Goal: Task Accomplishment & Management: Manage account settings

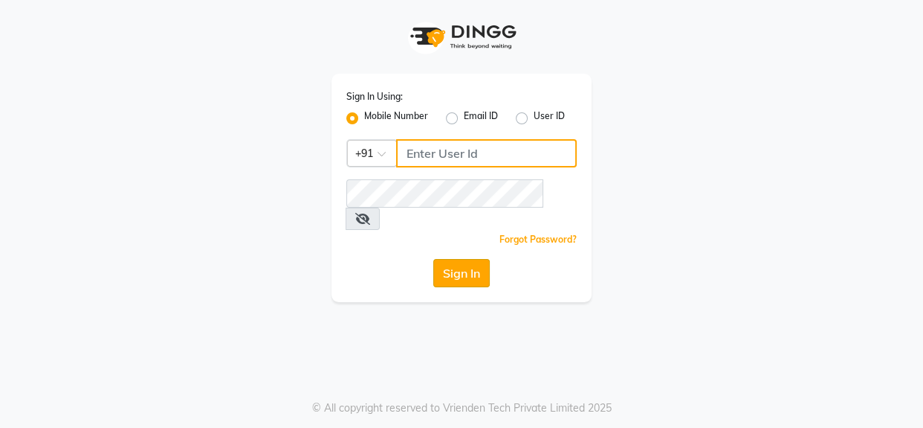
type input "9056067956"
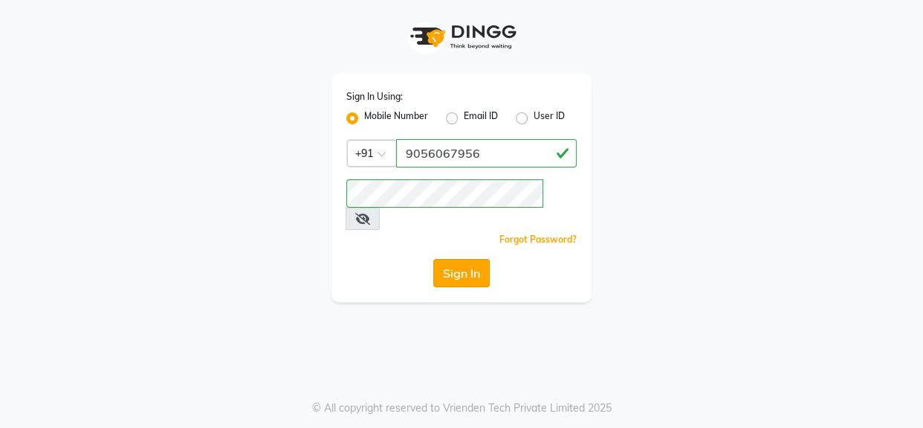
click at [443, 259] on button "Sign In" at bounding box center [461, 273] width 57 height 28
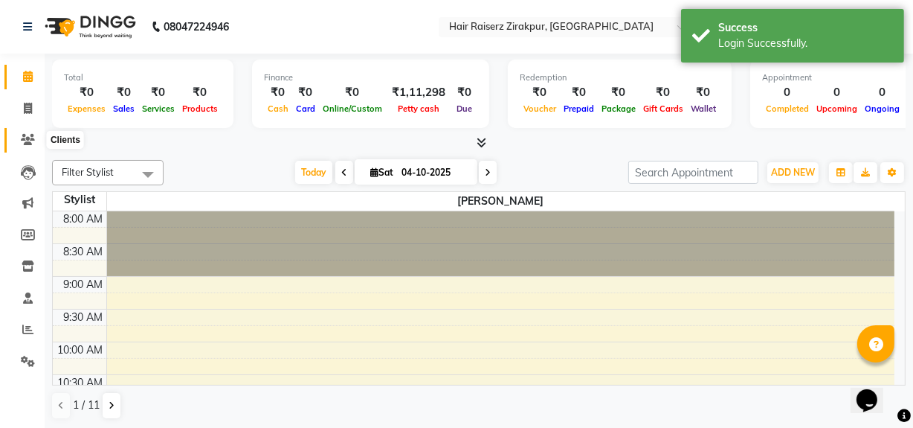
click at [25, 141] on icon at bounding box center [28, 139] width 14 height 11
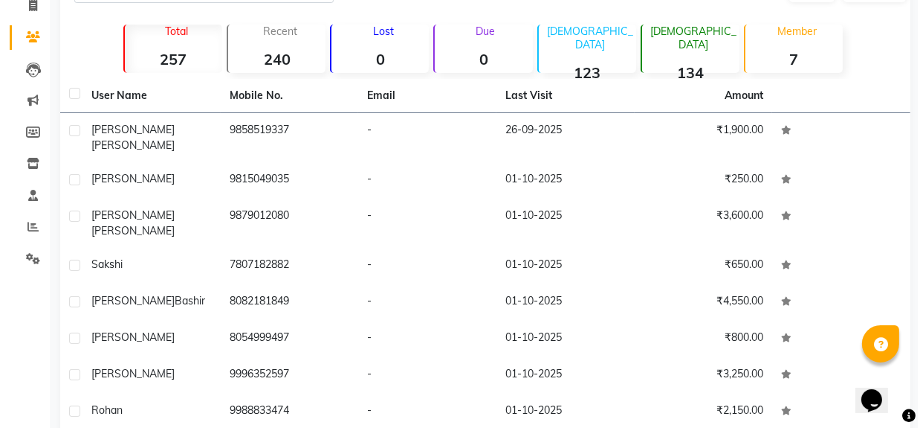
scroll to position [1, 0]
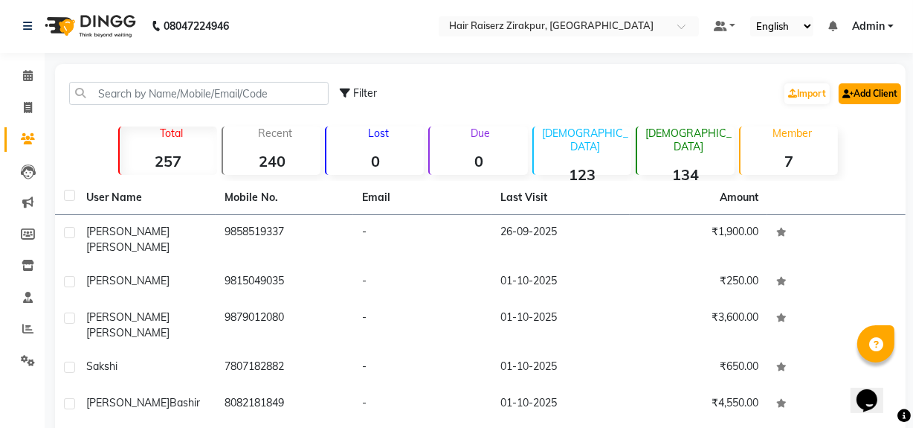
click at [865, 86] on link "Add Client" at bounding box center [870, 93] width 62 height 21
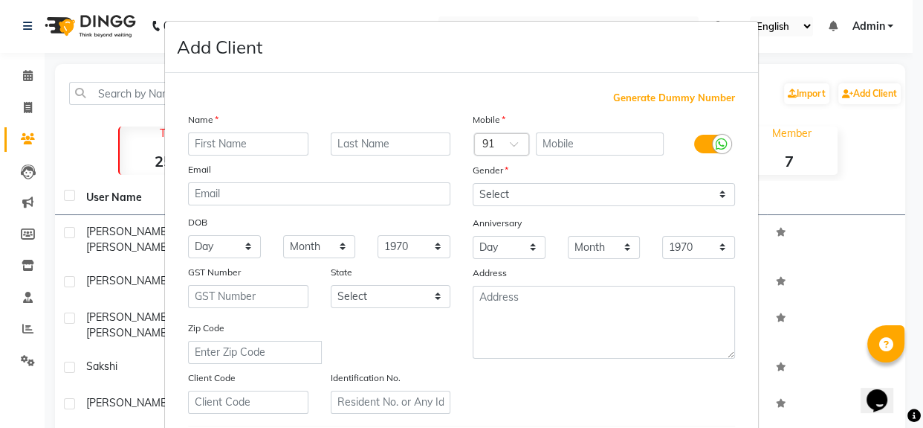
click at [195, 141] on input "text" at bounding box center [248, 143] width 120 height 23
type input "a"
type input "Aarav"
click at [602, 143] on input "text" at bounding box center [600, 143] width 129 height 23
type input "9988094321"
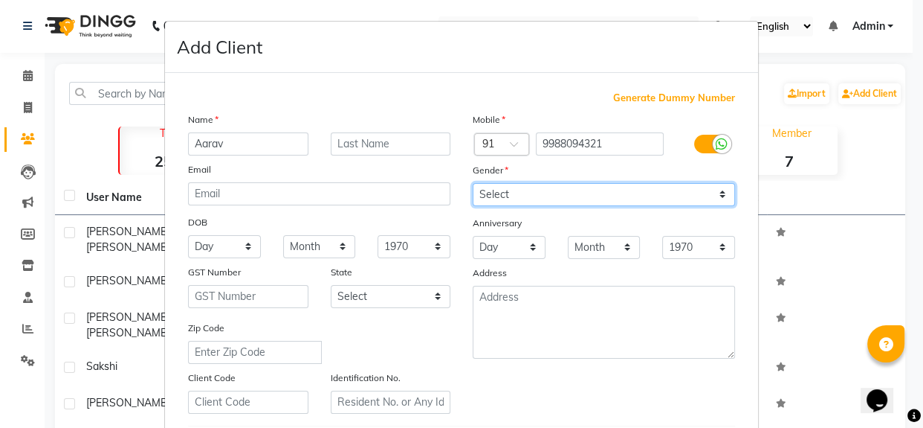
click at [538, 197] on div "Mobile Country Code × 91 9988094321 Gender Select [DEMOGRAPHIC_DATA] [DEMOGRAPH…" at bounding box center [604, 263] width 285 height 302
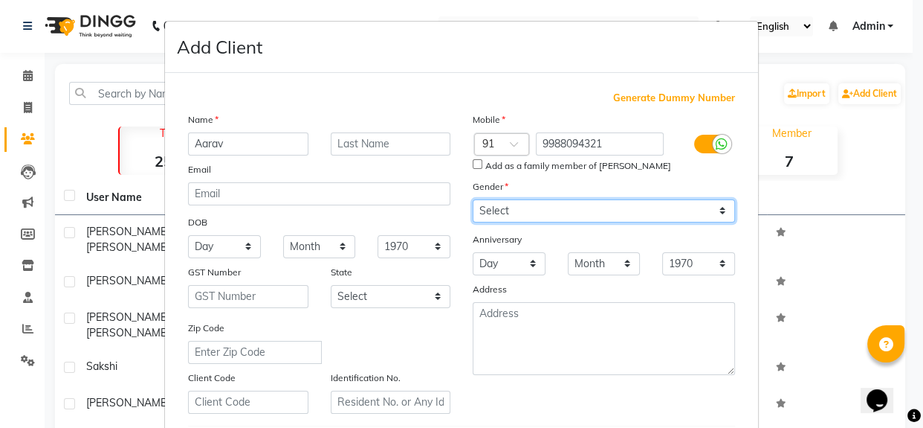
select select "[DEMOGRAPHIC_DATA]"
click at [473, 199] on select "Select [DEMOGRAPHIC_DATA] [DEMOGRAPHIC_DATA] Other Prefer Not To Say" at bounding box center [604, 210] width 262 height 23
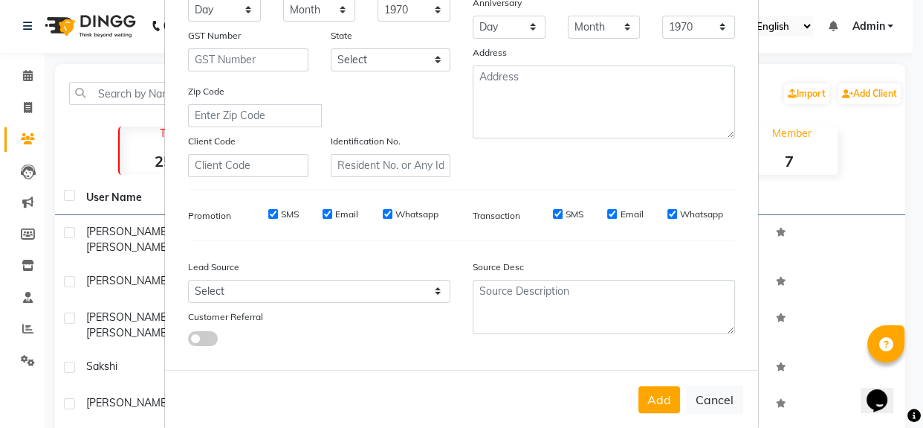
scroll to position [262, 0]
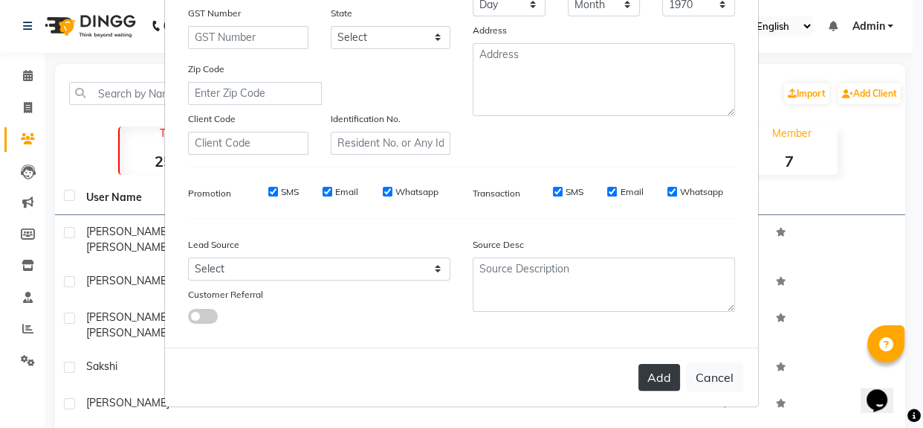
click at [662, 369] on button "Add" at bounding box center [660, 377] width 42 height 27
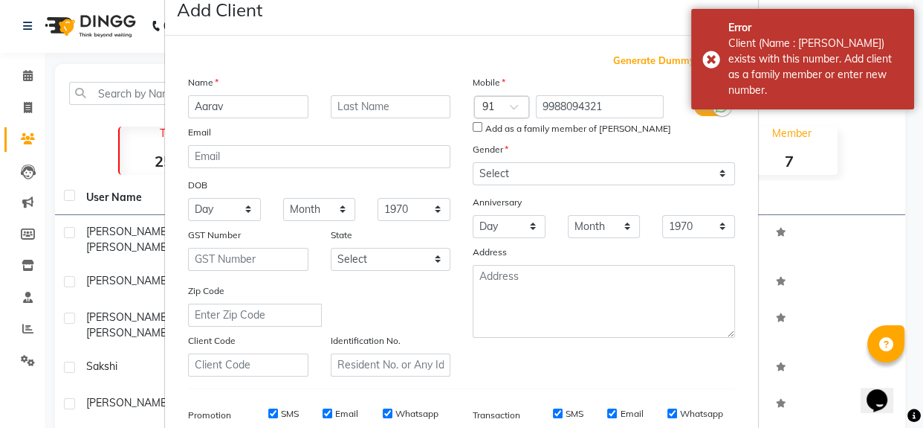
scroll to position [39, 0]
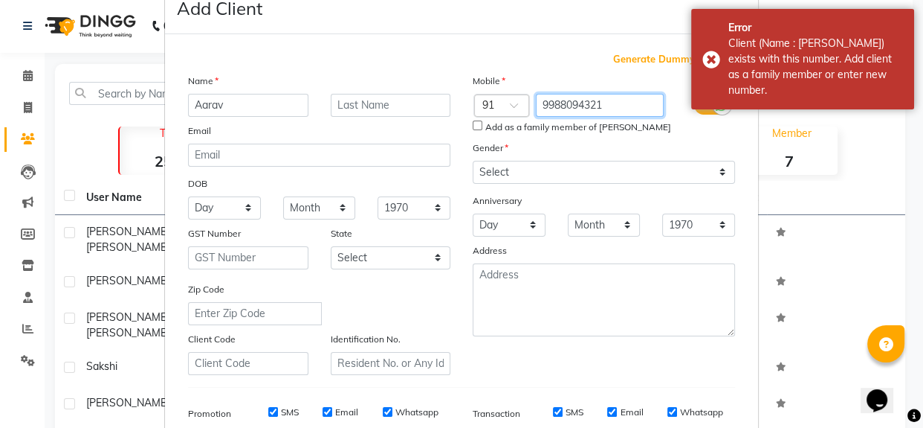
click at [605, 109] on input "9988094321" at bounding box center [600, 105] width 129 height 23
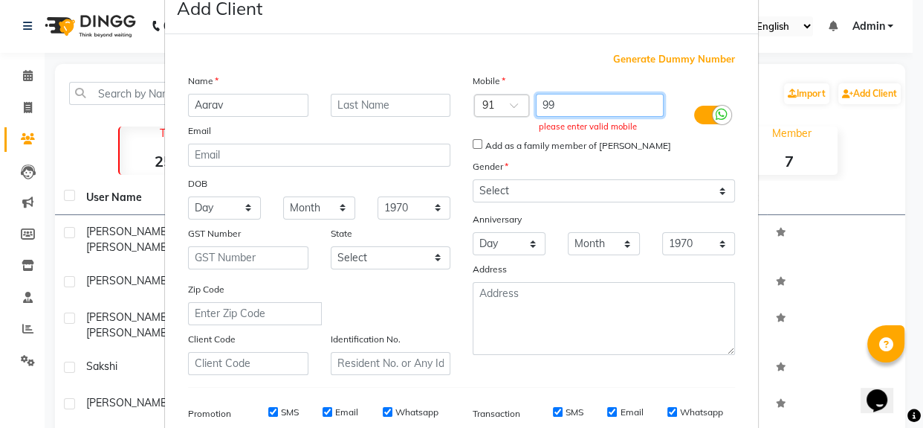
type input "9"
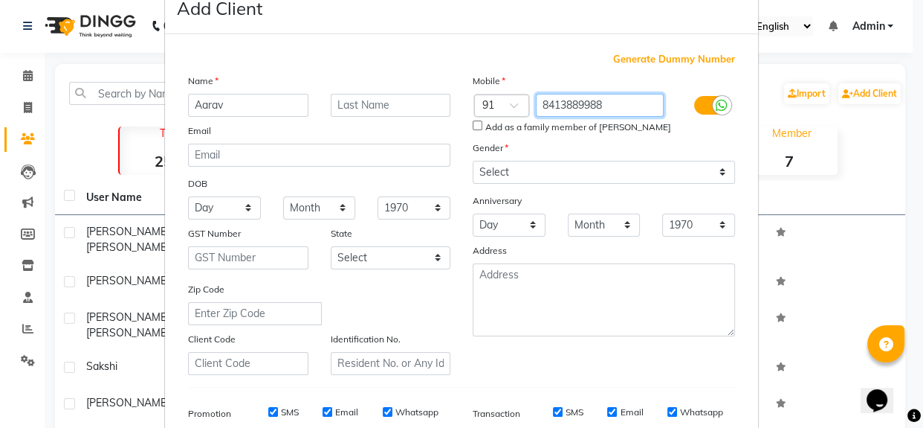
type input "8413889988"
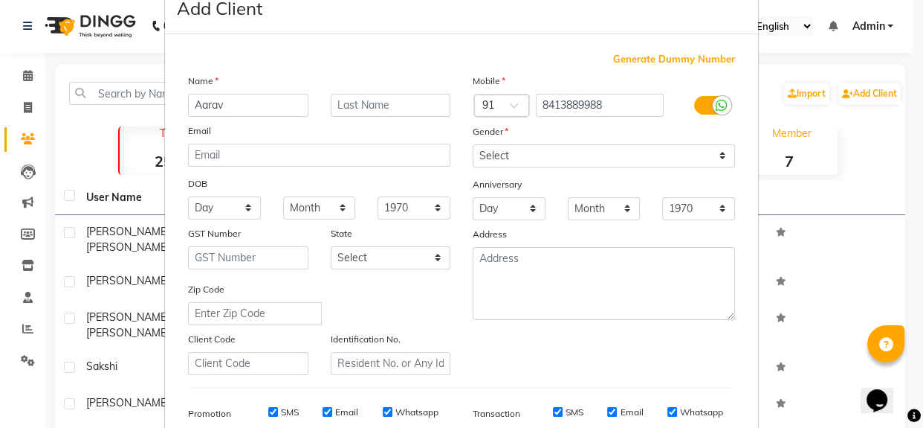
scroll to position [217, 0]
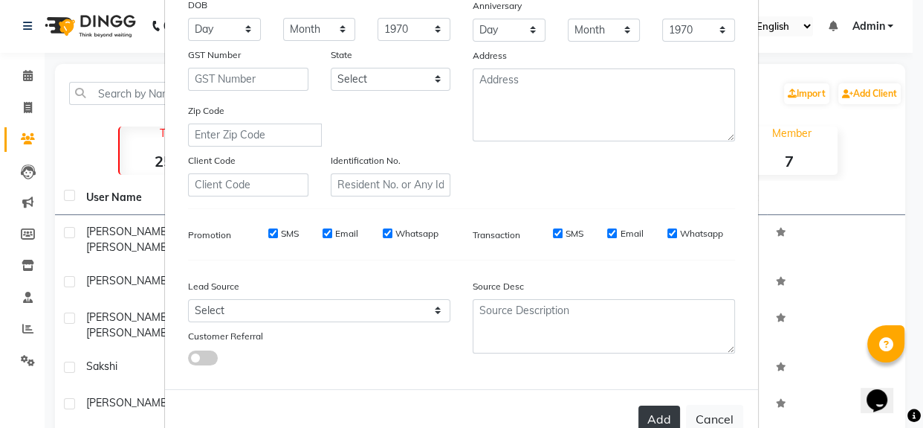
click at [661, 421] on button "Add" at bounding box center [660, 418] width 42 height 27
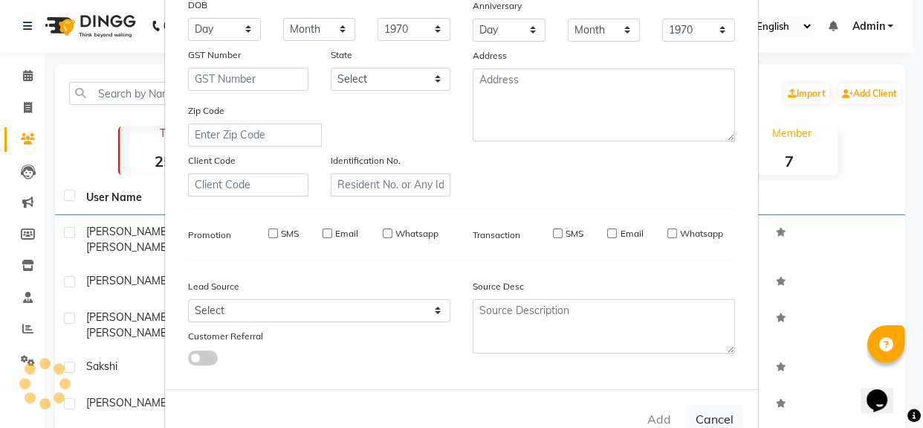
select select
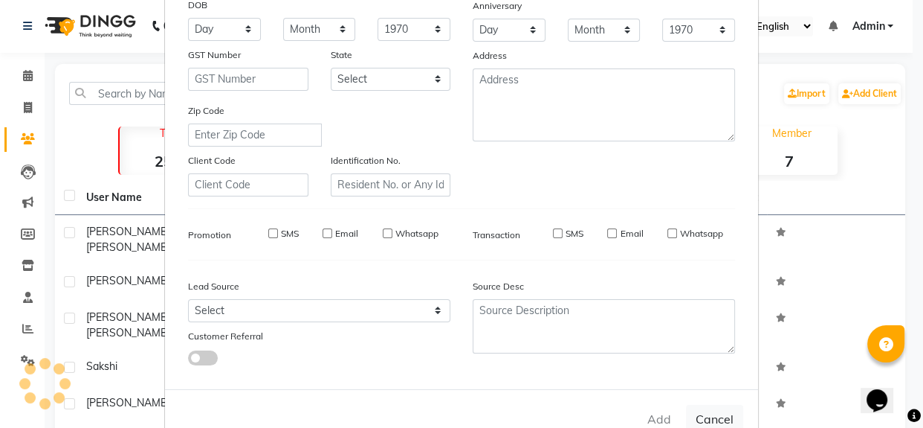
select select
checkbox input "false"
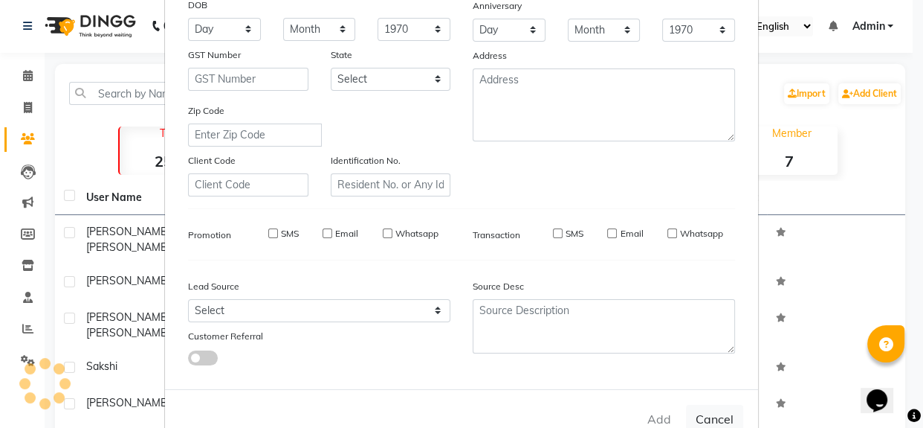
checkbox input "false"
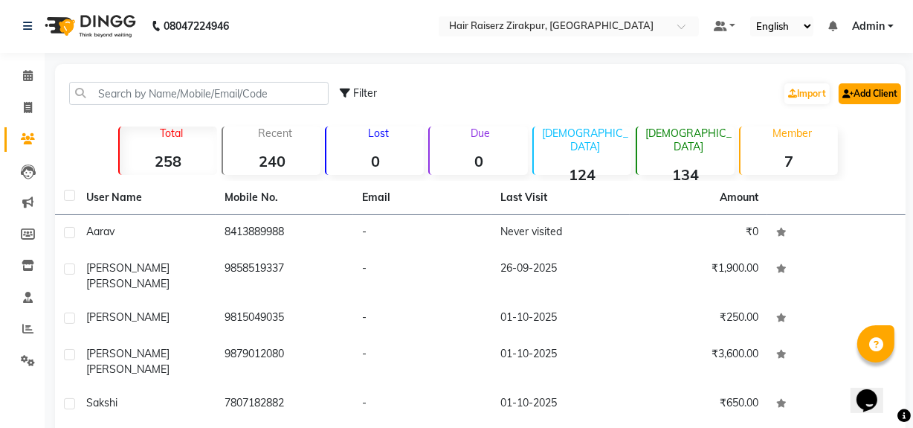
click at [865, 97] on link "Add Client" at bounding box center [870, 93] width 62 height 21
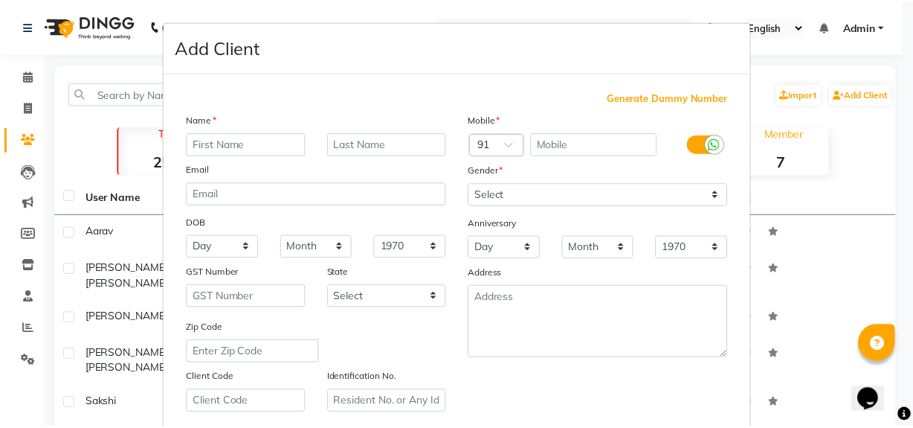
scroll to position [262, 0]
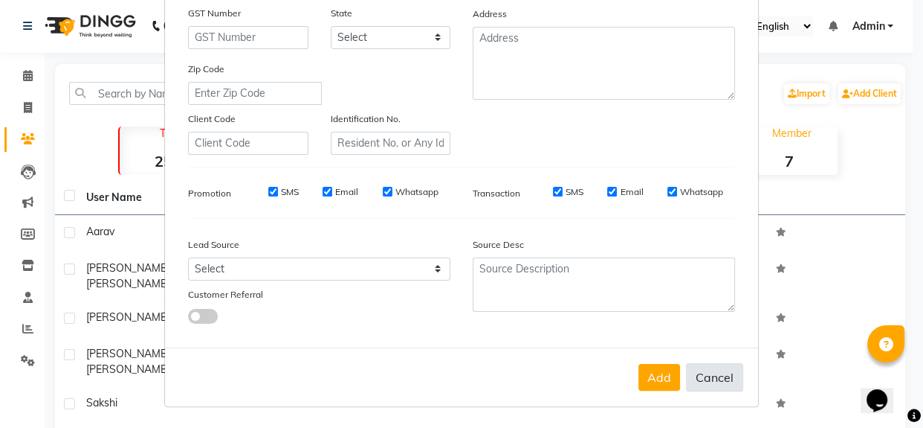
click at [706, 375] on button "Cancel" at bounding box center [714, 377] width 57 height 28
select select
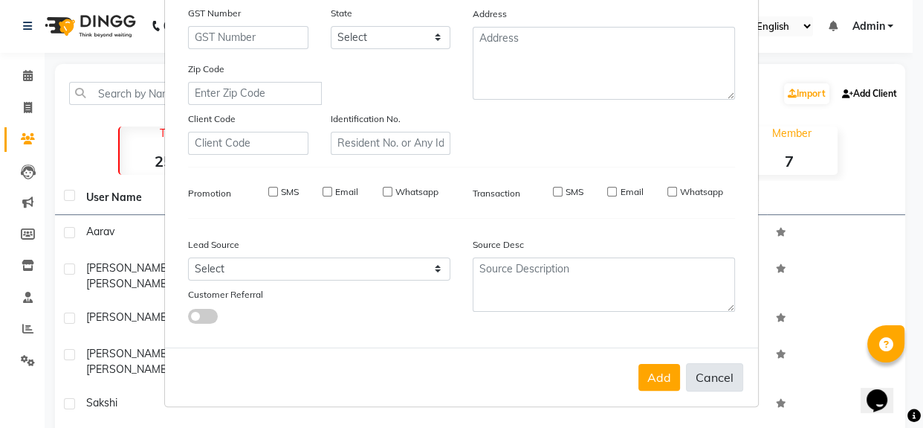
select select
checkbox input "false"
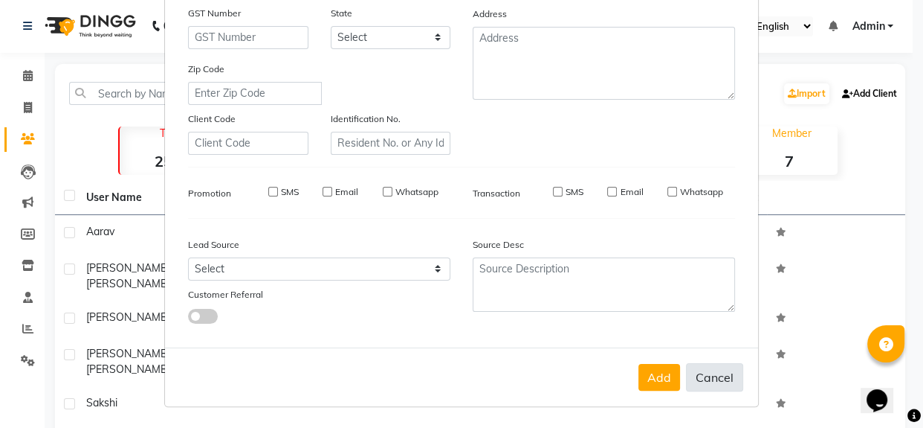
checkbox input "false"
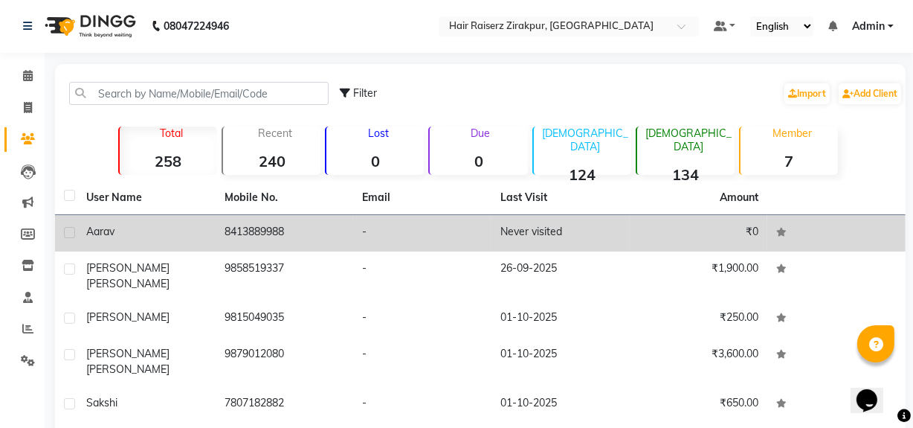
click at [258, 233] on td "8413889988" at bounding box center [285, 233] width 138 height 36
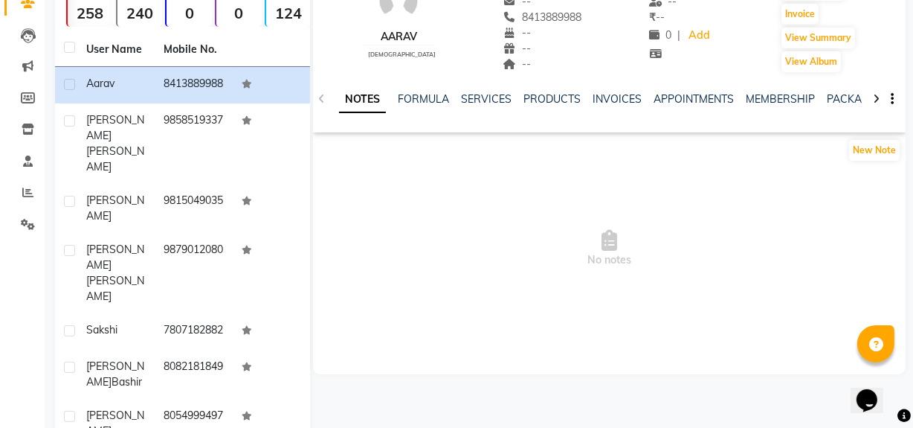
scroll to position [138, 0]
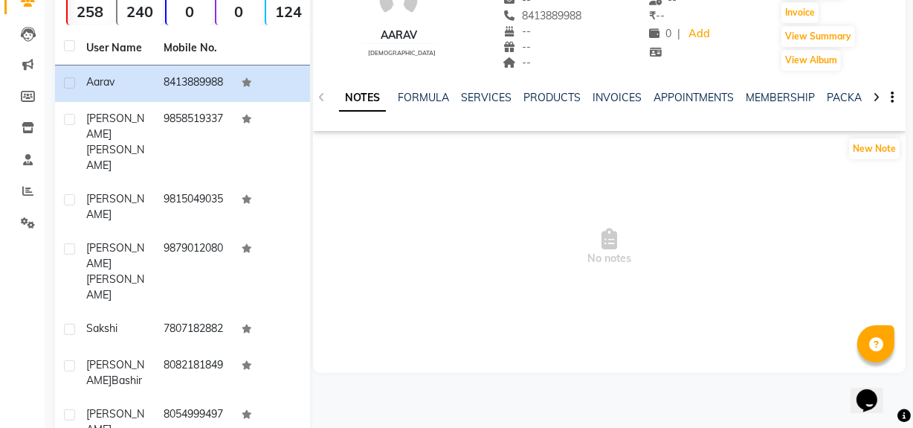
drag, startPoint x: 900, startPoint y: 169, endPoint x: 922, endPoint y: 180, distance: 24.3
click at [913, 180] on html "08047224946 Select Location × Hair Raiserz Zirakpur, Zirakpur Default Panel My …" at bounding box center [456, 76] width 913 height 428
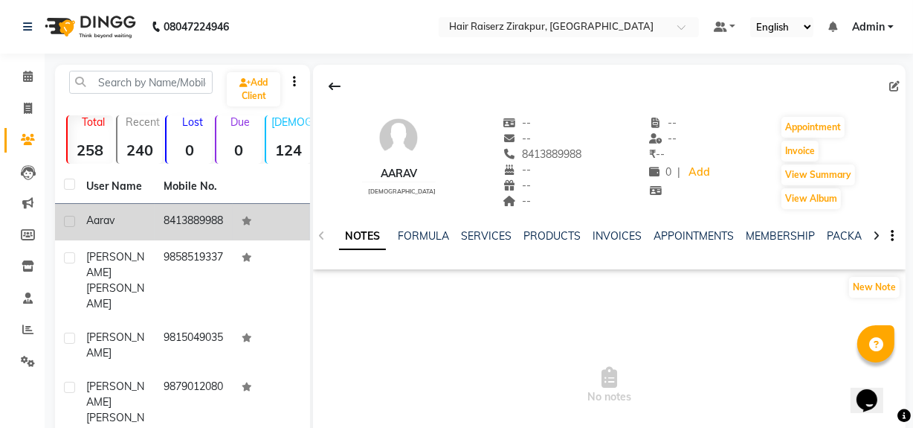
click at [208, 214] on td "8413889988" at bounding box center [193, 222] width 77 height 36
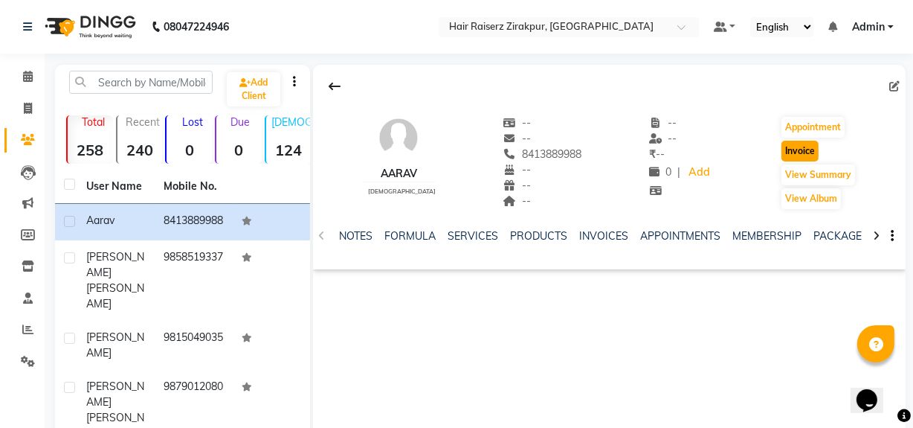
click at [802, 149] on button "Invoice" at bounding box center [799, 151] width 37 height 21
select select "service"
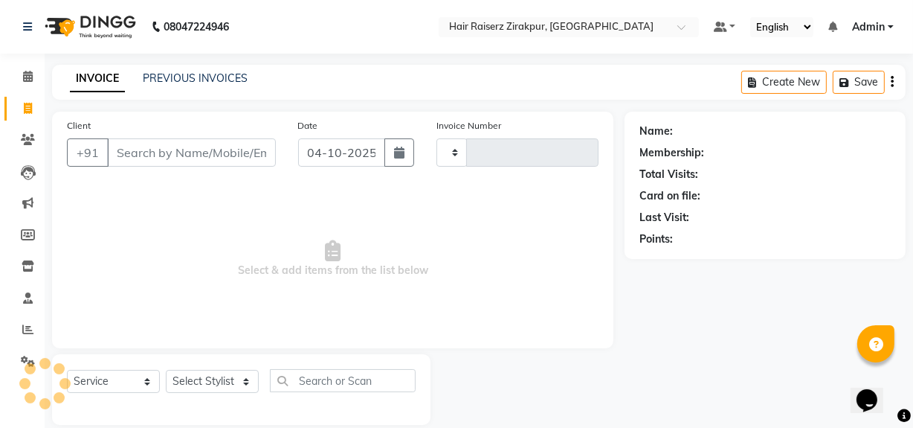
scroll to position [19, 0]
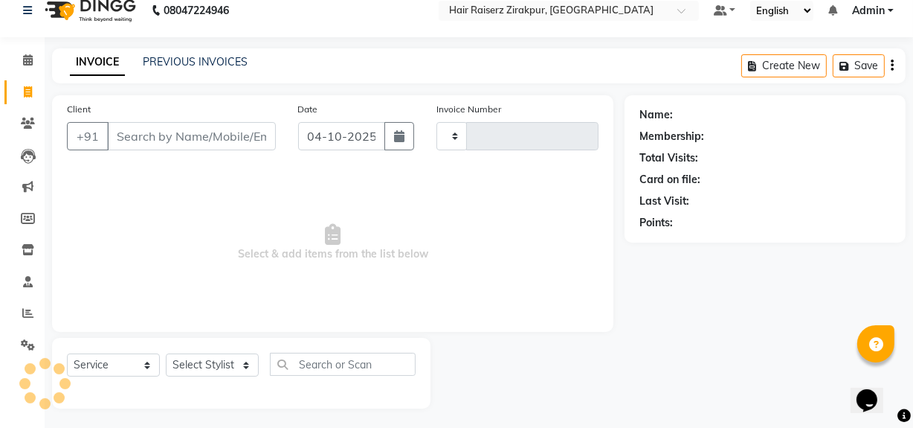
type input "0358"
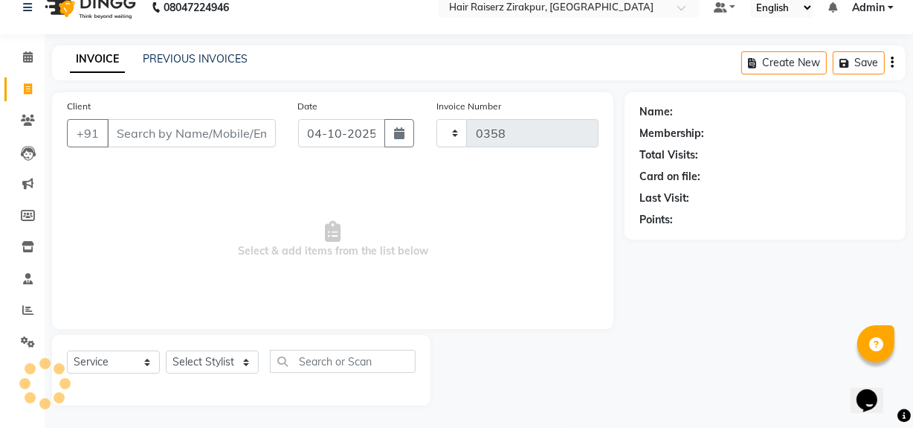
select select "8680"
type input "8413889988"
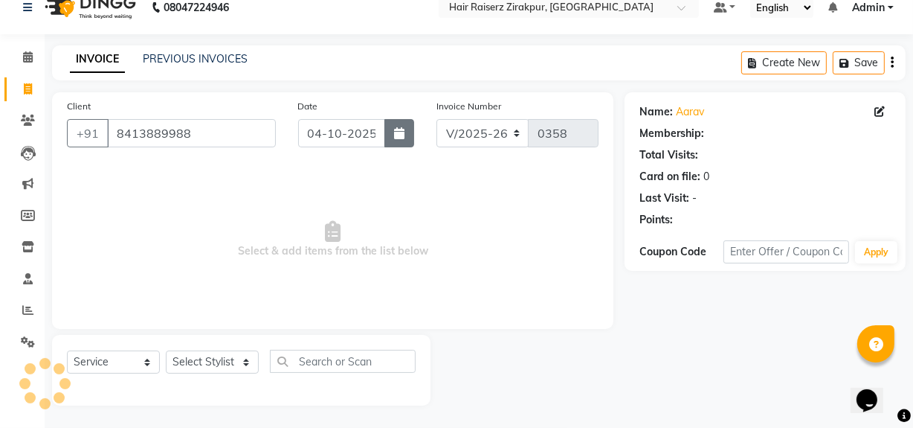
click at [409, 133] on button "button" at bounding box center [399, 133] width 30 height 28
select select "10"
select select "2025"
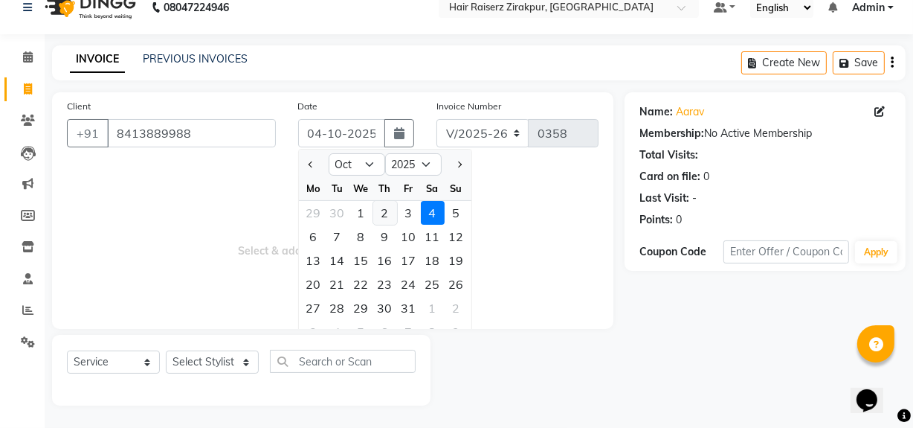
click at [384, 215] on div "2" at bounding box center [385, 213] width 24 height 24
type input "02-10-2025"
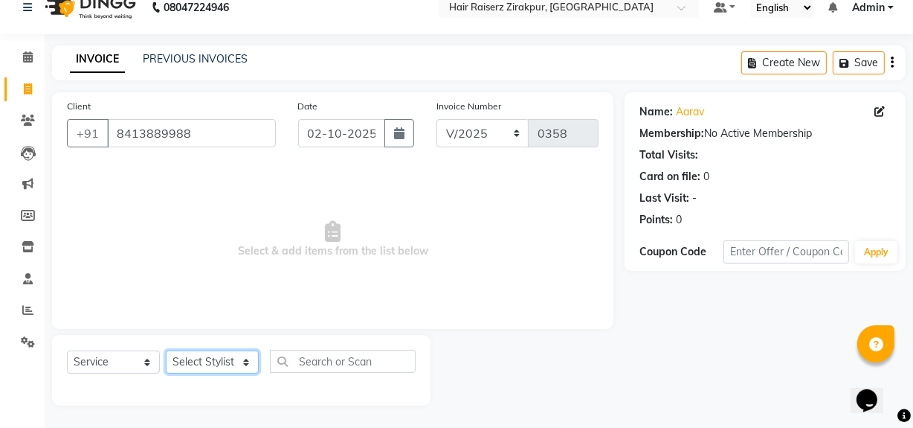
click at [241, 366] on select "Select Stylist [PERSON_NAME] Admin Akshay [PERSON_NAME] Deepak [PERSON_NAME] [P…" at bounding box center [212, 361] width 93 height 23
select select "91080"
click at [166, 350] on select "Select Stylist [PERSON_NAME] Admin Akshay [PERSON_NAME] Deepak [PERSON_NAME] [P…" at bounding box center [212, 361] width 93 height 23
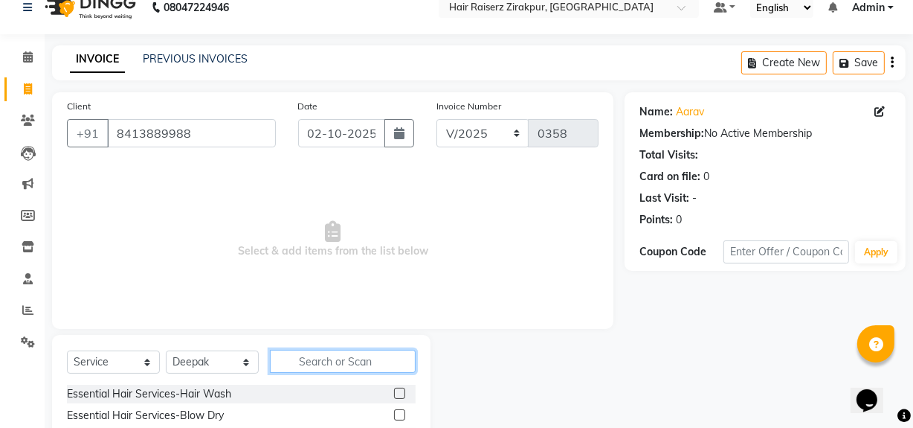
click at [329, 355] on input "text" at bounding box center [343, 360] width 146 height 23
type input "v"
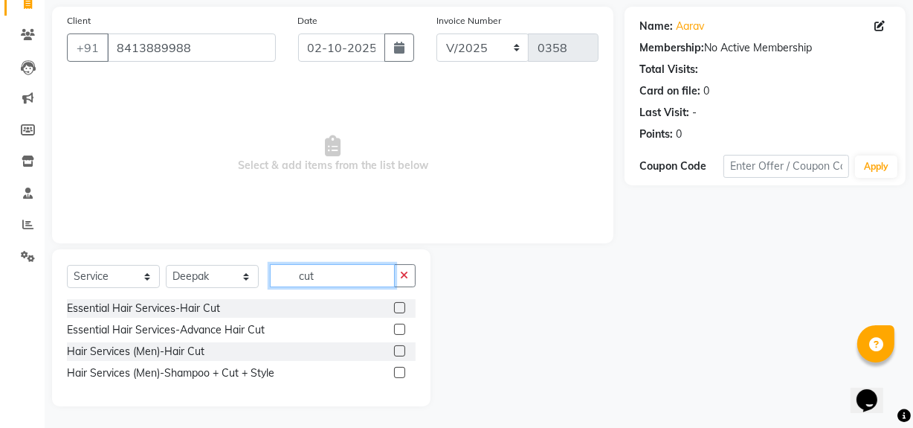
type input "cut"
click at [401, 351] on label at bounding box center [399, 350] width 11 height 11
click at [401, 351] on input "checkbox" at bounding box center [399, 351] width 10 height 10
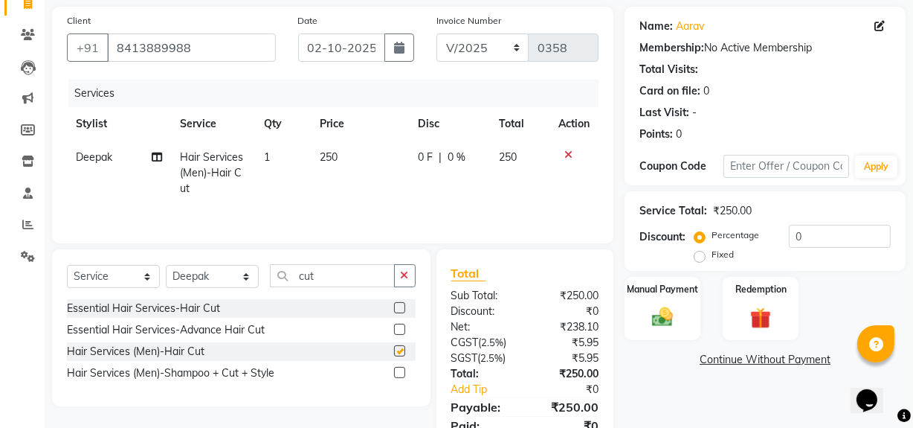
checkbox input "false"
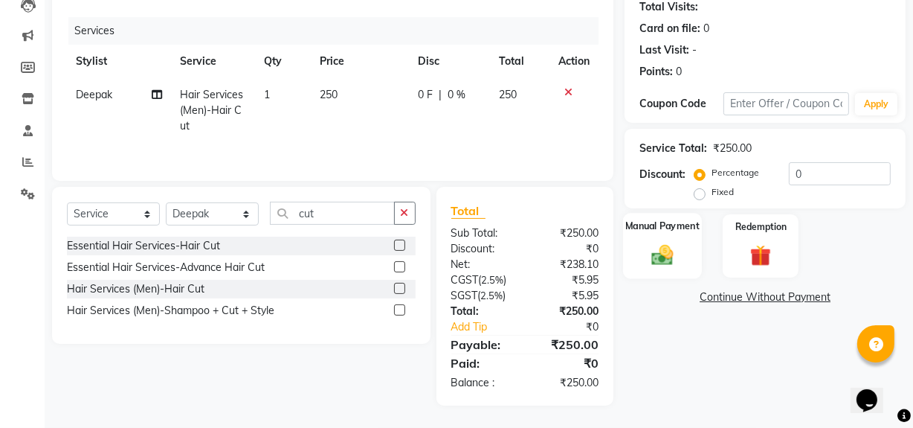
click at [666, 245] on img at bounding box center [663, 254] width 36 height 25
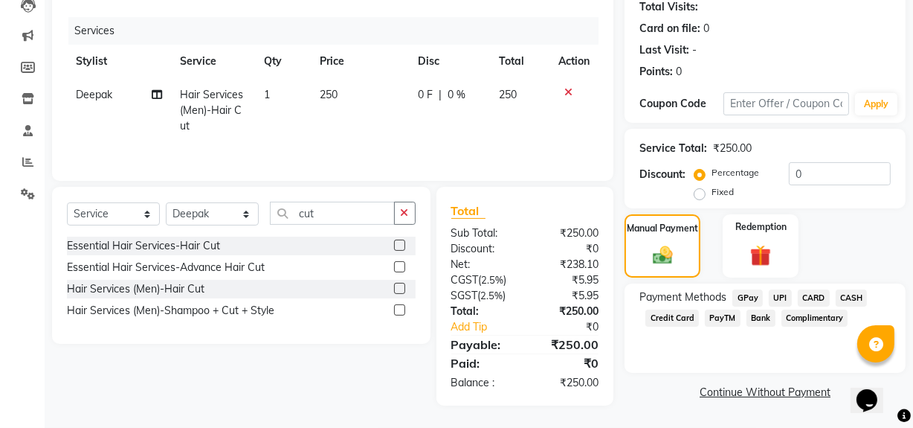
click at [783, 297] on span "UPI" at bounding box center [780, 297] width 23 height 17
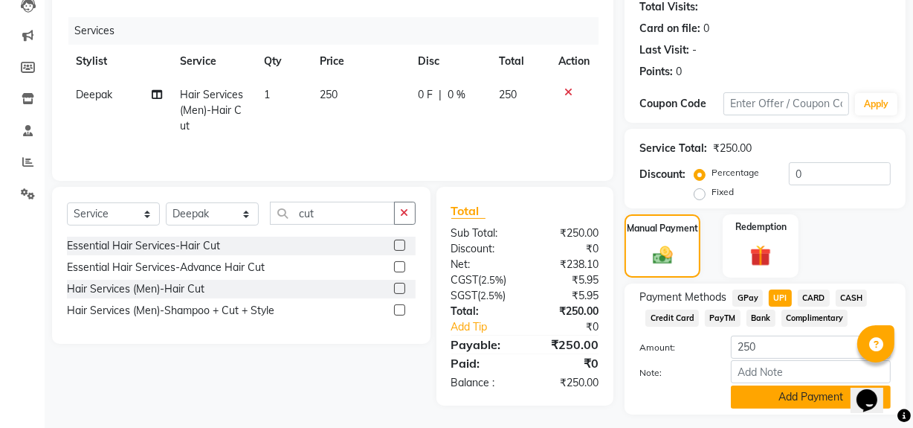
click at [799, 393] on button "Add Payment" at bounding box center [811, 396] width 160 height 23
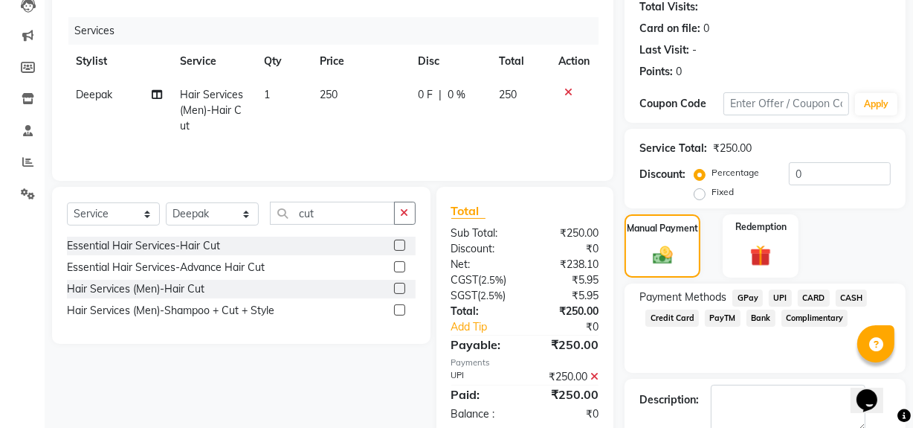
scroll to position [248, 0]
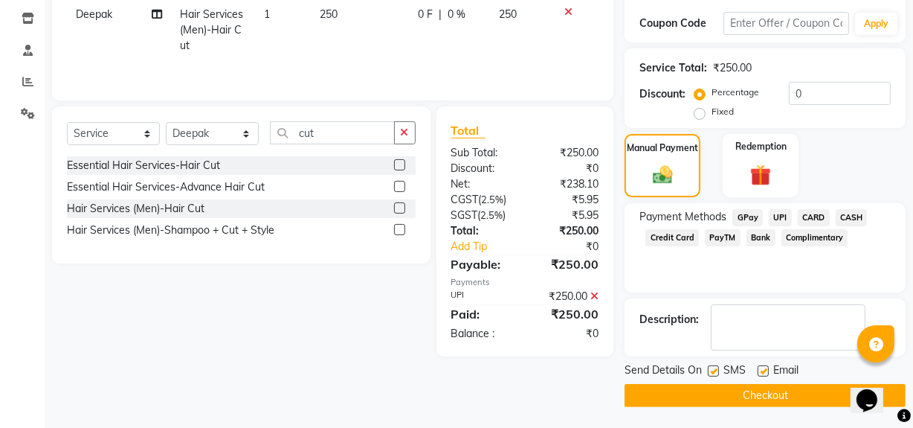
click at [735, 390] on button "Checkout" at bounding box center [765, 395] width 281 height 23
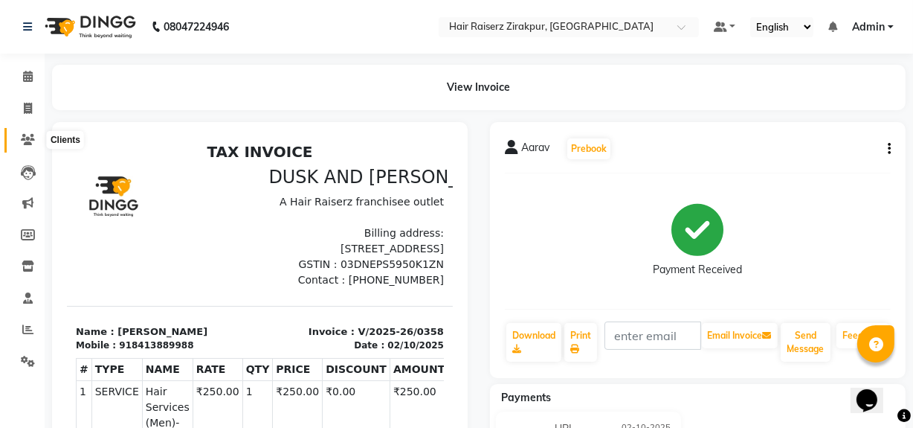
click at [32, 141] on icon at bounding box center [28, 139] width 14 height 11
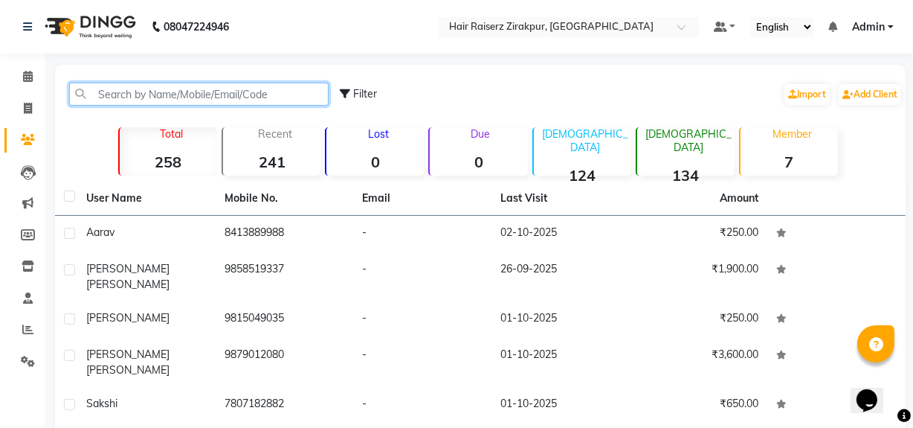
click at [126, 91] on input "text" at bounding box center [198, 94] width 259 height 23
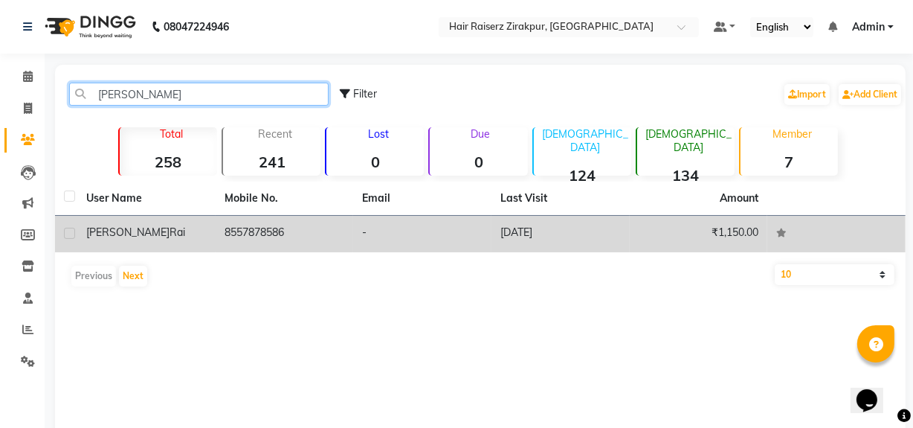
type input "[PERSON_NAME]"
click at [260, 225] on td "8557878586" at bounding box center [285, 234] width 138 height 36
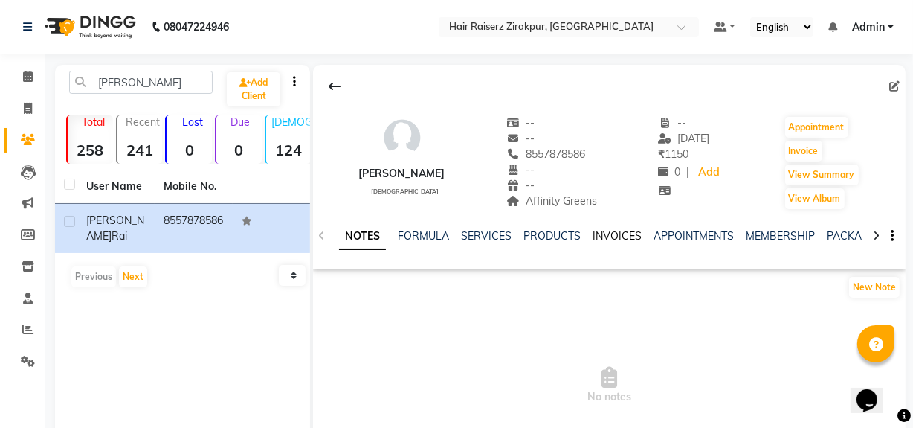
click at [622, 238] on link "INVOICES" at bounding box center [617, 235] width 49 height 13
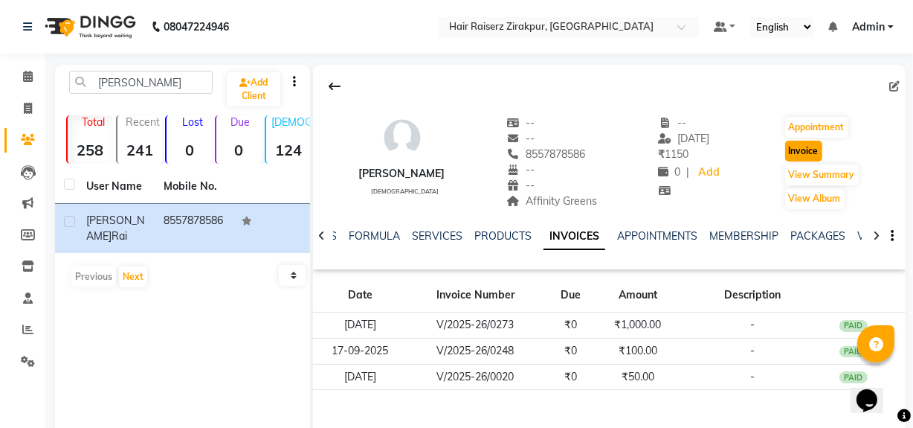
click at [799, 152] on button "Invoice" at bounding box center [803, 151] width 37 height 21
select select "service"
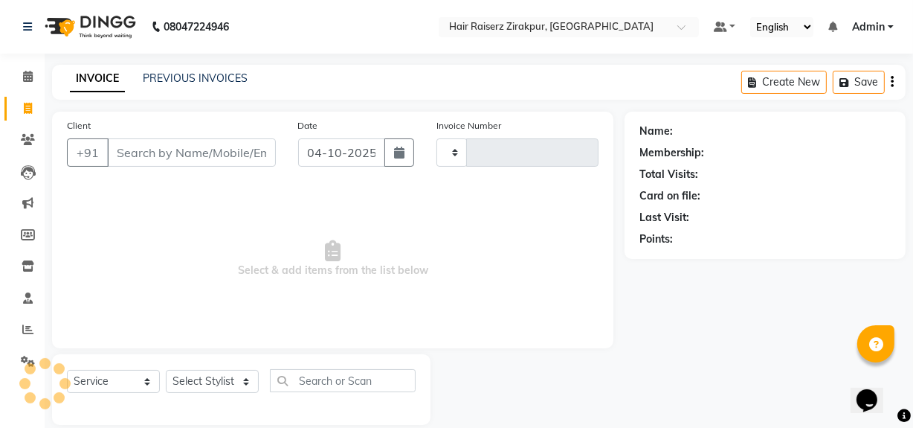
scroll to position [19, 0]
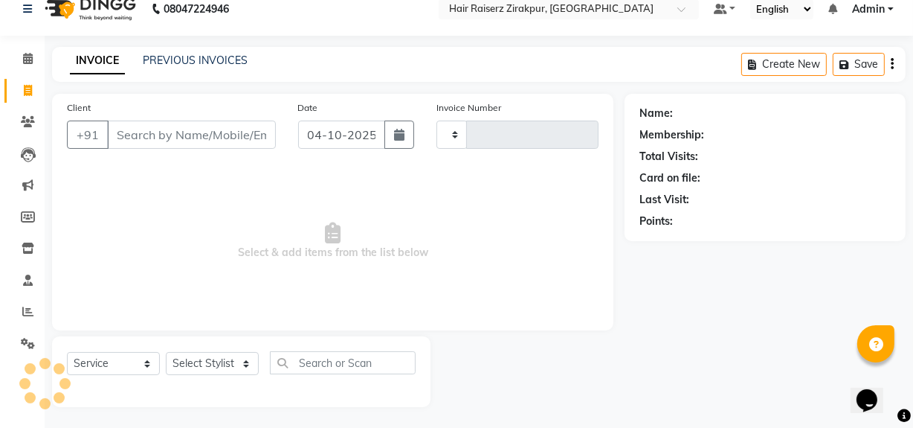
type input "0359"
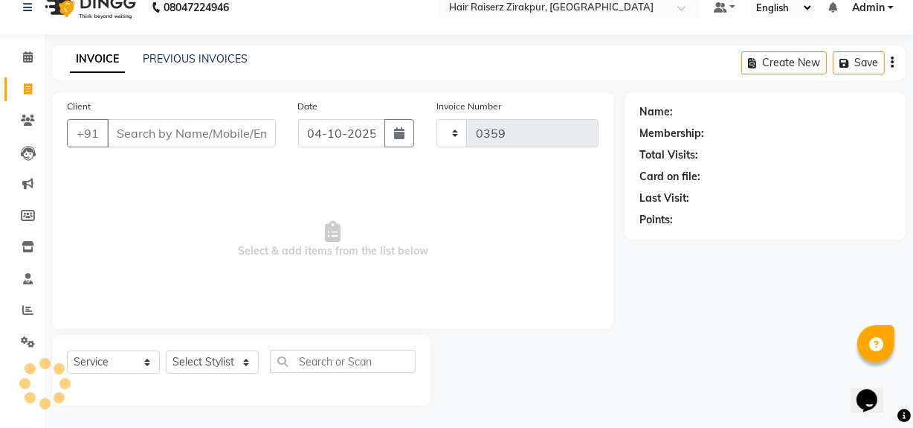
select select "8680"
type input "8557878586"
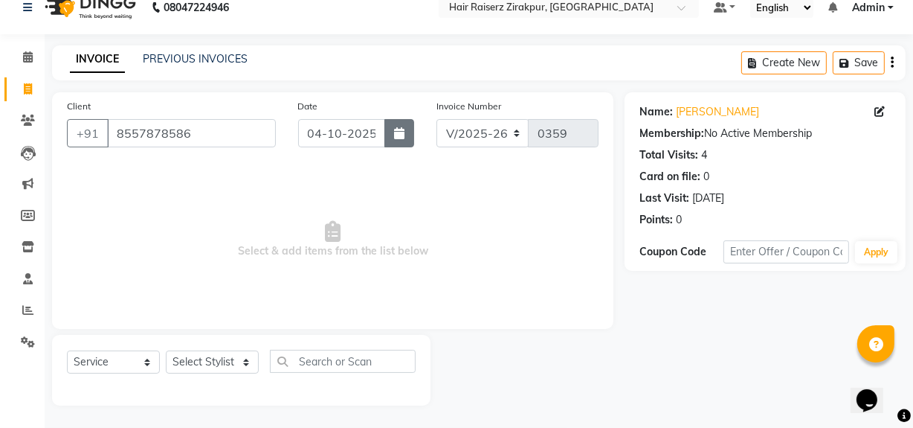
click at [402, 137] on icon "button" at bounding box center [399, 133] width 10 height 12
select select "10"
select select "2025"
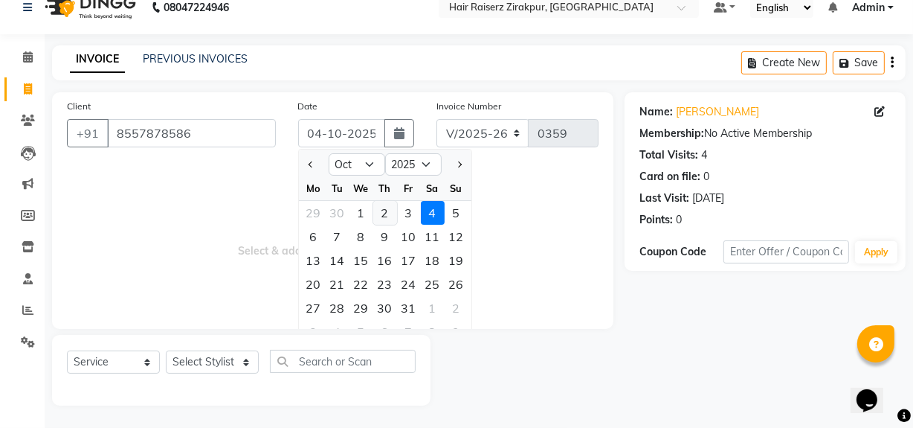
click at [385, 215] on div "2" at bounding box center [385, 213] width 24 height 24
type input "02-10-2025"
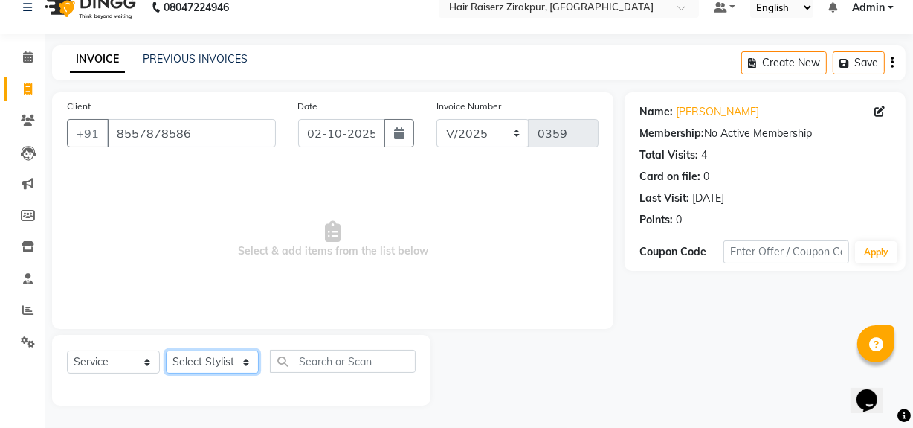
click at [250, 367] on select "Select Stylist [PERSON_NAME] Admin Akshay [PERSON_NAME] Deepak [PERSON_NAME] [P…" at bounding box center [212, 361] width 93 height 23
select select "88896"
click at [166, 350] on select "Select Stylist [PERSON_NAME] Admin Akshay [PERSON_NAME] Deepak [PERSON_NAME] [P…" at bounding box center [212, 361] width 93 height 23
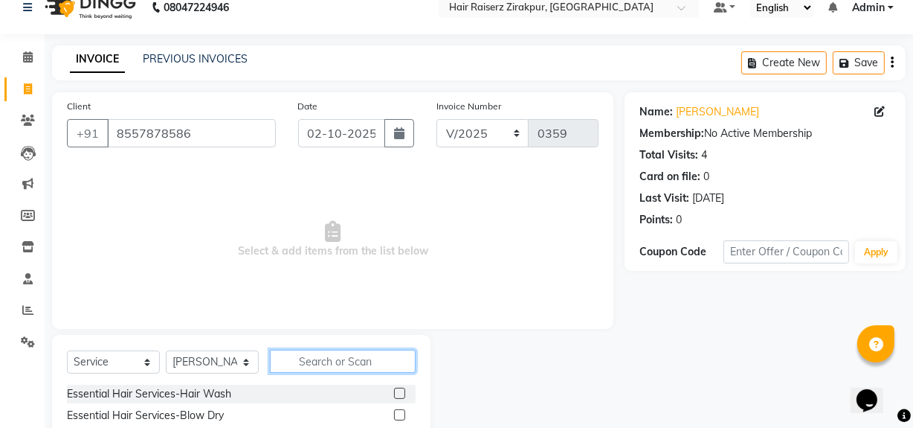
click at [295, 361] on input "text" at bounding box center [343, 360] width 146 height 23
type input "o3"
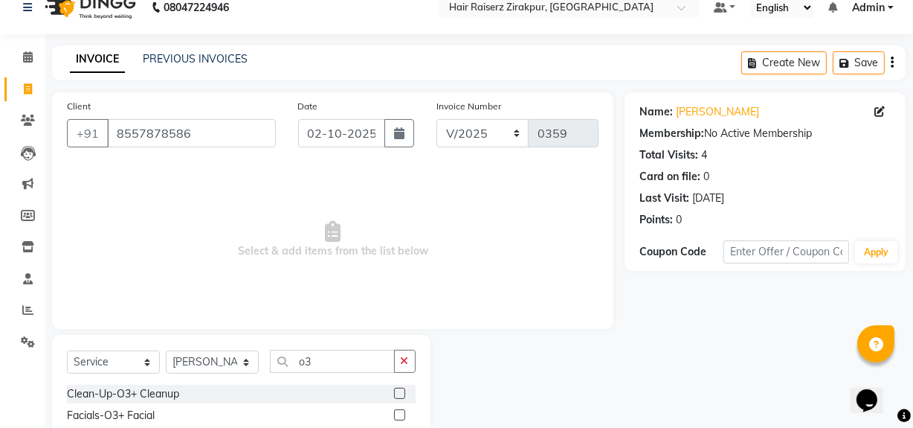
click at [400, 418] on label at bounding box center [399, 414] width 11 height 11
click at [400, 418] on input "checkbox" at bounding box center [399, 415] width 10 height 10
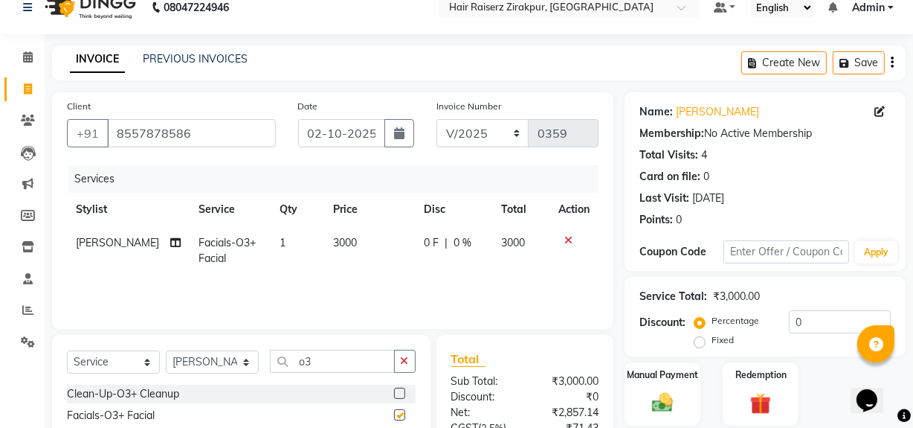
checkbox input "false"
click at [333, 364] on input "o3" at bounding box center [332, 360] width 125 height 23
type input "o"
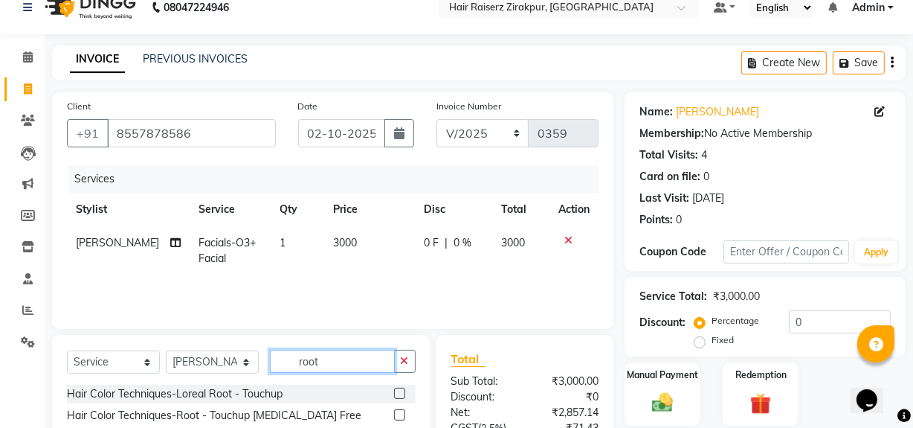
type input "root"
click at [399, 415] on label at bounding box center [399, 414] width 11 height 11
click at [399, 415] on input "checkbox" at bounding box center [399, 415] width 10 height 10
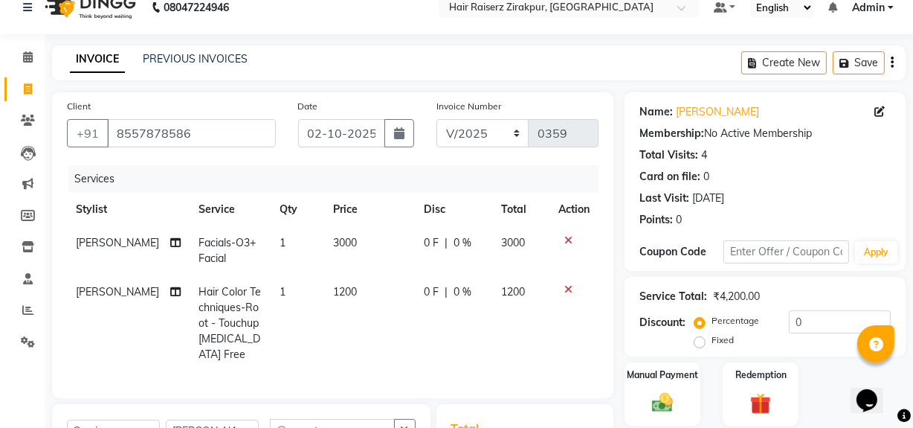
checkbox input "false"
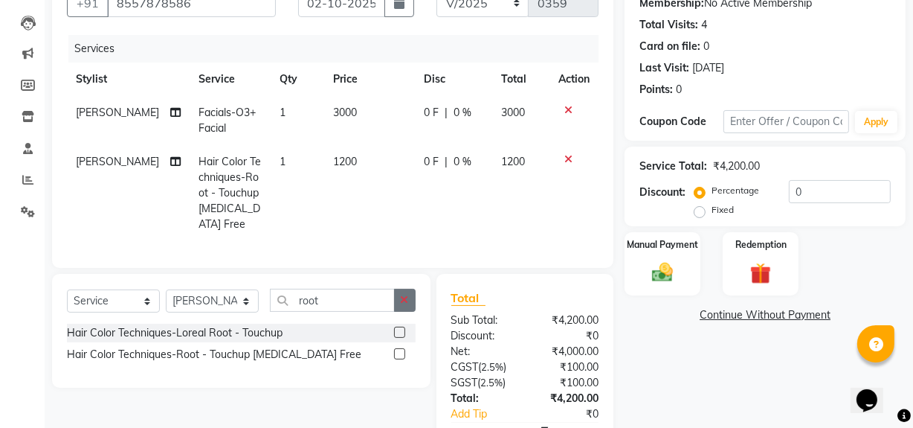
click at [400, 305] on button "button" at bounding box center [405, 299] width 22 height 23
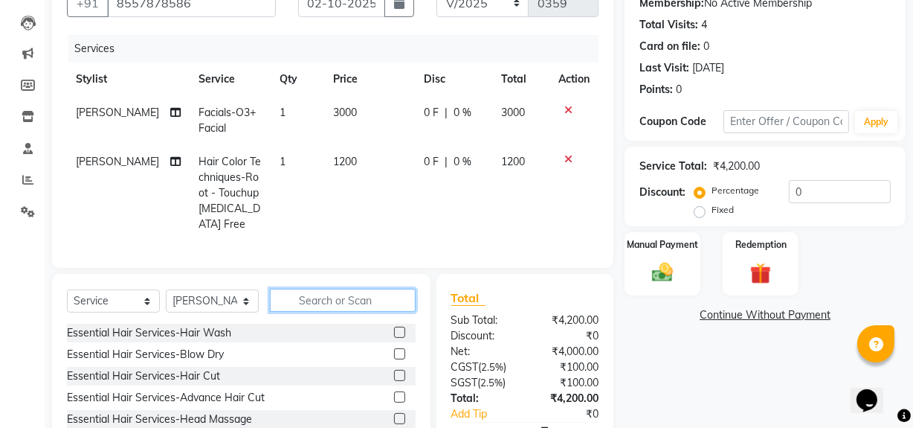
click at [330, 302] on input "text" at bounding box center [343, 299] width 146 height 23
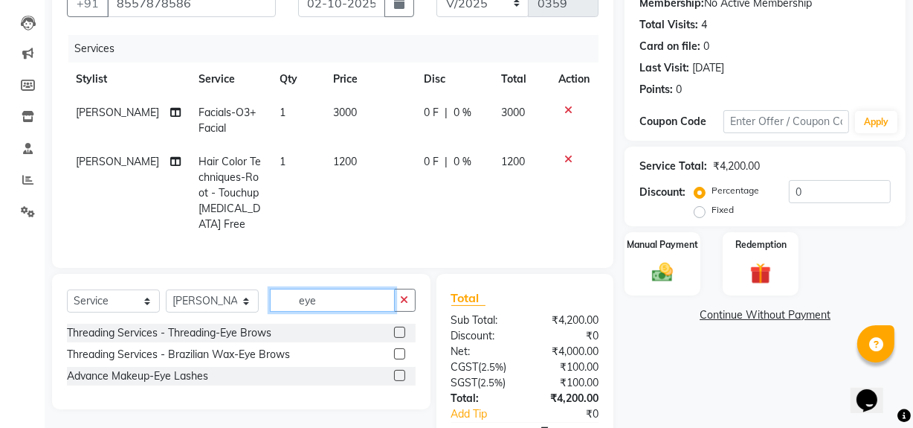
type input "eye"
click at [394, 338] on label at bounding box center [399, 331] width 11 height 11
click at [394, 338] on input "checkbox" at bounding box center [399, 333] width 10 height 10
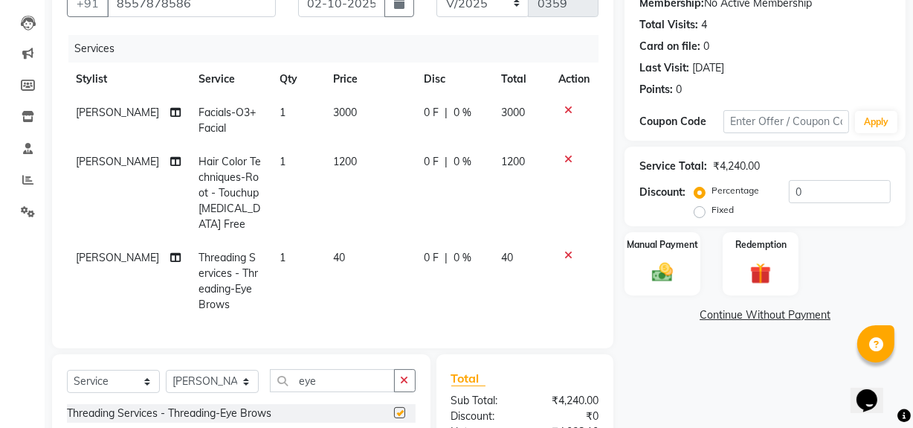
checkbox input "false"
click at [378, 384] on input "eye" at bounding box center [332, 380] width 125 height 23
type input "e"
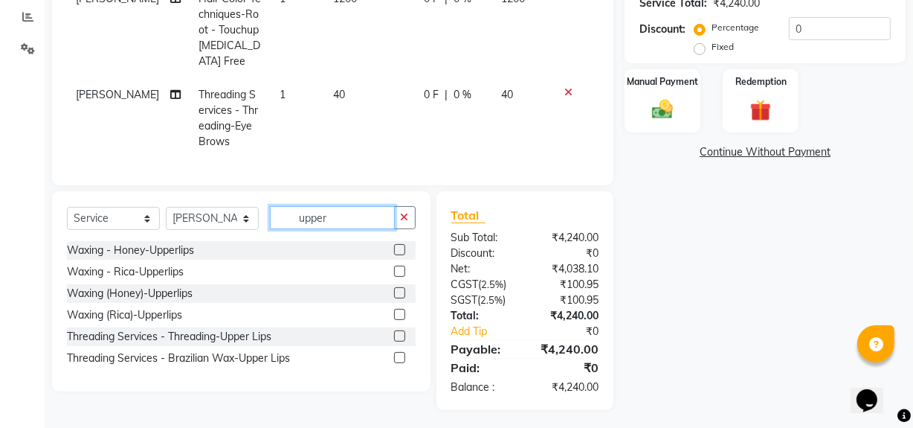
scroll to position [327, 0]
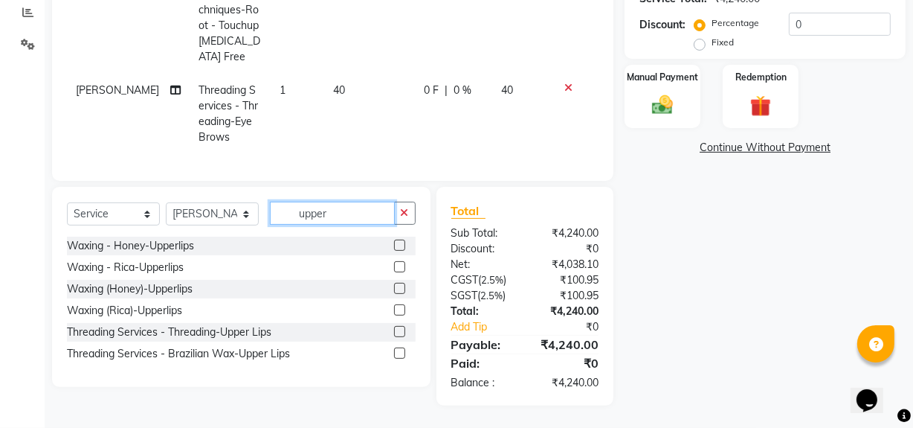
type input "upper"
click at [399, 334] on label at bounding box center [399, 331] width 11 height 11
click at [399, 334] on input "checkbox" at bounding box center [399, 332] width 10 height 10
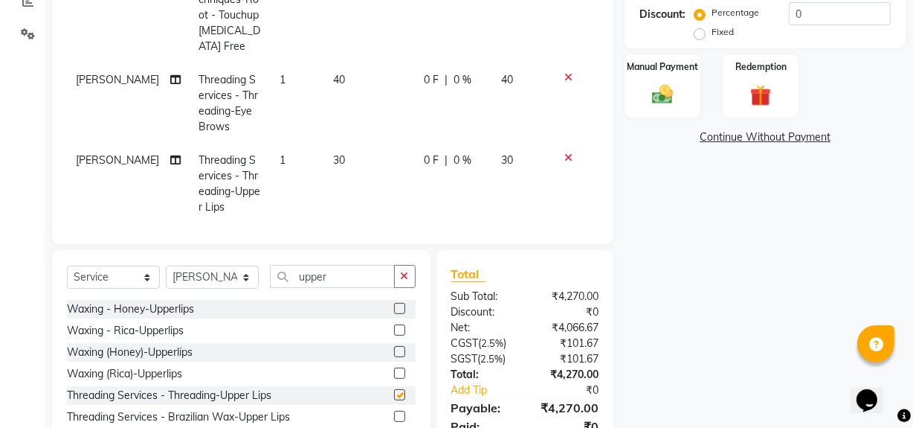
checkbox input "false"
click at [407, 280] on icon "button" at bounding box center [405, 276] width 8 height 10
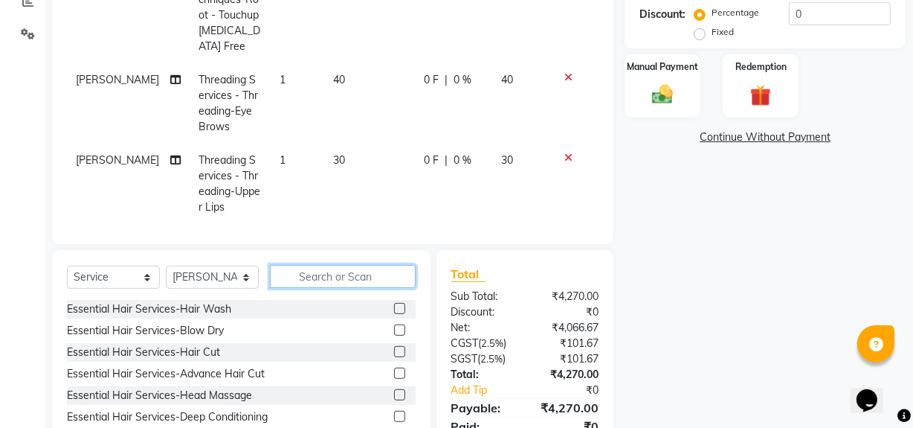
click at [331, 283] on input "text" at bounding box center [343, 276] width 146 height 23
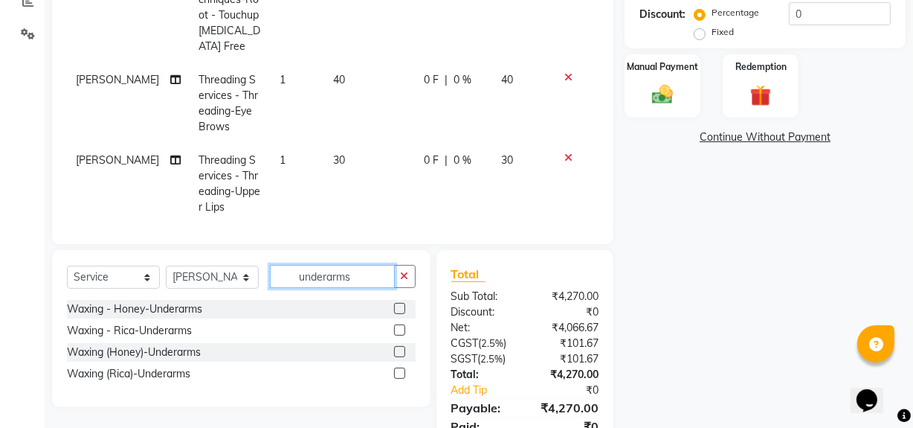
type input "underarms"
click at [403, 308] on label at bounding box center [399, 308] width 11 height 11
click at [403, 308] on input "checkbox" at bounding box center [399, 309] width 10 height 10
checkbox input "false"
click at [333, 160] on span "30" at bounding box center [339, 159] width 12 height 13
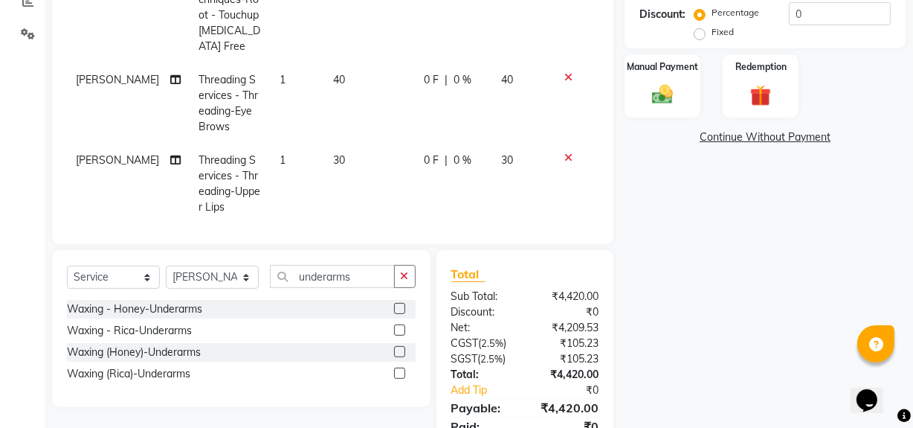
select select "88896"
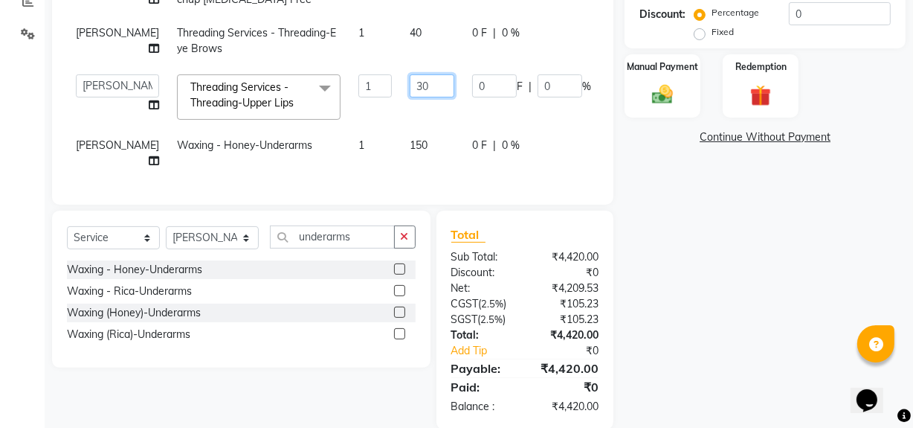
click at [410, 97] on input "30" at bounding box center [432, 85] width 45 height 23
type input "3"
type input "50"
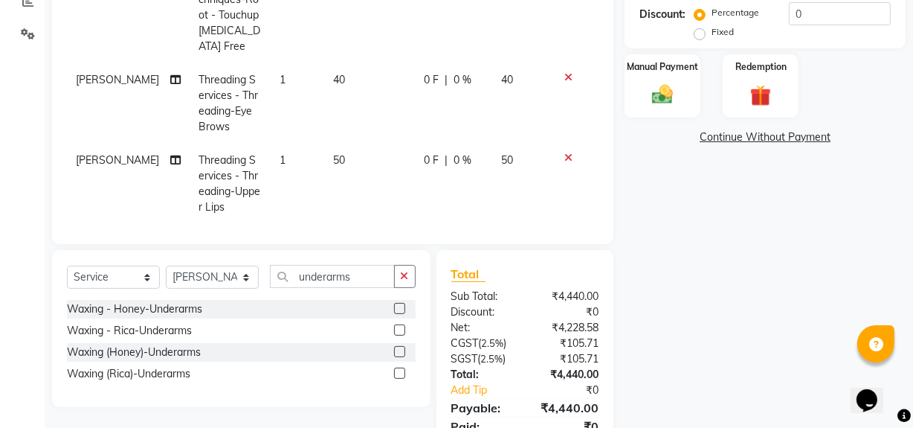
click at [373, 65] on td "40" at bounding box center [369, 103] width 91 height 80
select select "88896"
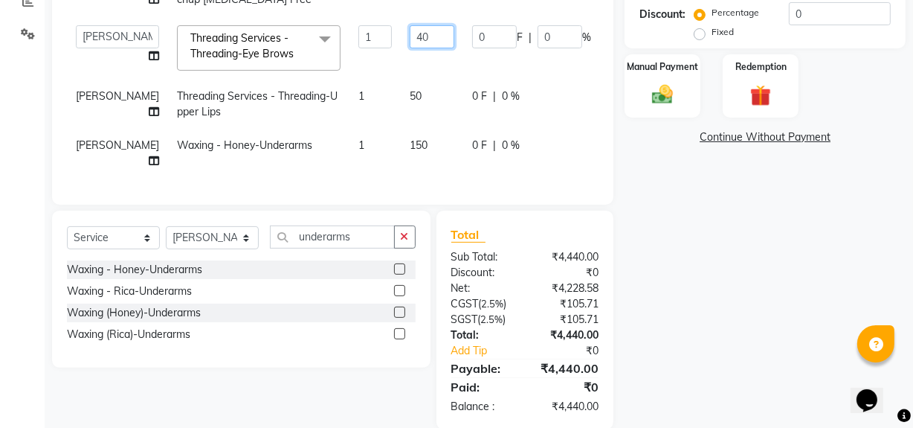
click at [410, 48] on input "40" at bounding box center [432, 36] width 45 height 23
type input "4"
type input "50"
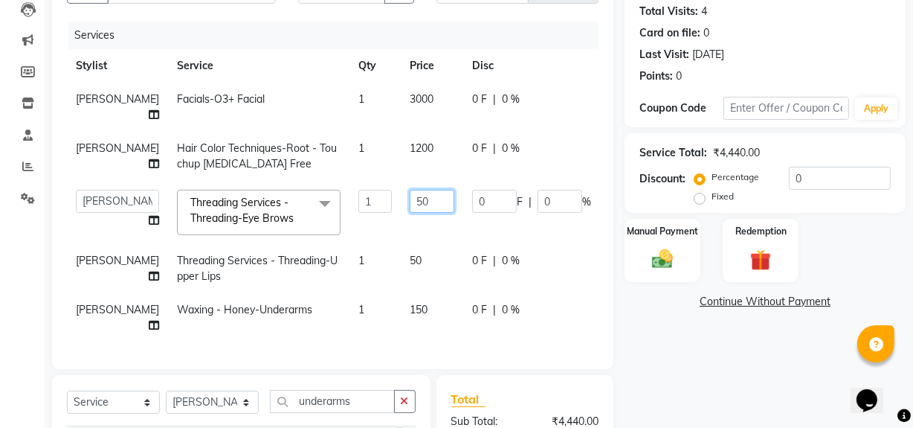
scroll to position [161, 0]
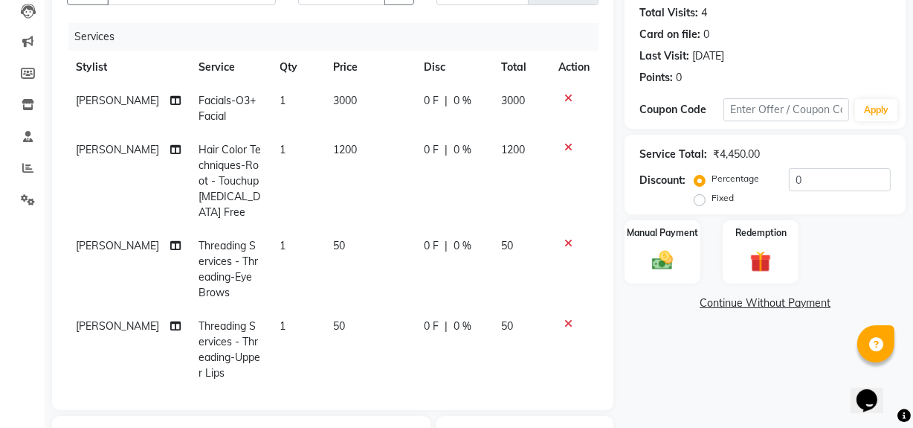
click at [410, 136] on tbody "Shruti Mahato Facials-O3+ Facial 1 3000 0 F | 0 % 3000 Shruti Mahato Hair Color…" at bounding box center [333, 269] width 532 height 370
click at [424, 104] on span "0 F" at bounding box center [431, 101] width 15 height 16
select select "88896"
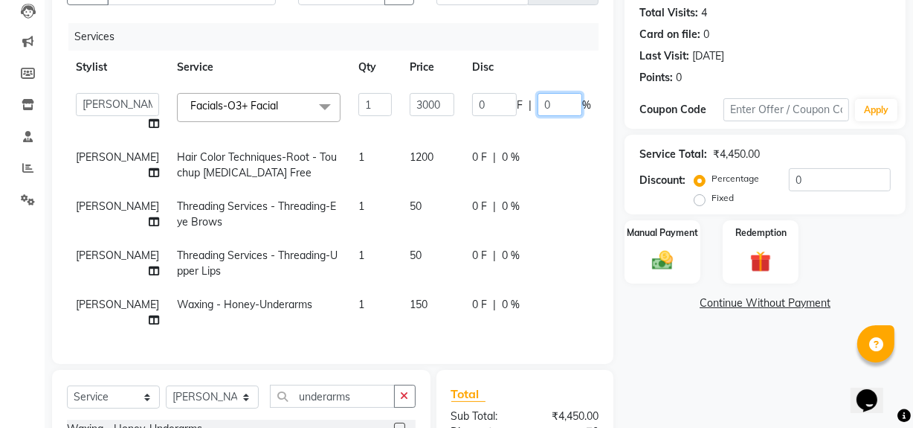
click at [538, 101] on input "0" at bounding box center [560, 104] width 45 height 23
type input "50"
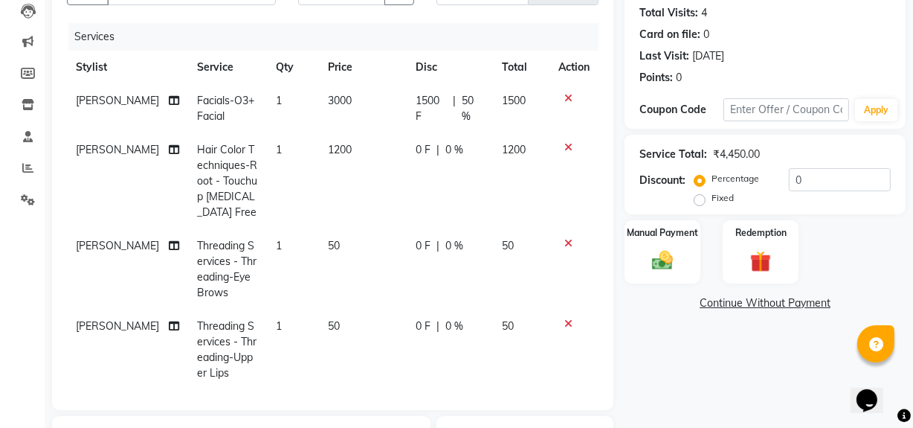
click at [528, 181] on tr "[PERSON_NAME] Hair Color Techniques-Root - Touchup [MEDICAL_DATA] Free 1 1200 0…" at bounding box center [333, 181] width 532 height 96
click at [416, 146] on div "0 F | 0 %" at bounding box center [450, 150] width 69 height 16
select select "88896"
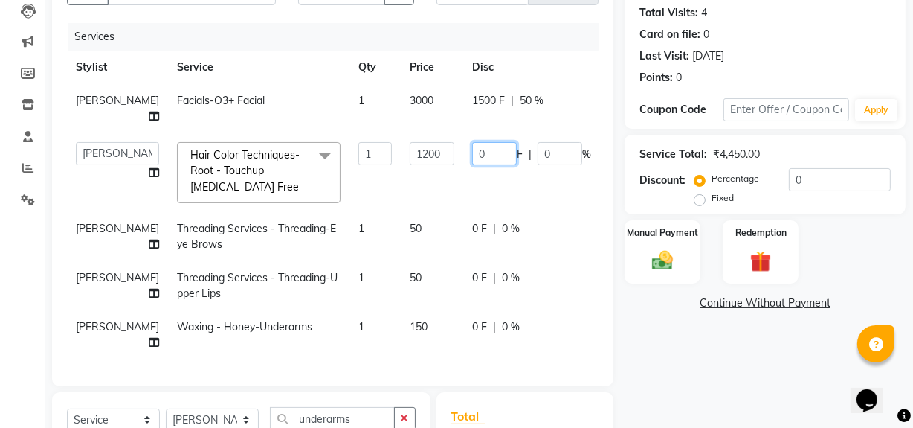
click at [472, 165] on input "0" at bounding box center [494, 153] width 45 height 23
type input "200"
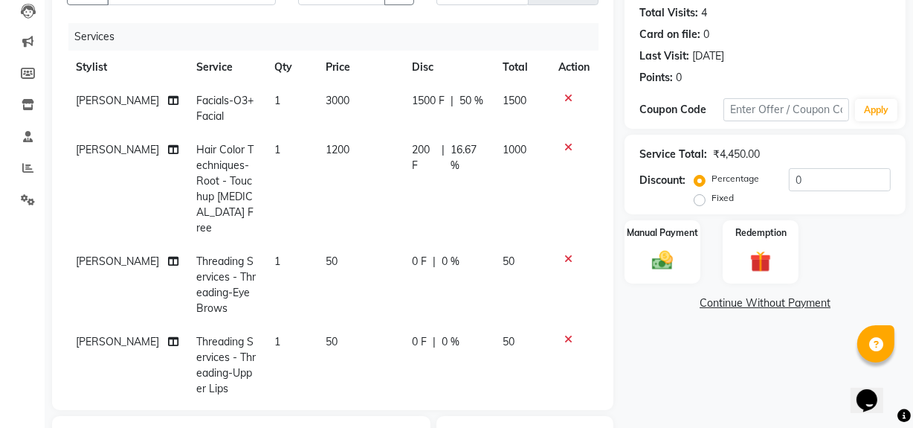
click at [766, 346] on div "Name: [PERSON_NAME] Membership: No Active Membership Total Visits: 4 Card on fi…" at bounding box center [771, 292] width 292 height 684
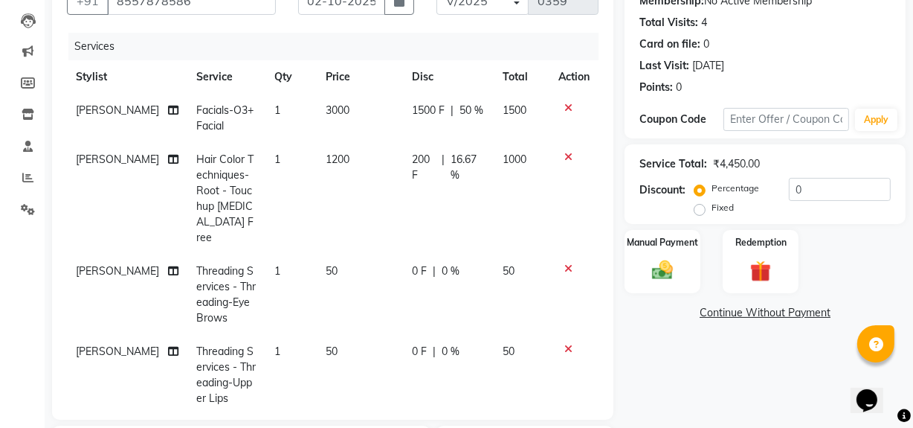
scroll to position [150, 0]
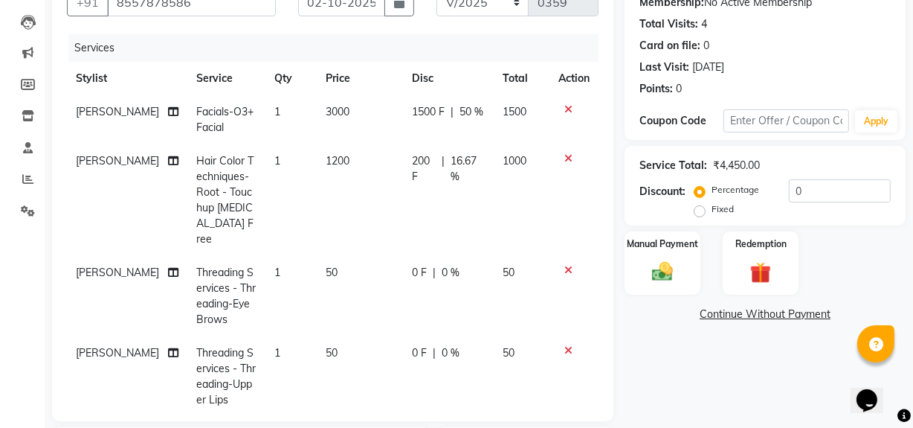
click at [564, 345] on icon at bounding box center [568, 350] width 8 height 10
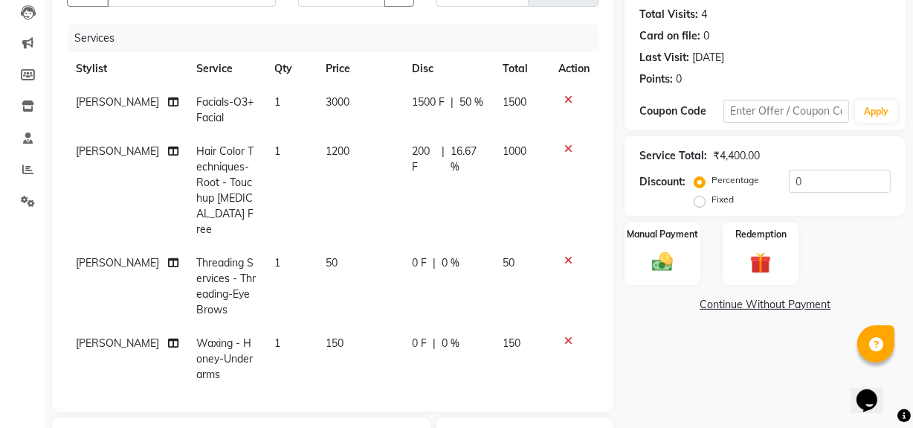
scroll to position [153, 0]
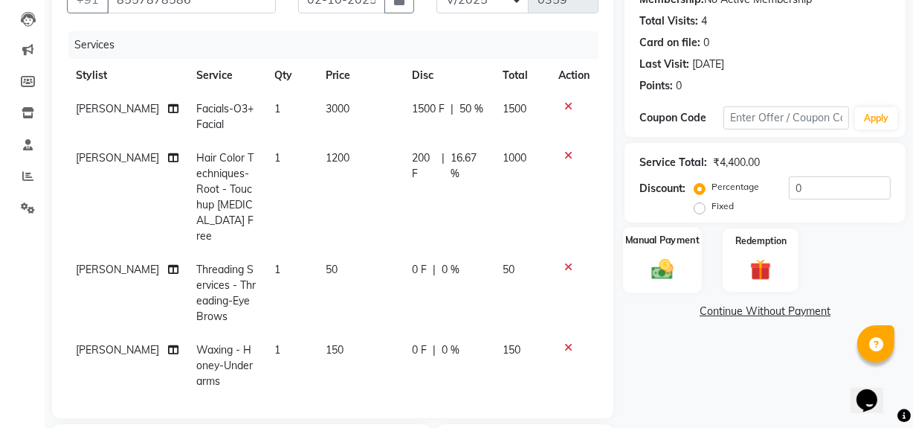
click at [660, 270] on img at bounding box center [663, 268] width 36 height 25
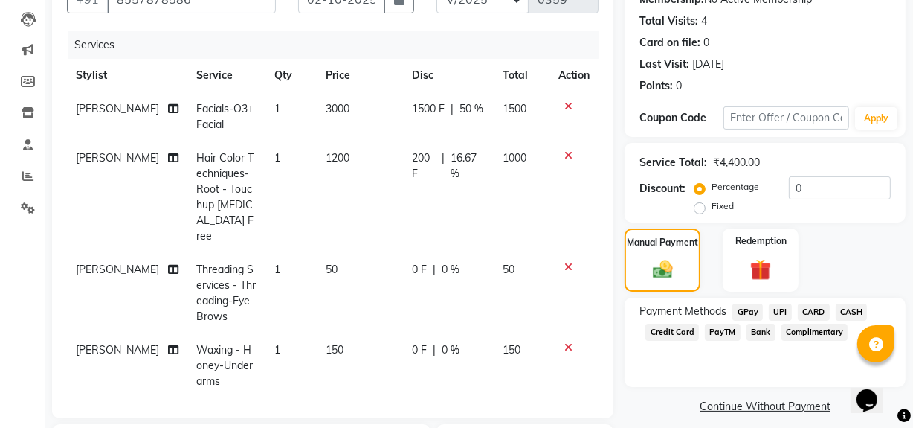
click at [854, 306] on span "CASH" at bounding box center [852, 311] width 32 height 17
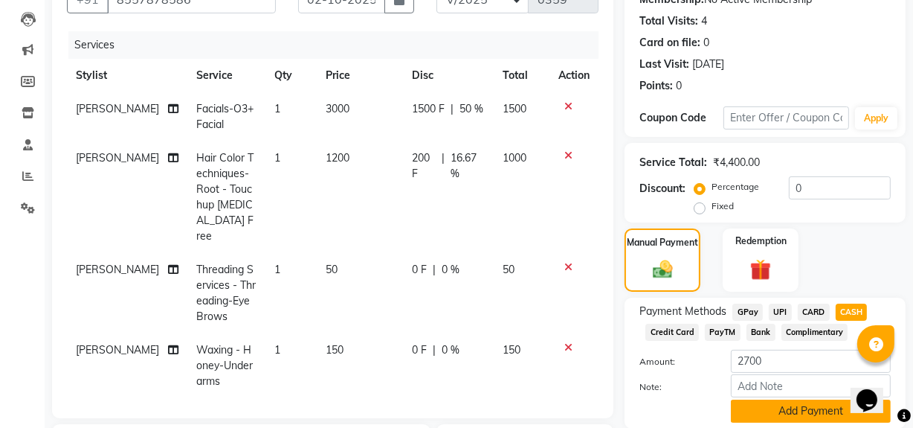
click at [788, 403] on button "Add Payment" at bounding box center [811, 410] width 160 height 23
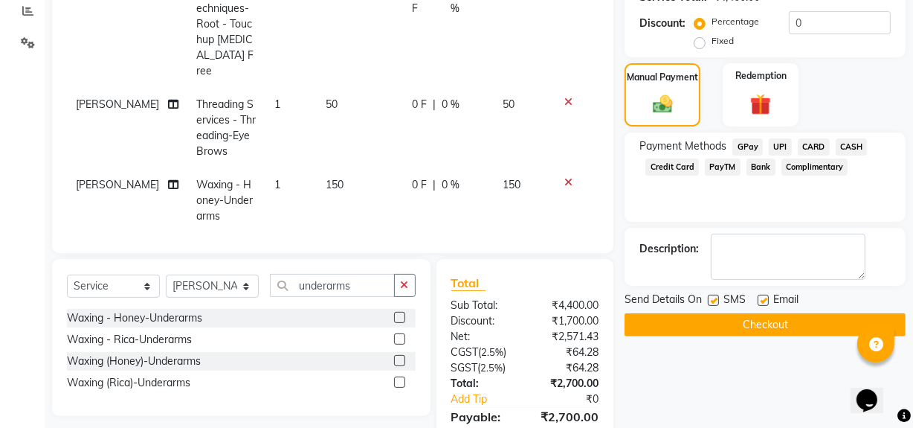
scroll to position [411, 0]
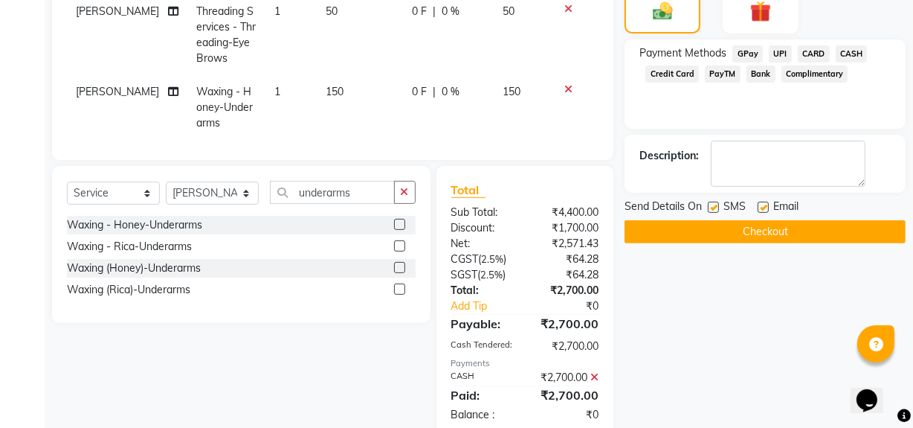
click at [762, 229] on button "Checkout" at bounding box center [765, 231] width 281 height 23
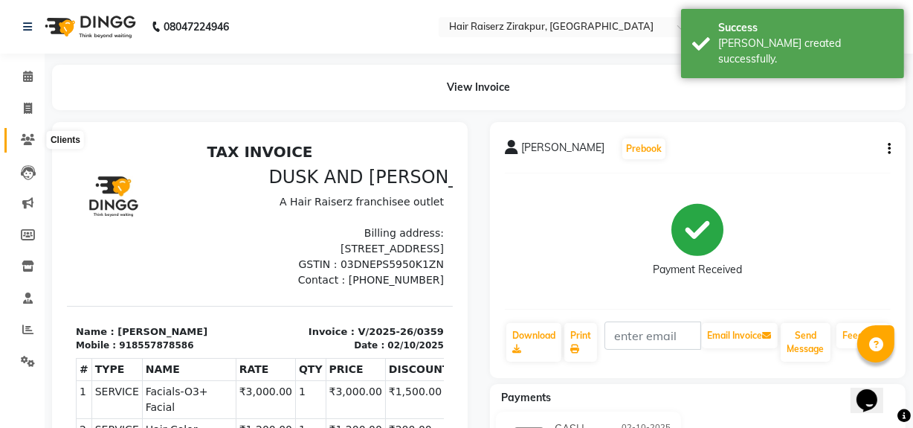
click at [23, 145] on icon at bounding box center [28, 139] width 14 height 11
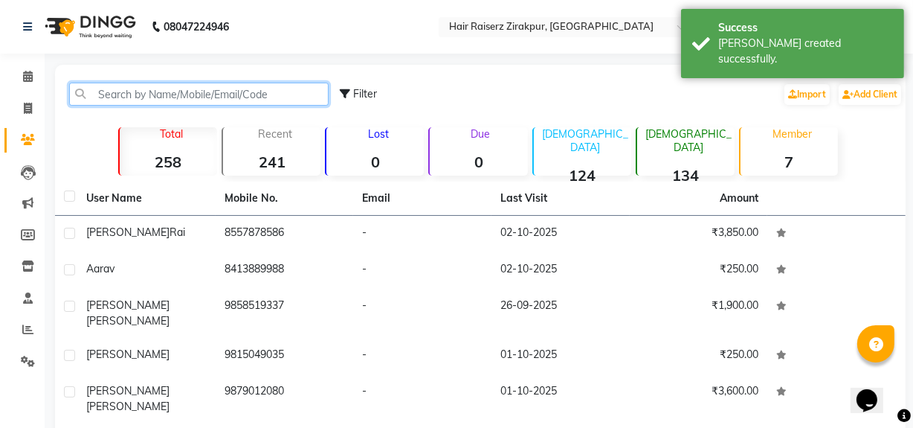
click at [163, 94] on input "text" at bounding box center [198, 94] width 259 height 23
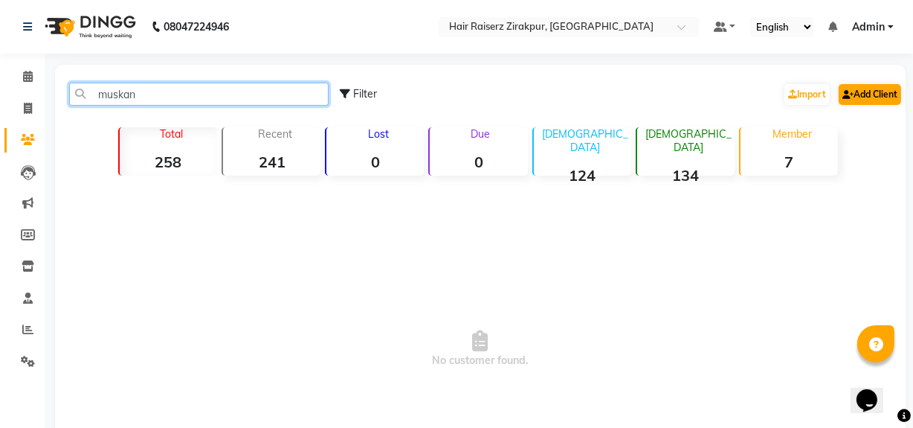
type input "muskan"
click at [871, 100] on link "Add Client" at bounding box center [870, 94] width 62 height 21
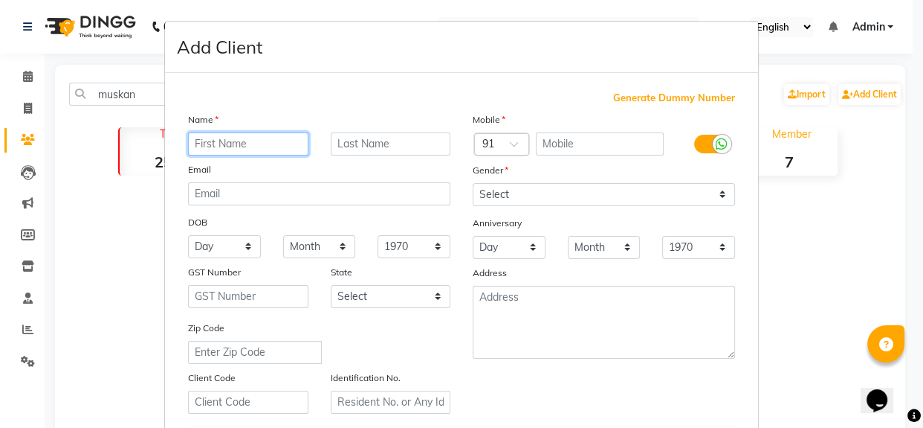
click at [262, 138] on input "text" at bounding box center [248, 143] width 120 height 23
type input "m"
type input "Muskan"
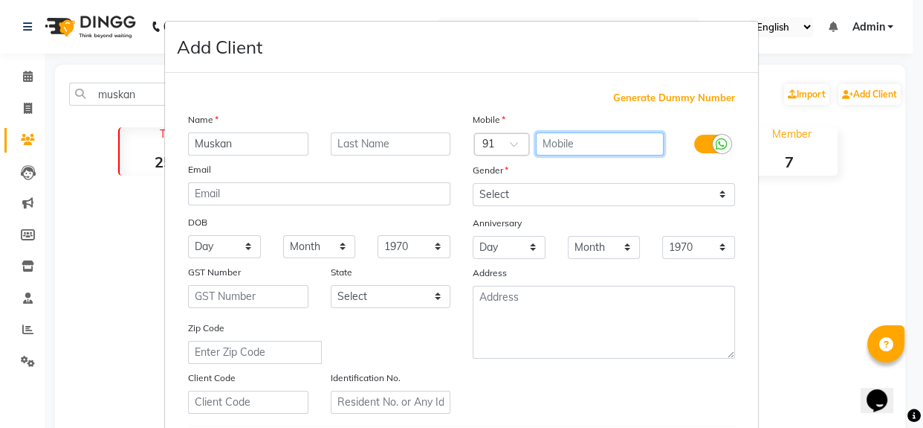
click at [573, 141] on input "text" at bounding box center [600, 143] width 129 height 23
type input "9"
click at [565, 144] on input "text" at bounding box center [600, 143] width 129 height 23
type input "9821910051"
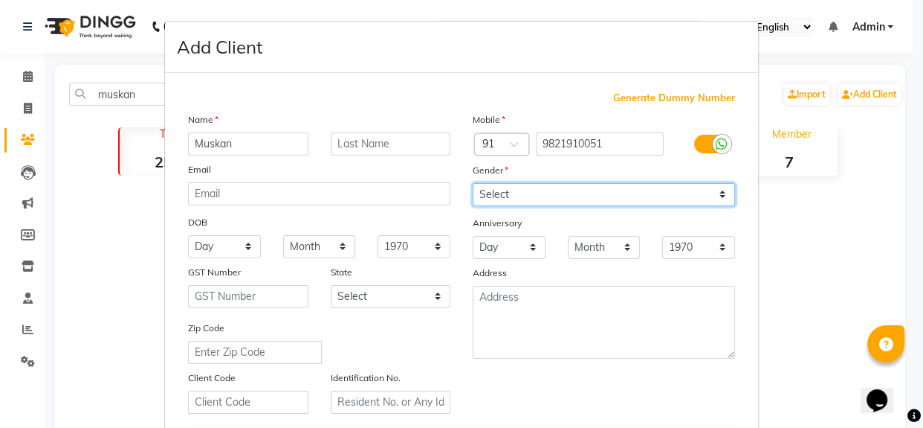
click at [490, 198] on select "Select [DEMOGRAPHIC_DATA] [DEMOGRAPHIC_DATA] Other Prefer Not To Say" at bounding box center [604, 194] width 262 height 23
select select "[DEMOGRAPHIC_DATA]"
click at [473, 183] on select "Select [DEMOGRAPHIC_DATA] [DEMOGRAPHIC_DATA] Other Prefer Not To Say" at bounding box center [604, 194] width 262 height 23
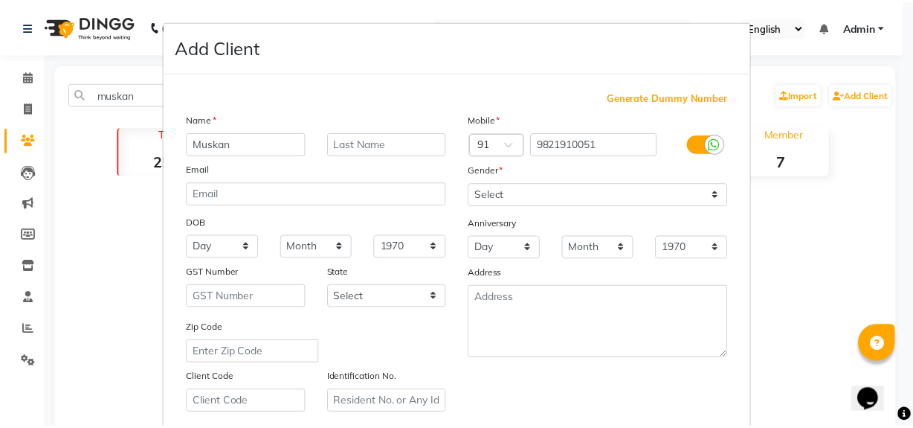
scroll to position [262, 0]
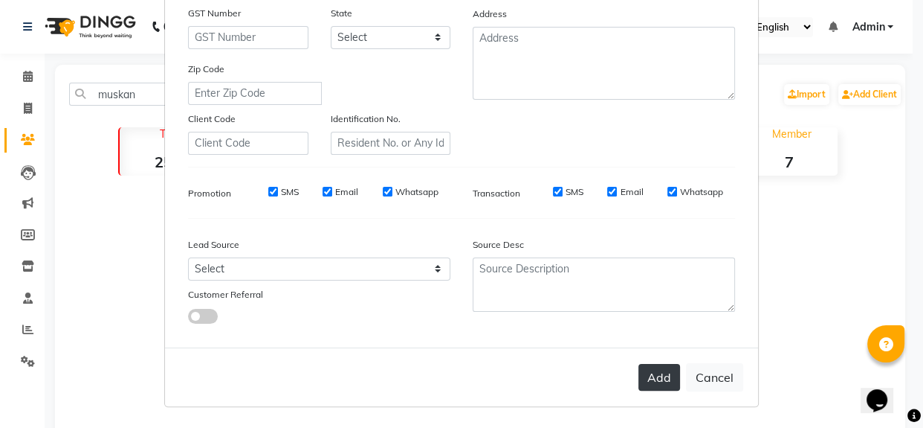
click at [659, 383] on button "Add" at bounding box center [660, 377] width 42 height 27
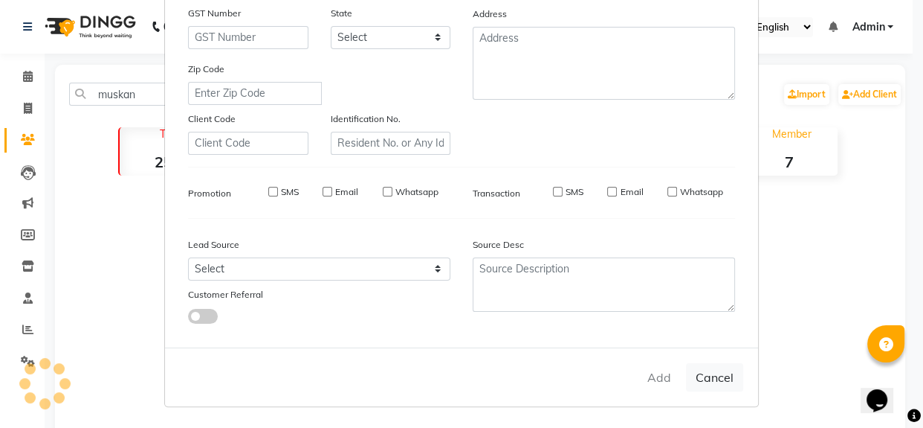
select select
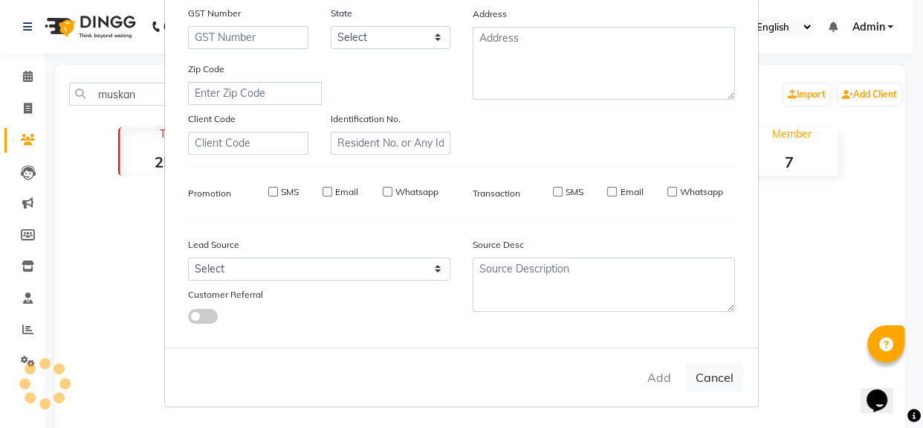
select select
checkbox input "false"
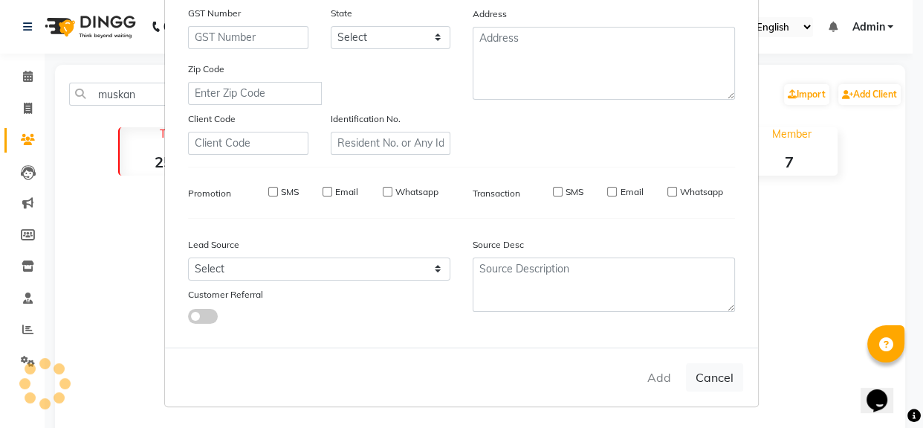
checkbox input "false"
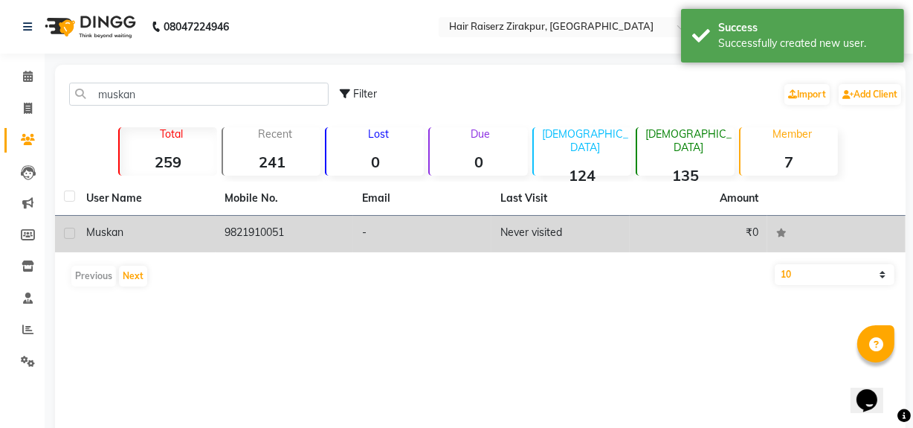
click at [286, 243] on td "9821910051" at bounding box center [285, 234] width 138 height 36
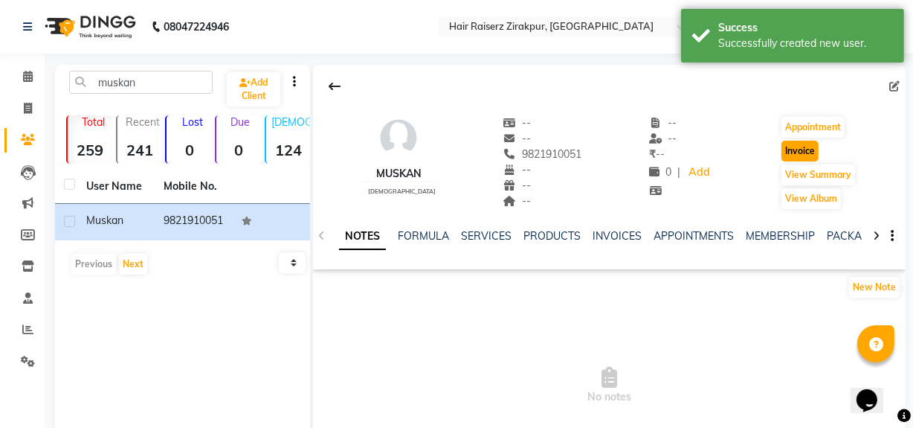
click at [793, 149] on button "Invoice" at bounding box center [799, 151] width 37 height 21
select select "service"
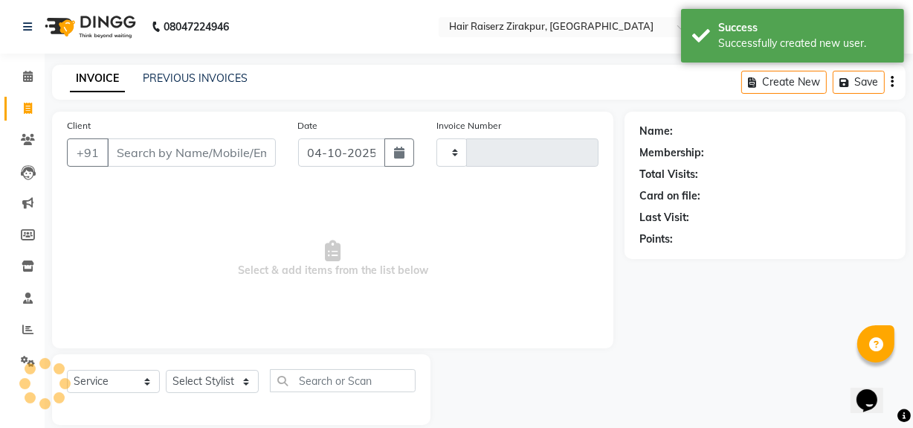
scroll to position [19, 0]
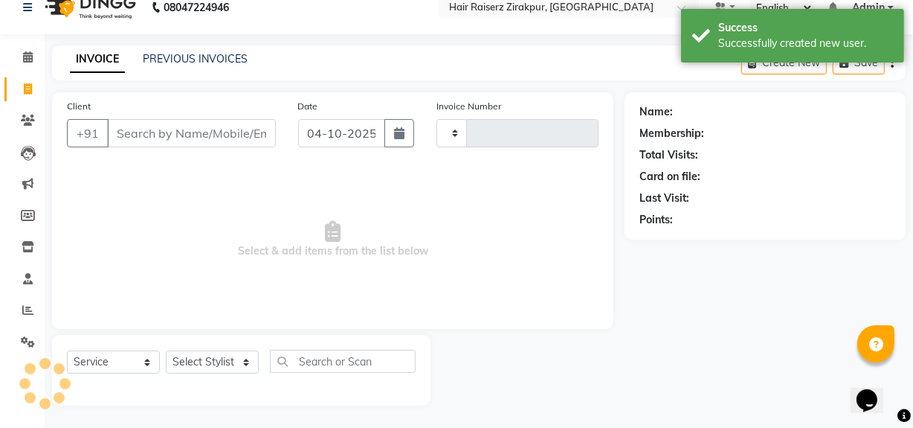
type input "0360"
select select "8680"
type input "9821910051"
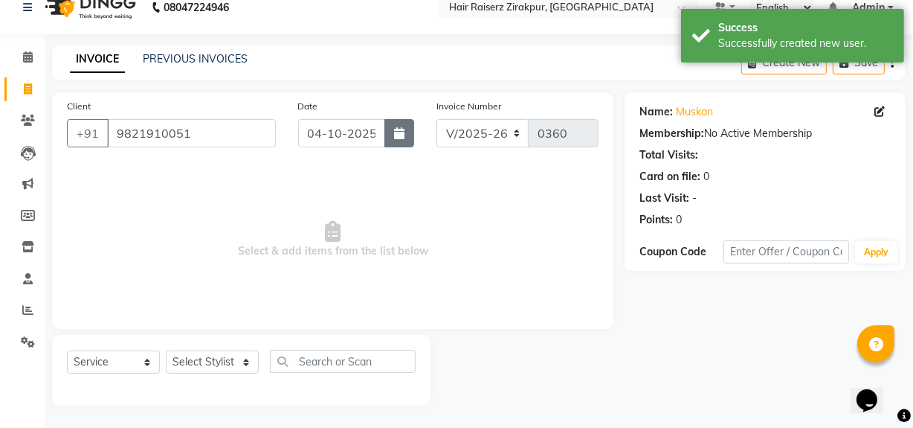
click at [391, 131] on button "button" at bounding box center [399, 133] width 30 height 28
select select "10"
select select "2025"
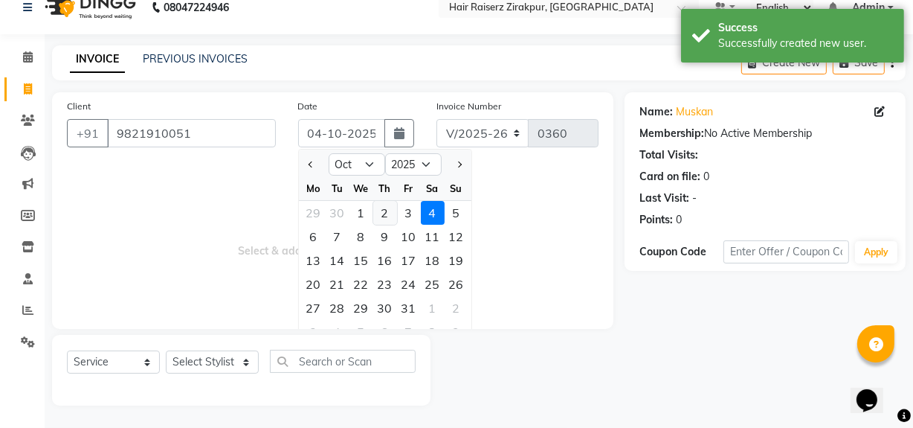
click at [378, 210] on div "2" at bounding box center [385, 213] width 24 height 24
type input "02-10-2025"
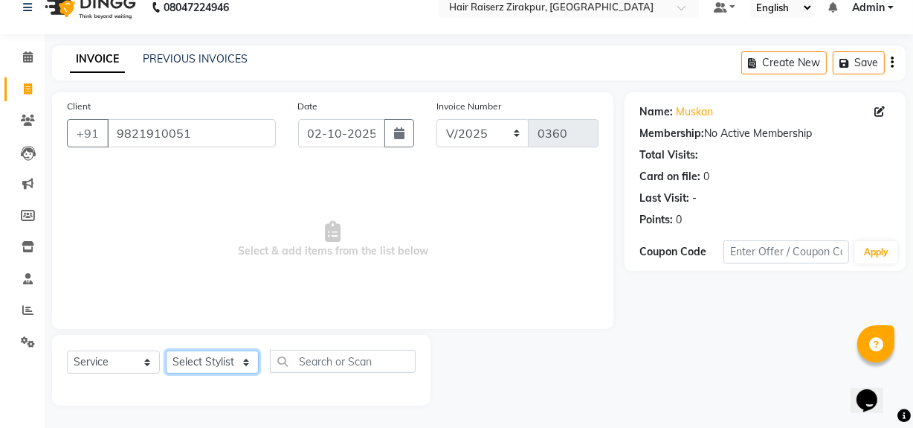
click at [254, 356] on select "Select Stylist [PERSON_NAME] Admin Akshay [PERSON_NAME] Deepak [PERSON_NAME] [P…" at bounding box center [212, 361] width 93 height 23
select select "88994"
click at [166, 350] on select "Select Stylist [PERSON_NAME] Admin Akshay [PERSON_NAME] Deepak [PERSON_NAME] [P…" at bounding box center [212, 361] width 93 height 23
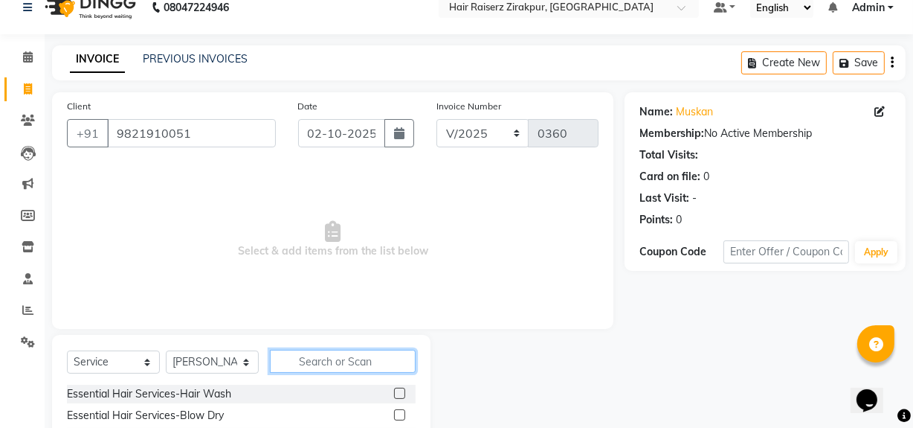
click at [314, 356] on input "text" at bounding box center [343, 360] width 146 height 23
type input "o"
type input "o3"
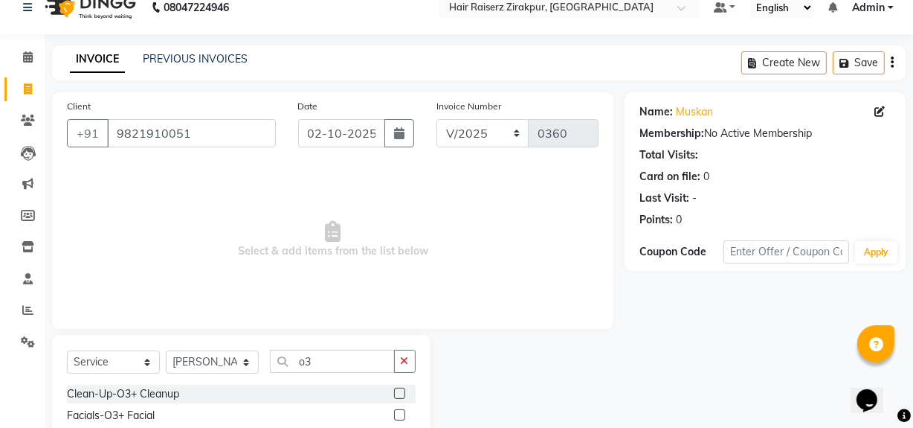
click at [396, 411] on label at bounding box center [399, 414] width 11 height 11
click at [396, 411] on input "checkbox" at bounding box center [399, 415] width 10 height 10
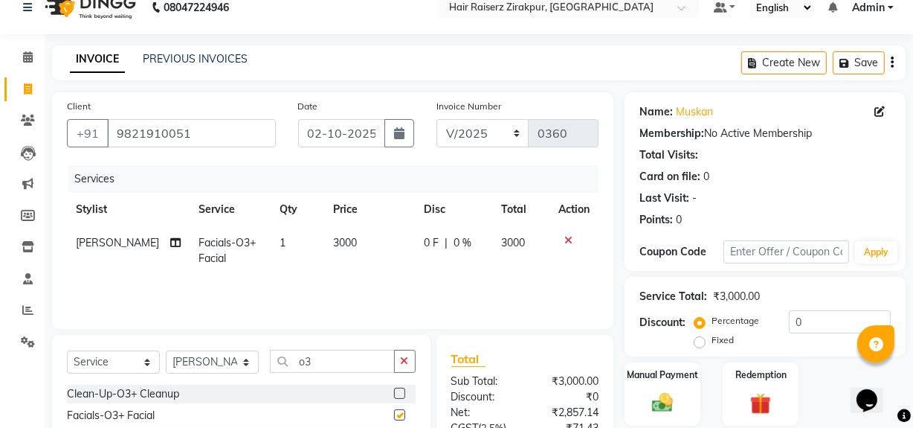
checkbox input "false"
click at [343, 242] on span "3000" at bounding box center [345, 242] width 24 height 13
select select "88994"
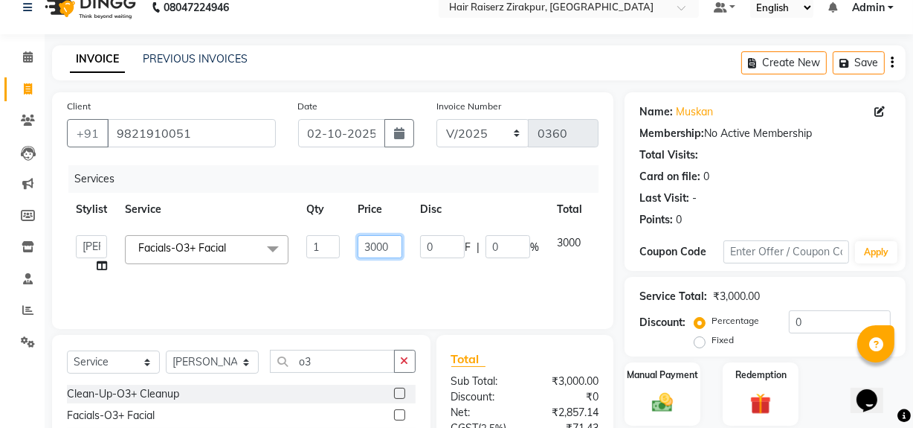
click at [369, 247] on input "3000" at bounding box center [380, 246] width 45 height 23
type input "2000"
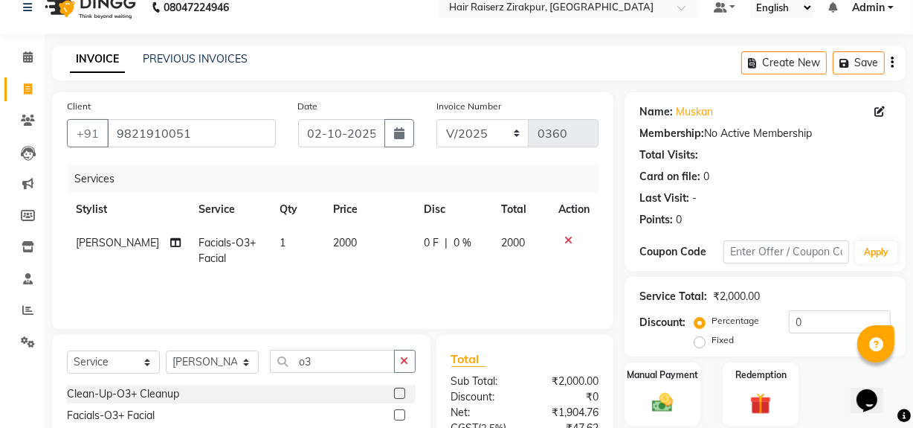
click at [586, 352] on div "Total" at bounding box center [525, 358] width 148 height 18
click at [407, 361] on icon "button" at bounding box center [405, 360] width 8 height 10
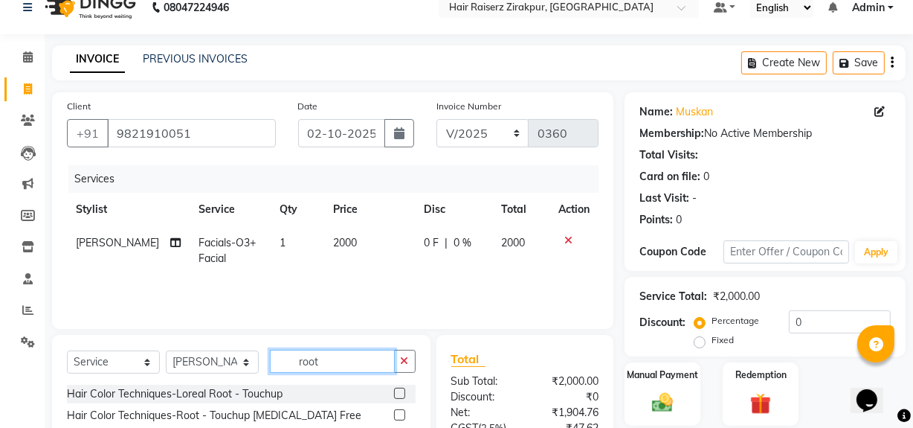
type input "root"
click at [399, 413] on label at bounding box center [399, 414] width 11 height 11
click at [399, 413] on input "checkbox" at bounding box center [399, 415] width 10 height 10
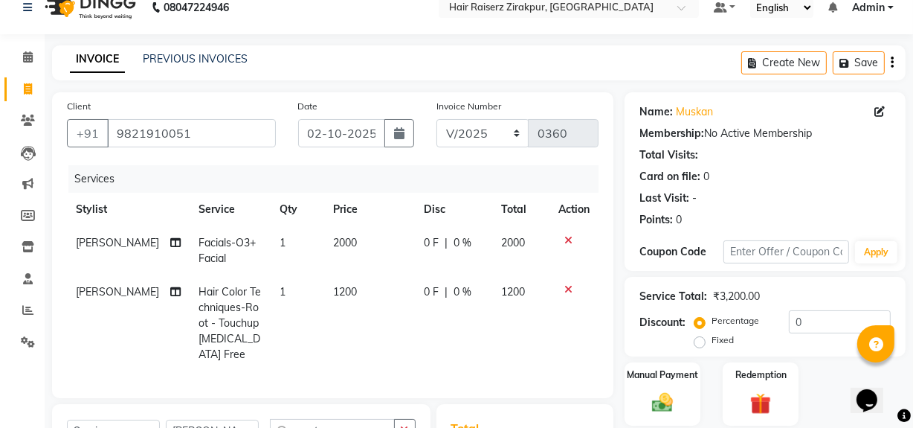
checkbox input "false"
click at [333, 295] on span "1200" at bounding box center [345, 291] width 24 height 13
select select "88994"
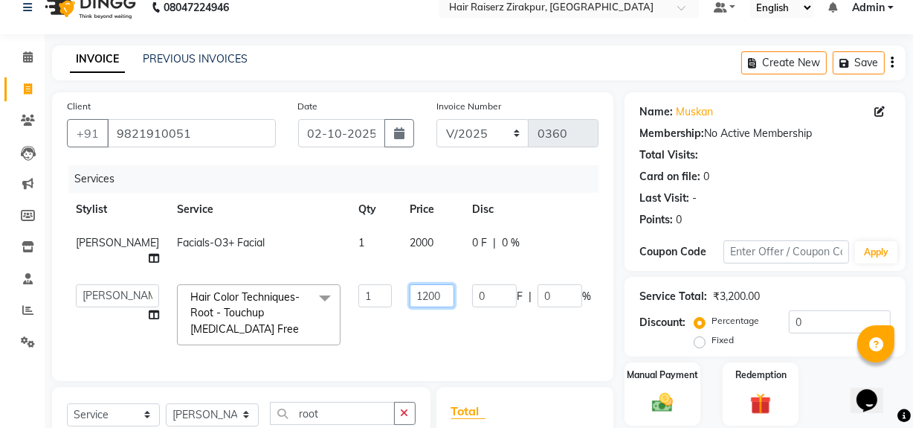
click at [410, 307] on input "1200" at bounding box center [432, 295] width 45 height 23
type input "1000"
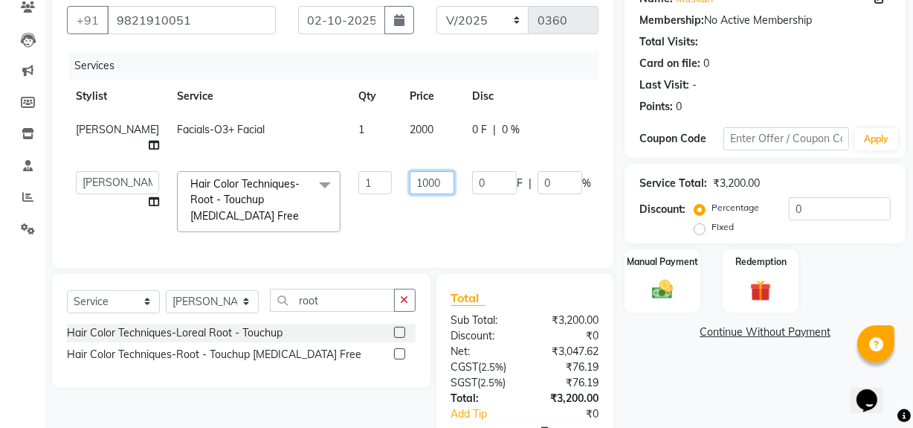
scroll to position [139, 0]
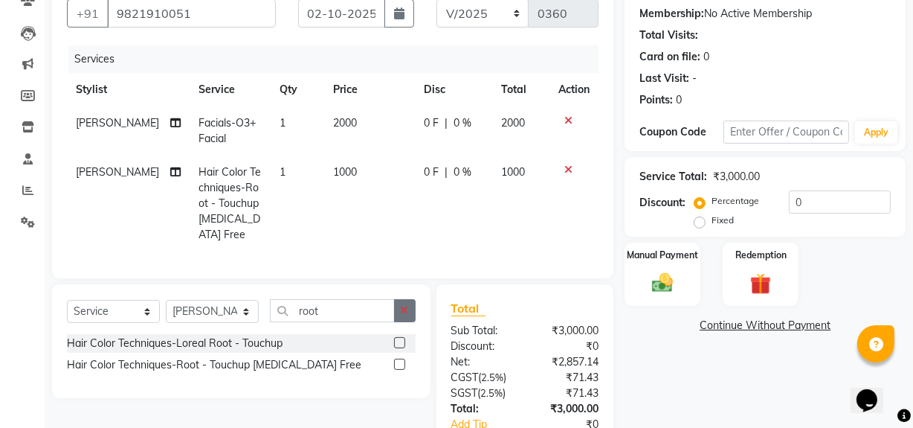
click at [408, 311] on button "button" at bounding box center [405, 310] width 22 height 23
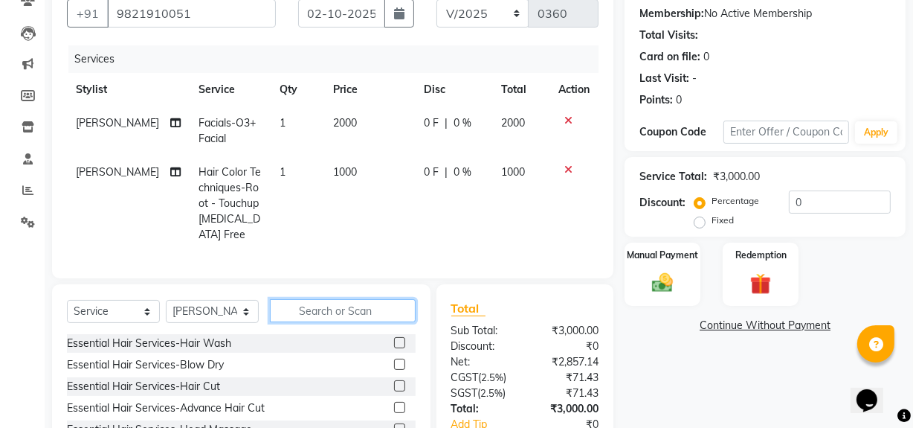
click at [325, 322] on input "text" at bounding box center [343, 310] width 146 height 23
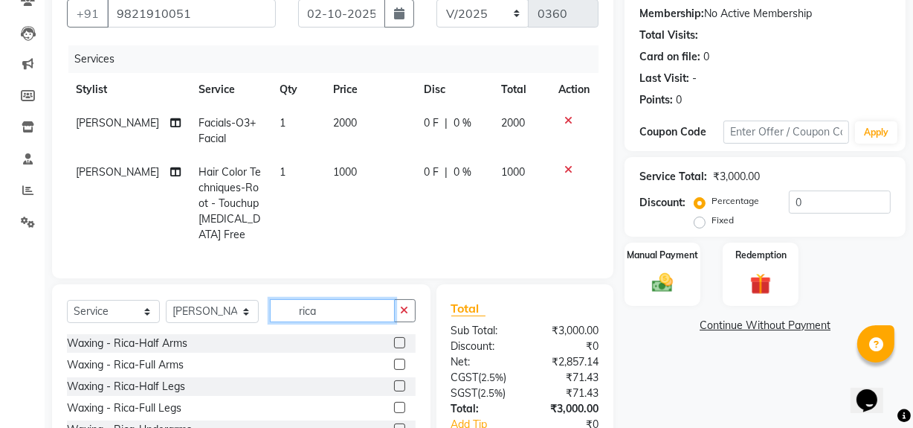
type input "rica"
click at [394, 391] on label at bounding box center [399, 385] width 11 height 11
click at [394, 391] on input "checkbox" at bounding box center [399, 386] width 10 height 10
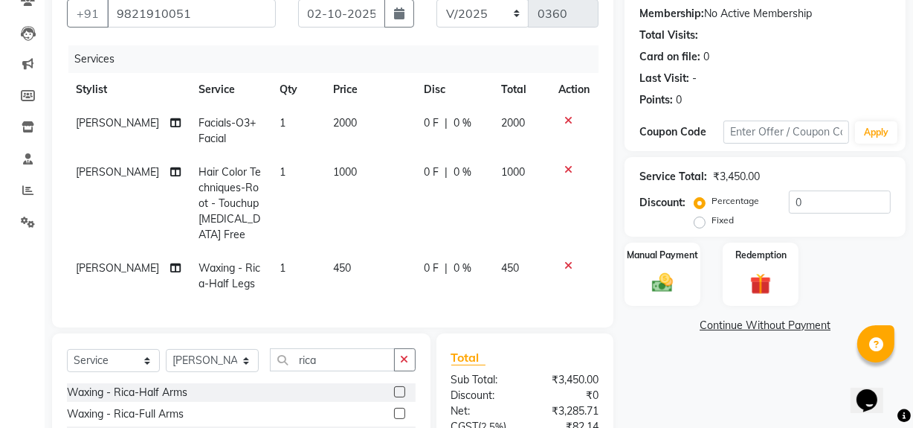
checkbox input "false"
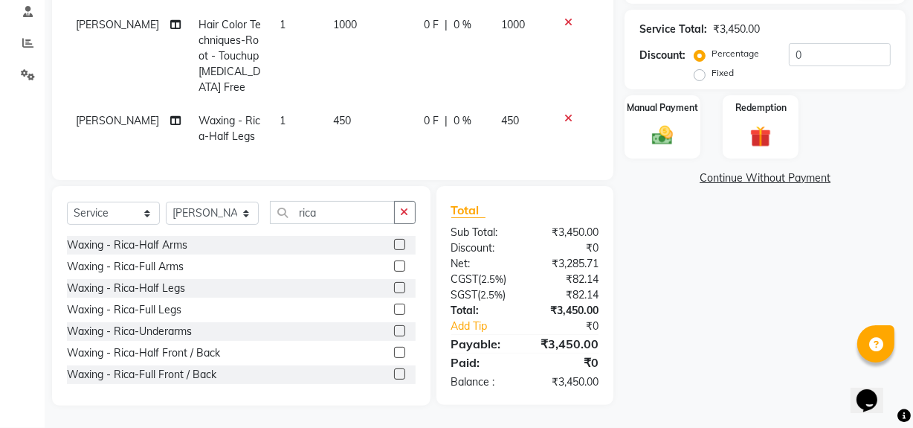
click at [394, 268] on label at bounding box center [399, 265] width 11 height 11
click at [394, 268] on input "checkbox" at bounding box center [399, 267] width 10 height 10
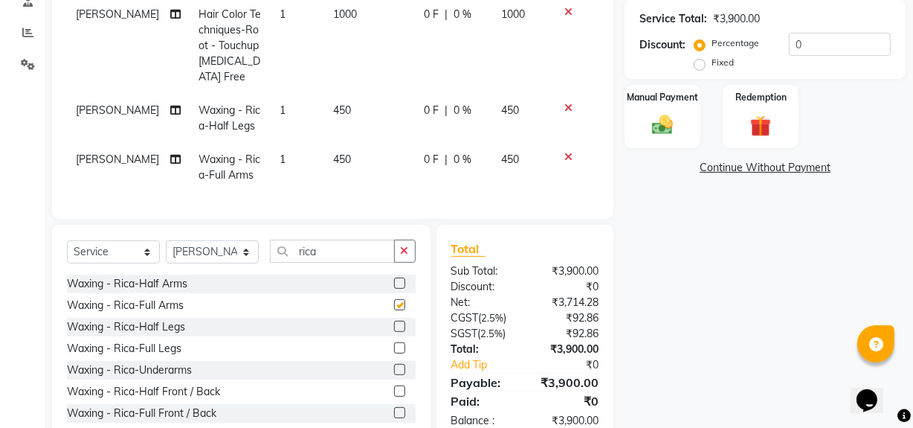
checkbox input "false"
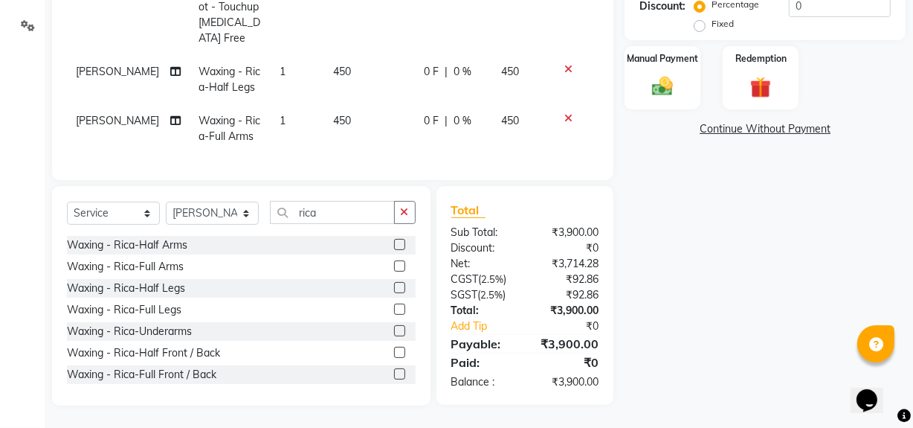
click at [394, 332] on label at bounding box center [399, 330] width 11 height 11
click at [394, 332] on input "checkbox" at bounding box center [399, 331] width 10 height 10
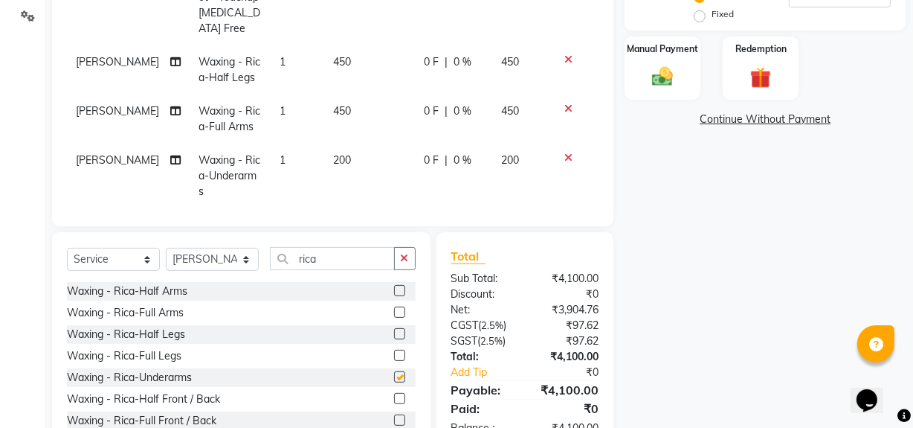
checkbox input "false"
click at [413, 251] on button "button" at bounding box center [405, 258] width 22 height 23
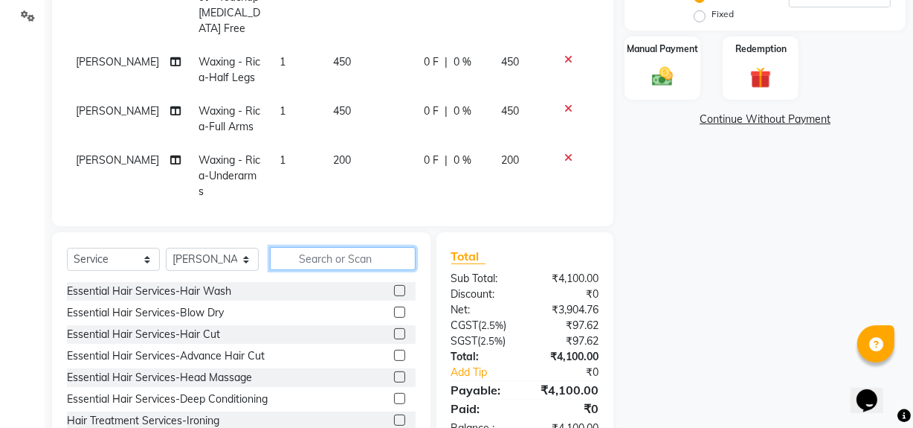
click at [323, 258] on input "text" at bounding box center [343, 258] width 146 height 23
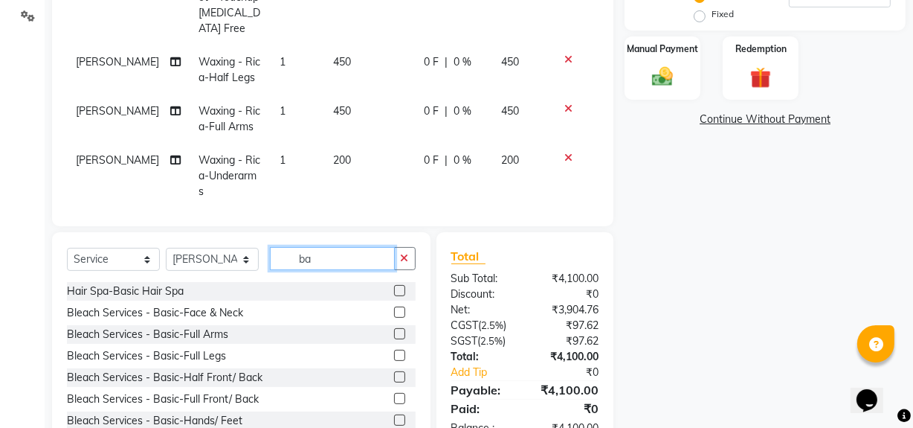
type input "b"
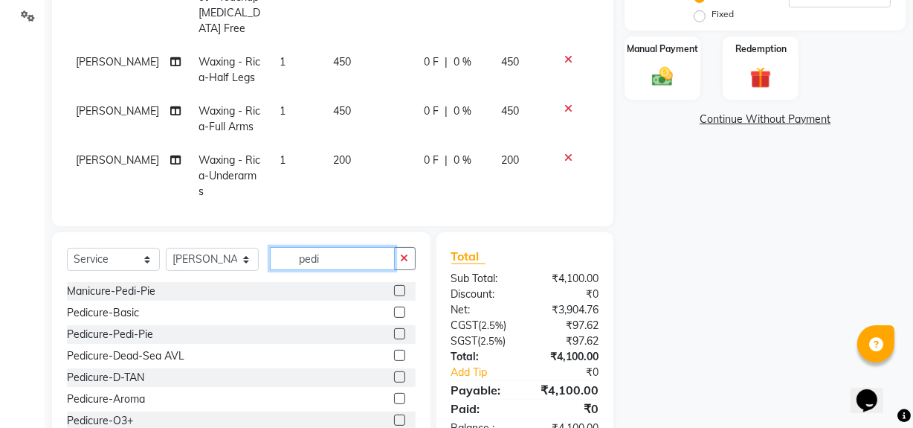
type input "pedi"
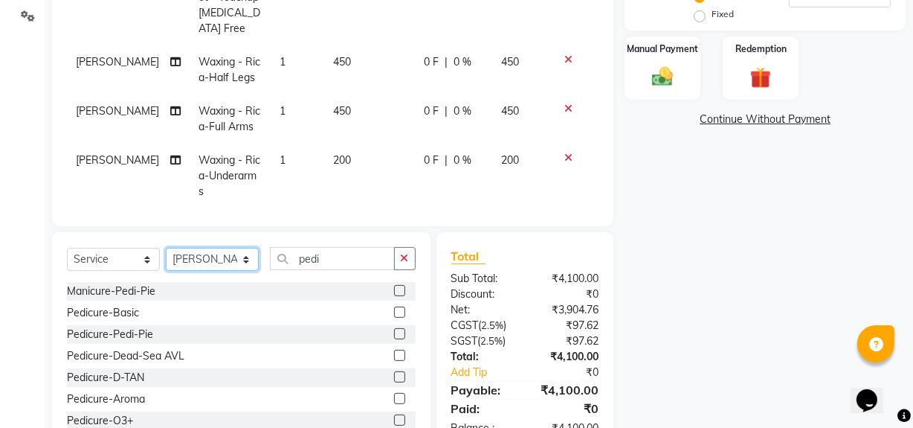
click at [241, 257] on select "Select Stylist [PERSON_NAME] Admin Akshay [PERSON_NAME] Deepak [PERSON_NAME] [P…" at bounding box center [212, 259] width 93 height 23
select select "89014"
click at [166, 248] on select "Select Stylist [PERSON_NAME] Admin Akshay [PERSON_NAME] Deepak [PERSON_NAME] [P…" at bounding box center [212, 259] width 93 height 23
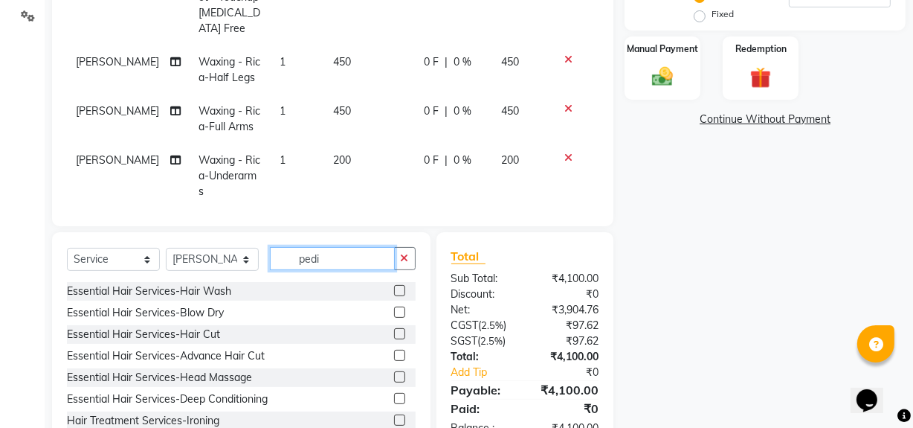
click at [350, 262] on input "pedi" at bounding box center [332, 258] width 125 height 23
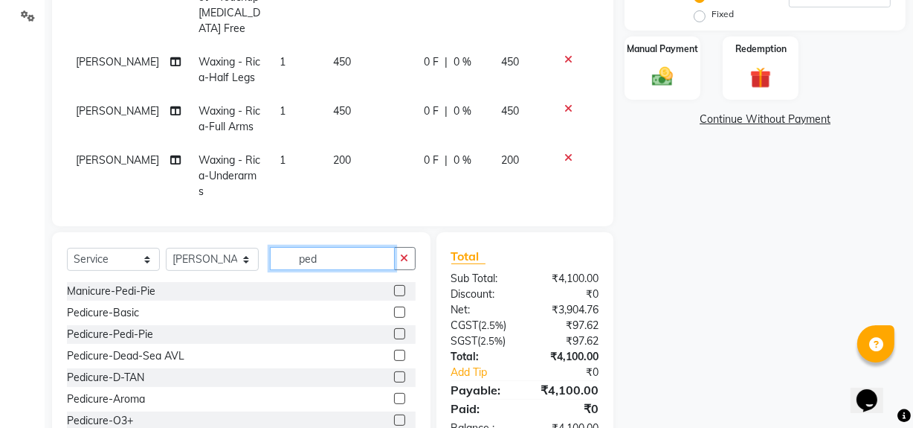
type input "ped"
click at [394, 317] on label at bounding box center [399, 311] width 11 height 11
click at [394, 317] on input "checkbox" at bounding box center [399, 313] width 10 height 10
checkbox input "false"
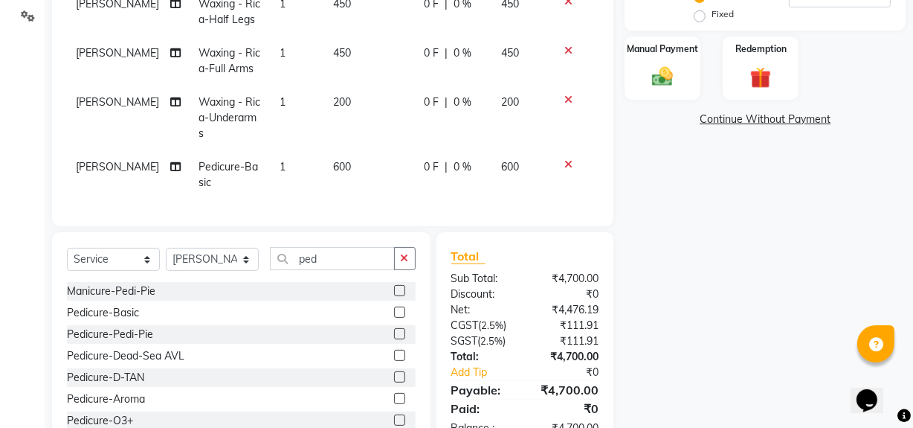
click at [333, 160] on span "600" at bounding box center [342, 166] width 18 height 13
select select "89014"
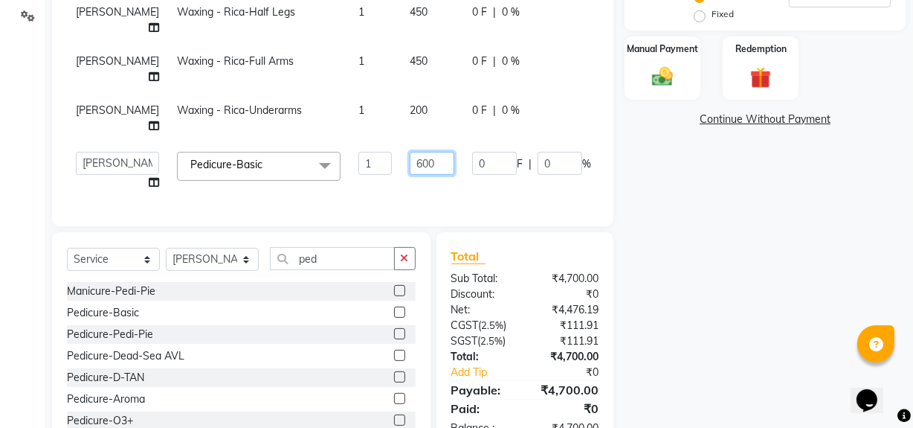
click at [410, 173] on input "600" at bounding box center [432, 163] width 45 height 23
type input "500"
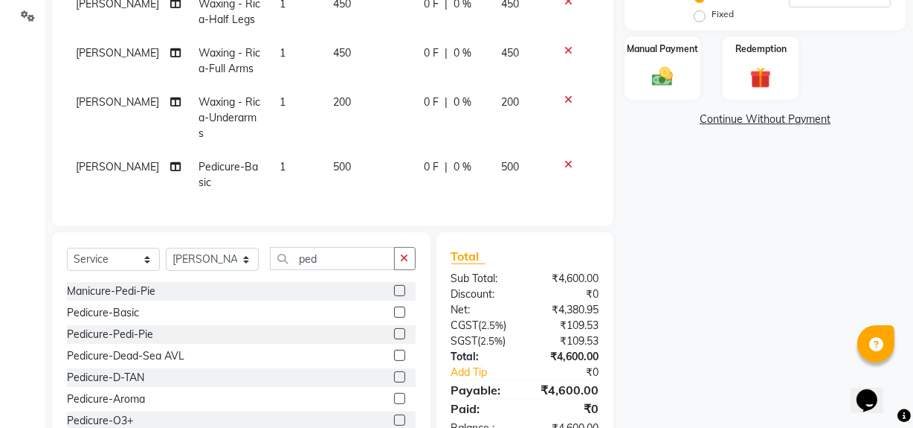
click at [798, 222] on div "Name: [PERSON_NAME] Membership: No Active Membership Total Visits: Card on file…" at bounding box center [771, 109] width 292 height 685
click at [404, 260] on icon "button" at bounding box center [405, 258] width 8 height 10
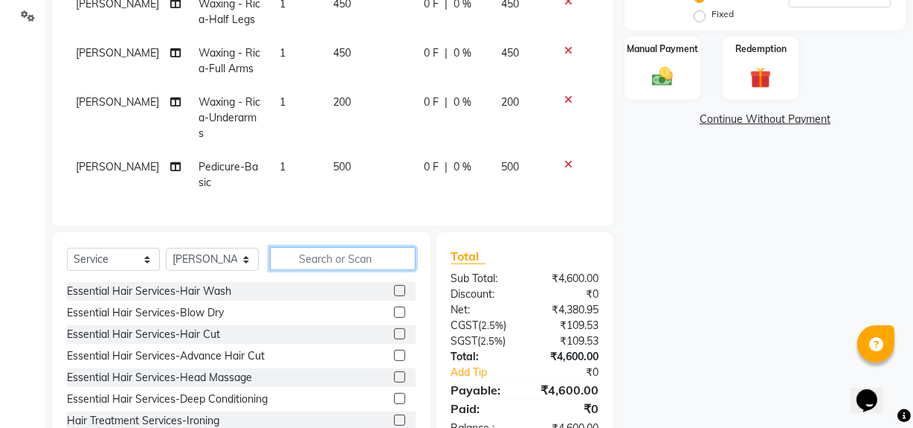
click at [329, 250] on input "text" at bounding box center [343, 258] width 146 height 23
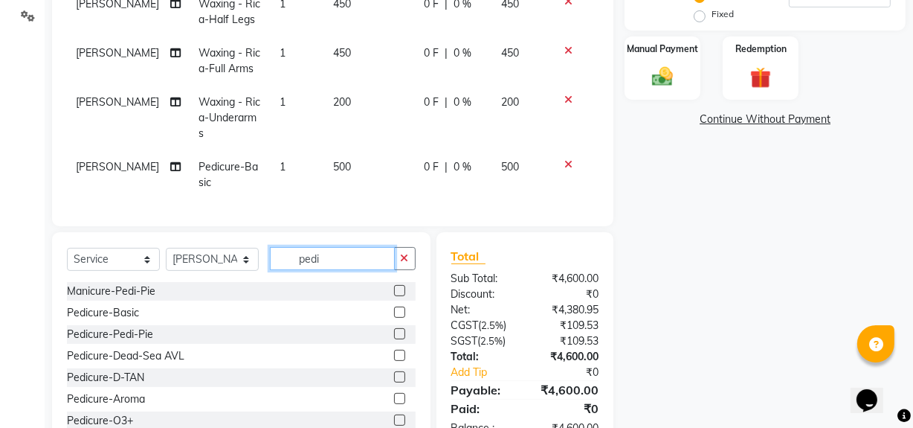
type input "pedi"
click at [394, 419] on label at bounding box center [399, 419] width 11 height 11
click at [394, 419] on input "checkbox" at bounding box center [399, 421] width 10 height 10
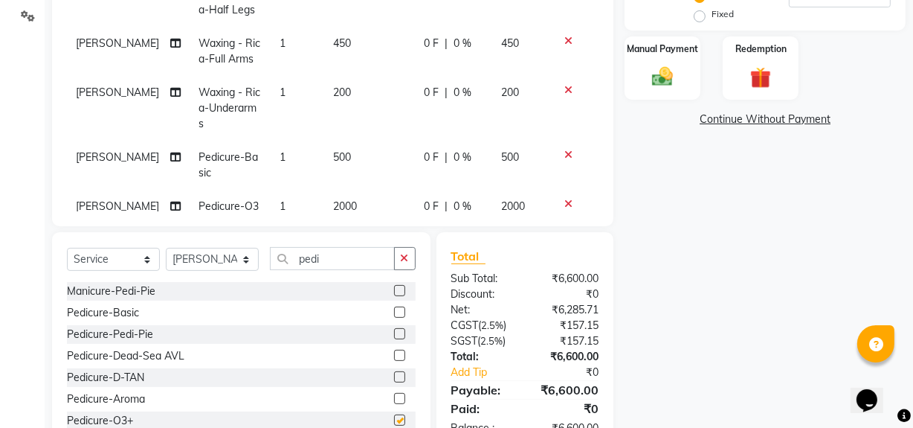
checkbox input "false"
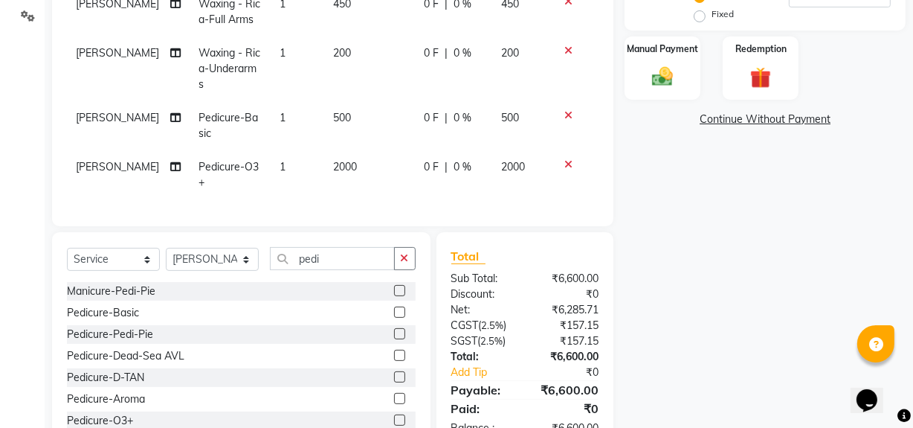
click at [333, 160] on span "2000" at bounding box center [345, 166] width 24 height 13
select select "89014"
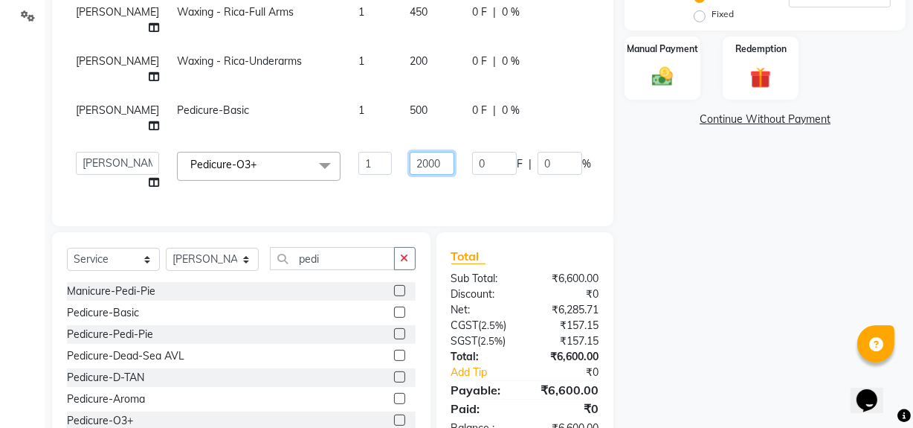
click at [410, 175] on input "2000" at bounding box center [432, 163] width 45 height 23
type input "1200"
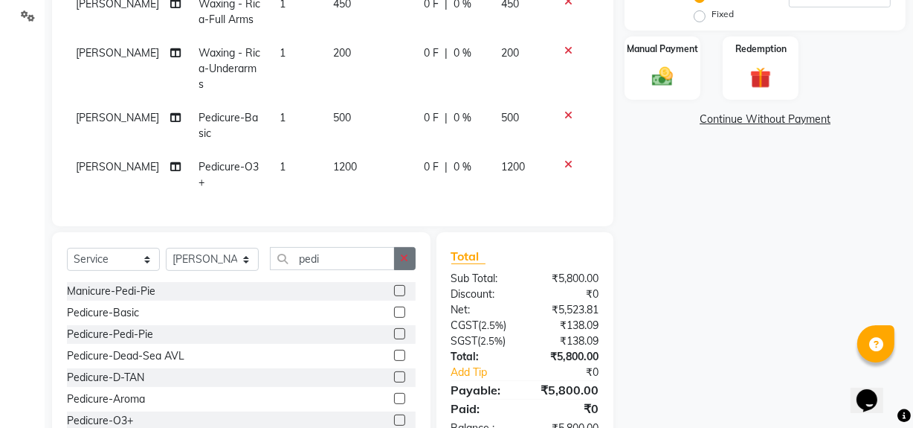
scroll to position [117, 0]
click at [407, 260] on icon "button" at bounding box center [405, 258] width 8 height 10
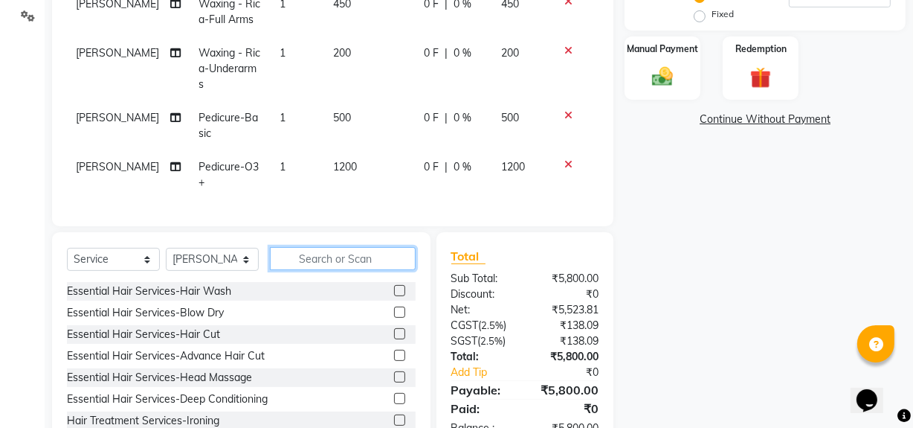
click at [320, 257] on input "text" at bounding box center [343, 258] width 146 height 23
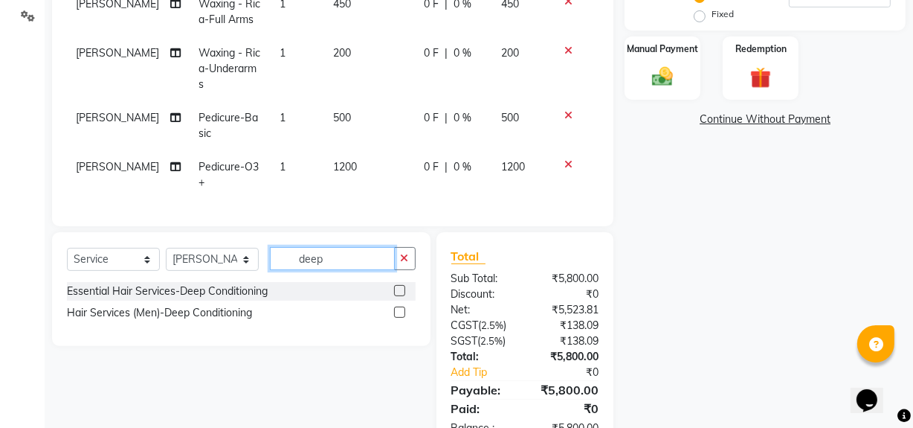
type input "deep"
click at [400, 292] on label at bounding box center [399, 290] width 11 height 11
click at [400, 292] on input "checkbox" at bounding box center [399, 291] width 10 height 10
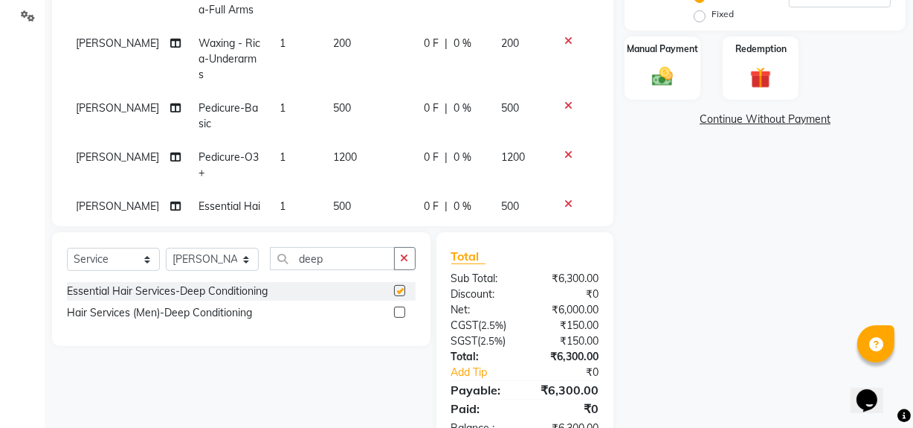
checkbox input "false"
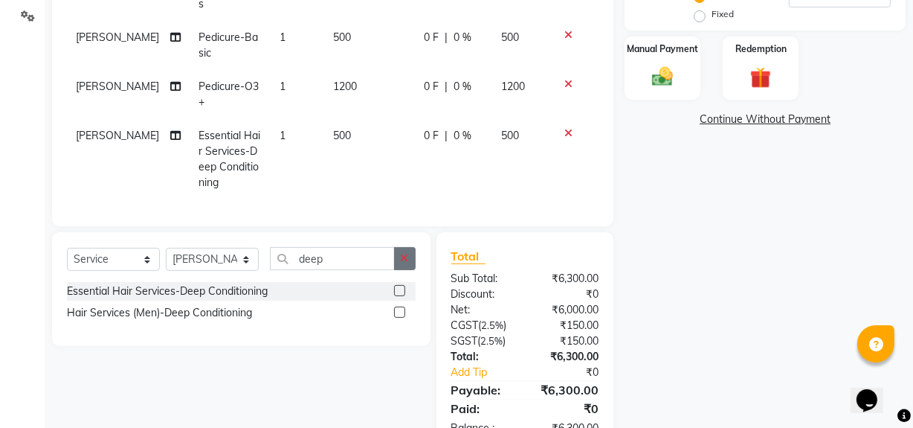
click at [407, 260] on icon "button" at bounding box center [405, 258] width 8 height 10
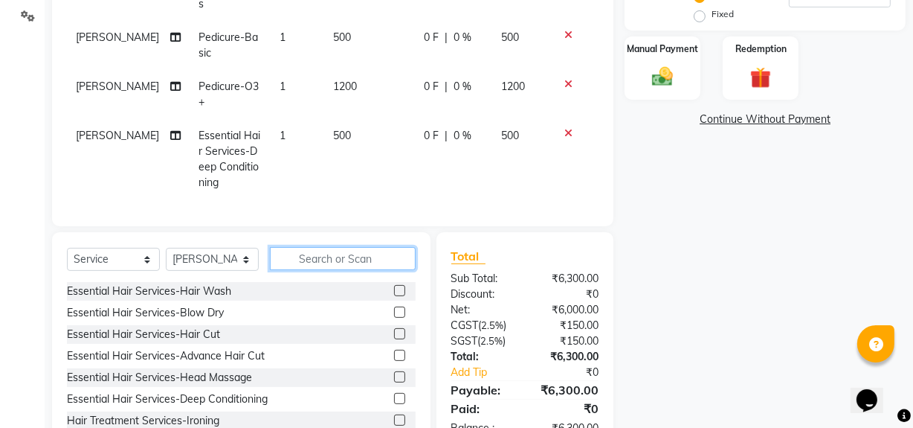
click at [349, 258] on input "text" at bounding box center [343, 258] width 146 height 23
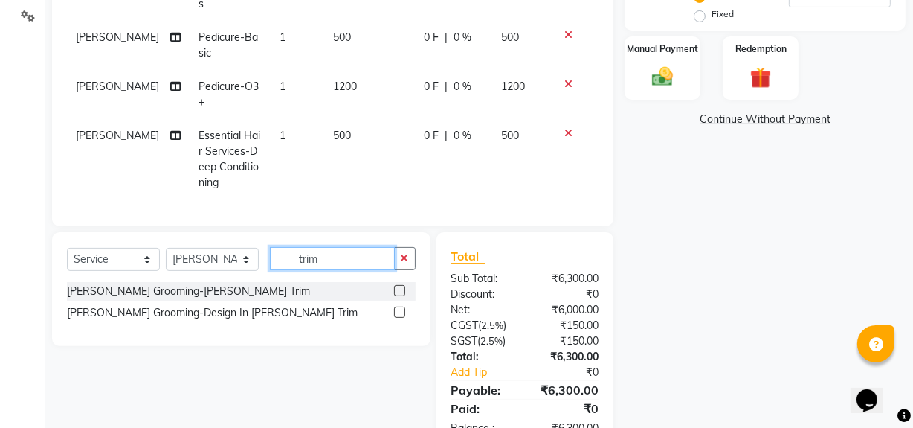
click at [354, 262] on input "trim" at bounding box center [332, 258] width 125 height 23
type input "t"
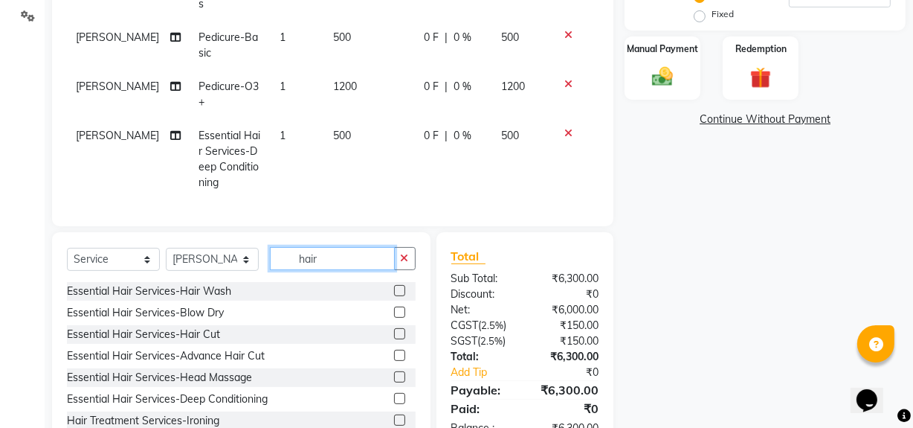
type input "hair"
click at [148, 129] on span "[PERSON_NAME]" at bounding box center [117, 135] width 83 height 13
select select "89014"
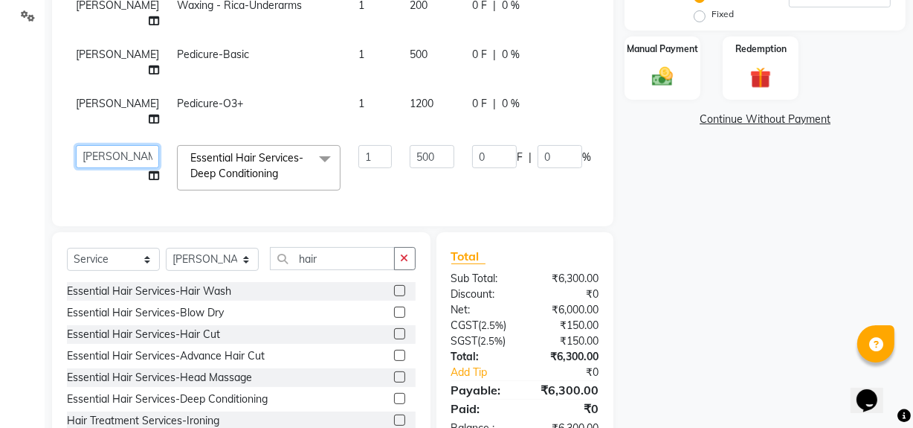
click at [117, 159] on select "[PERSON_NAME] Admin [PERSON_NAME] Deepak [PERSON_NAME] [PERSON_NAME] Musharaff …" at bounding box center [117, 156] width 83 height 23
select select "88904"
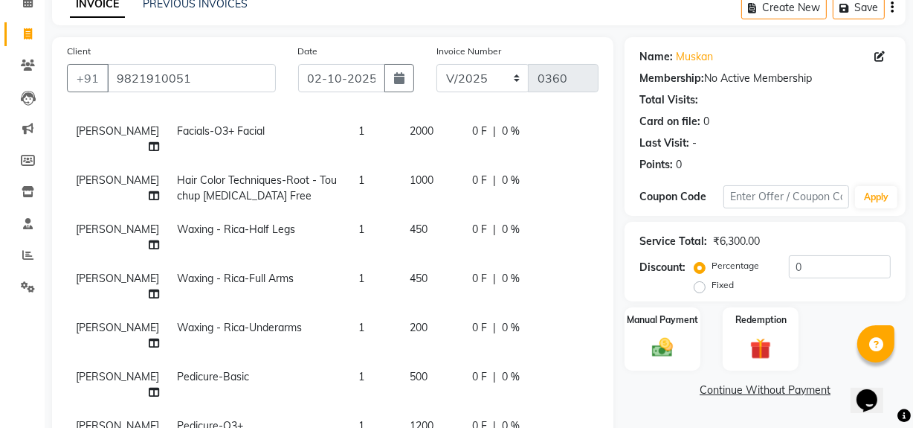
scroll to position [55, 0]
click at [101, 188] on span "[PERSON_NAME]" at bounding box center [117, 181] width 83 height 13
select select "88994"
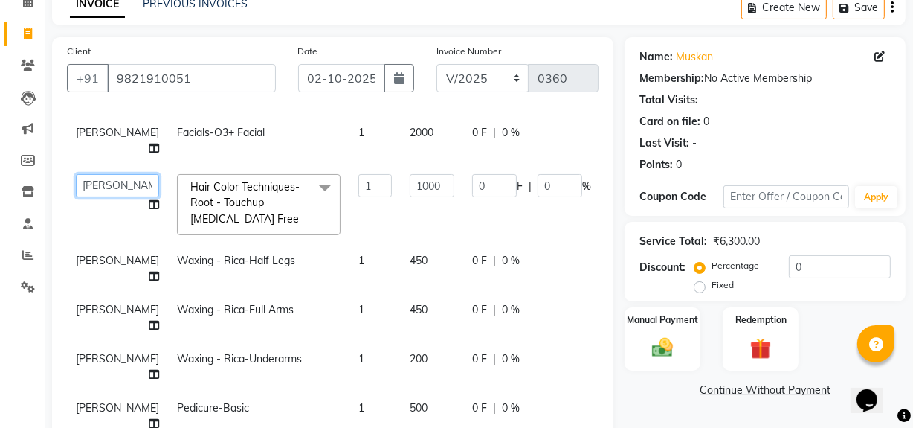
click at [115, 197] on select "[PERSON_NAME] Admin [PERSON_NAME] Deepak [PERSON_NAME] [PERSON_NAME] Musharaff …" at bounding box center [117, 185] width 83 height 23
select select "88904"
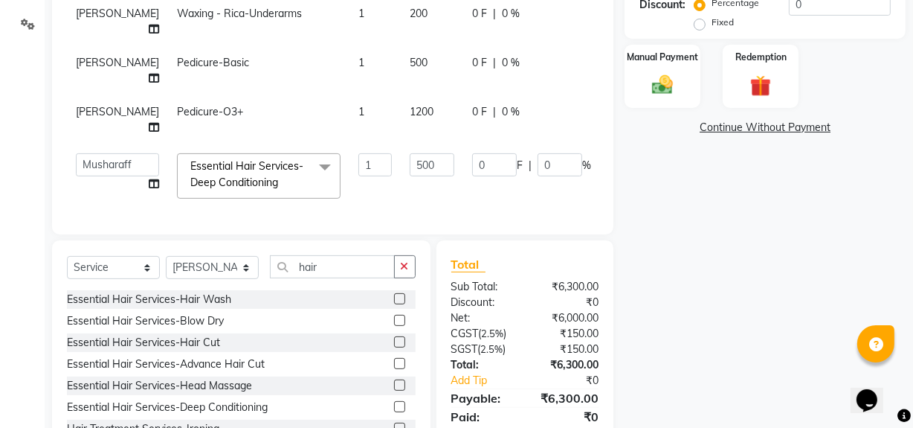
scroll to position [241, 0]
click at [802, 248] on div "Name: [PERSON_NAME] Membership: No Active Membership Total Visits: Card on file…" at bounding box center [771, 117] width 292 height 685
click at [387, 268] on input "hair" at bounding box center [332, 266] width 125 height 23
click at [394, 341] on label at bounding box center [399, 341] width 11 height 11
click at [394, 341] on input "checkbox" at bounding box center [399, 343] width 10 height 10
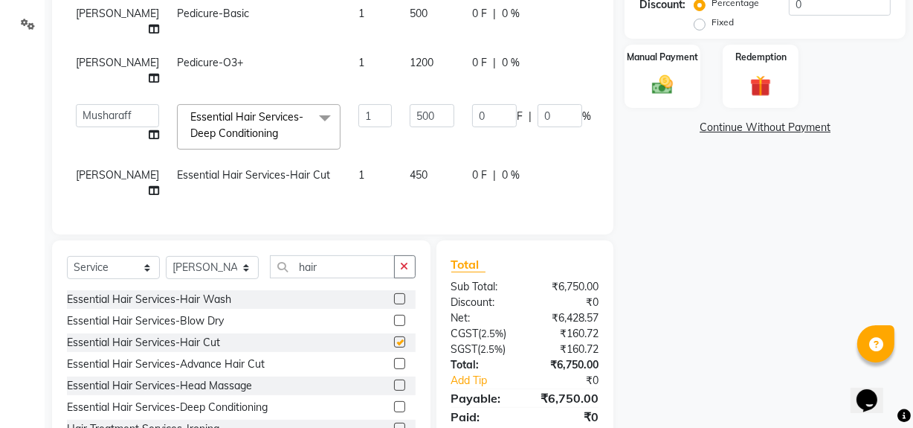
checkbox input "false"
click at [410, 168] on span "450" at bounding box center [419, 174] width 18 height 13
select select "89014"
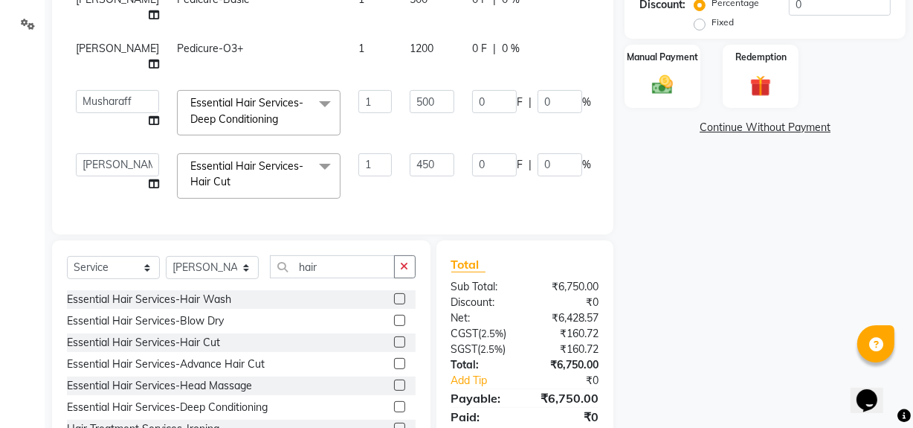
scroll to position [304, 0]
click at [410, 154] on input "450" at bounding box center [432, 164] width 45 height 23
type input "200"
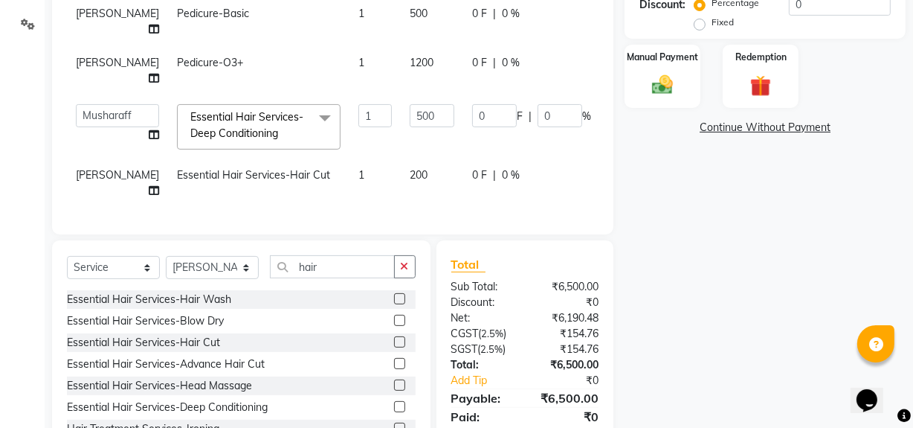
click at [105, 168] on span "[PERSON_NAME]" at bounding box center [117, 174] width 83 height 13
select select "89014"
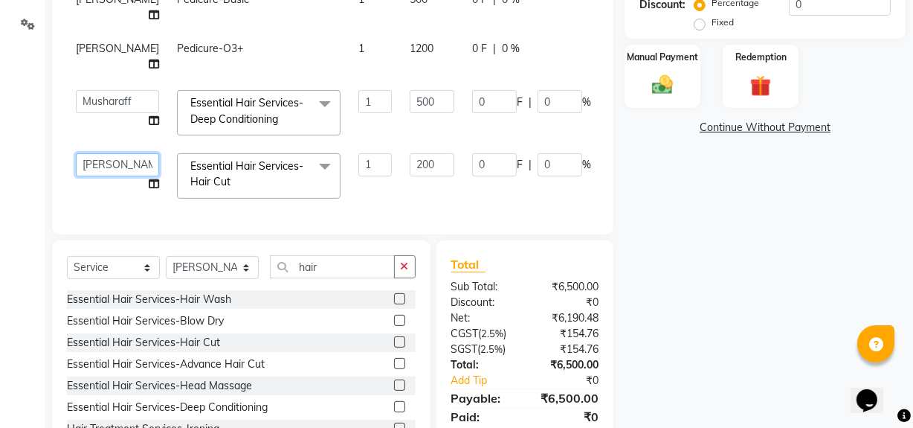
click at [113, 153] on select "[PERSON_NAME] Admin [PERSON_NAME] Deepak [PERSON_NAME] [PERSON_NAME] Musharaff …" at bounding box center [117, 164] width 83 height 23
select select "88904"
click at [796, 233] on div "Name: [PERSON_NAME] Membership: No Active Membership Total Visits: Card on file…" at bounding box center [771, 117] width 292 height 685
click at [406, 268] on icon "button" at bounding box center [405, 266] width 8 height 10
click at [788, 212] on div "Name: [PERSON_NAME] Membership: No Active Membership Total Visits: Card on file…" at bounding box center [771, 117] width 292 height 685
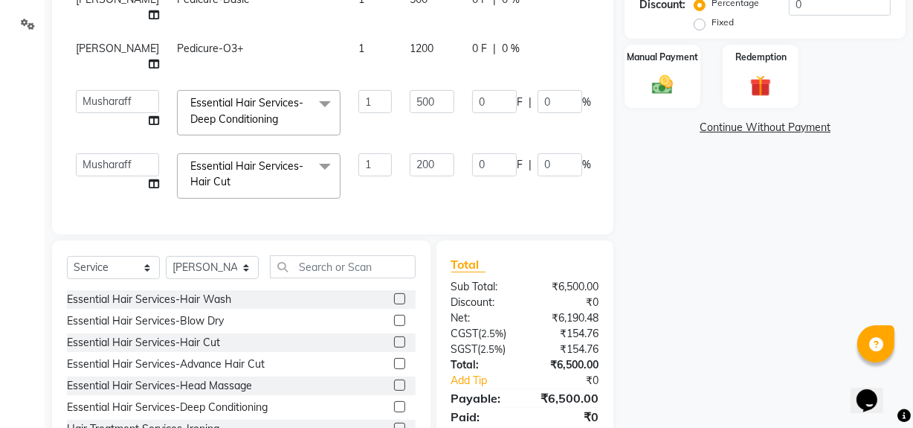
scroll to position [391, 0]
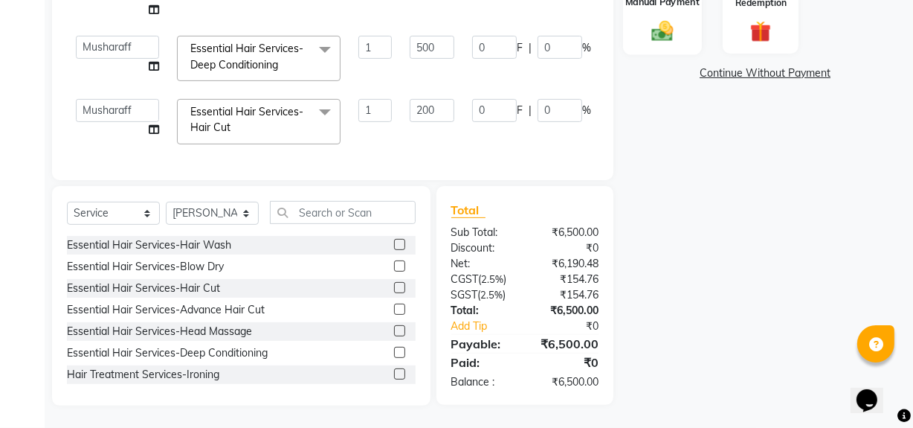
click at [666, 37] on img at bounding box center [663, 30] width 36 height 25
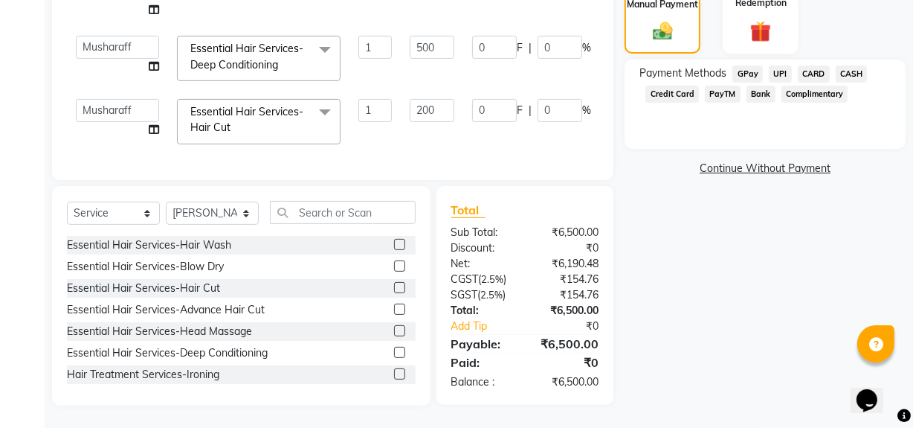
click at [847, 74] on span "CASH" at bounding box center [852, 73] width 32 height 17
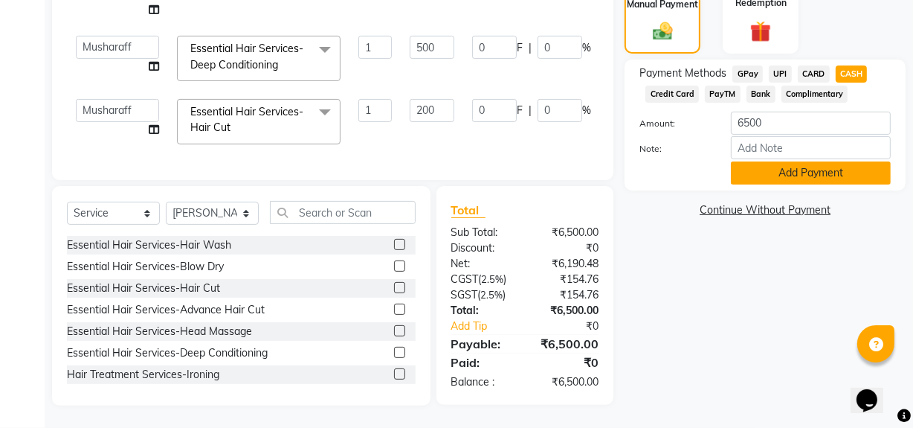
click at [813, 165] on button "Add Payment" at bounding box center [811, 172] width 160 height 23
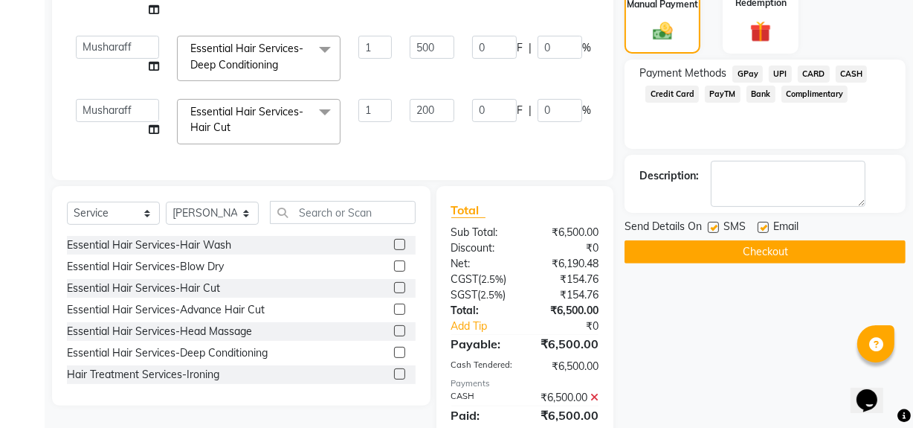
click at [780, 249] on button "Checkout" at bounding box center [765, 251] width 281 height 23
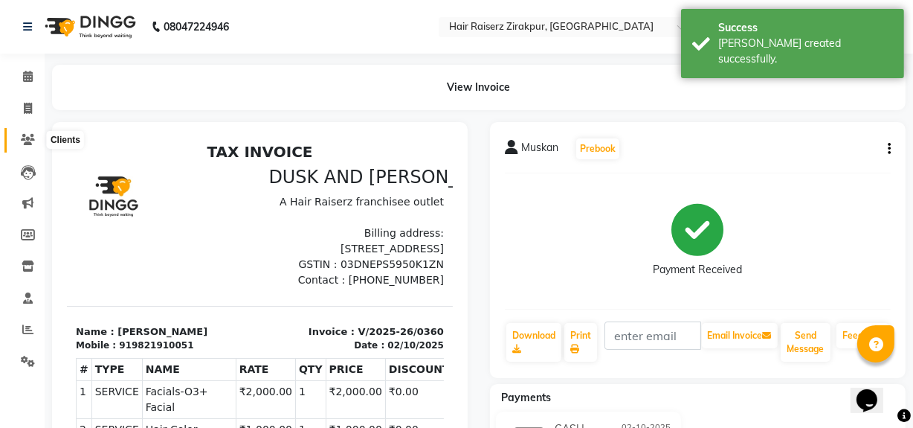
click at [26, 142] on icon at bounding box center [28, 139] width 14 height 11
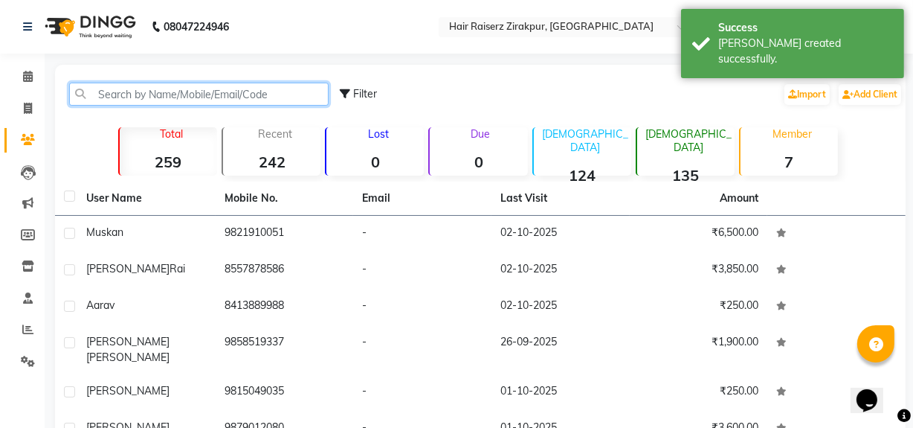
click at [210, 99] on input "text" at bounding box center [198, 94] width 259 height 23
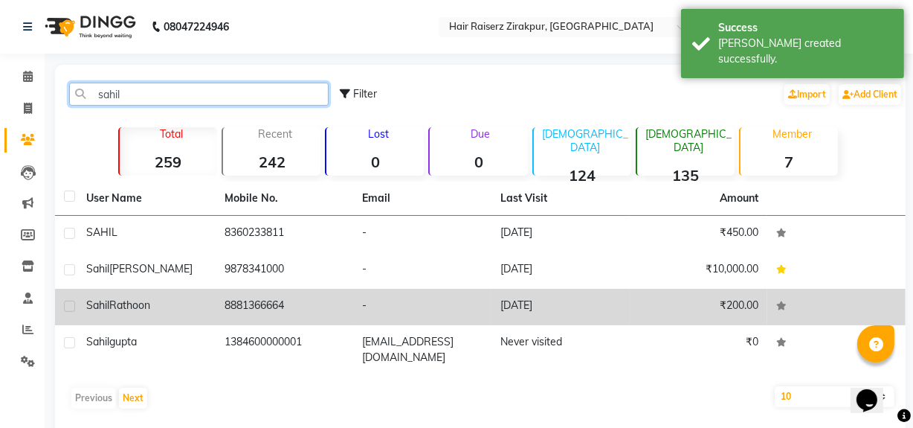
type input "sahil"
click at [250, 302] on td "8881366664" at bounding box center [285, 306] width 138 height 36
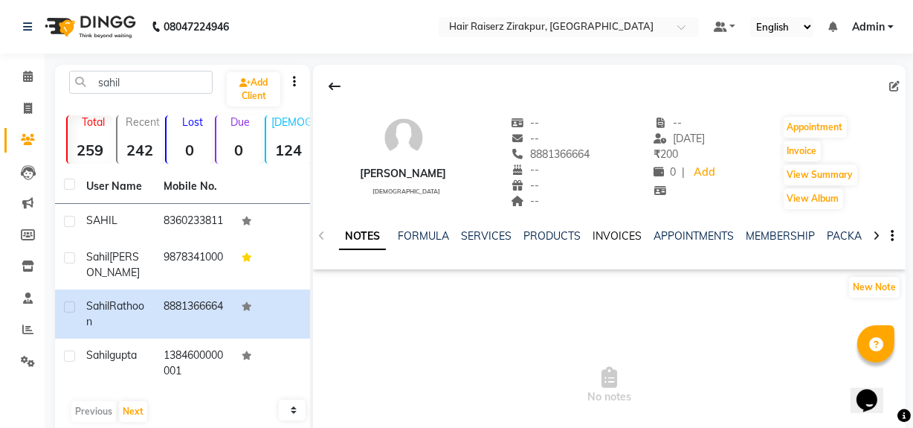
click at [609, 240] on link "INVOICES" at bounding box center [617, 235] width 49 height 13
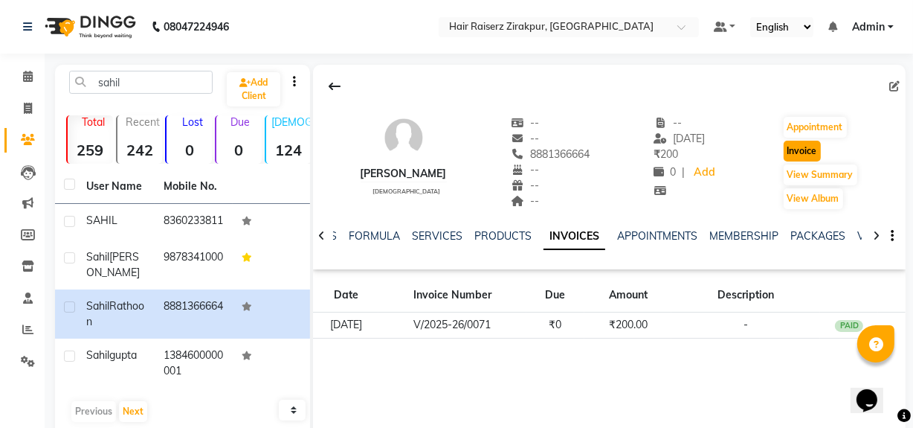
click at [804, 149] on button "Invoice" at bounding box center [802, 151] width 37 height 21
select select "8680"
select select "service"
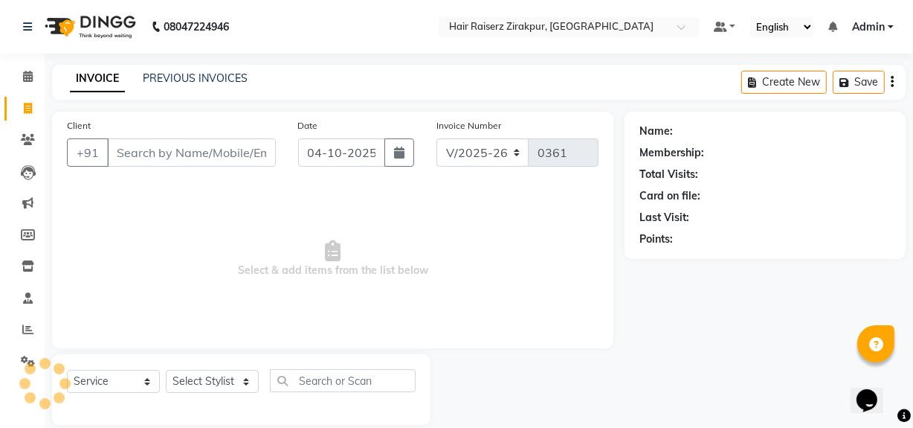
scroll to position [19, 0]
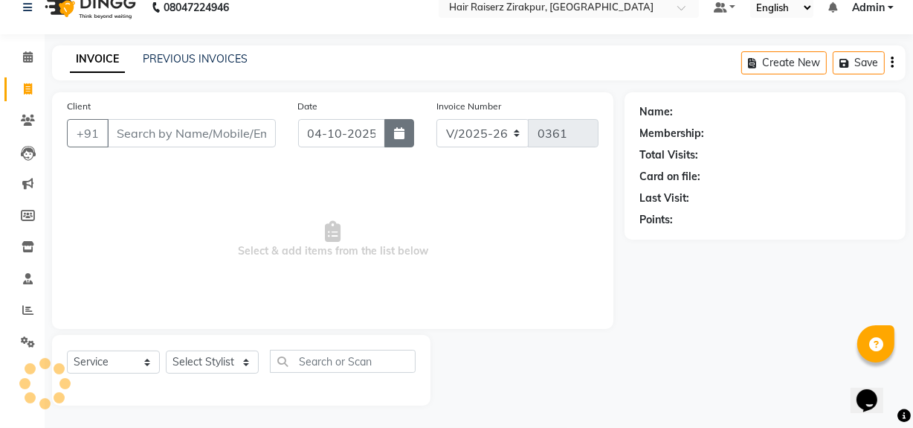
type input "8881366664"
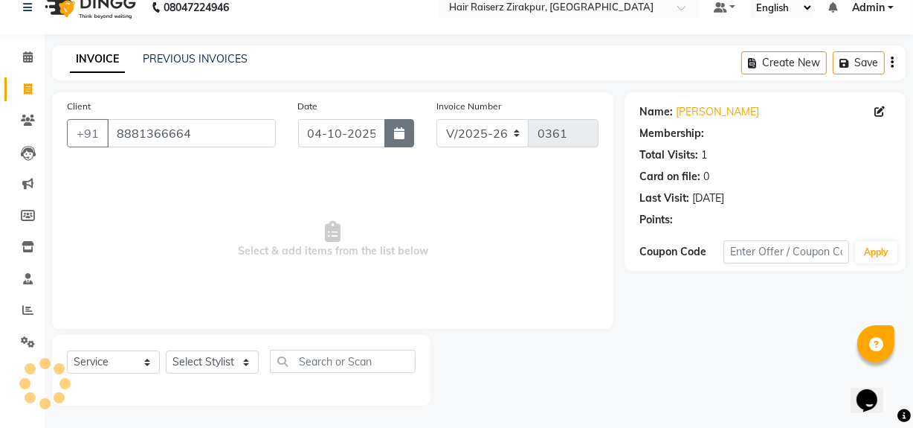
click at [393, 144] on button "button" at bounding box center [399, 133] width 30 height 28
select select "10"
select select "2025"
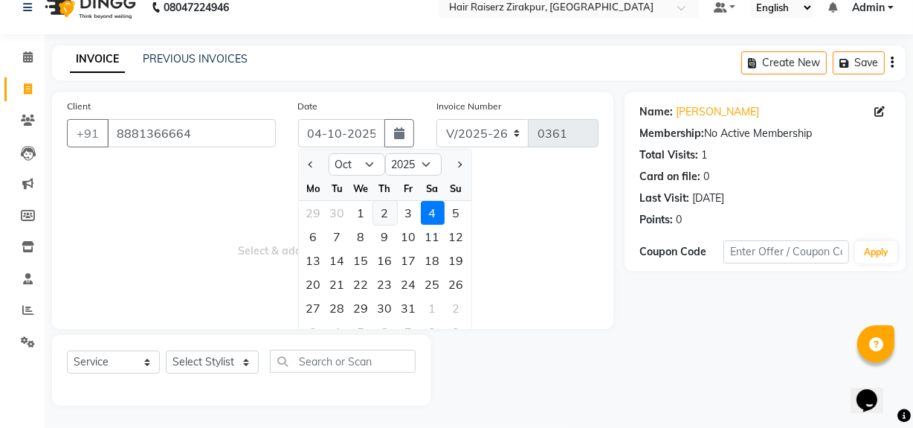
click at [387, 216] on div "2" at bounding box center [385, 213] width 24 height 24
type input "02-10-2025"
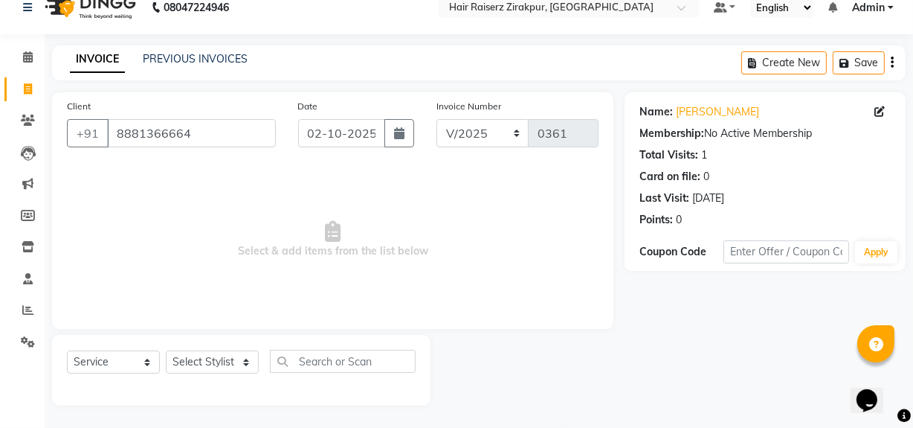
click at [259, 356] on div "Select Service Product Membership Package Voucher Prepaid Gift Card Select Styl…" at bounding box center [241, 366] width 349 height 35
click at [245, 358] on select "Select Stylist [PERSON_NAME] Admin Akshay [PERSON_NAME] Deepak [PERSON_NAME] [P…" at bounding box center [212, 361] width 93 height 23
select select "88900"
click at [166, 350] on select "Select Stylist [PERSON_NAME] Admin Akshay [PERSON_NAME] Deepak [PERSON_NAME] [P…" at bounding box center [212, 361] width 93 height 23
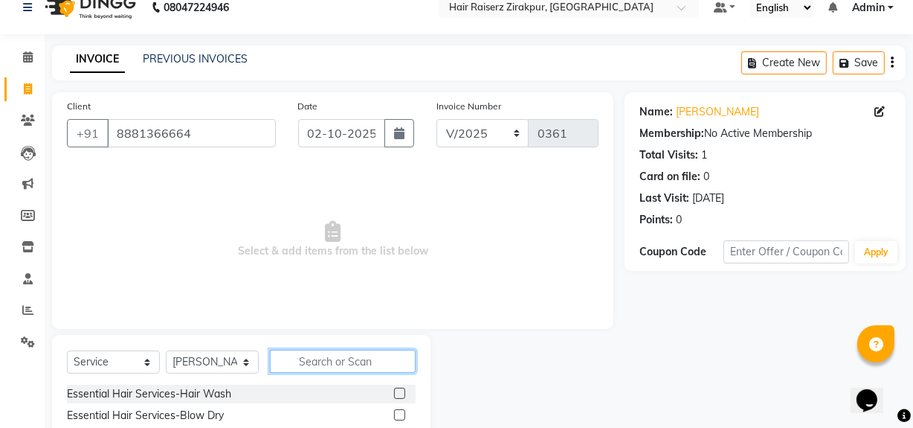
click at [308, 362] on input "text" at bounding box center [343, 360] width 146 height 23
click at [317, 364] on input "text" at bounding box center [343, 360] width 146 height 23
type input "beard"
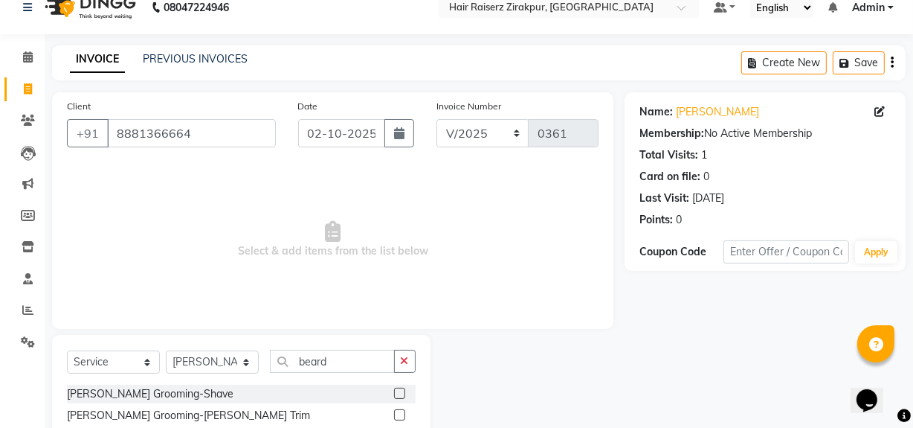
click at [394, 408] on div at bounding box center [405, 415] width 22 height 19
click at [394, 412] on label at bounding box center [399, 414] width 11 height 11
click at [394, 412] on input "checkbox" at bounding box center [399, 415] width 10 height 10
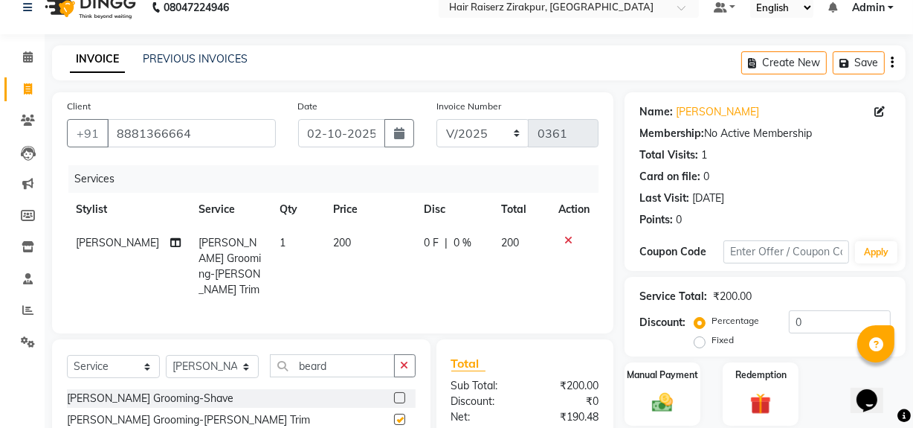
checkbox input "false"
click at [403, 361] on icon "button" at bounding box center [405, 365] width 8 height 10
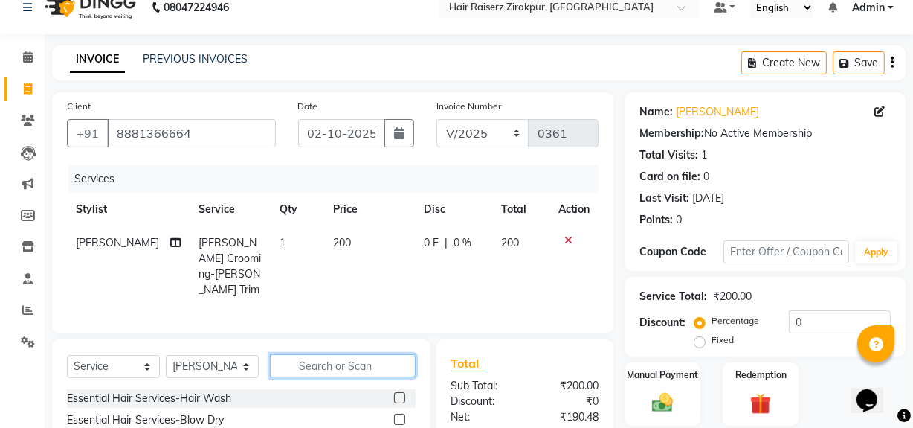
click at [366, 358] on input "text" at bounding box center [343, 365] width 146 height 23
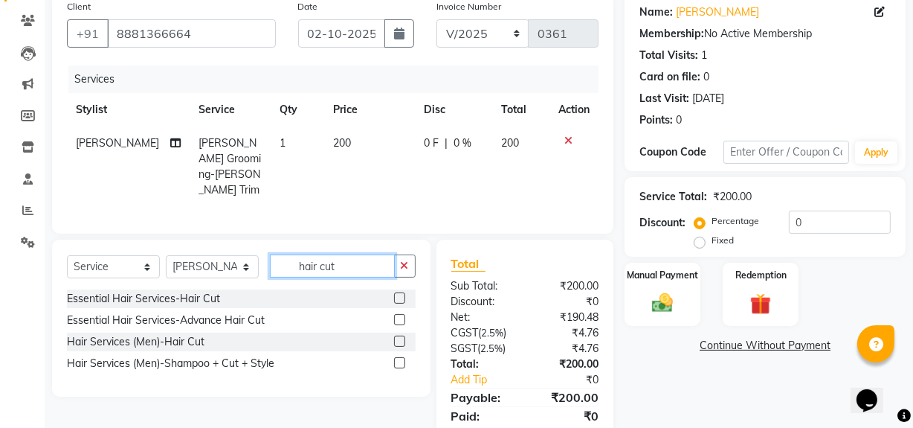
type input "hair cut"
click at [400, 335] on label at bounding box center [399, 340] width 11 height 11
click at [400, 337] on input "checkbox" at bounding box center [399, 342] width 10 height 10
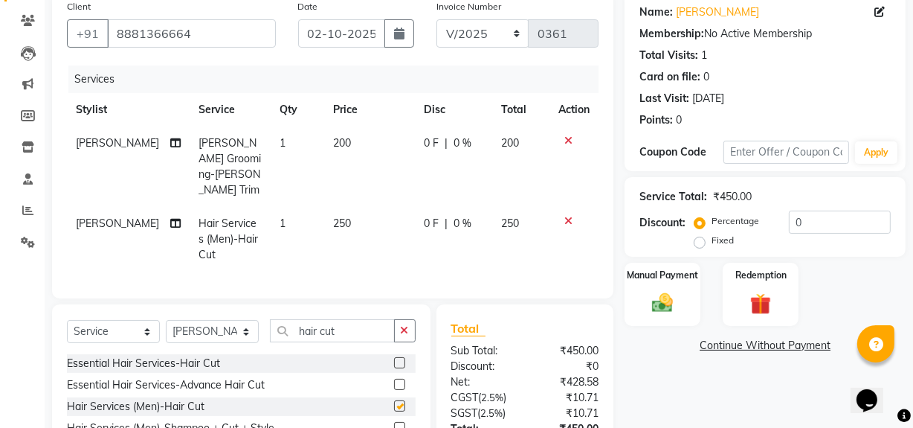
checkbox input "false"
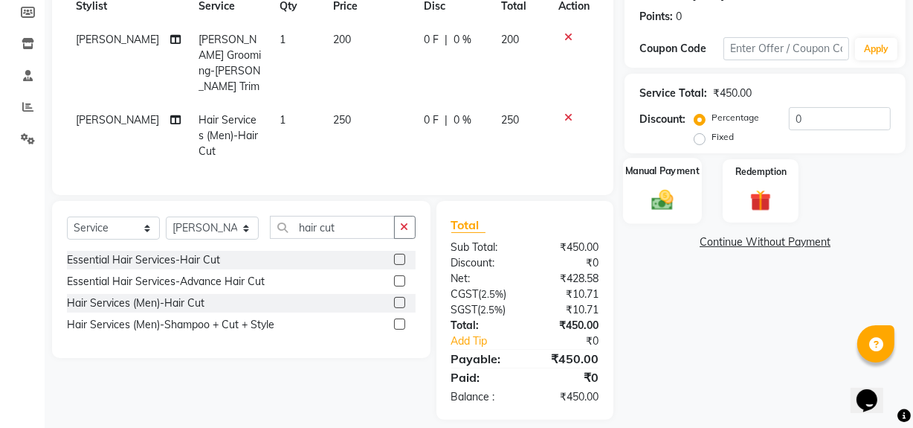
click at [687, 180] on div "Manual Payment" at bounding box center [662, 191] width 79 height 66
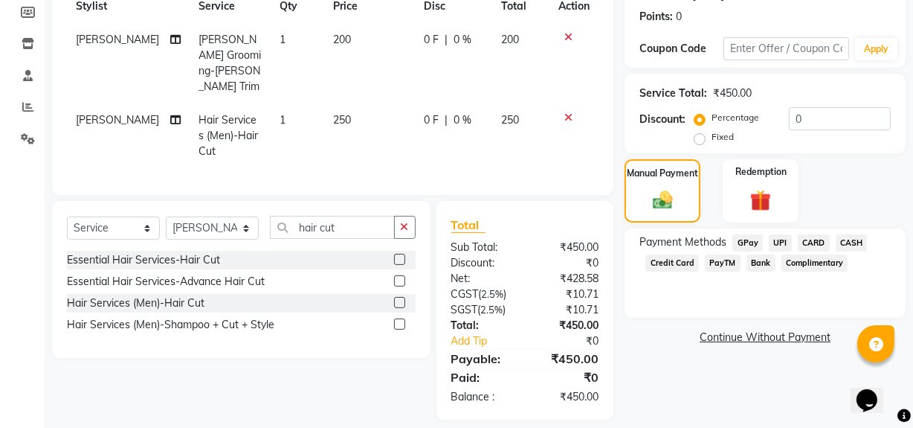
click at [777, 242] on span "UPI" at bounding box center [780, 242] width 23 height 17
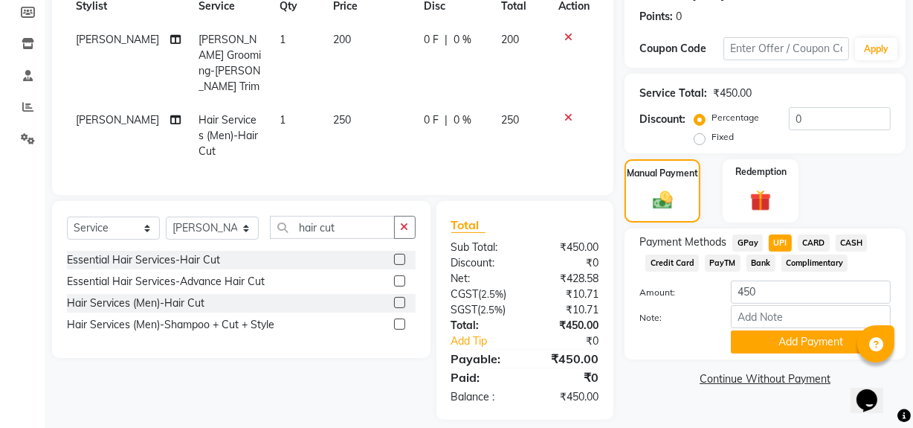
scroll to position [230, 0]
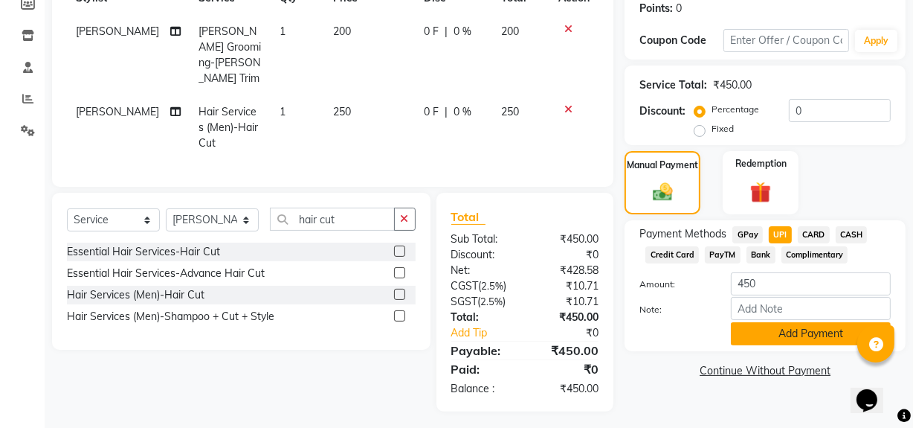
click at [800, 334] on button "Add Payment" at bounding box center [811, 333] width 160 height 23
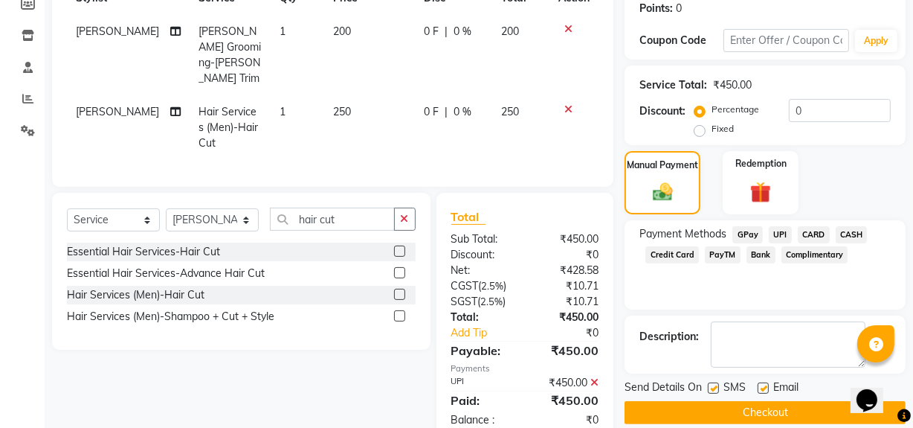
click at [778, 409] on button "Checkout" at bounding box center [765, 412] width 281 height 23
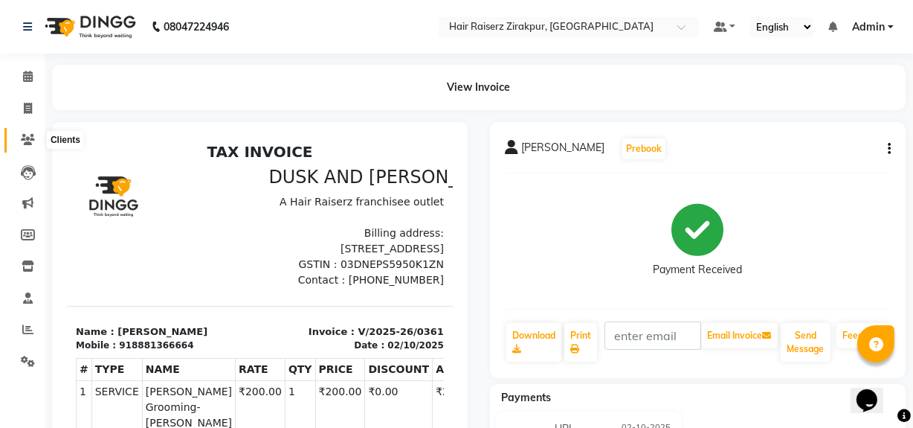
click at [28, 141] on icon at bounding box center [28, 139] width 14 height 11
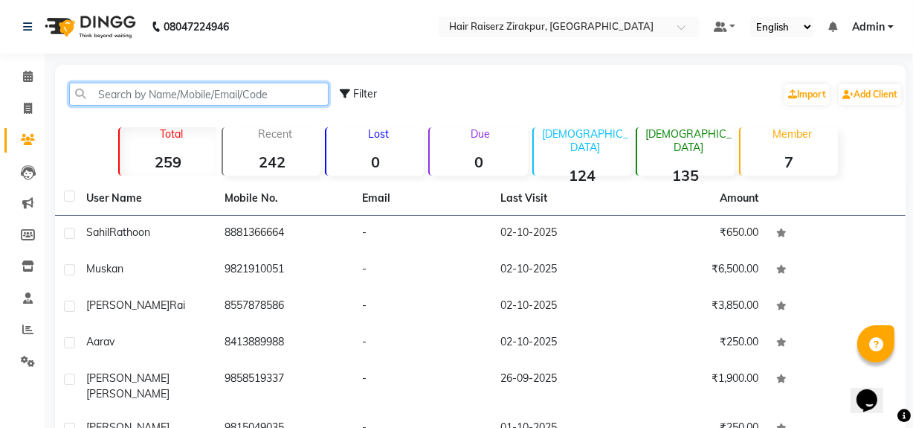
click at [206, 84] on input "text" at bounding box center [198, 94] width 259 height 23
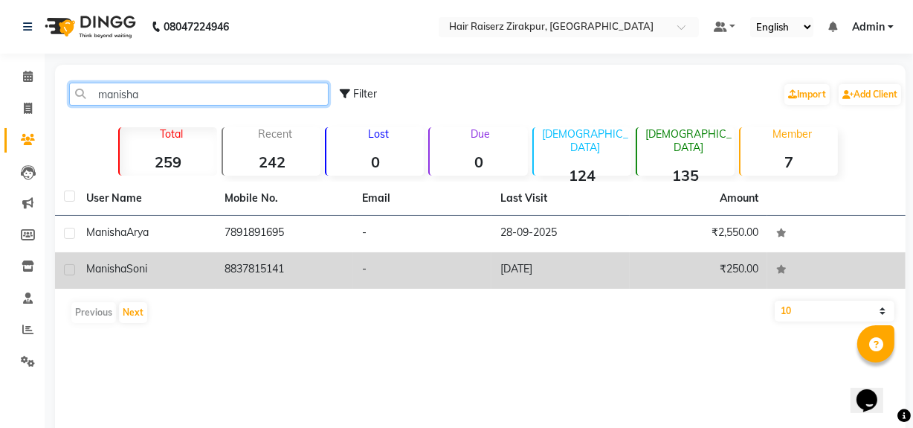
type input "manisha"
click at [235, 285] on td "8837815141" at bounding box center [285, 270] width 138 height 36
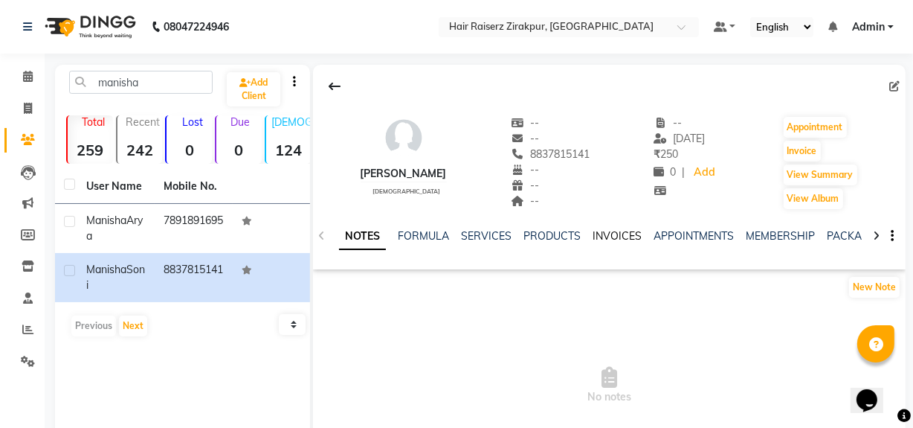
click at [623, 239] on link "INVOICES" at bounding box center [617, 235] width 49 height 13
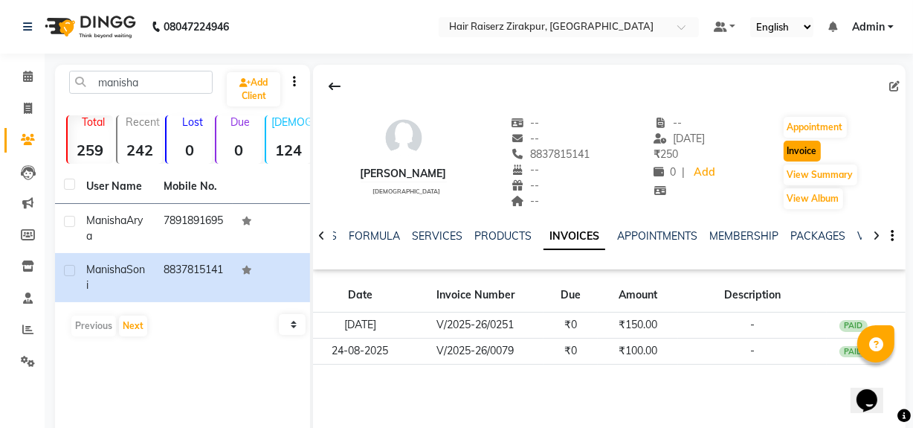
click at [796, 156] on button "Invoice" at bounding box center [802, 151] width 37 height 21
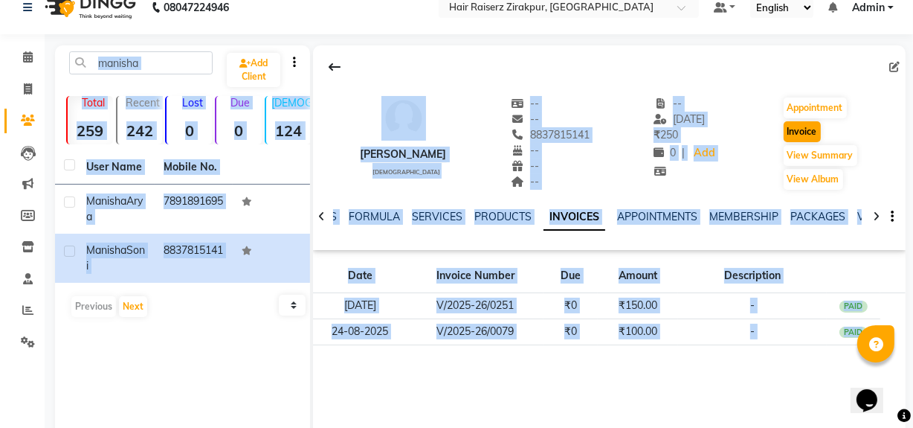
select select "8680"
select select "service"
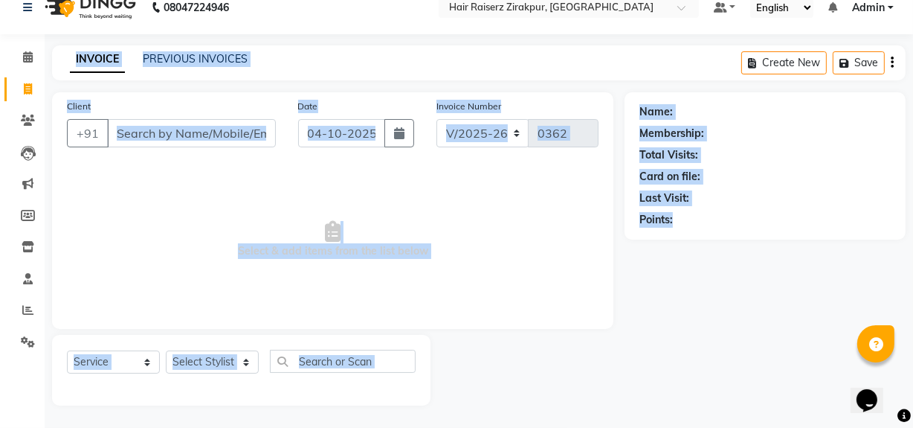
type input "8837815141"
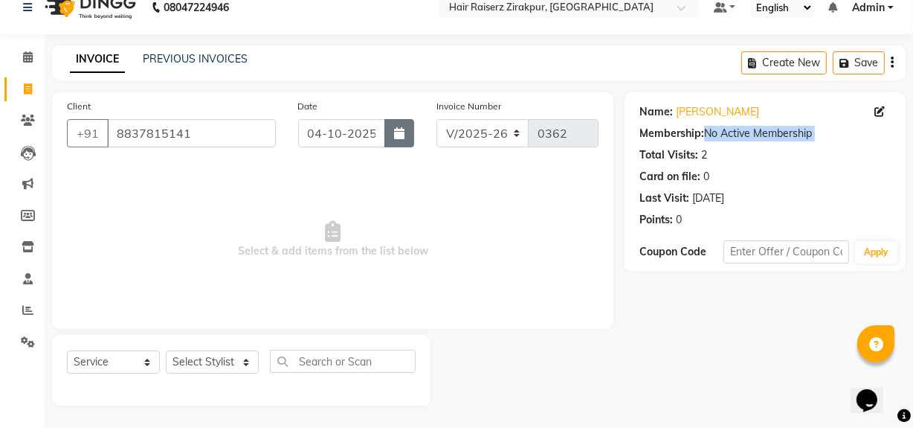
click at [390, 140] on button "button" at bounding box center [399, 133] width 30 height 28
select select "10"
select select "2025"
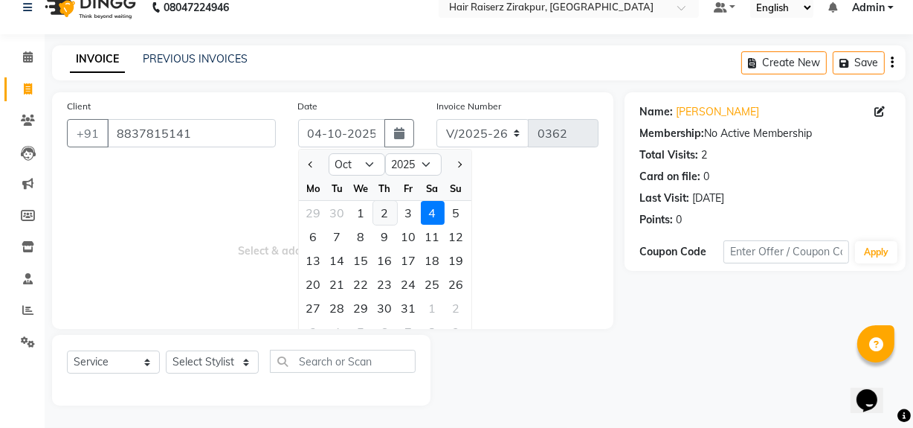
click at [385, 210] on div "2" at bounding box center [385, 213] width 24 height 24
type input "02-10-2025"
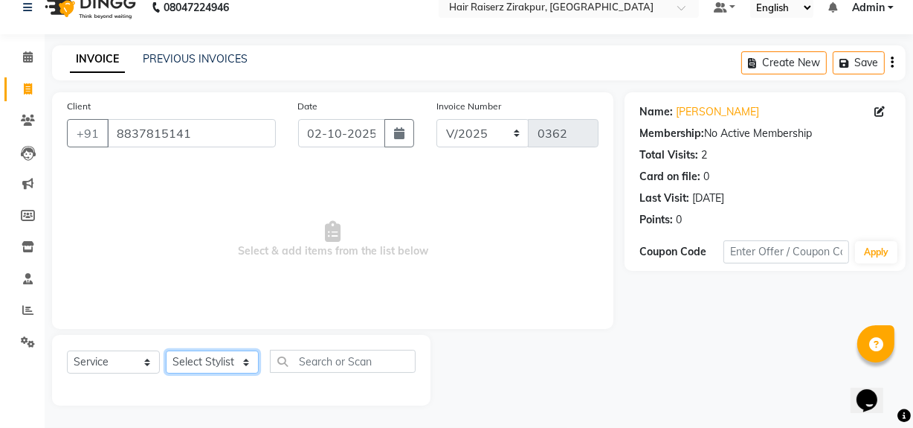
click at [246, 369] on select "Select Stylist [PERSON_NAME] Admin Akshay [PERSON_NAME] Deepak [PERSON_NAME] [P…" at bounding box center [212, 361] width 93 height 23
select select "91080"
click at [166, 350] on select "Select Stylist [PERSON_NAME] Admin Akshay [PERSON_NAME] Deepak [PERSON_NAME] [P…" at bounding box center [212, 361] width 93 height 23
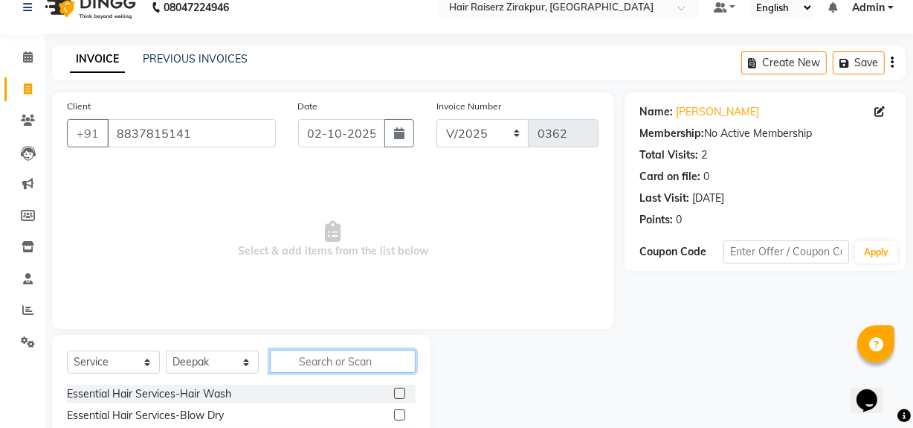
click at [297, 361] on input "text" at bounding box center [343, 360] width 146 height 23
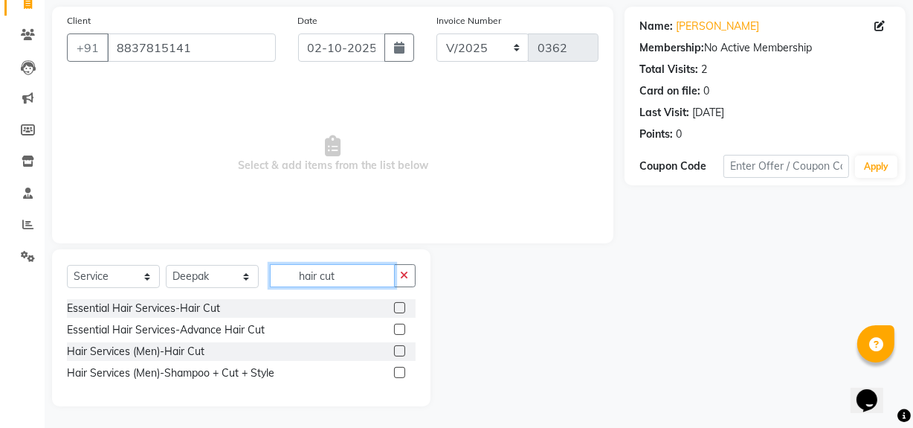
type input "hair cut"
click at [402, 348] on label at bounding box center [399, 350] width 11 height 11
click at [402, 348] on input "checkbox" at bounding box center [399, 351] width 10 height 10
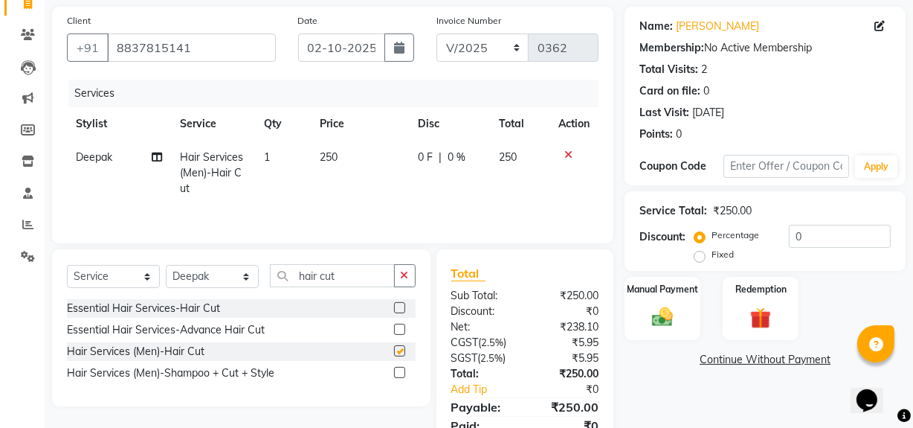
checkbox input "false"
click at [359, 277] on input "hair cut" at bounding box center [332, 275] width 125 height 23
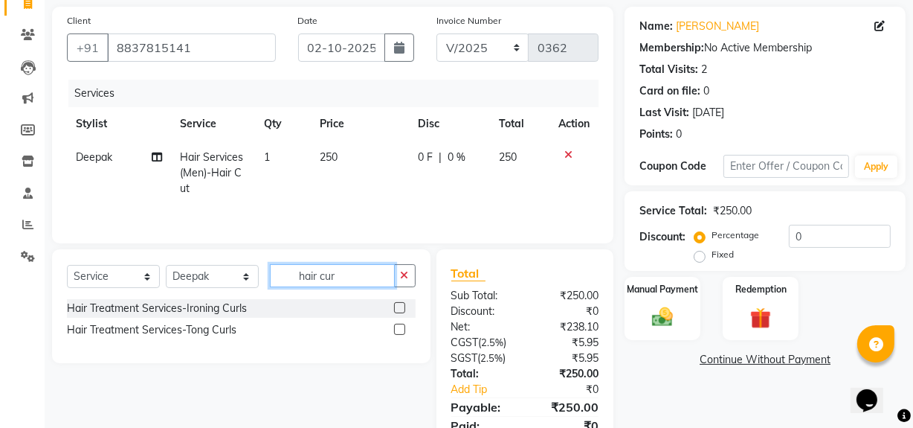
type input "hair cur"
click at [401, 329] on label at bounding box center [399, 328] width 11 height 11
click at [401, 329] on input "checkbox" at bounding box center [399, 330] width 10 height 10
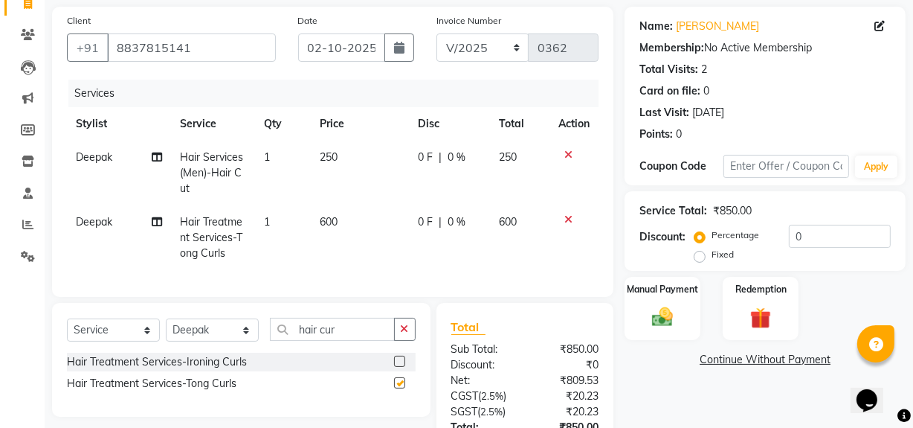
checkbox input "false"
click at [405, 331] on button "button" at bounding box center [405, 328] width 22 height 23
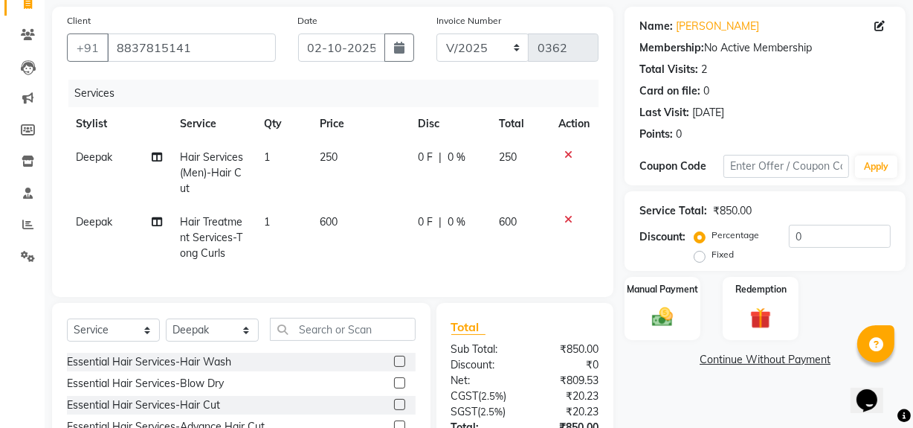
click at [565, 221] on icon at bounding box center [568, 219] width 8 height 10
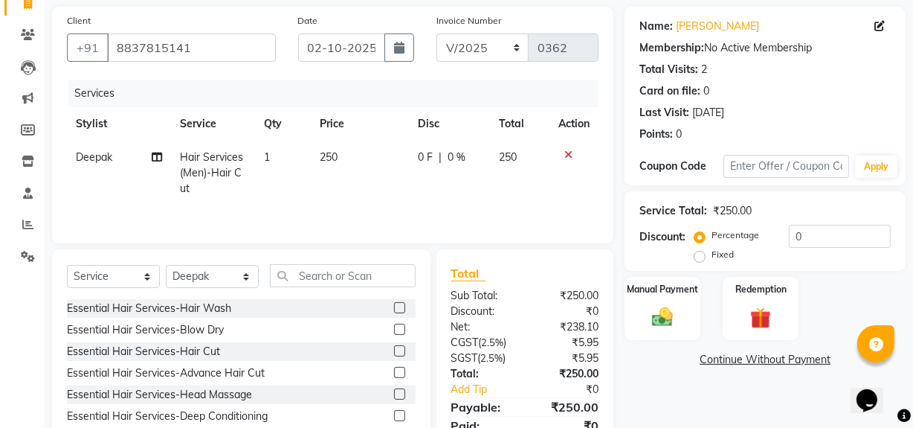
scroll to position [168, 0]
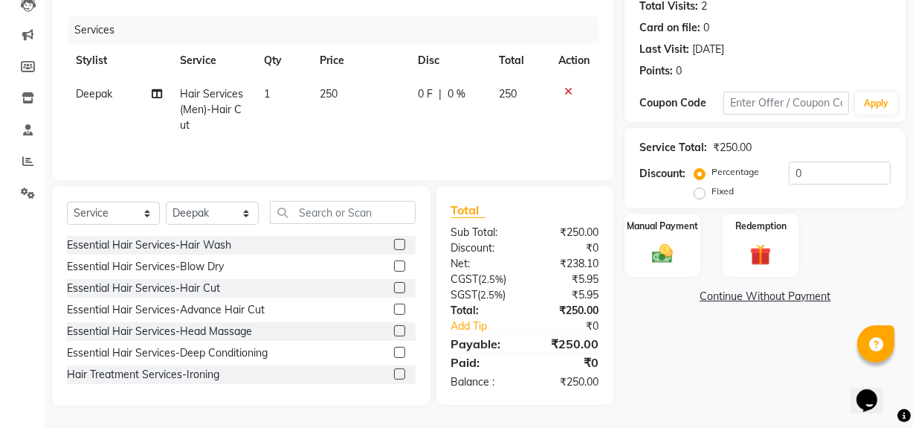
click at [701, 238] on div "Manual Payment Redemption" at bounding box center [764, 244] width 303 height 63
click at [670, 252] on img at bounding box center [663, 253] width 36 height 25
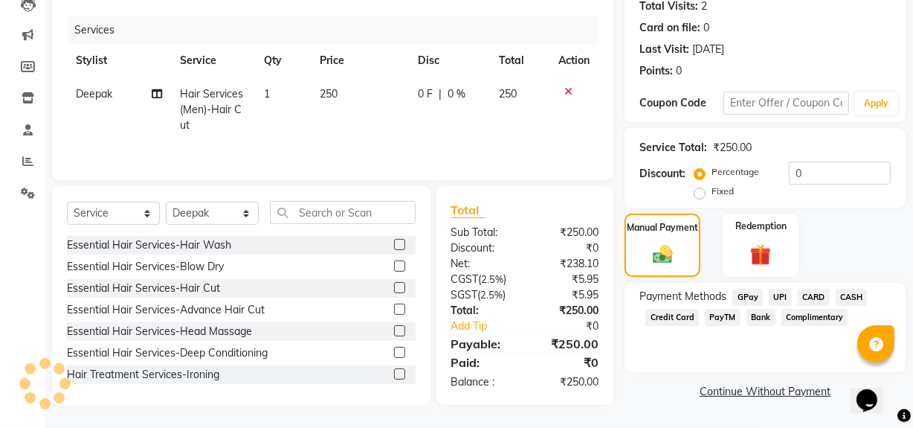
click at [773, 297] on span "UPI" at bounding box center [780, 296] width 23 height 17
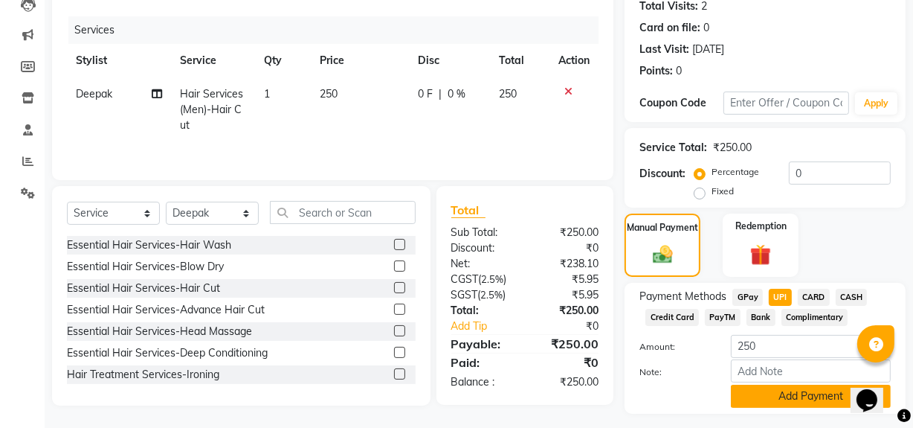
click at [778, 404] on button "Add Payment" at bounding box center [811, 395] width 160 height 23
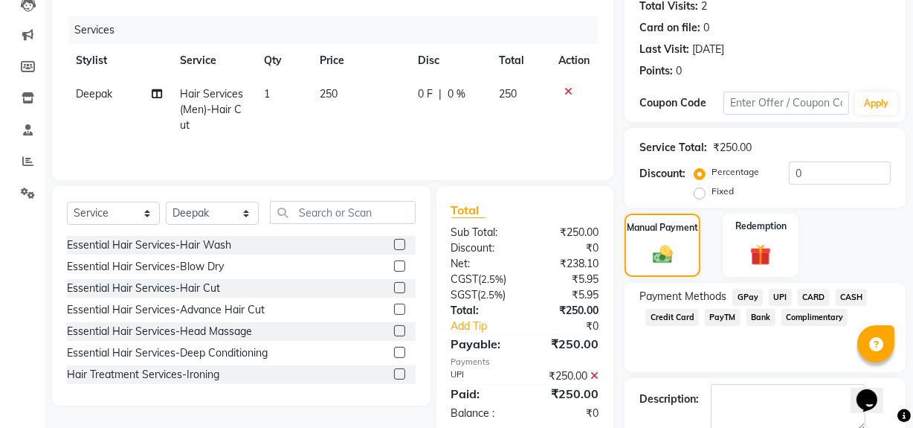
scroll to position [248, 0]
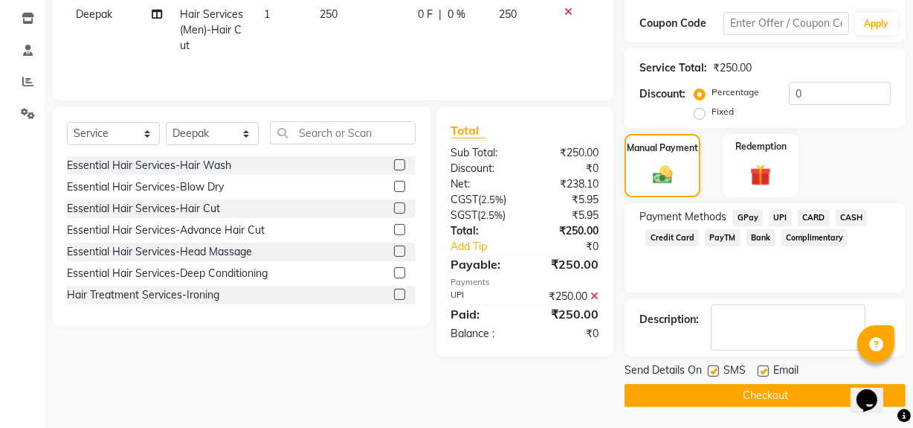
click at [732, 390] on button "Checkout" at bounding box center [765, 395] width 281 height 23
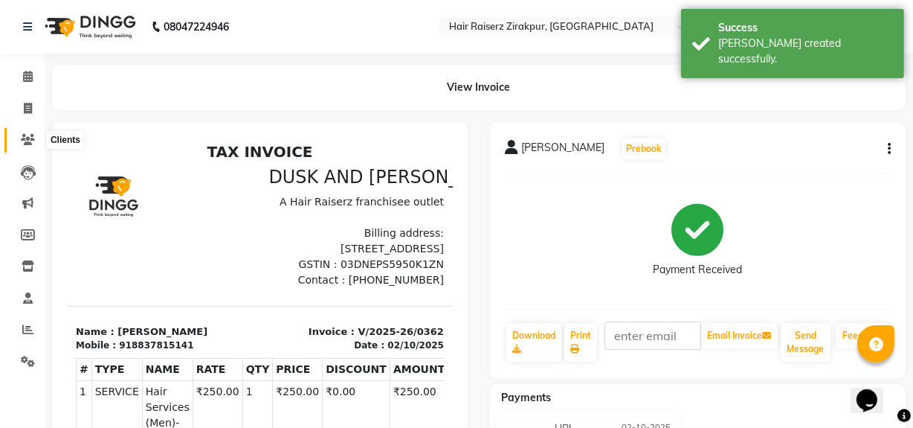
click at [28, 142] on icon at bounding box center [28, 139] width 14 height 11
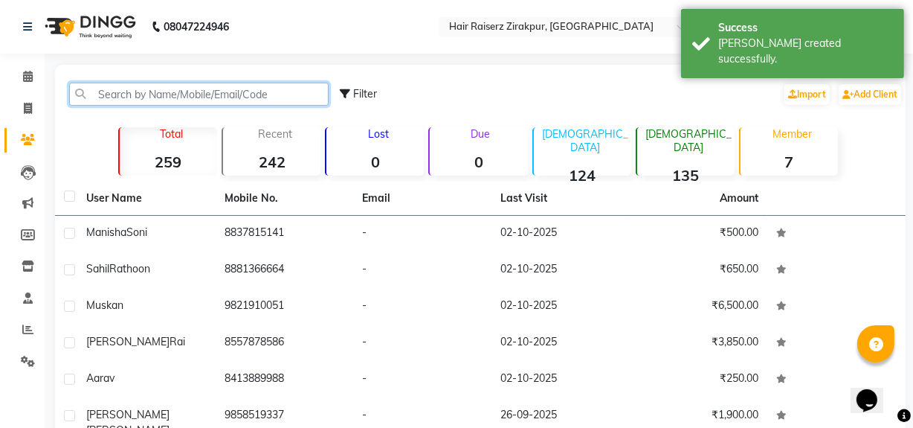
click at [152, 97] on input "text" at bounding box center [198, 94] width 259 height 23
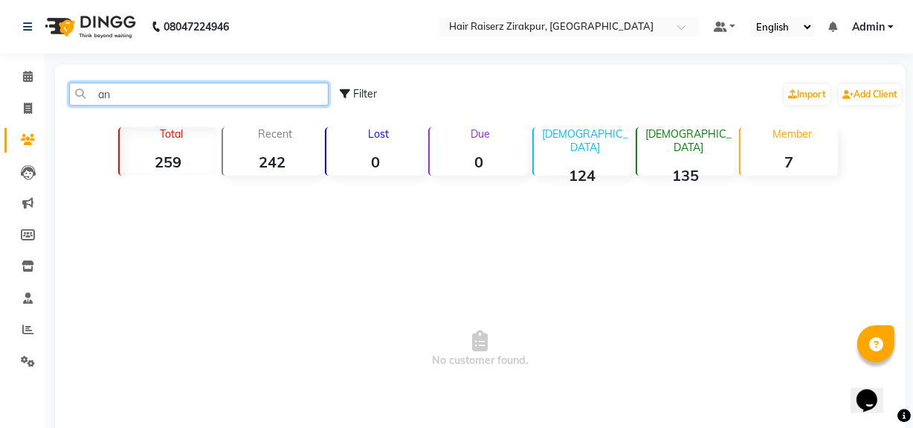
type input "a"
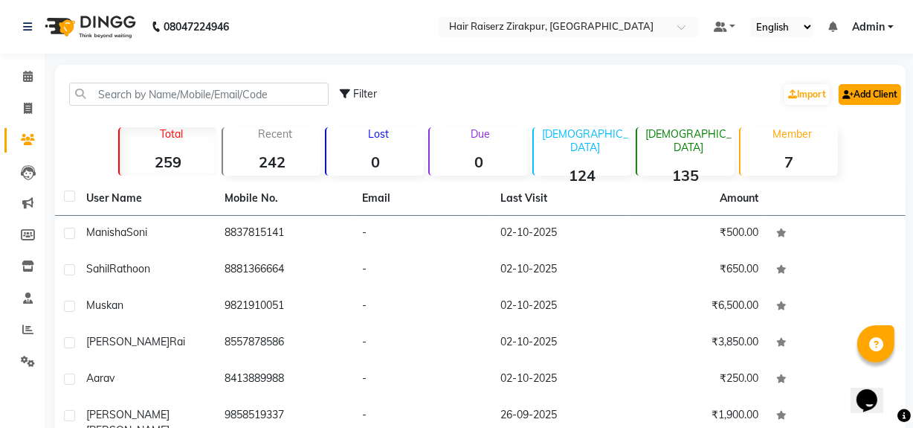
click at [859, 91] on link "Add Client" at bounding box center [870, 94] width 62 height 21
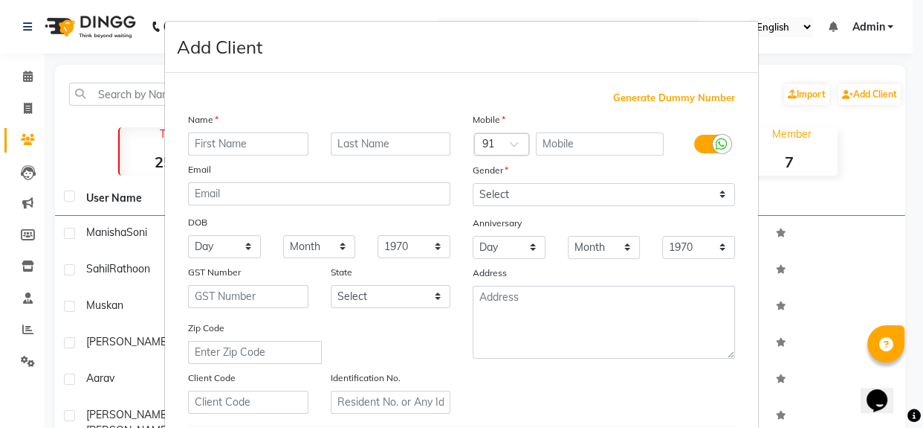
click at [221, 142] on input "text" at bounding box center [248, 143] width 120 height 23
type input "[PERSON_NAME]"
click at [557, 146] on input "text" at bounding box center [600, 143] width 129 height 23
type input "8930546464"
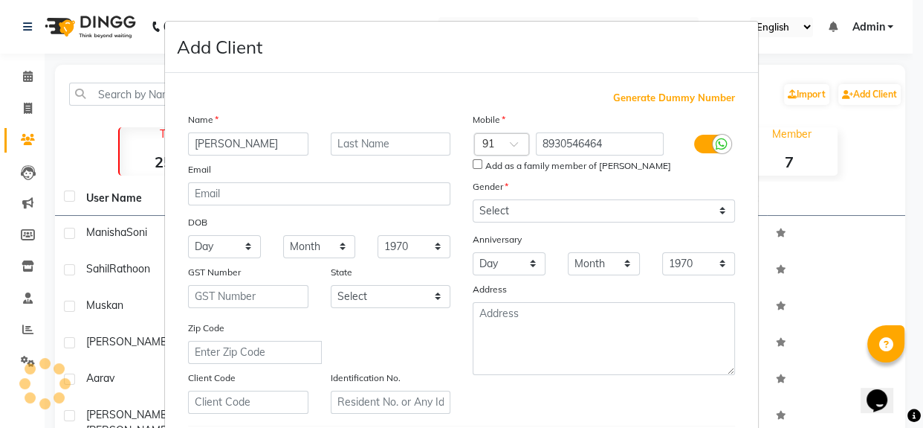
scroll to position [82, 0]
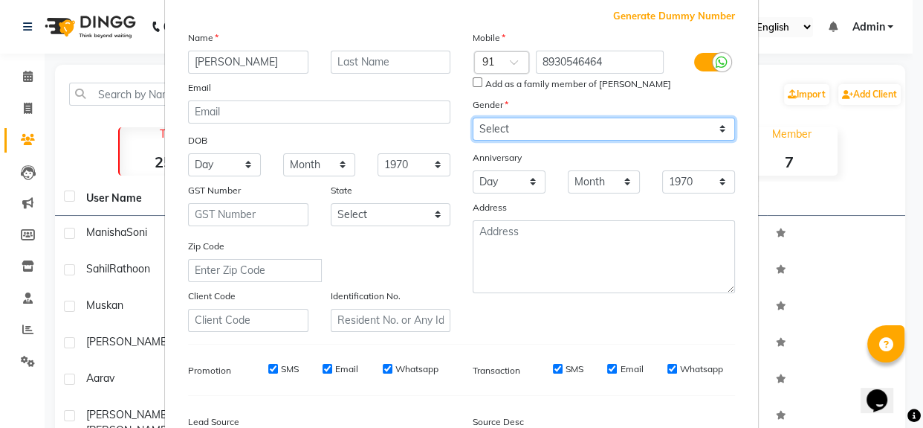
click at [602, 126] on select "Select [DEMOGRAPHIC_DATA] [DEMOGRAPHIC_DATA] Other Prefer Not To Say" at bounding box center [604, 128] width 262 height 23
select select "[DEMOGRAPHIC_DATA]"
click at [473, 117] on select "Select [DEMOGRAPHIC_DATA] [DEMOGRAPHIC_DATA] Other Prefer Not To Say" at bounding box center [604, 128] width 262 height 23
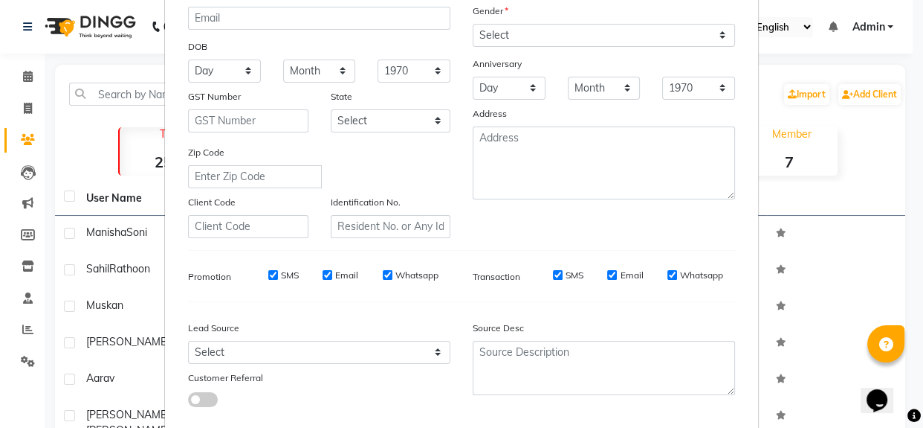
scroll to position [262, 0]
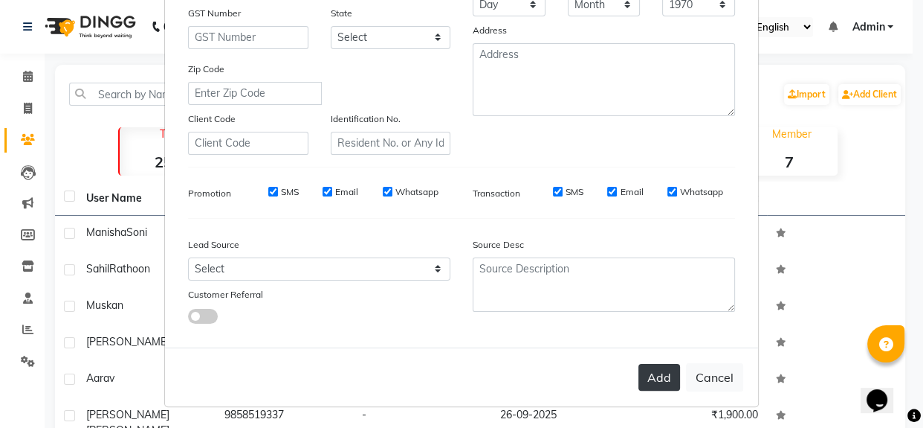
click at [671, 378] on button "Add" at bounding box center [660, 377] width 42 height 27
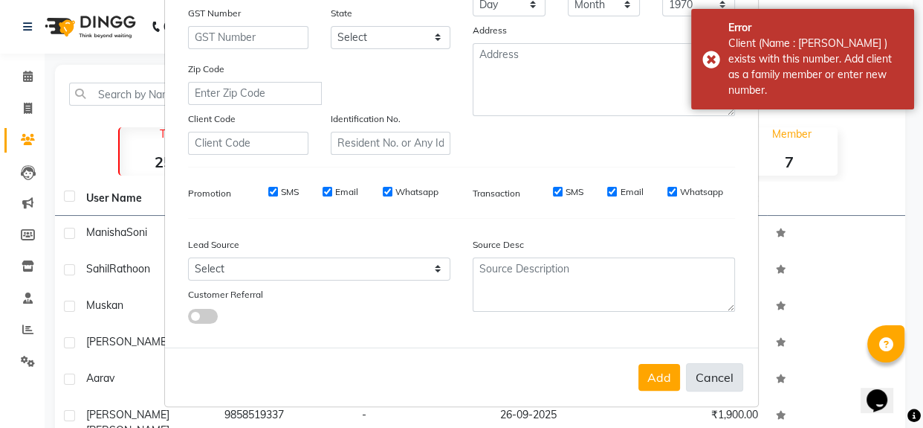
click at [716, 382] on button "Cancel" at bounding box center [714, 377] width 57 height 28
select select
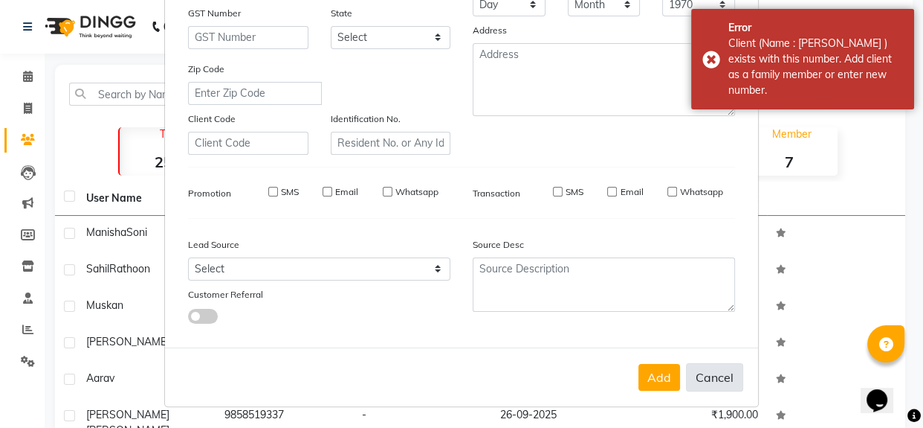
select select
checkbox input "false"
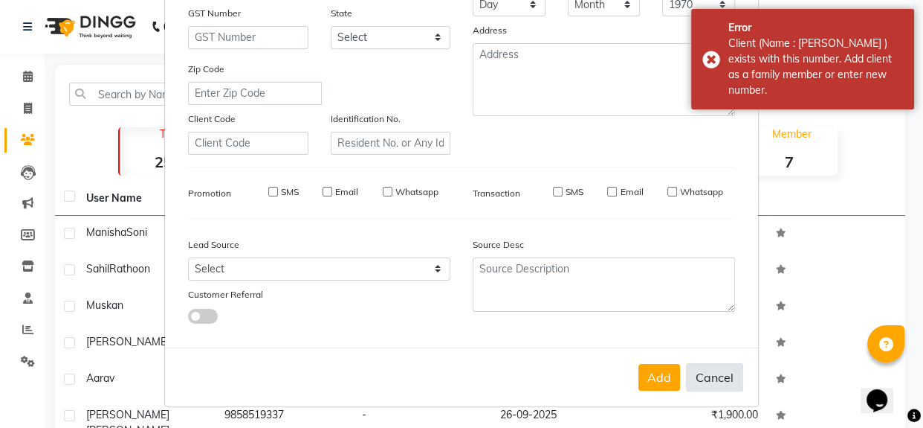
checkbox input "false"
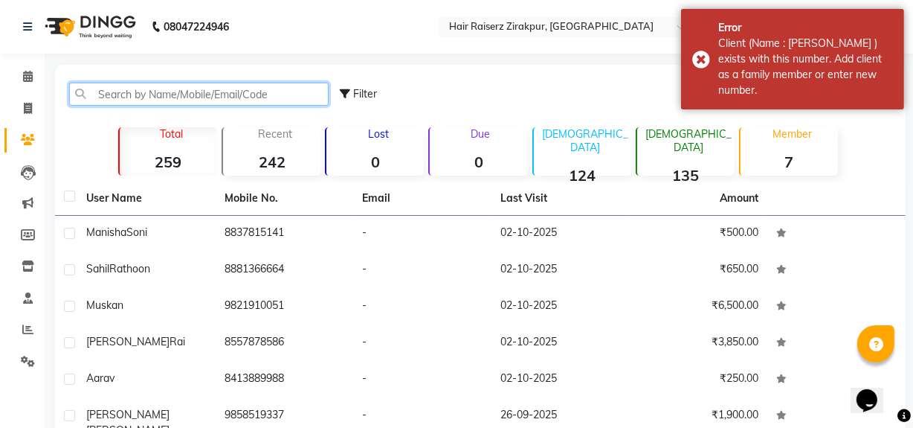
click at [183, 96] on input "text" at bounding box center [198, 94] width 259 height 23
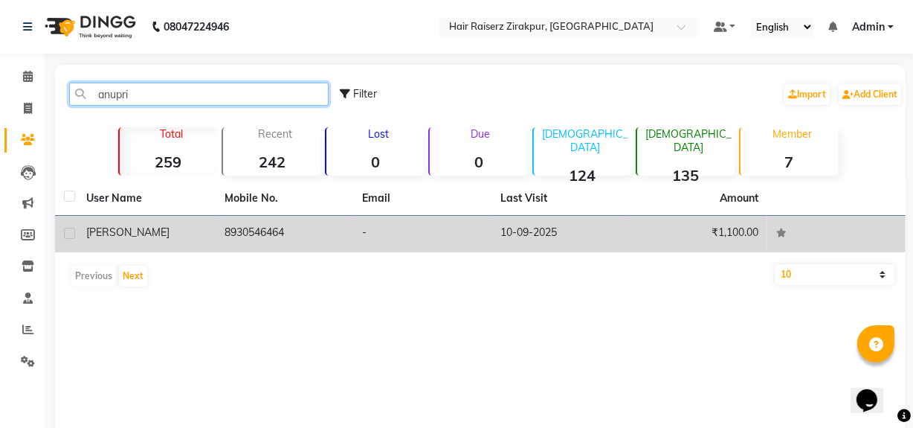
type input "anupri"
click at [170, 226] on div "[PERSON_NAME]" at bounding box center [146, 233] width 120 height 16
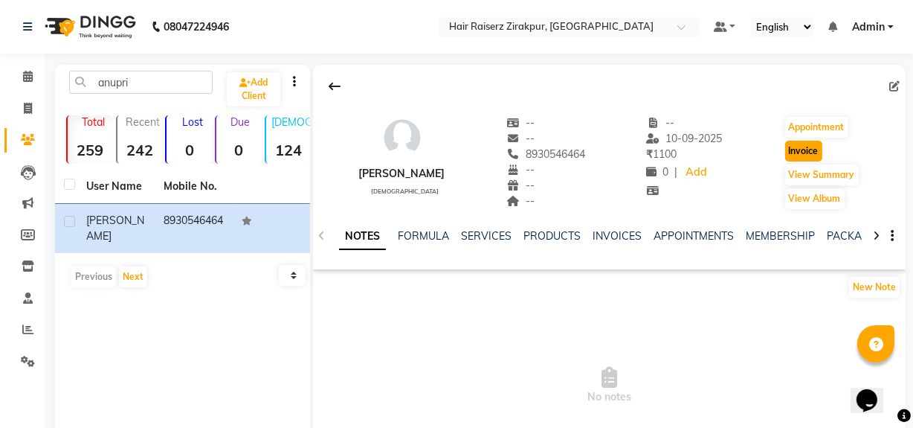
click at [785, 155] on button "Invoice" at bounding box center [803, 151] width 37 height 21
select select "service"
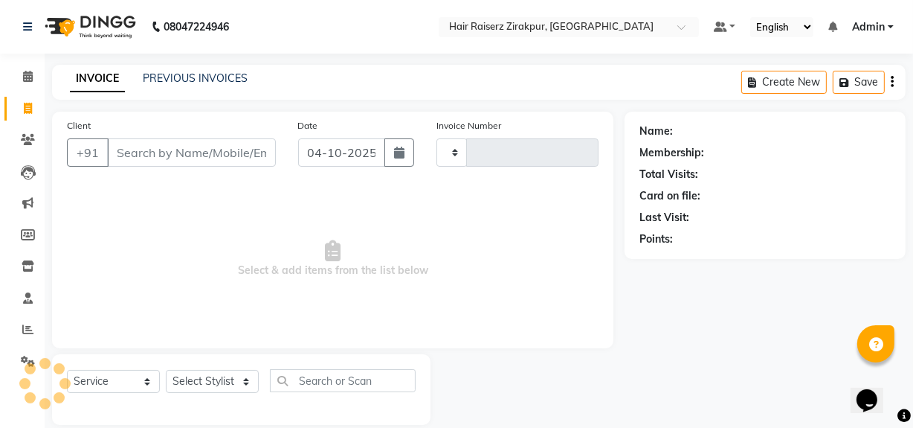
scroll to position [19, 0]
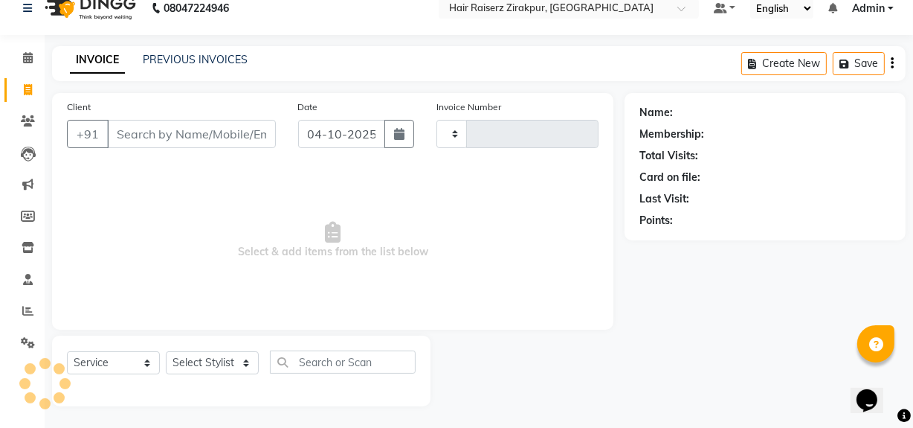
type input "0363"
select select "8680"
type input "8930546464"
click at [410, 138] on button "button" at bounding box center [399, 133] width 30 height 28
select select "10"
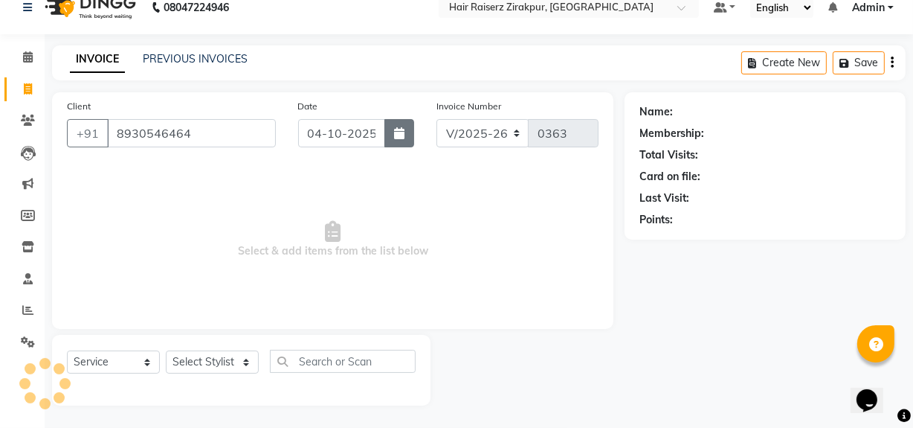
select select "2025"
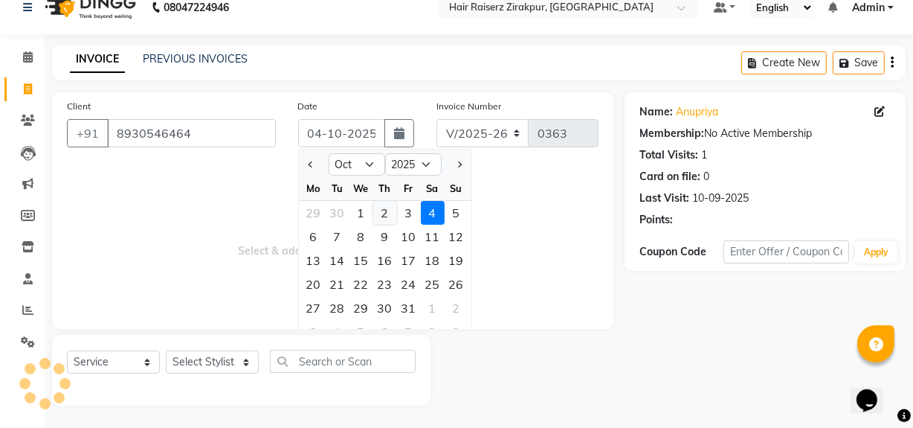
click at [393, 213] on div "2" at bounding box center [385, 213] width 24 height 24
type input "02-10-2025"
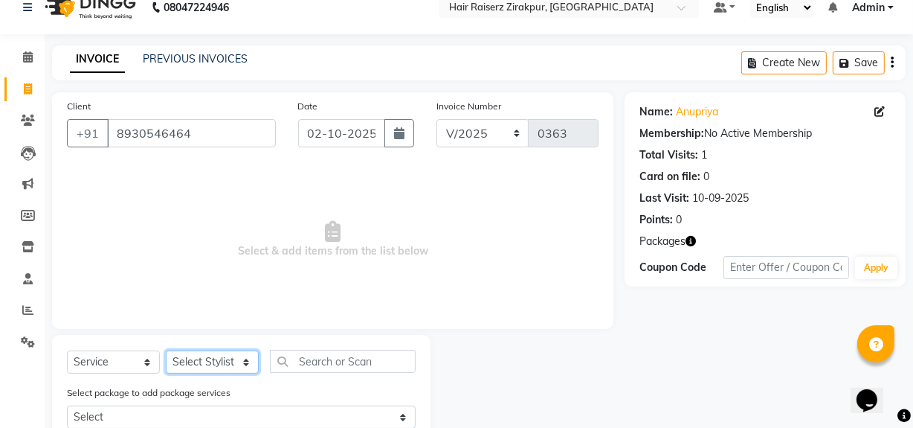
click at [248, 366] on select "Select Stylist [PERSON_NAME] Admin Akshay [PERSON_NAME] Deepak [PERSON_NAME] [P…" at bounding box center [212, 361] width 93 height 23
click at [134, 363] on select "Select Service Product Membership Package Voucher Prepaid Gift Card" at bounding box center [113, 361] width 93 height 23
select select "package"
click at [67, 350] on select "Select Service Product Membership Package Voucher Prepaid Gift Card" at bounding box center [113, 361] width 93 height 23
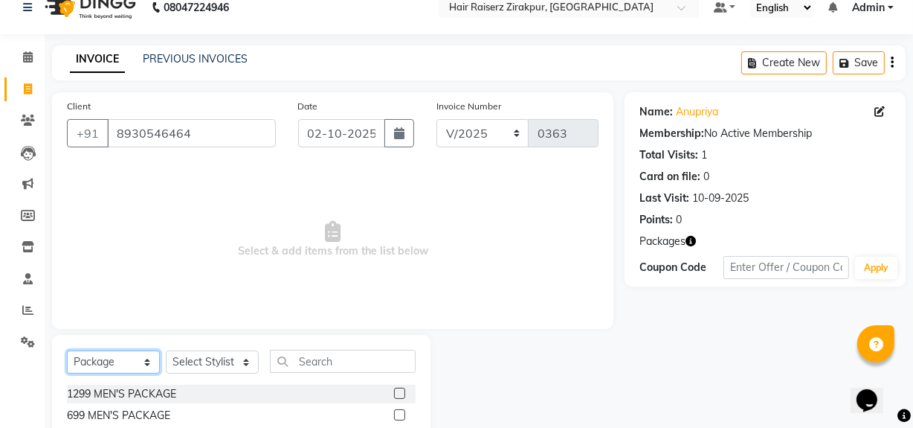
scroll to position [112, 0]
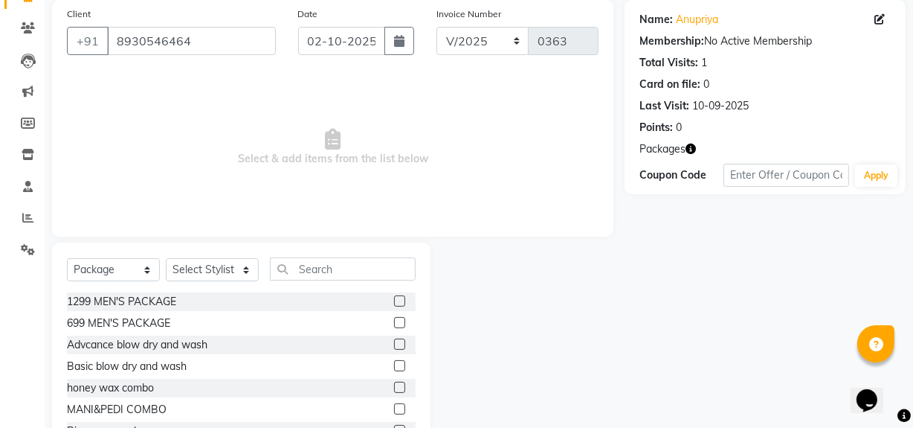
click at [394, 364] on label at bounding box center [399, 365] width 11 height 11
click at [394, 364] on input "checkbox" at bounding box center [399, 366] width 10 height 10
checkbox input "false"
click at [248, 263] on select "Select Stylist [PERSON_NAME] Admin Akshay [PERSON_NAME] Deepak [PERSON_NAME] [P…" at bounding box center [212, 269] width 93 height 23
select select "88902"
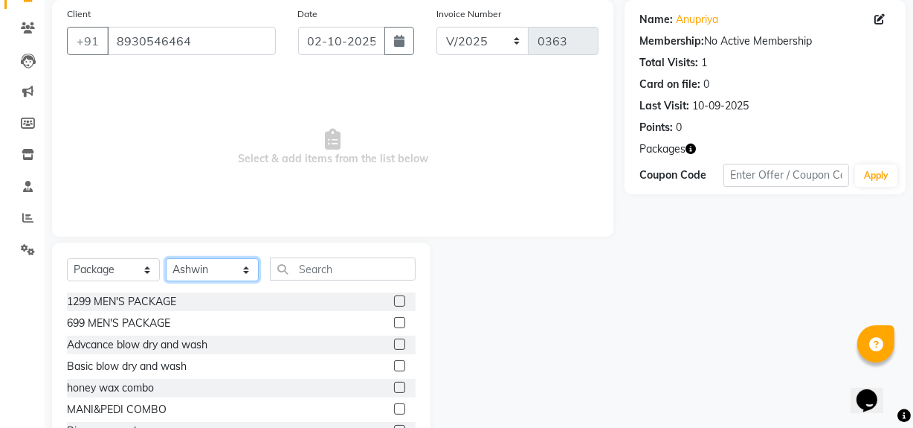
click at [166, 258] on select "Select Stylist [PERSON_NAME] Admin Akshay [PERSON_NAME] Deepak [PERSON_NAME] [P…" at bounding box center [212, 269] width 93 height 23
click at [394, 365] on label at bounding box center [399, 365] width 11 height 11
click at [394, 365] on input "checkbox" at bounding box center [399, 366] width 10 height 10
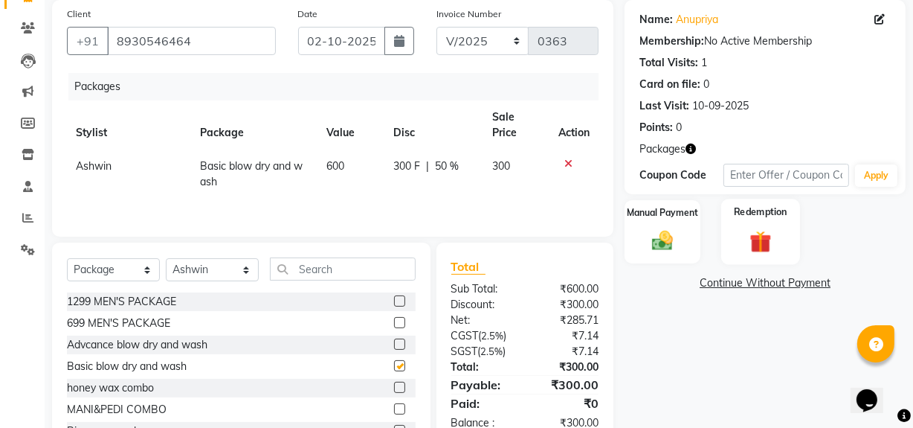
checkbox input "false"
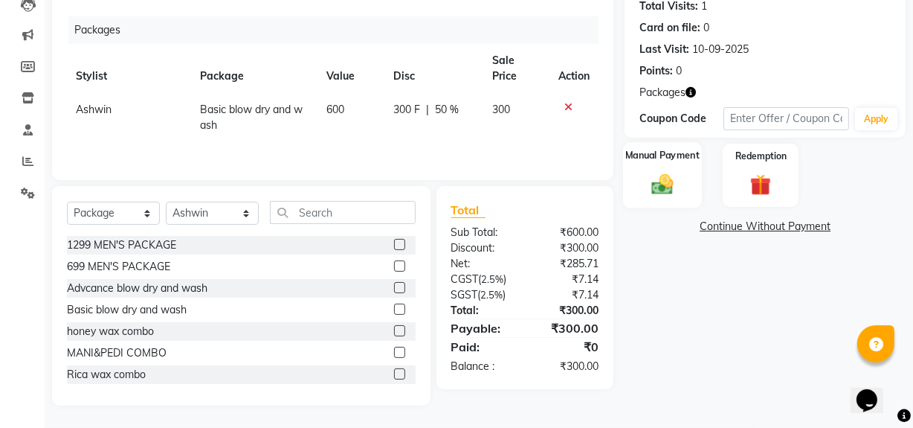
click at [660, 172] on img at bounding box center [663, 184] width 36 height 25
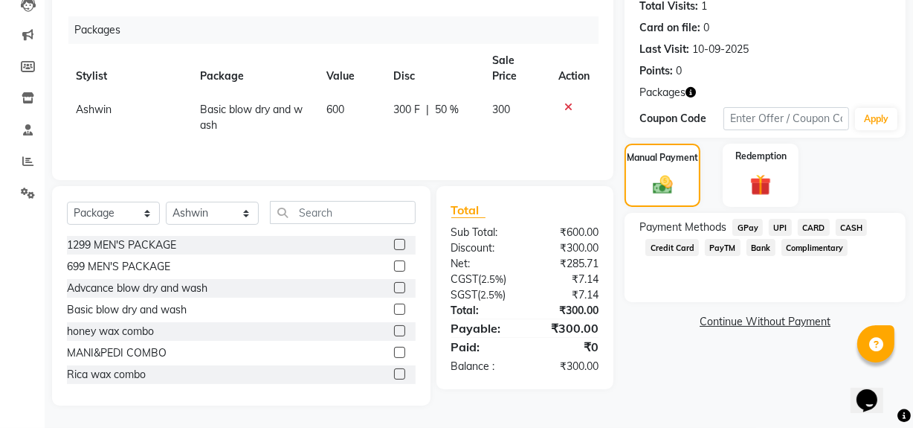
click at [781, 230] on span "UPI" at bounding box center [780, 227] width 23 height 17
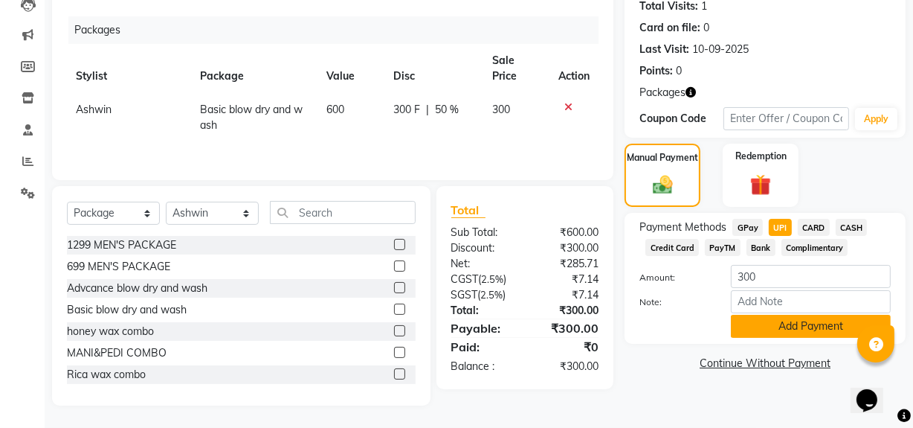
click at [798, 323] on button "Add Payment" at bounding box center [811, 326] width 160 height 23
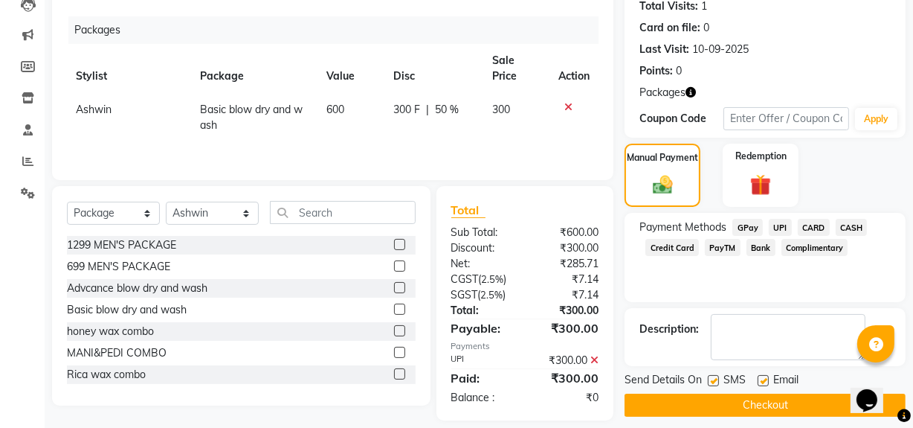
scroll to position [183, 0]
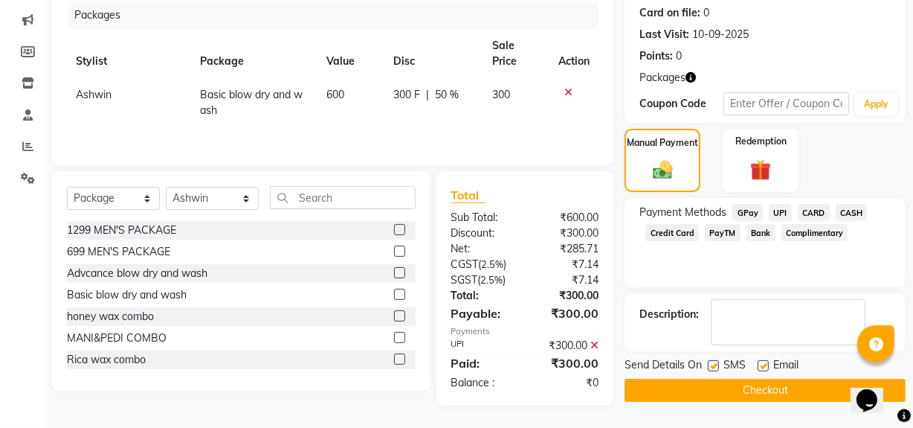
click at [781, 390] on button "Checkout" at bounding box center [765, 389] width 281 height 23
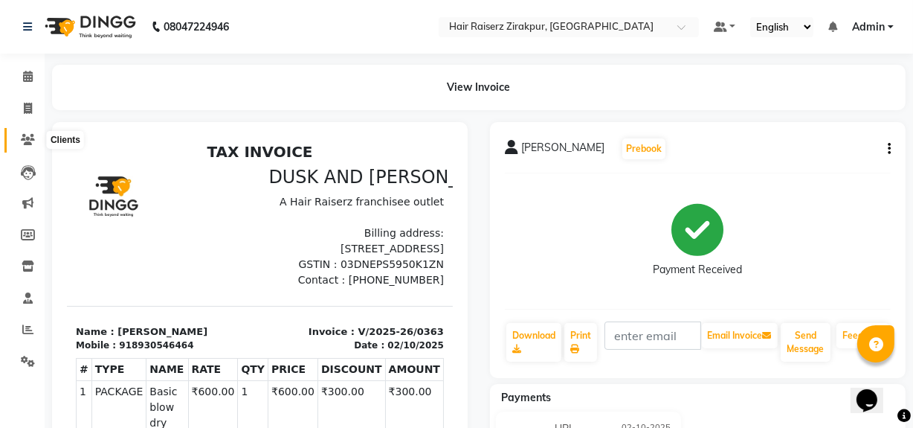
click at [27, 141] on icon at bounding box center [28, 139] width 14 height 11
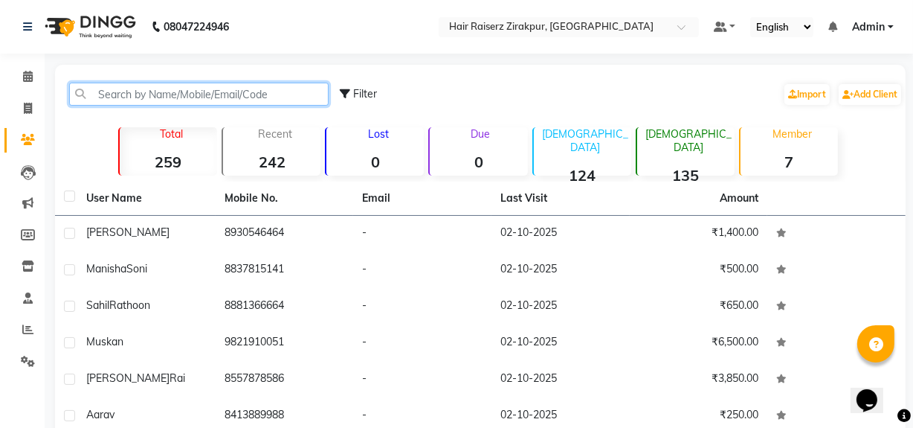
click at [131, 92] on input "text" at bounding box center [198, 94] width 259 height 23
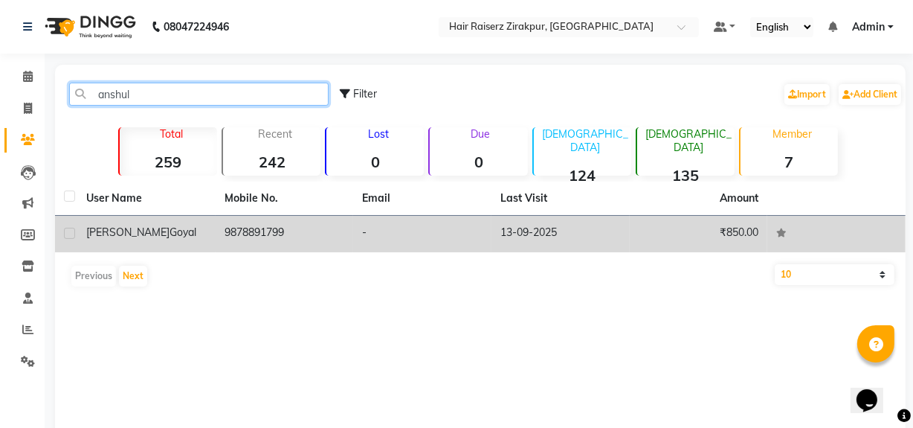
type input "anshul"
click at [199, 222] on td "[PERSON_NAME]" at bounding box center [146, 234] width 138 height 36
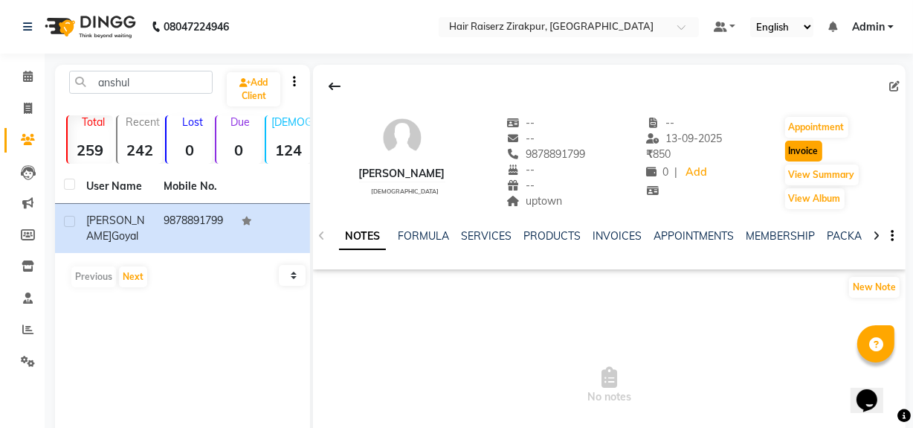
click at [813, 158] on button "Invoice" at bounding box center [803, 151] width 37 height 21
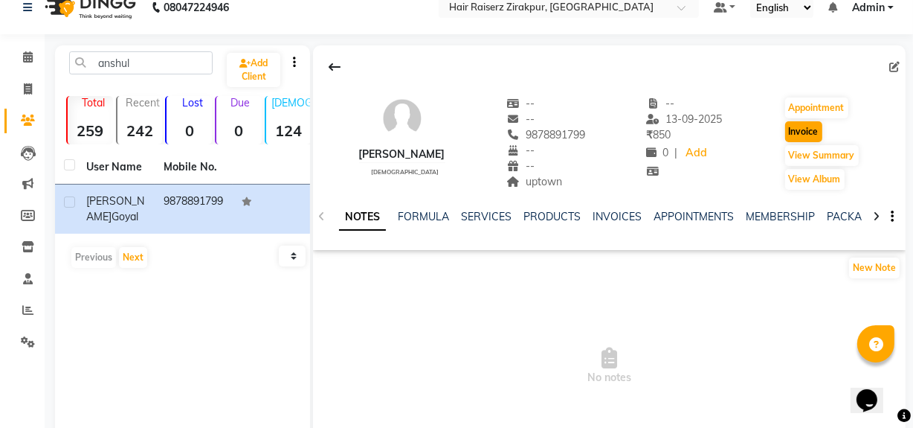
select select "8680"
select select "service"
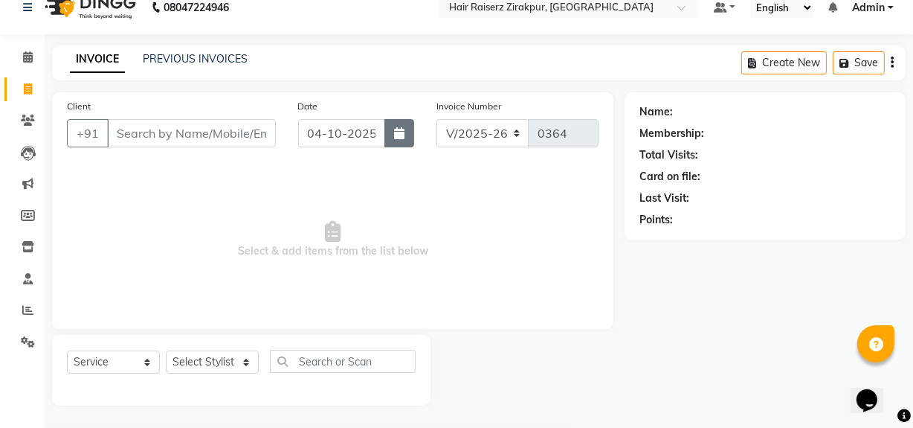
type input "9878891799"
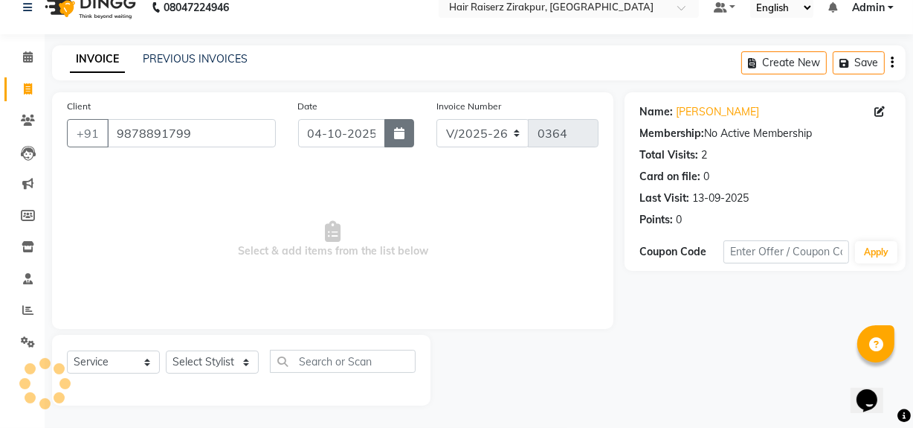
click at [397, 127] on icon "button" at bounding box center [399, 133] width 10 height 12
select select "10"
select select "2025"
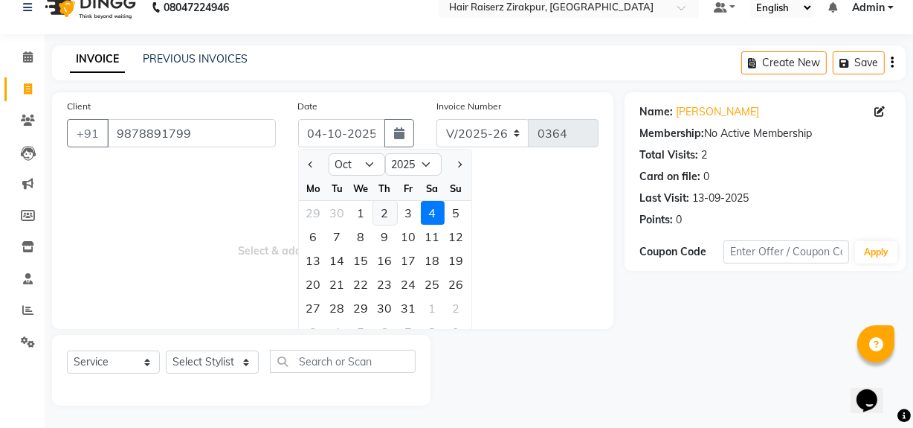
click at [389, 212] on div "2" at bounding box center [385, 213] width 24 height 24
type input "02-10-2025"
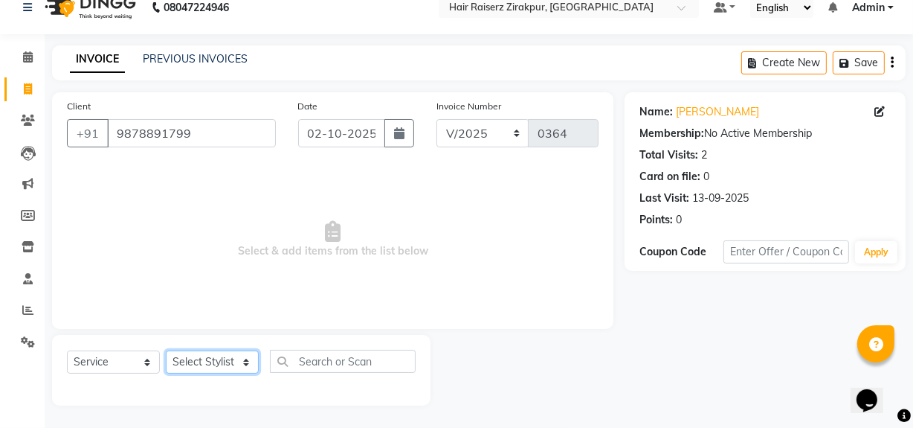
click at [245, 354] on select "Select Stylist [PERSON_NAME] Admin Akshay [PERSON_NAME] Deepak [PERSON_NAME] [P…" at bounding box center [212, 361] width 93 height 23
click at [166, 350] on select "Select Stylist [PERSON_NAME] Admin Akshay [PERSON_NAME] Deepak [PERSON_NAME] [P…" at bounding box center [212, 361] width 93 height 23
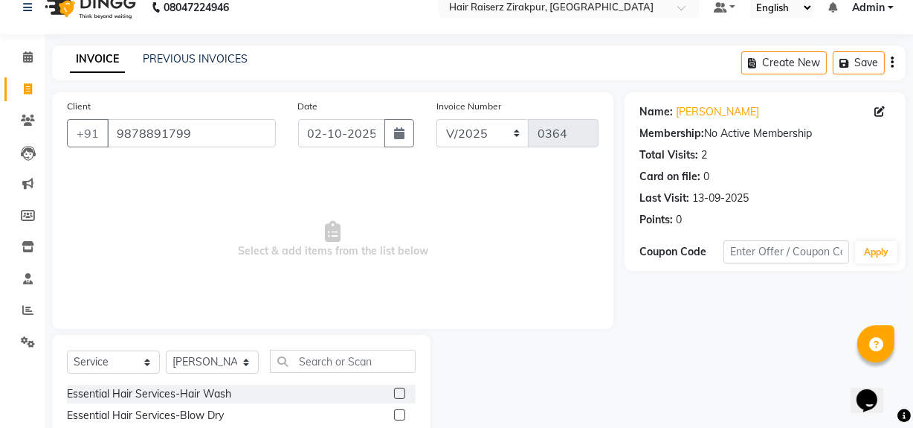
click at [314, 364] on input "text" at bounding box center [343, 360] width 146 height 23
click at [322, 358] on input "text" at bounding box center [343, 360] width 146 height 23
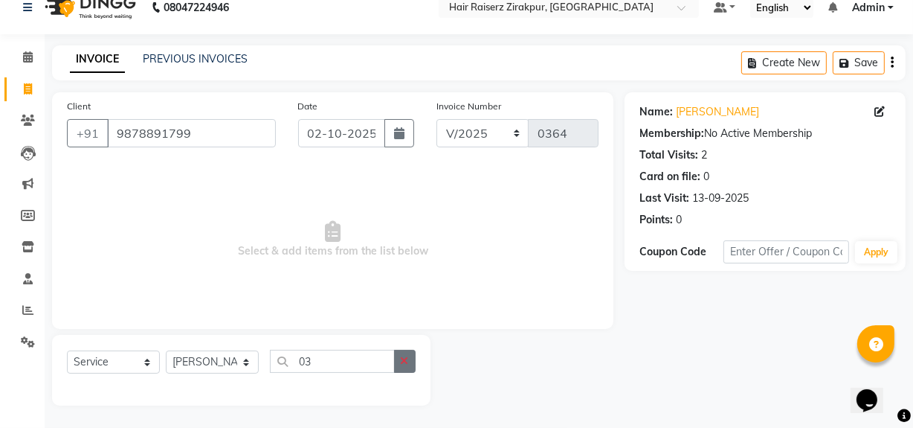
click at [407, 361] on icon "button" at bounding box center [405, 360] width 8 height 10
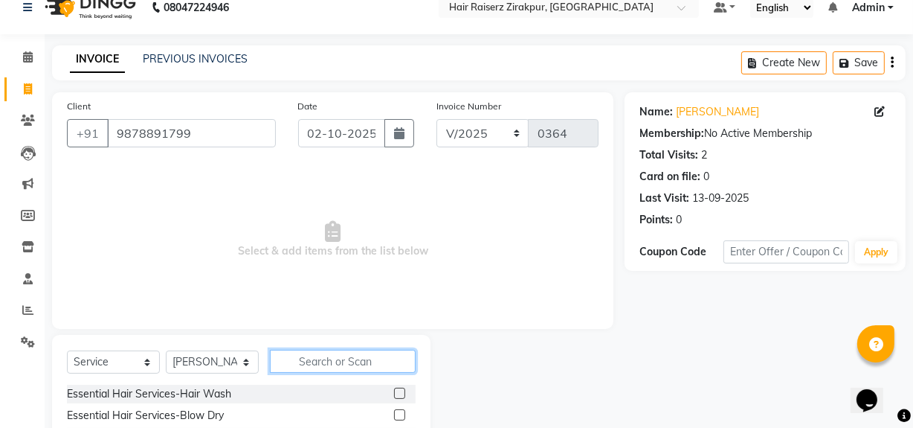
click at [310, 355] on input "text" at bounding box center [343, 360] width 146 height 23
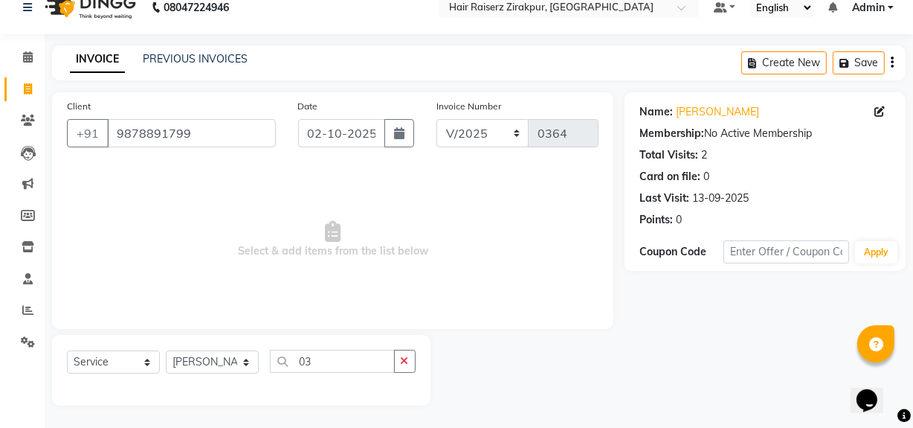
drag, startPoint x: 324, startPoint y: 345, endPoint x: 324, endPoint y: 362, distance: 17.1
click at [324, 362] on div "Select Service Product Membership Package Voucher Prepaid Gift Card Select Styl…" at bounding box center [241, 370] width 378 height 71
click at [324, 362] on input "03" at bounding box center [332, 360] width 125 height 23
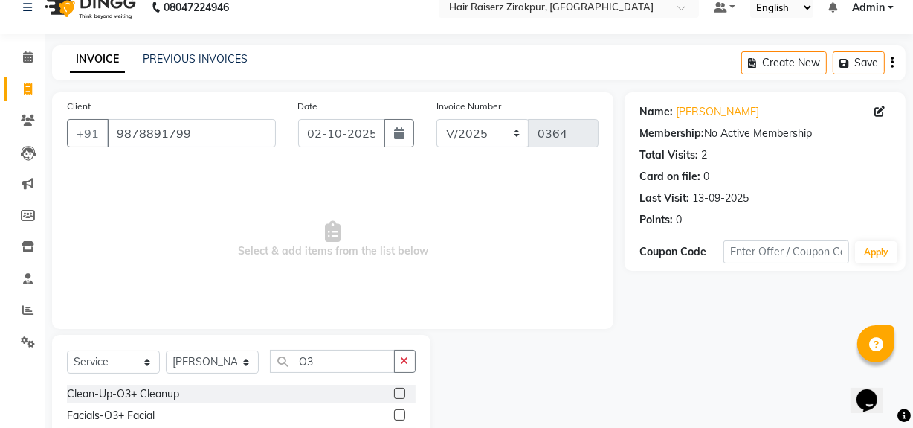
click at [397, 414] on label at bounding box center [399, 414] width 11 height 11
click at [397, 414] on input "checkbox" at bounding box center [399, 415] width 10 height 10
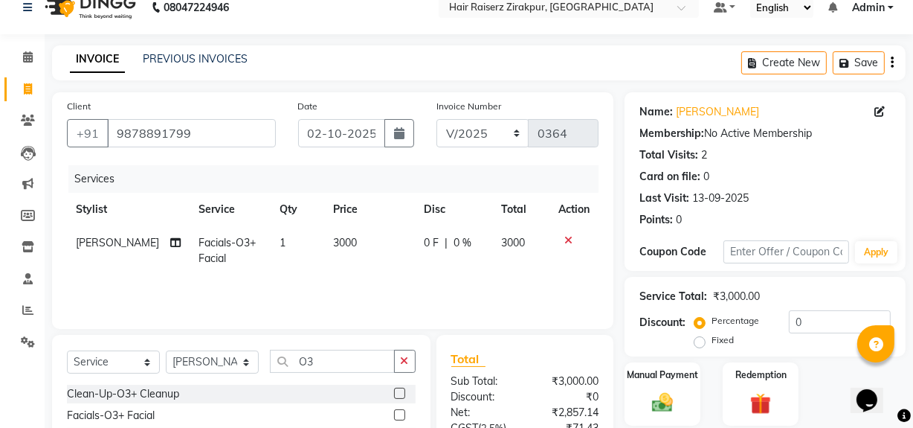
click at [336, 242] on span "3000" at bounding box center [345, 242] width 24 height 13
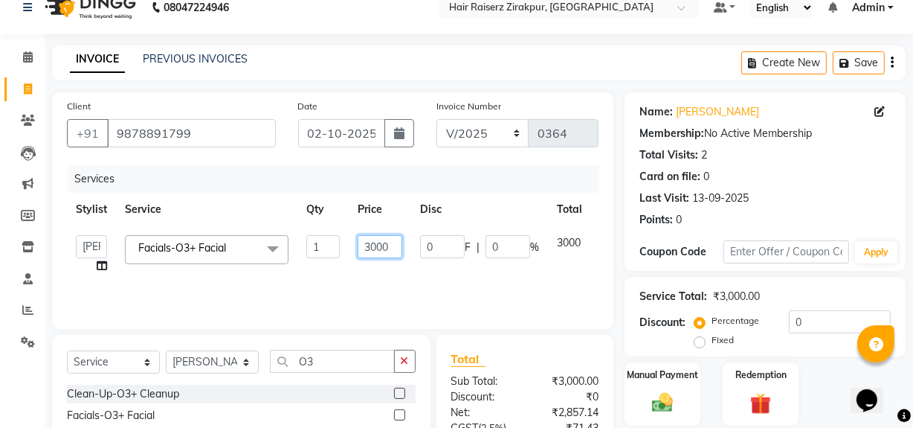
click at [378, 248] on input "3000" at bounding box center [380, 246] width 45 height 23
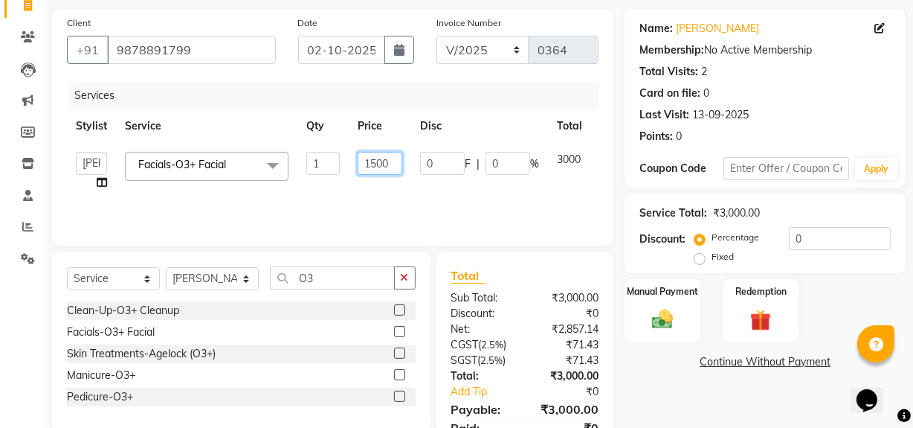
scroll to position [108, 0]
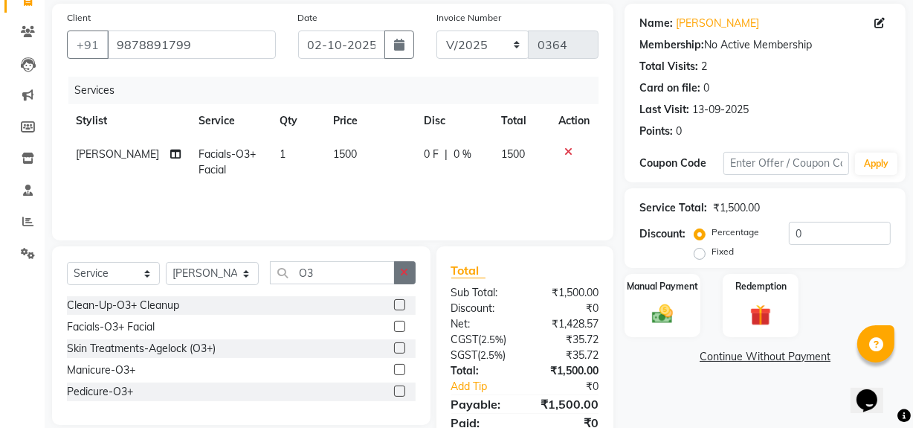
click at [402, 276] on icon "button" at bounding box center [405, 272] width 8 height 10
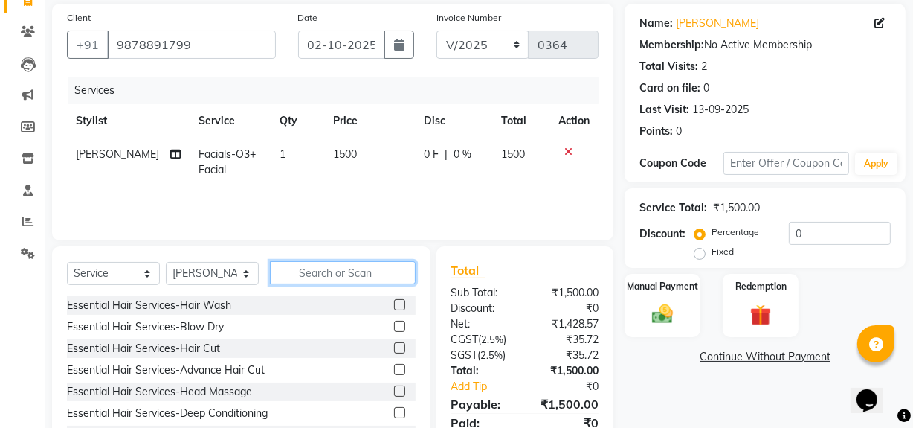
click at [319, 271] on input "text" at bounding box center [343, 272] width 146 height 23
click at [333, 155] on span "1500" at bounding box center [345, 153] width 24 height 13
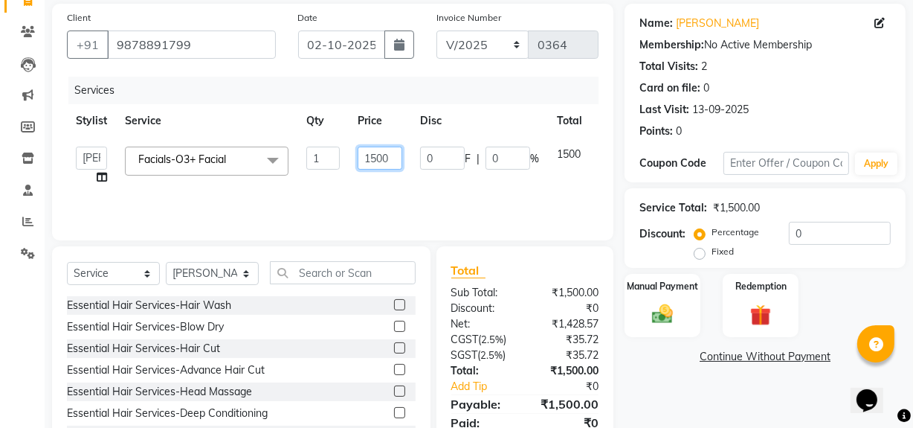
click at [377, 158] on input "1500" at bounding box center [380, 157] width 45 height 23
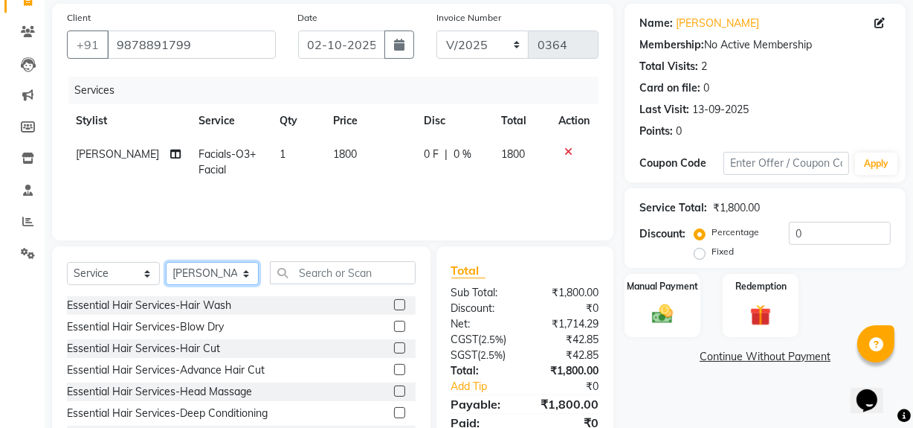
click at [245, 277] on select "Select Stylist [PERSON_NAME] Admin Akshay [PERSON_NAME] Deepak [PERSON_NAME] [P…" at bounding box center [212, 273] width 93 height 23
click at [166, 262] on select "Select Stylist [PERSON_NAME] Admin Akshay [PERSON_NAME] Deepak [PERSON_NAME] [P…" at bounding box center [212, 273] width 93 height 23
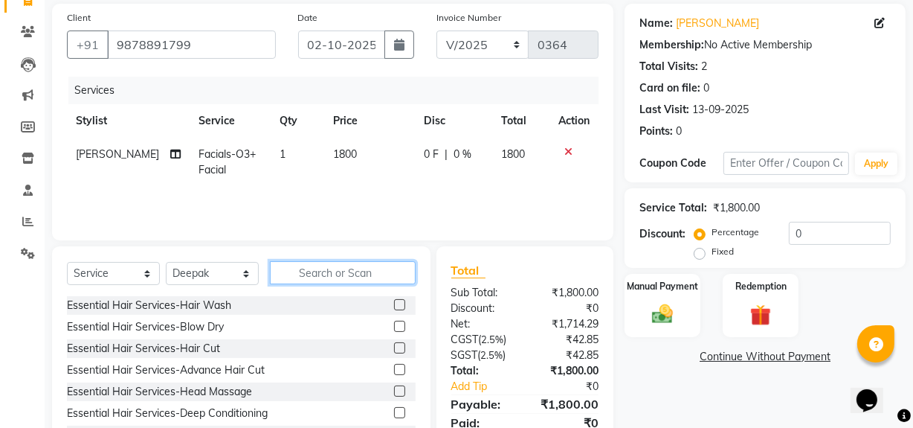
click at [305, 264] on input "text" at bounding box center [343, 272] width 146 height 23
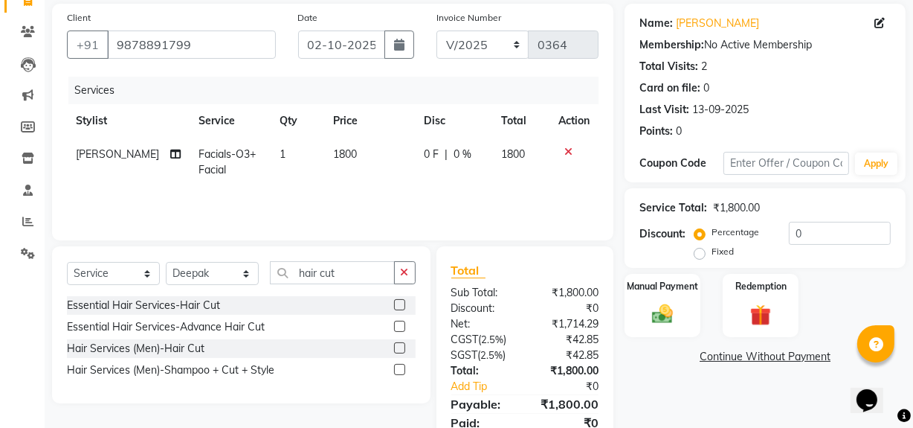
click at [399, 348] on div at bounding box center [405, 348] width 22 height 19
click at [399, 348] on label at bounding box center [399, 347] width 11 height 11
click at [399, 348] on input "checkbox" at bounding box center [399, 349] width 10 height 10
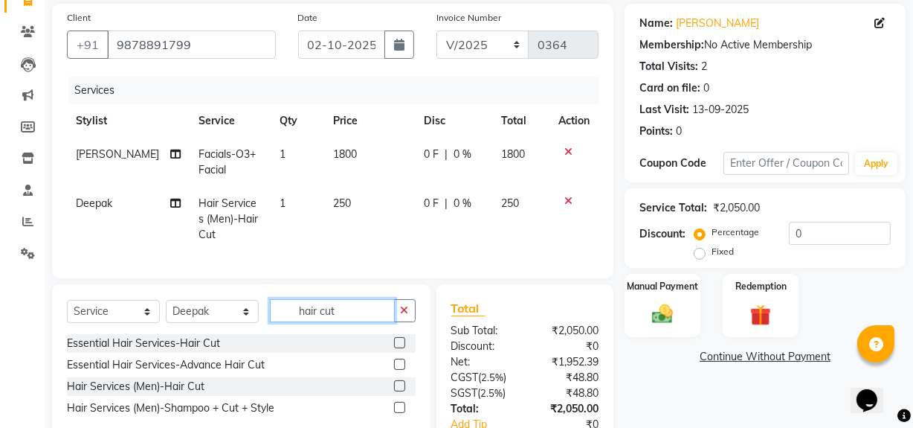
click at [349, 317] on input "hair cut" at bounding box center [332, 310] width 125 height 23
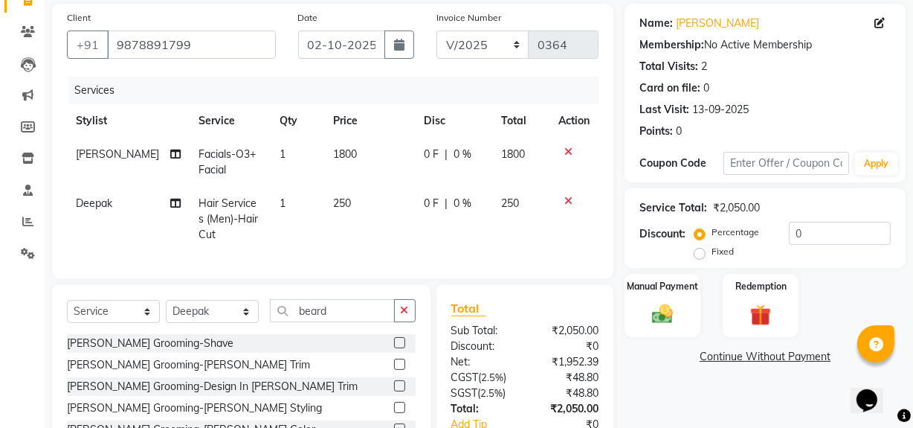
click at [394, 370] on label at bounding box center [399, 363] width 11 height 11
click at [394, 370] on input "checkbox" at bounding box center [399, 365] width 10 height 10
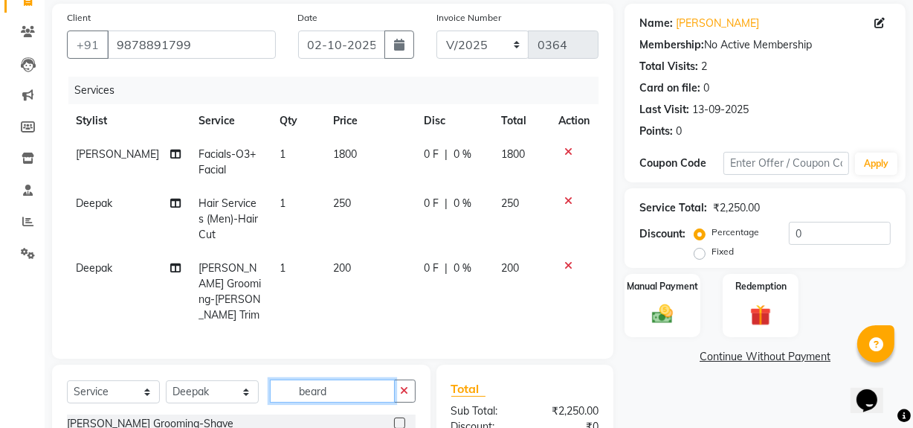
click at [350, 381] on input "beard" at bounding box center [332, 390] width 125 height 23
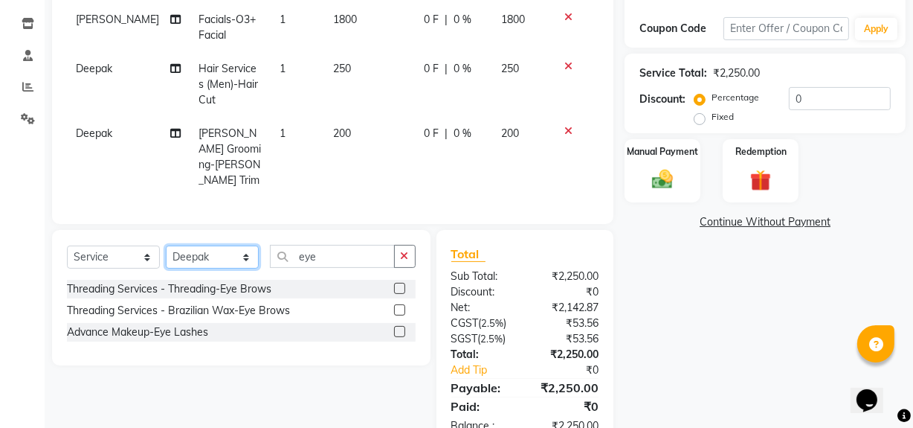
click at [237, 255] on select "Select Stylist [PERSON_NAME] Admin Akshay [PERSON_NAME] Deepak [PERSON_NAME] [P…" at bounding box center [212, 256] width 93 height 23
click at [166, 245] on select "Select Stylist [PERSON_NAME] Admin Akshay [PERSON_NAME] Deepak [PERSON_NAME] [P…" at bounding box center [212, 256] width 93 height 23
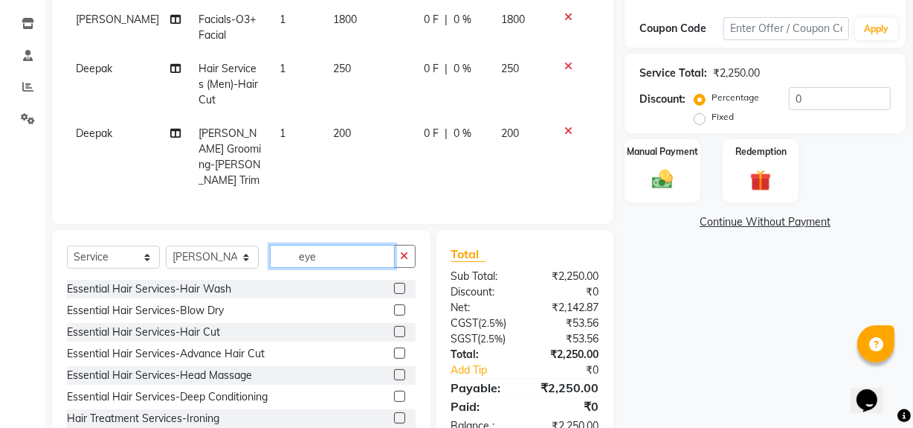
click at [323, 245] on input "eye" at bounding box center [332, 256] width 125 height 23
click at [271, 180] on td "1" at bounding box center [298, 157] width 54 height 80
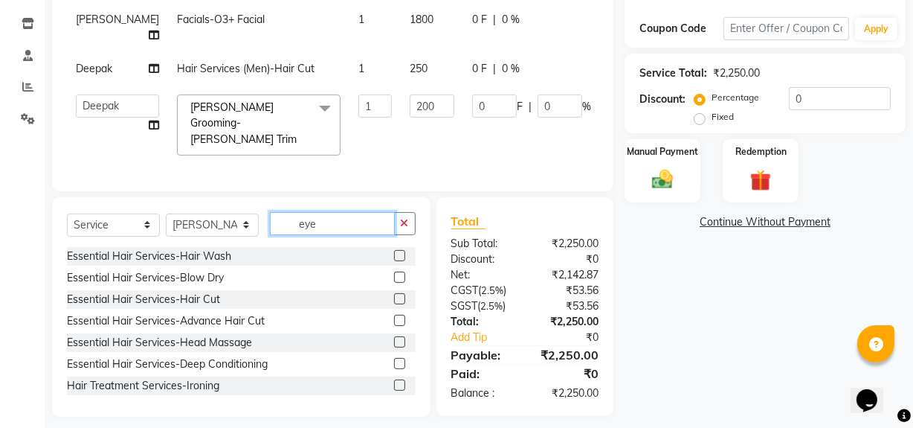
click at [332, 235] on input "eye" at bounding box center [332, 223] width 125 height 23
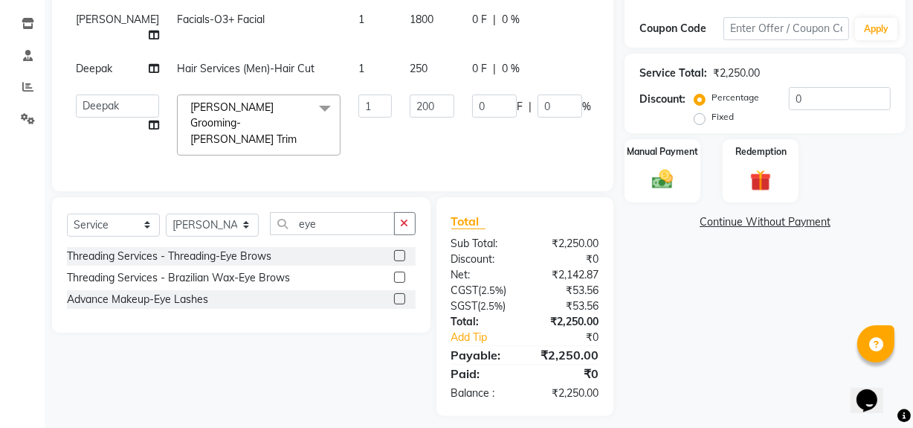
click at [402, 261] on label at bounding box center [399, 255] width 11 height 11
click at [402, 261] on input "checkbox" at bounding box center [399, 256] width 10 height 10
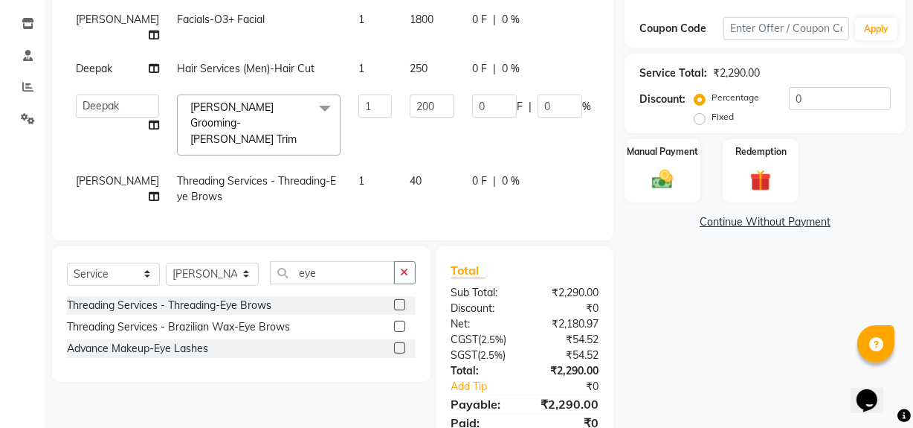
click at [410, 187] on span "40" at bounding box center [416, 180] width 12 height 13
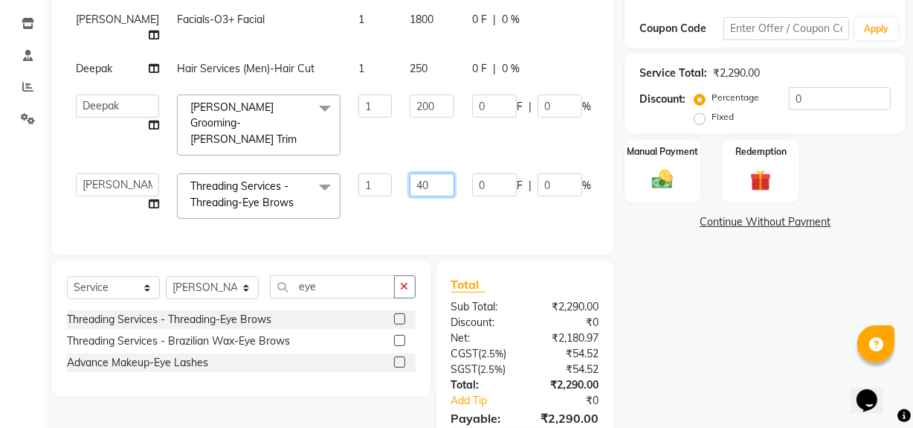
click at [410, 196] on input "40" at bounding box center [432, 184] width 45 height 23
click at [744, 374] on div "Name: [PERSON_NAME] Membership: No Active Membership Total Visits: 2 Card on fi…" at bounding box center [771, 174] width 292 height 610
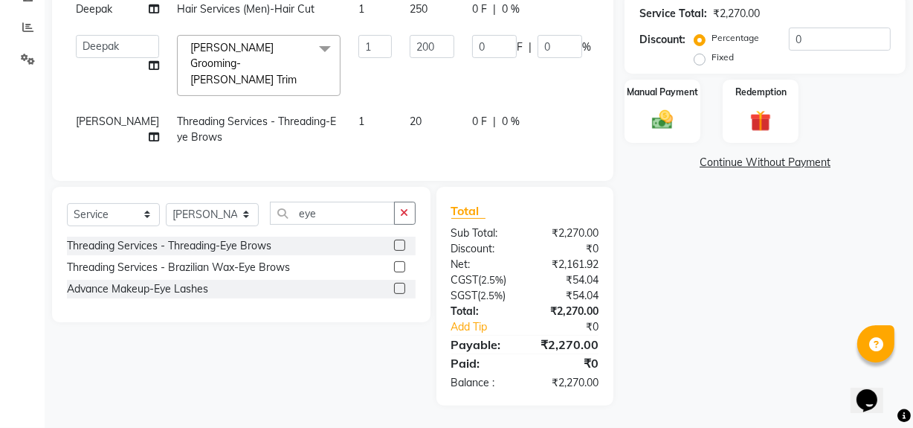
scroll to position [343, 0]
click at [662, 107] on img at bounding box center [663, 119] width 36 height 25
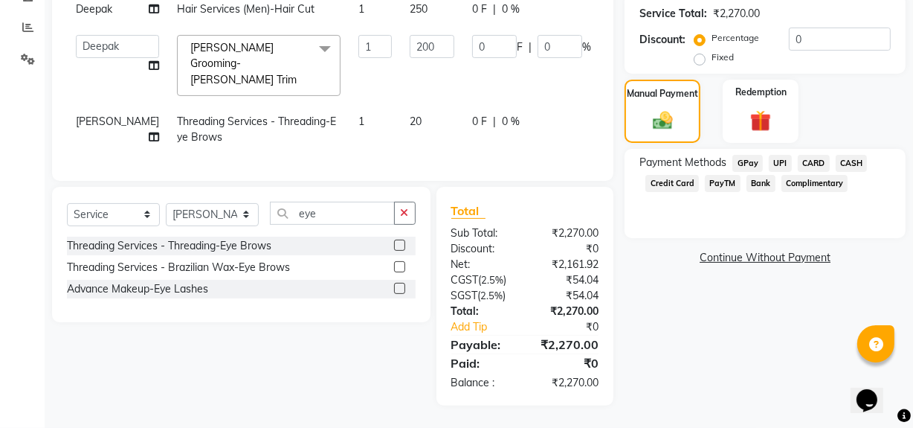
click at [807, 155] on span "CARD" at bounding box center [814, 163] width 32 height 17
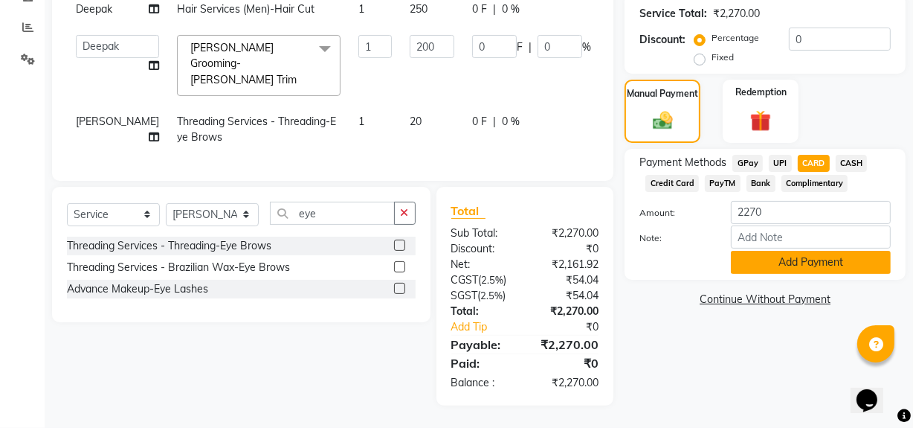
click at [786, 251] on button "Add Payment" at bounding box center [811, 262] width 160 height 23
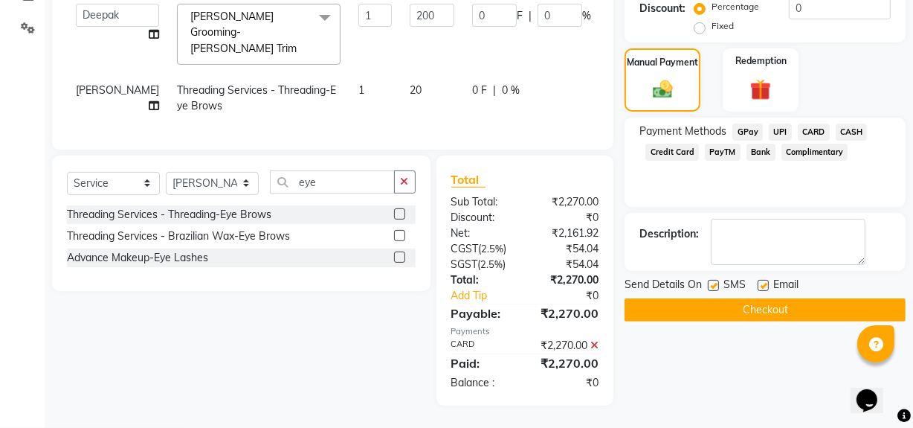
click at [768, 298] on button "Checkout" at bounding box center [765, 309] width 281 height 23
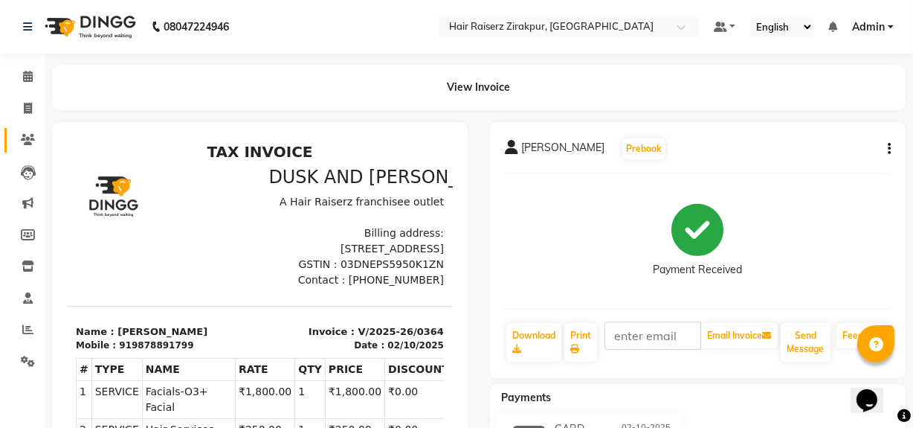
click at [31, 129] on link "Clients" at bounding box center [22, 140] width 36 height 25
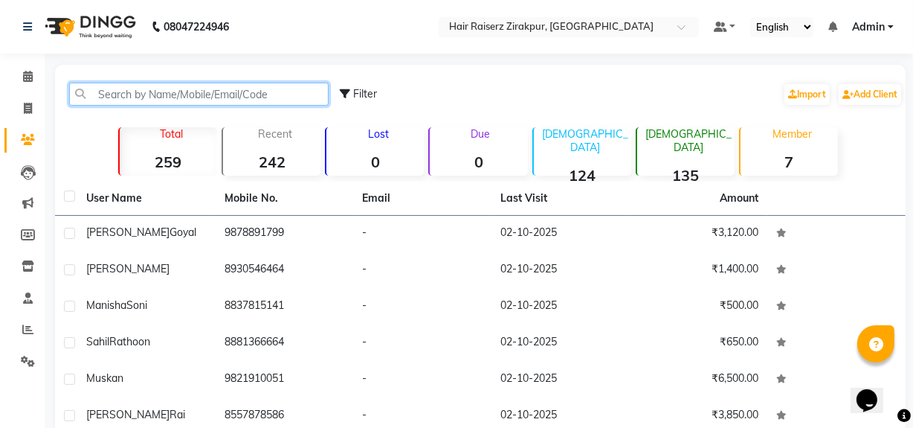
click at [172, 87] on input "text" at bounding box center [198, 94] width 259 height 23
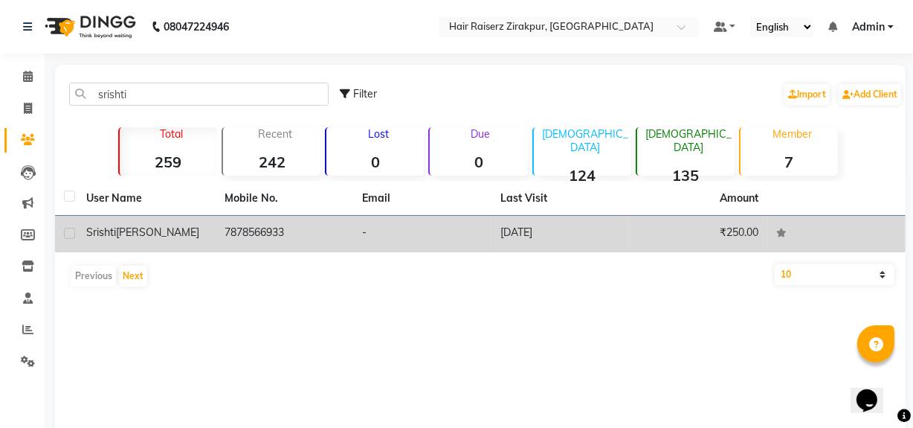
click at [199, 218] on td "[PERSON_NAME]" at bounding box center [146, 234] width 138 height 36
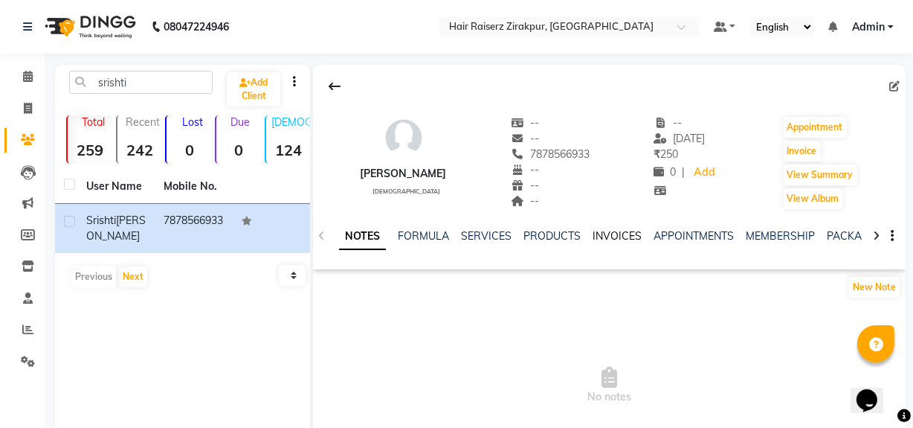
click at [613, 242] on link "INVOICES" at bounding box center [617, 235] width 49 height 13
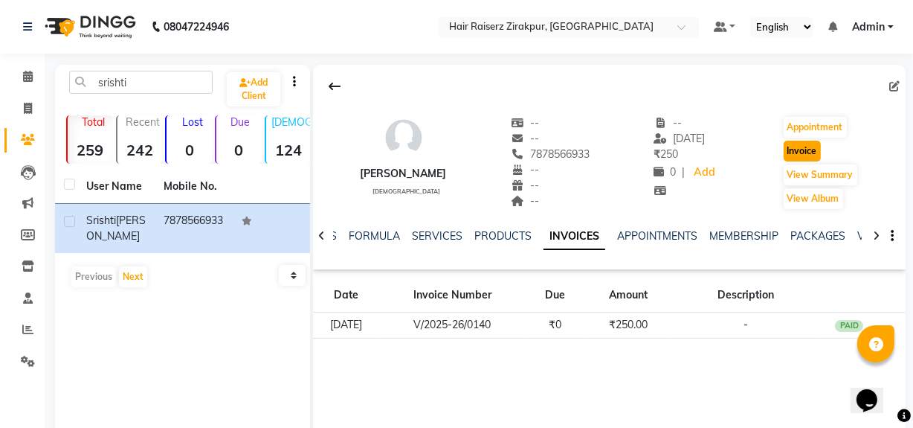
click at [806, 149] on button "Invoice" at bounding box center [802, 151] width 37 height 21
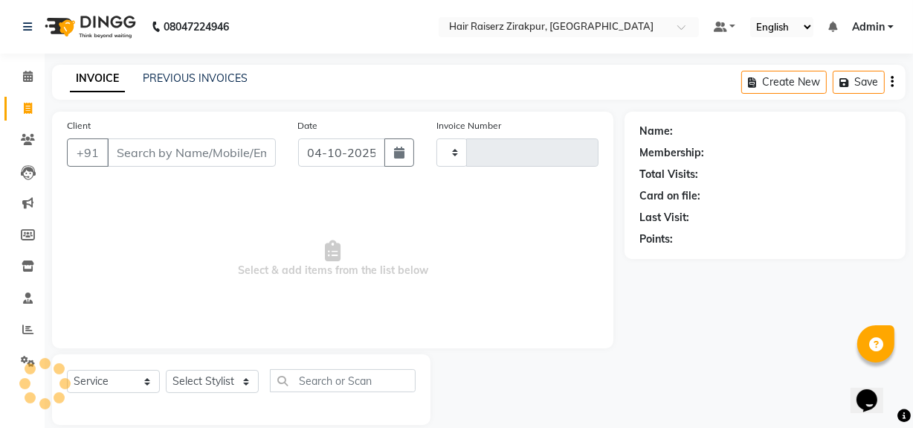
scroll to position [19, 0]
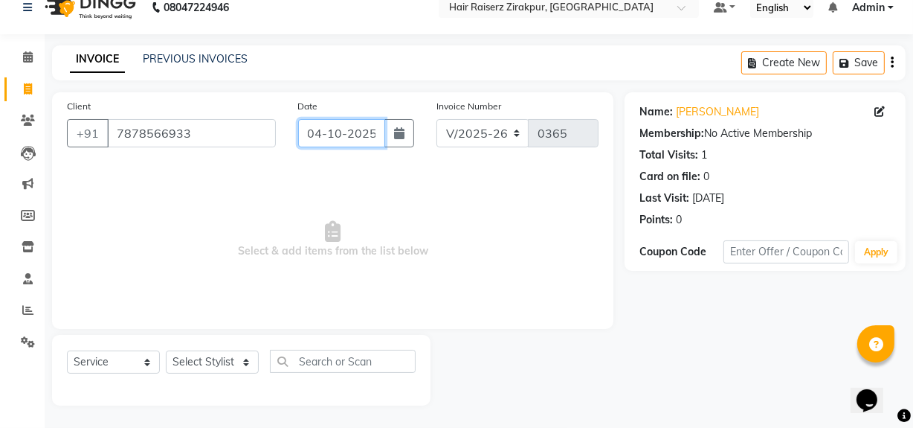
click at [334, 137] on input "04-10-2025" at bounding box center [341, 133] width 87 height 28
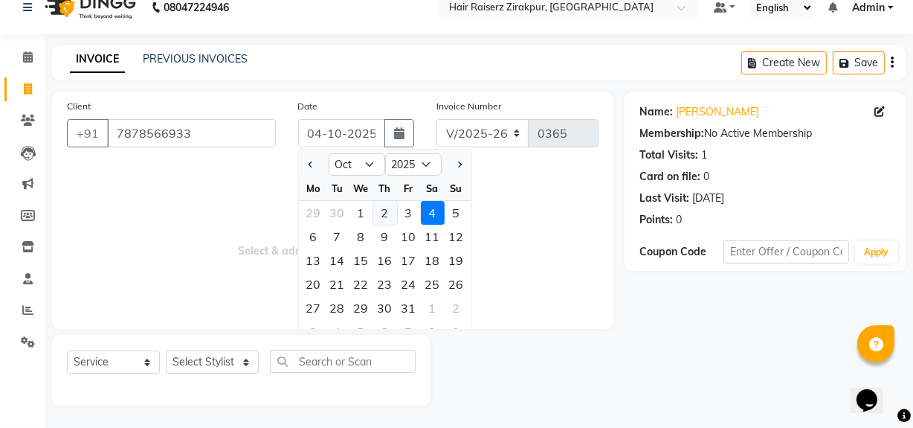
click at [388, 209] on div "2" at bounding box center [385, 213] width 24 height 24
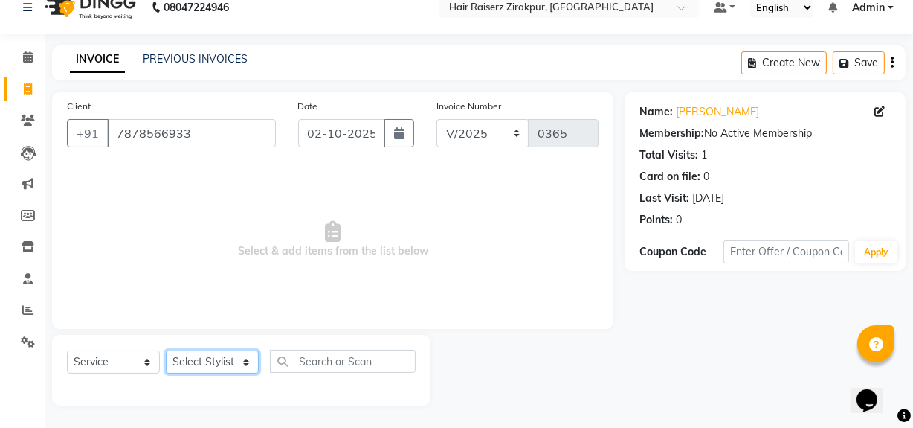
click at [235, 364] on select "Select Stylist [PERSON_NAME] Admin Akshay [PERSON_NAME] Deepak [PERSON_NAME] [P…" at bounding box center [212, 361] width 93 height 23
click at [166, 350] on select "Select Stylist [PERSON_NAME] Admin Akshay [PERSON_NAME] Deepak [PERSON_NAME] [P…" at bounding box center [212, 361] width 93 height 23
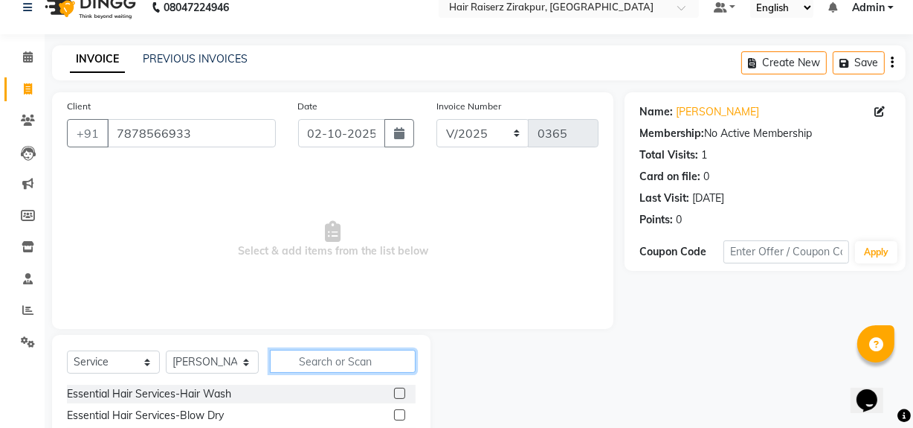
click at [311, 358] on input "text" at bounding box center [343, 360] width 146 height 23
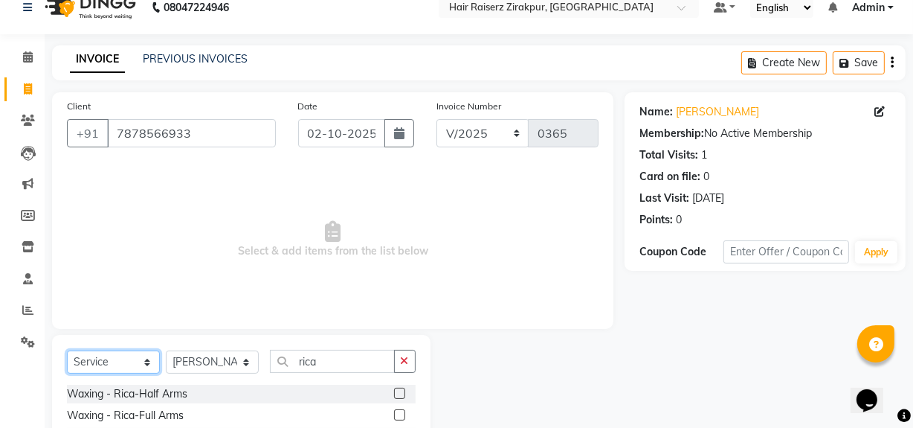
click at [132, 359] on select "Select Service Product Membership Package Voucher Prepaid Gift Card" at bounding box center [113, 361] width 93 height 23
click at [67, 350] on select "Select Service Product Membership Package Voucher Prepaid Gift Card" at bounding box center [113, 361] width 93 height 23
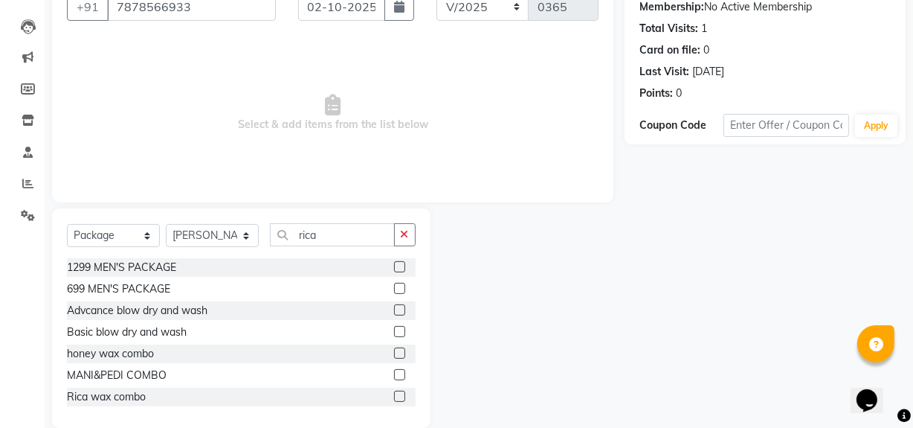
click at [394, 396] on label at bounding box center [399, 395] width 11 height 11
click at [394, 396] on input "checkbox" at bounding box center [399, 397] width 10 height 10
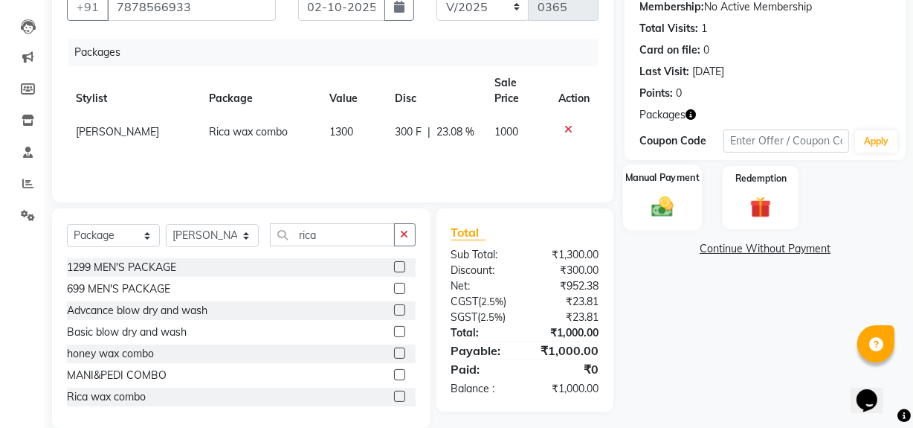
click at [674, 219] on div "Manual Payment" at bounding box center [662, 197] width 79 height 66
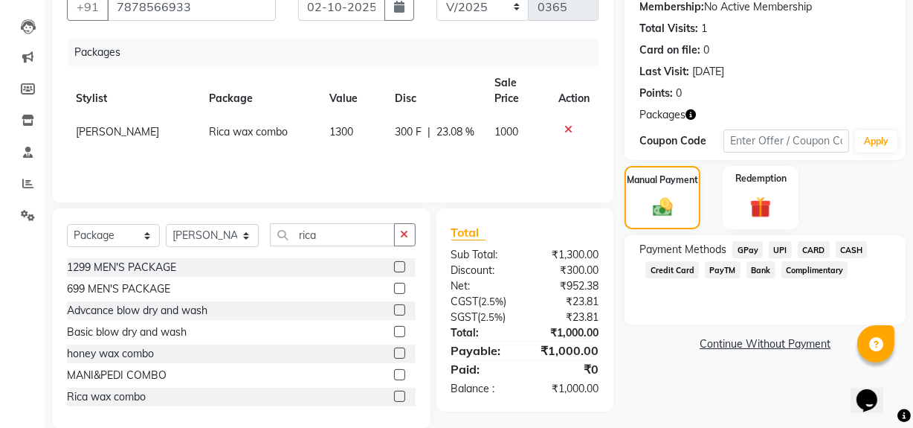
click at [777, 255] on span "UPI" at bounding box center [780, 249] width 23 height 17
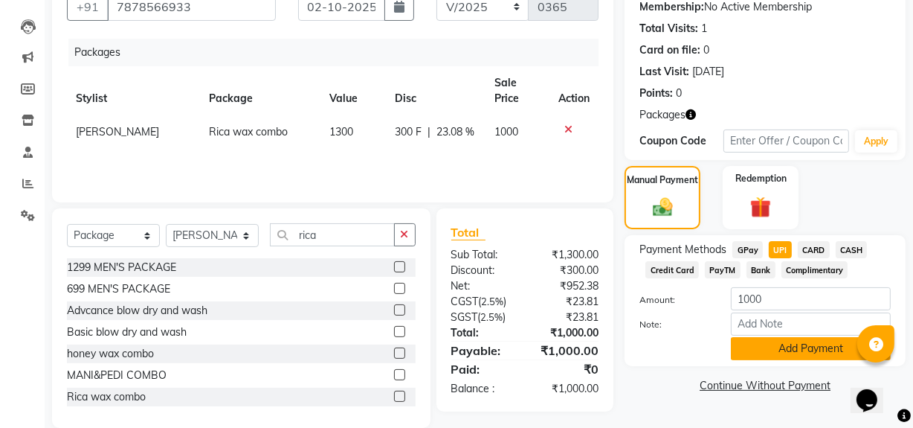
click at [781, 346] on button "Add Payment" at bounding box center [811, 348] width 160 height 23
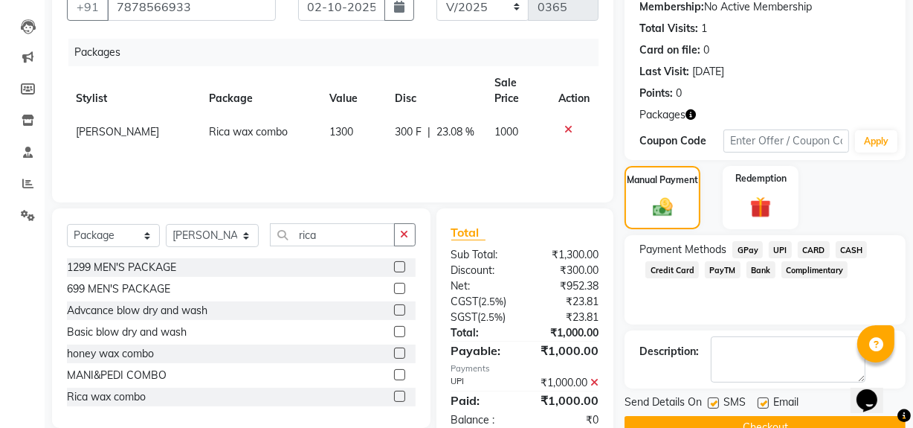
scroll to position [183, 0]
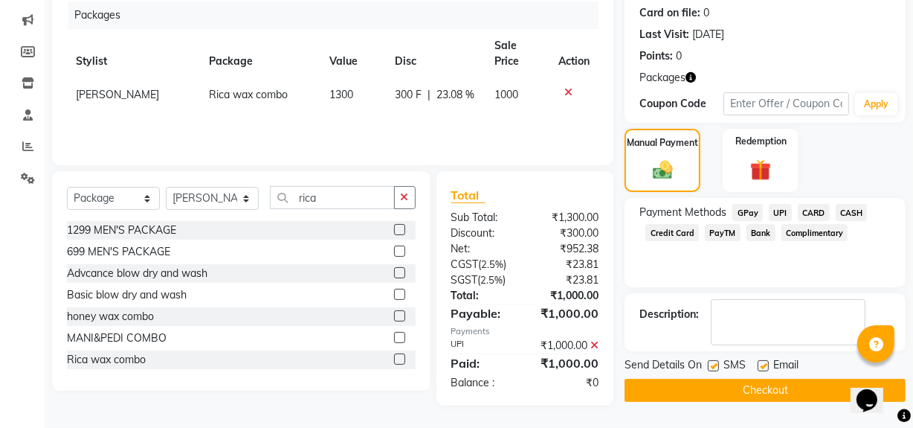
click at [765, 392] on button "Checkout" at bounding box center [765, 389] width 281 height 23
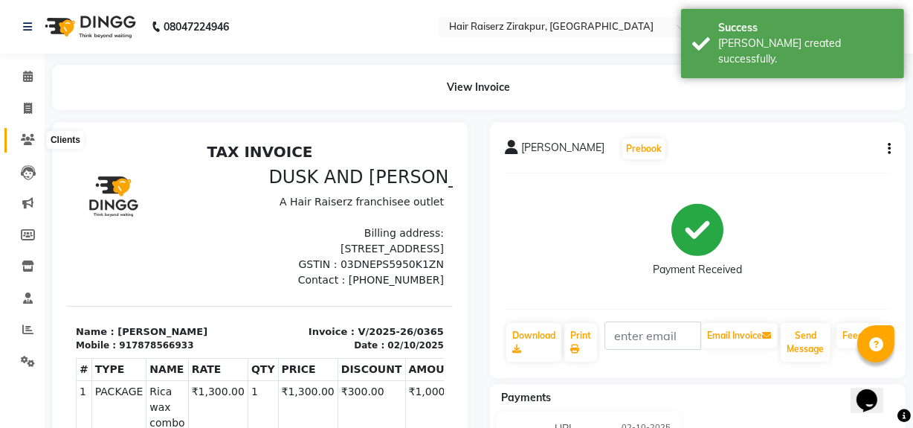
click at [22, 142] on icon at bounding box center [28, 139] width 14 height 11
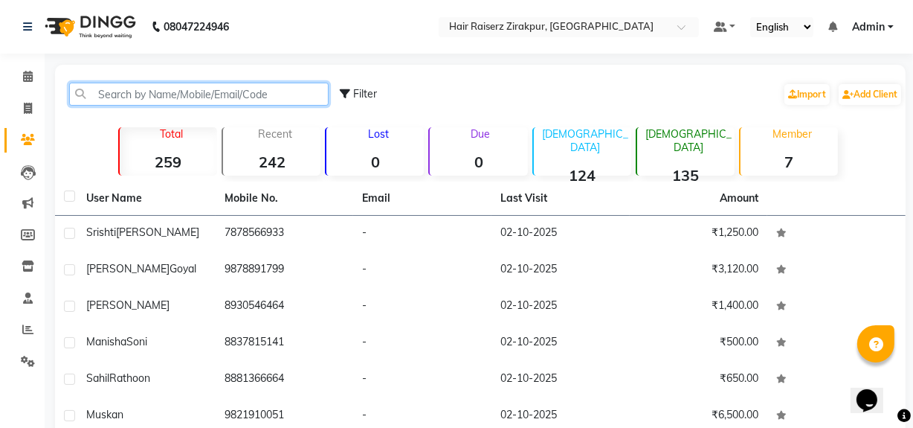
click at [149, 101] on input "text" at bounding box center [198, 94] width 259 height 23
click at [177, 94] on input "text" at bounding box center [198, 94] width 259 height 23
click at [187, 88] on input "text" at bounding box center [198, 94] width 259 height 23
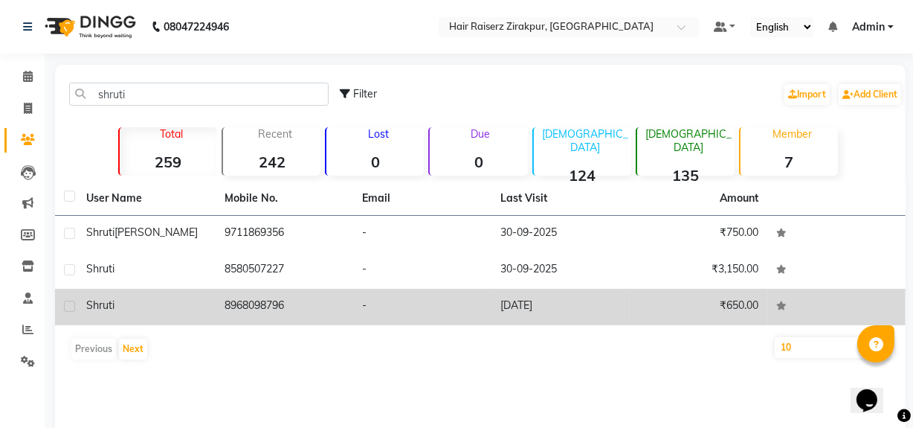
click at [213, 309] on td "shruti" at bounding box center [146, 306] width 138 height 36
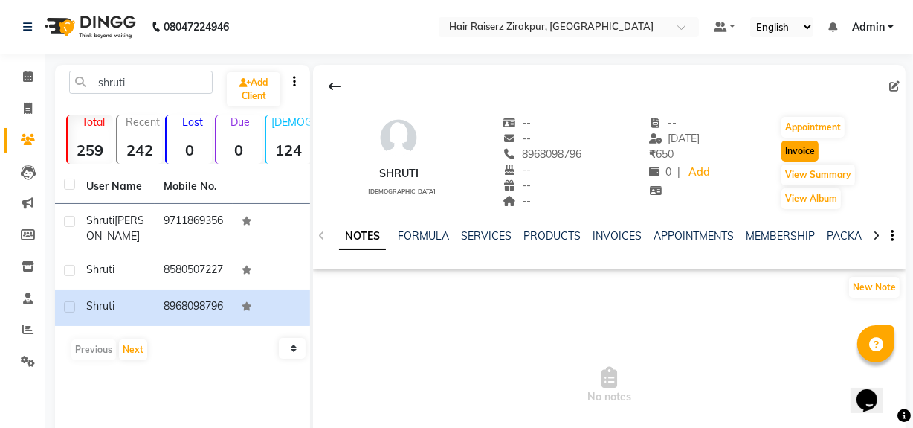
click at [805, 155] on button "Invoice" at bounding box center [799, 151] width 37 height 21
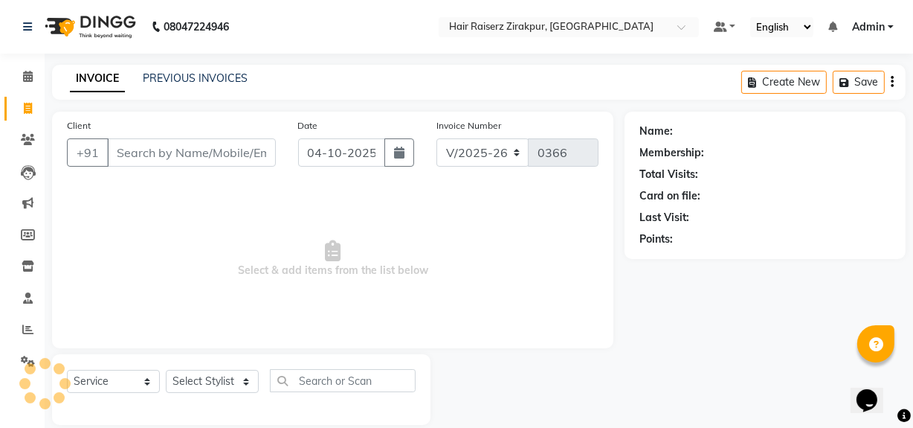
scroll to position [19, 0]
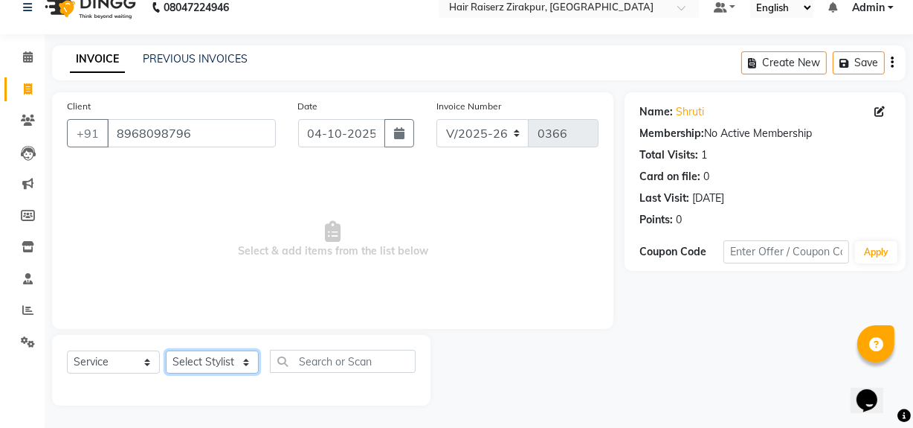
click at [243, 359] on select "Select Stylist [PERSON_NAME] Admin Akshay [PERSON_NAME] Deepak [PERSON_NAME] [P…" at bounding box center [212, 361] width 93 height 23
click at [166, 350] on select "Select Stylist [PERSON_NAME] Admin Akshay [PERSON_NAME] Deepak [PERSON_NAME] [P…" at bounding box center [212, 361] width 93 height 23
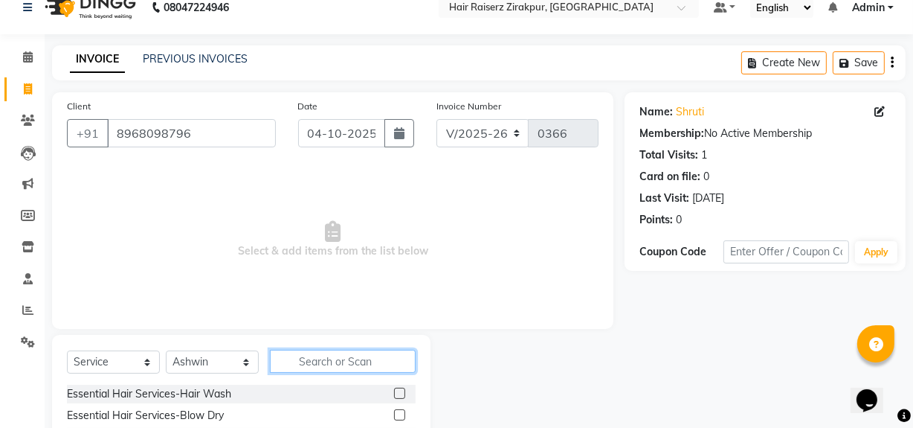
click at [311, 364] on input "text" at bounding box center [343, 360] width 146 height 23
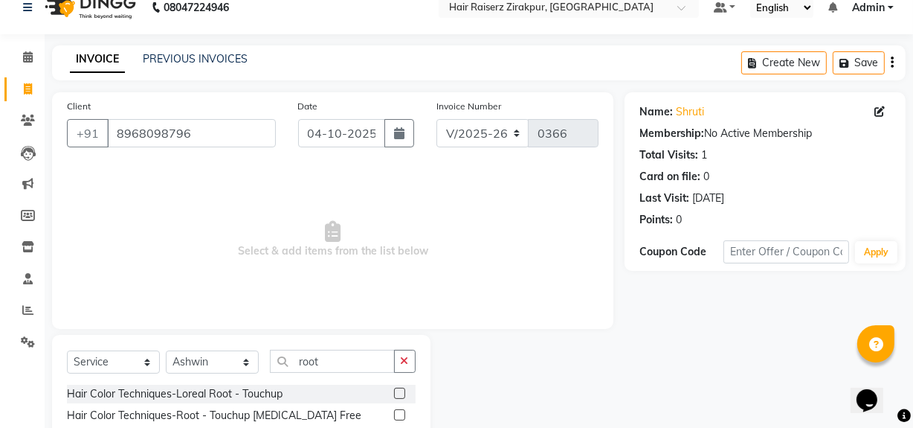
click at [401, 416] on label at bounding box center [399, 414] width 11 height 11
click at [401, 416] on input "checkbox" at bounding box center [399, 415] width 10 height 10
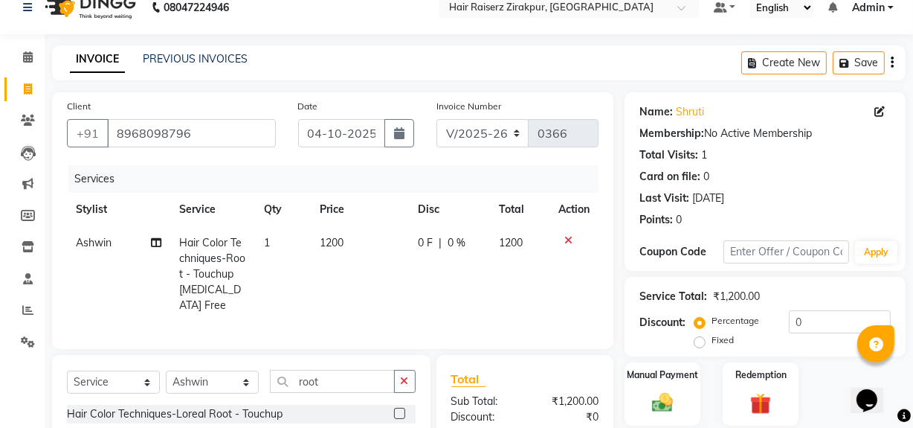
scroll to position [111, 0]
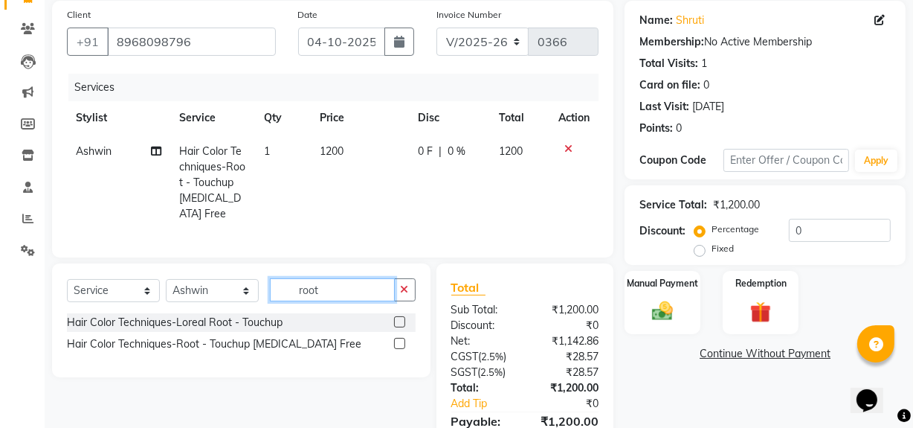
click at [341, 293] on input "root" at bounding box center [332, 289] width 125 height 23
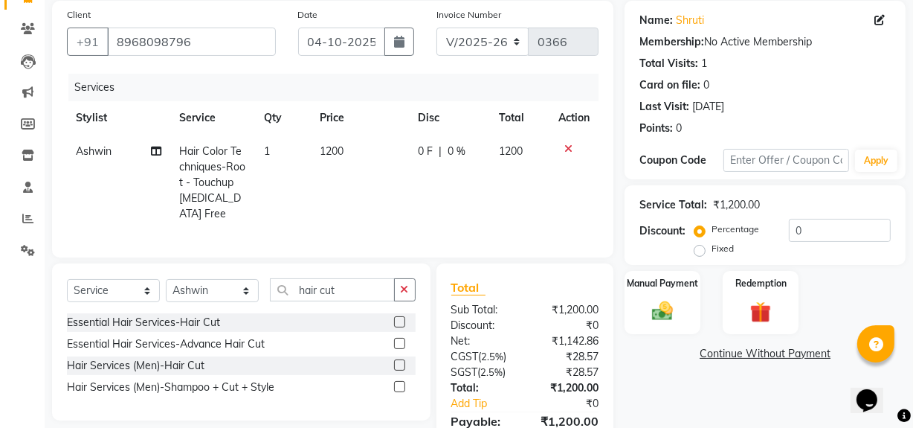
click at [397, 327] on label at bounding box center [399, 321] width 11 height 11
click at [397, 327] on input "checkbox" at bounding box center [399, 322] width 10 height 10
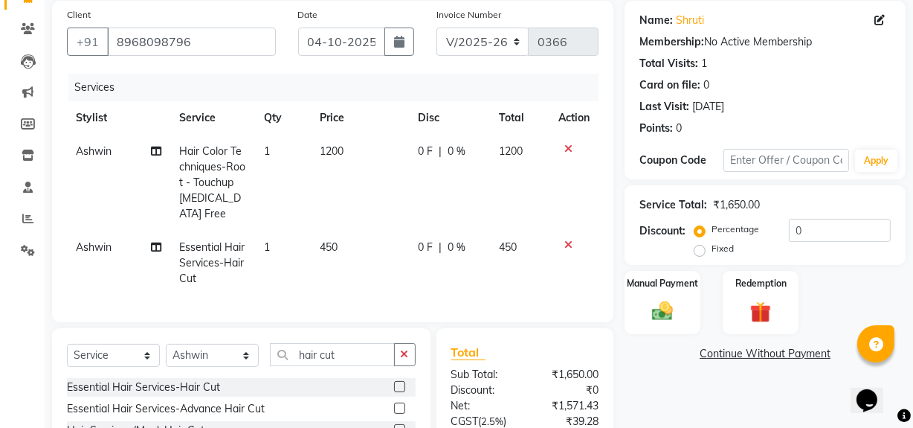
click at [331, 149] on span "1200" at bounding box center [332, 150] width 24 height 13
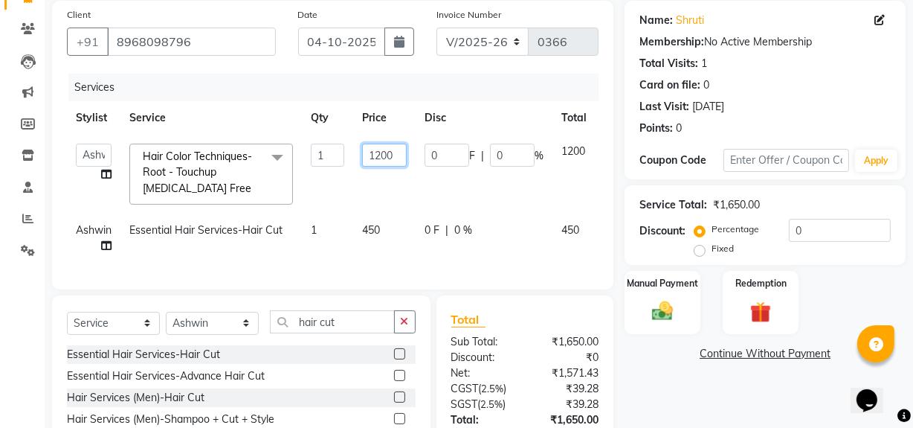
click at [379, 155] on input "1200" at bounding box center [384, 155] width 45 height 23
click at [735, 421] on div "Name: Shruti Membership: No Active Membership Total Visits: 1 Card on file: 0 L…" at bounding box center [771, 257] width 292 height 513
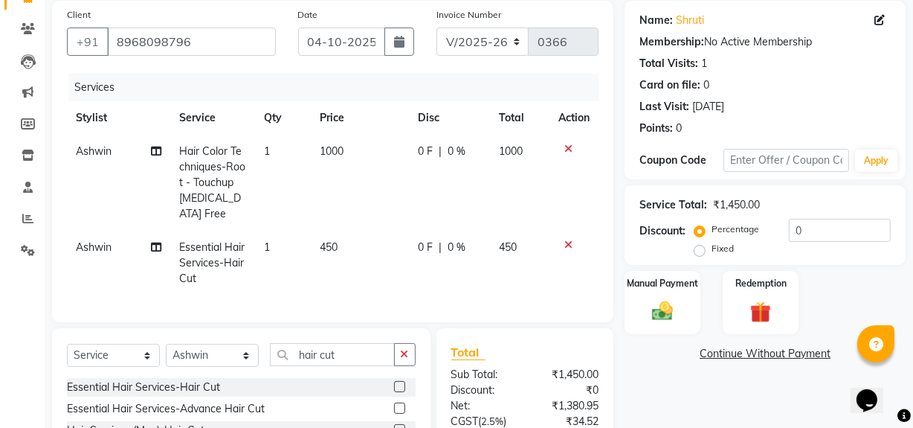
scroll to position [262, 0]
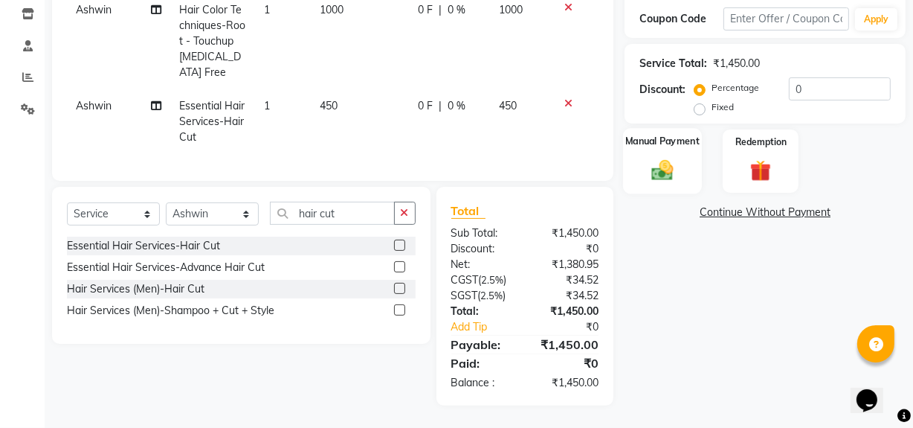
click at [677, 157] on img at bounding box center [663, 169] width 36 height 25
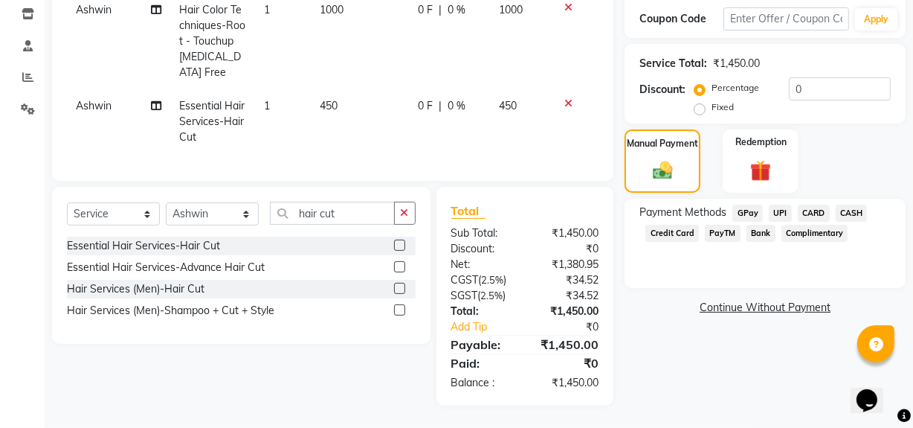
click at [778, 204] on span "UPI" at bounding box center [780, 212] width 23 height 17
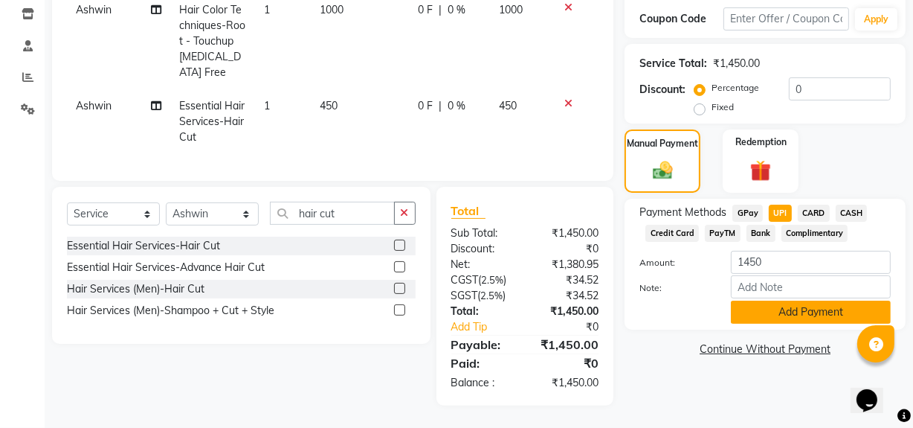
click at [802, 301] on button "Add Payment" at bounding box center [811, 311] width 160 height 23
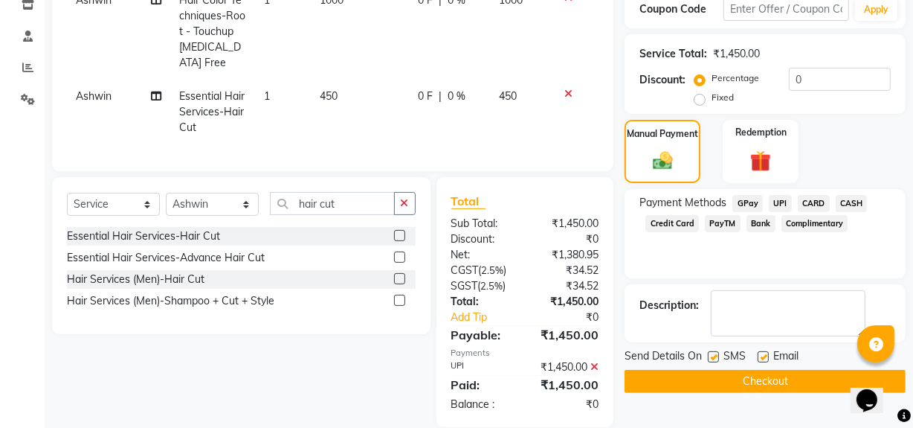
click at [766, 378] on button "Checkout" at bounding box center [765, 381] width 281 height 23
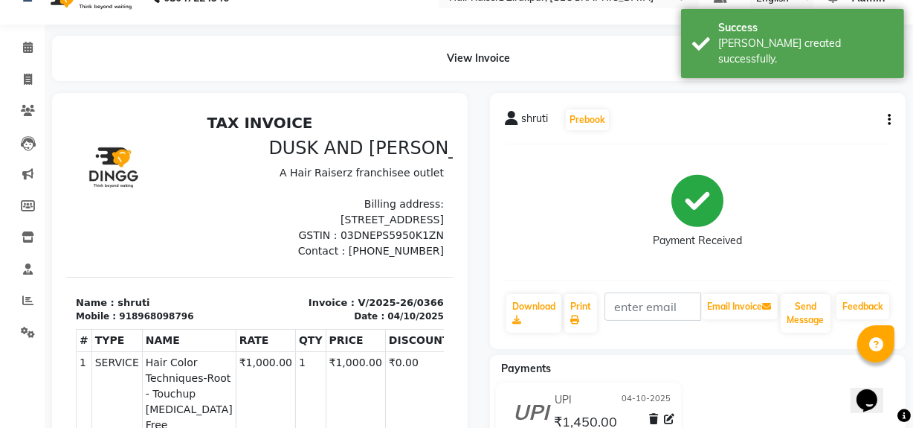
scroll to position [28, 0]
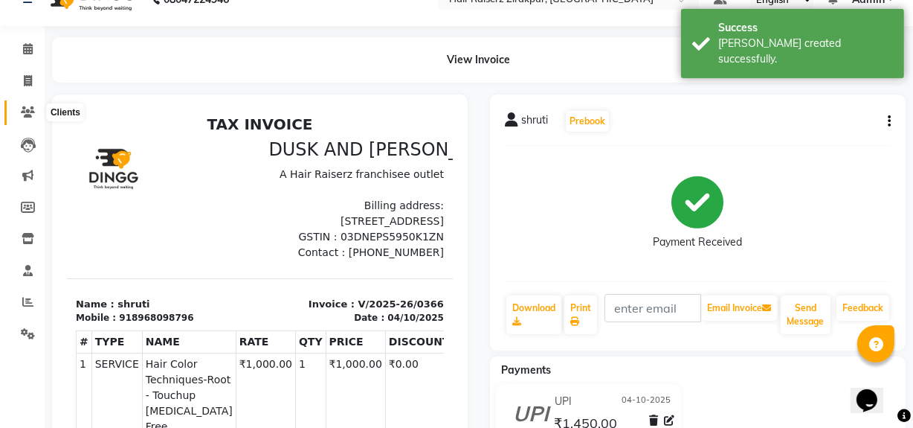
click at [28, 117] on icon at bounding box center [28, 111] width 14 height 11
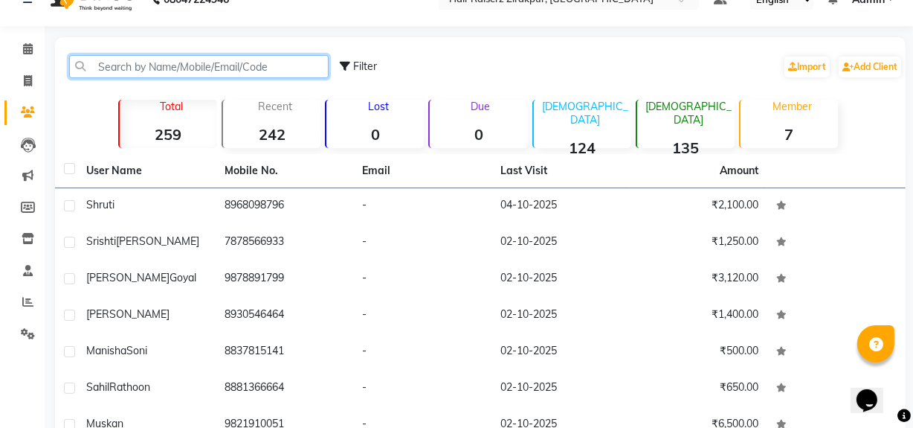
click at [200, 62] on input "text" at bounding box center [198, 66] width 259 height 23
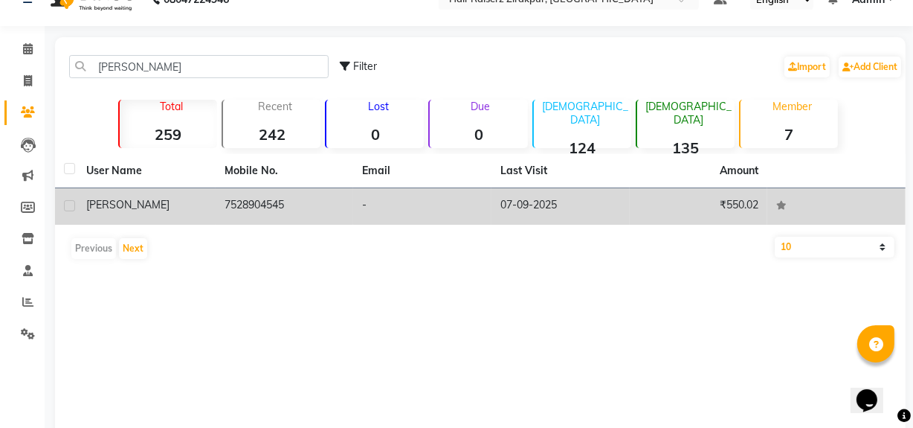
click at [255, 198] on td "7528904545" at bounding box center [285, 206] width 138 height 36
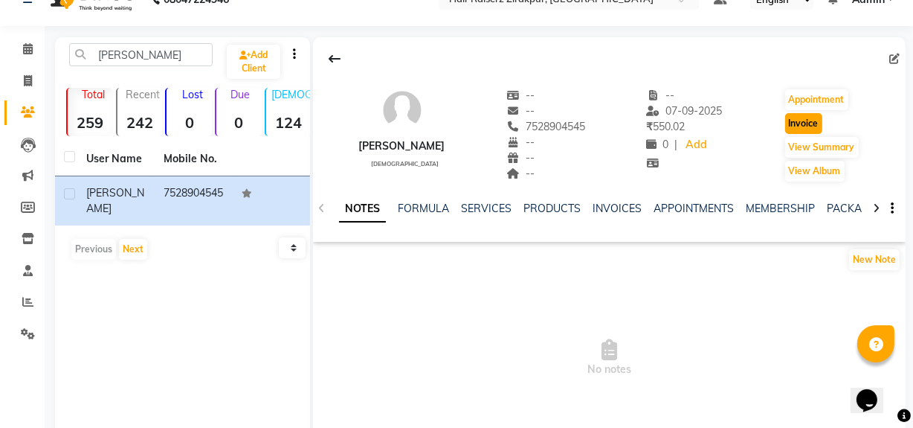
click at [797, 122] on button "Invoice" at bounding box center [803, 123] width 37 height 21
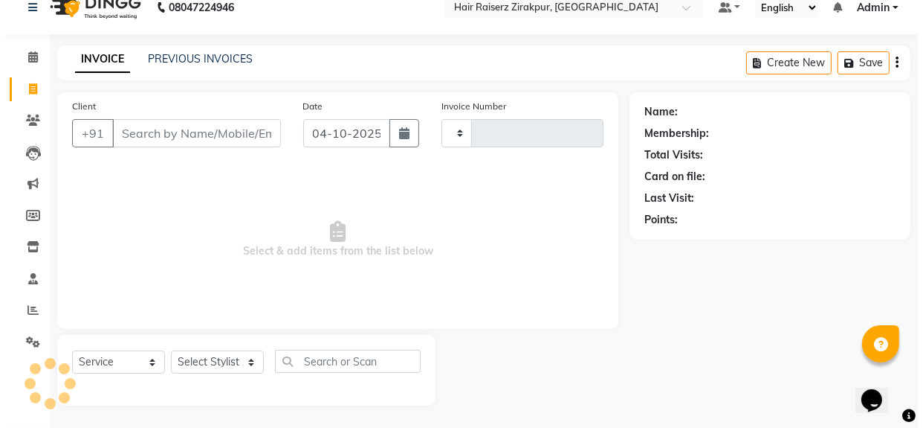
scroll to position [19, 0]
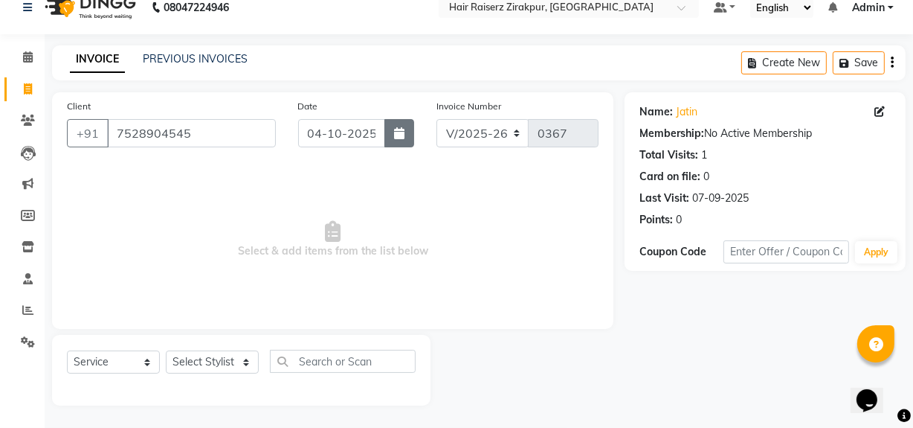
click at [388, 132] on button "button" at bounding box center [399, 133] width 30 height 28
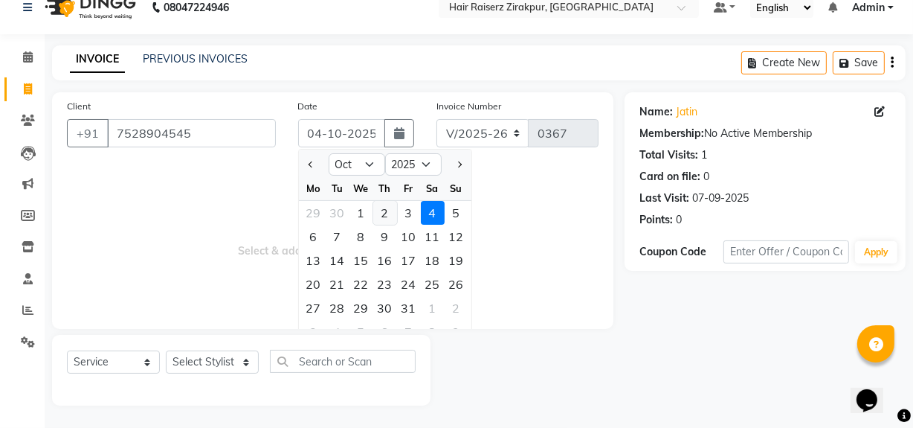
click at [377, 212] on div "2" at bounding box center [385, 213] width 24 height 24
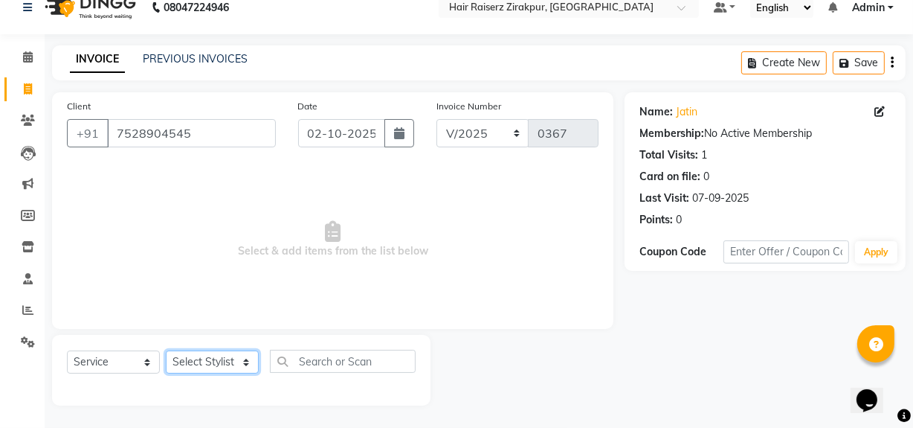
click at [248, 362] on select "Select Stylist [PERSON_NAME] Admin Akshay [PERSON_NAME] Deepak [PERSON_NAME] [P…" at bounding box center [212, 361] width 93 height 23
click at [724, 351] on div "Name: [PERSON_NAME] Membership: No Active Membership Total Visits: 1 Card on fi…" at bounding box center [771, 248] width 292 height 313
click at [29, 210] on icon at bounding box center [28, 215] width 14 height 11
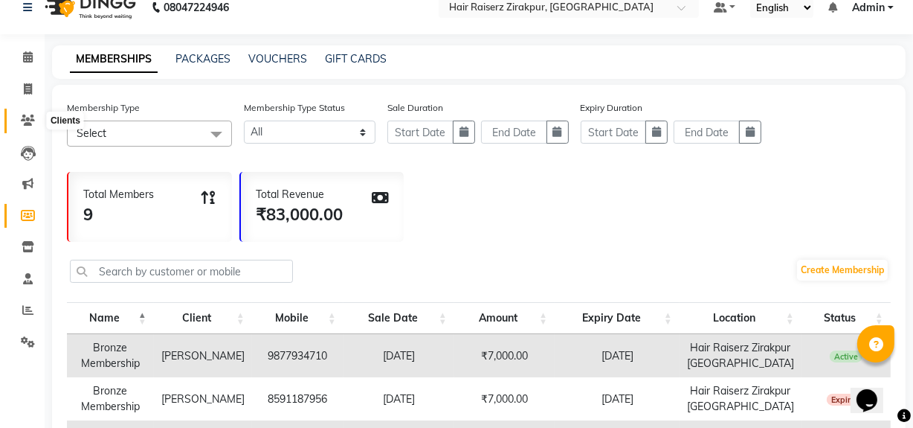
click at [30, 119] on icon at bounding box center [28, 120] width 14 height 11
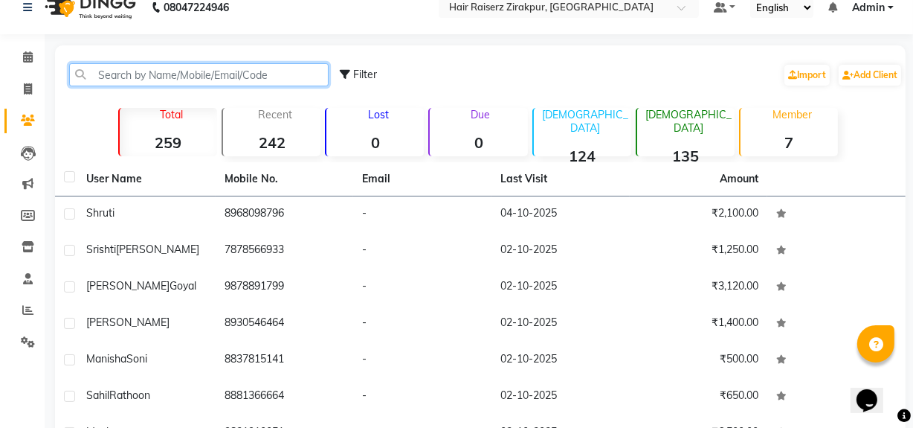
click at [146, 67] on input "text" at bounding box center [198, 74] width 259 height 23
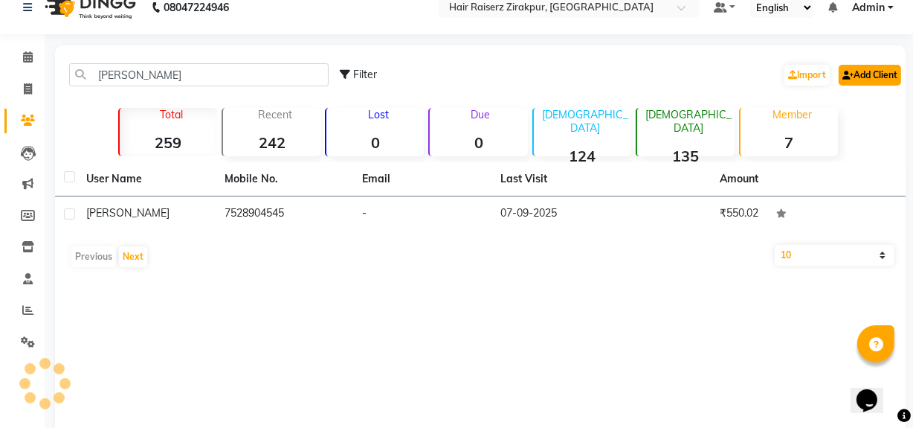
click at [866, 71] on link "Add Client" at bounding box center [870, 75] width 62 height 21
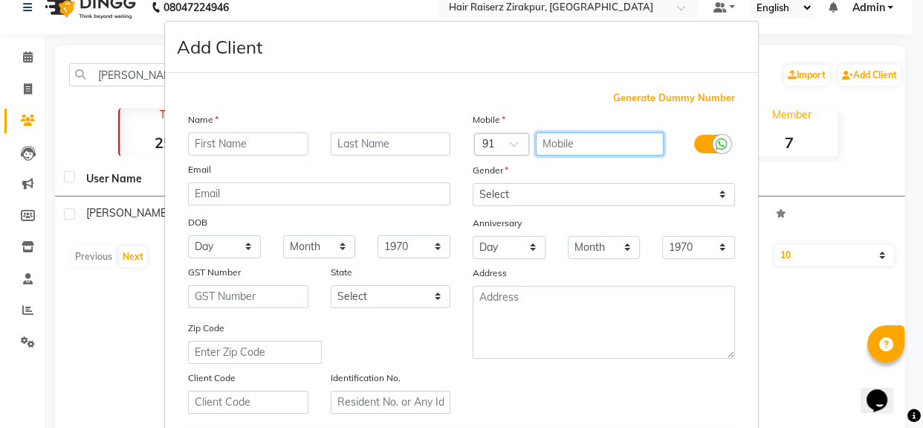
click at [602, 140] on input "text" at bounding box center [600, 143] width 129 height 23
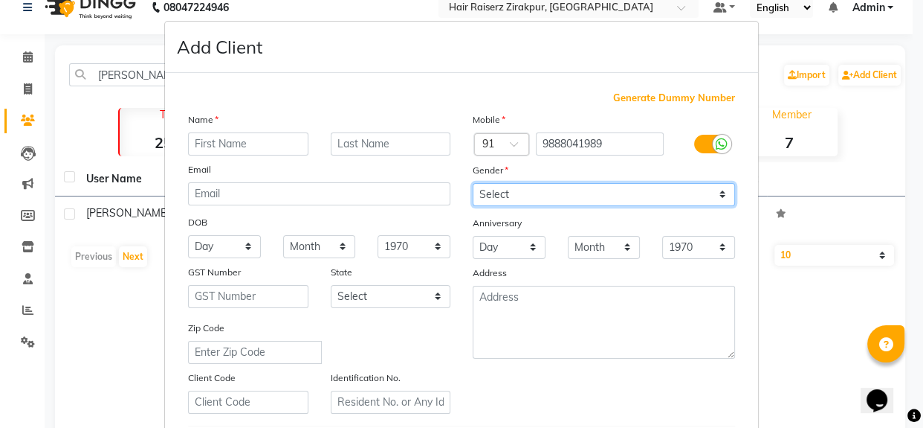
click at [523, 191] on select "Select [DEMOGRAPHIC_DATA] [DEMOGRAPHIC_DATA] Other Prefer Not To Say" at bounding box center [604, 194] width 262 height 23
click at [473, 183] on select "Select [DEMOGRAPHIC_DATA] [DEMOGRAPHIC_DATA] Other Prefer Not To Say" at bounding box center [604, 194] width 262 height 23
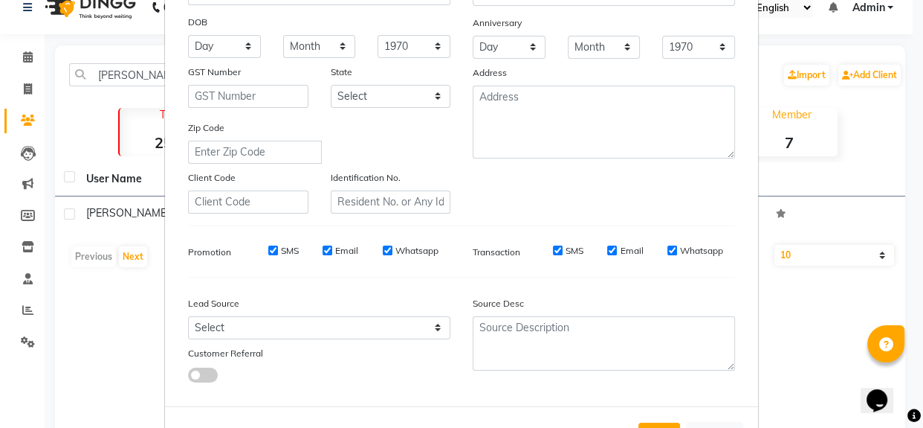
scroll to position [262, 0]
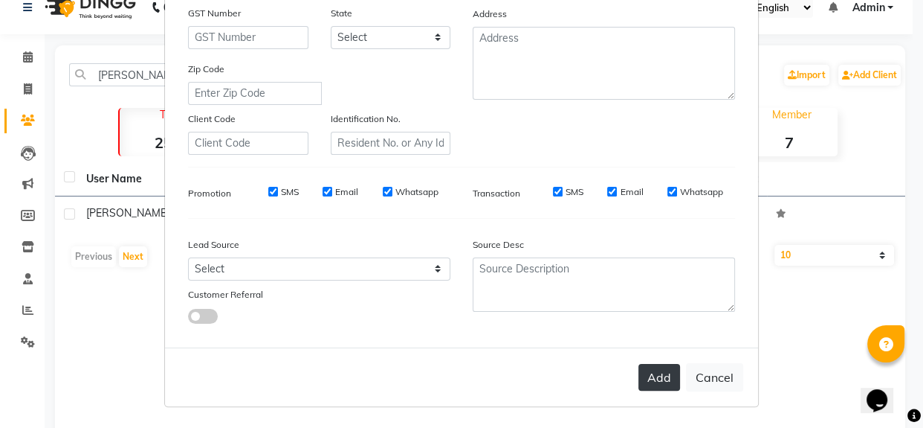
click at [654, 375] on button "Add" at bounding box center [660, 377] width 42 height 27
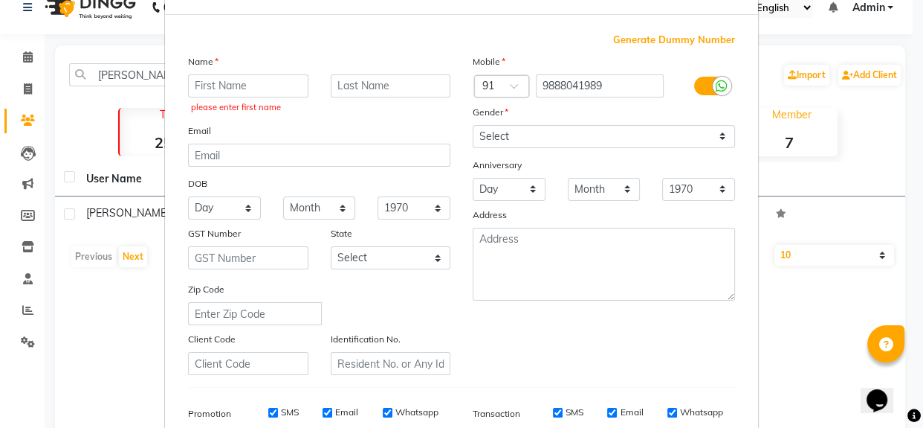
scroll to position [48, 0]
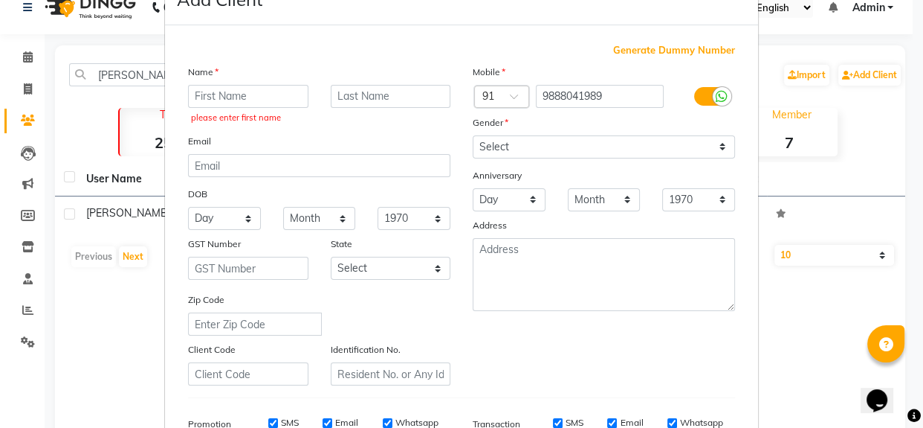
drag, startPoint x: 223, startPoint y: 81, endPoint x: 216, endPoint y: 92, distance: 13.4
click at [216, 92] on div "Name please enter first name Email DOB Day 01 02 03 04 05 06 07 08 09 10 11 12 …" at bounding box center [319, 225] width 285 height 322
click at [216, 92] on input "text" at bounding box center [248, 96] width 120 height 23
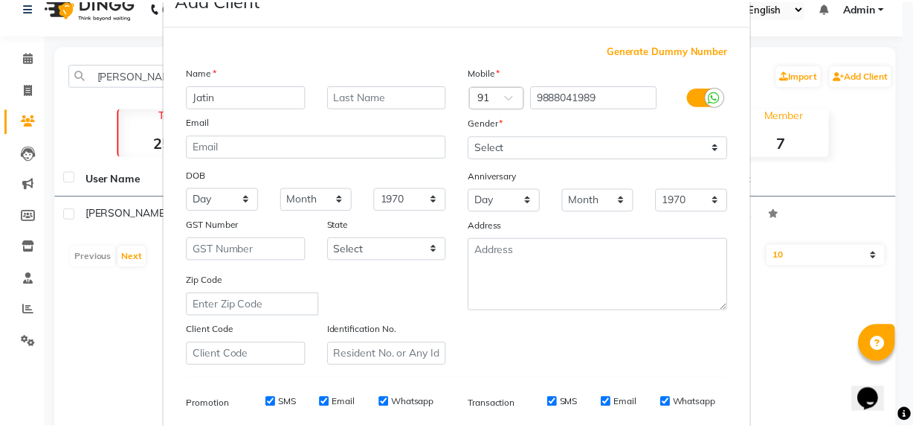
scroll to position [262, 0]
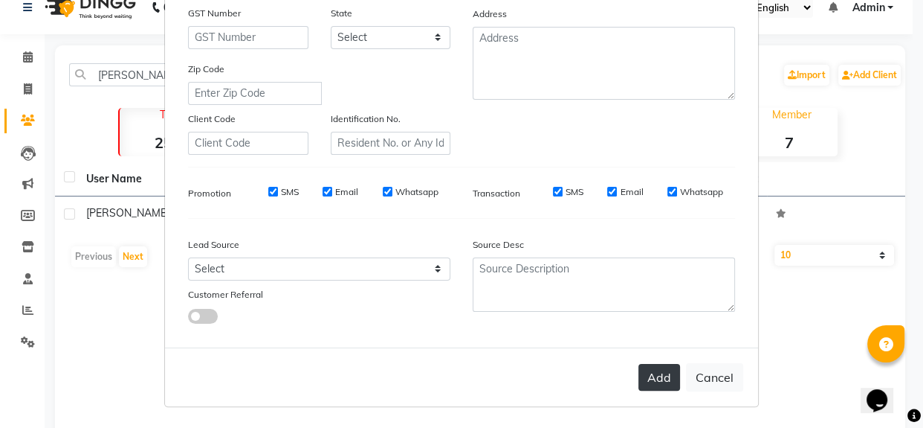
click at [653, 380] on button "Add" at bounding box center [660, 377] width 42 height 27
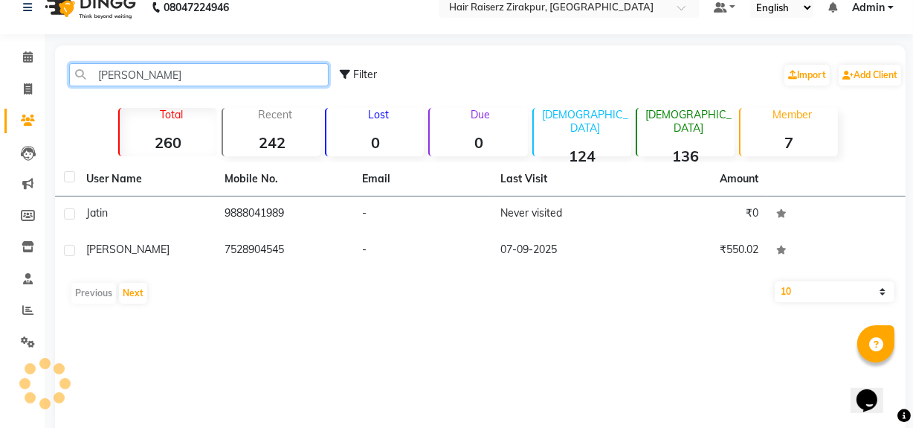
click at [280, 74] on input "[PERSON_NAME]" at bounding box center [198, 74] width 259 height 23
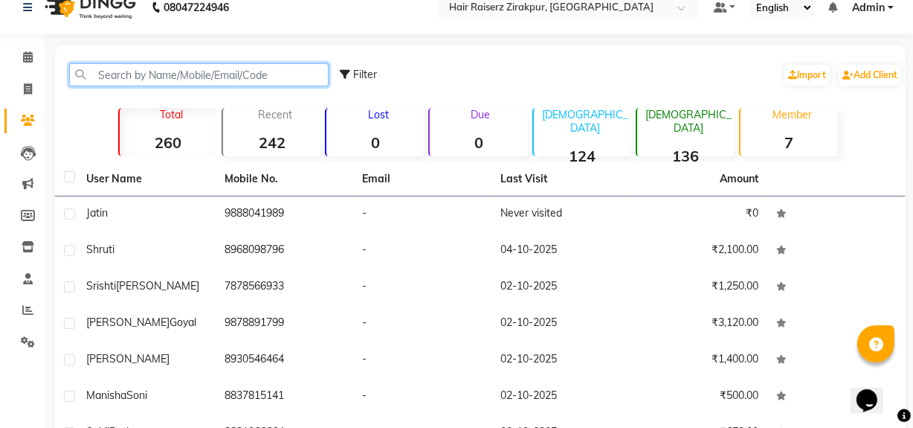
click at [110, 80] on input "text" at bounding box center [198, 74] width 259 height 23
click at [152, 84] on input "text" at bounding box center [198, 74] width 259 height 23
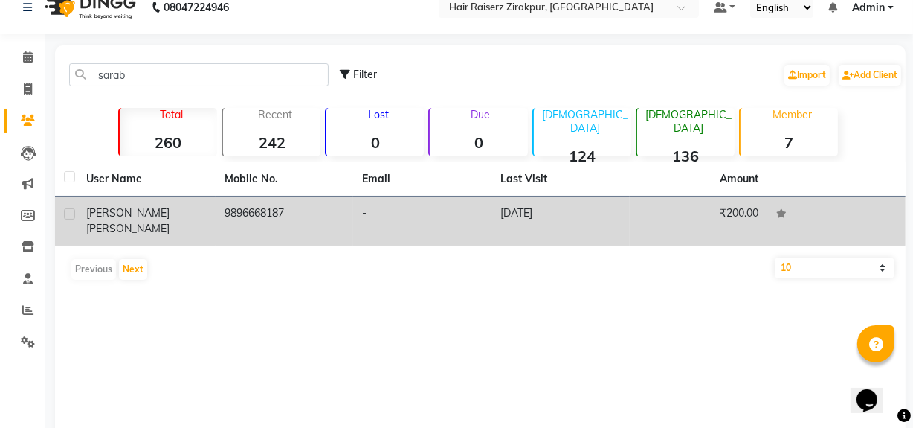
click at [252, 222] on td "9896668187" at bounding box center [285, 220] width 138 height 49
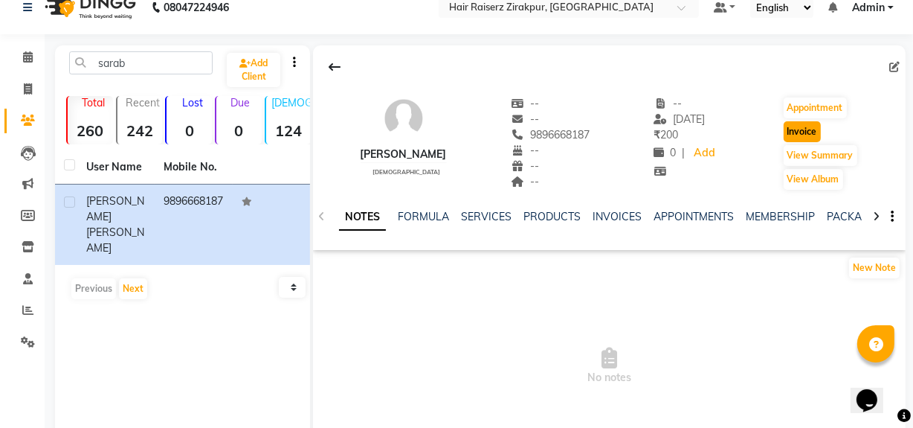
click at [816, 135] on button "Invoice" at bounding box center [802, 131] width 37 height 21
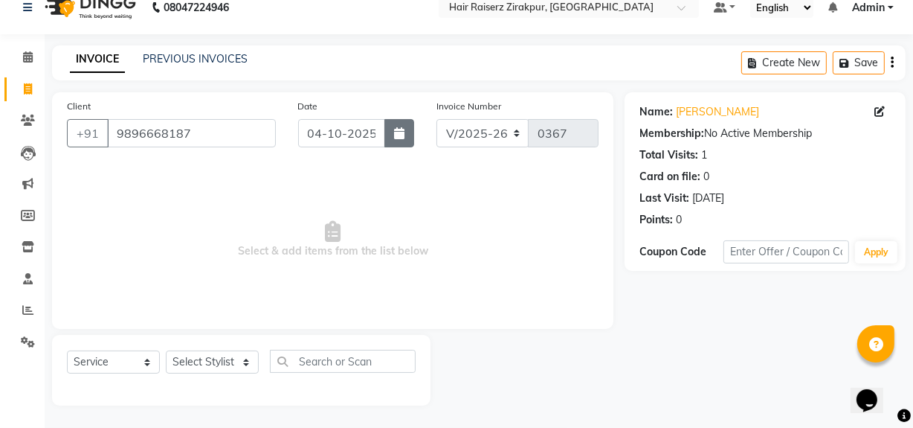
click at [395, 133] on icon "button" at bounding box center [399, 133] width 10 height 12
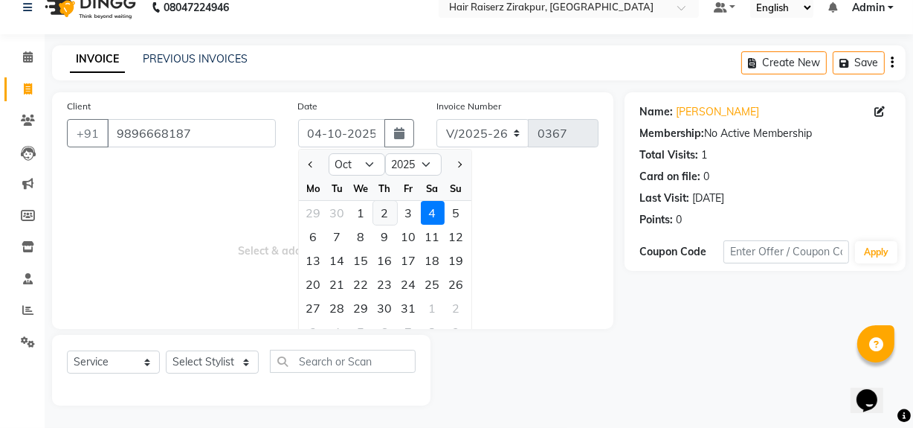
click at [390, 207] on div "2" at bounding box center [385, 213] width 24 height 24
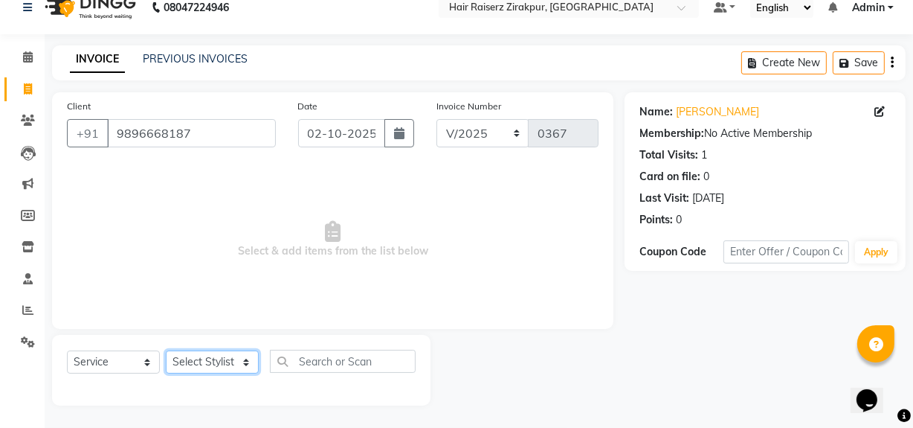
click at [241, 359] on select "Select Stylist [PERSON_NAME] Admin Akshay [PERSON_NAME] Deepak [PERSON_NAME] [P…" at bounding box center [212, 361] width 93 height 23
click at [166, 350] on select "Select Stylist [PERSON_NAME] Admin Akshay [PERSON_NAME] Deepak [PERSON_NAME] [P…" at bounding box center [212, 361] width 93 height 23
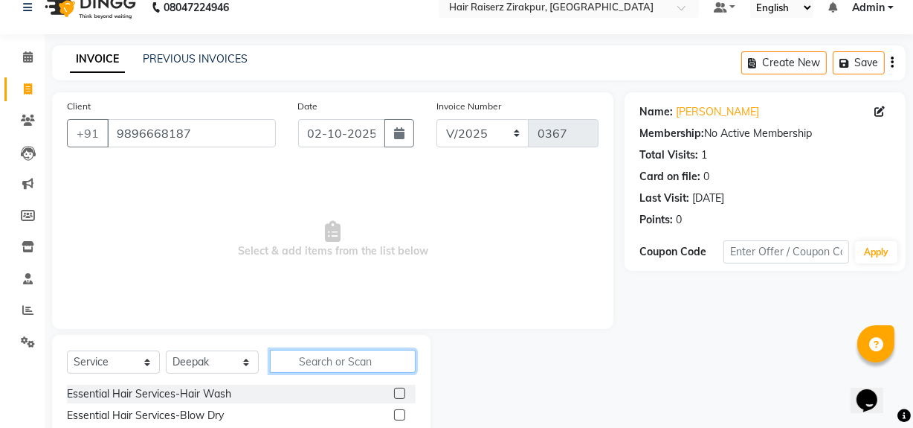
click at [306, 354] on input "text" at bounding box center [343, 360] width 146 height 23
click at [300, 365] on input "text" at bounding box center [343, 360] width 146 height 23
click at [305, 361] on input "text" at bounding box center [343, 360] width 146 height 23
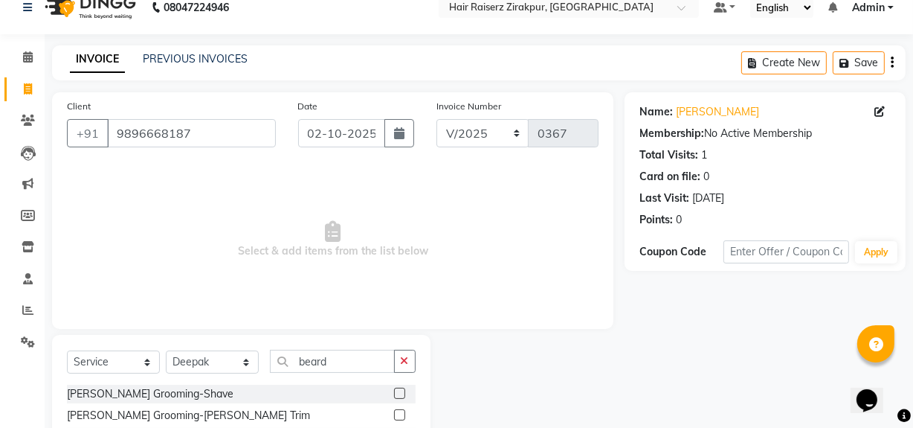
click at [394, 418] on label at bounding box center [399, 414] width 11 height 11
click at [394, 418] on input "checkbox" at bounding box center [399, 415] width 10 height 10
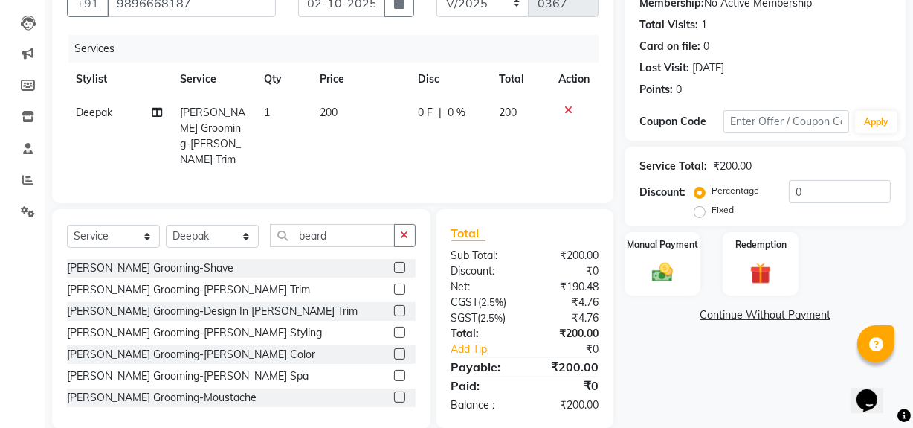
scroll to position [168, 0]
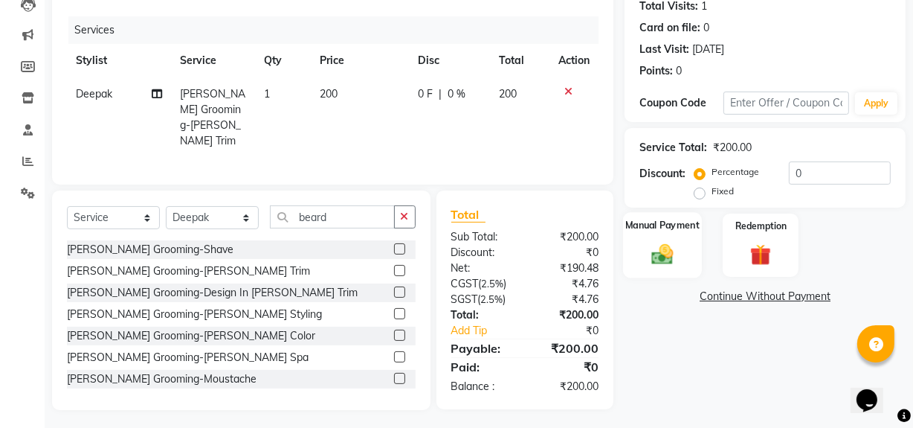
click at [681, 233] on div "Manual Payment" at bounding box center [662, 245] width 79 height 66
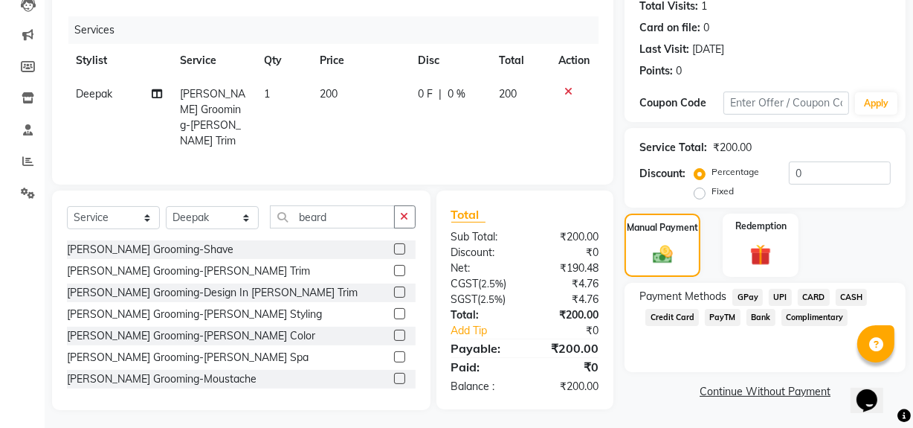
click at [781, 294] on span "UPI" at bounding box center [780, 296] width 23 height 17
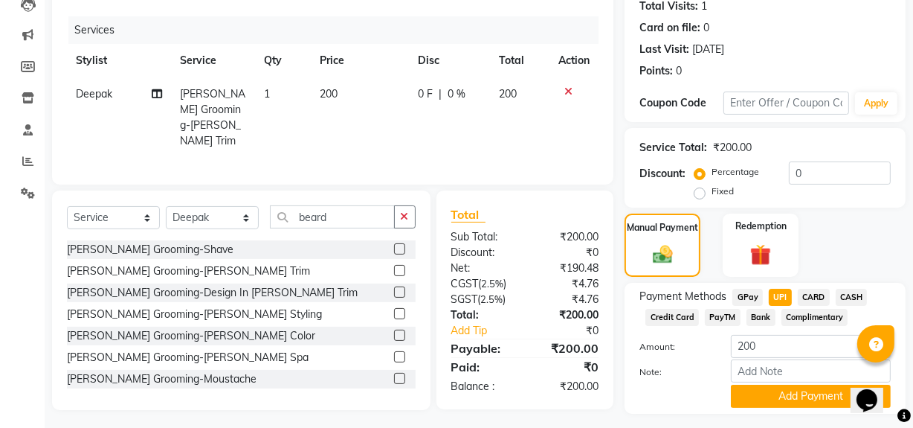
scroll to position [206, 0]
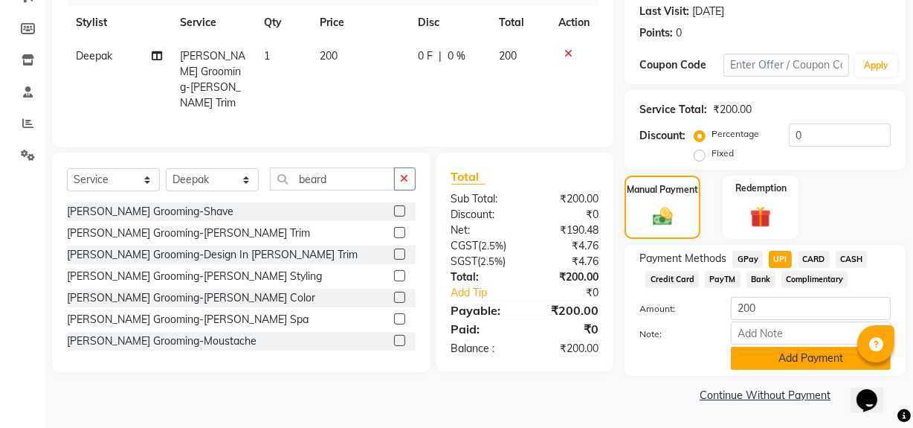
click at [807, 353] on button "Add Payment" at bounding box center [811, 357] width 160 height 23
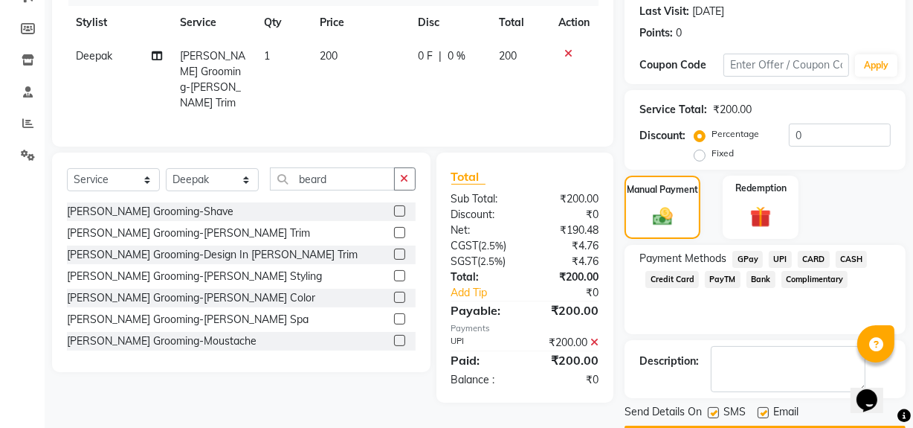
scroll to position [248, 0]
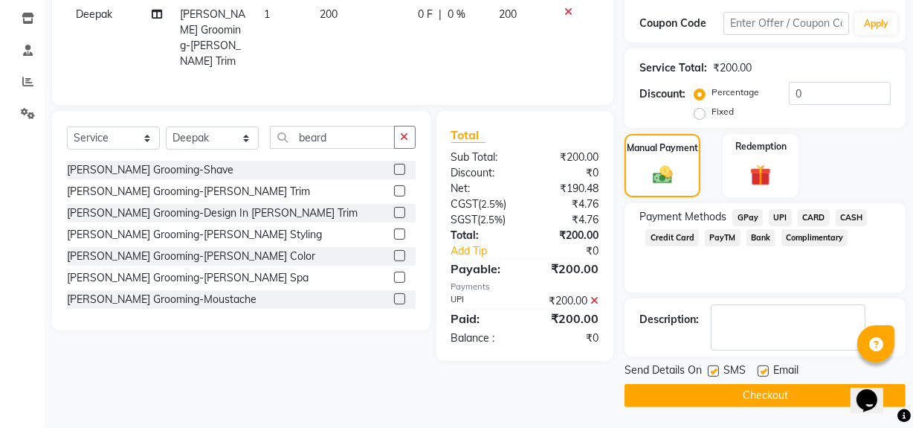
click at [770, 393] on button "Checkout" at bounding box center [765, 395] width 281 height 23
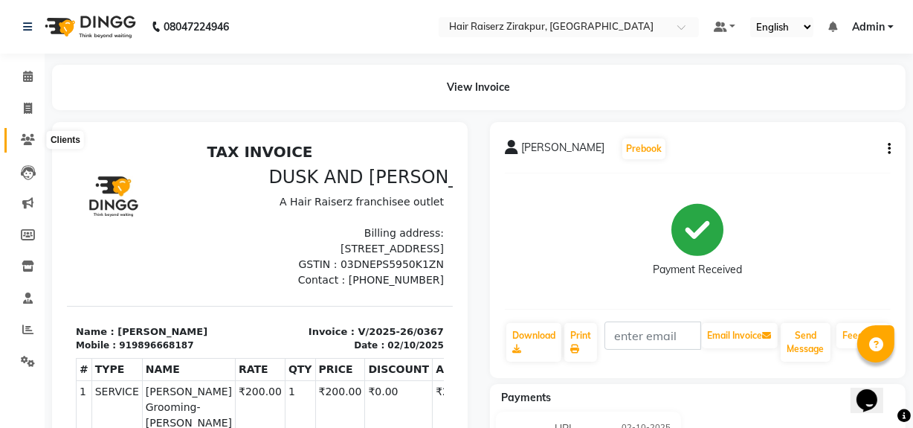
click at [28, 142] on icon at bounding box center [28, 139] width 14 height 11
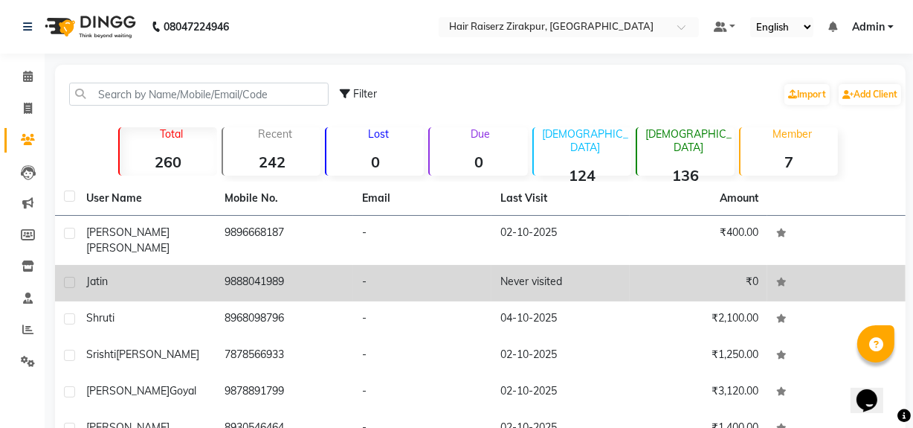
click at [570, 268] on td "Never visited" at bounding box center [560, 283] width 138 height 36
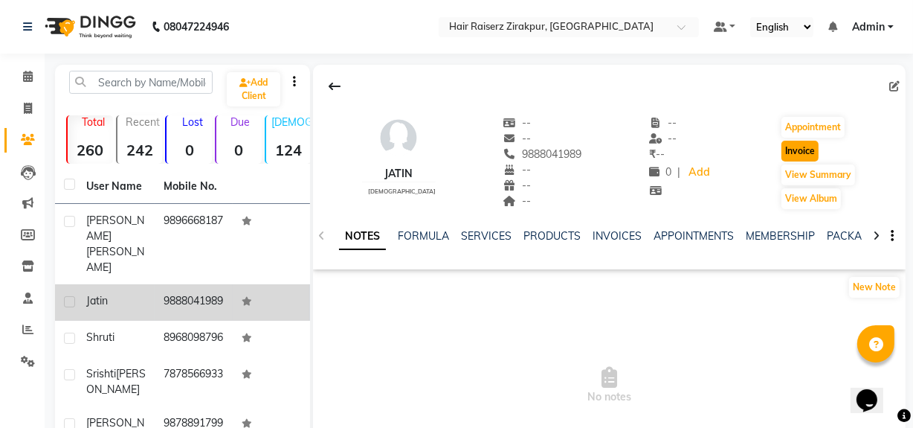
click at [790, 147] on button "Invoice" at bounding box center [799, 151] width 37 height 21
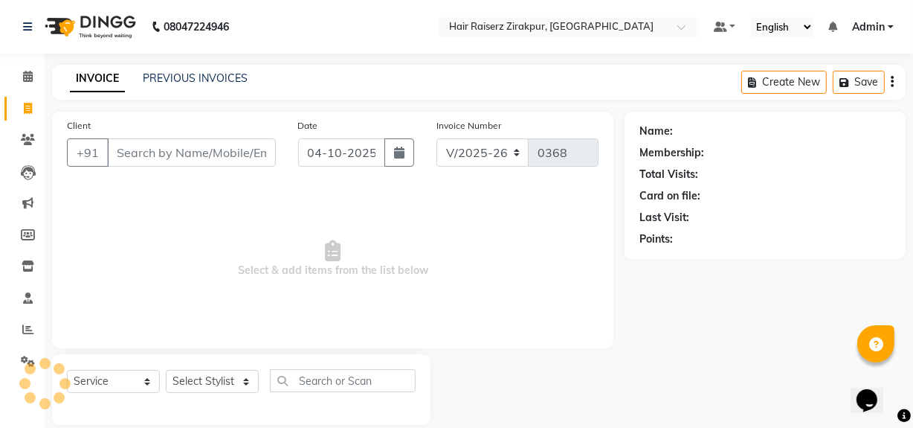
scroll to position [19, 0]
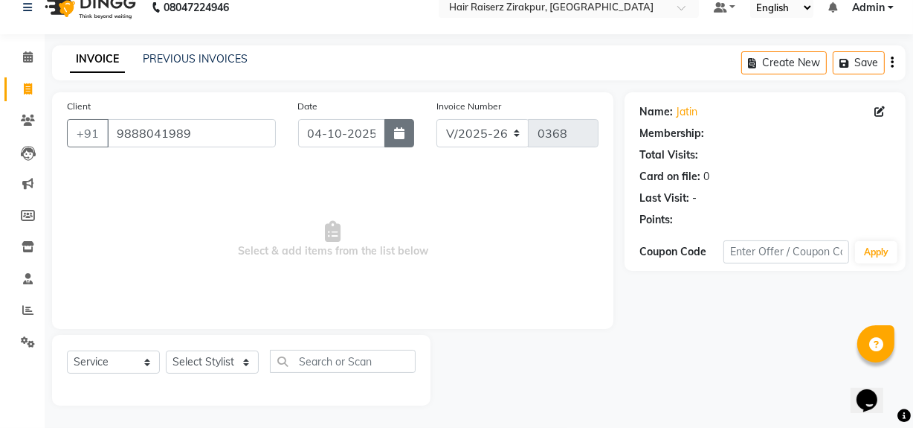
click at [389, 138] on button "button" at bounding box center [399, 133] width 30 height 28
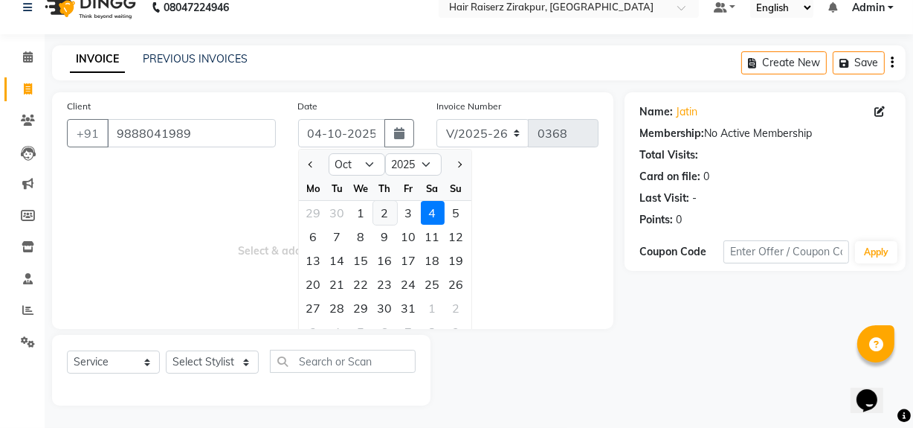
click at [387, 214] on div "2" at bounding box center [385, 213] width 24 height 24
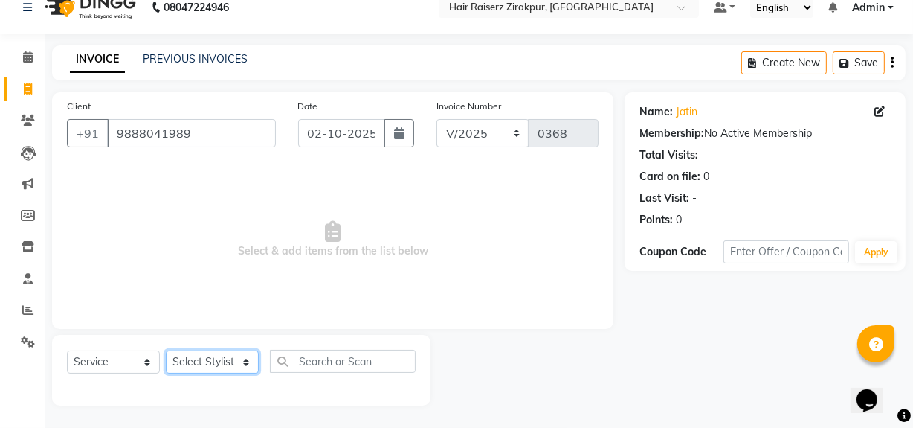
click at [248, 358] on select "Select Stylist [PERSON_NAME] Admin Akshay [PERSON_NAME] Deepak [PERSON_NAME] [P…" at bounding box center [212, 361] width 93 height 23
click at [166, 350] on select "Select Stylist [PERSON_NAME] Admin Akshay [PERSON_NAME] Deepak [PERSON_NAME] [P…" at bounding box center [212, 361] width 93 height 23
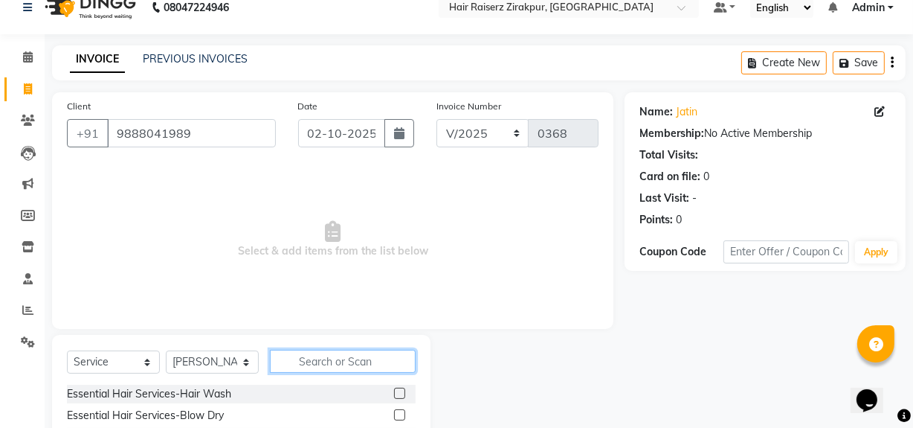
click at [307, 369] on input "text" at bounding box center [343, 360] width 146 height 23
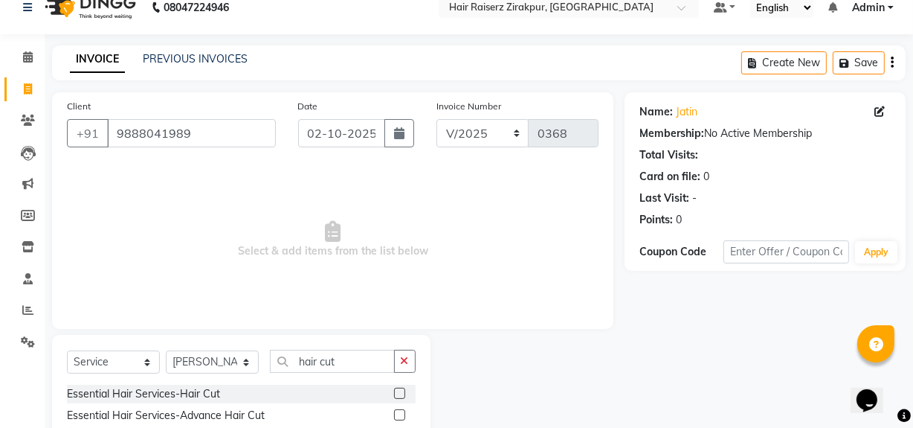
click at [394, 389] on label at bounding box center [399, 392] width 11 height 11
click at [394, 389] on input "checkbox" at bounding box center [399, 394] width 10 height 10
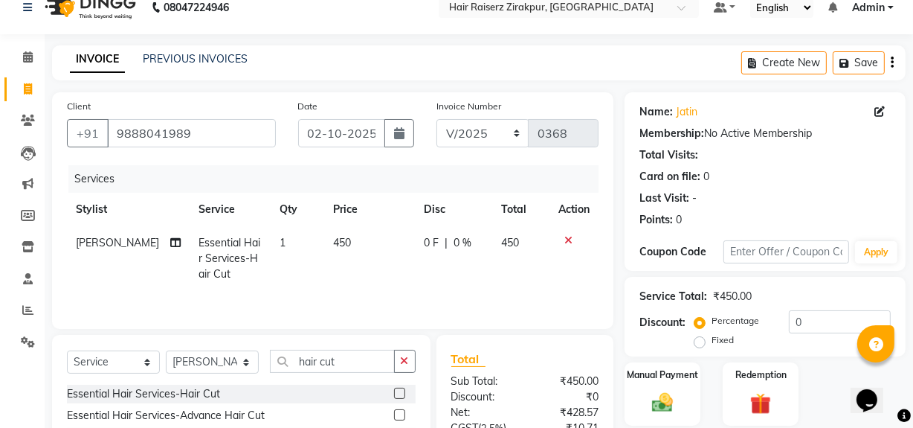
click at [570, 241] on icon at bounding box center [568, 240] width 8 height 10
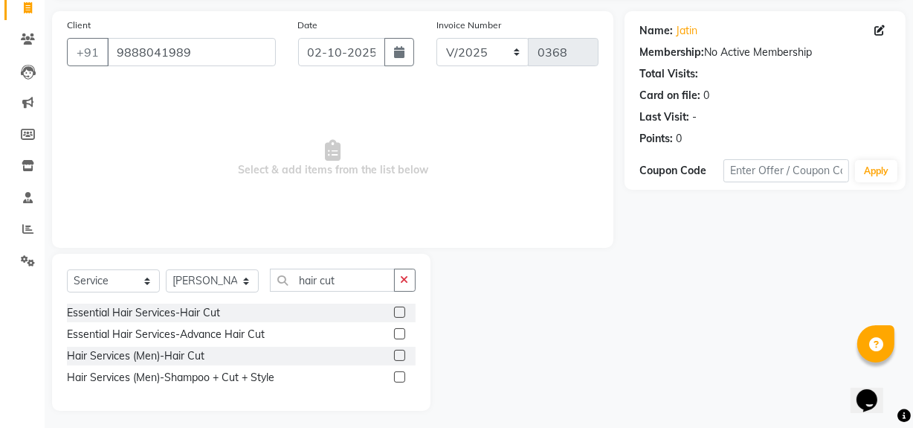
scroll to position [103, 0]
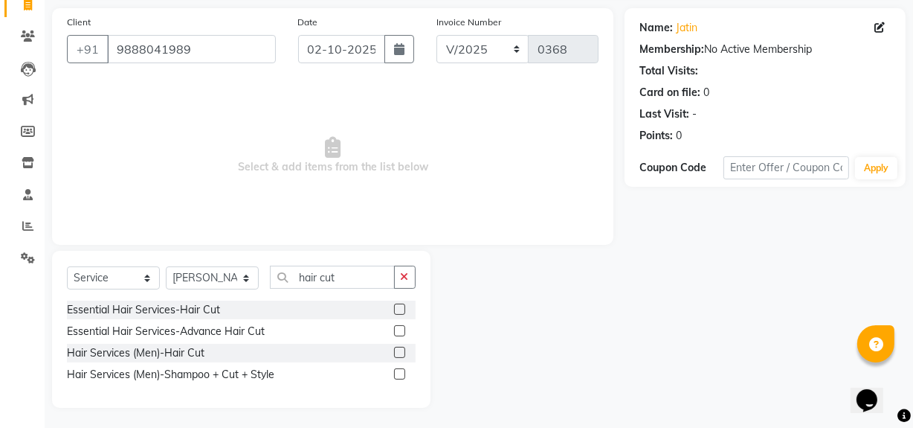
click at [402, 352] on label at bounding box center [399, 351] width 11 height 11
click at [402, 352] on input "checkbox" at bounding box center [399, 353] width 10 height 10
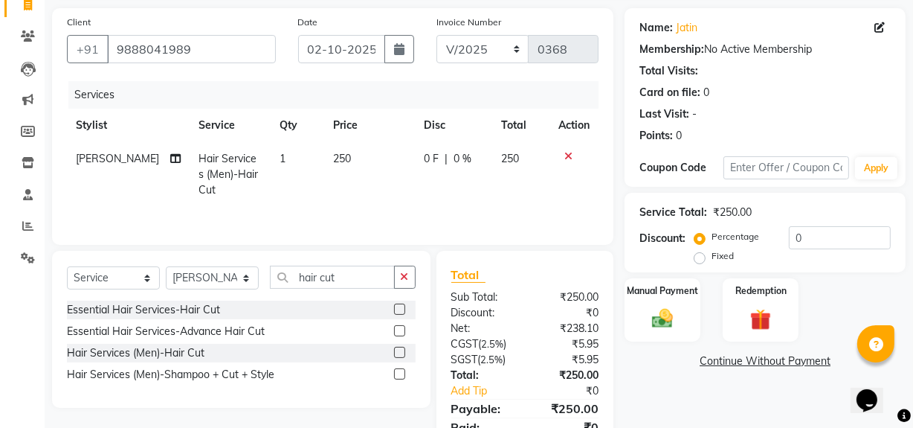
scroll to position [167, 0]
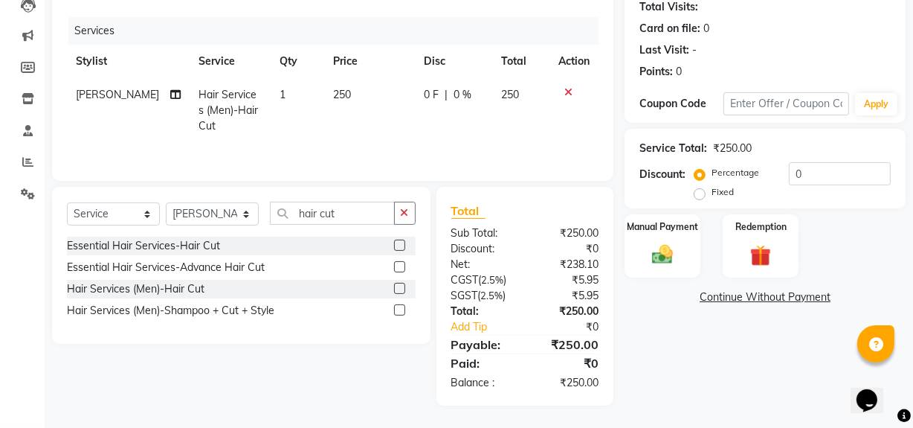
click at [399, 290] on label at bounding box center [399, 288] width 11 height 11
click at [399, 290] on input "checkbox" at bounding box center [399, 289] width 10 height 10
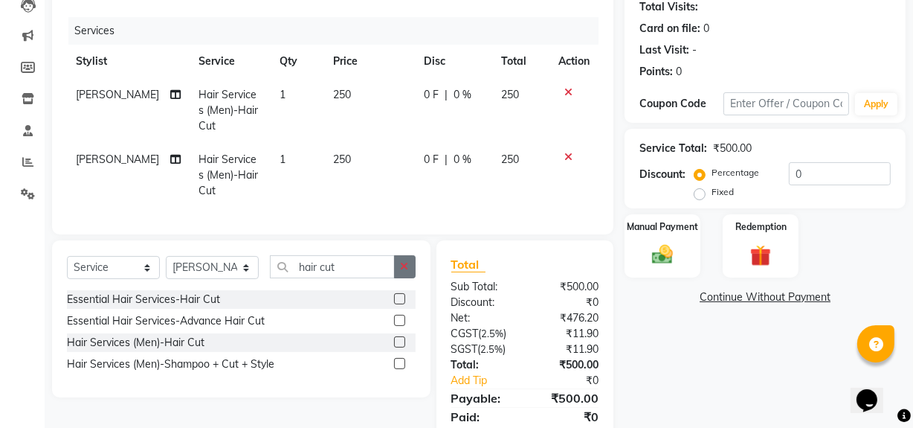
click at [399, 269] on button "button" at bounding box center [405, 266] width 22 height 23
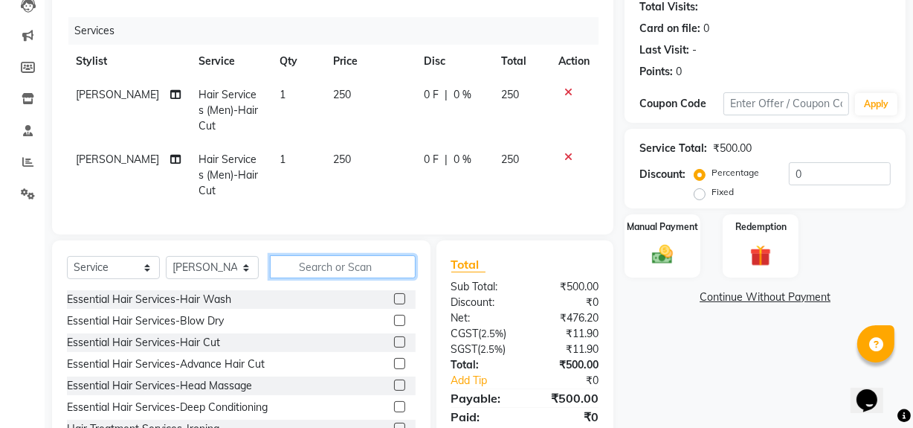
click at [364, 273] on input "text" at bounding box center [343, 266] width 146 height 23
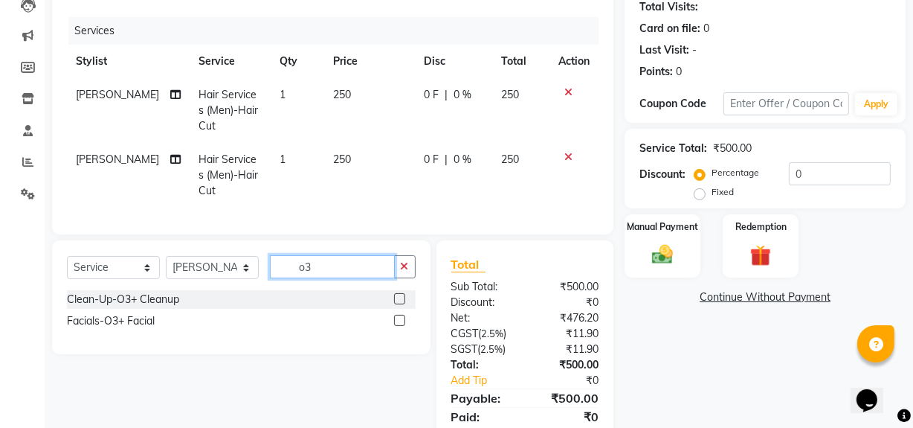
click at [341, 277] on input "o3" at bounding box center [332, 266] width 125 height 23
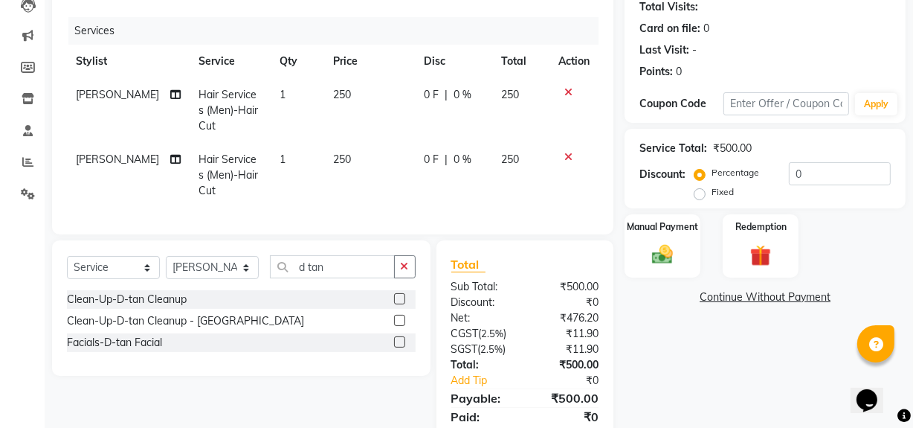
click at [401, 304] on label at bounding box center [399, 298] width 11 height 11
click at [401, 304] on input "checkbox" at bounding box center [399, 299] width 10 height 10
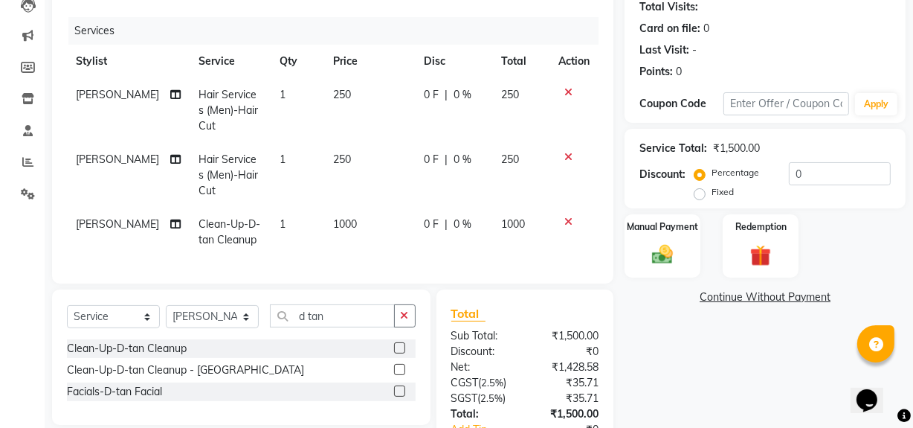
click at [344, 222] on span "1000" at bounding box center [345, 223] width 24 height 13
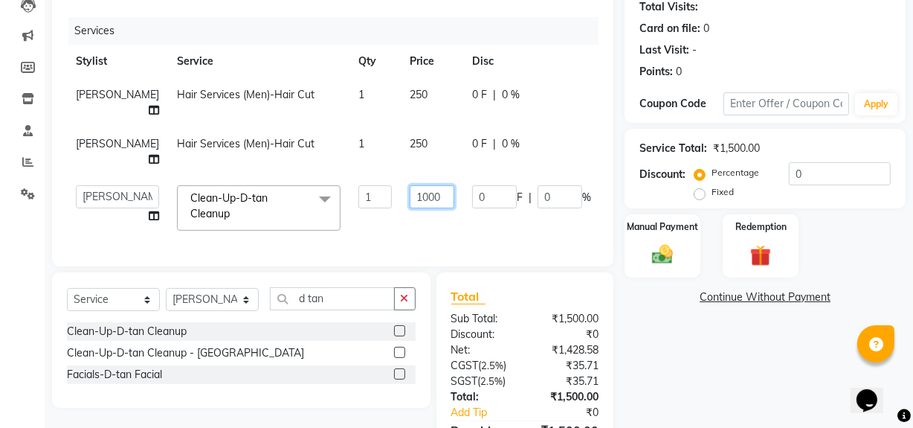
click at [410, 208] on input "1000" at bounding box center [432, 196] width 45 height 23
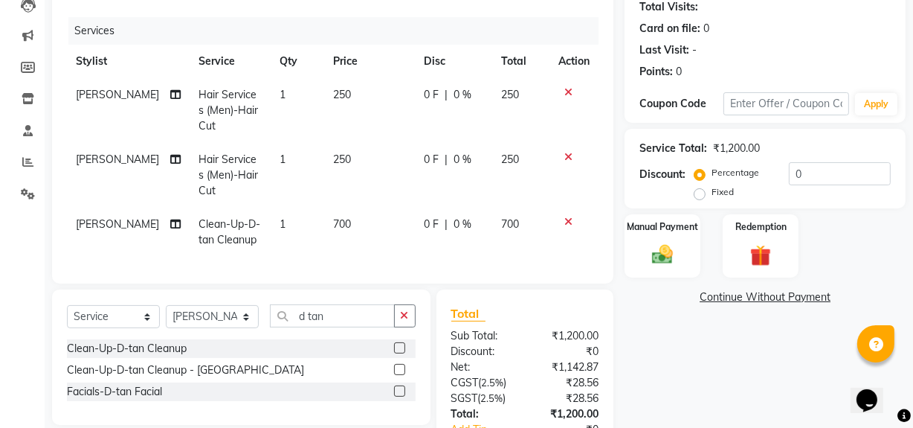
click at [781, 393] on div "Name: [PERSON_NAME] Membership: No Active Membership Total Visits: Card on file…" at bounding box center [771, 226] width 292 height 564
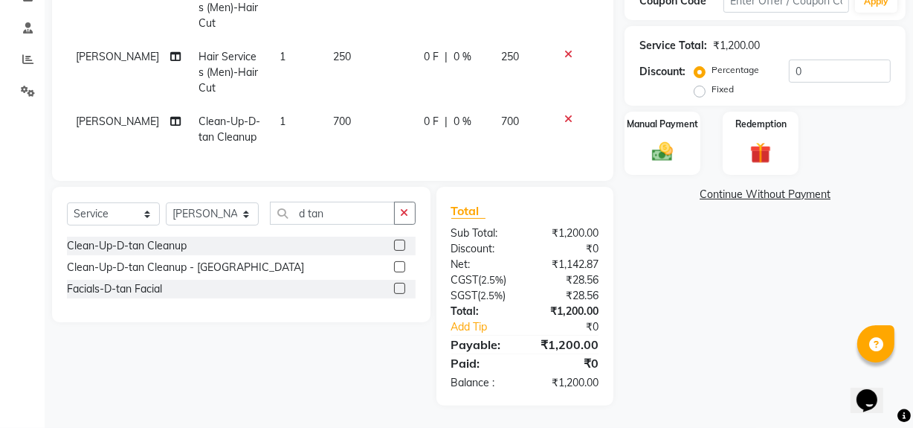
click at [700, 251] on div "Name: [PERSON_NAME] Membership: No Active Membership Total Visits: Card on file…" at bounding box center [771, 124] width 292 height 564
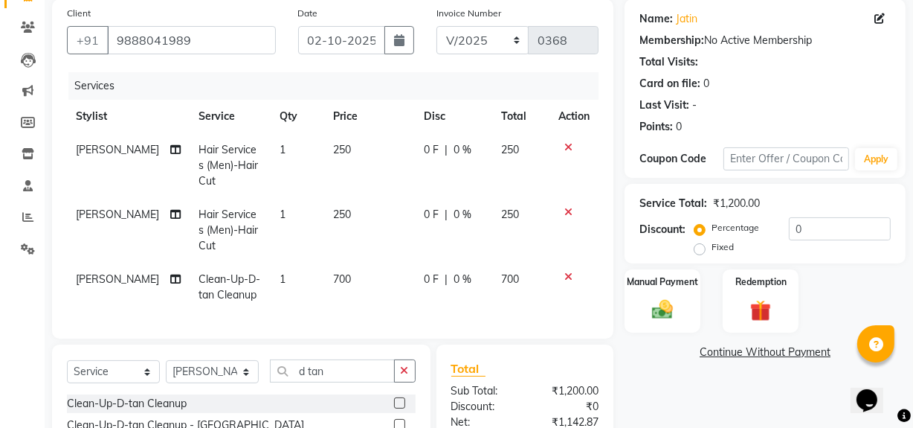
scroll to position [115, 0]
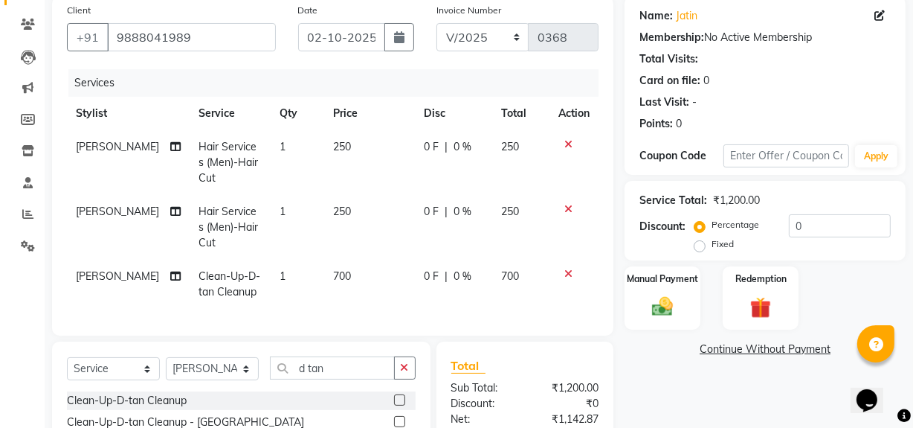
click at [566, 146] on icon at bounding box center [568, 144] width 8 height 10
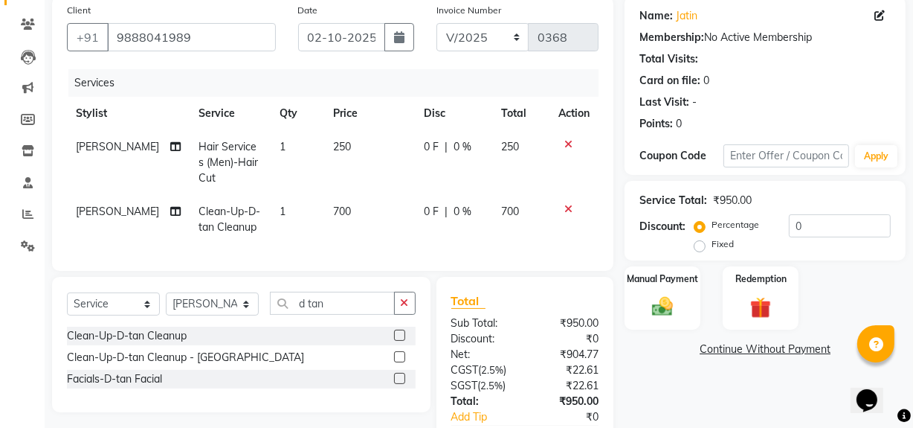
scroll to position [216, 0]
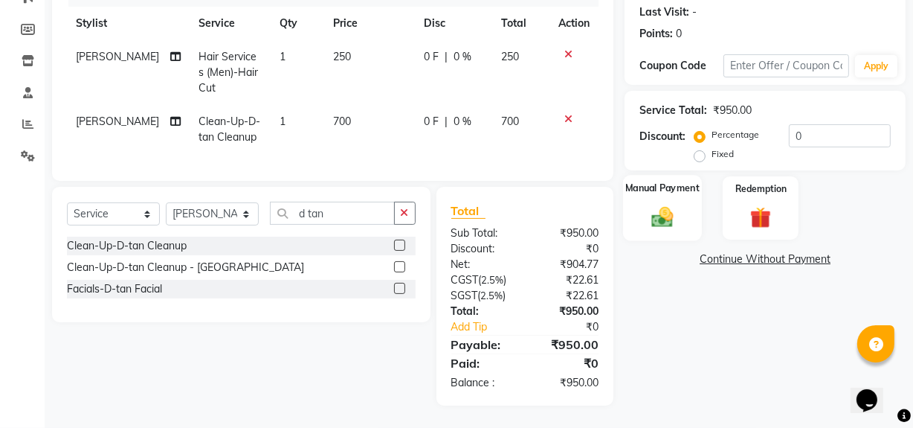
click at [666, 206] on img at bounding box center [663, 216] width 36 height 25
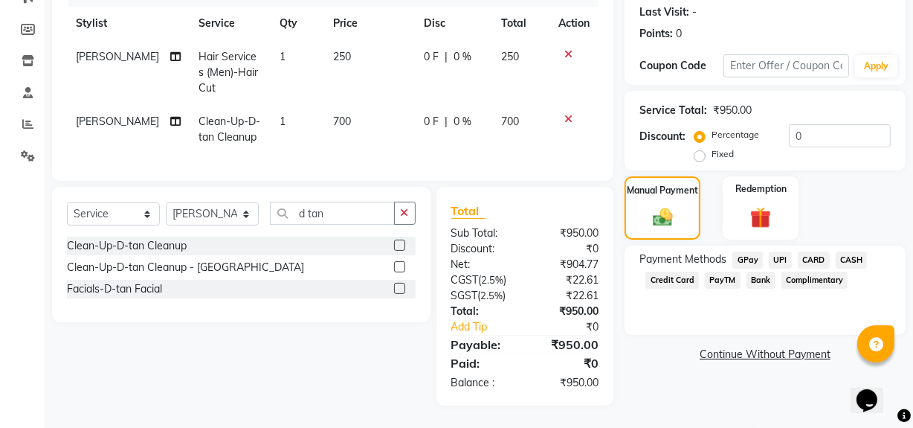
click at [777, 251] on span "UPI" at bounding box center [780, 259] width 23 height 17
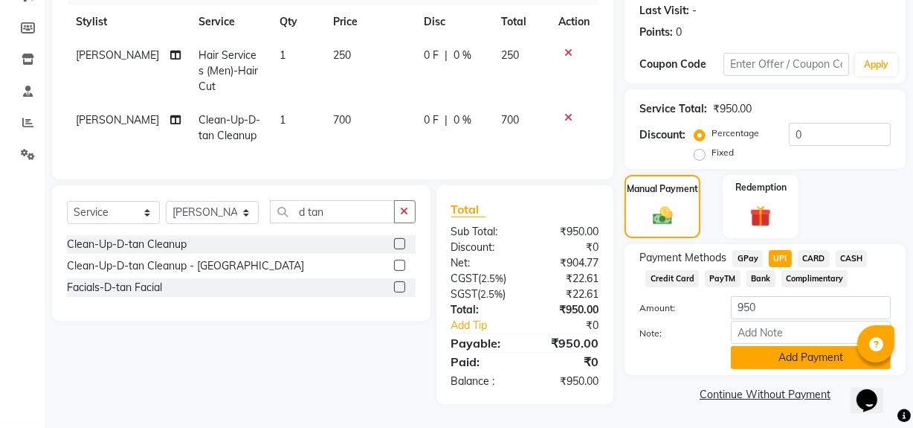
click at [773, 348] on button "Add Payment" at bounding box center [811, 357] width 160 height 23
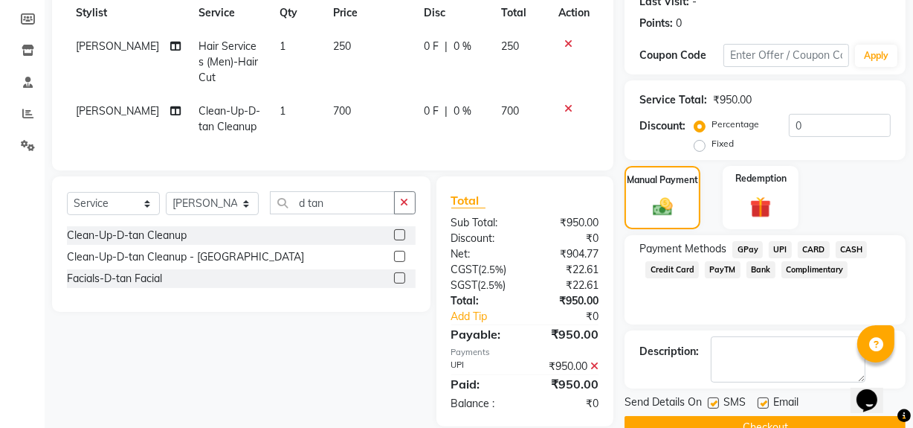
scroll to position [248, 0]
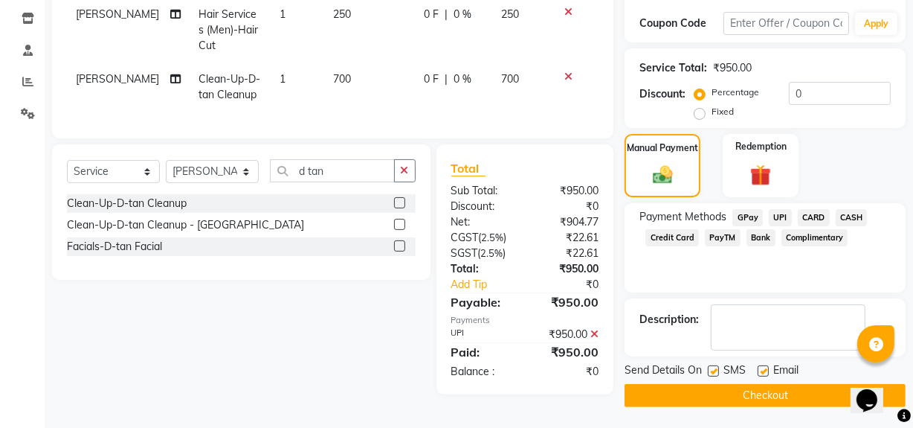
click at [775, 387] on button "Checkout" at bounding box center [765, 395] width 281 height 23
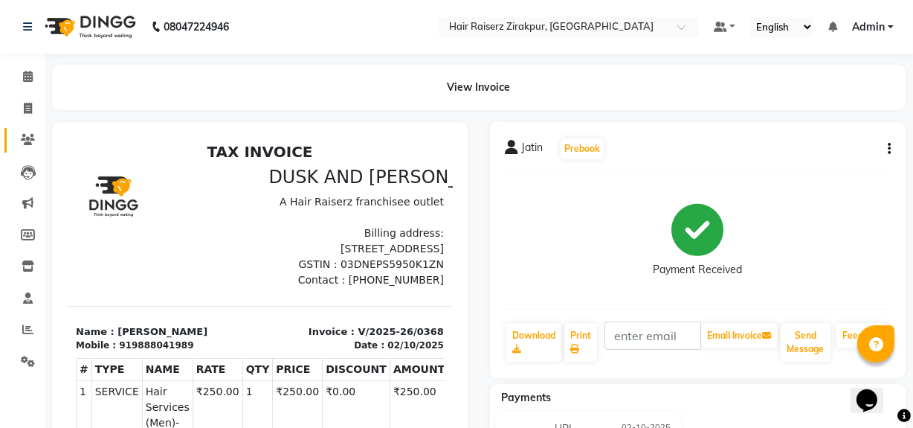
click at [30, 129] on link "Clients" at bounding box center [22, 140] width 36 height 25
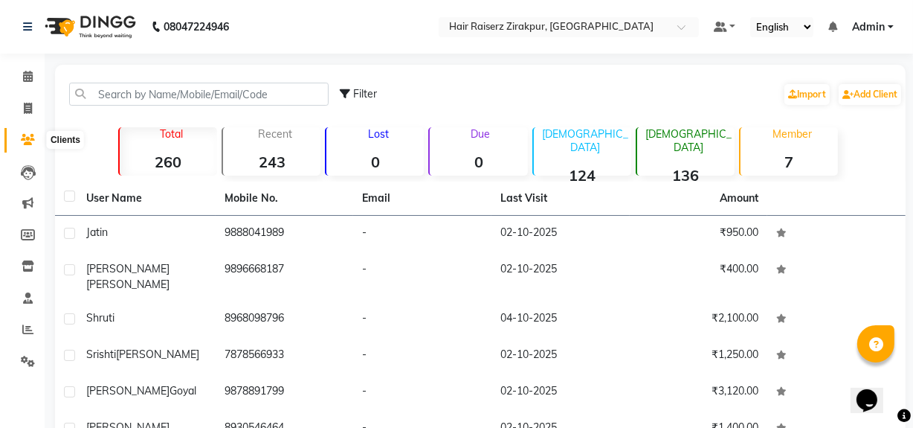
click at [30, 134] on icon at bounding box center [28, 139] width 14 height 11
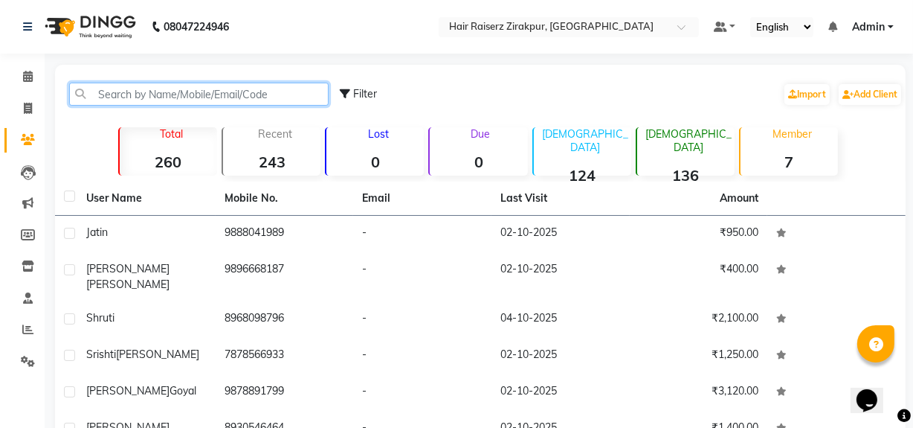
click at [158, 92] on input "text" at bounding box center [198, 94] width 259 height 23
click at [144, 90] on input "text" at bounding box center [198, 94] width 259 height 23
click at [111, 88] on input "text" at bounding box center [198, 94] width 259 height 23
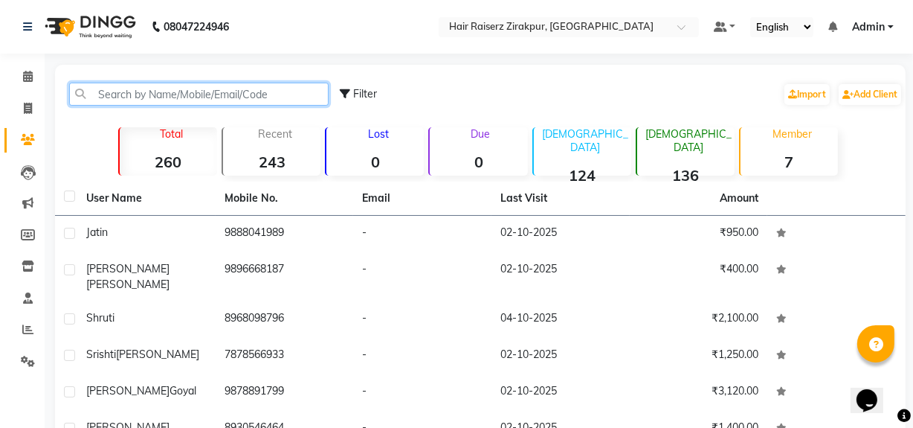
click at [111, 88] on input "text" at bounding box center [198, 94] width 259 height 23
drag, startPoint x: 111, startPoint y: 88, endPoint x: 104, endPoint y: 105, distance: 18.4
click at [104, 105] on input "text" at bounding box center [198, 94] width 259 height 23
click at [103, 100] on input "text" at bounding box center [198, 94] width 259 height 23
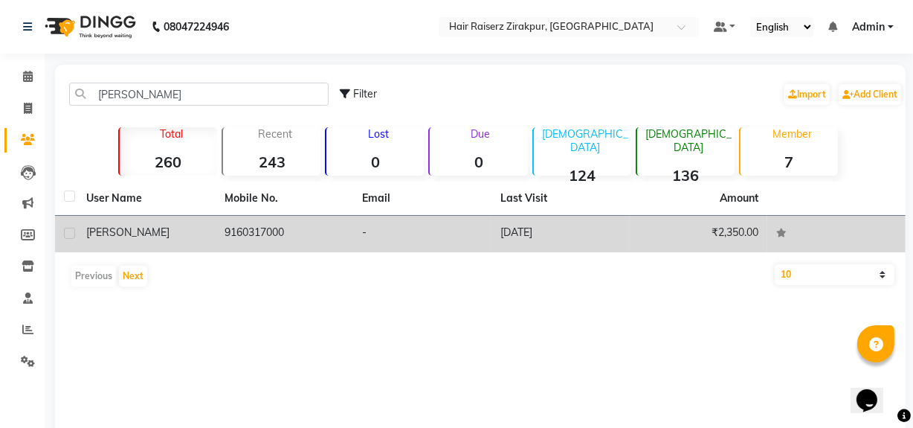
click at [123, 230] on span "[PERSON_NAME]" at bounding box center [127, 231] width 83 height 13
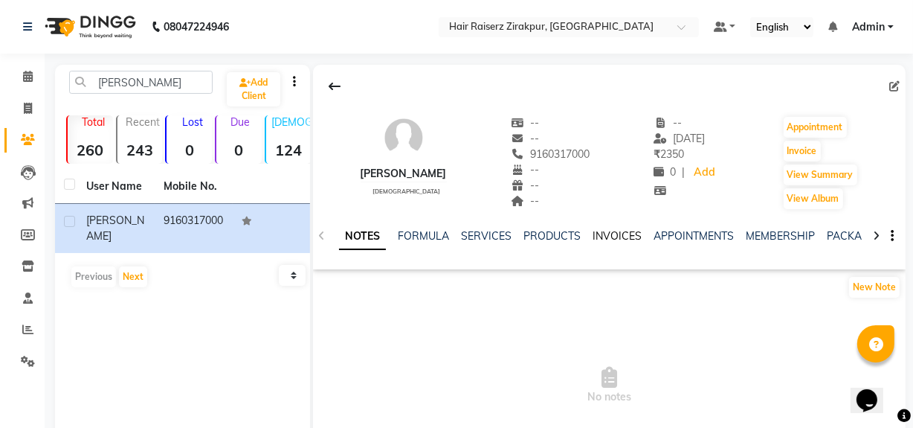
click at [617, 230] on link "INVOICES" at bounding box center [617, 235] width 49 height 13
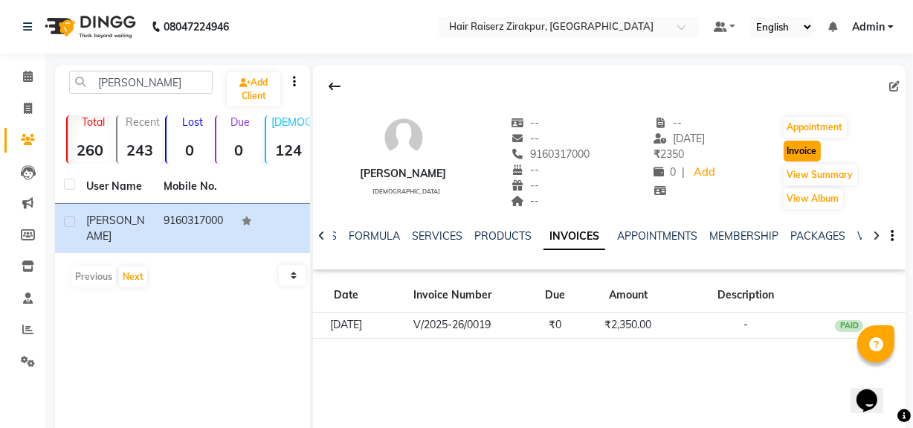
click at [811, 151] on button "Invoice" at bounding box center [802, 151] width 37 height 21
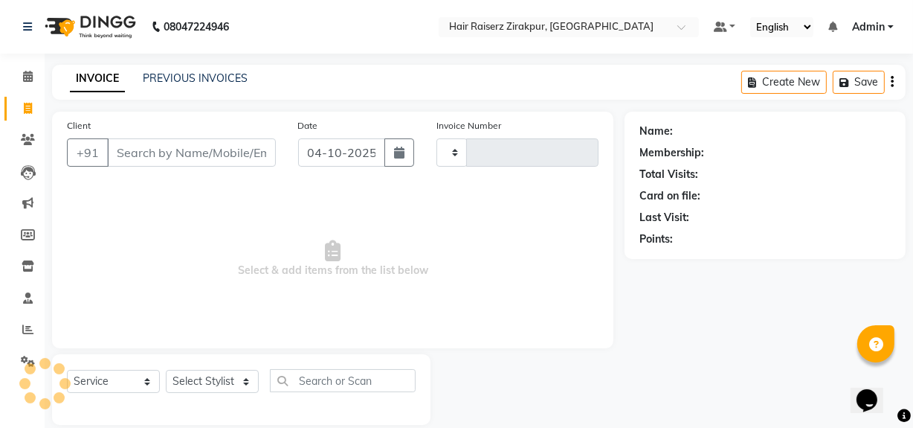
scroll to position [19, 0]
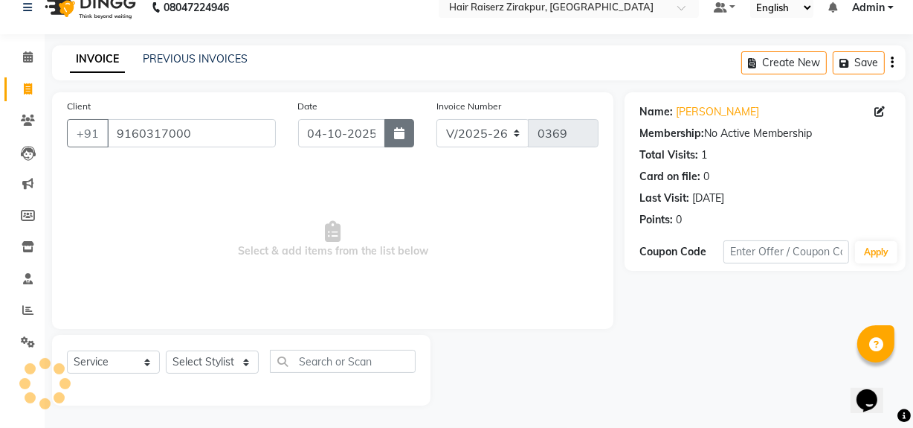
click at [402, 131] on icon "button" at bounding box center [399, 133] width 10 height 12
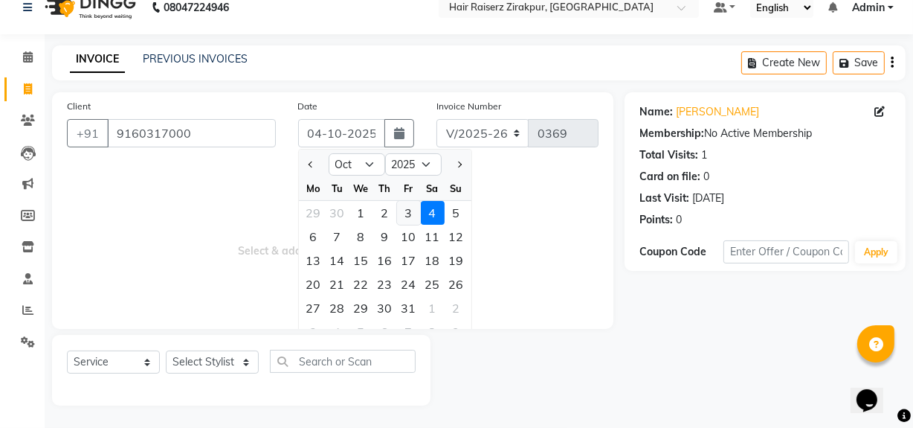
click at [410, 210] on div "3" at bounding box center [409, 213] width 24 height 24
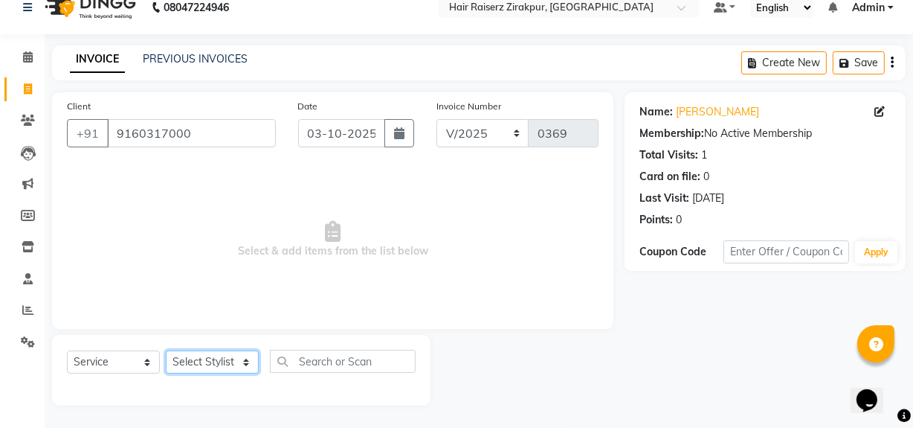
click at [249, 366] on select "Select Stylist [PERSON_NAME] Admin Akshay [PERSON_NAME] Deepak [PERSON_NAME] [P…" at bounding box center [212, 361] width 93 height 23
click at [166, 350] on select "Select Stylist [PERSON_NAME] Admin Akshay [PERSON_NAME] Deepak [PERSON_NAME] [P…" at bounding box center [212, 361] width 93 height 23
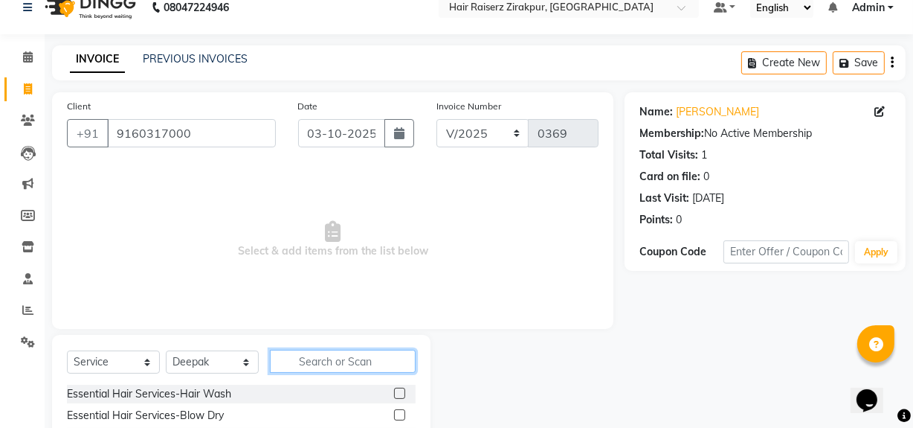
click at [313, 357] on input "text" at bounding box center [343, 360] width 146 height 23
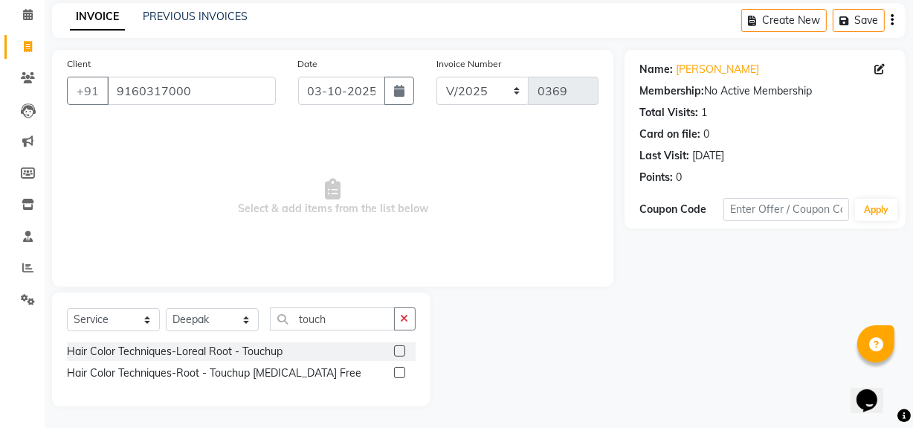
click at [398, 371] on label at bounding box center [399, 372] width 11 height 11
click at [398, 371] on input "checkbox" at bounding box center [399, 373] width 10 height 10
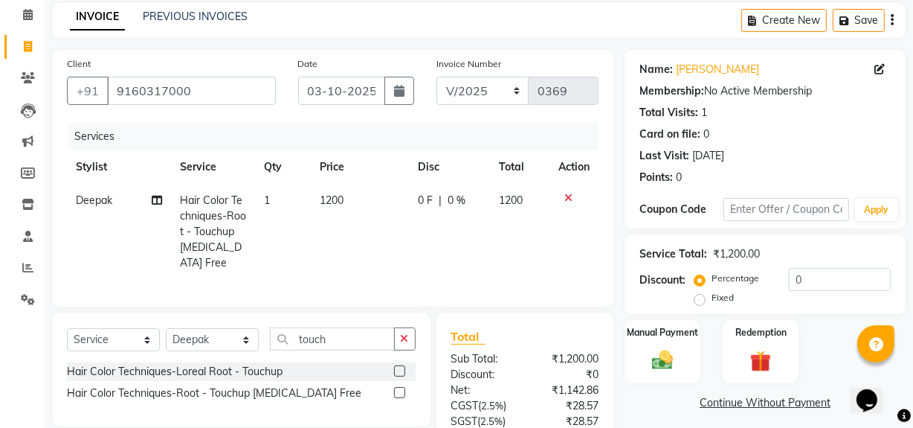
click at [335, 199] on span "1200" at bounding box center [332, 199] width 24 height 13
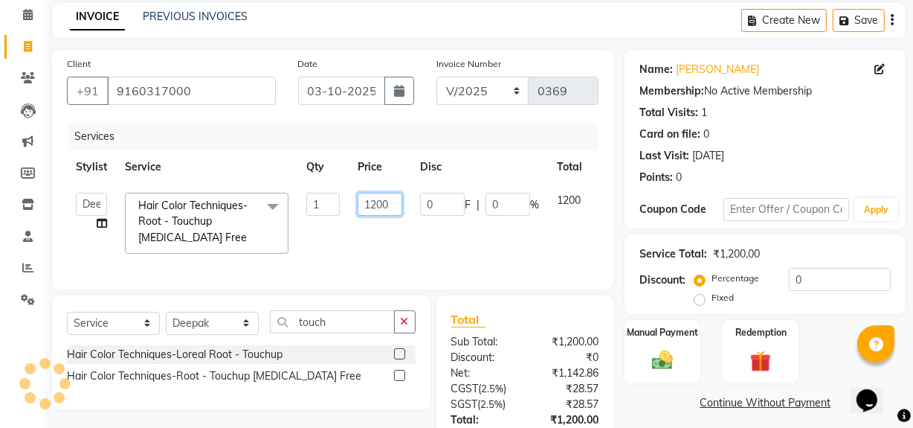
click at [391, 206] on input "1200" at bounding box center [380, 204] width 45 height 23
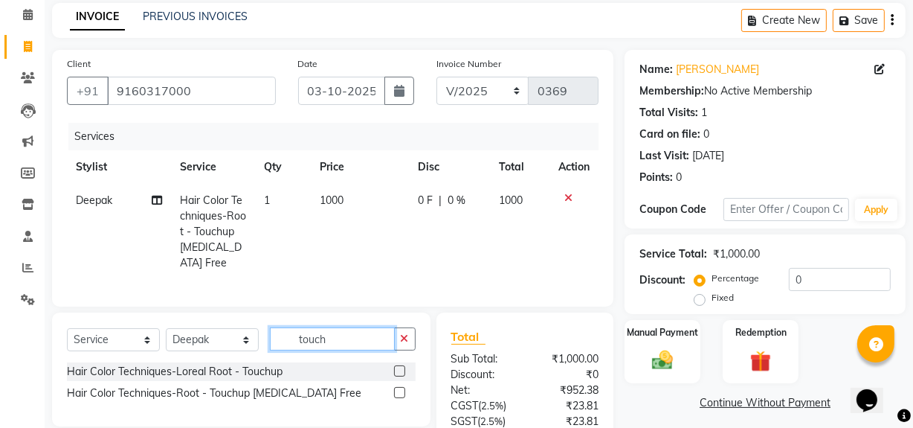
click at [357, 327] on div "Select Service Product Membership Package Voucher Prepaid Gift Card Select Styl…" at bounding box center [241, 369] width 378 height 114
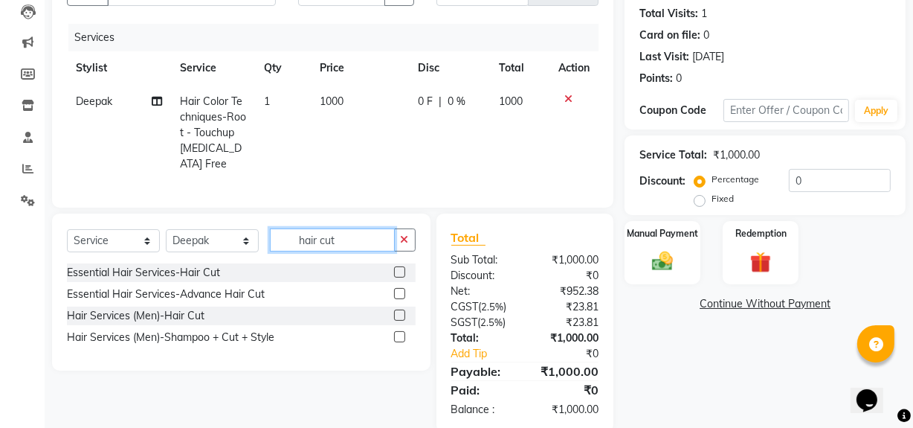
scroll to position [161, 0]
click at [394, 320] on label at bounding box center [399, 314] width 11 height 11
click at [394, 320] on input "checkbox" at bounding box center [399, 315] width 10 height 10
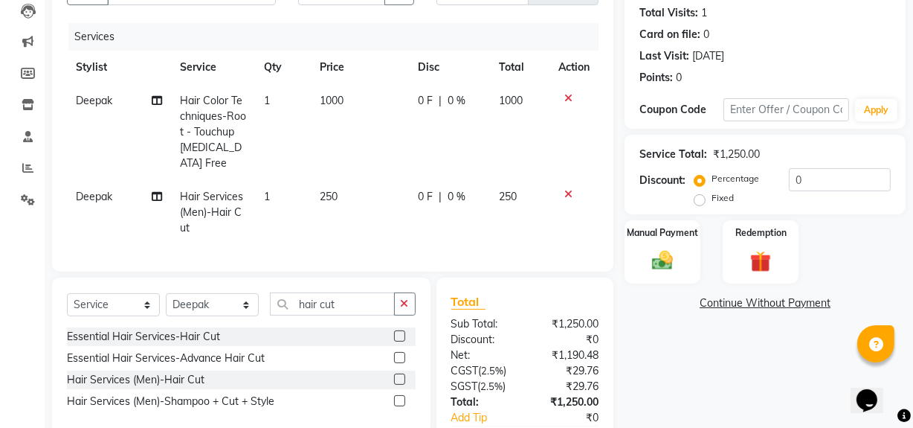
scroll to position [227, 0]
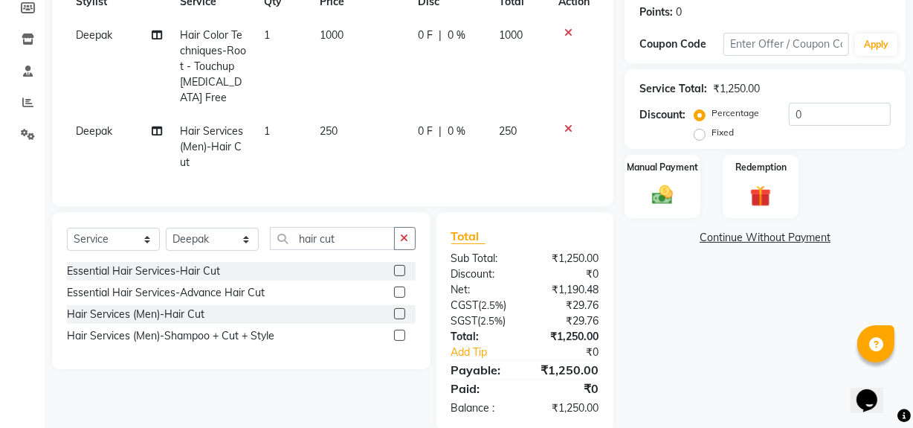
click at [651, 368] on div "Name: [PERSON_NAME] Membership: No Active Membership Total Visits: 1 Card on fi…" at bounding box center [771, 158] width 292 height 546
click at [712, 130] on label "Fixed" at bounding box center [723, 132] width 22 height 13
click at [700, 130] on input "Fixed" at bounding box center [702, 132] width 10 height 10
click at [668, 170] on label "Manual Payment" at bounding box center [662, 166] width 74 height 14
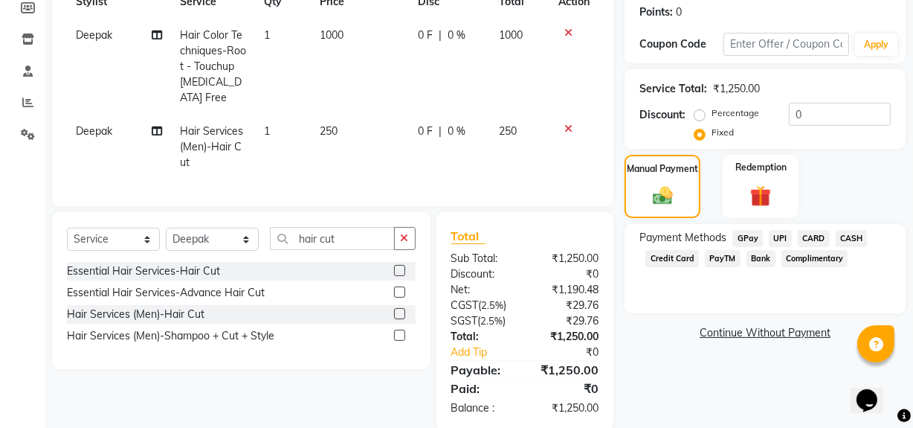
click at [848, 233] on span "CASH" at bounding box center [852, 238] width 32 height 17
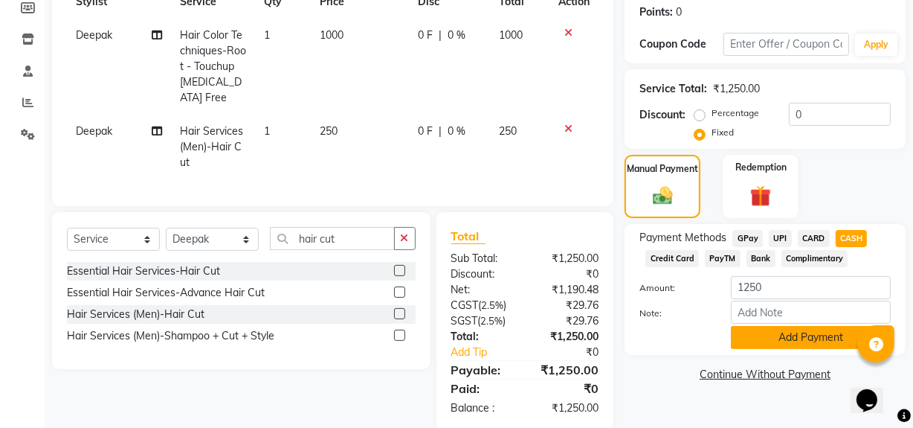
click at [835, 339] on button "Add Payment" at bounding box center [811, 337] width 160 height 23
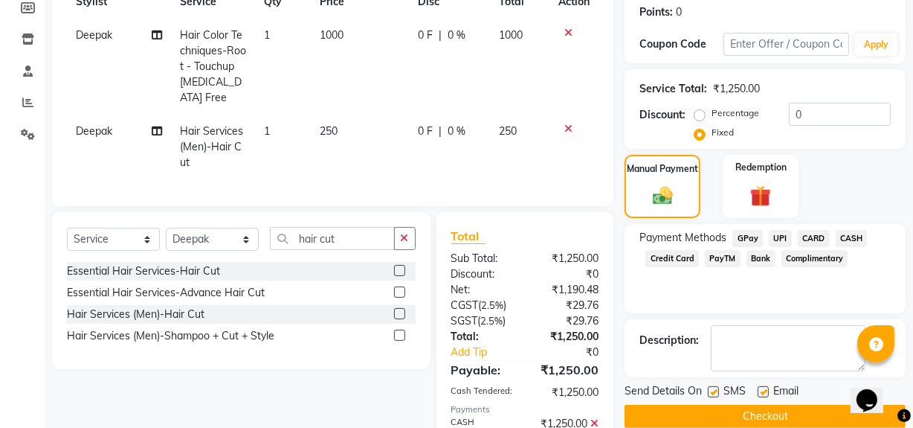
scroll to position [315, 0]
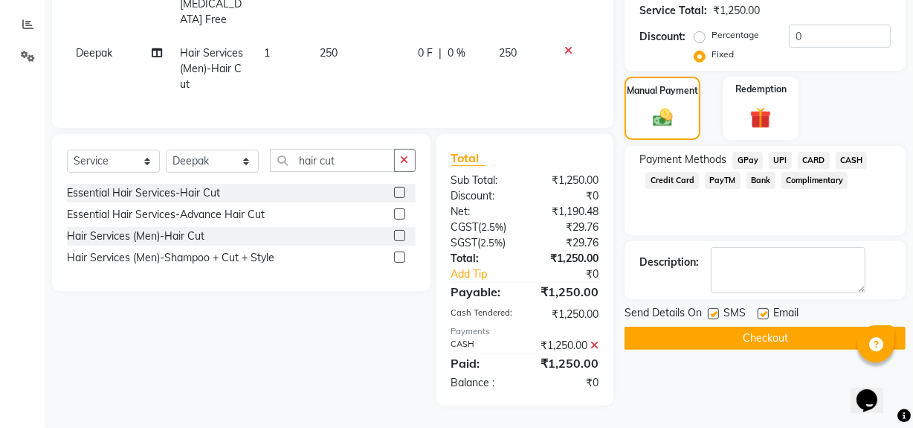
click at [833, 326] on button "Checkout" at bounding box center [765, 337] width 281 height 23
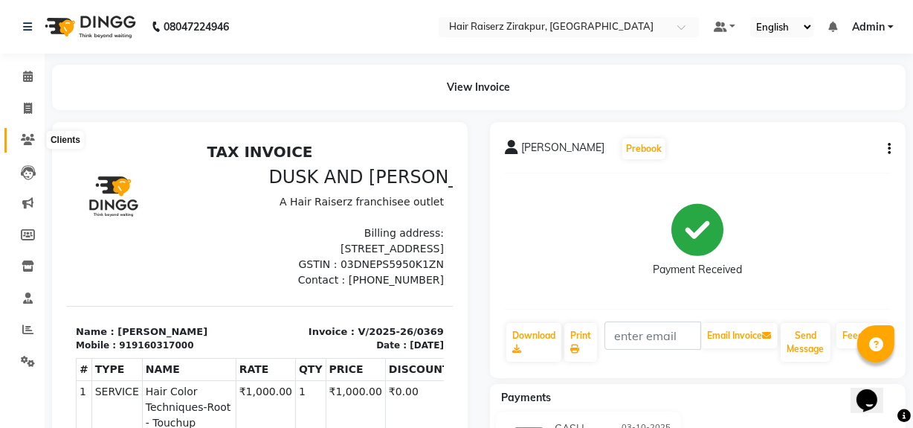
click at [22, 138] on icon at bounding box center [28, 139] width 14 height 11
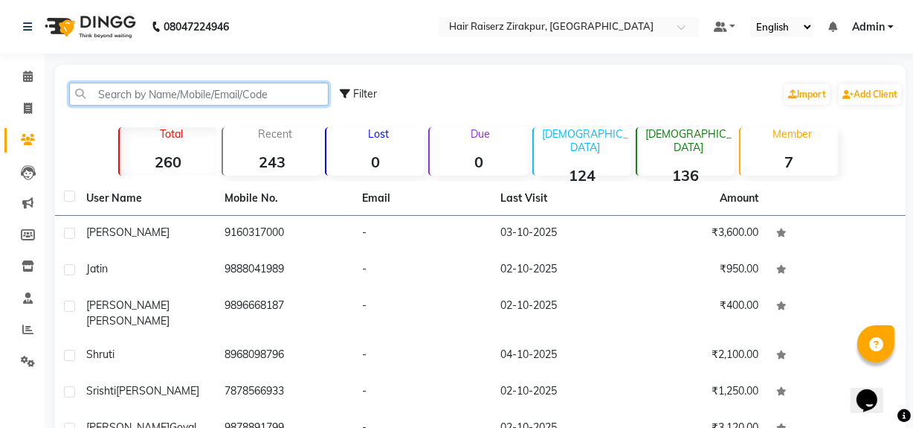
click at [91, 94] on input "text" at bounding box center [198, 94] width 259 height 23
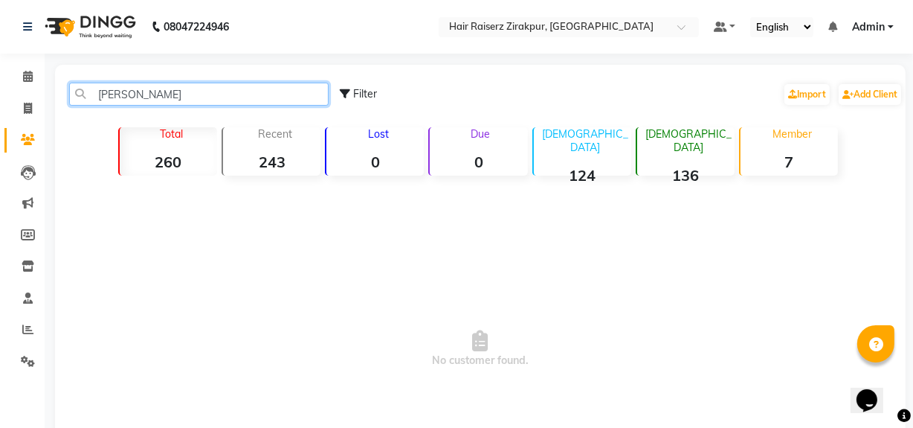
click at [231, 94] on input "[PERSON_NAME]" at bounding box center [198, 94] width 259 height 23
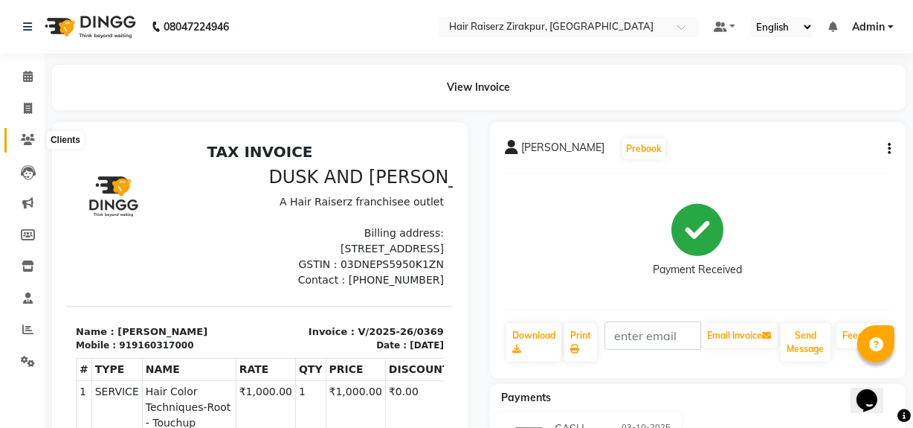
click at [31, 143] on icon at bounding box center [28, 139] width 14 height 11
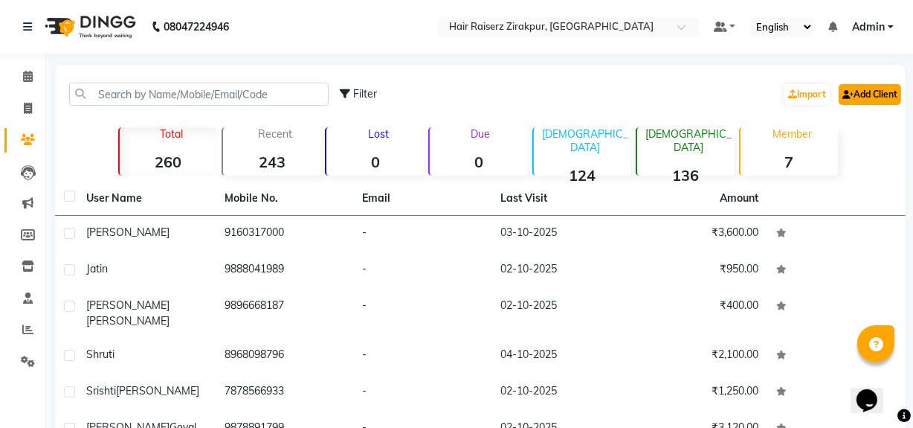
click at [885, 87] on link "Add Client" at bounding box center [870, 94] width 62 height 21
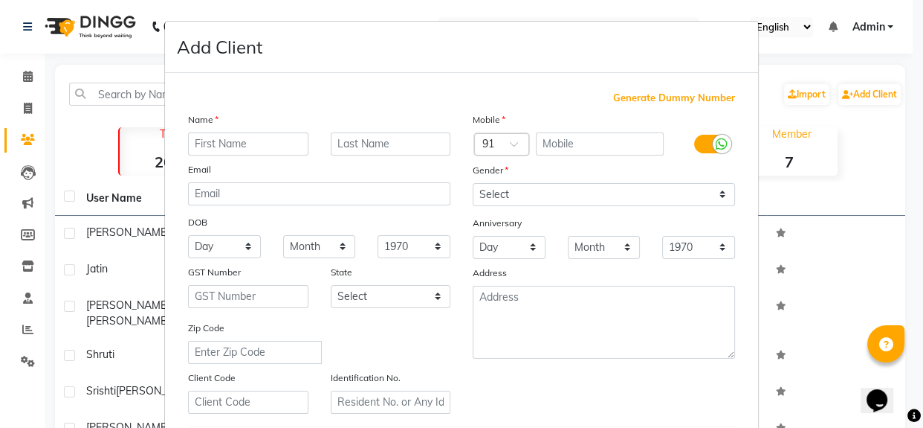
click at [277, 137] on input "text" at bounding box center [248, 143] width 120 height 23
click at [192, 144] on input "[PERSON_NAME]" at bounding box center [248, 143] width 120 height 23
click at [194, 146] on input "[PERSON_NAME]" at bounding box center [248, 143] width 120 height 23
click at [565, 136] on input "text" at bounding box center [600, 143] width 129 height 23
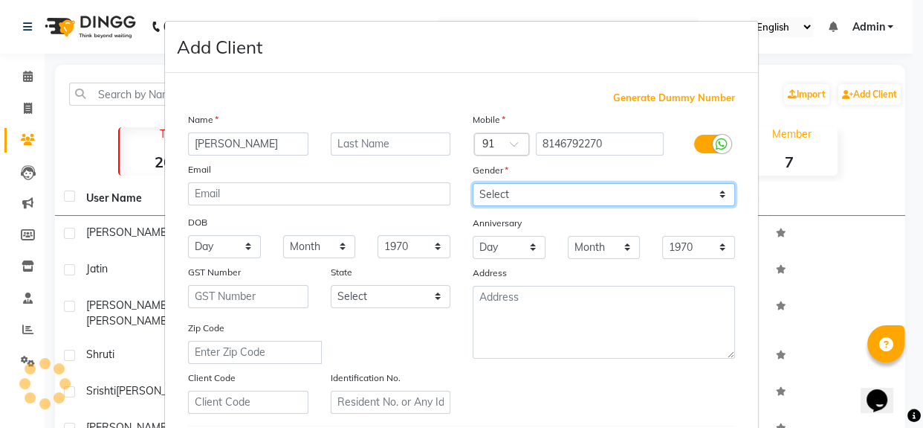
click at [532, 188] on select "Select [DEMOGRAPHIC_DATA] [DEMOGRAPHIC_DATA] Other Prefer Not To Say" at bounding box center [604, 194] width 262 height 23
click at [473, 183] on select "Select [DEMOGRAPHIC_DATA] [DEMOGRAPHIC_DATA] Other Prefer Not To Say" at bounding box center [604, 194] width 262 height 23
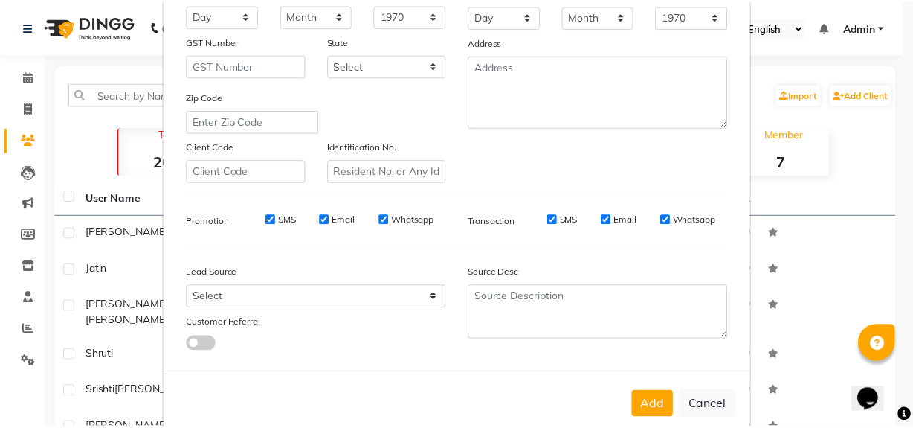
scroll to position [262, 0]
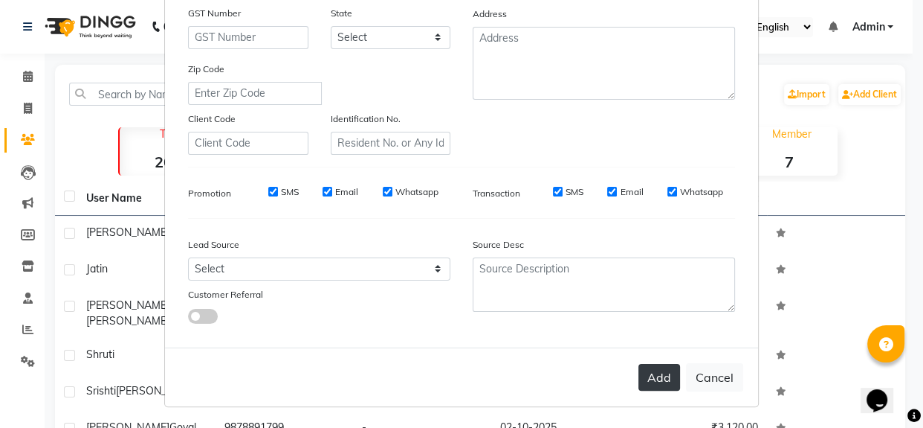
click at [648, 378] on button "Add" at bounding box center [660, 377] width 42 height 27
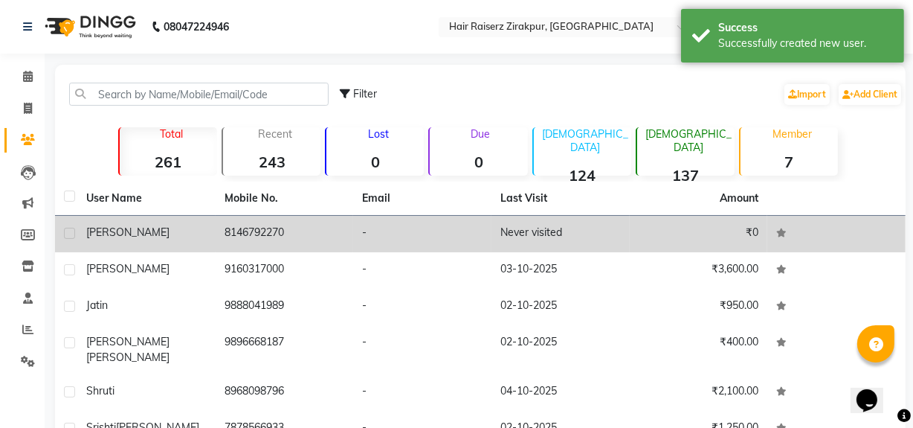
click at [324, 231] on td "8146792270" at bounding box center [285, 234] width 138 height 36
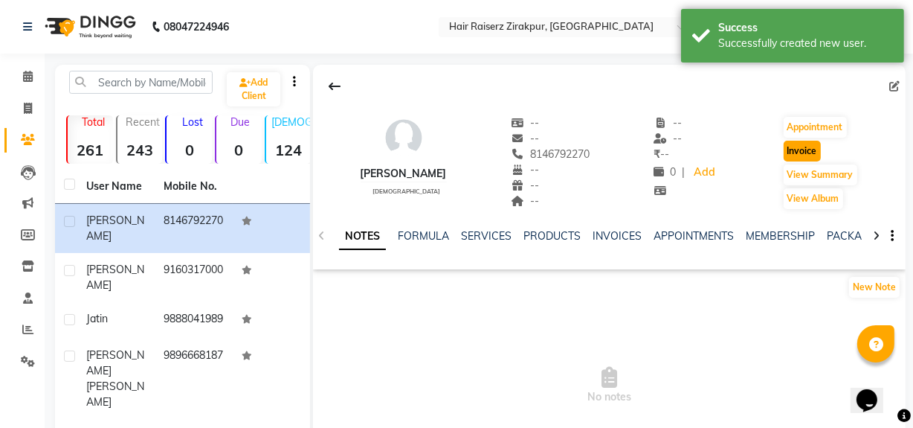
click at [784, 151] on button "Invoice" at bounding box center [802, 151] width 37 height 21
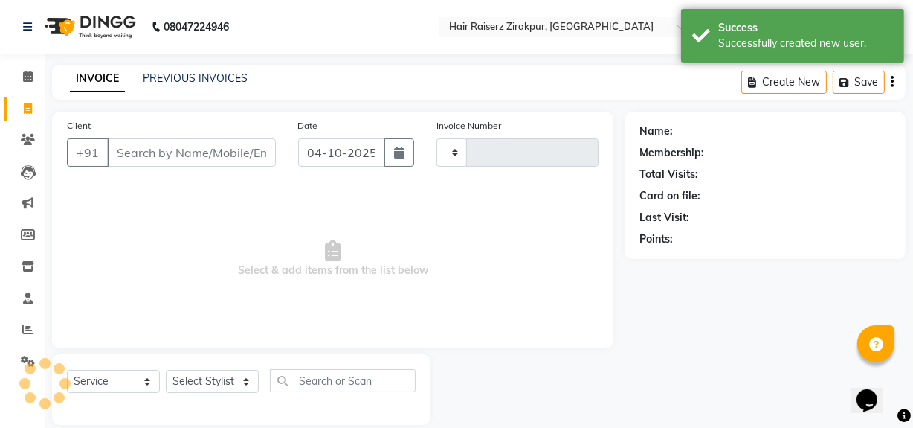
scroll to position [19, 0]
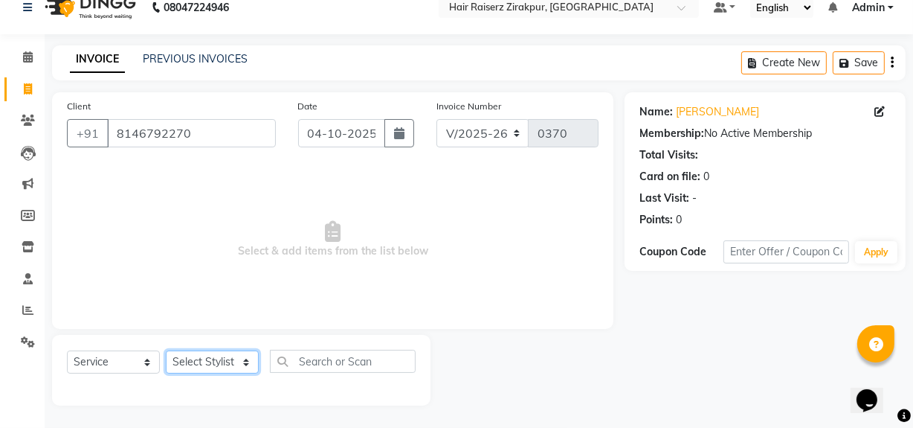
click at [241, 353] on select "Select Stylist [PERSON_NAME] Admin Akshay [PERSON_NAME] Deepak [PERSON_NAME] [P…" at bounding box center [212, 361] width 93 height 23
click at [166, 350] on select "Select Stylist [PERSON_NAME] Admin Akshay [PERSON_NAME] Deepak [PERSON_NAME] [P…" at bounding box center [212, 361] width 93 height 23
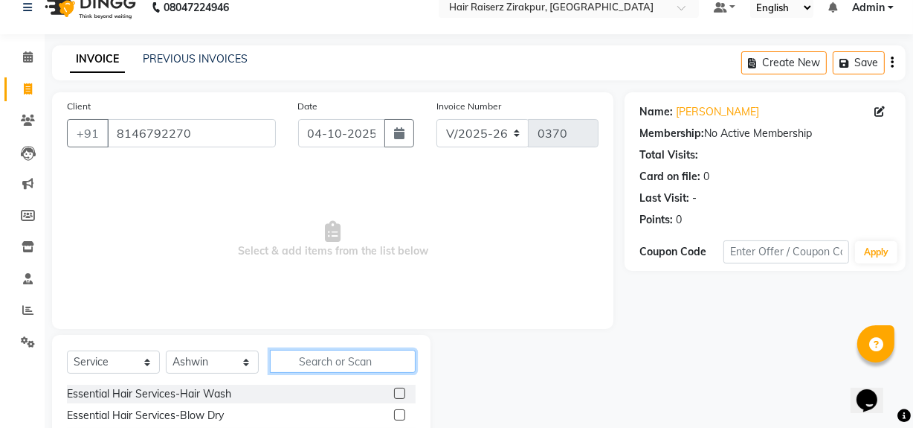
click at [356, 359] on input "text" at bounding box center [343, 360] width 146 height 23
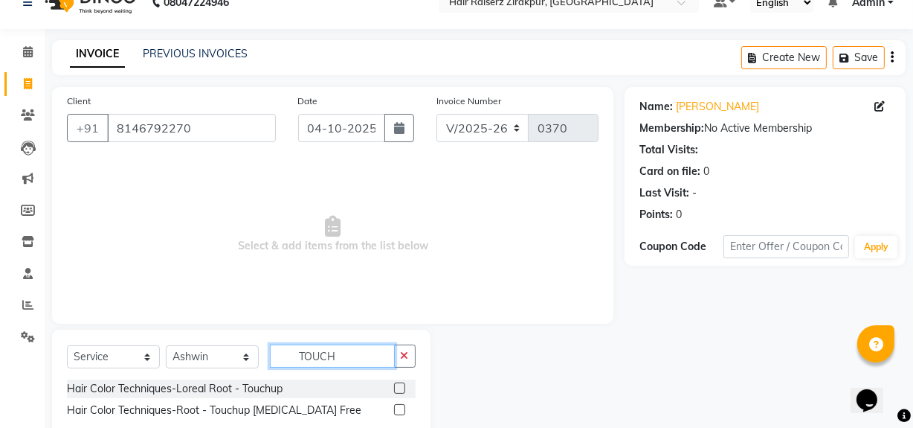
scroll to position [62, 0]
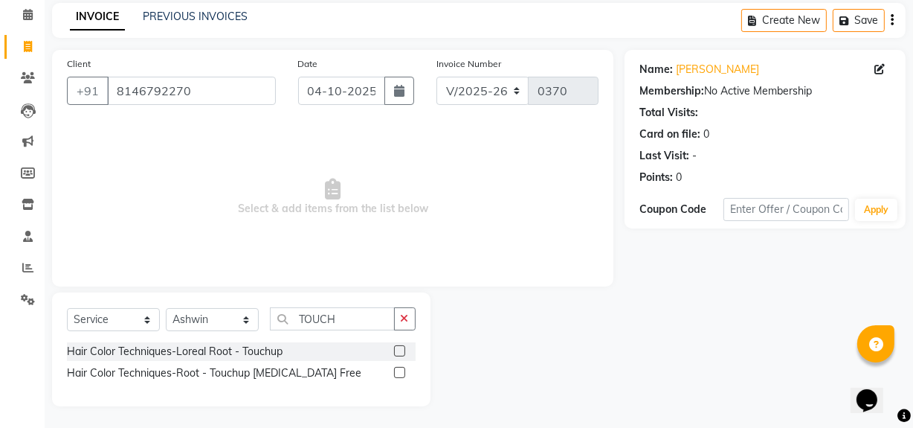
click at [398, 347] on label at bounding box center [399, 350] width 11 height 11
click at [398, 347] on input "checkbox" at bounding box center [399, 351] width 10 height 10
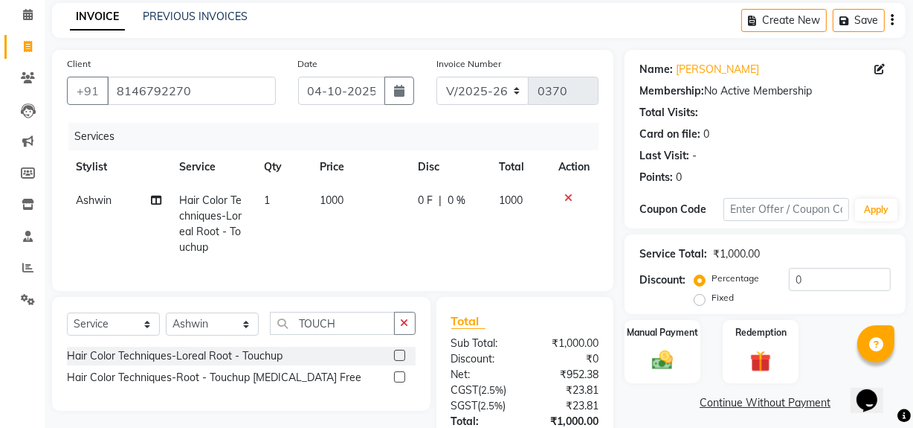
click at [401, 361] on label at bounding box center [399, 354] width 11 height 11
click at [401, 361] on input "checkbox" at bounding box center [399, 356] width 10 height 10
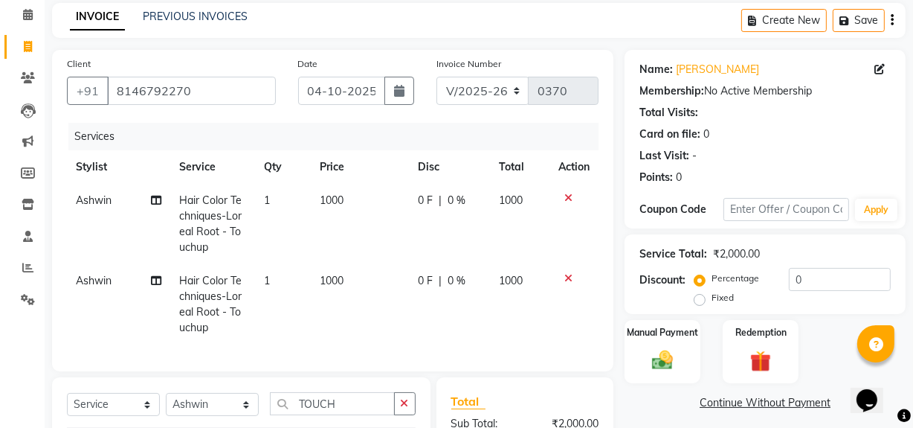
click at [565, 275] on icon at bounding box center [568, 278] width 8 height 10
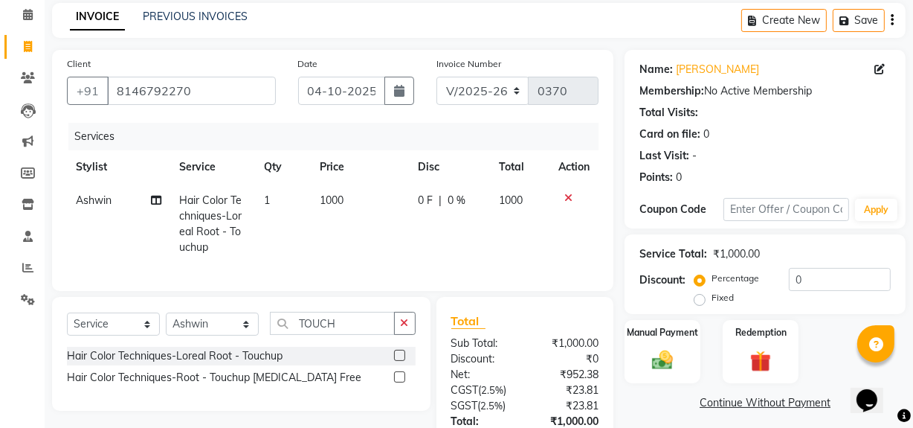
click at [338, 201] on span "1000" at bounding box center [332, 199] width 24 height 13
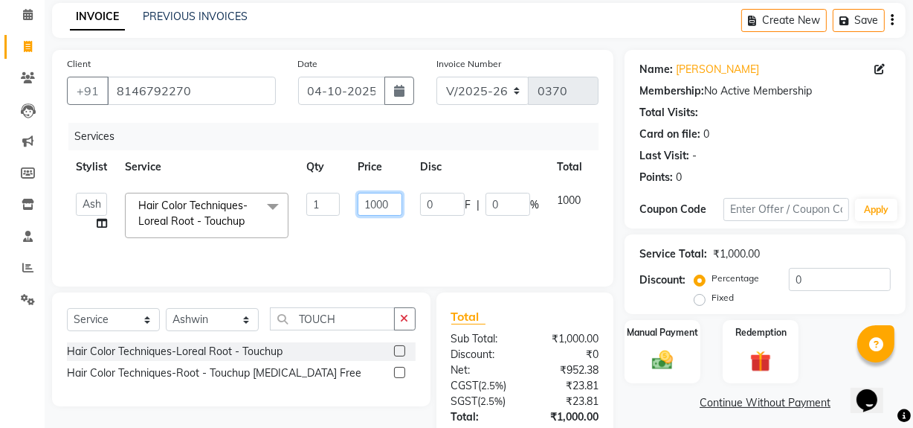
click at [391, 203] on input "1000" at bounding box center [380, 204] width 45 height 23
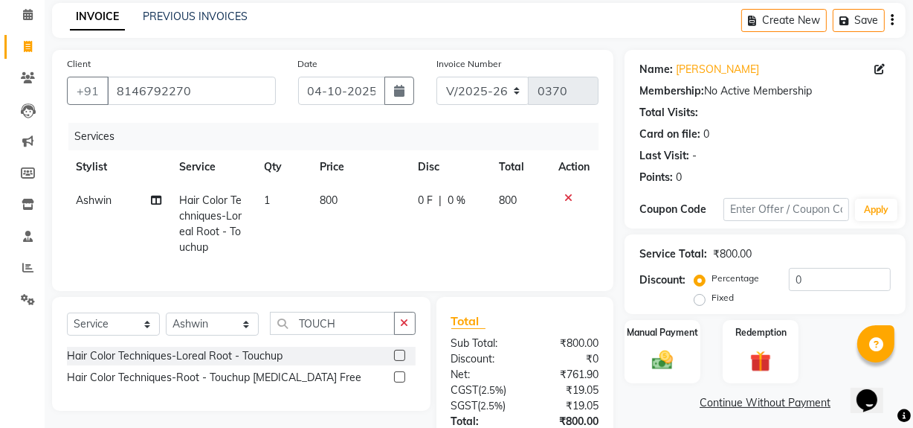
click at [617, 257] on div "Client [PHONE_NUMBER] Date [DATE] Invoice Number V/2025 V/[PHONE_NUMBER] Servic…" at bounding box center [333, 282] width 584 height 465
click at [639, 399] on link "Continue Without Payment" at bounding box center [765, 403] width 275 height 16
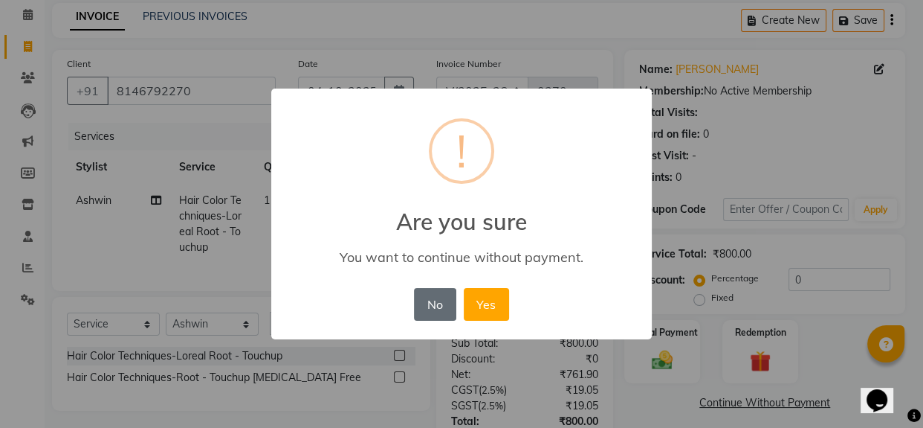
click at [428, 295] on button "No" at bounding box center [435, 304] width 42 height 33
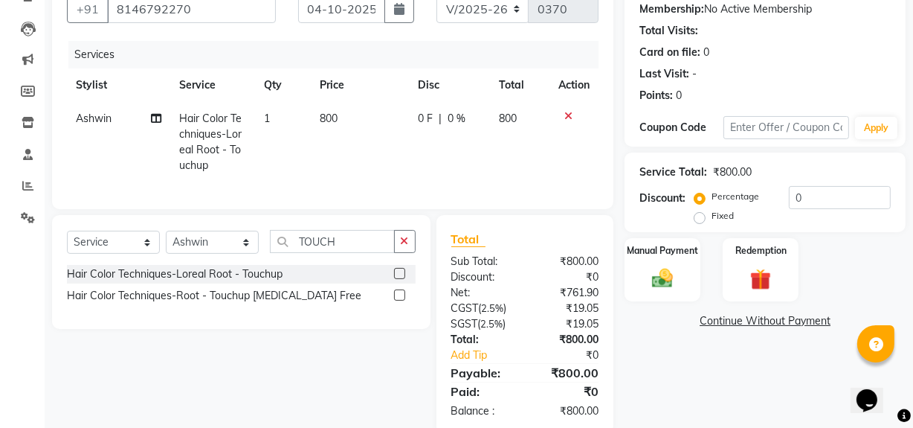
scroll to position [182, 0]
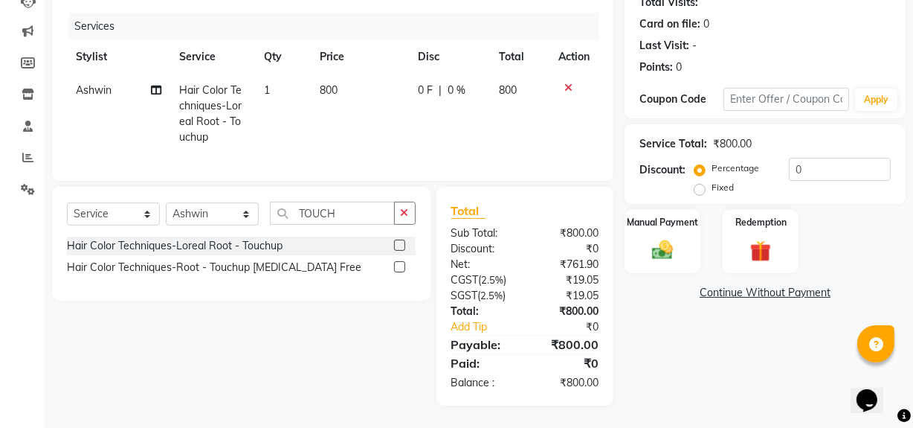
click at [712, 181] on label "Fixed" at bounding box center [723, 187] width 22 height 13
click at [697, 182] on input "Fixed" at bounding box center [702, 187] width 10 height 10
click at [676, 237] on img at bounding box center [663, 249] width 36 height 25
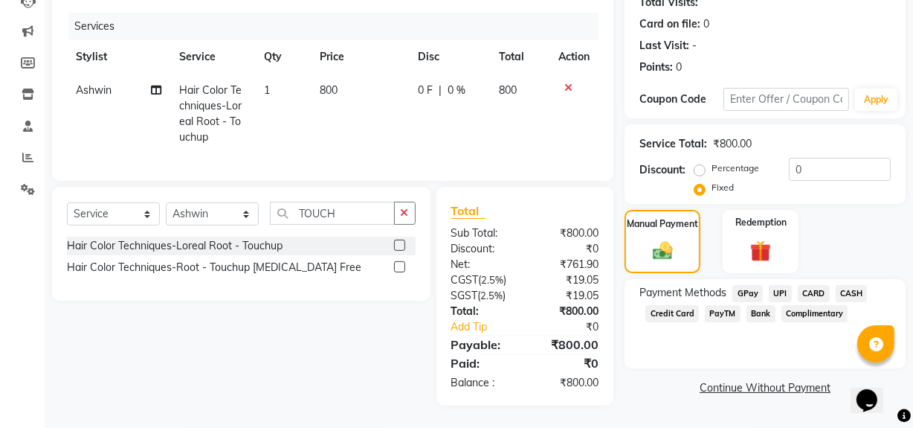
click at [326, 83] on span "800" at bounding box center [329, 89] width 18 height 13
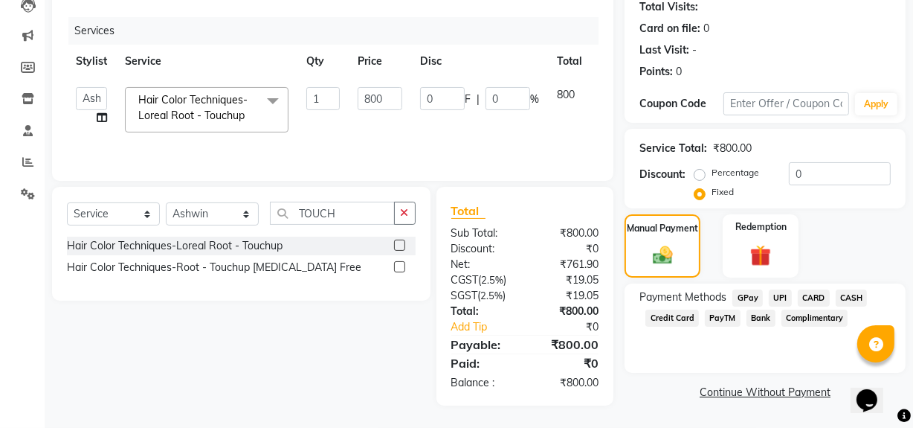
scroll to position [167, 0]
click at [372, 100] on input "800" at bounding box center [380, 98] width 45 height 23
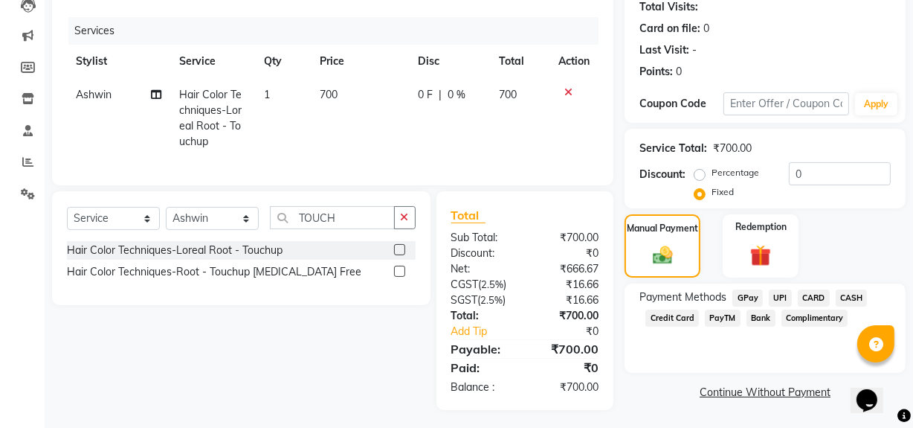
click at [671, 371] on div "Payment Methods GPay UPI CARD CASH Credit Card PayTM Bank Complimentary" at bounding box center [765, 327] width 281 height 89
click at [747, 298] on span "GPay" at bounding box center [747, 297] width 30 height 17
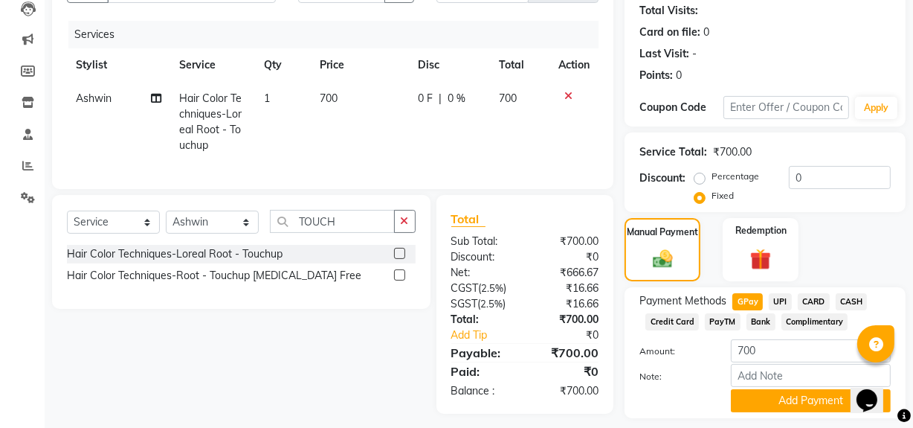
scroll to position [206, 0]
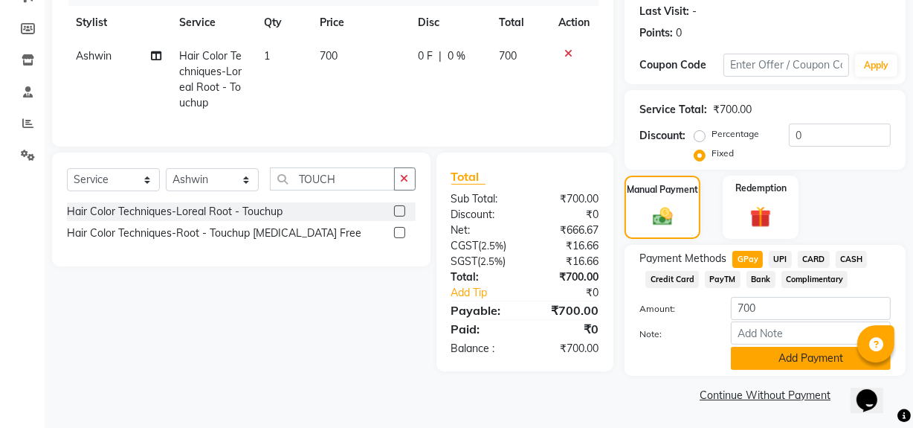
click at [784, 355] on button "Add Payment" at bounding box center [811, 357] width 160 height 23
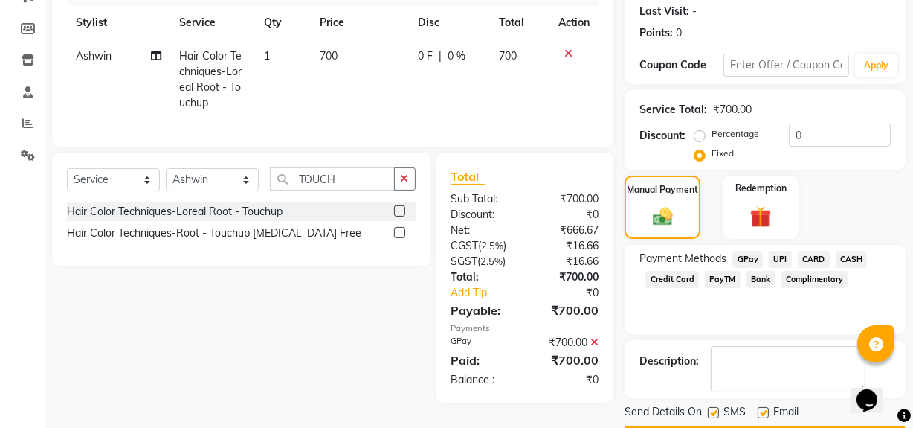
scroll to position [248, 0]
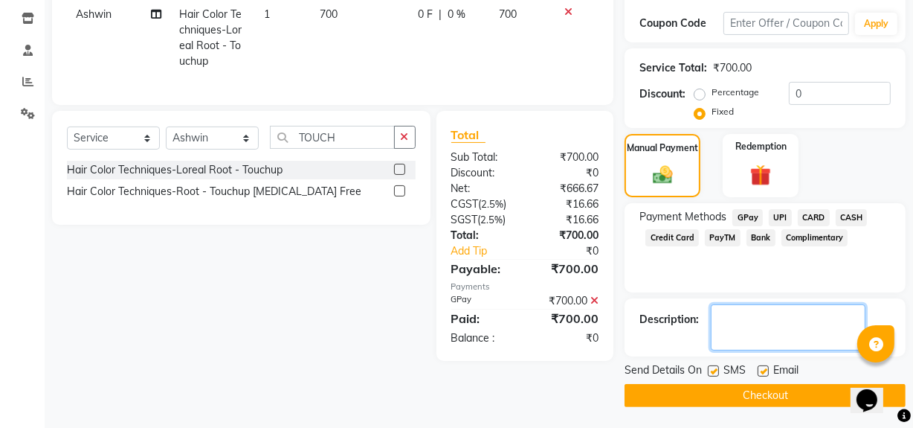
click at [778, 318] on textarea at bounding box center [788, 327] width 155 height 46
click at [778, 315] on textarea at bounding box center [788, 327] width 155 height 46
click at [768, 315] on textarea at bounding box center [788, 327] width 155 height 46
click at [851, 312] on textarea at bounding box center [788, 327] width 155 height 46
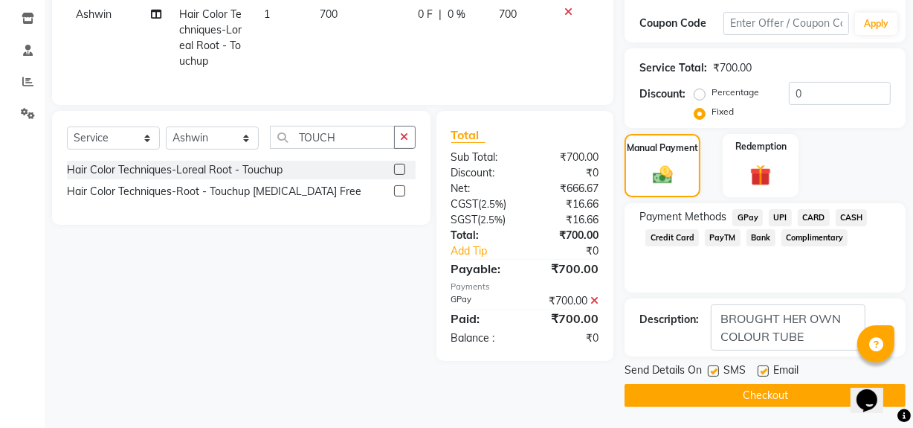
click at [794, 395] on button "Checkout" at bounding box center [765, 395] width 281 height 23
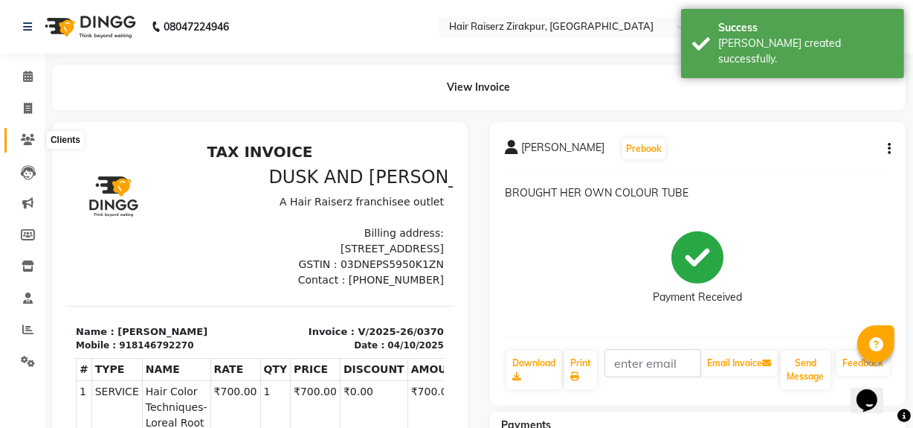
click at [33, 138] on icon at bounding box center [28, 139] width 14 height 11
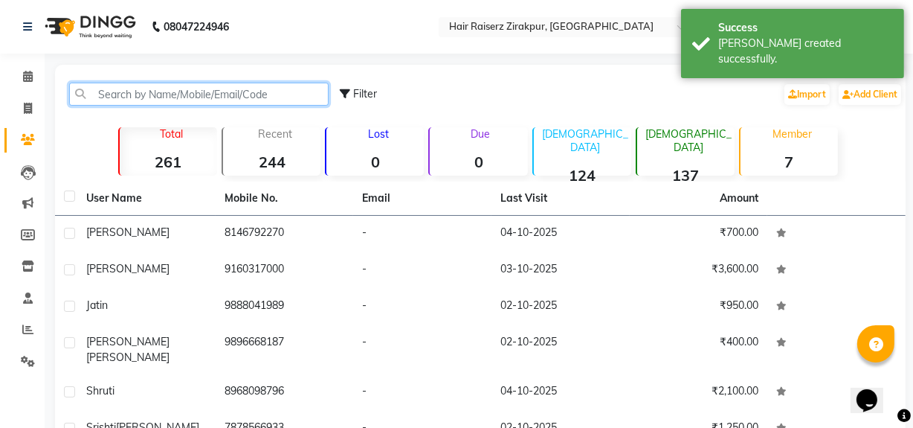
click at [109, 91] on input "text" at bounding box center [198, 94] width 259 height 23
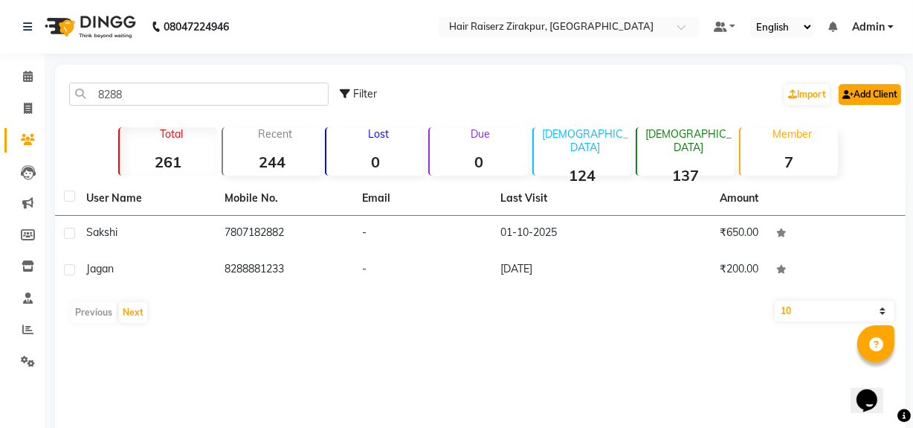
click at [884, 86] on link "Add Client" at bounding box center [870, 94] width 62 height 21
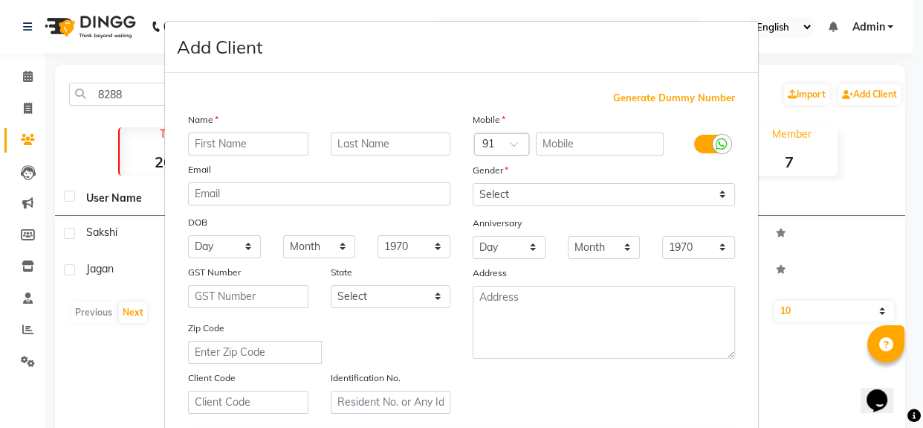
click at [290, 135] on input "text" at bounding box center [248, 143] width 120 height 23
click at [195, 141] on input "archan" at bounding box center [248, 143] width 120 height 23
click at [231, 146] on input "Archan" at bounding box center [248, 143] width 120 height 23
click at [574, 141] on input "text" at bounding box center [600, 143] width 129 height 23
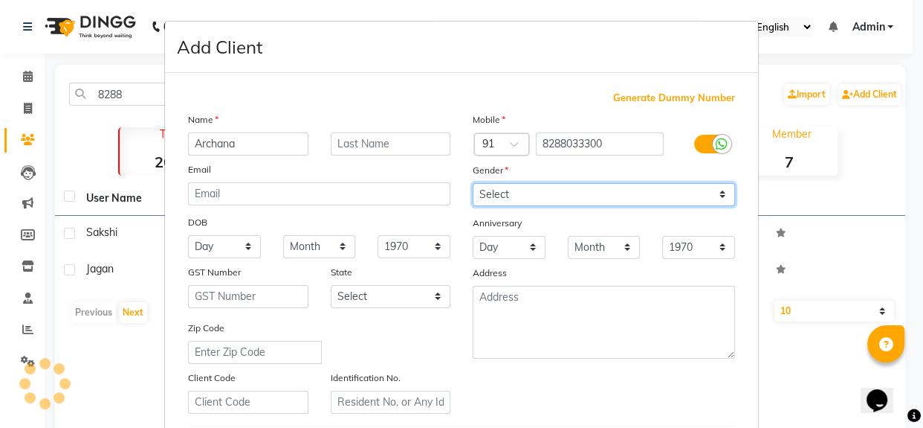
click at [549, 195] on select "Select [DEMOGRAPHIC_DATA] [DEMOGRAPHIC_DATA] Other Prefer Not To Say" at bounding box center [604, 194] width 262 height 23
click at [473, 183] on select "Select [DEMOGRAPHIC_DATA] [DEMOGRAPHIC_DATA] Other Prefer Not To Say" at bounding box center [604, 194] width 262 height 23
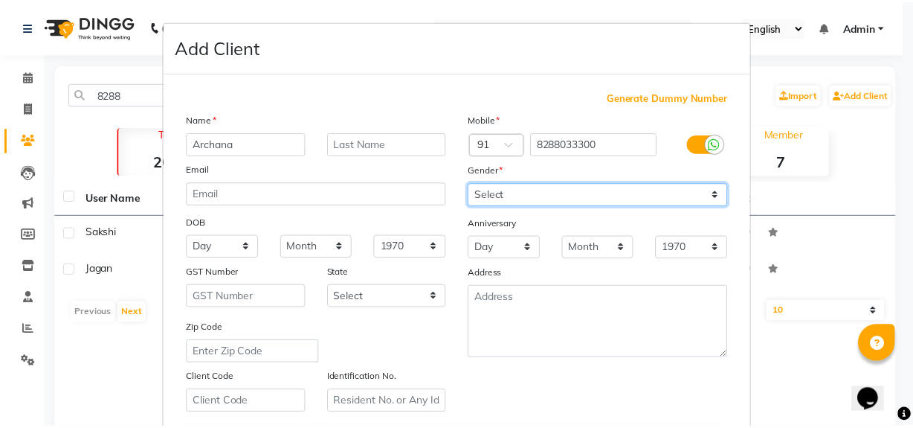
scroll to position [262, 0]
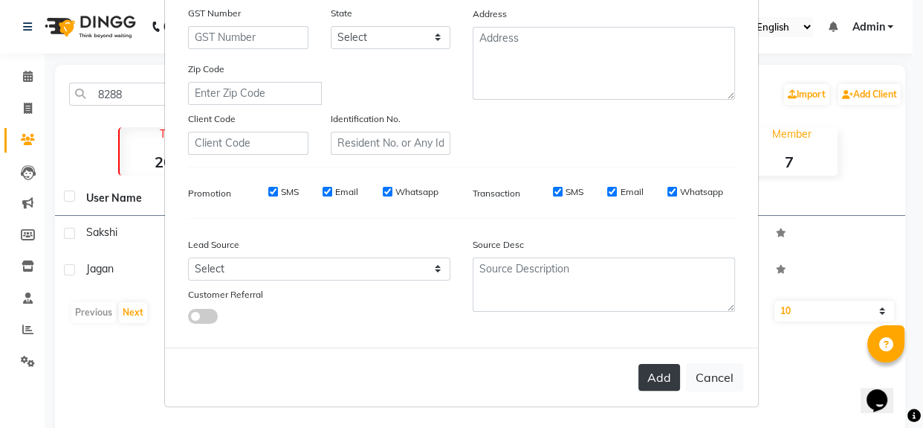
click at [644, 372] on button "Add" at bounding box center [660, 377] width 42 height 27
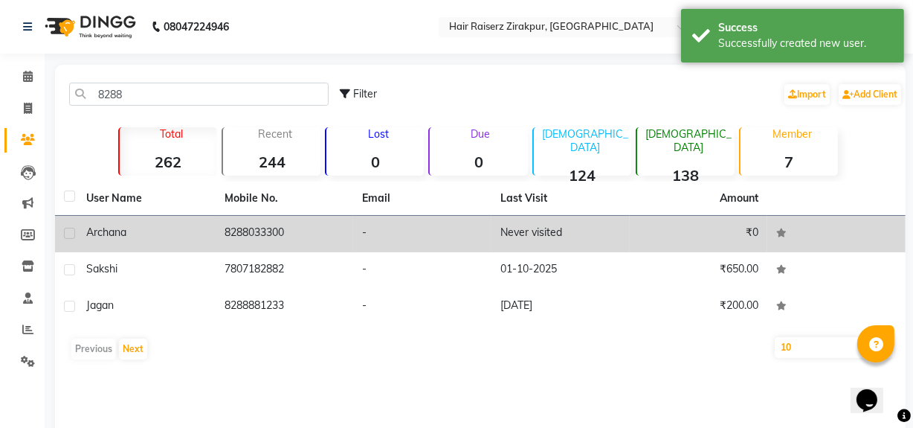
click at [507, 245] on td "Never visited" at bounding box center [560, 234] width 138 height 36
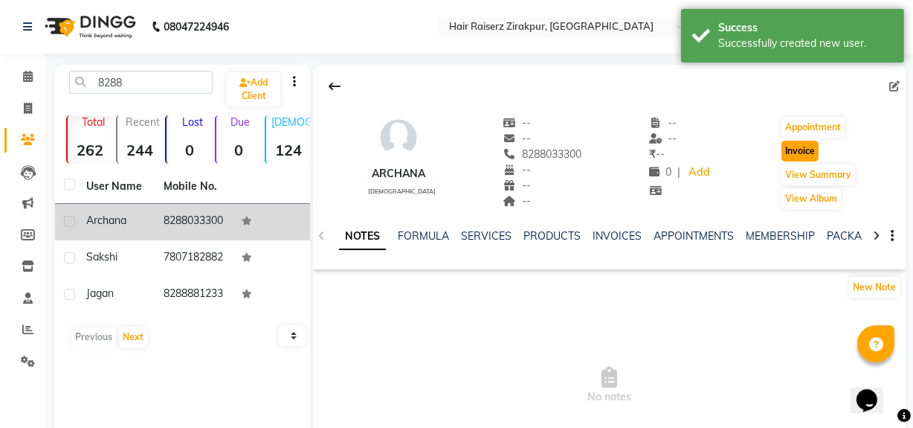
click at [810, 154] on button "Invoice" at bounding box center [799, 151] width 37 height 21
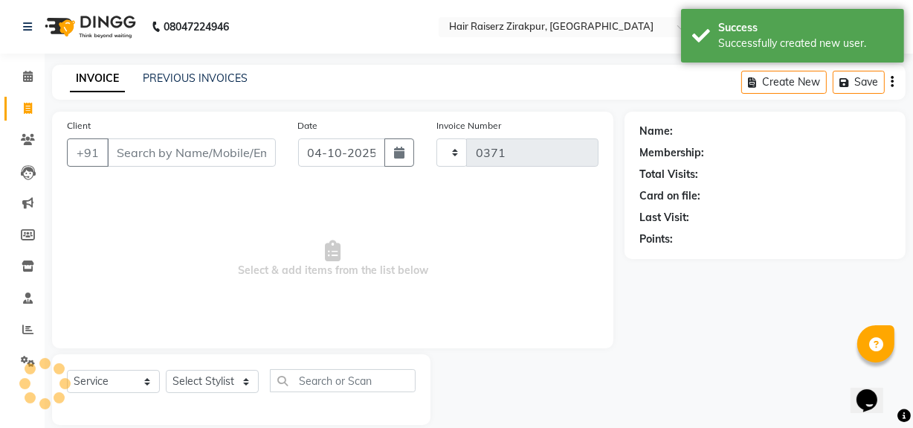
scroll to position [19, 0]
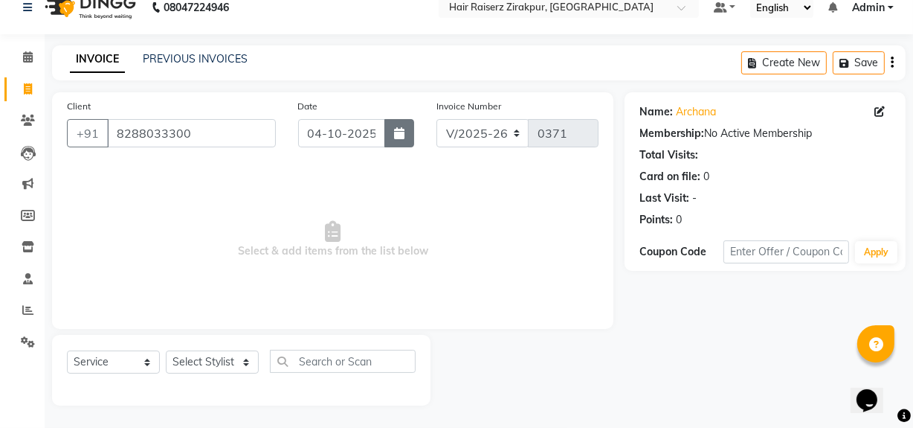
click at [387, 120] on button "button" at bounding box center [399, 133] width 30 height 28
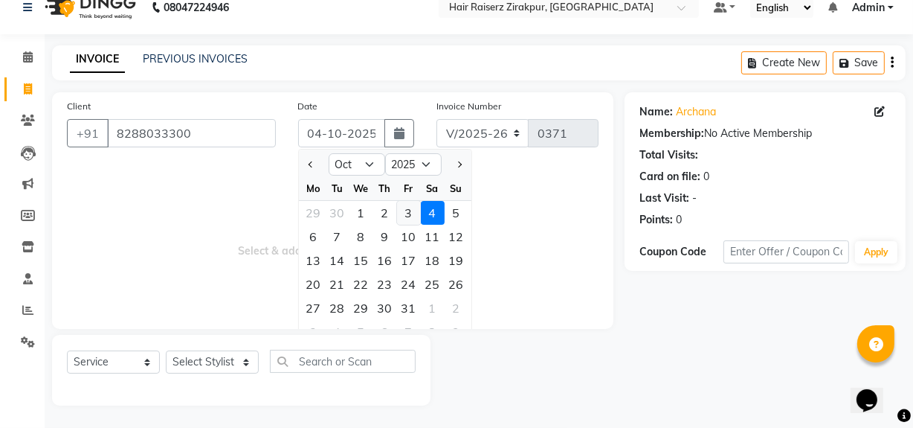
click at [407, 210] on div "3" at bounding box center [409, 213] width 24 height 24
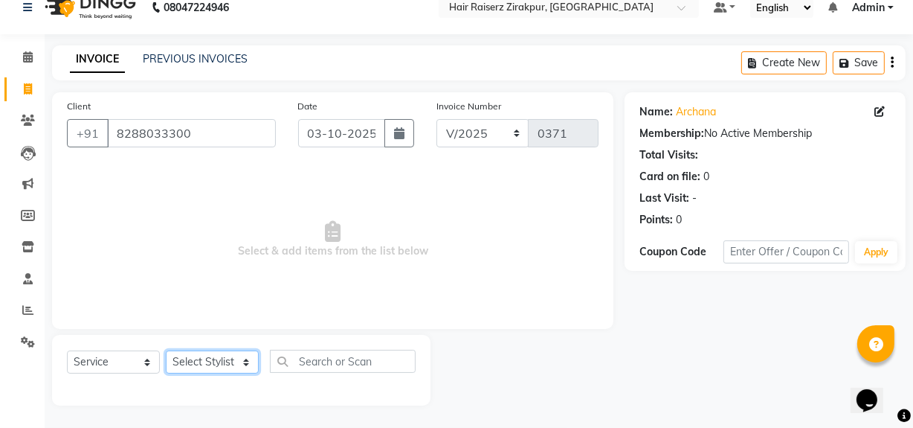
click at [235, 354] on select "Select Stylist [PERSON_NAME] Admin Akshay [PERSON_NAME] Deepak [PERSON_NAME] [P…" at bounding box center [212, 361] width 93 height 23
click at [166, 350] on select "Select Stylist [PERSON_NAME] Admin Akshay [PERSON_NAME] Deepak [PERSON_NAME] [P…" at bounding box center [212, 361] width 93 height 23
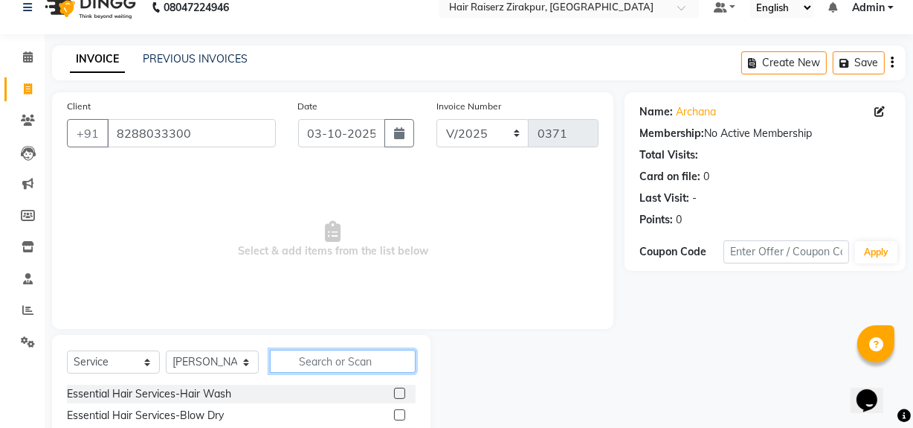
click at [297, 359] on input "text" at bounding box center [343, 360] width 146 height 23
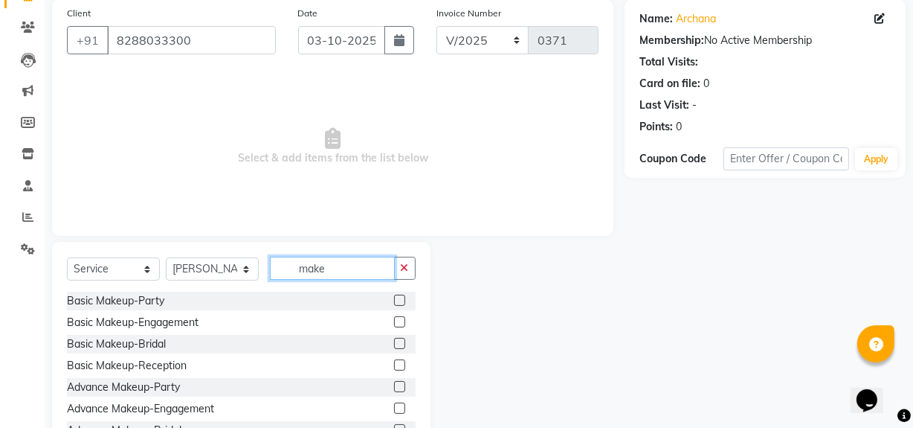
scroll to position [168, 0]
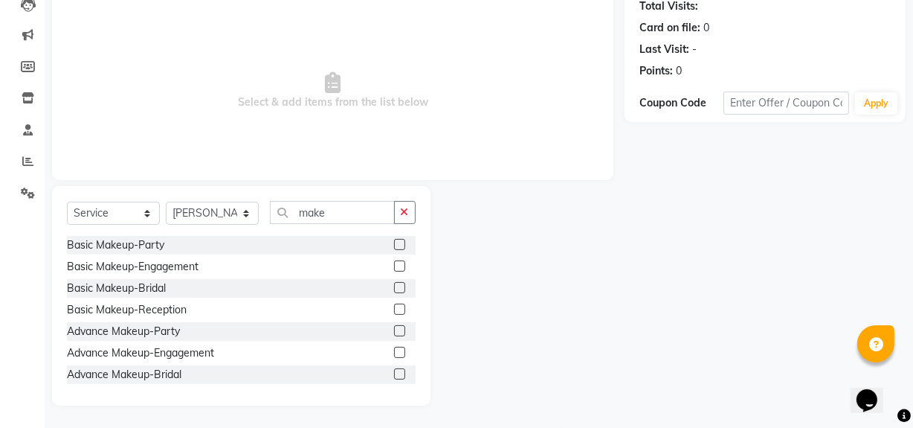
click at [394, 242] on label at bounding box center [399, 244] width 11 height 11
click at [394, 242] on input "checkbox" at bounding box center [399, 245] width 10 height 10
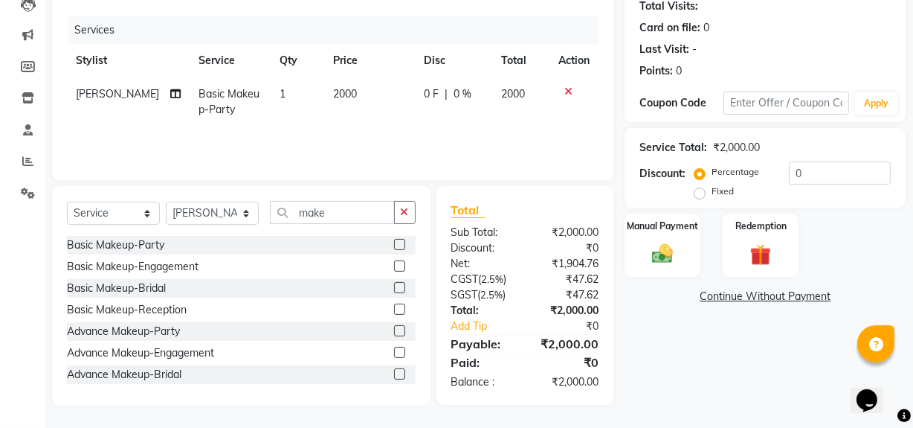
click at [394, 329] on label at bounding box center [399, 330] width 11 height 11
click at [394, 329] on input "checkbox" at bounding box center [399, 331] width 10 height 10
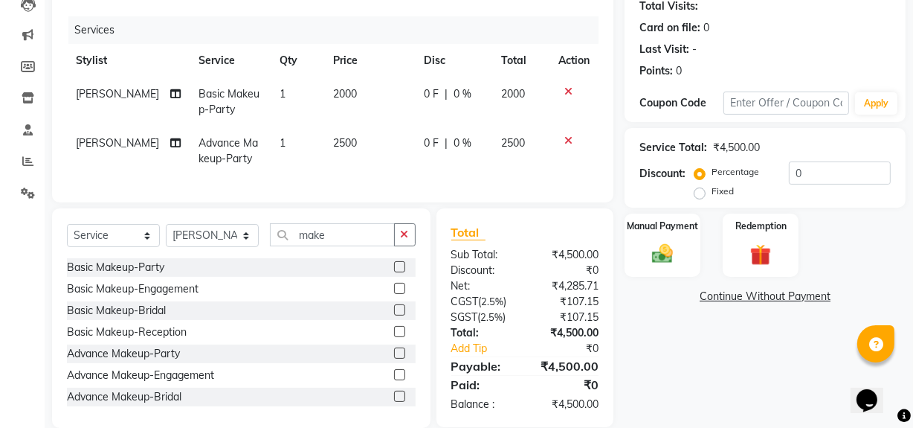
click at [565, 84] on td at bounding box center [573, 101] width 49 height 49
click at [565, 87] on icon at bounding box center [568, 91] width 8 height 10
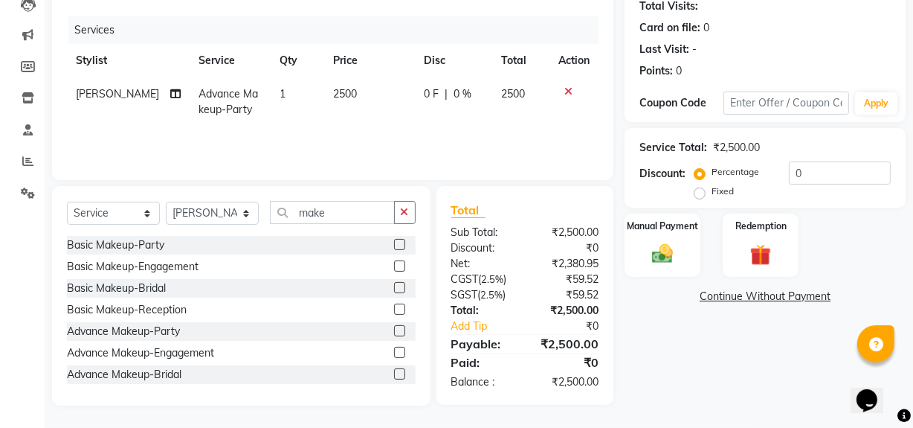
click at [348, 91] on td "2500" at bounding box center [369, 101] width 91 height 49
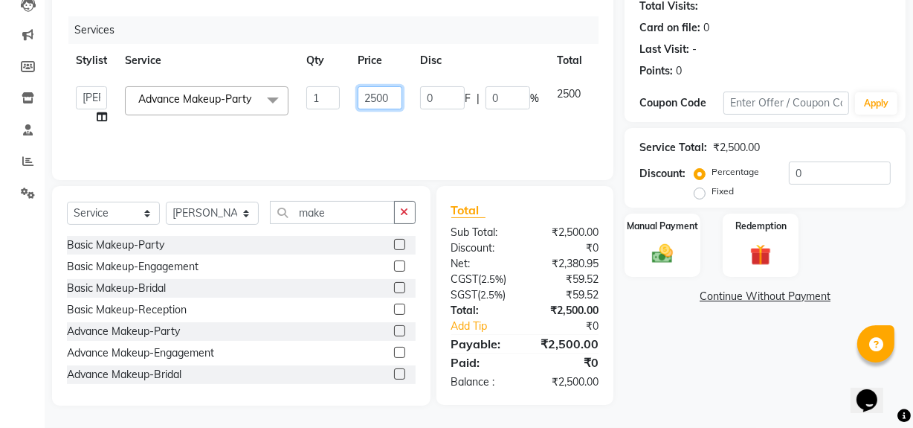
click at [390, 98] on input "2500" at bounding box center [380, 97] width 45 height 23
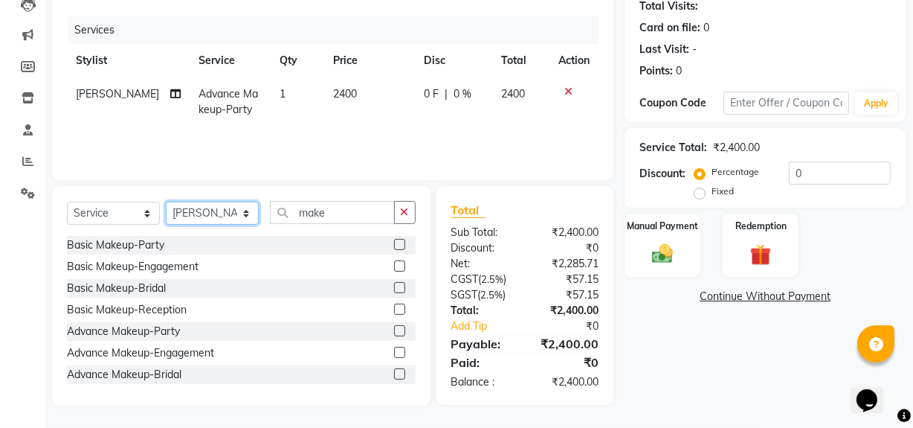
click at [248, 210] on select "Select Stylist [PERSON_NAME] Admin Akshay [PERSON_NAME] Deepak [PERSON_NAME] [P…" at bounding box center [212, 212] width 93 height 23
click at [166, 201] on select "Select Stylist [PERSON_NAME] Admin Akshay [PERSON_NAME] Deepak [PERSON_NAME] [P…" at bounding box center [212, 212] width 93 height 23
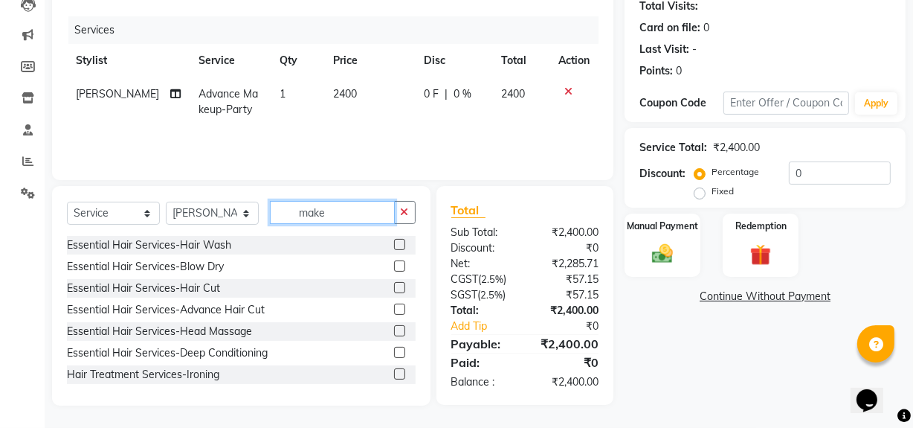
click at [324, 213] on input "make" at bounding box center [332, 212] width 125 height 23
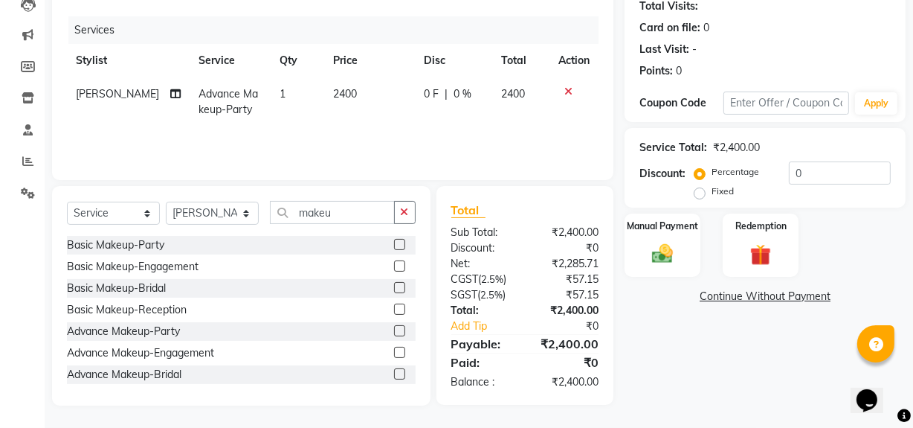
drag, startPoint x: 387, startPoint y: 331, endPoint x: 355, endPoint y: 144, distance: 190.1
click at [355, 144] on div "Services Stylist Service Qty Price Disc Total Action Shruti Mahato Advance Make…" at bounding box center [333, 90] width 532 height 149
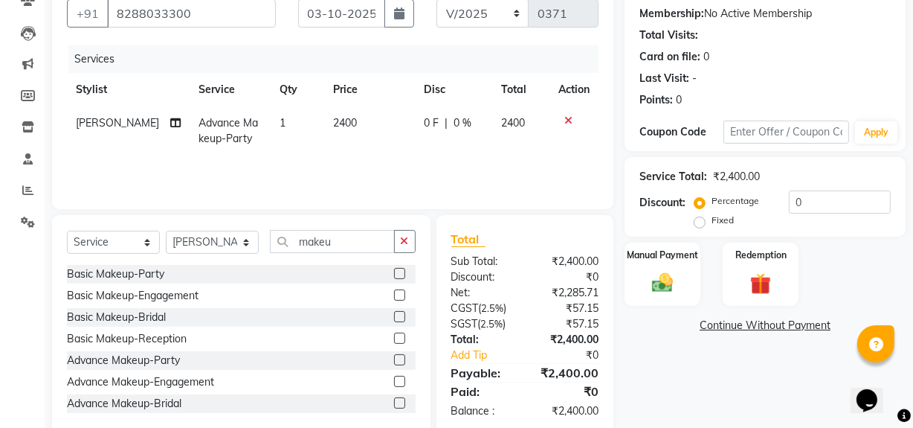
scroll to position [141, 0]
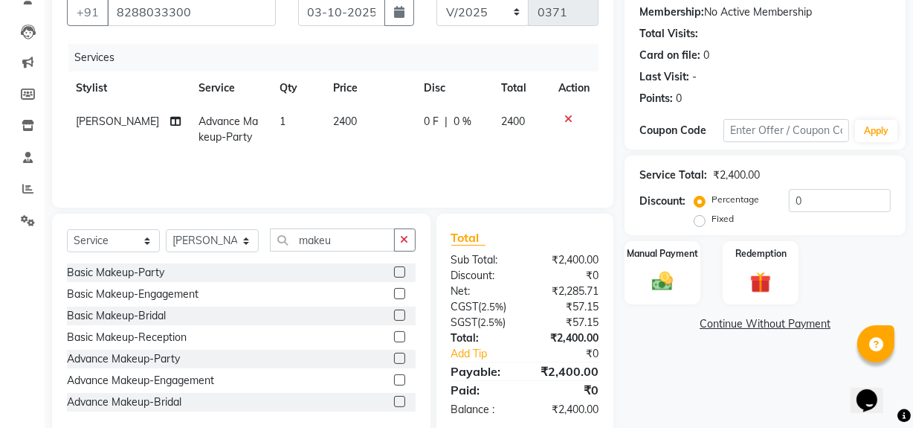
click at [394, 357] on label at bounding box center [399, 357] width 11 height 11
click at [394, 357] on input "checkbox" at bounding box center [399, 359] width 10 height 10
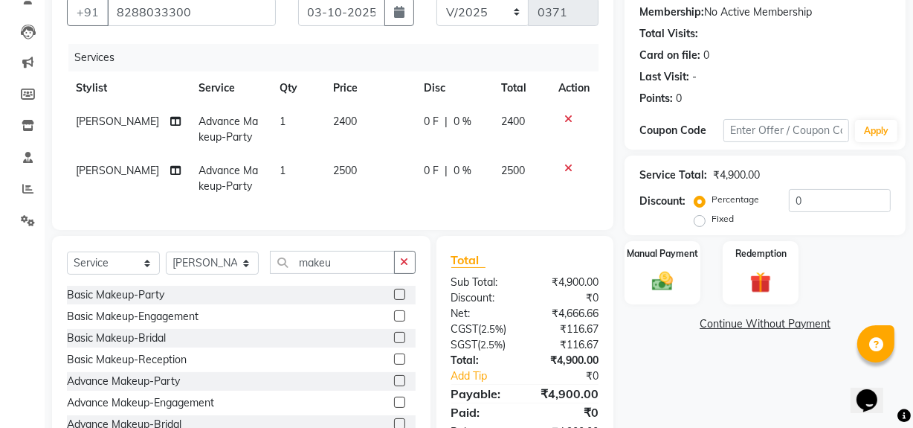
click at [347, 172] on td "2500" at bounding box center [369, 178] width 91 height 49
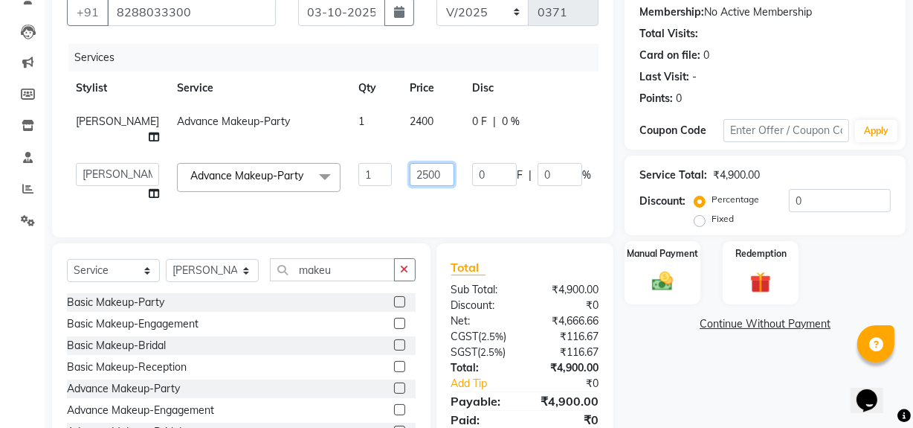
click at [410, 186] on input "2500" at bounding box center [432, 174] width 45 height 23
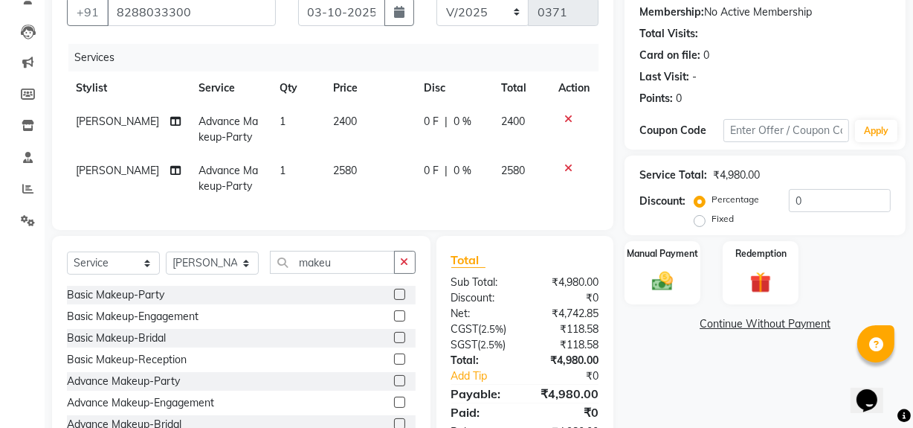
click at [671, 344] on div "Name: Archana Membership: No Active Membership Total Visits: Card on file: 0 La…" at bounding box center [771, 213] width 292 height 484
click at [712, 217] on label "Fixed" at bounding box center [723, 218] width 22 height 13
click at [704, 217] on input "Fixed" at bounding box center [702, 218] width 10 height 10
click at [665, 270] on img at bounding box center [663, 280] width 36 height 25
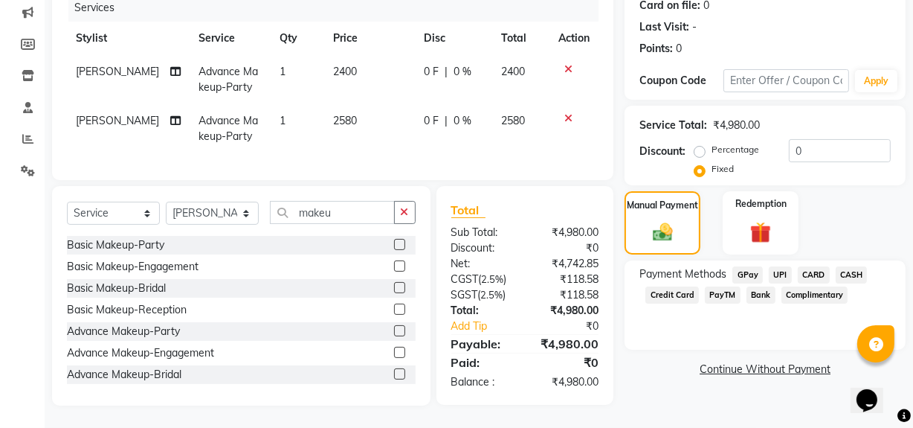
scroll to position [201, 0]
click at [847, 266] on span "CASH" at bounding box center [852, 274] width 32 height 17
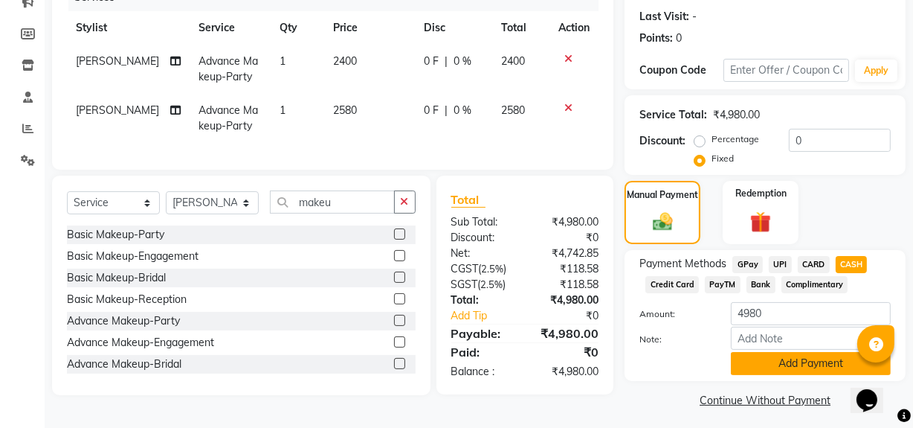
click at [790, 361] on button "Add Payment" at bounding box center [811, 363] width 160 height 23
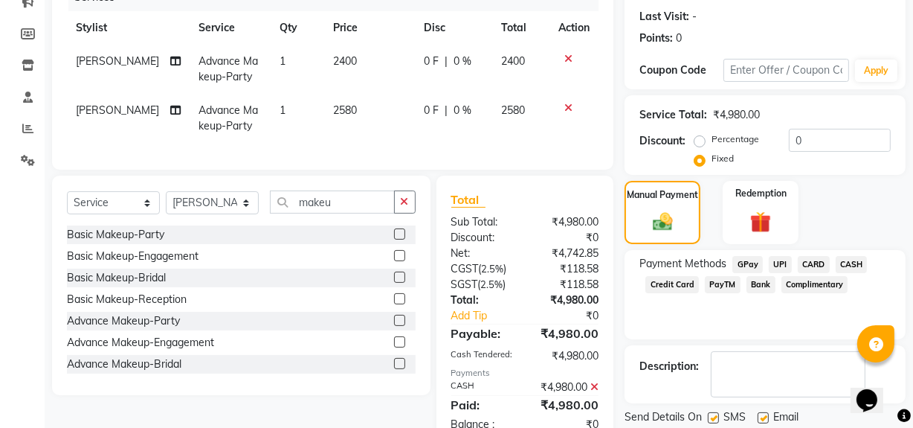
scroll to position [253, 0]
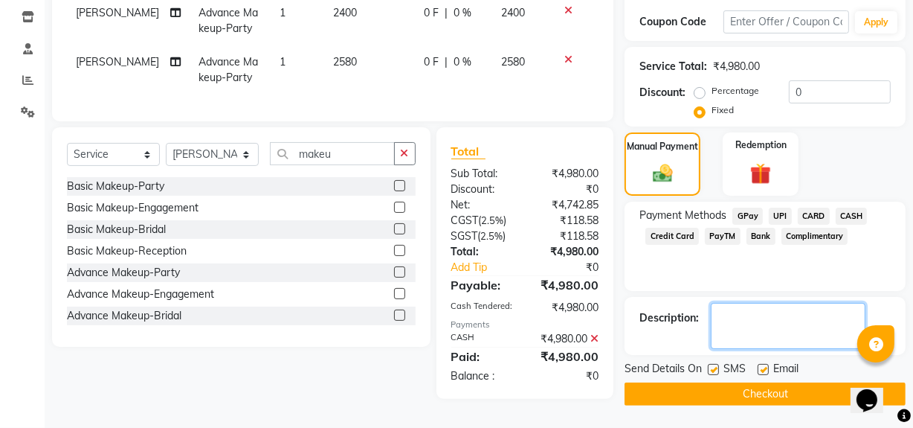
click at [758, 304] on textarea at bounding box center [788, 326] width 155 height 46
click at [748, 387] on button "Checkout" at bounding box center [765, 393] width 281 height 23
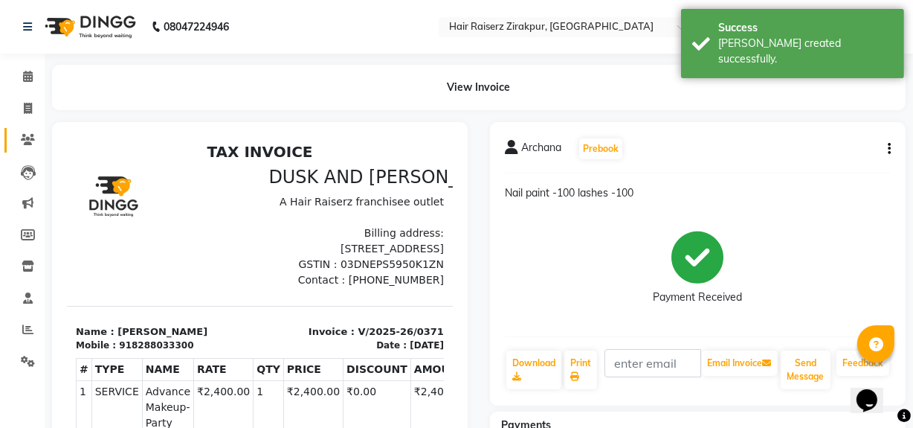
click at [24, 129] on link "Clients" at bounding box center [22, 140] width 36 height 25
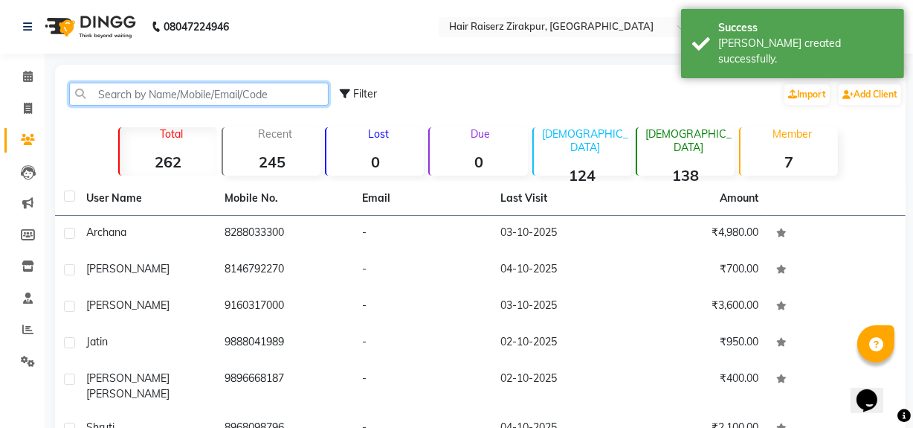
click at [200, 97] on input "text" at bounding box center [198, 94] width 259 height 23
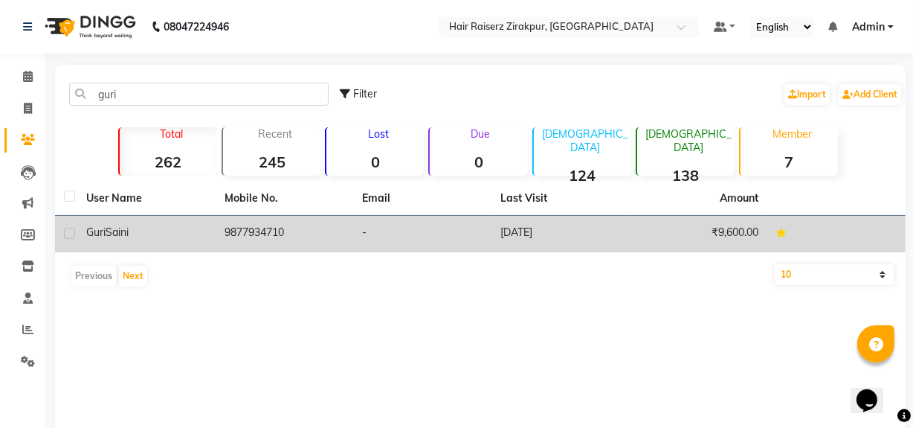
click at [244, 219] on td "9877934710" at bounding box center [285, 234] width 138 height 36
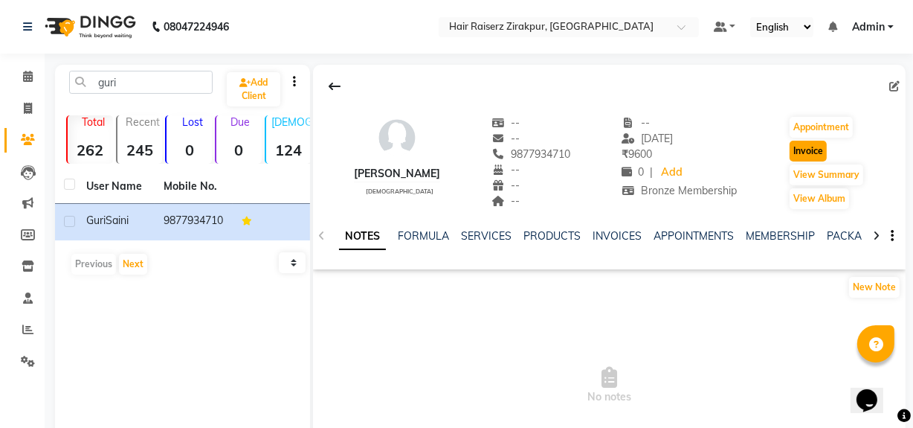
click at [817, 141] on button "Invoice" at bounding box center [808, 151] width 37 height 21
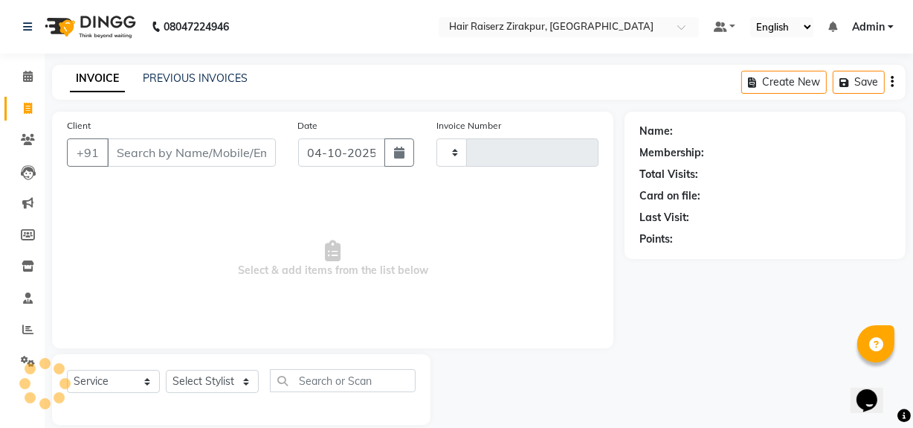
scroll to position [19, 0]
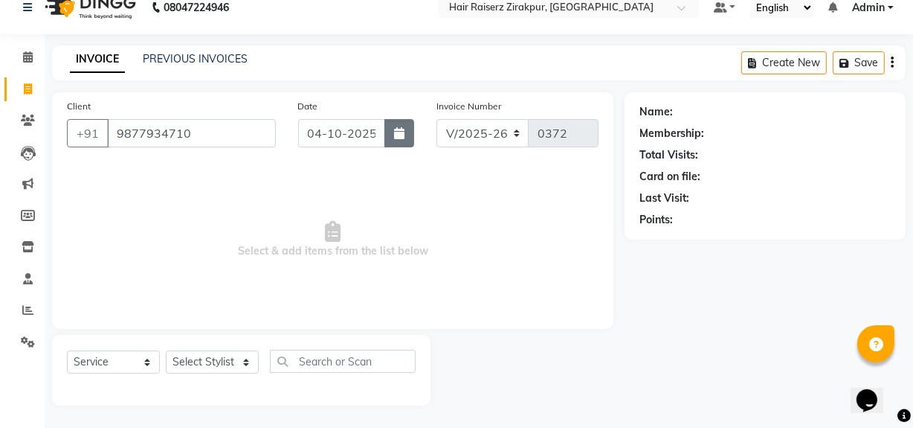
drag, startPoint x: 394, startPoint y: 134, endPoint x: 407, endPoint y: 126, distance: 14.7
click at [407, 126] on button "button" at bounding box center [399, 133] width 30 height 28
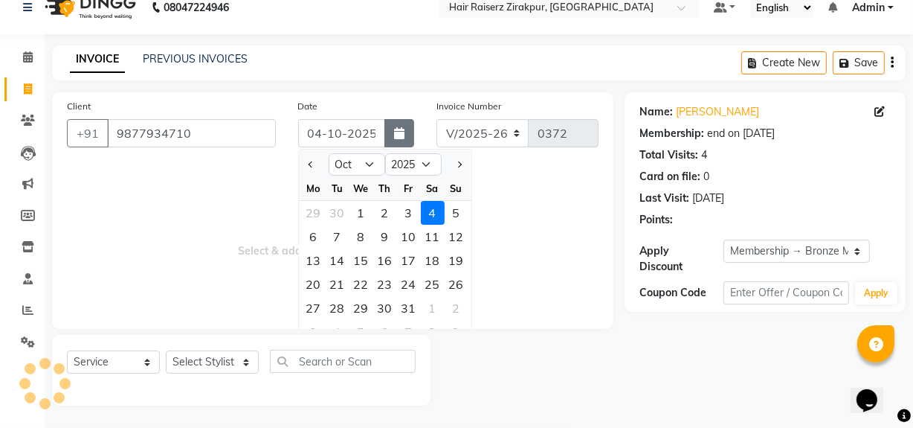
click at [407, 126] on button "button" at bounding box center [399, 133] width 30 height 28
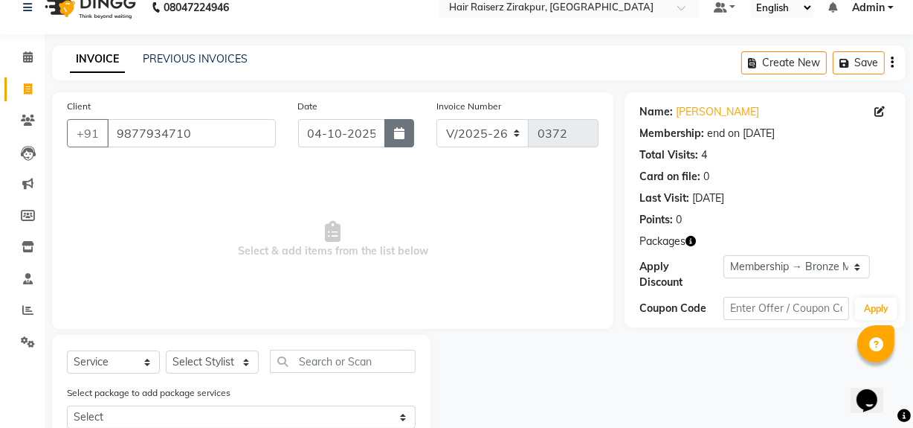
click at [404, 127] on button "button" at bounding box center [399, 133] width 30 height 28
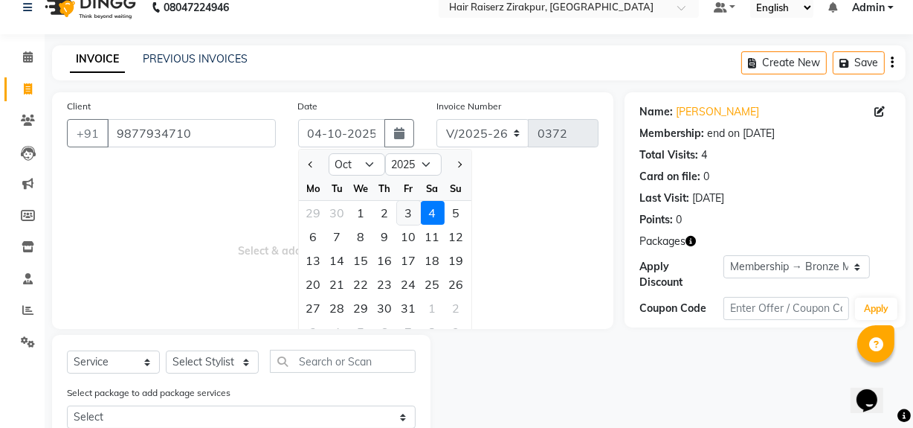
click at [409, 207] on div "3" at bounding box center [409, 213] width 24 height 24
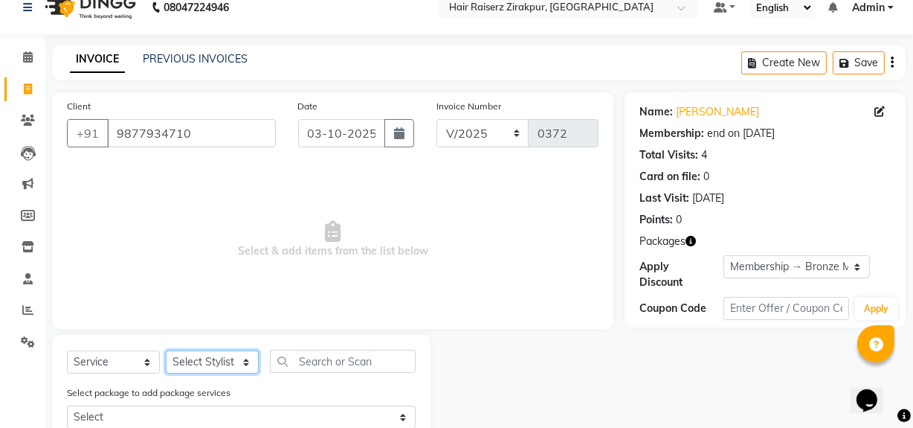
click at [247, 358] on select "Select Stylist [PERSON_NAME] Admin Akshay [PERSON_NAME] Deepak [PERSON_NAME] [P…" at bounding box center [212, 361] width 93 height 23
click at [166, 350] on select "Select Stylist [PERSON_NAME] Admin Akshay [PERSON_NAME] Deepak [PERSON_NAME] [P…" at bounding box center [212, 361] width 93 height 23
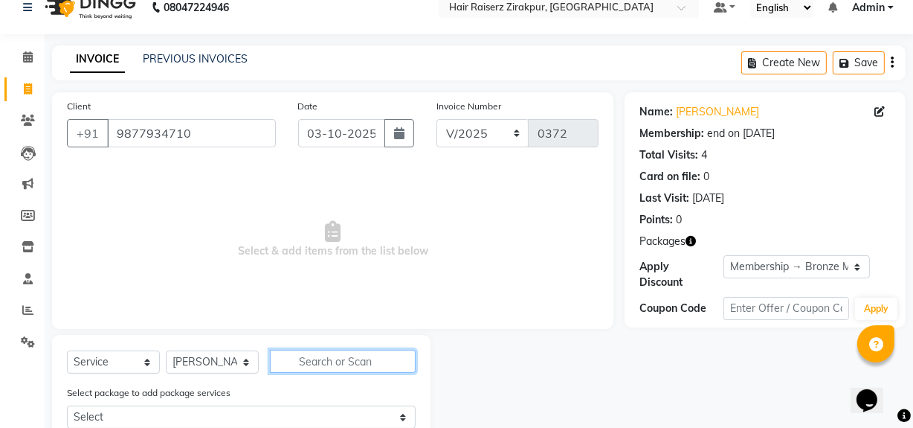
click at [295, 367] on input "text" at bounding box center [343, 360] width 146 height 23
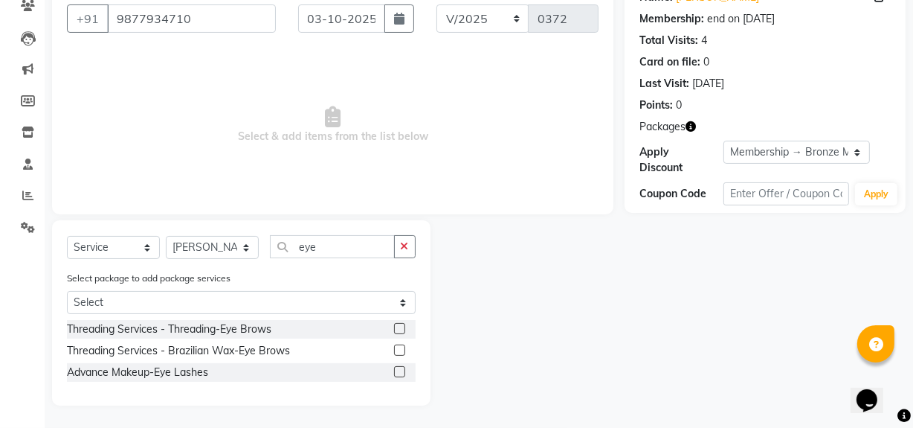
click at [395, 328] on label at bounding box center [399, 328] width 11 height 11
click at [395, 328] on input "checkbox" at bounding box center [399, 329] width 10 height 10
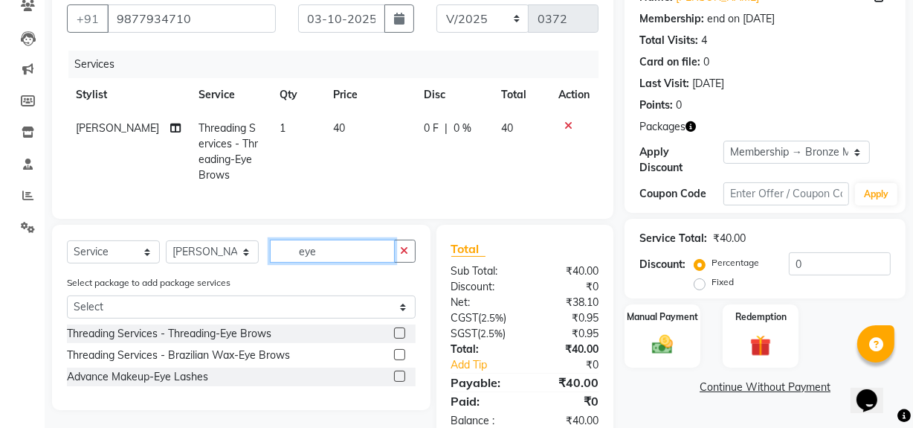
click at [352, 262] on input "eye" at bounding box center [332, 250] width 125 height 23
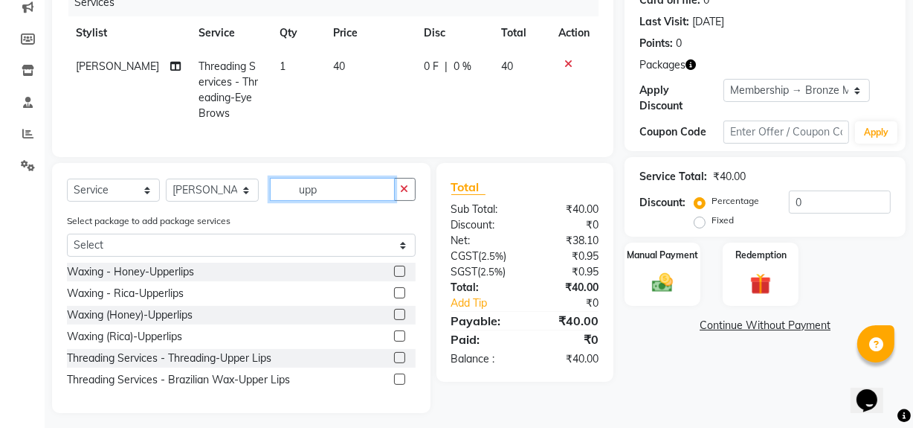
scroll to position [196, 0]
click at [400, 362] on label at bounding box center [399, 356] width 11 height 11
click at [400, 362] on input "checkbox" at bounding box center [399, 357] width 10 height 10
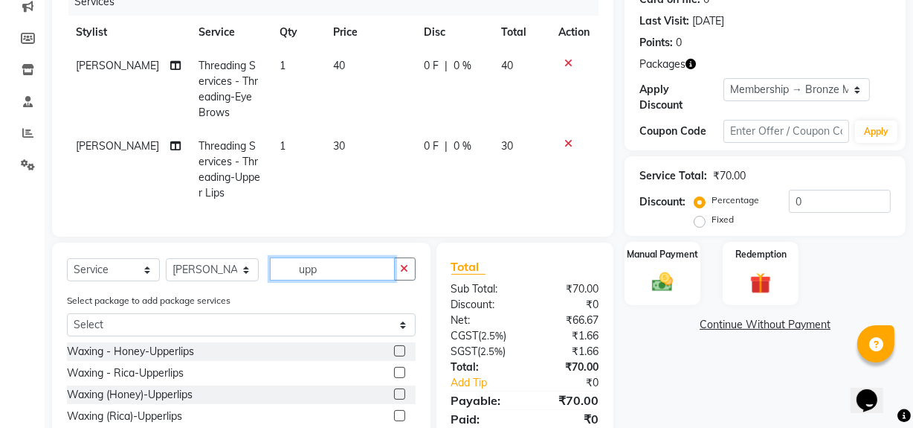
click at [343, 274] on input "upp" at bounding box center [332, 268] width 125 height 23
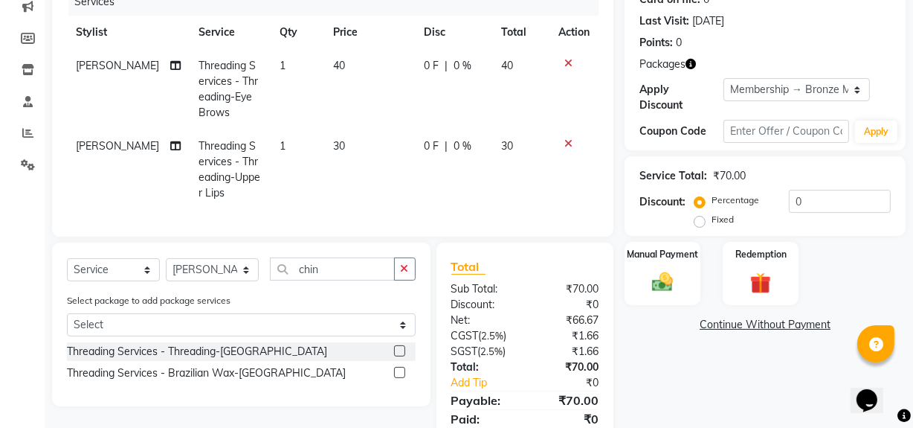
click at [397, 356] on label at bounding box center [399, 350] width 11 height 11
click at [397, 356] on input "checkbox" at bounding box center [399, 351] width 10 height 10
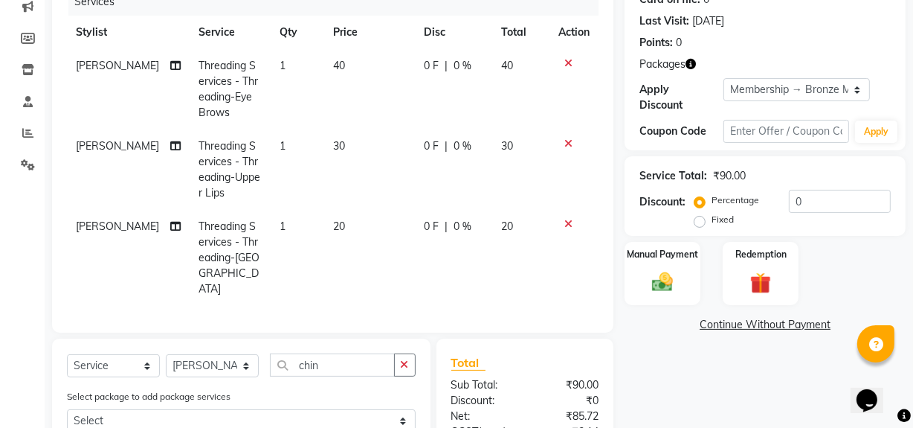
click at [333, 60] on span "40" at bounding box center [339, 65] width 12 height 13
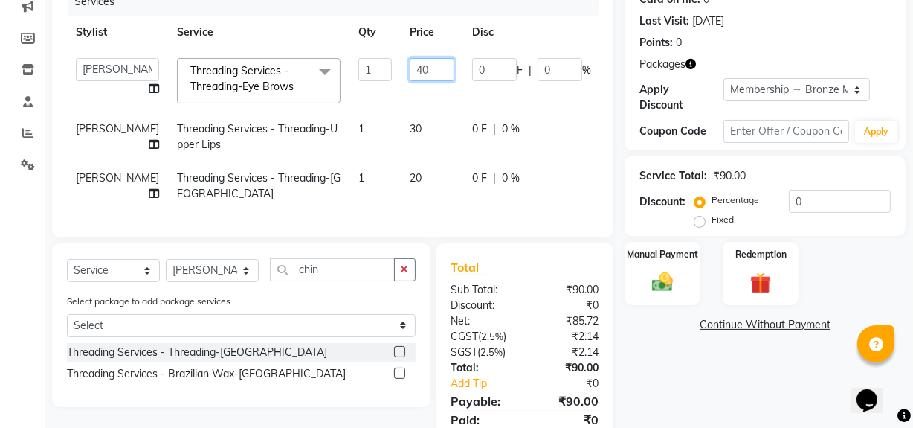
click at [410, 59] on input "40" at bounding box center [432, 69] width 45 height 23
click at [367, 121] on tbody "[PERSON_NAME] Admin Akshay chhajlana Ashwin Deepak [PERSON_NAME] [PERSON_NAME] …" at bounding box center [379, 129] width 625 height 161
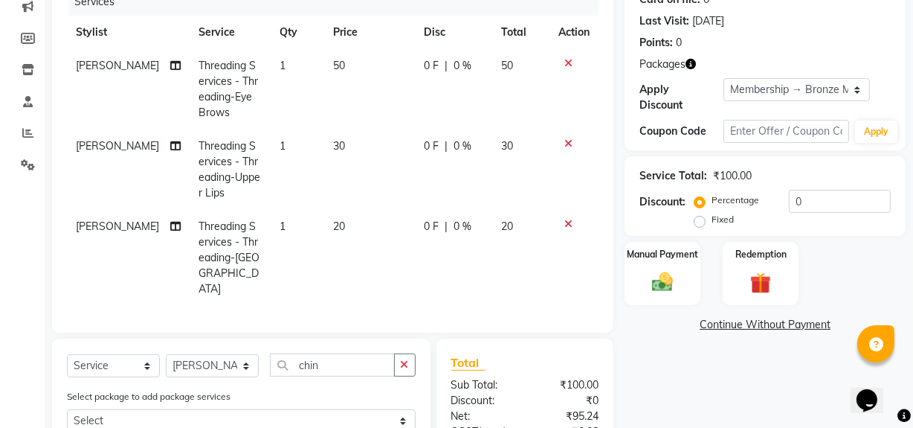
click at [333, 139] on span "30" at bounding box center [339, 145] width 12 height 13
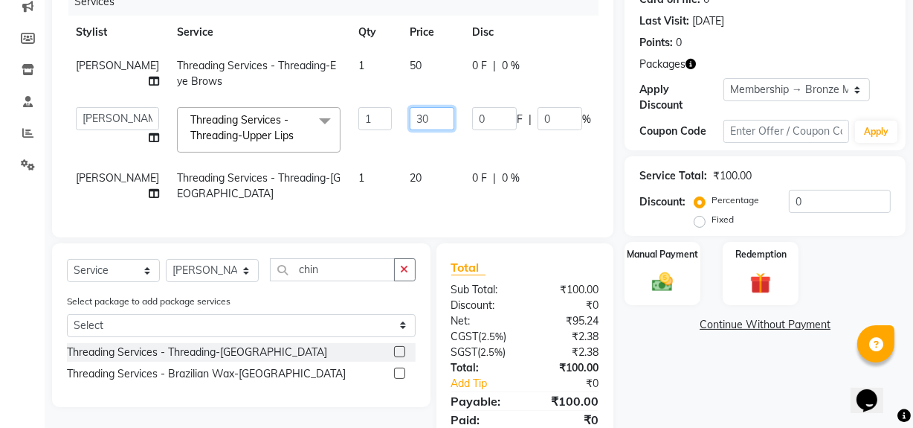
click at [410, 130] on input "30" at bounding box center [432, 118] width 45 height 23
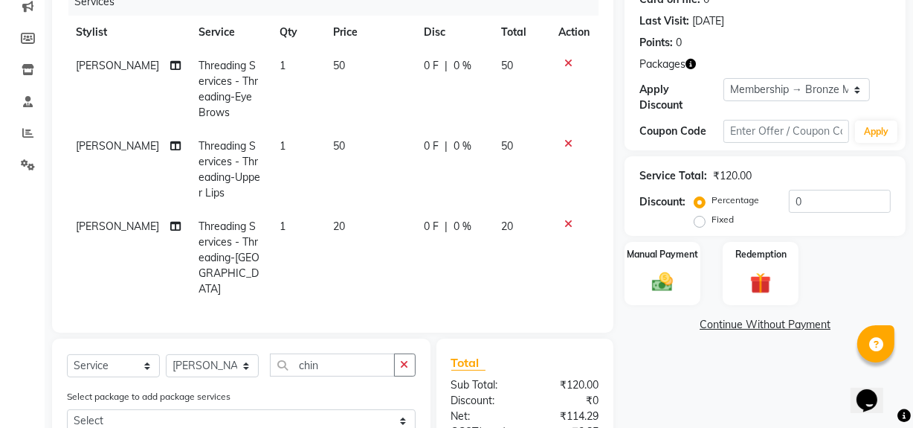
click at [372, 188] on tbody "[PERSON_NAME] Threading Services - Threading-Eye Brows 1 50 0 F | 0 % 50 Shruti…" at bounding box center [333, 177] width 532 height 257
click at [333, 230] on span "20" at bounding box center [339, 225] width 12 height 13
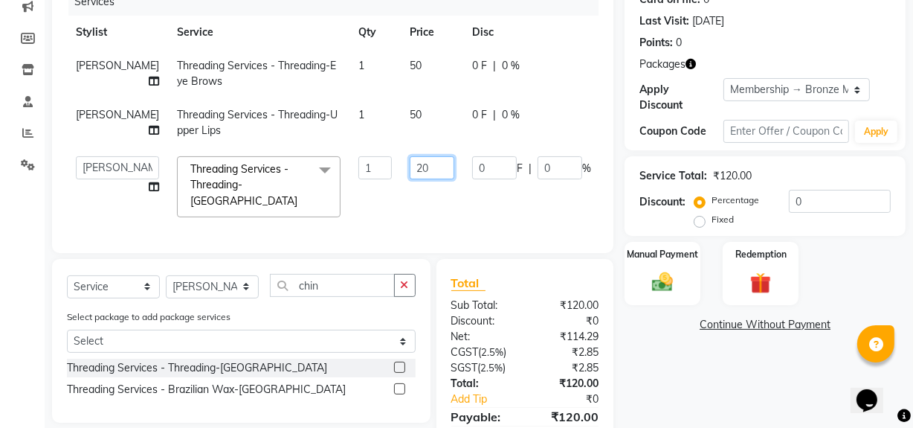
click at [410, 179] on input "20" at bounding box center [432, 167] width 45 height 23
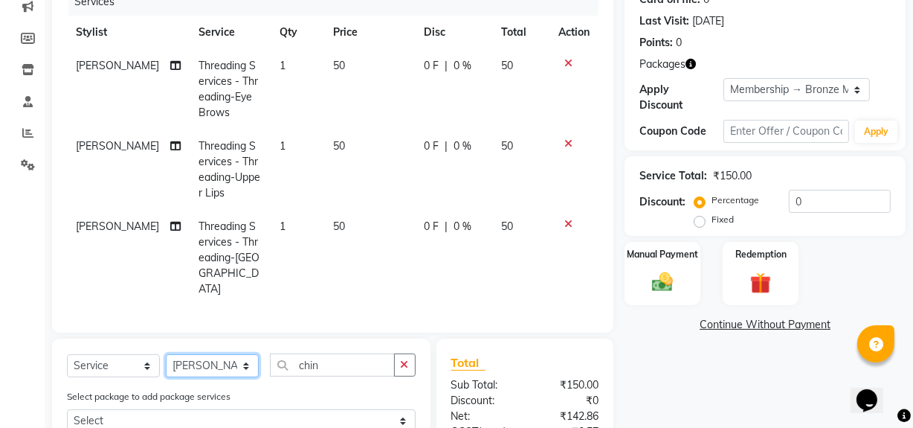
click at [244, 312] on div "Client [PHONE_NUMBER] Date [DATE] Invoice Number V/2025 V/[PHONE_NUMBER] Servic…" at bounding box center [333, 236] width 584 height 642
click at [166, 354] on select "Select Stylist [PERSON_NAME] Admin Akshay [PERSON_NAME] Deepak [PERSON_NAME] [P…" at bounding box center [212, 365] width 93 height 23
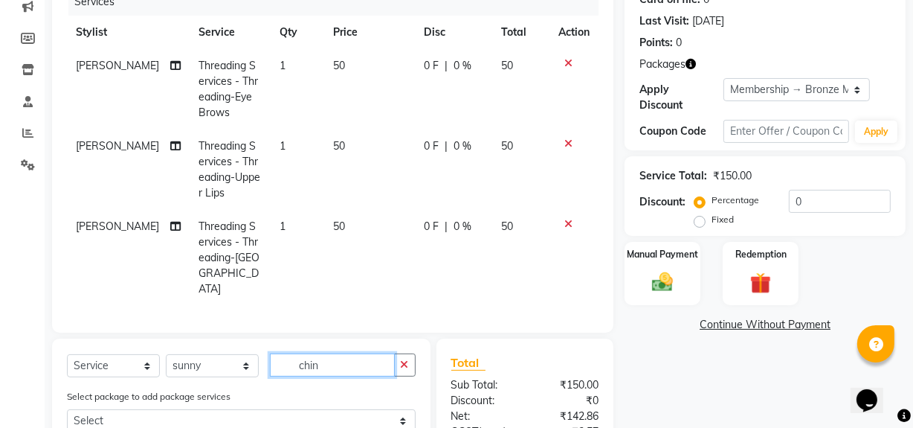
click at [319, 353] on input "chin" at bounding box center [332, 364] width 125 height 23
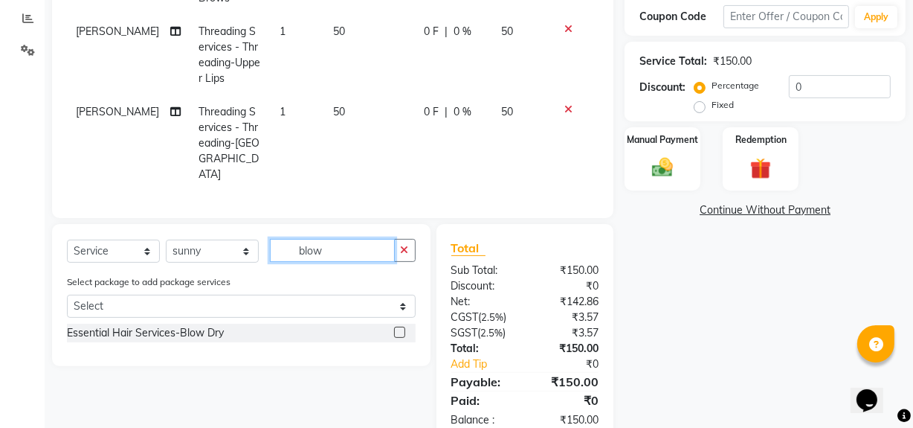
scroll to position [319, 0]
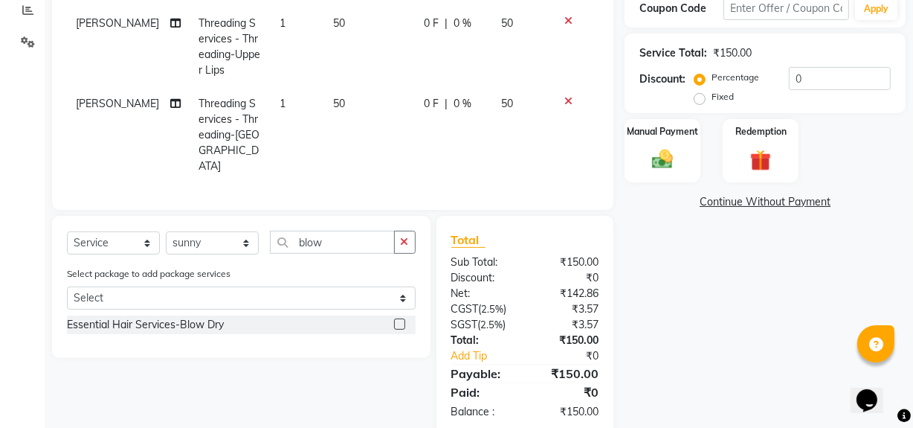
click at [393, 315] on div "Essential Hair Services-Blow Dry" at bounding box center [241, 324] width 349 height 19
click at [399, 318] on label at bounding box center [399, 323] width 11 height 11
click at [399, 320] on input "checkbox" at bounding box center [399, 325] width 10 height 10
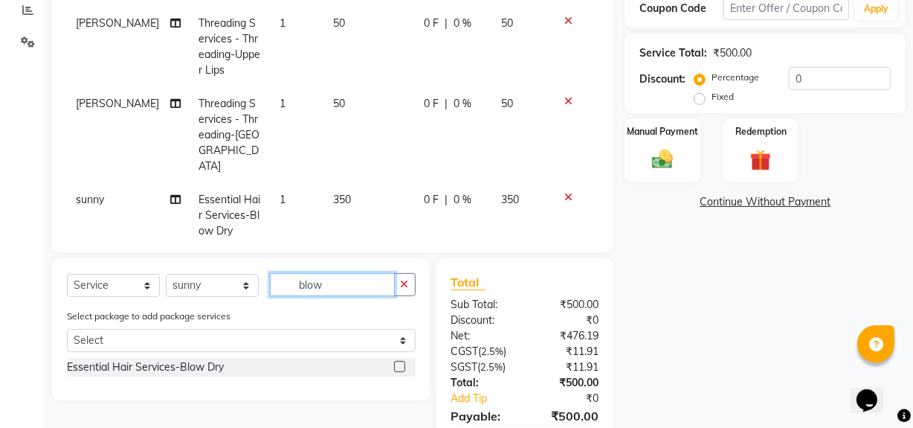
click at [339, 291] on input "blow" at bounding box center [332, 284] width 125 height 23
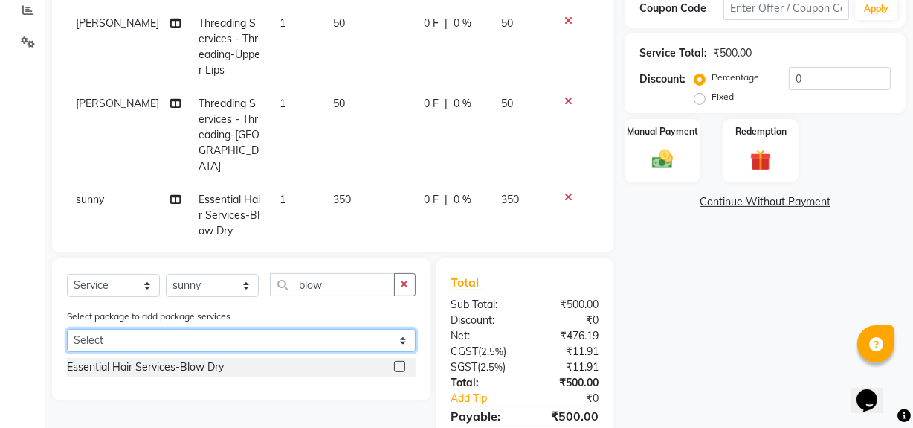
click at [402, 341] on select "Select Advcance blow dry and wash" at bounding box center [241, 340] width 349 height 23
click at [67, 329] on select "Select Advcance blow dry and wash" at bounding box center [241, 340] width 349 height 23
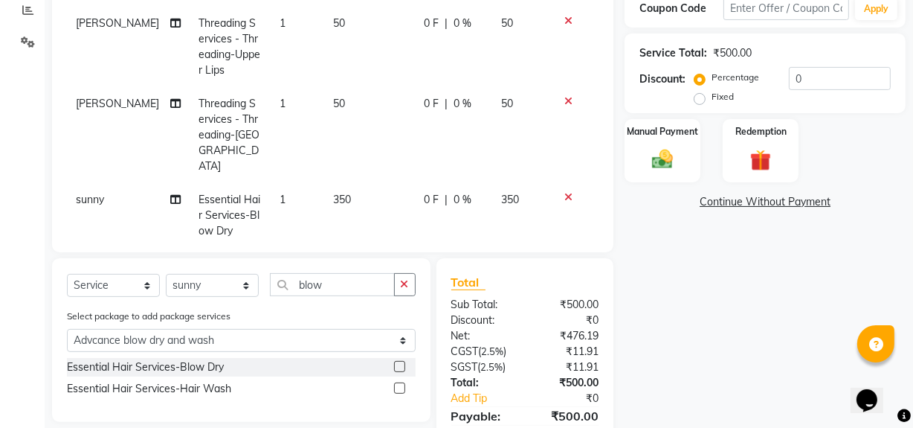
click at [401, 362] on label at bounding box center [399, 366] width 11 height 11
click at [401, 362] on input "checkbox" at bounding box center [399, 367] width 10 height 10
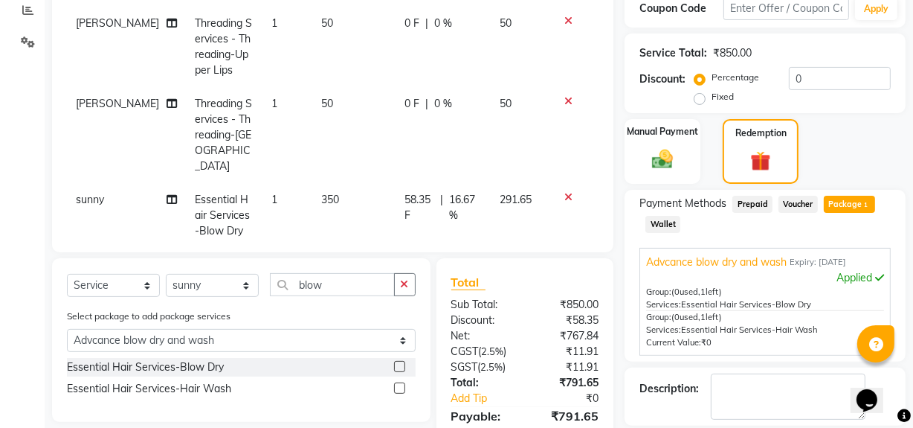
click at [564, 192] on icon at bounding box center [568, 197] width 8 height 10
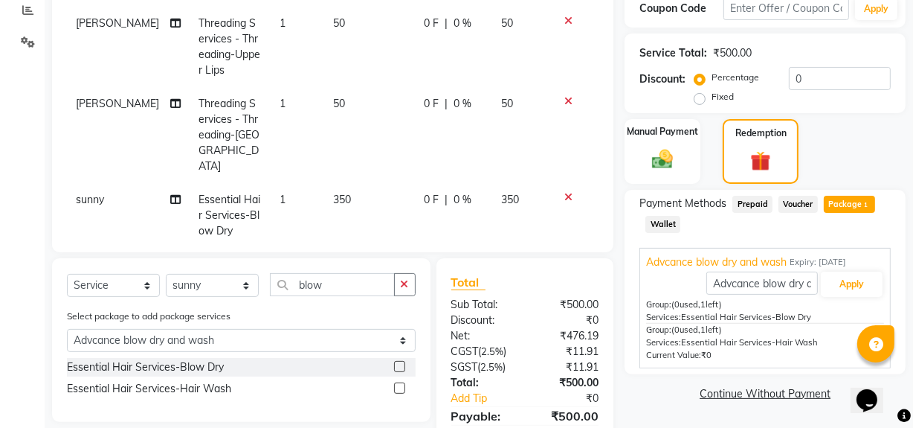
click at [564, 192] on icon at bounding box center [568, 197] width 8 height 10
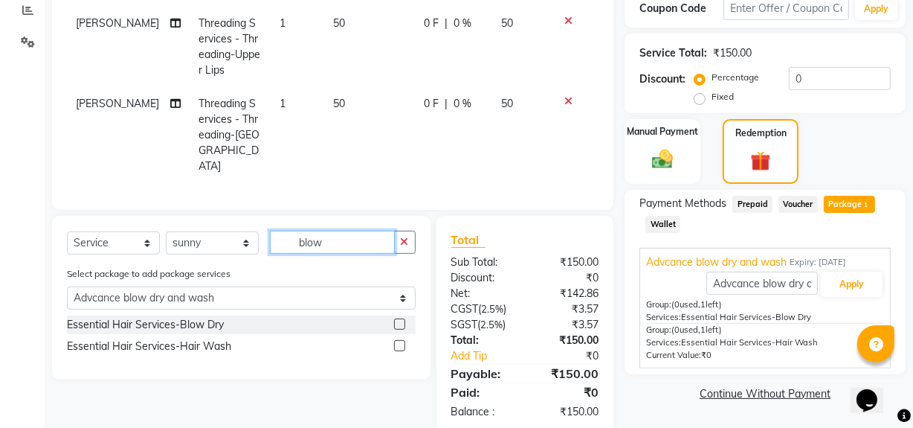
click at [337, 230] on input "blow" at bounding box center [332, 241] width 125 height 23
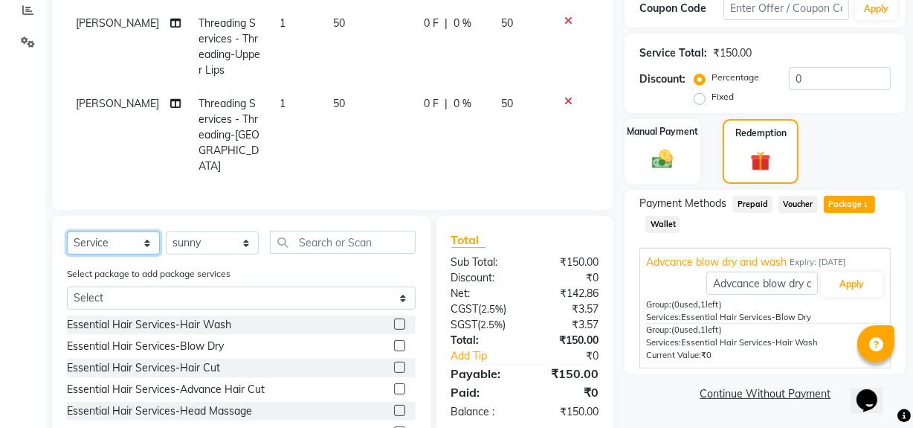
click at [148, 231] on select "Select Service Product Membership Package Voucher Prepaid Gift Card" at bounding box center [113, 242] width 93 height 23
click at [67, 231] on select "Select Service Product Membership Package Voucher Prepaid Gift Card" at bounding box center [113, 242] width 93 height 23
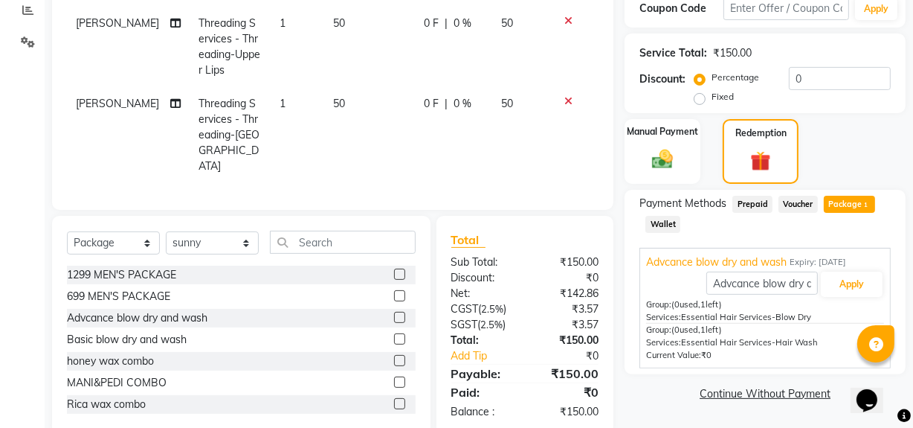
click at [394, 312] on label at bounding box center [399, 317] width 11 height 11
click at [394, 313] on input "checkbox" at bounding box center [399, 318] width 10 height 10
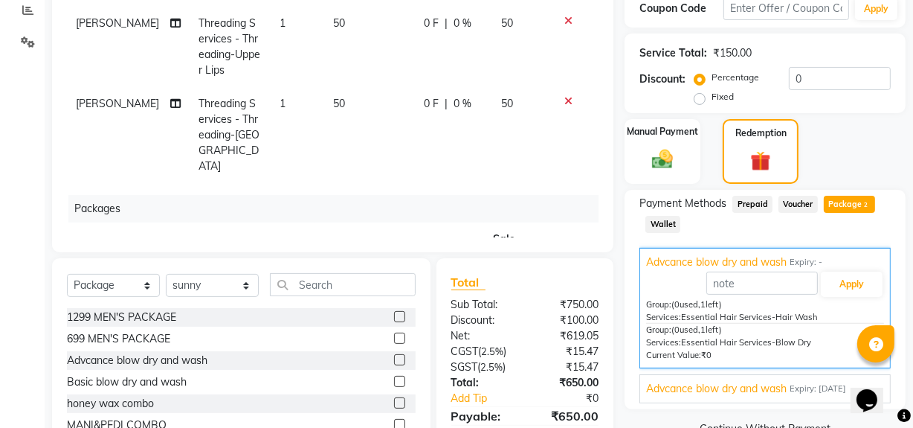
scroll to position [74, 0]
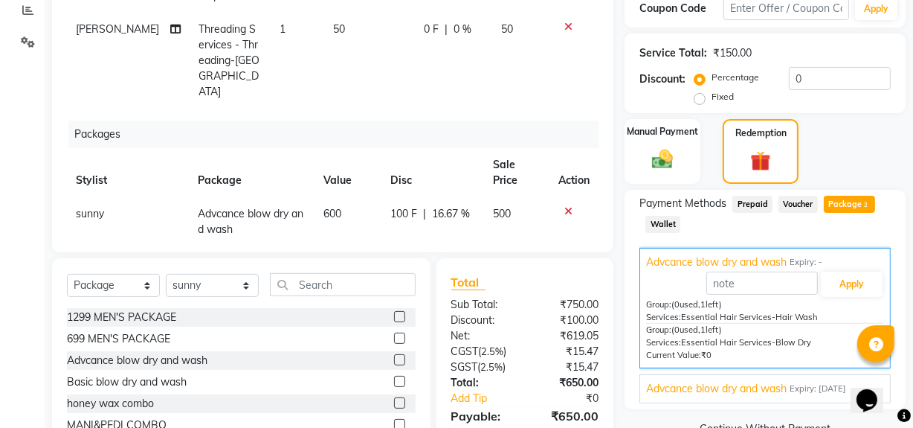
click at [330, 207] on span "600" at bounding box center [332, 213] width 18 height 13
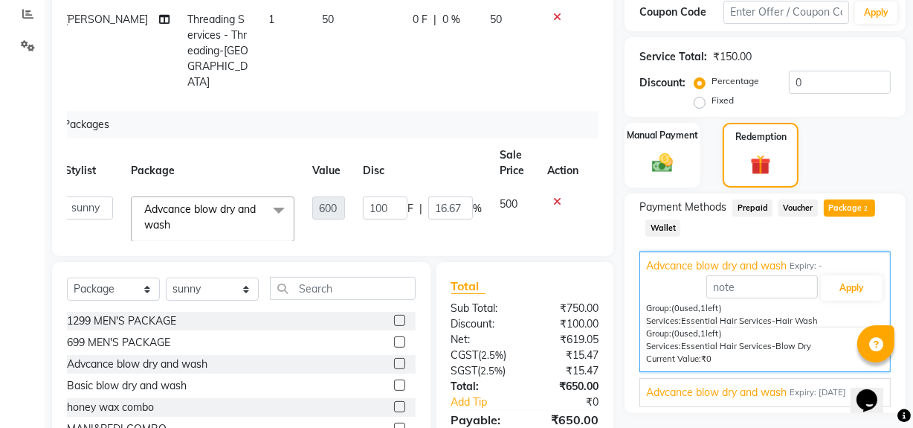
scroll to position [315, 0]
click at [674, 169] on img at bounding box center [663, 163] width 36 height 25
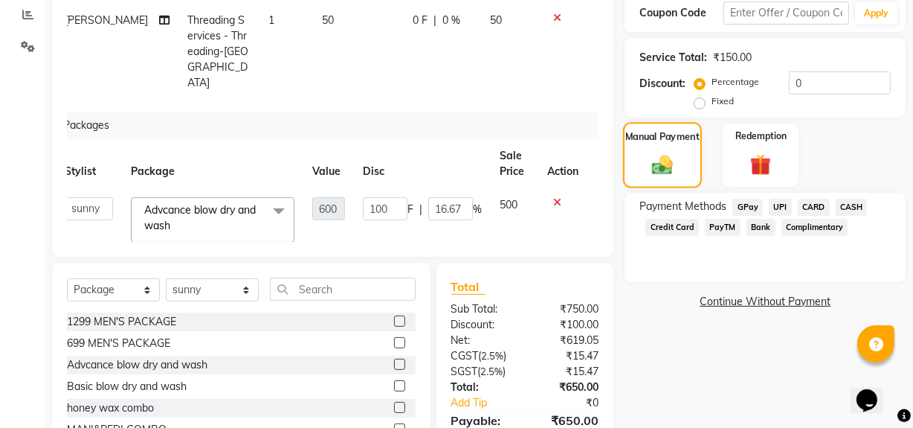
click at [674, 169] on img at bounding box center [662, 164] width 33 height 24
click at [754, 206] on span "GPay" at bounding box center [747, 207] width 30 height 17
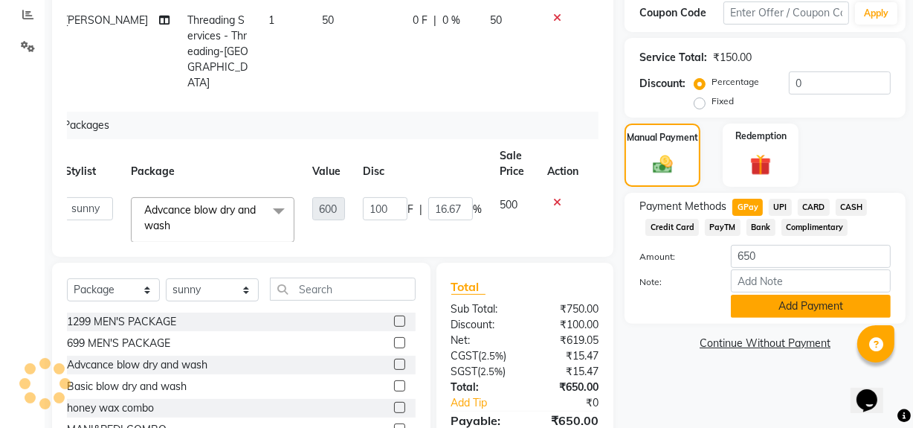
click at [764, 298] on button "Add Payment" at bounding box center [811, 305] width 160 height 23
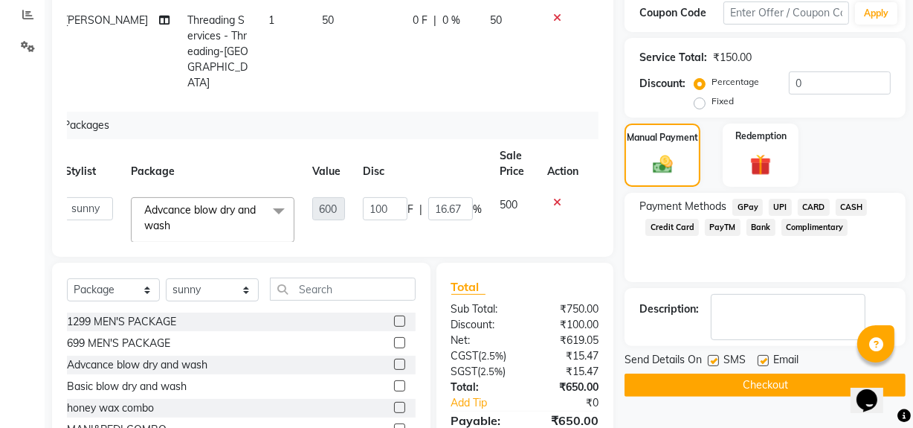
click at [753, 384] on button "Checkout" at bounding box center [765, 384] width 281 height 23
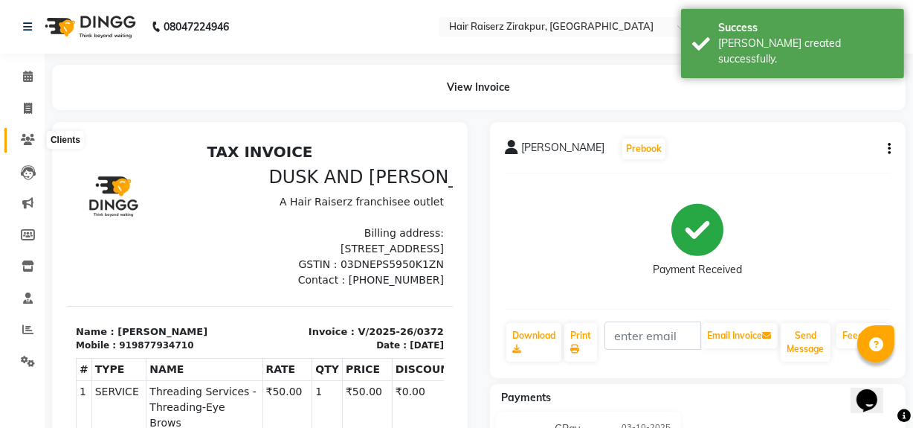
click at [30, 134] on icon at bounding box center [28, 139] width 14 height 11
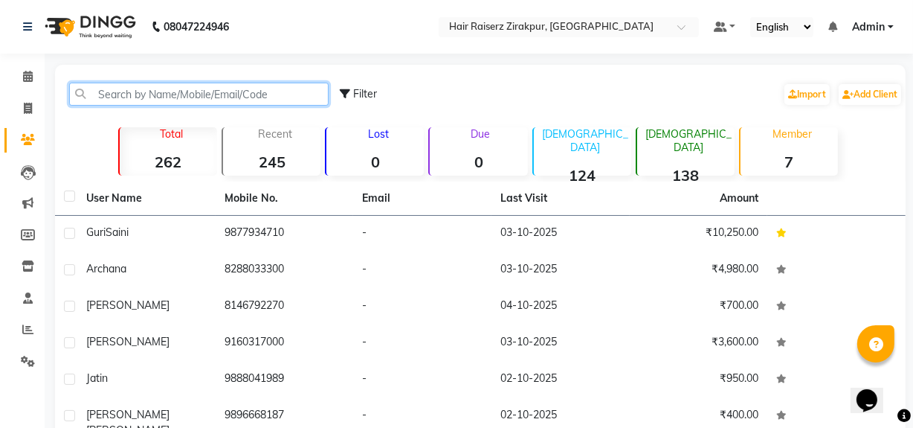
click at [220, 86] on input "text" at bounding box center [198, 94] width 259 height 23
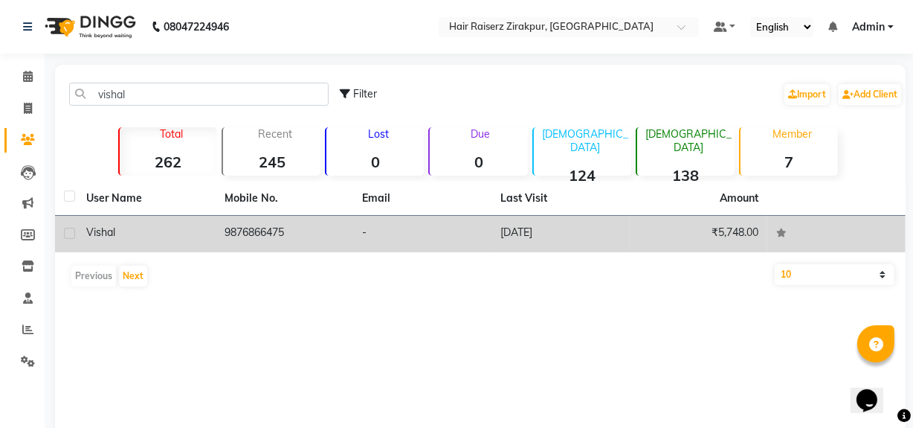
click at [163, 232] on div "vishal" at bounding box center [146, 233] width 120 height 16
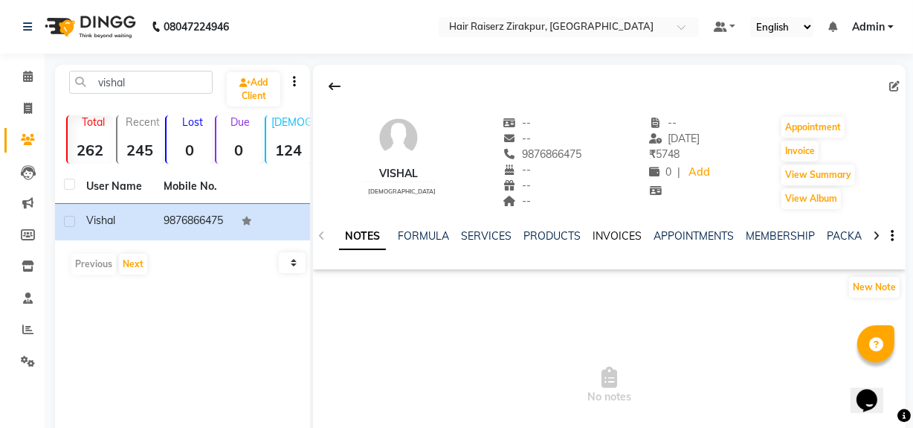
click at [611, 234] on link "INVOICES" at bounding box center [617, 235] width 49 height 13
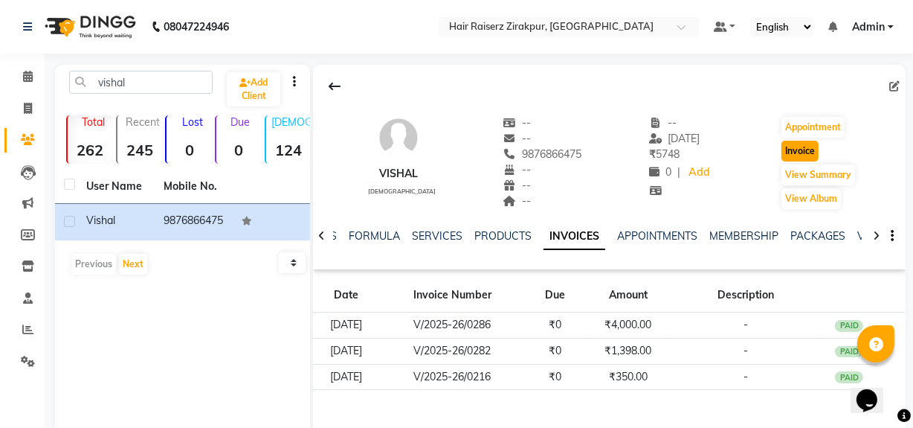
click at [793, 149] on button "Invoice" at bounding box center [799, 151] width 37 height 21
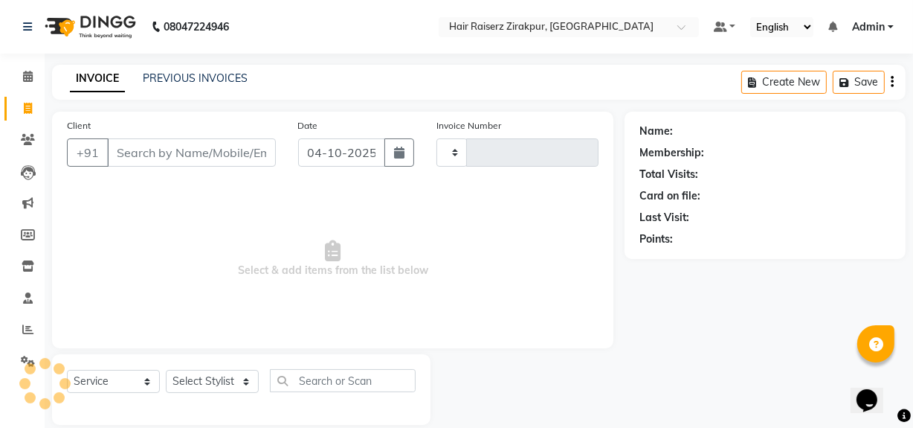
scroll to position [19, 0]
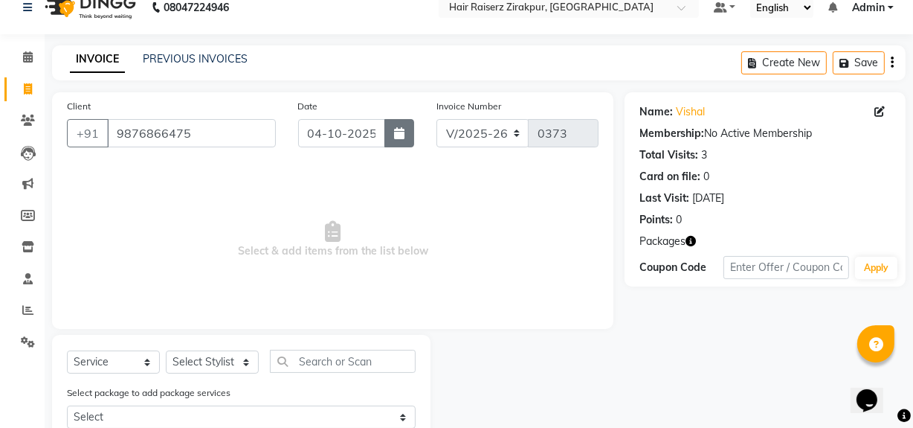
click at [405, 134] on button "button" at bounding box center [399, 133] width 30 height 28
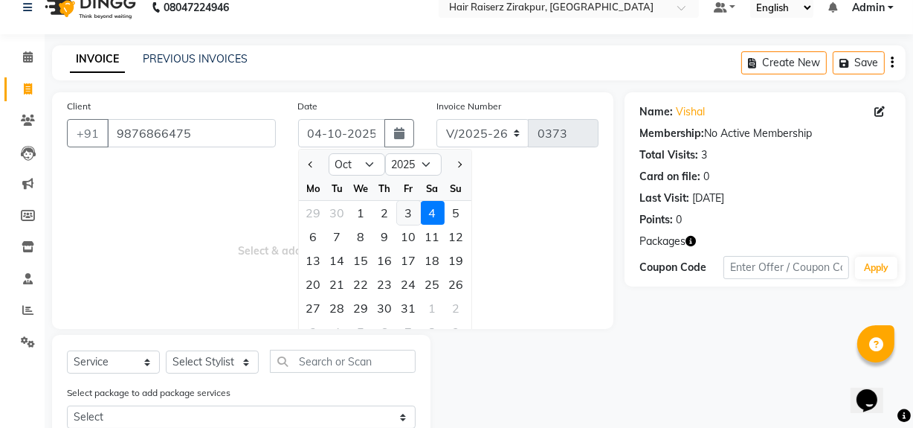
click at [414, 203] on div "3" at bounding box center [409, 213] width 24 height 24
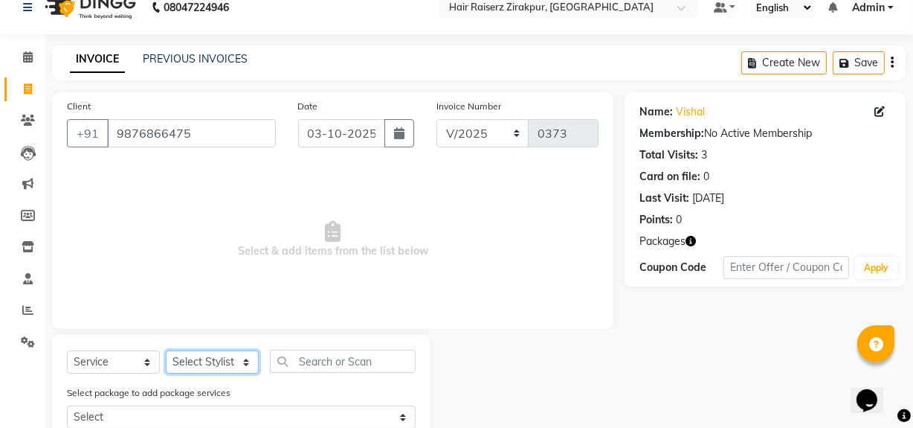
click at [237, 359] on select "Select Stylist [PERSON_NAME] Admin Akshay [PERSON_NAME] Deepak [PERSON_NAME] [P…" at bounding box center [212, 361] width 93 height 23
click at [238, 361] on select "Select Stylist [PERSON_NAME] Admin Akshay [PERSON_NAME] Deepak [PERSON_NAME] [P…" at bounding box center [212, 361] width 93 height 23
click at [166, 350] on select "Select Stylist [PERSON_NAME] Admin Akshay [PERSON_NAME] Deepak [PERSON_NAME] [P…" at bounding box center [212, 361] width 93 height 23
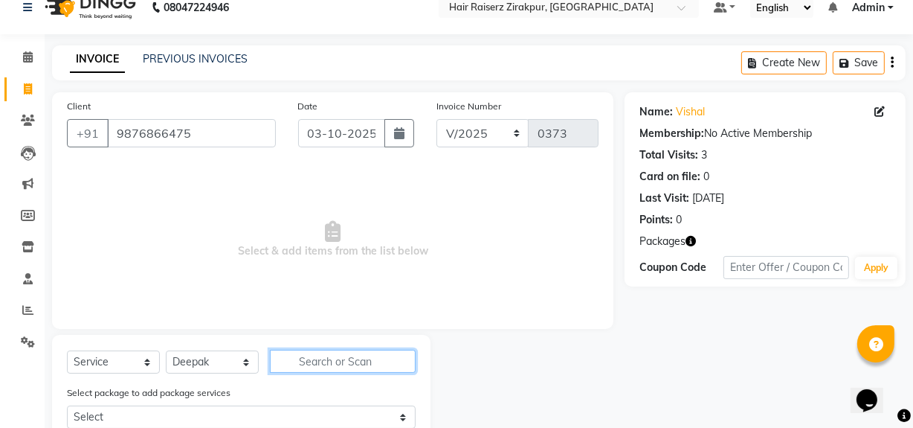
click at [326, 363] on input "text" at bounding box center [343, 360] width 146 height 23
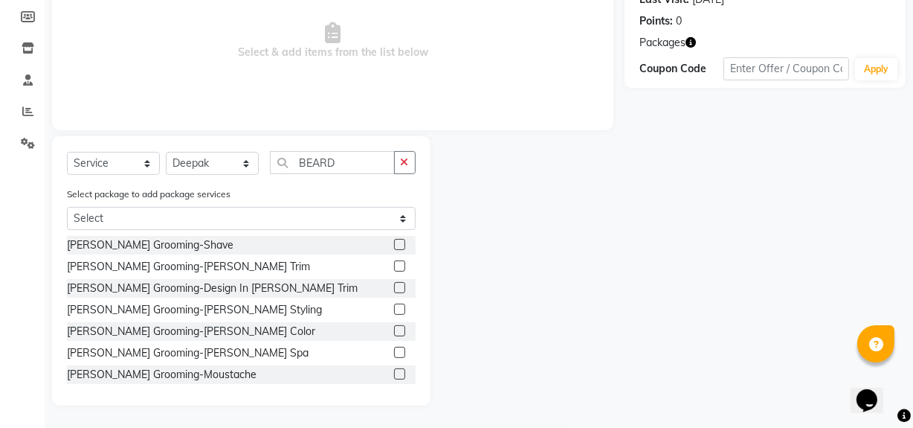
click at [394, 268] on label at bounding box center [399, 265] width 11 height 11
click at [394, 268] on input "checkbox" at bounding box center [399, 267] width 10 height 10
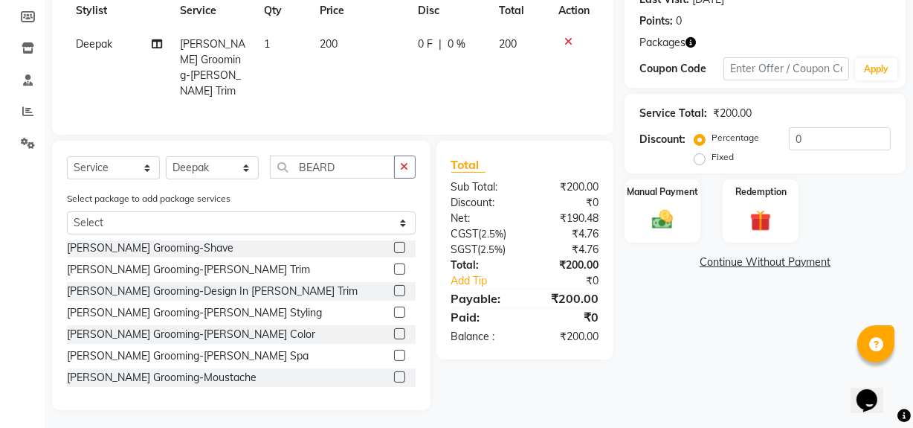
scroll to position [0, 0]
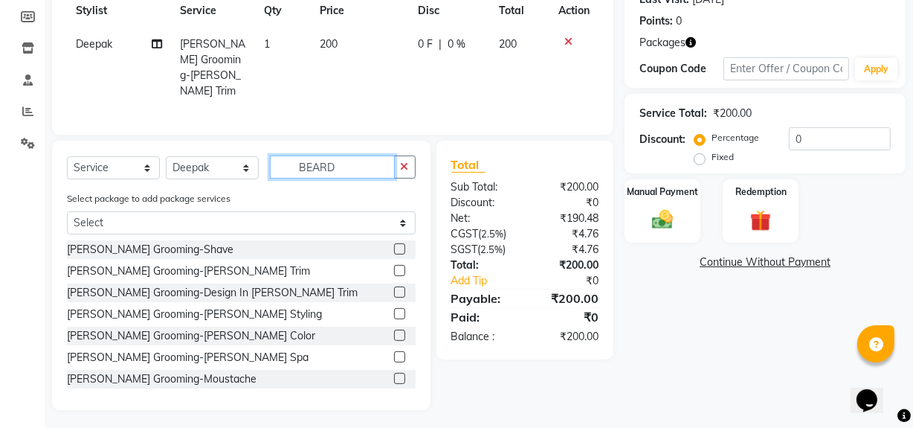
click at [371, 164] on input "BEARD" at bounding box center [332, 166] width 125 height 23
click at [247, 161] on select "Select Stylist [PERSON_NAME] Admin Akshay [PERSON_NAME] Deepak [PERSON_NAME] [P…" at bounding box center [212, 167] width 93 height 23
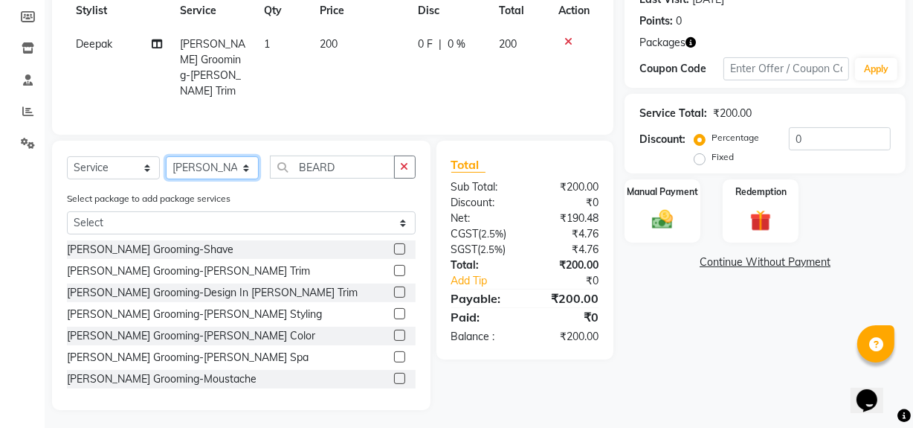
click at [166, 156] on select "Select Stylist [PERSON_NAME] Admin Akshay [PERSON_NAME] Deepak [PERSON_NAME] [P…" at bounding box center [212, 167] width 93 height 23
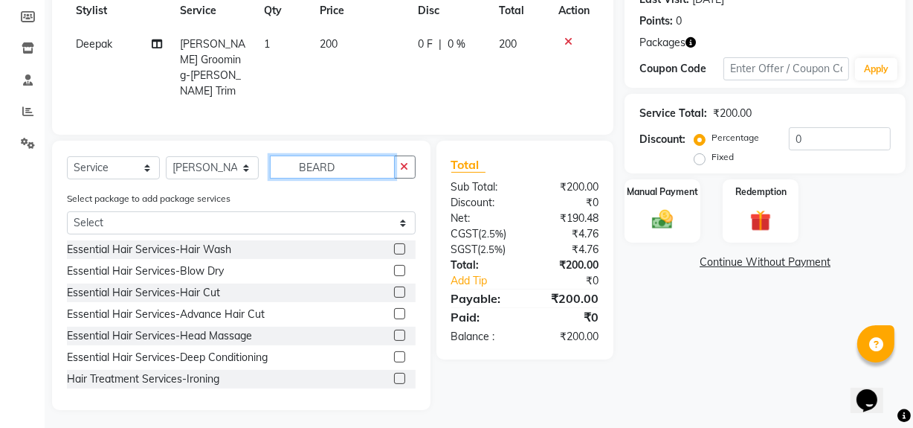
click at [345, 157] on input "BEARD" at bounding box center [332, 166] width 125 height 23
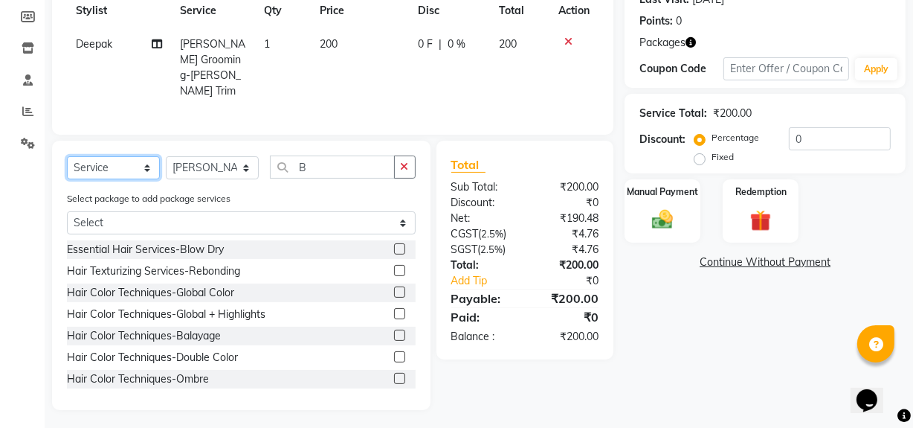
click at [144, 163] on select "Select Service Product Membership Package Voucher Prepaid Gift Card" at bounding box center [113, 167] width 93 height 23
click at [67, 179] on select "Select Service Product Membership Package Voucher Prepaid Gift Card" at bounding box center [113, 167] width 93 height 23
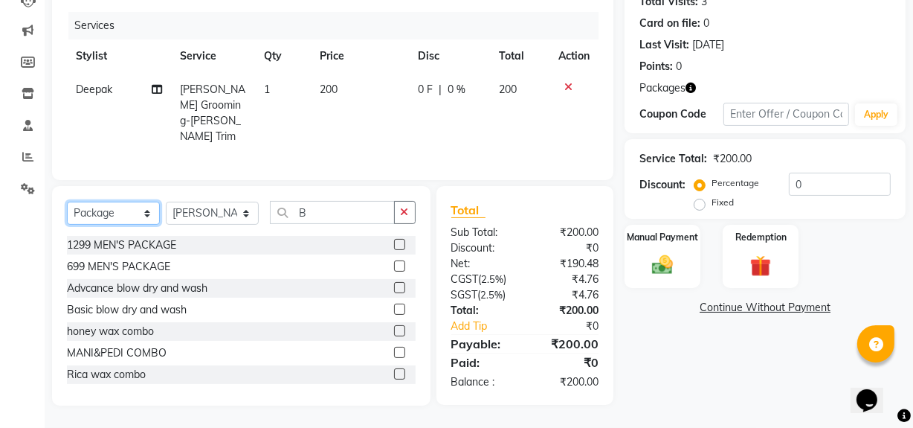
scroll to position [168, 0]
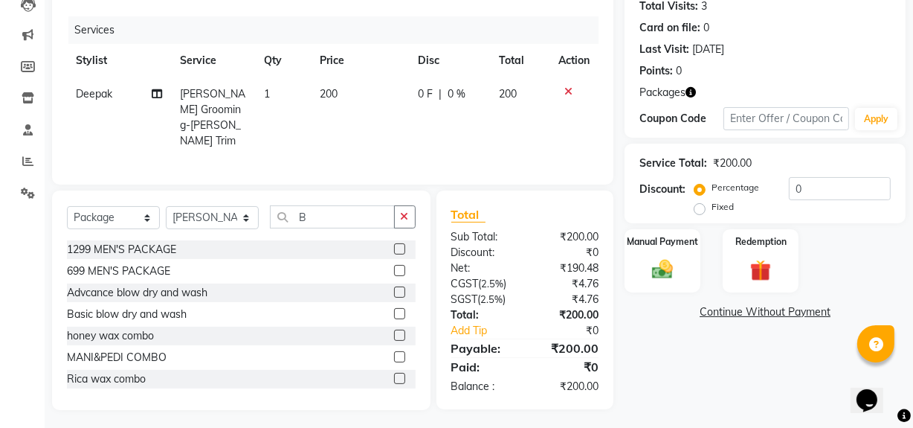
click at [394, 351] on label at bounding box center [399, 356] width 11 height 11
click at [394, 352] on input "checkbox" at bounding box center [399, 357] width 10 height 10
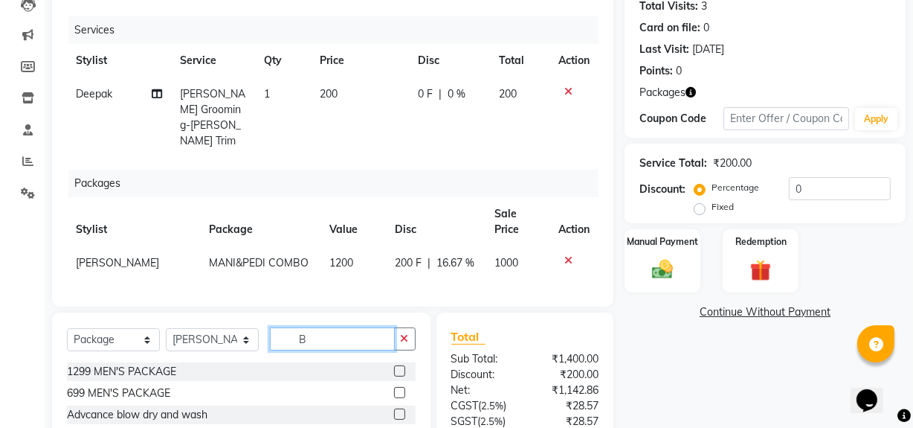
click at [346, 327] on input "B" at bounding box center [332, 338] width 125 height 23
click at [236, 329] on select "Select Stylist [PERSON_NAME] Admin Akshay [PERSON_NAME] Deepak [PERSON_NAME] [P…" at bounding box center [212, 339] width 93 height 23
click at [166, 328] on select "Select Stylist [PERSON_NAME] Admin Akshay [PERSON_NAME] Deepak [PERSON_NAME] [P…" at bounding box center [212, 339] width 93 height 23
click at [325, 338] on input "B" at bounding box center [332, 338] width 125 height 23
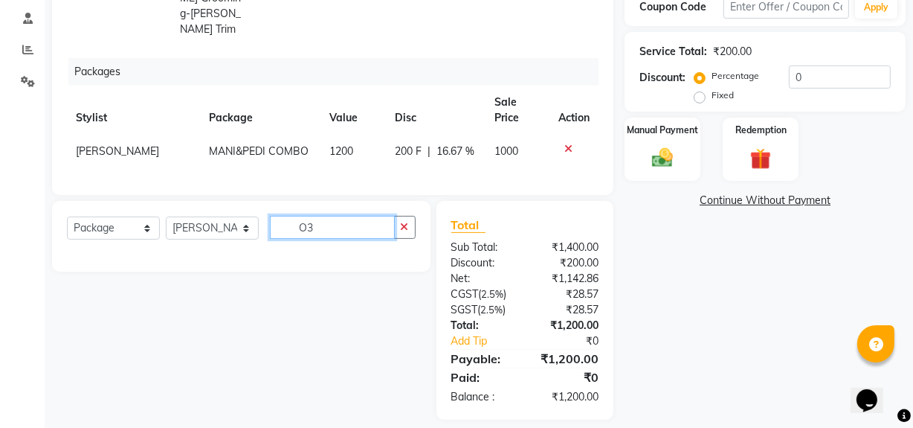
scroll to position [288, 0]
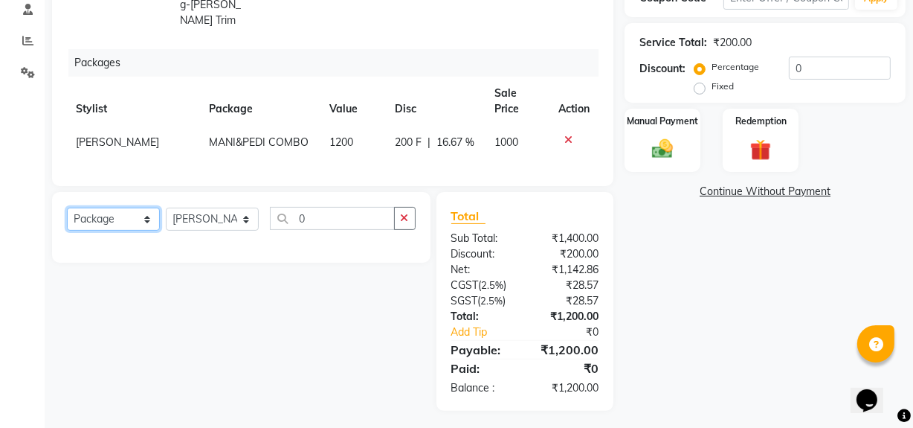
click at [153, 213] on select "Select Service Product Membership Package Voucher Prepaid Gift Card" at bounding box center [113, 218] width 93 height 23
click at [67, 207] on select "Select Service Product Membership Package Voucher Prepaid Gift Card" at bounding box center [113, 218] width 93 height 23
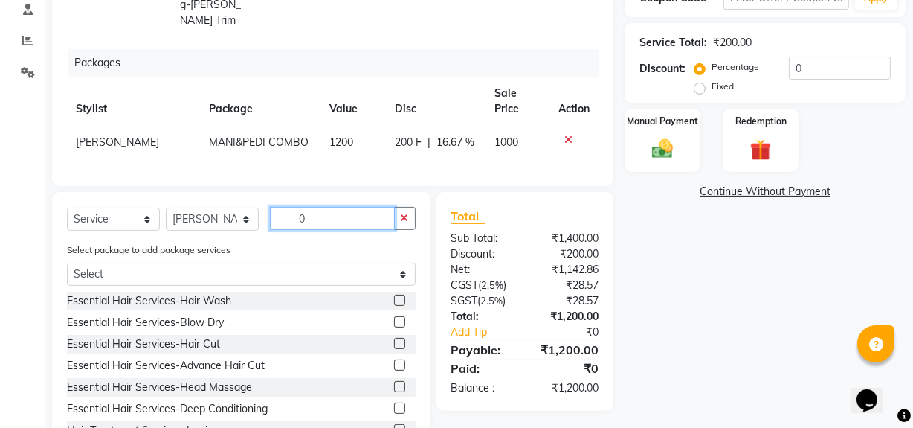
click at [321, 211] on input "0" at bounding box center [332, 218] width 125 height 23
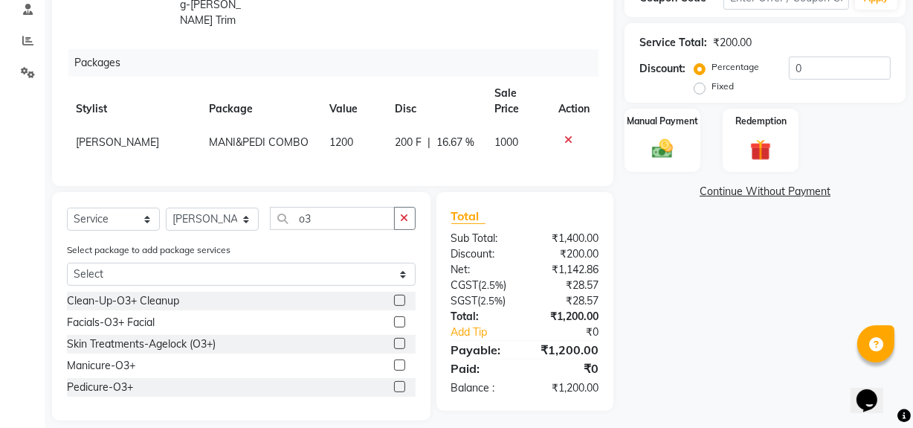
click at [399, 317] on label at bounding box center [399, 321] width 11 height 11
click at [399, 317] on input "checkbox" at bounding box center [399, 322] width 10 height 10
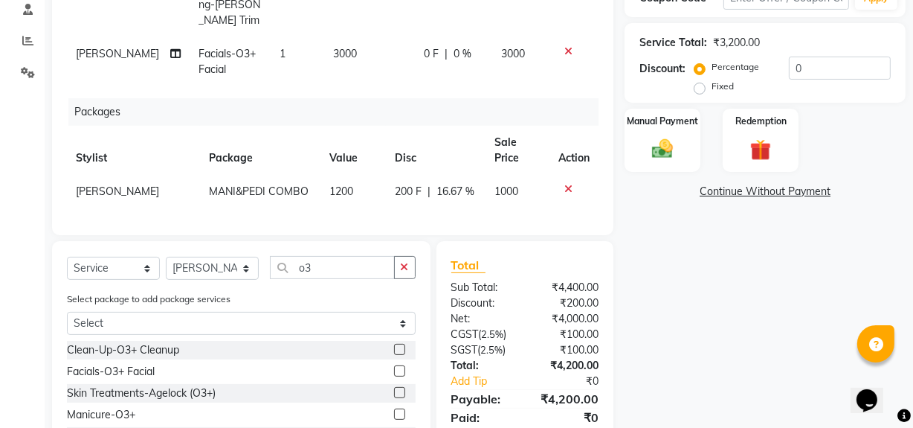
click at [340, 47] on span "3000" at bounding box center [345, 53] width 24 height 13
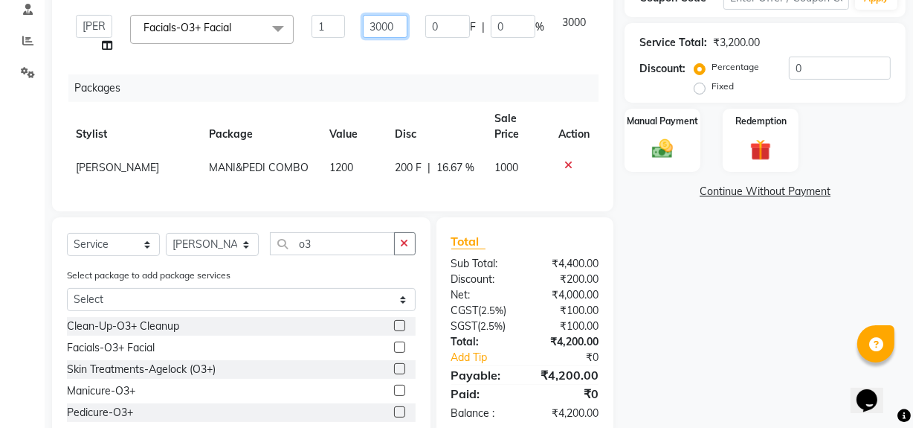
click at [387, 23] on input "3000" at bounding box center [385, 26] width 45 height 23
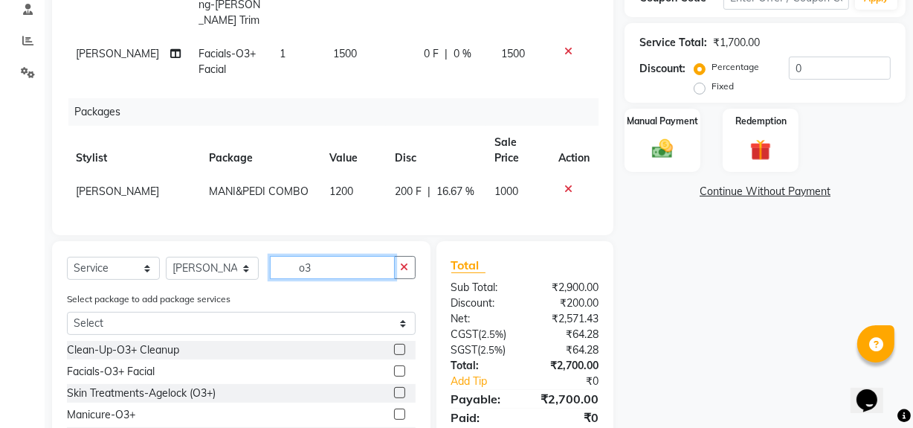
click at [324, 256] on input "o3" at bounding box center [332, 267] width 125 height 23
click at [645, 355] on div "Name: Vishal Membership: No Active Membership Total Visits: 3 Card on file: 0 L…" at bounding box center [771, 146] width 292 height 646
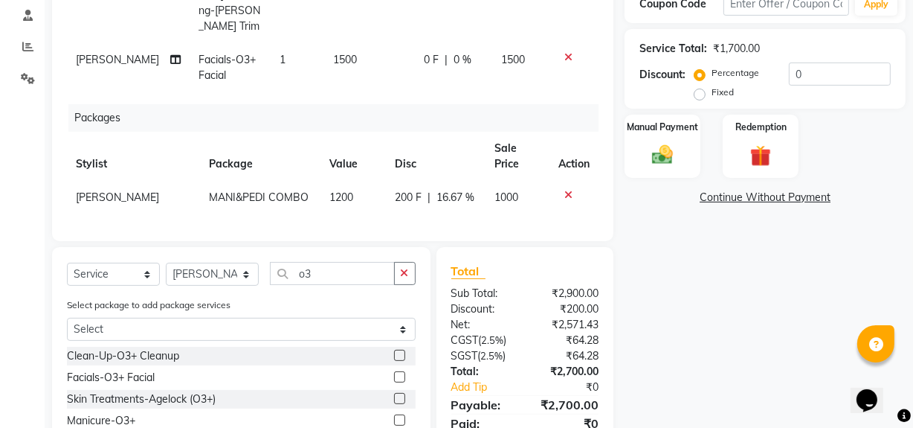
scroll to position [193, 0]
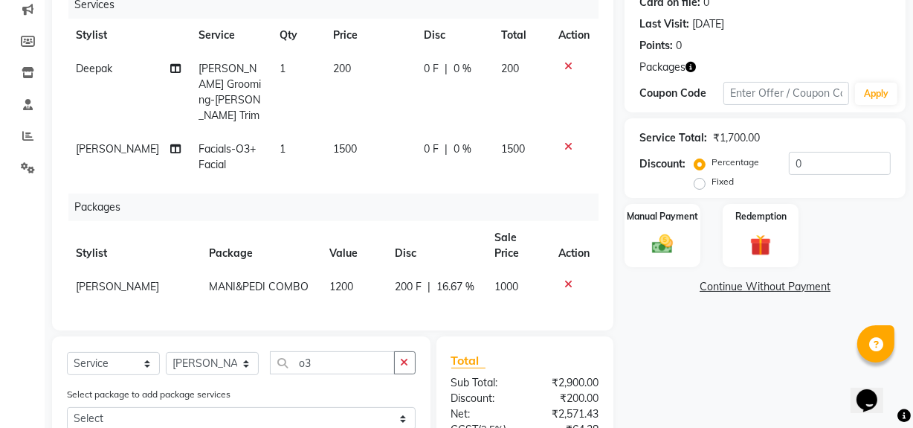
click at [338, 65] on span "200" at bounding box center [342, 68] width 18 height 13
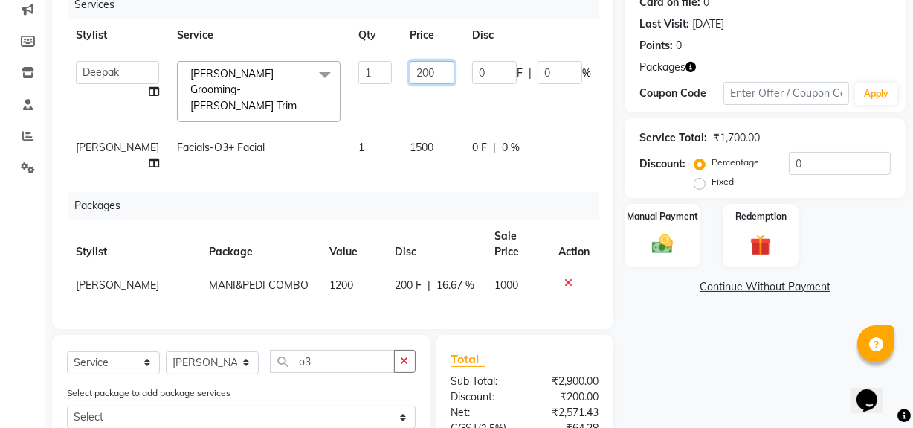
click at [410, 71] on input "200" at bounding box center [432, 72] width 45 height 23
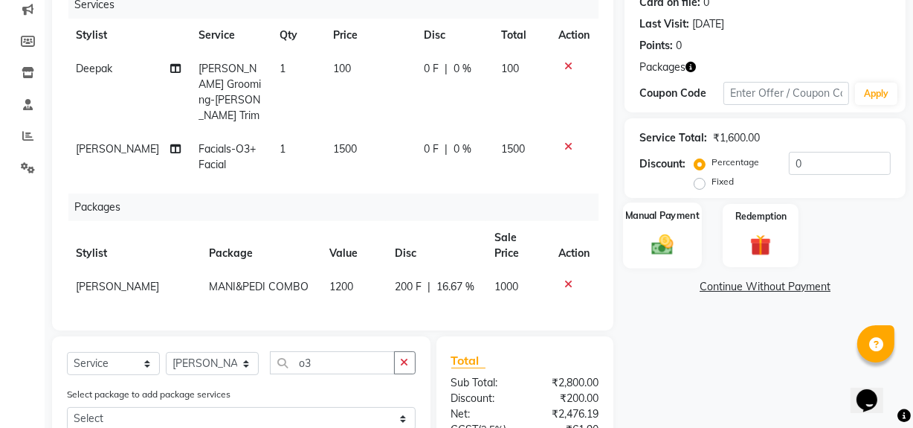
click at [671, 259] on div "Manual Payment" at bounding box center [662, 235] width 79 height 66
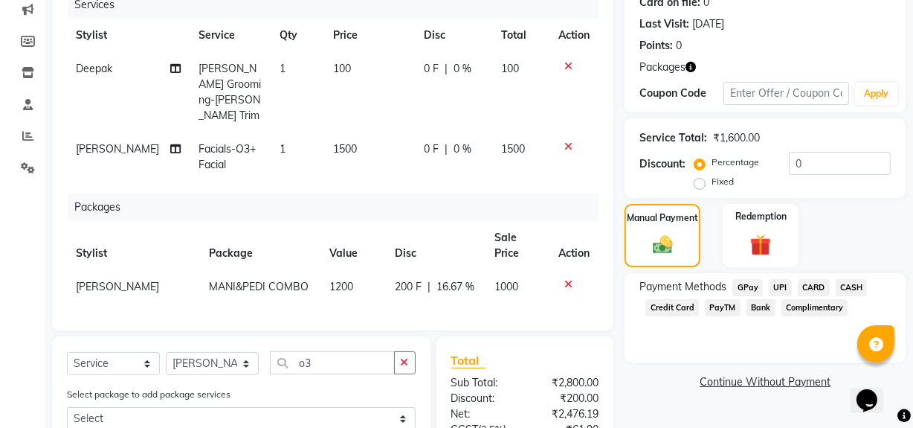
click at [856, 287] on span "CASH" at bounding box center [852, 287] width 32 height 17
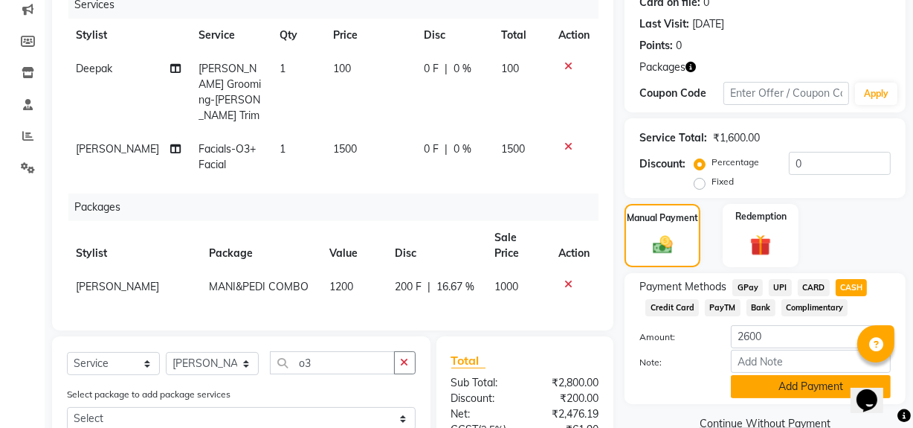
click at [787, 384] on button "Add Payment" at bounding box center [811, 386] width 160 height 23
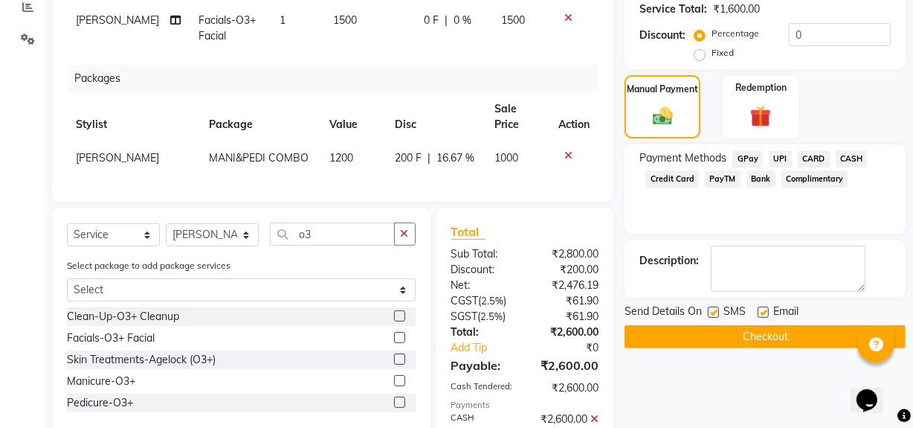
scroll to position [357, 0]
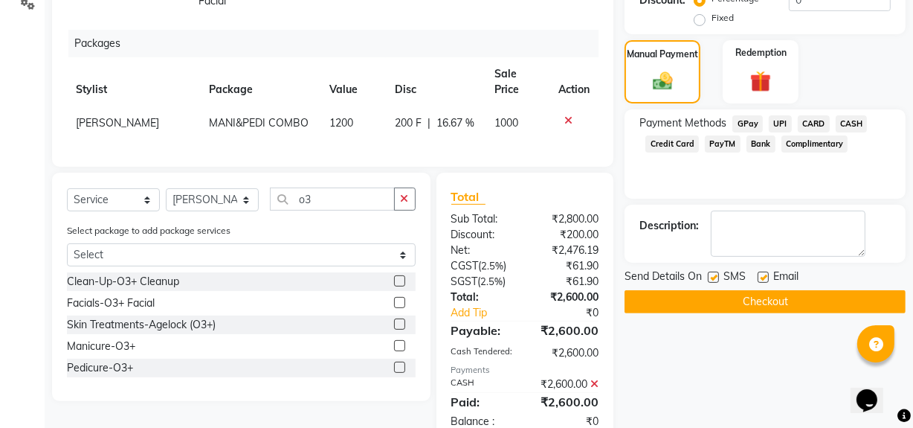
click at [738, 292] on button "Checkout" at bounding box center [765, 301] width 281 height 23
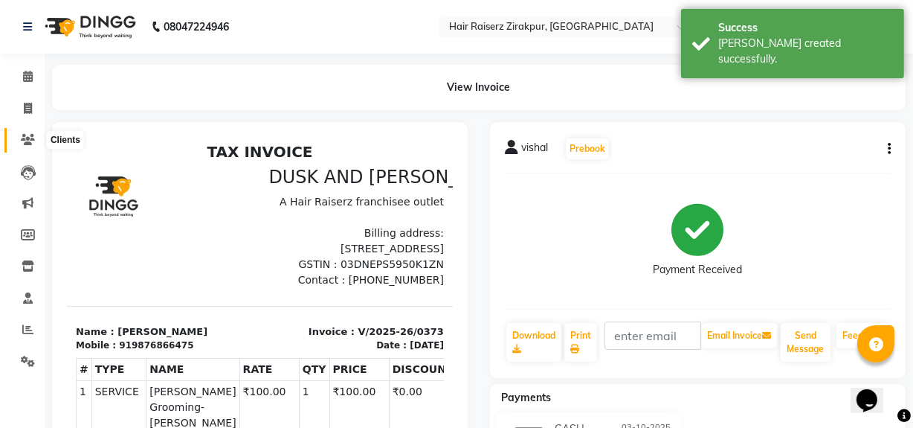
click at [30, 138] on icon at bounding box center [28, 139] width 14 height 11
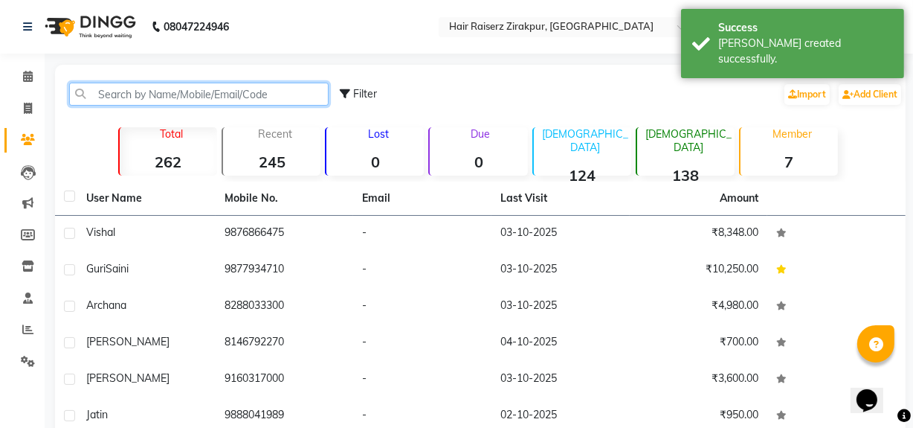
click at [160, 89] on input "text" at bounding box center [198, 94] width 259 height 23
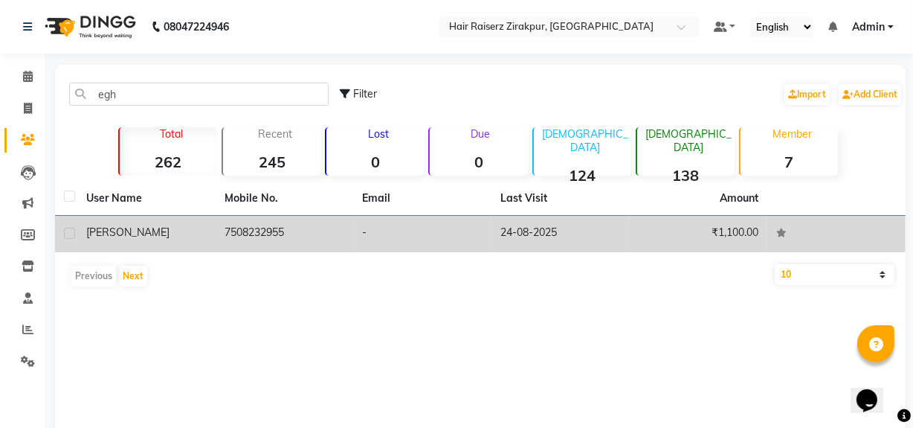
click at [235, 234] on td "7508232955" at bounding box center [285, 234] width 138 height 36
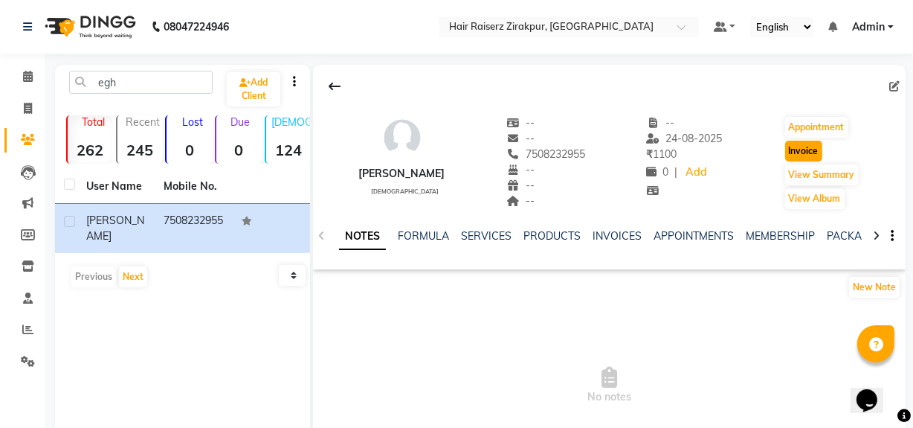
click at [797, 155] on button "Invoice" at bounding box center [803, 151] width 37 height 21
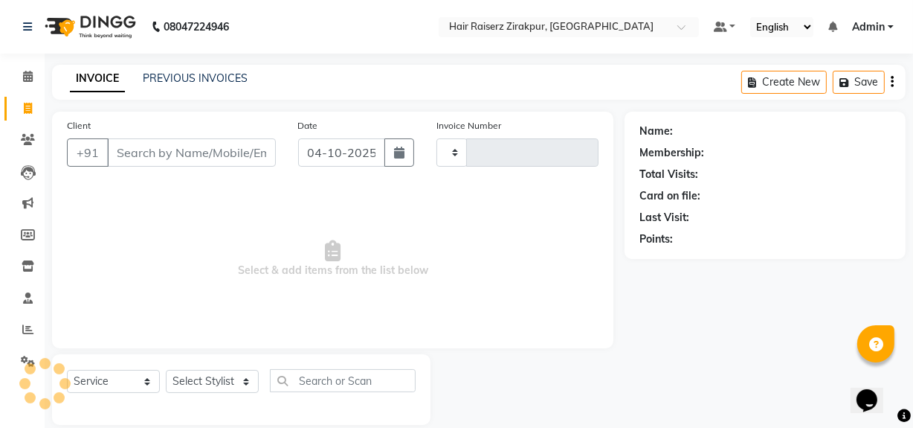
scroll to position [19, 0]
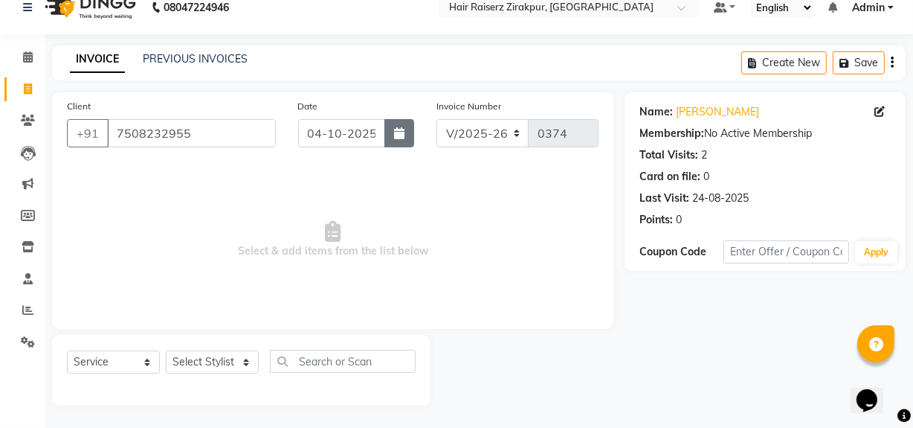
click at [402, 132] on icon "button" at bounding box center [399, 133] width 10 height 12
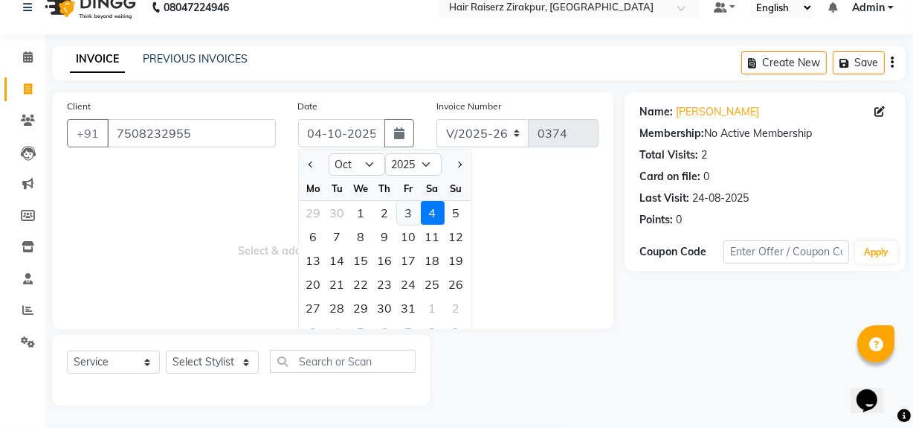
click at [409, 210] on div "3" at bounding box center [409, 213] width 24 height 24
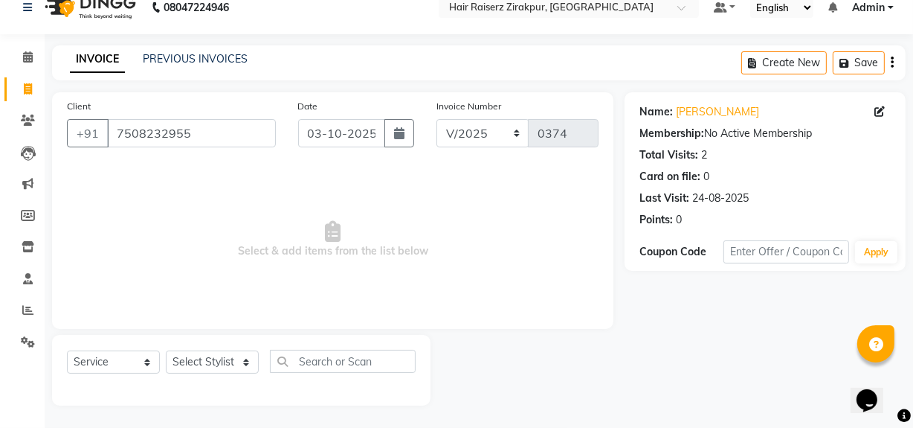
click at [249, 349] on div "Select Service Product Membership Package Voucher Prepaid Gift Card Select Styl…" at bounding box center [241, 366] width 349 height 35
click at [245, 356] on select "Select Stylist [PERSON_NAME] Admin Akshay [PERSON_NAME] Deepak [PERSON_NAME] [P…" at bounding box center [212, 361] width 93 height 23
click at [307, 359] on input "text" at bounding box center [343, 360] width 146 height 23
click at [337, 358] on input "lotus" at bounding box center [332, 360] width 125 height 23
click at [232, 363] on select "Select Stylist [PERSON_NAME] Admin Akshay [PERSON_NAME] Deepak [PERSON_NAME] [P…" at bounding box center [212, 361] width 93 height 23
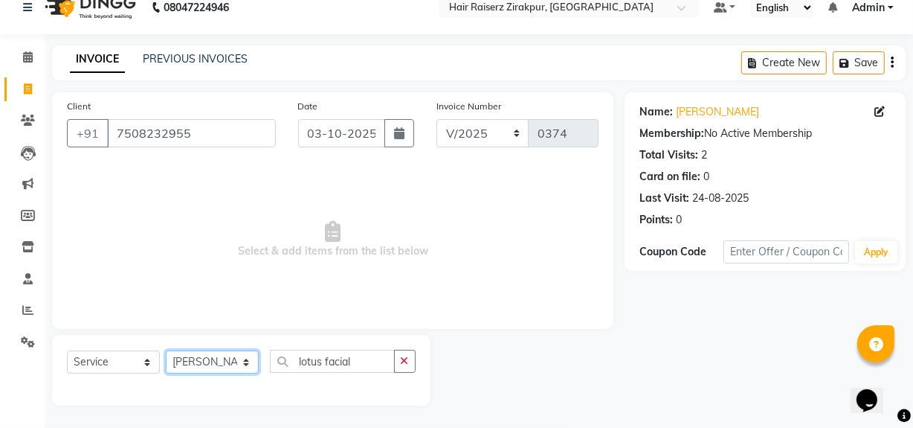
click at [166, 350] on select "Select Stylist [PERSON_NAME] Admin Akshay [PERSON_NAME] Deepak [PERSON_NAME] [P…" at bounding box center [212, 361] width 93 height 23
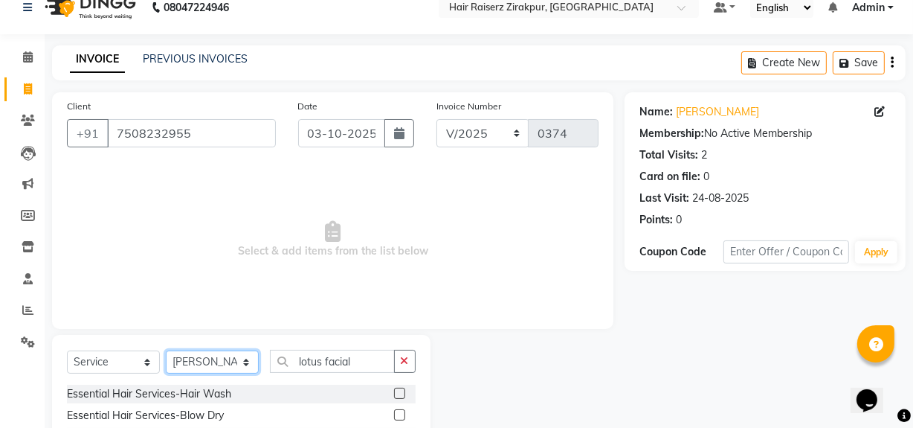
scroll to position [143, 0]
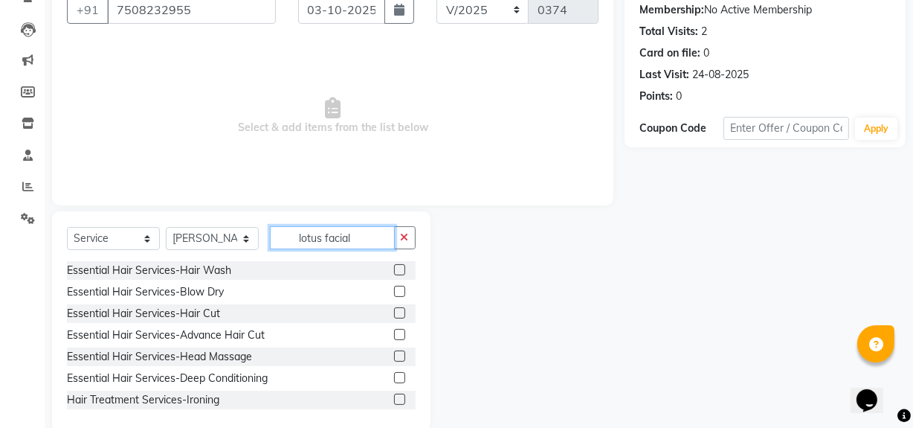
click at [361, 242] on input "lotus facial" at bounding box center [332, 237] width 125 height 23
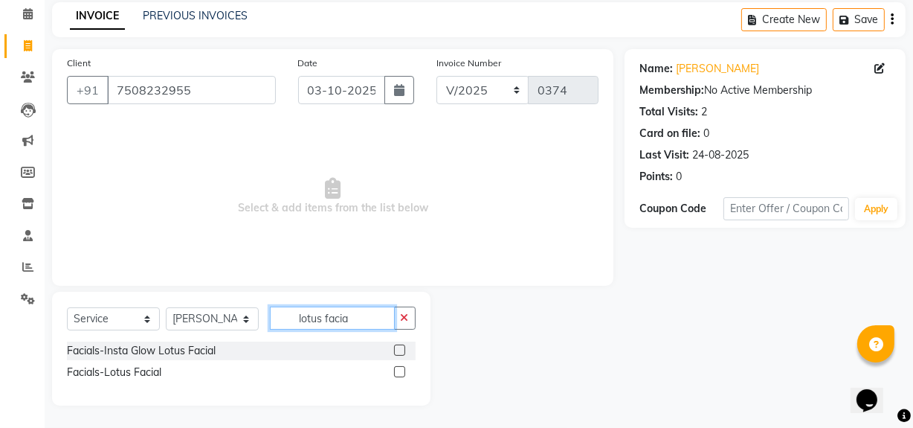
scroll to position [62, 0]
click at [402, 371] on label at bounding box center [399, 372] width 11 height 11
click at [402, 371] on input "checkbox" at bounding box center [399, 373] width 10 height 10
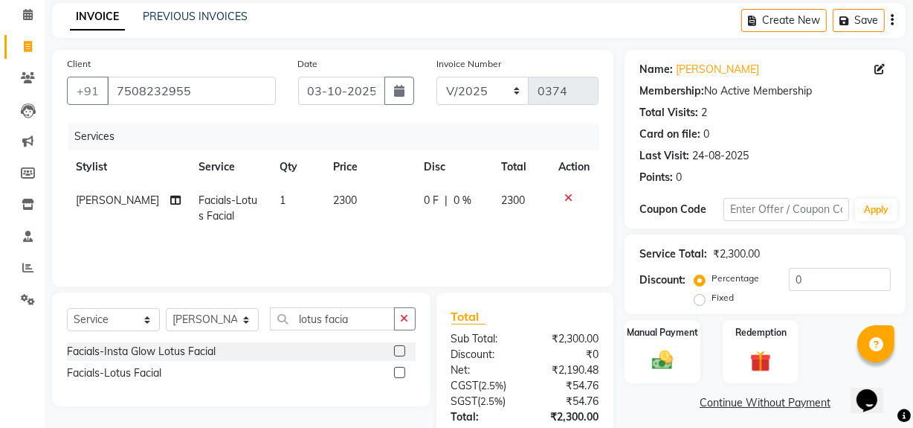
click at [338, 202] on span "2300" at bounding box center [345, 199] width 24 height 13
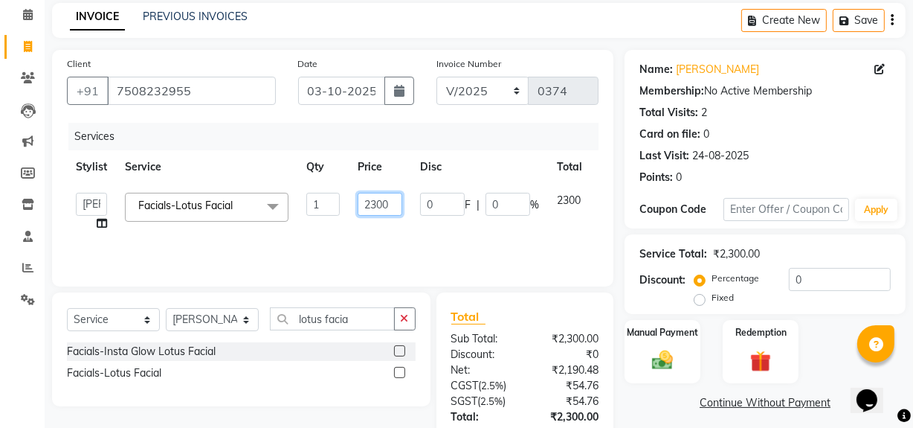
click at [378, 208] on input "2300" at bounding box center [380, 204] width 45 height 23
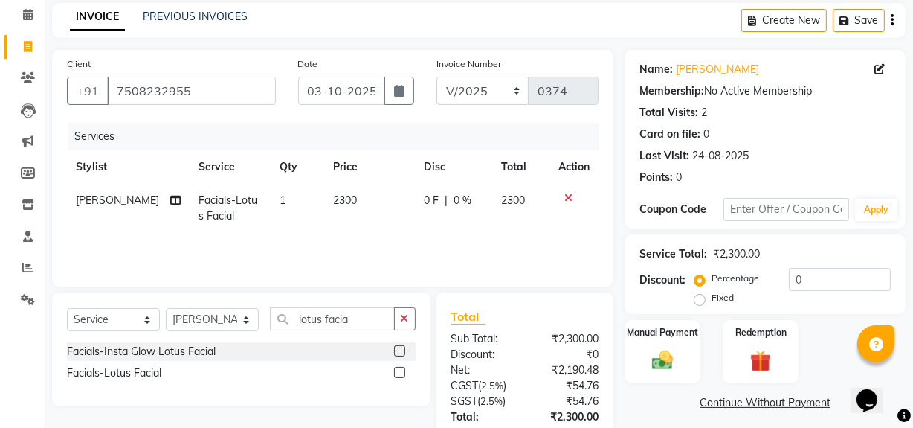
click at [402, 351] on label at bounding box center [399, 350] width 11 height 11
click at [402, 351] on input "checkbox" at bounding box center [399, 351] width 10 height 10
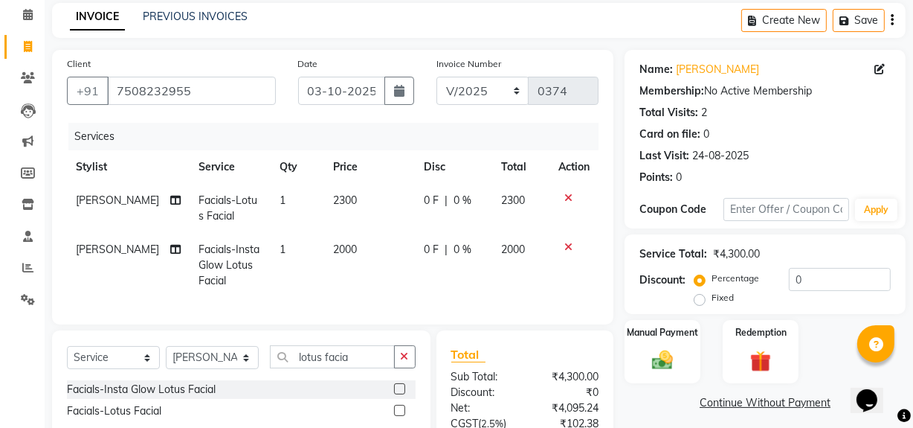
click at [333, 199] on span "2300" at bounding box center [345, 199] width 24 height 13
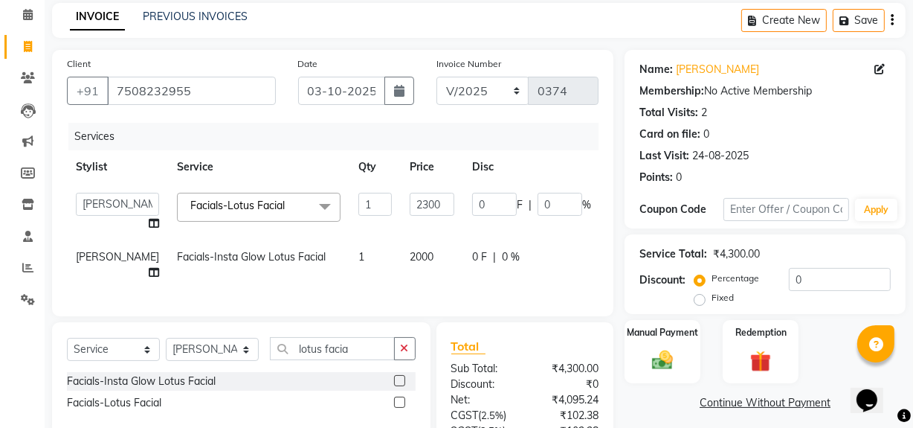
click at [576, 301] on div "Services Stylist Service Qty Price Disc Total Action [PERSON_NAME] Admin Akshay…" at bounding box center [333, 212] width 532 height 178
click at [544, 353] on div "Total Sub Total: ₹4,300.00 Discount: ₹0 Net: ₹4,095.24 CGST ( 2.5% ) ₹102.38 SG…" at bounding box center [525, 431] width 178 height 219
click at [410, 201] on input "2300" at bounding box center [432, 204] width 45 height 23
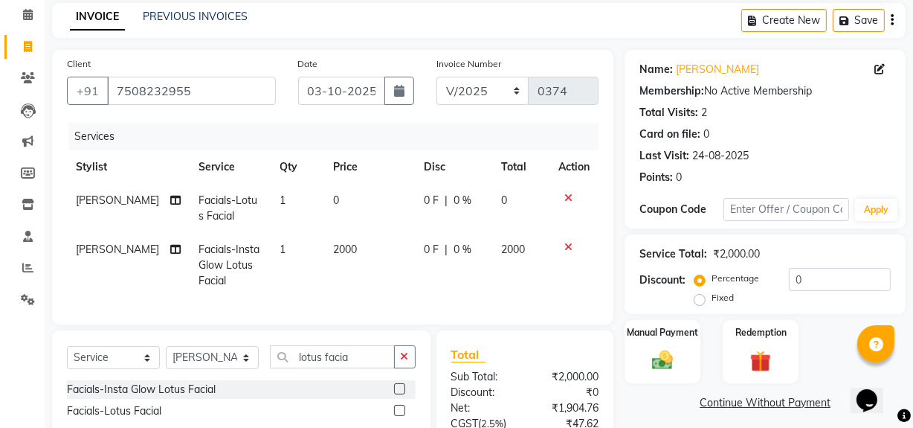
click at [378, 297] on div "Services Stylist Service Qty Price Disc Total Action [PERSON_NAME] Facials-Lotu…" at bounding box center [333, 216] width 532 height 187
click at [568, 199] on icon at bounding box center [568, 198] width 8 height 10
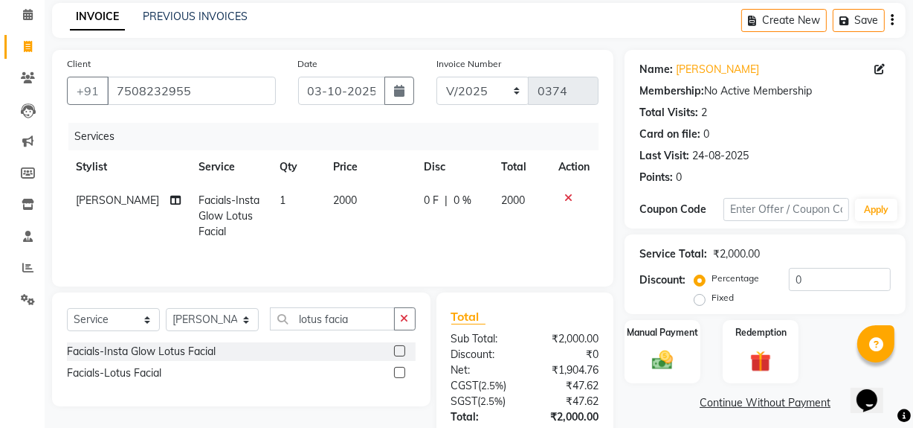
click at [333, 203] on span "2000" at bounding box center [345, 199] width 24 height 13
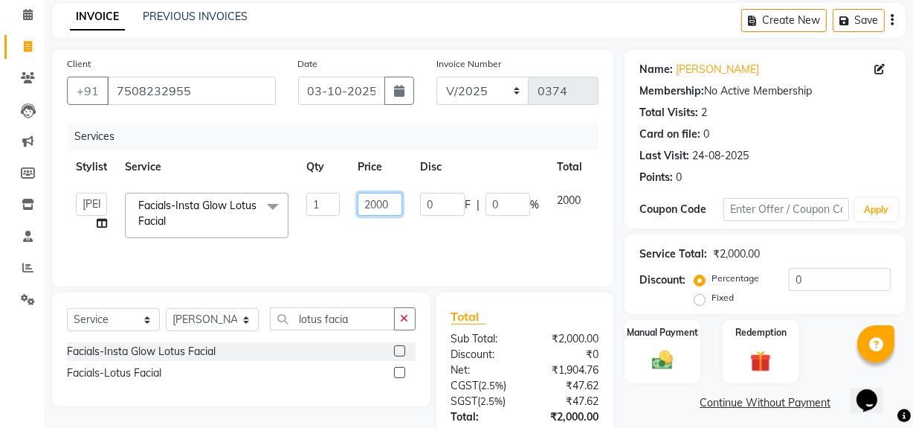
click at [369, 207] on input "2000" at bounding box center [380, 204] width 45 height 23
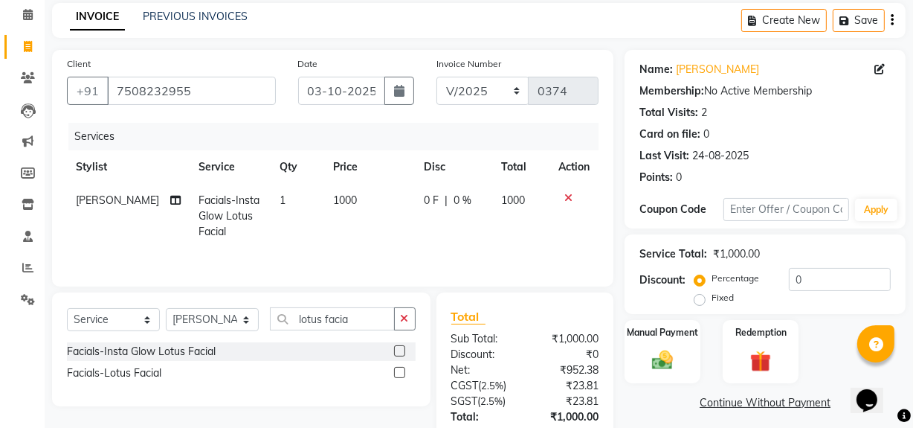
click at [341, 402] on div "Select Service Product Membership Package Voucher Prepaid Gift Card Select Styl…" at bounding box center [241, 349] width 378 height 114
click at [245, 320] on select "Select Stylist [PERSON_NAME] Admin Akshay [PERSON_NAME] Deepak [PERSON_NAME] [P…" at bounding box center [212, 319] width 93 height 23
click at [166, 308] on select "Select Stylist [PERSON_NAME] Admin Akshay [PERSON_NAME] Deepak [PERSON_NAME] [P…" at bounding box center [212, 319] width 93 height 23
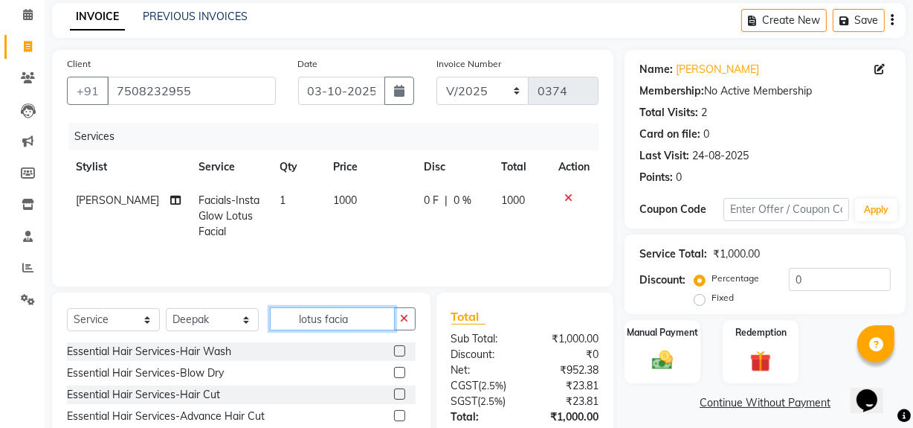
click at [355, 317] on input "lotus facia" at bounding box center [332, 318] width 125 height 23
click at [398, 395] on label at bounding box center [399, 393] width 11 height 11
click at [398, 395] on input "checkbox" at bounding box center [399, 395] width 10 height 10
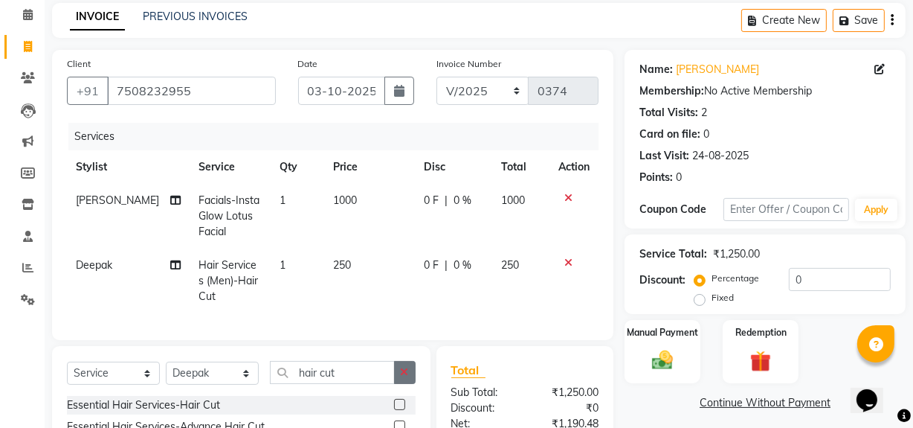
click at [405, 377] on icon "button" at bounding box center [405, 372] width 8 height 10
click at [345, 374] on input "text" at bounding box center [343, 372] width 146 height 23
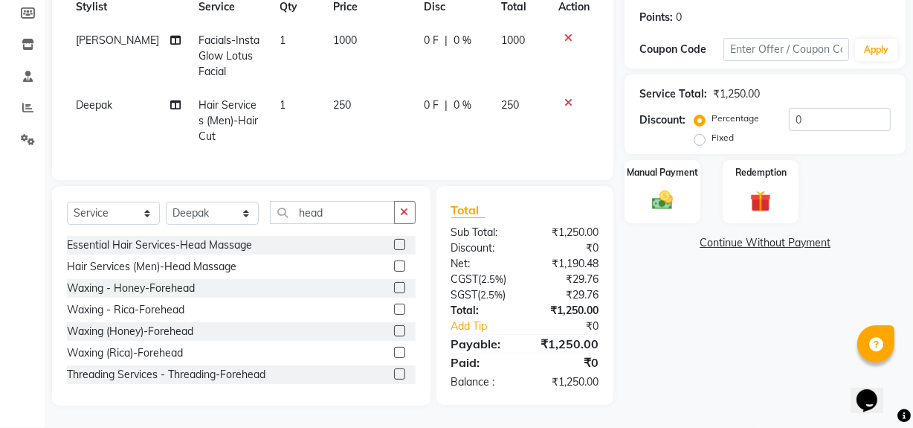
click at [394, 269] on label at bounding box center [399, 265] width 11 height 11
click at [394, 269] on input "checkbox" at bounding box center [399, 267] width 10 height 10
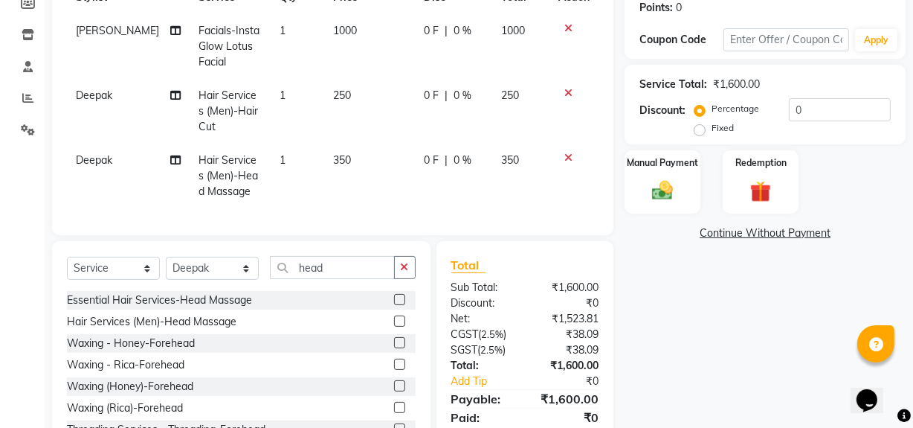
click at [394, 326] on label at bounding box center [399, 320] width 11 height 11
click at [394, 326] on input "checkbox" at bounding box center [399, 322] width 10 height 10
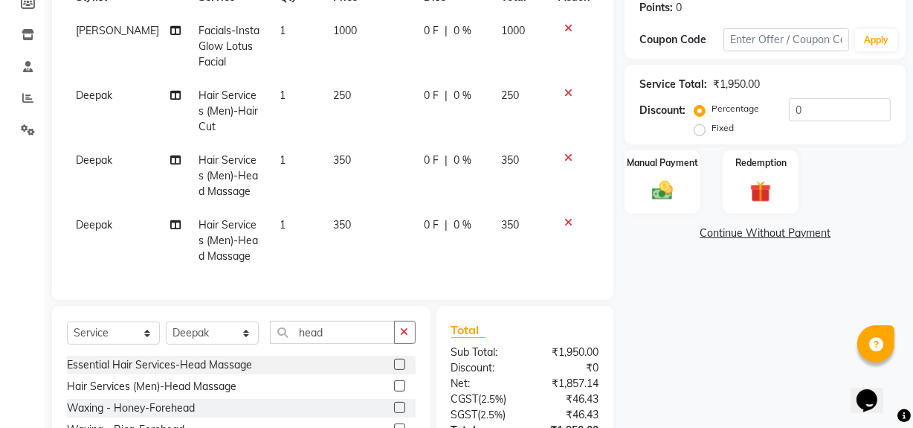
click at [335, 228] on span "350" at bounding box center [342, 224] width 18 height 13
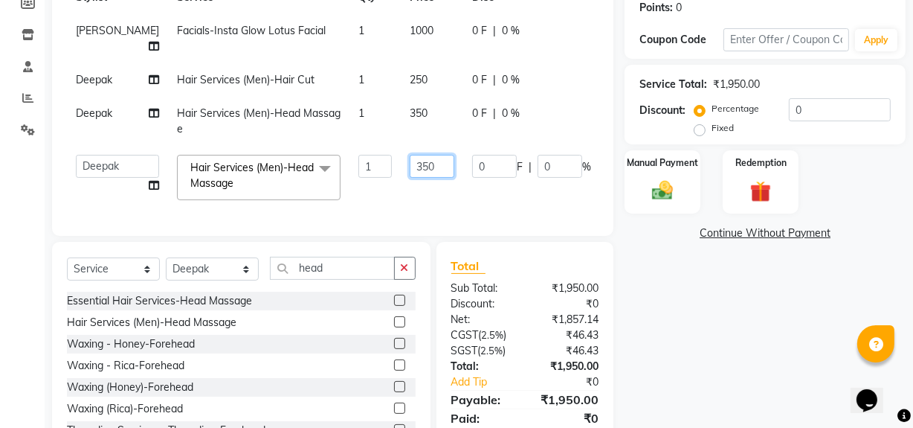
click at [410, 178] on input "350" at bounding box center [432, 166] width 45 height 23
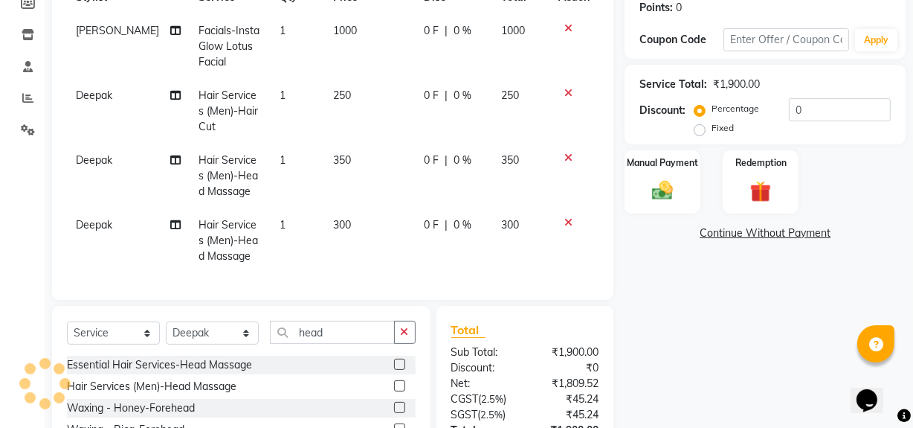
click at [746, 296] on div "Name: [PERSON_NAME] Membership: No Active Membership Total Visits: 2 Card on fi…" at bounding box center [771, 202] width 292 height 645
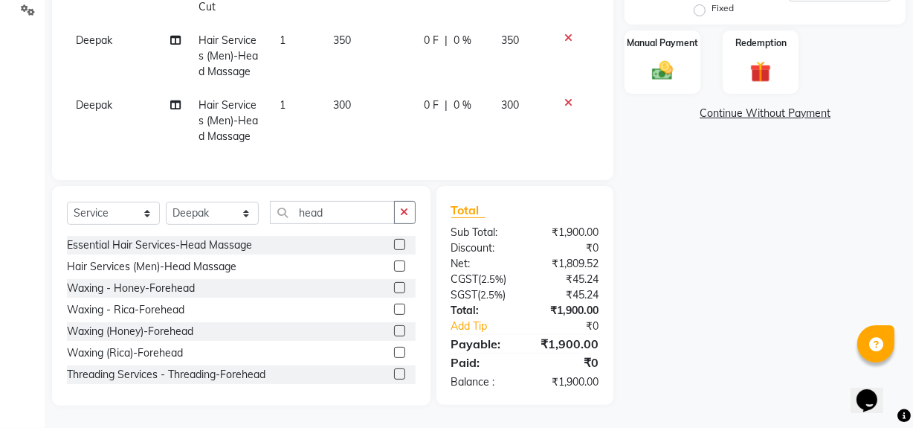
click at [333, 98] on span "300" at bounding box center [342, 104] width 18 height 13
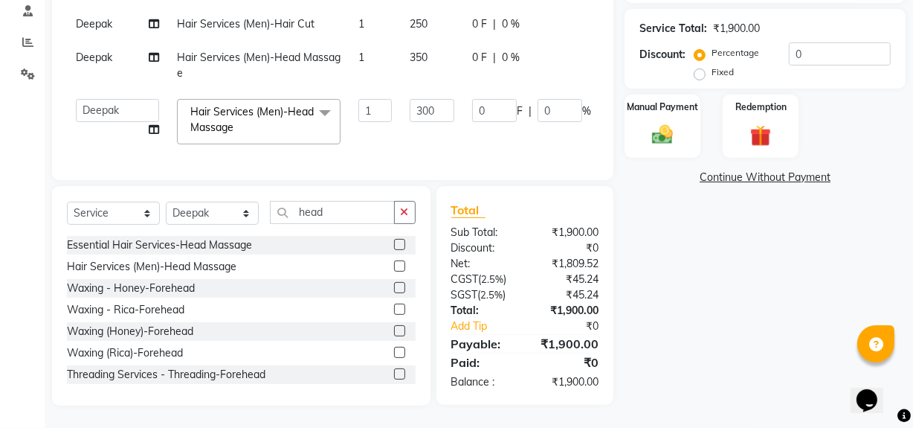
scroll to position [312, 0]
click at [410, 103] on input "300" at bounding box center [432, 110] width 45 height 23
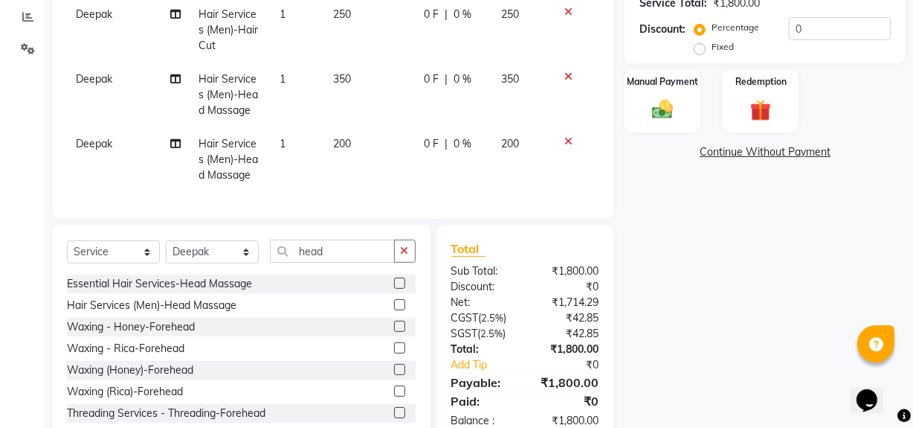
click at [781, 310] on div "Name: [PERSON_NAME] Membership: No Active Membership Total Visits: 2 Card on fi…" at bounding box center [771, 121] width 292 height 645
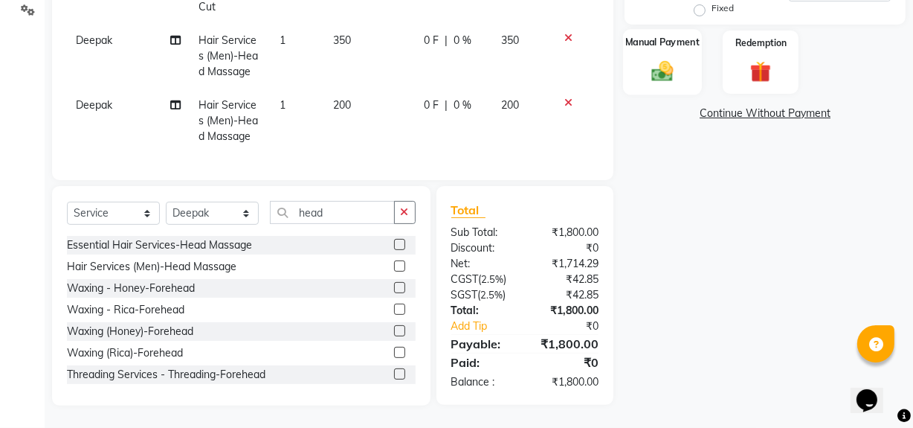
click at [657, 45] on div "Manual Payment" at bounding box center [662, 62] width 79 height 66
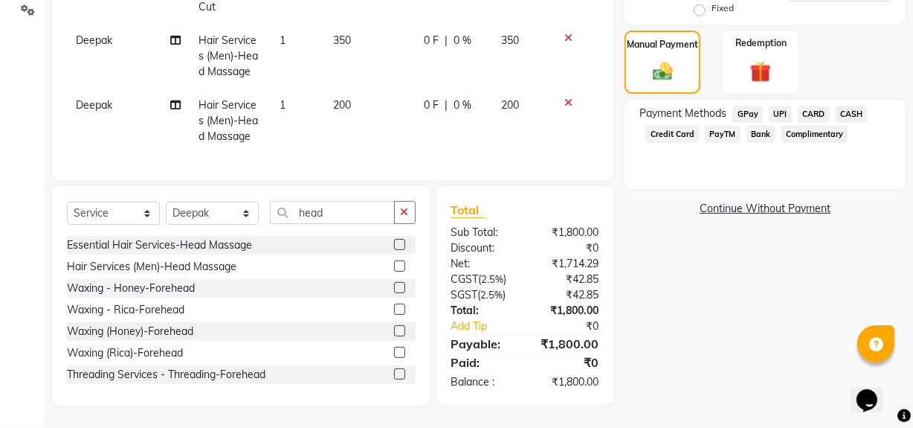
click at [812, 106] on span "CARD" at bounding box center [814, 114] width 32 height 17
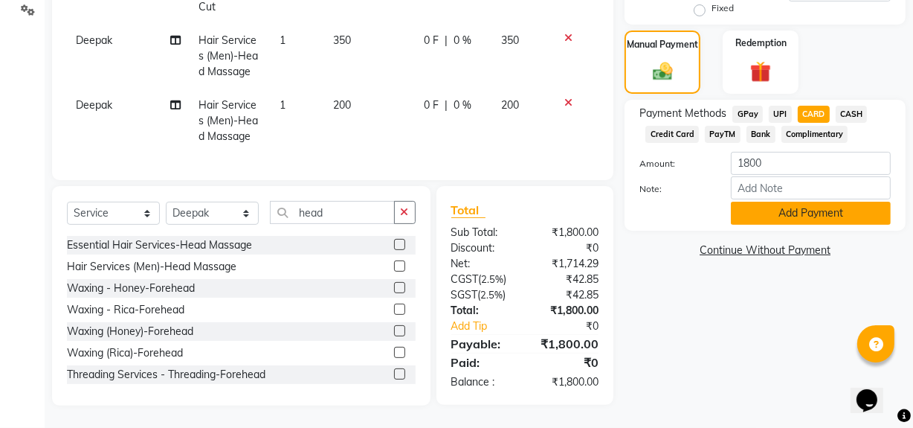
click at [763, 203] on button "Add Payment" at bounding box center [811, 212] width 160 height 23
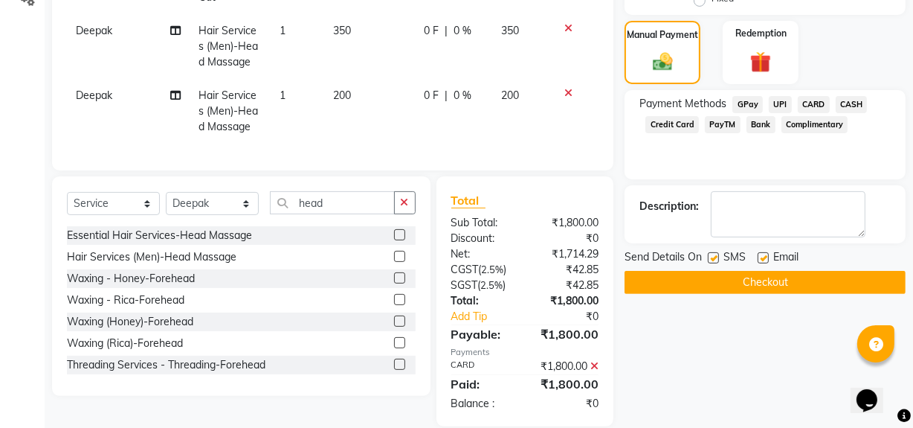
scroll to position [392, 0]
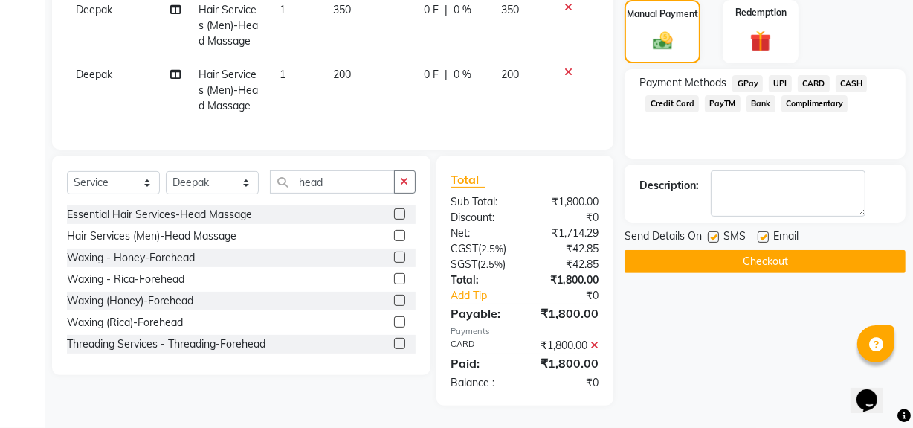
click at [766, 253] on button "Checkout" at bounding box center [765, 261] width 281 height 23
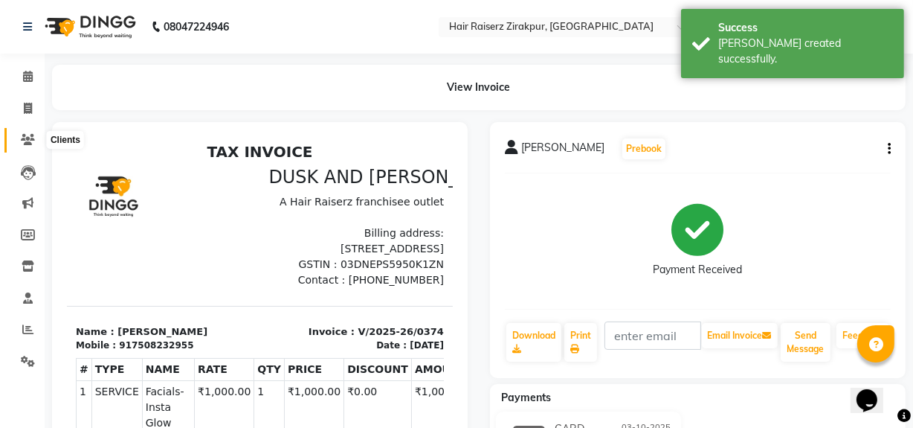
click at [30, 141] on icon at bounding box center [28, 139] width 14 height 11
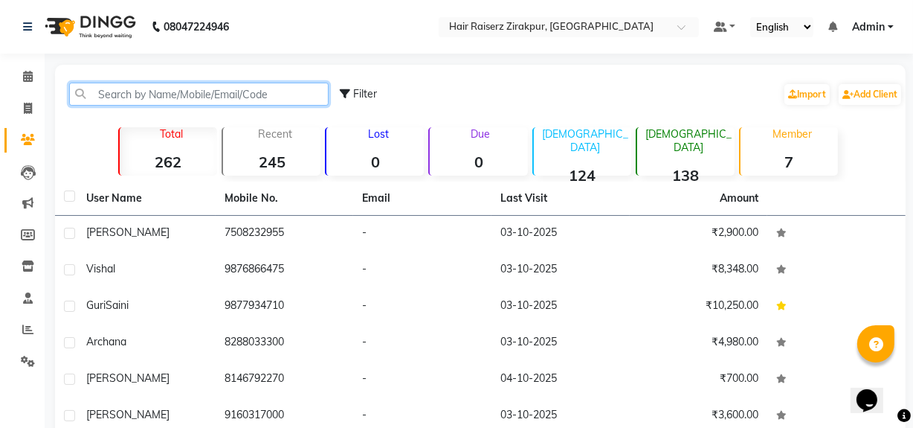
click at [124, 85] on input "text" at bounding box center [198, 94] width 259 height 23
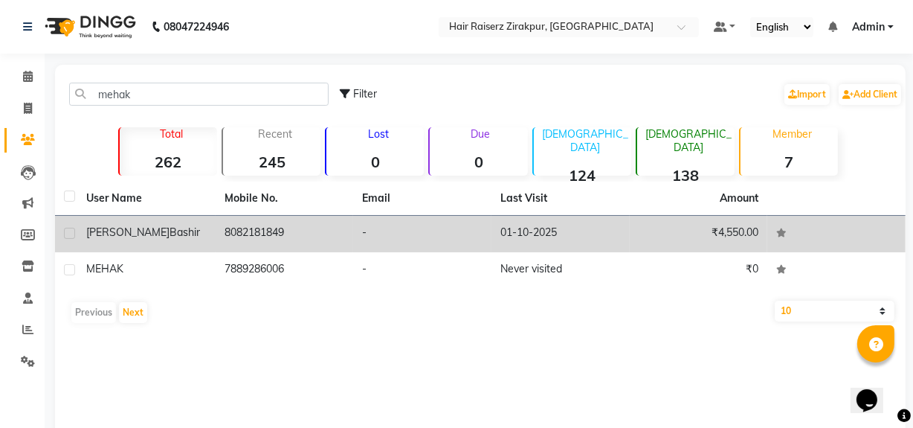
click at [210, 230] on td "[PERSON_NAME]" at bounding box center [146, 234] width 138 height 36
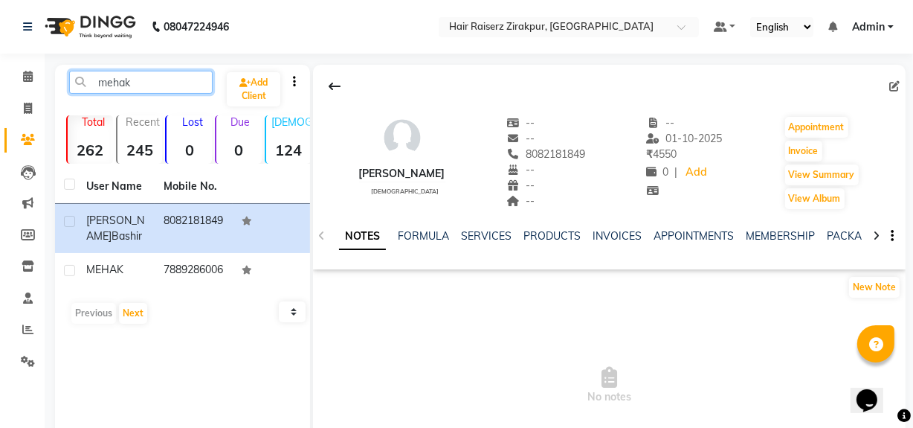
click at [162, 82] on input "mehak" at bounding box center [141, 82] width 144 height 23
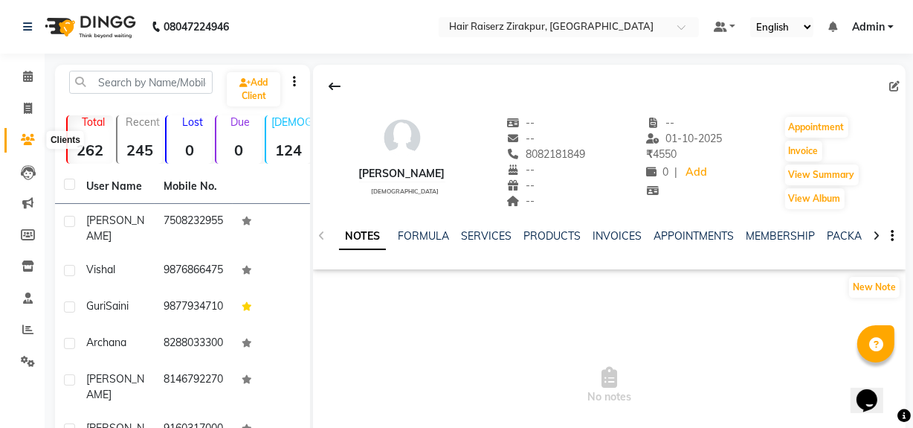
click at [32, 137] on icon at bounding box center [28, 139] width 14 height 11
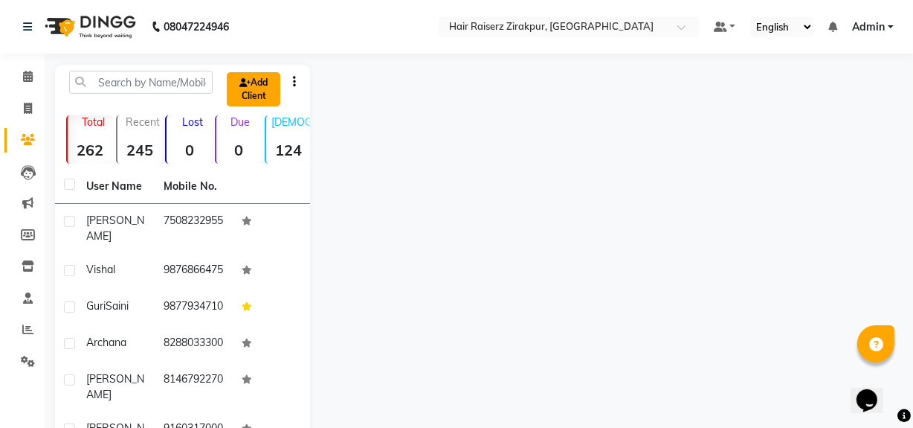
click at [259, 78] on link "Add Client" at bounding box center [254, 89] width 54 height 34
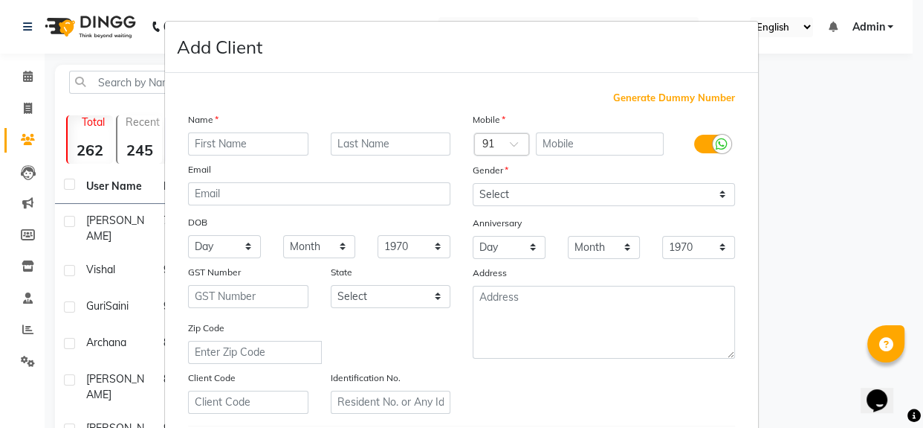
click at [213, 145] on input "text" at bounding box center [248, 143] width 120 height 23
click at [560, 140] on input "text" at bounding box center [600, 143] width 129 height 23
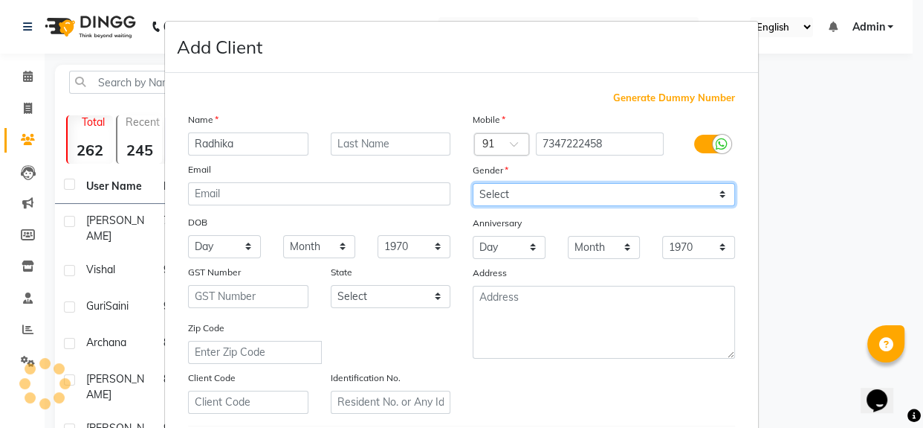
click at [541, 200] on select "Select [DEMOGRAPHIC_DATA] [DEMOGRAPHIC_DATA] Other Prefer Not To Say" at bounding box center [604, 194] width 262 height 23
click at [473, 183] on select "Select [DEMOGRAPHIC_DATA] [DEMOGRAPHIC_DATA] Other Prefer Not To Say" at bounding box center [604, 194] width 262 height 23
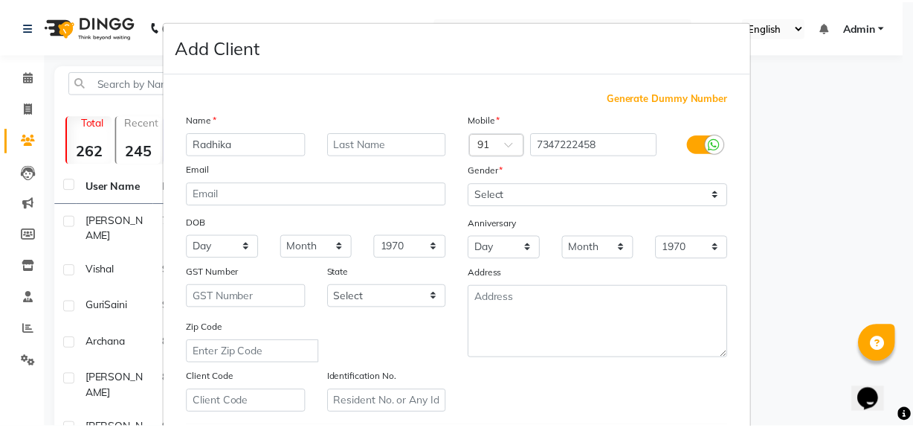
scroll to position [262, 0]
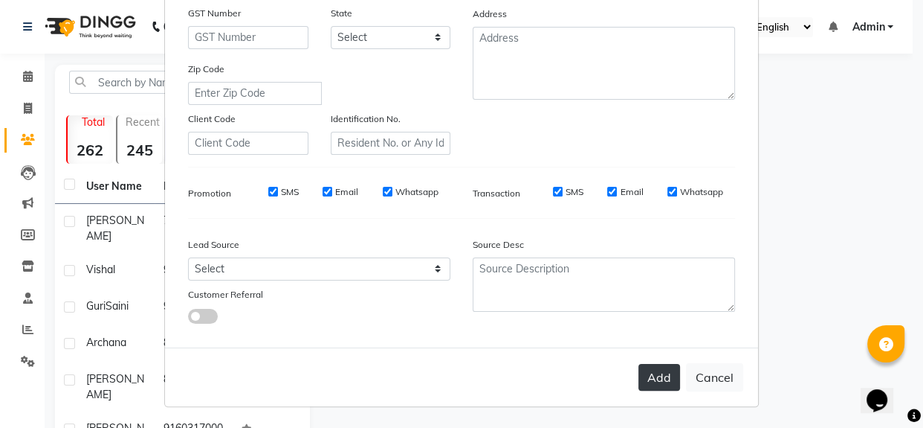
click at [653, 376] on button "Add" at bounding box center [660, 377] width 42 height 27
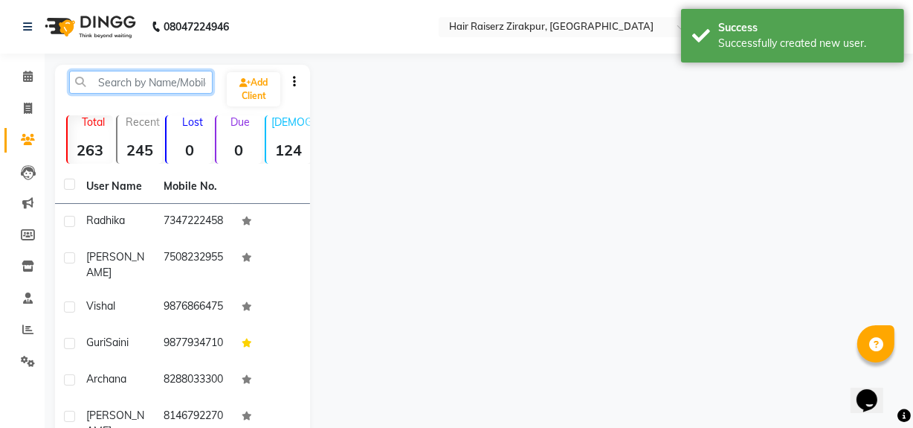
click at [117, 79] on input "text" at bounding box center [141, 82] width 144 height 23
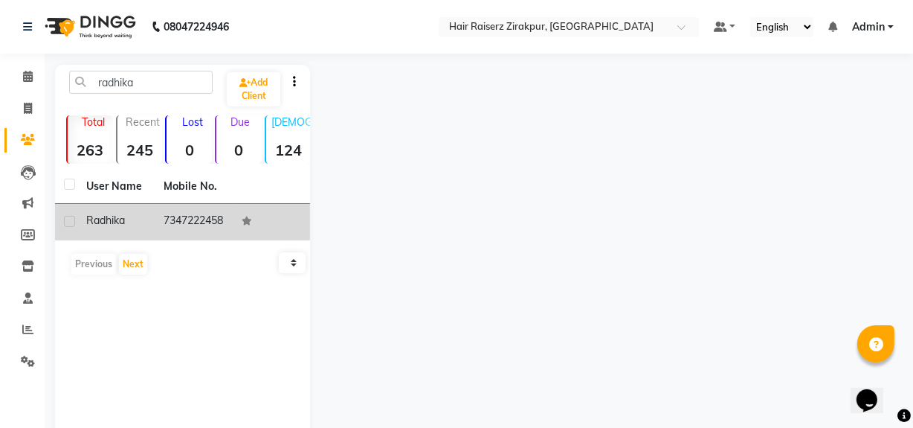
click at [173, 240] on td "7347222458" at bounding box center [193, 222] width 77 height 36
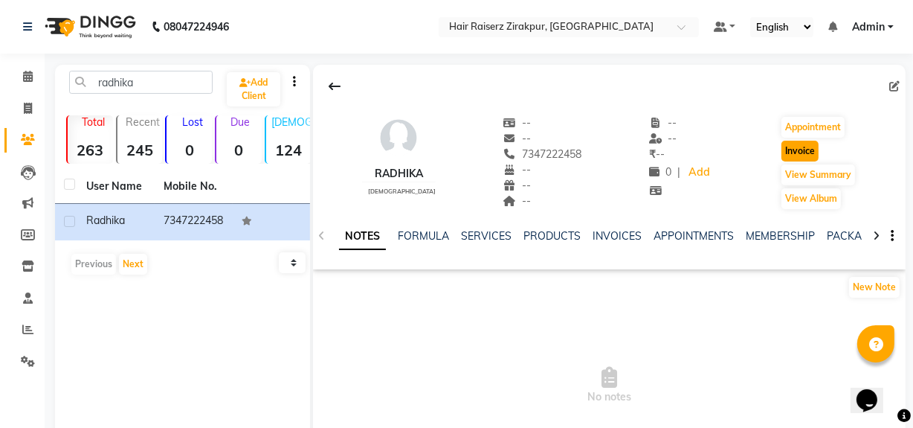
click at [816, 151] on button "Invoice" at bounding box center [799, 151] width 37 height 21
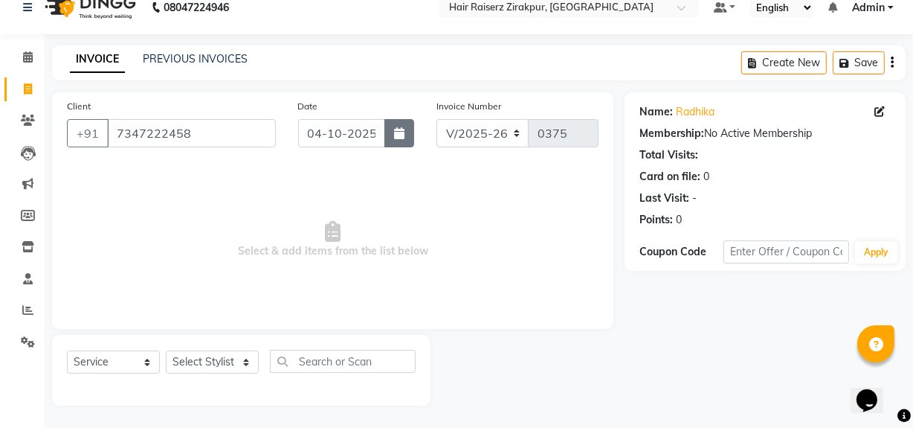
click at [396, 139] on icon "button" at bounding box center [399, 133] width 10 height 12
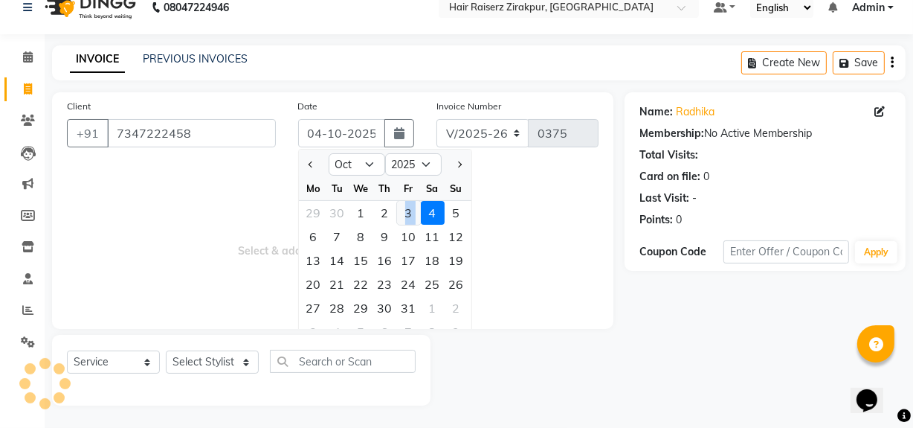
drag, startPoint x: 419, startPoint y: 212, endPoint x: 397, endPoint y: 218, distance: 23.1
click at [397, 218] on div "29 30 1 2 3 4 5" at bounding box center [385, 213] width 172 height 24
click at [397, 218] on div "3" at bounding box center [409, 213] width 24 height 24
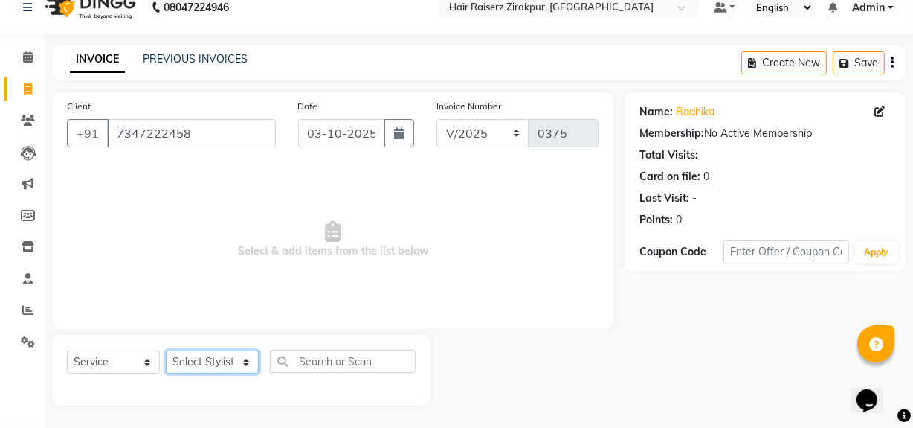
click at [249, 366] on select "Select Stylist [PERSON_NAME] Admin Akshay [PERSON_NAME] Deepak [PERSON_NAME] [P…" at bounding box center [212, 361] width 93 height 23
click at [166, 350] on select "Select Stylist [PERSON_NAME] Admin Akshay [PERSON_NAME] Deepak [PERSON_NAME] [P…" at bounding box center [212, 361] width 93 height 23
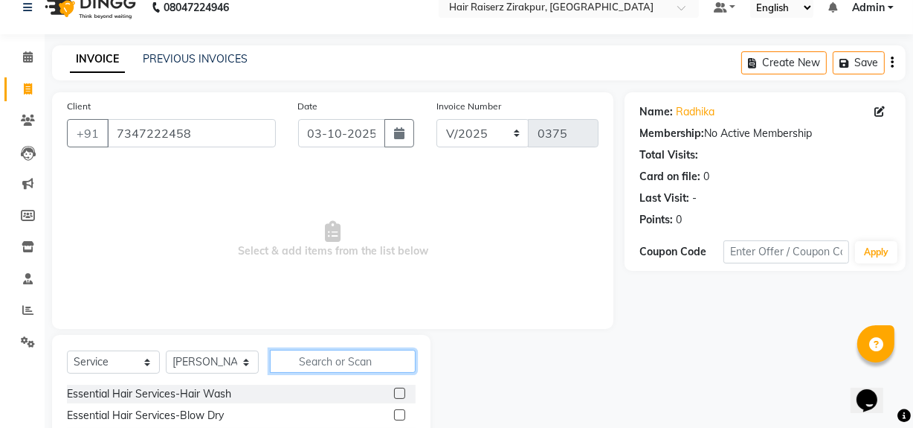
click at [298, 367] on input "text" at bounding box center [343, 360] width 146 height 23
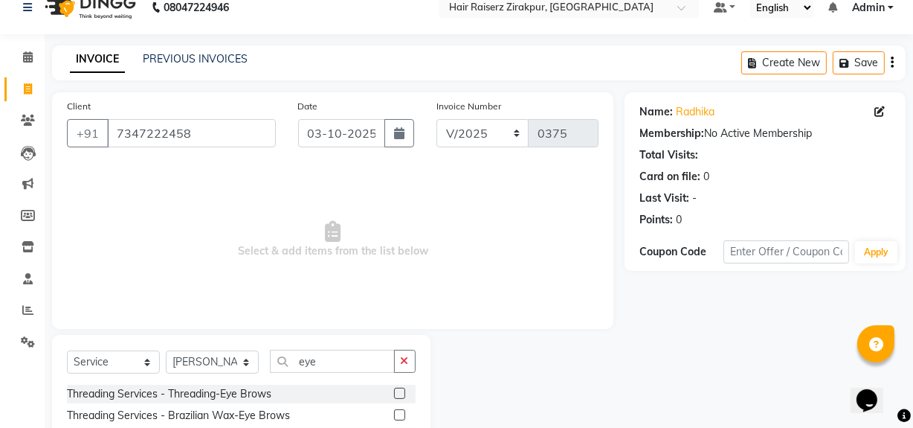
click at [402, 394] on label at bounding box center [399, 392] width 11 height 11
click at [402, 394] on input "checkbox" at bounding box center [399, 394] width 10 height 10
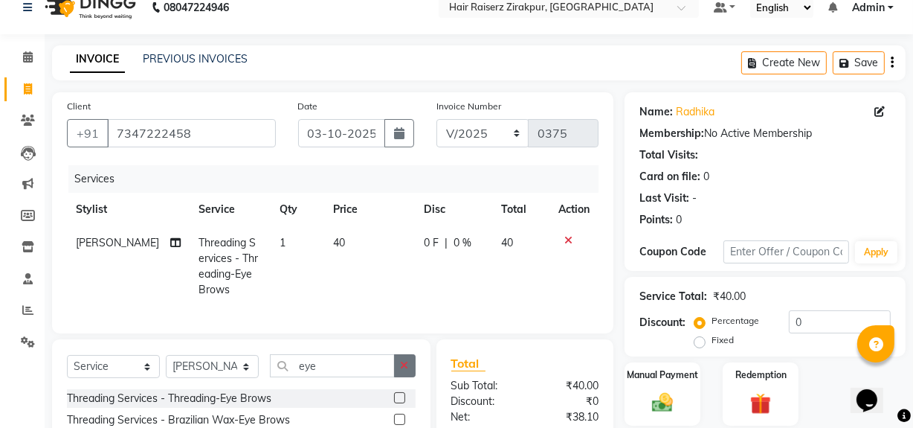
click at [407, 370] on icon "button" at bounding box center [405, 365] width 8 height 10
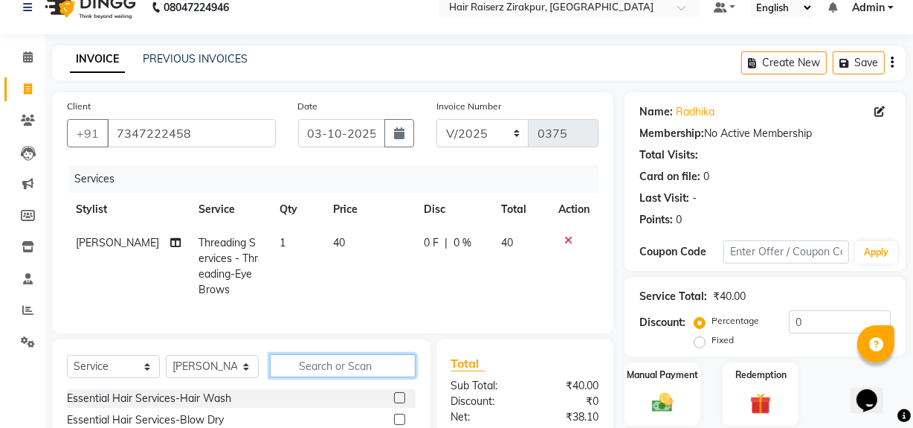
click at [354, 375] on input "text" at bounding box center [343, 365] width 146 height 23
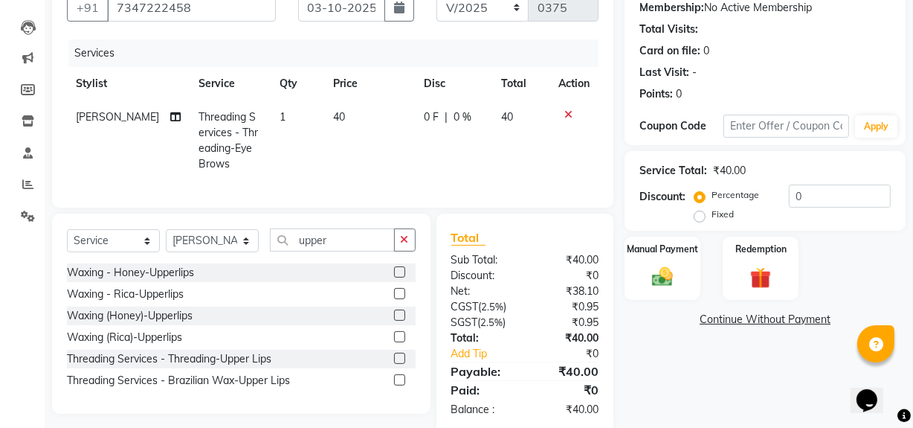
click at [402, 364] on label at bounding box center [399, 357] width 11 height 11
click at [402, 364] on input "checkbox" at bounding box center [399, 359] width 10 height 10
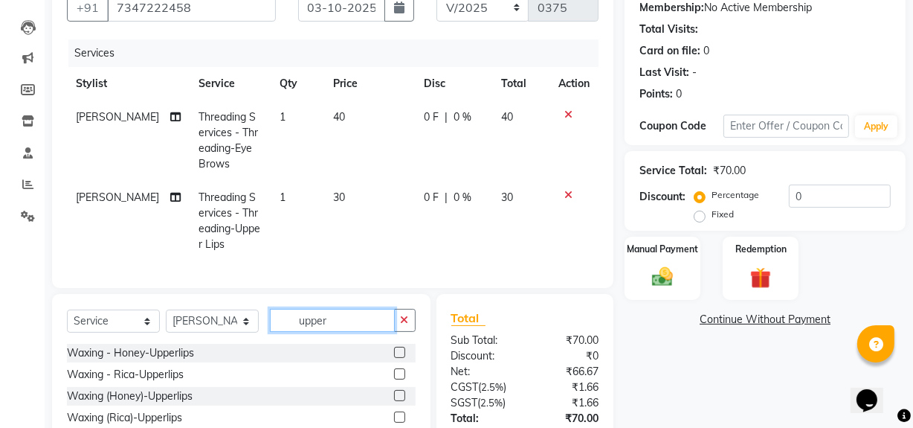
click at [344, 331] on input "upper" at bounding box center [332, 320] width 125 height 23
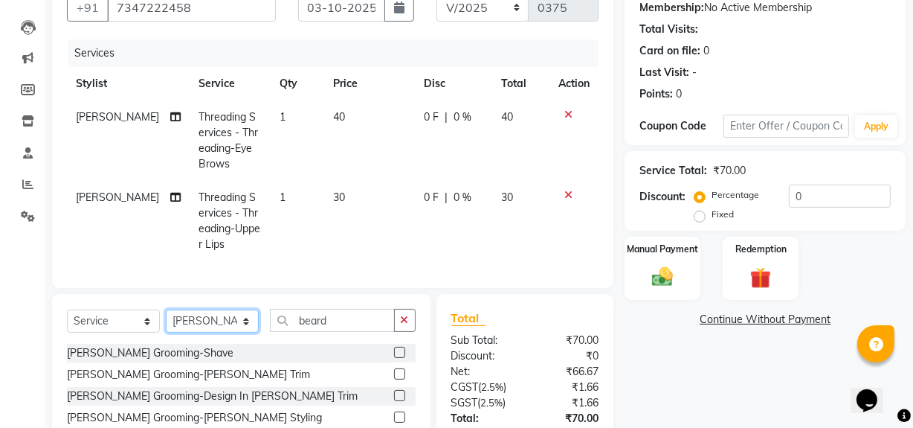
click at [243, 329] on select "Select Stylist [PERSON_NAME] Admin Akshay [PERSON_NAME] Deepak [PERSON_NAME] [P…" at bounding box center [212, 320] width 93 height 23
click at [166, 320] on select "Select Stylist [PERSON_NAME] Admin Akshay [PERSON_NAME] Deepak [PERSON_NAME] [P…" at bounding box center [212, 320] width 93 height 23
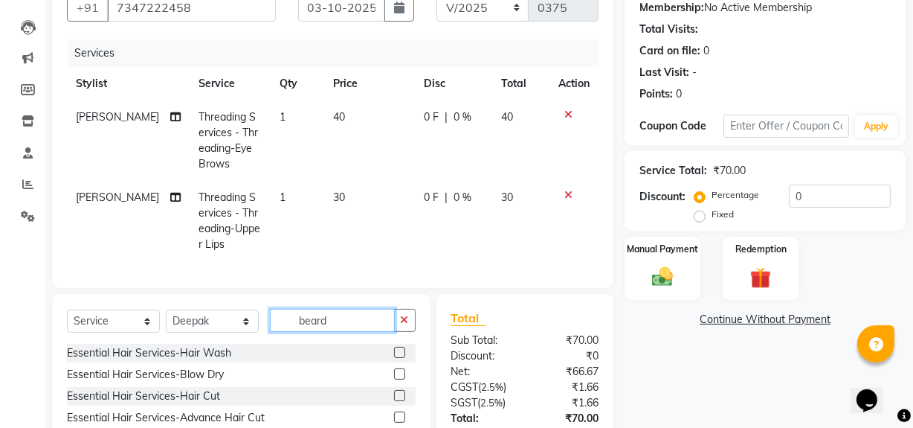
click at [361, 330] on input "beard" at bounding box center [332, 320] width 125 height 23
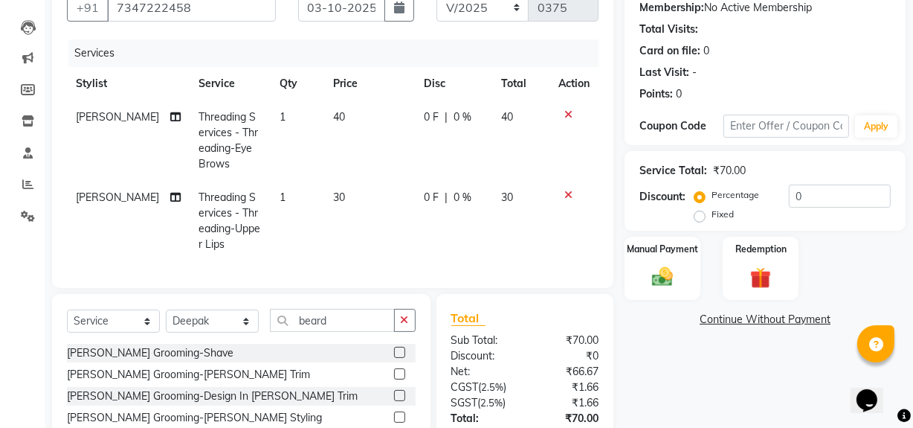
click at [394, 379] on label at bounding box center [399, 373] width 11 height 11
click at [394, 379] on input "checkbox" at bounding box center [399, 375] width 10 height 10
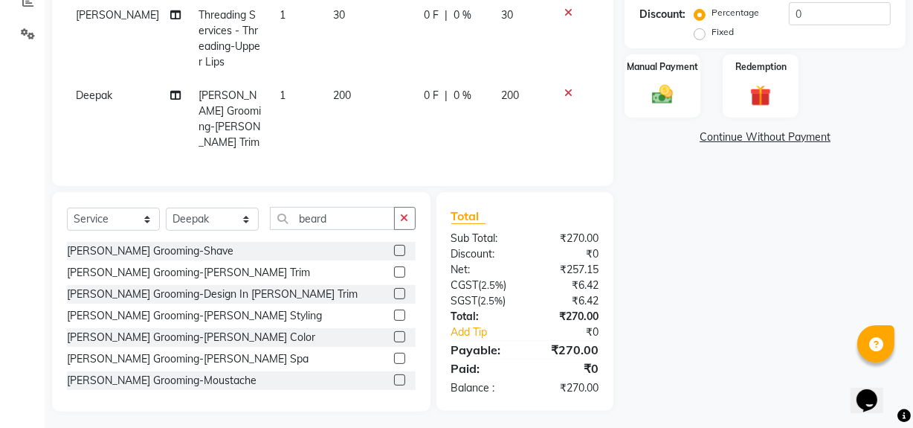
scroll to position [94, 0]
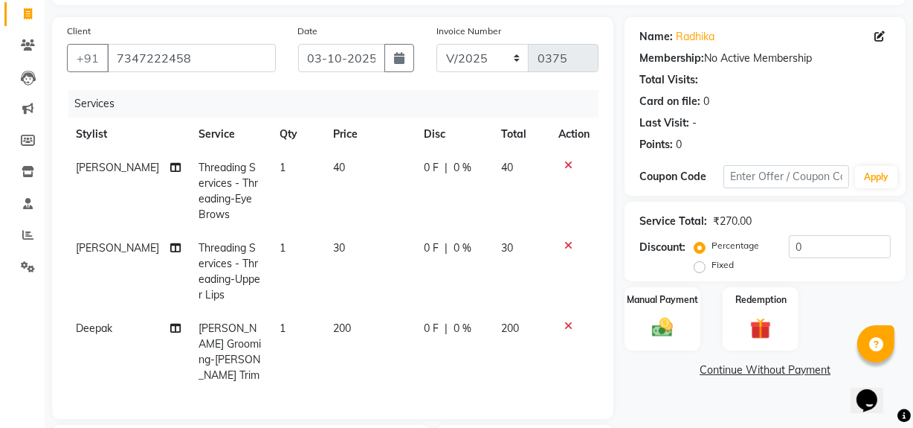
click at [333, 167] on span "40" at bounding box center [339, 167] width 12 height 13
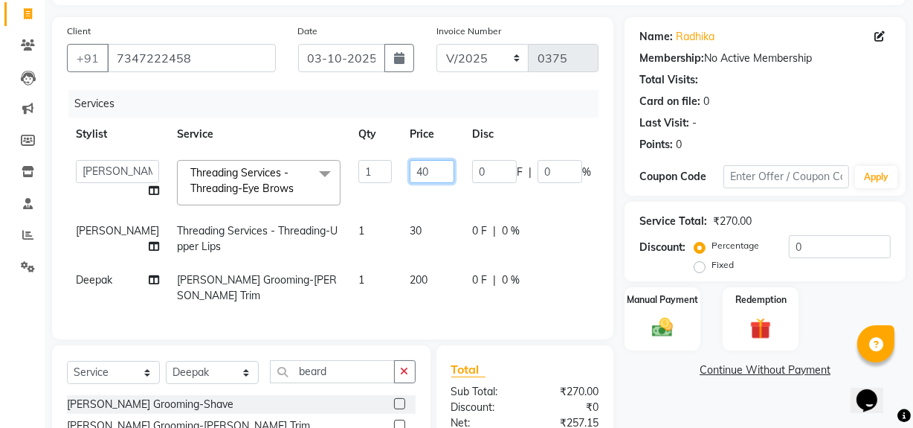
click at [410, 171] on input "40" at bounding box center [432, 171] width 45 height 23
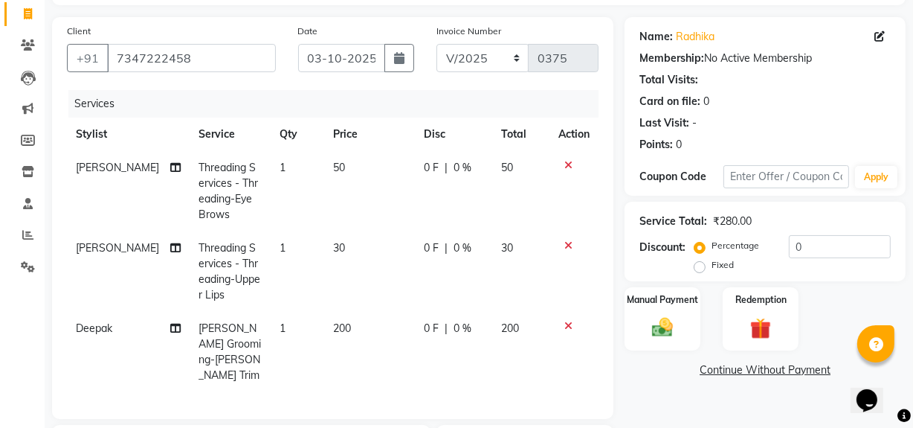
click at [378, 230] on tbody "[PERSON_NAME] Threading Services - Threading-Eye Brows 1 50 0 F | 0 % 50 [PERSO…" at bounding box center [333, 271] width 532 height 241
click at [333, 248] on span "30" at bounding box center [339, 247] width 12 height 13
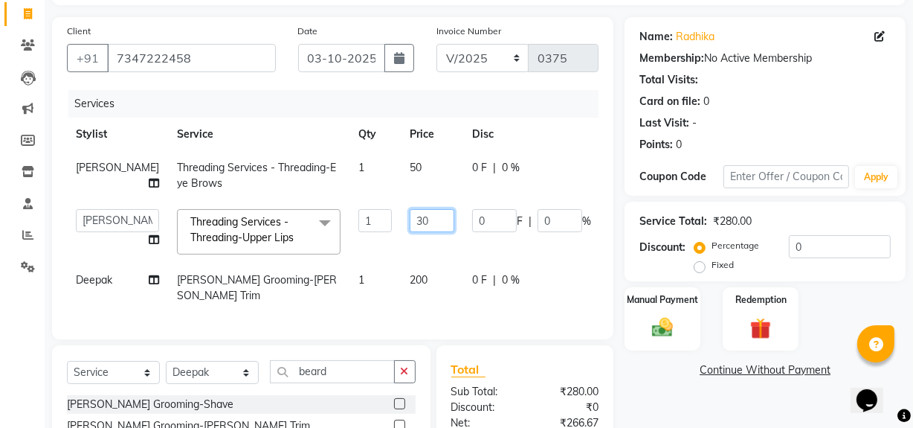
click at [410, 232] on input "30" at bounding box center [432, 220] width 45 height 23
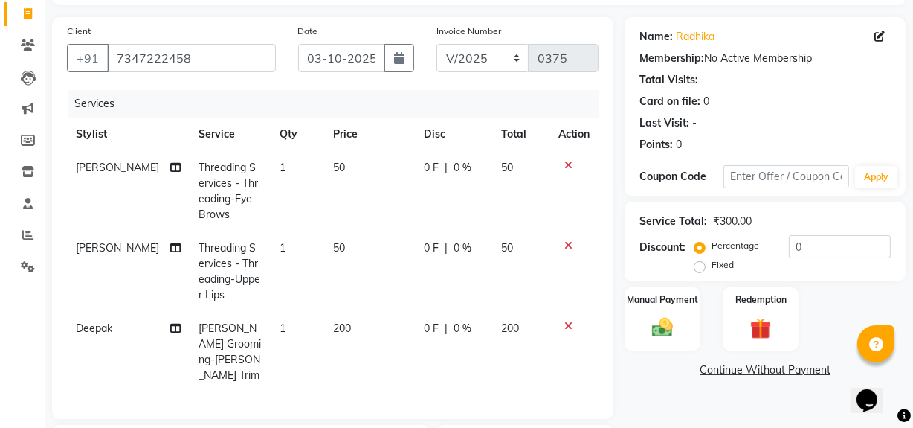
click at [691, 401] on div "Name: [PERSON_NAME] Membership: No Active Membership Total Visits: Card on file…" at bounding box center [771, 330] width 292 height 627
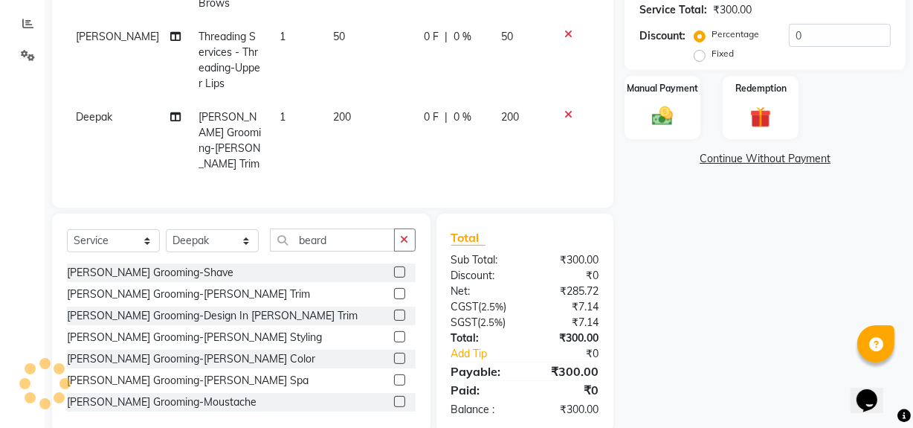
scroll to position [327, 0]
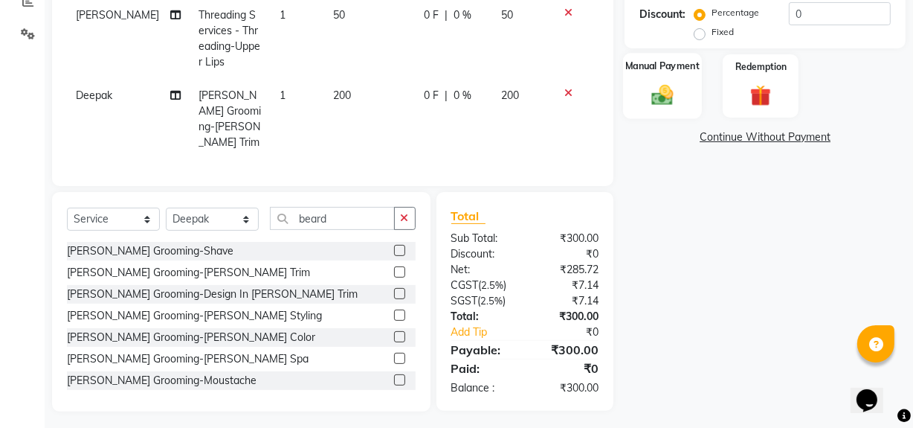
click at [665, 103] on img at bounding box center [663, 94] width 36 height 25
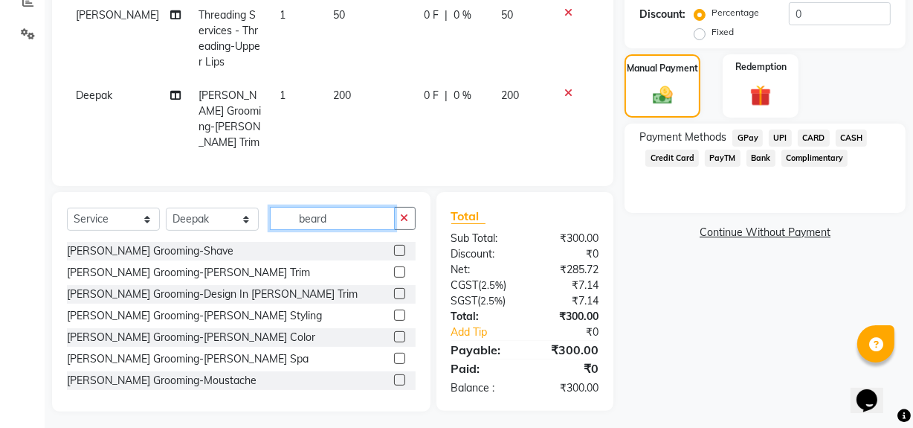
click at [384, 219] on input "beard" at bounding box center [332, 218] width 125 height 23
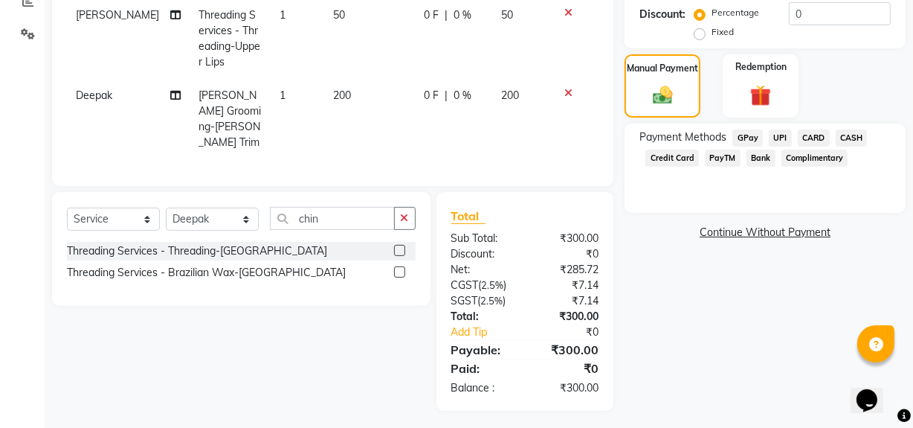
click at [398, 245] on label at bounding box center [399, 250] width 11 height 11
click at [398, 246] on input "checkbox" at bounding box center [399, 251] width 10 height 10
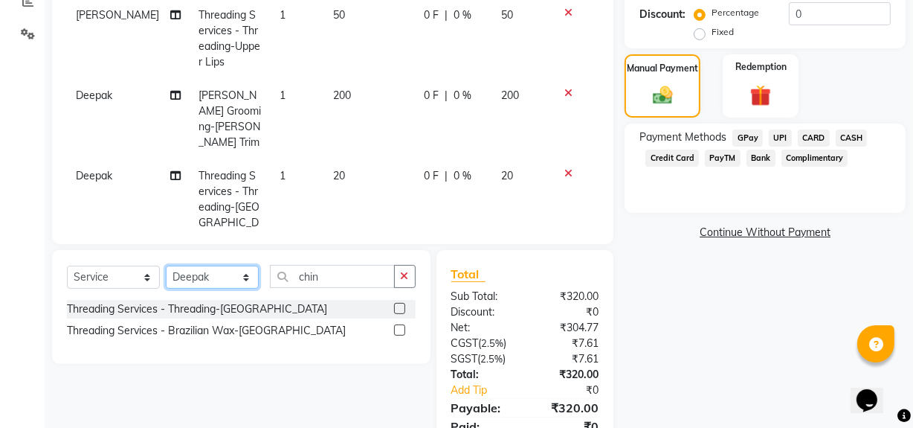
click at [254, 275] on select "Select Stylist [PERSON_NAME] Admin Akshay [PERSON_NAME] Deepak [PERSON_NAME] [P…" at bounding box center [212, 276] width 93 height 23
click at [166, 265] on select "Select Stylist [PERSON_NAME] Admin Akshay [PERSON_NAME] Deepak [PERSON_NAME] [P…" at bounding box center [212, 276] width 93 height 23
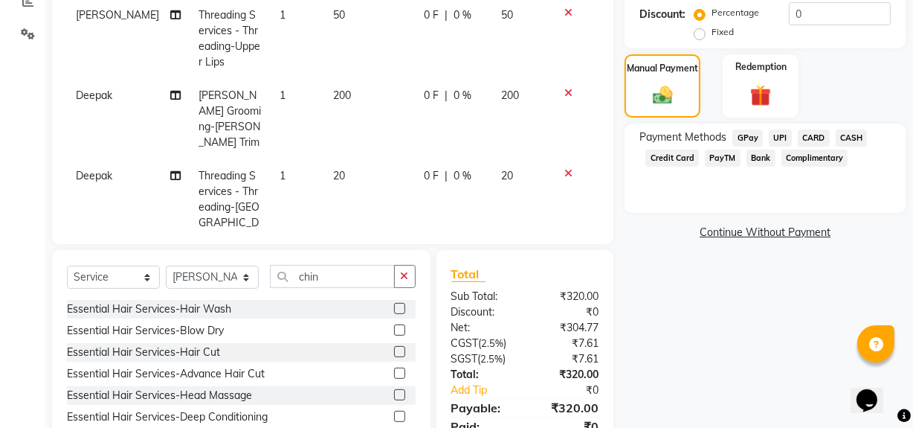
click at [126, 159] on td "Deepak" at bounding box center [128, 207] width 123 height 96
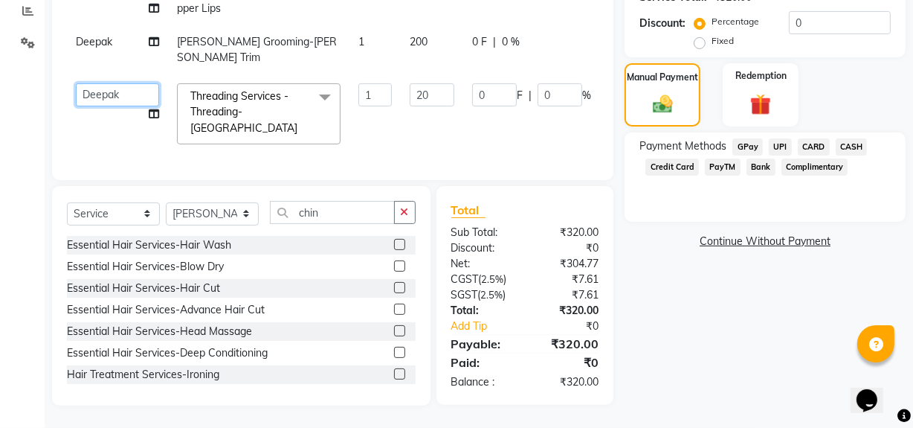
click at [114, 98] on select "[PERSON_NAME] Admin [PERSON_NAME] Deepak [PERSON_NAME] [PERSON_NAME] Musharaff …" at bounding box center [117, 94] width 83 height 23
click at [739, 269] on div "Name: [PERSON_NAME] Membership: No Active Membership Total Visits: Card on file…" at bounding box center [771, 99] width 292 height 612
click at [744, 340] on div "Name: [PERSON_NAME] Membership: No Active Membership Total Visits: Card on file…" at bounding box center [771, 99] width 292 height 612
click at [742, 347] on div "Name: [PERSON_NAME] Membership: No Active Membership Total Visits: Card on file…" at bounding box center [771, 99] width 292 height 612
click at [410, 106] on input "20" at bounding box center [432, 94] width 45 height 23
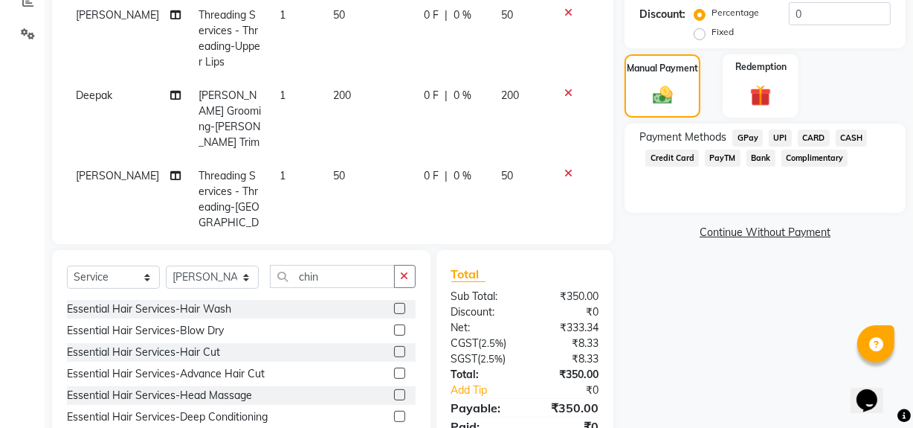
click at [752, 340] on div "Name: [PERSON_NAME] Membership: No Active Membership Total Visits: Card on file…" at bounding box center [771, 126] width 292 height 685
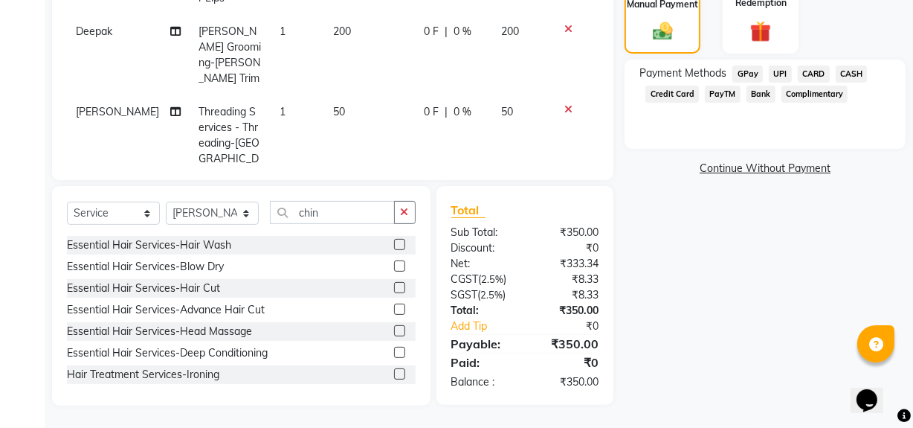
click at [774, 65] on span "UPI" at bounding box center [780, 73] width 23 height 17
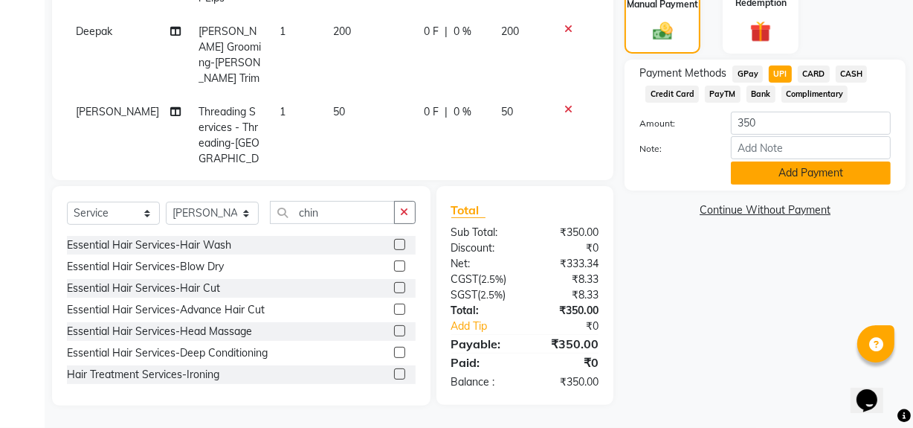
click at [784, 167] on button "Add Payment" at bounding box center [811, 172] width 160 height 23
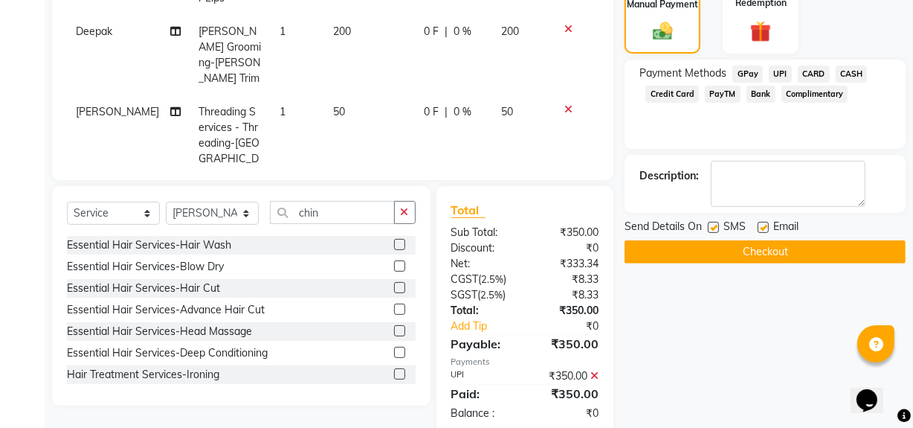
click at [756, 251] on button "Checkout" at bounding box center [765, 251] width 281 height 23
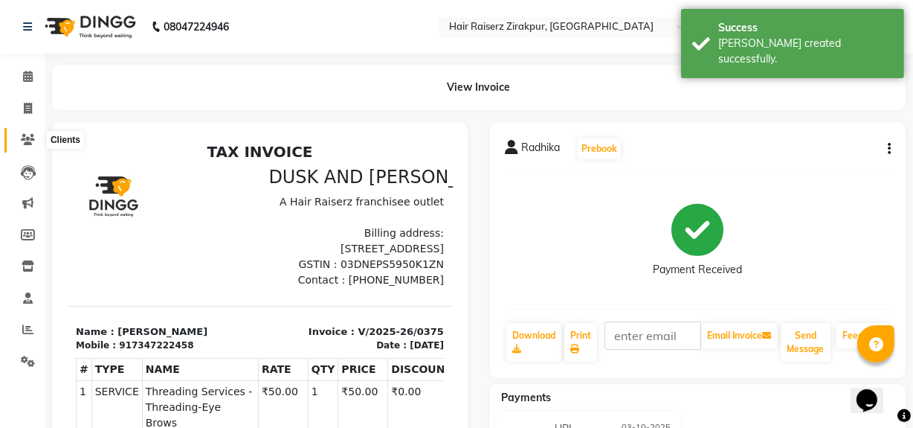
click at [27, 142] on icon at bounding box center [28, 139] width 14 height 11
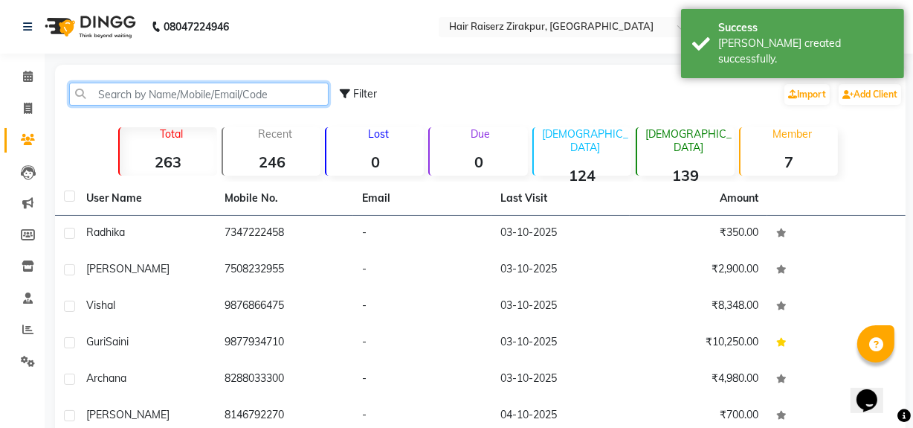
click at [160, 89] on input "text" at bounding box center [198, 94] width 259 height 23
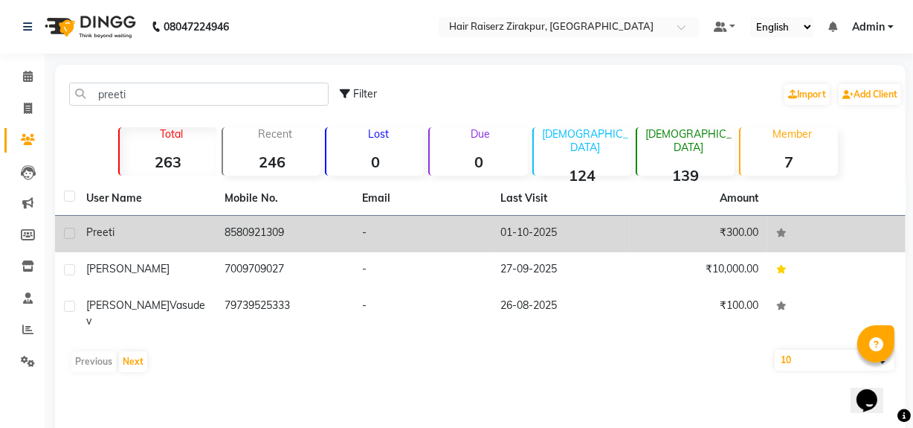
click at [251, 239] on td "8580921309" at bounding box center [285, 234] width 138 height 36
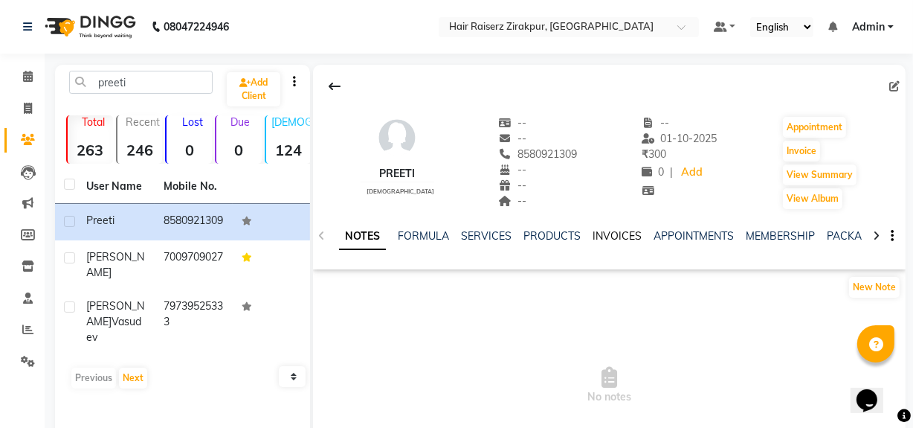
click at [627, 236] on link "INVOICES" at bounding box center [617, 235] width 49 height 13
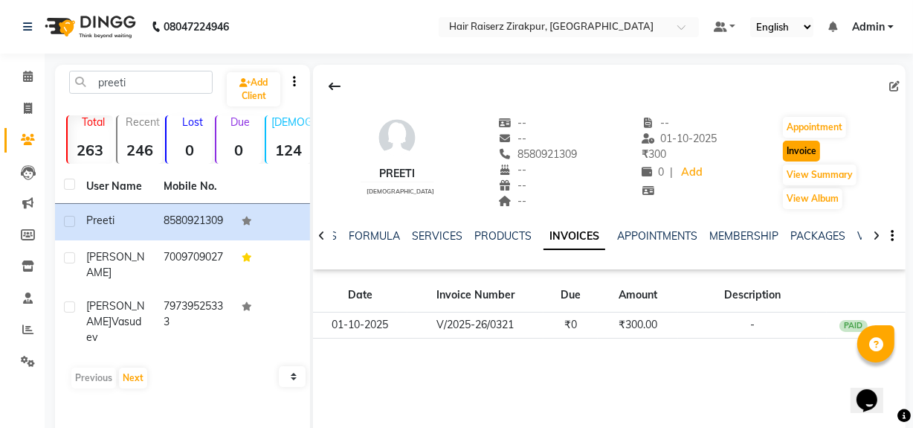
click at [809, 141] on button "Invoice" at bounding box center [801, 151] width 37 height 21
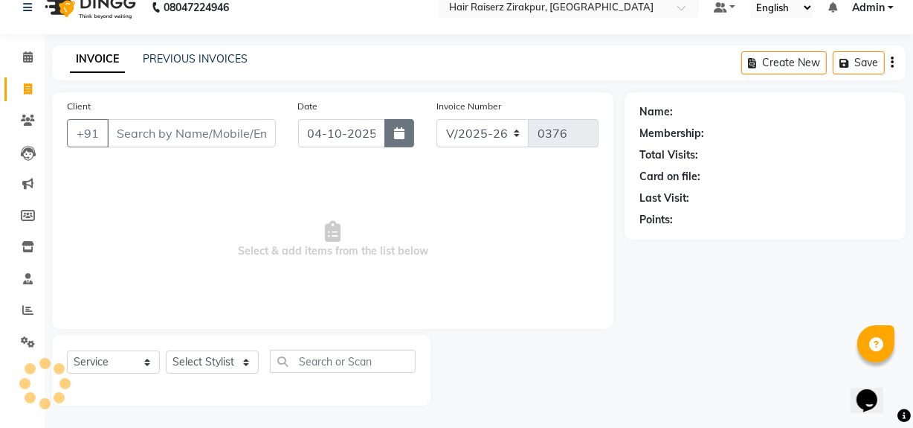
click at [402, 132] on icon "button" at bounding box center [399, 133] width 10 height 12
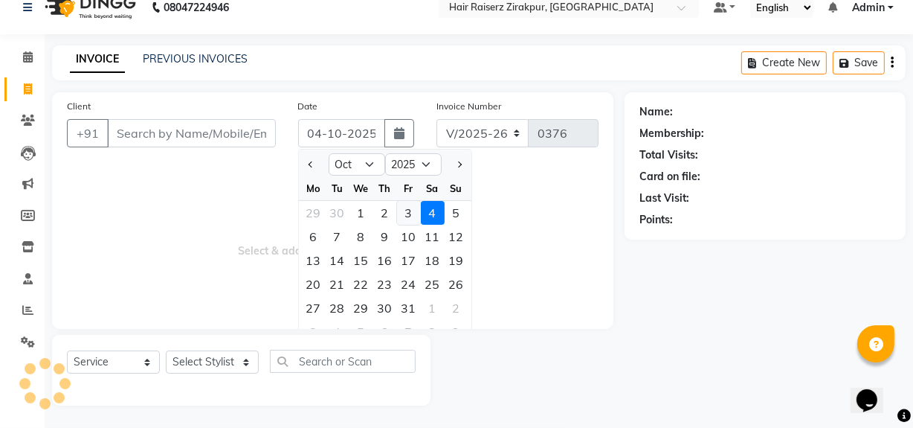
click at [413, 207] on div "3" at bounding box center [409, 213] width 24 height 24
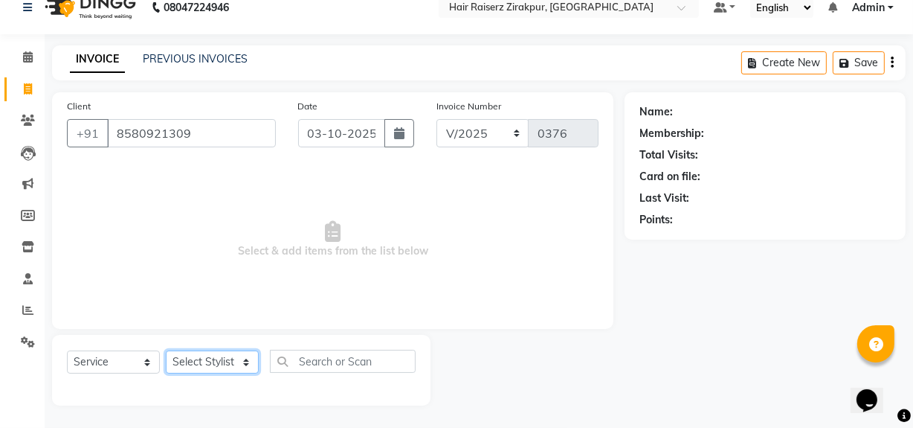
click at [221, 355] on select "Select Stylist [PERSON_NAME] Admin Akshay [PERSON_NAME] Deepak [PERSON_NAME] [P…" at bounding box center [212, 361] width 93 height 23
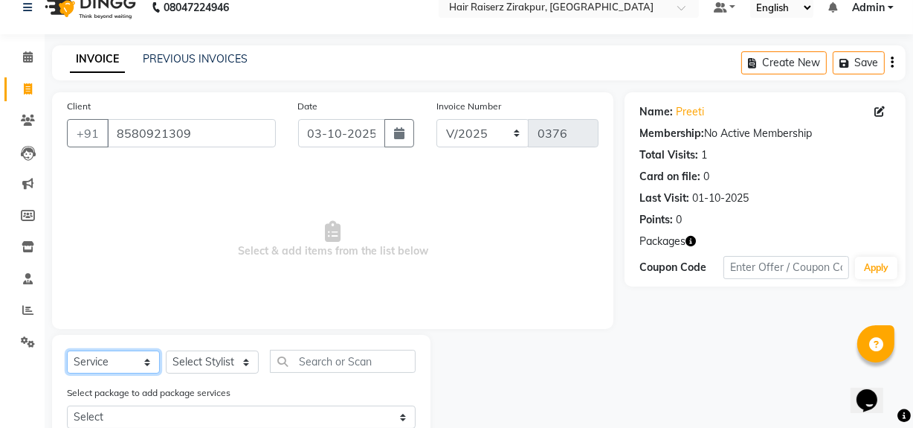
click at [151, 358] on select "Select Service Product Membership Package Voucher Prepaid Gift Card" at bounding box center [113, 361] width 93 height 23
click at [67, 350] on select "Select Service Product Membership Package Voucher Prepaid Gift Card" at bounding box center [113, 361] width 93 height 23
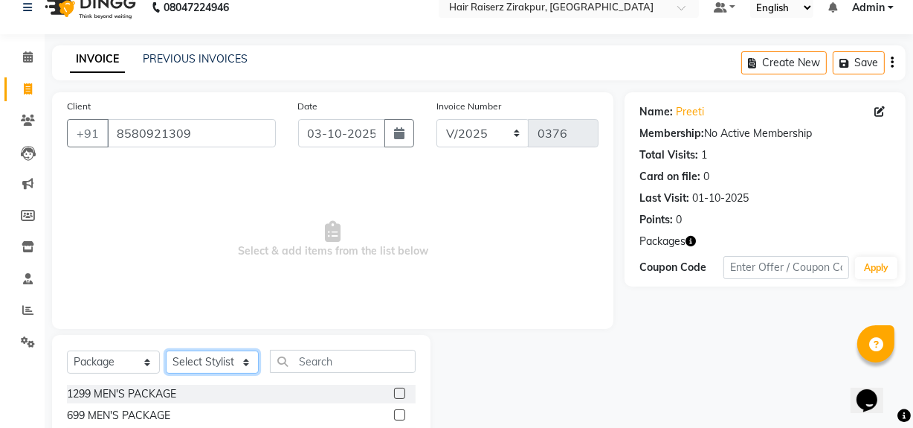
click at [198, 355] on select "Select Stylist [PERSON_NAME] Admin Akshay [PERSON_NAME] Deepak [PERSON_NAME] [P…" at bounding box center [212, 361] width 93 height 23
click at [166, 350] on select "Select Stylist [PERSON_NAME] Admin Akshay [PERSON_NAME] Deepak [PERSON_NAME] [P…" at bounding box center [212, 361] width 93 height 23
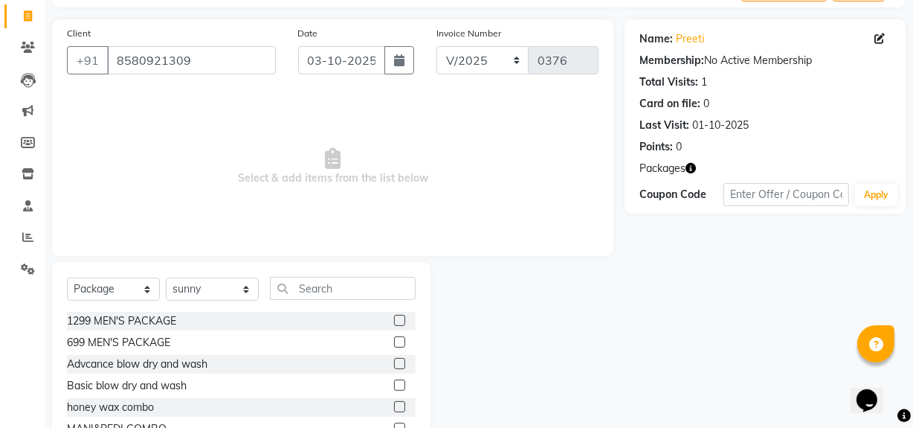
click at [394, 386] on label at bounding box center [399, 384] width 11 height 11
click at [394, 386] on input "checkbox" at bounding box center [399, 386] width 10 height 10
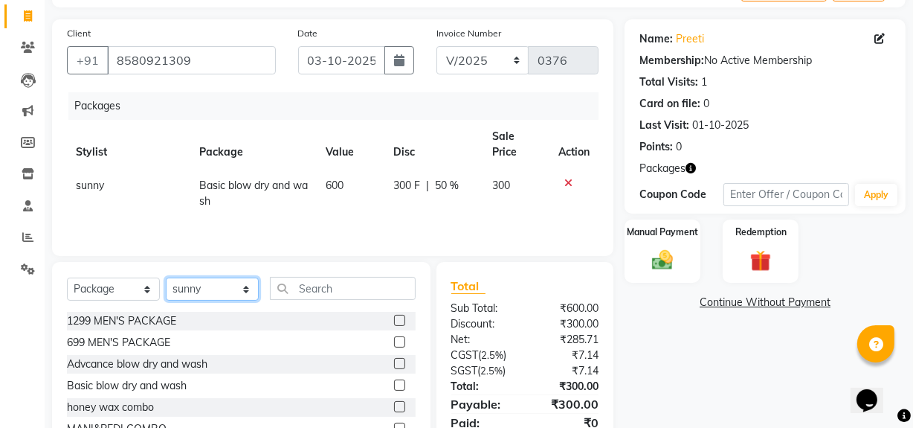
click at [252, 290] on select "Select Stylist [PERSON_NAME] Admin Akshay [PERSON_NAME] Deepak [PERSON_NAME] [P…" at bounding box center [212, 288] width 93 height 23
click at [166, 277] on select "Select Stylist [PERSON_NAME] Admin Akshay [PERSON_NAME] Deepak [PERSON_NAME] [P…" at bounding box center [212, 288] width 93 height 23
click at [131, 290] on select "Select Service Product Membership Package Voucher Prepaid Gift Card" at bounding box center [113, 288] width 93 height 23
click at [67, 277] on select "Select Service Product Membership Package Voucher Prepaid Gift Card" at bounding box center [113, 288] width 93 height 23
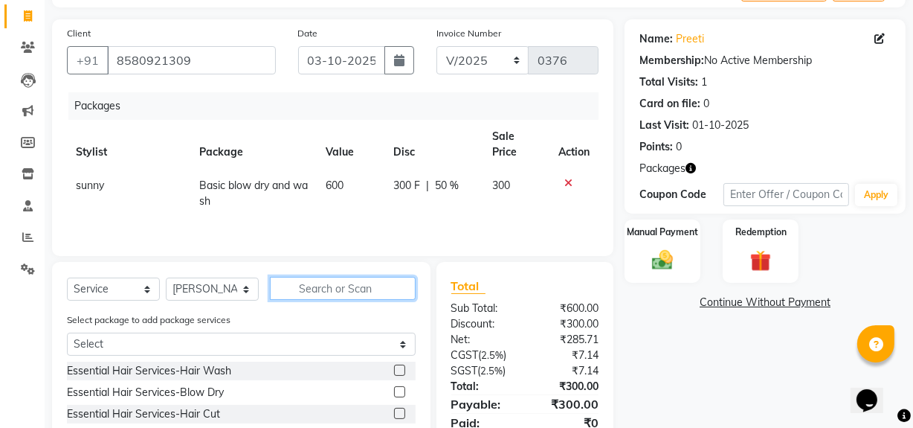
click at [306, 286] on input "text" at bounding box center [343, 288] width 146 height 23
click at [669, 254] on img at bounding box center [663, 260] width 36 height 25
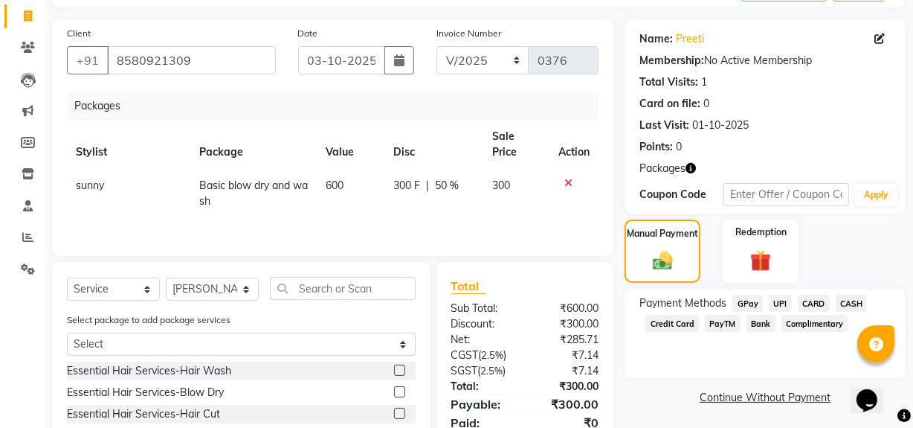
click at [781, 302] on span "UPI" at bounding box center [780, 302] width 23 height 17
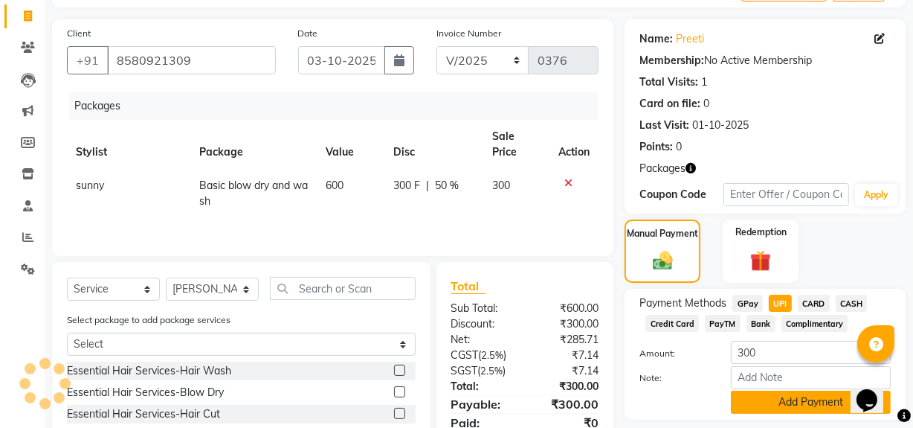
click at [783, 400] on button "Add Payment" at bounding box center [811, 401] width 160 height 23
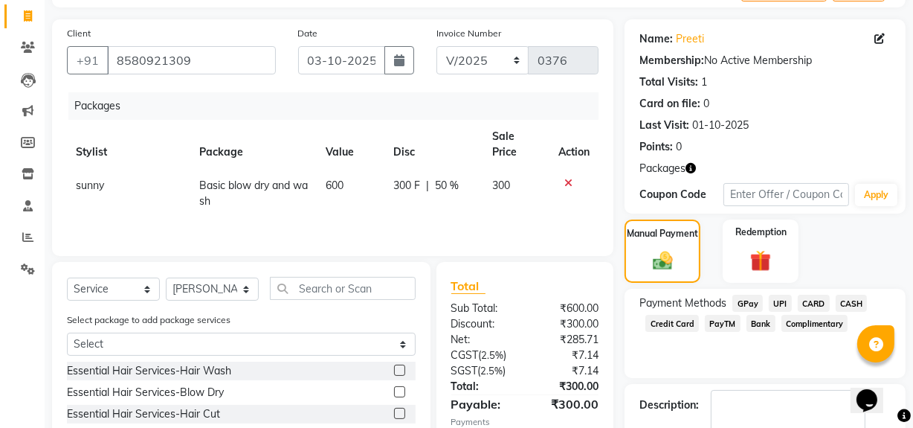
scroll to position [161, 0]
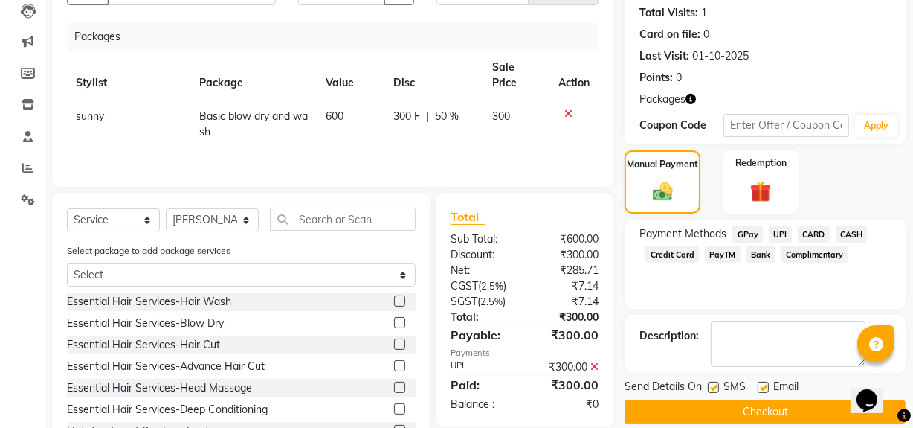
click at [738, 414] on button "Checkout" at bounding box center [765, 411] width 281 height 23
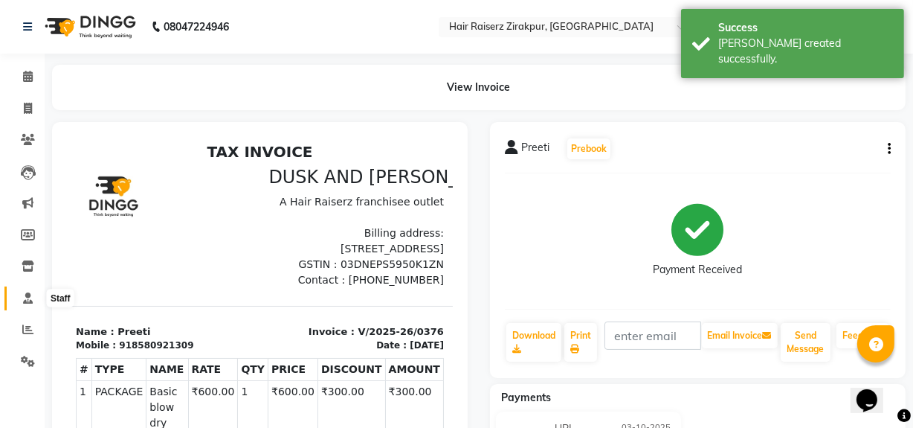
click at [30, 294] on icon at bounding box center [28, 297] width 10 height 11
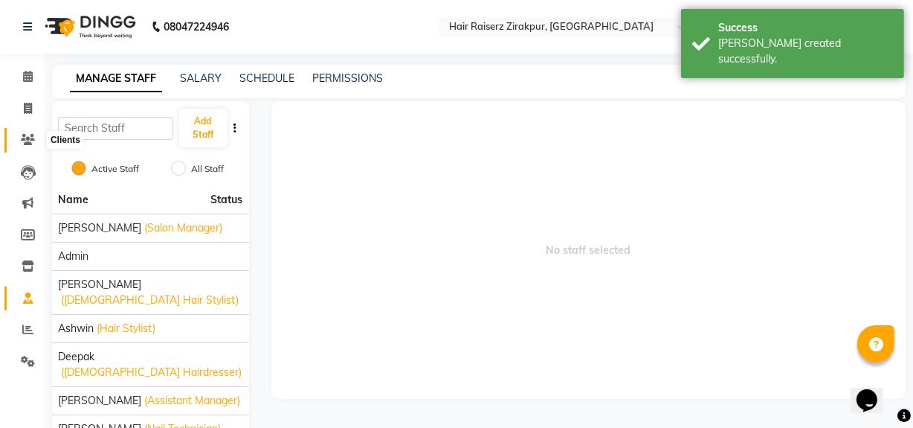
click at [23, 141] on icon at bounding box center [28, 139] width 14 height 11
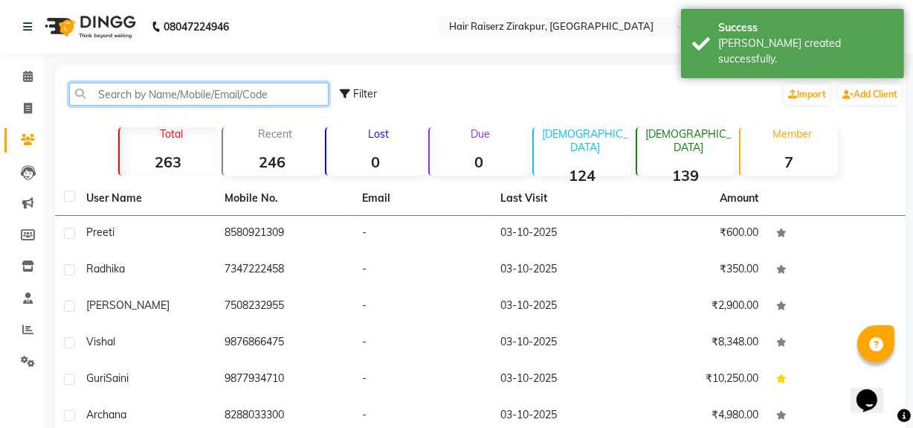
click at [147, 96] on input "text" at bounding box center [198, 94] width 259 height 23
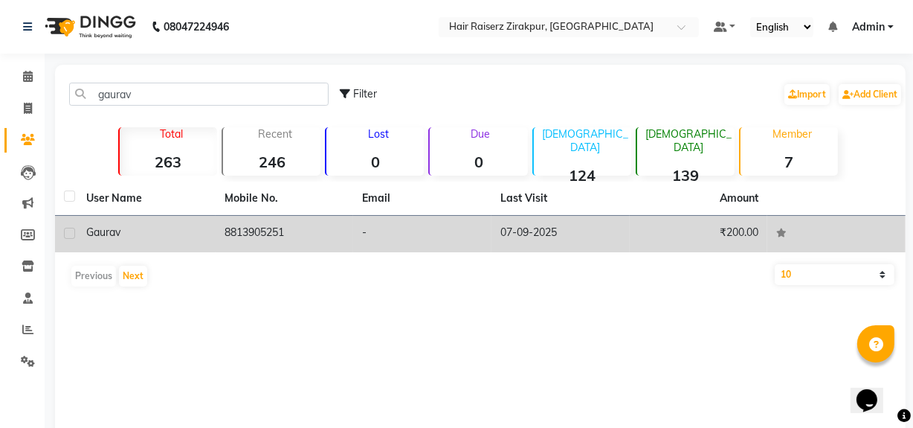
click at [224, 242] on td "8813905251" at bounding box center [285, 234] width 138 height 36
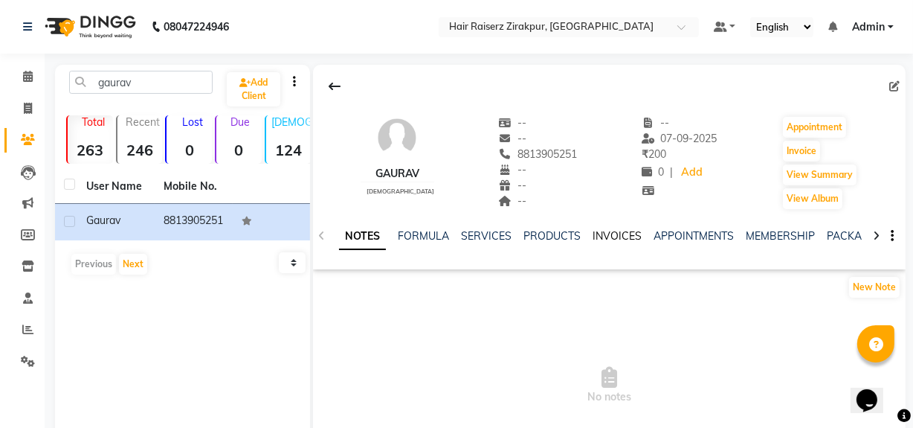
click at [621, 237] on link "INVOICES" at bounding box center [617, 235] width 49 height 13
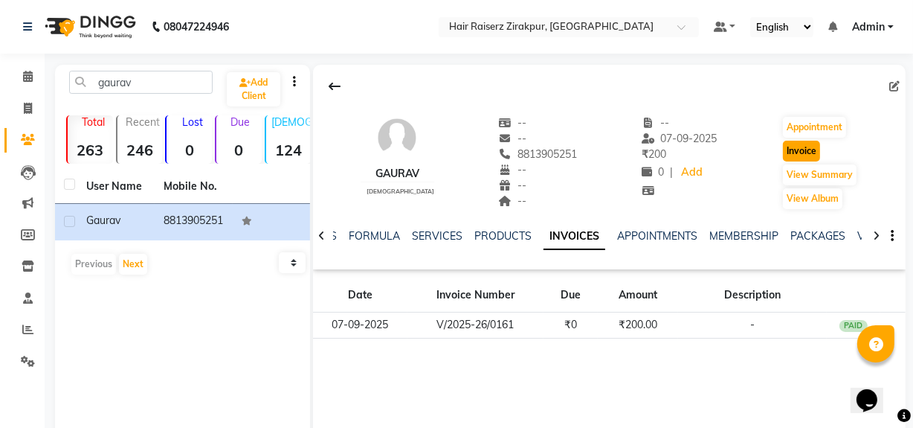
click at [800, 158] on button "Invoice" at bounding box center [801, 151] width 37 height 21
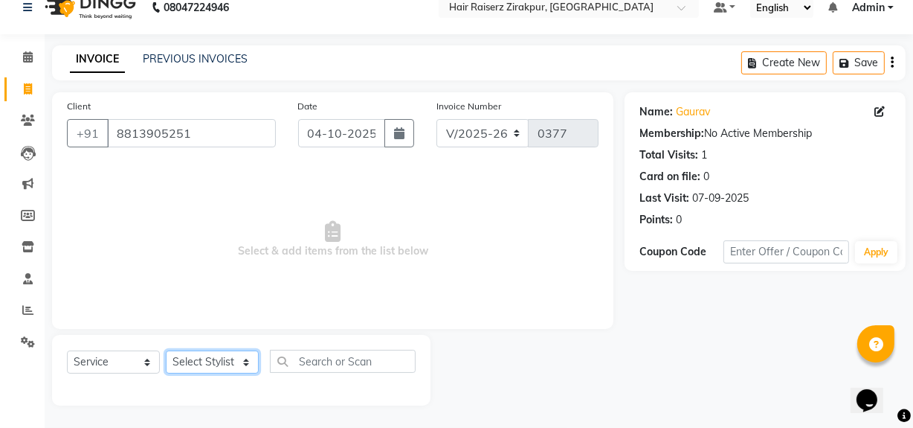
click at [209, 357] on select "Select Stylist [PERSON_NAME] Admin Akshay [PERSON_NAME] Deepak [PERSON_NAME] [P…" at bounding box center [212, 361] width 93 height 23
click at [166, 350] on select "Select Stylist [PERSON_NAME] Admin Akshay [PERSON_NAME] Deepak [PERSON_NAME] [P…" at bounding box center [212, 361] width 93 height 23
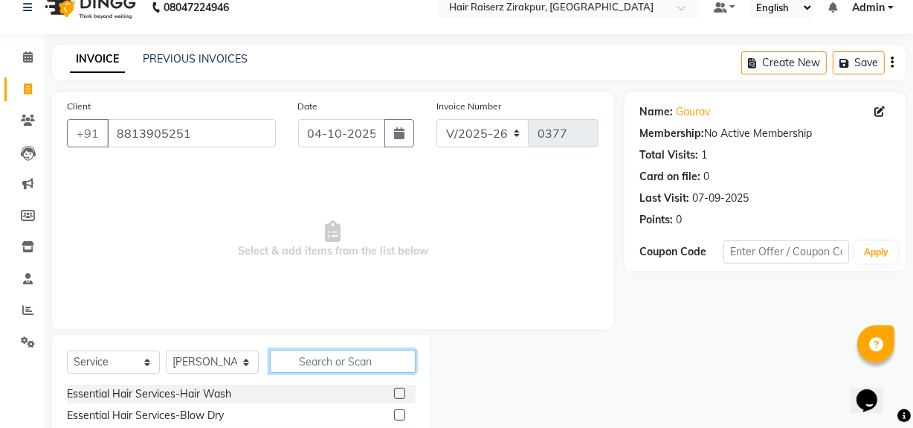
click at [288, 367] on input "text" at bounding box center [343, 360] width 146 height 23
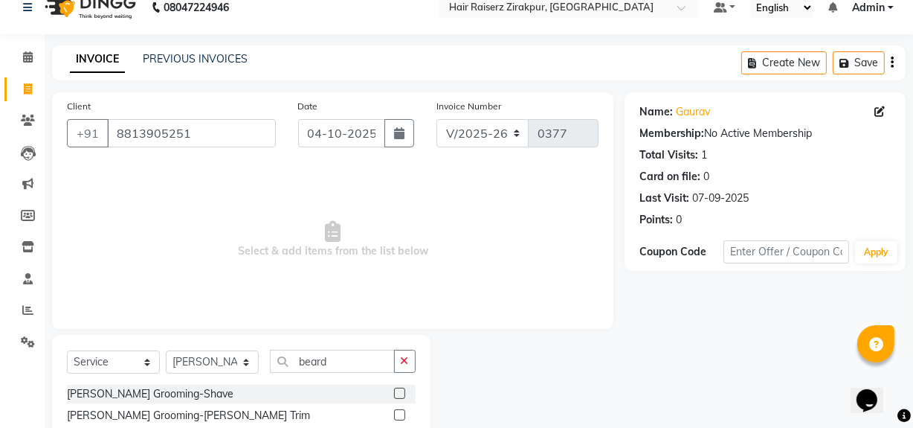
click at [394, 412] on label at bounding box center [399, 414] width 11 height 11
click at [394, 412] on input "checkbox" at bounding box center [399, 415] width 10 height 10
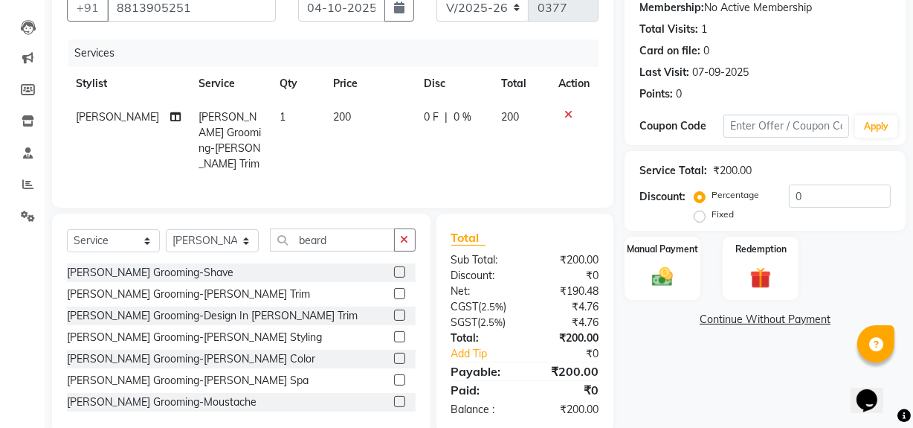
scroll to position [168, 0]
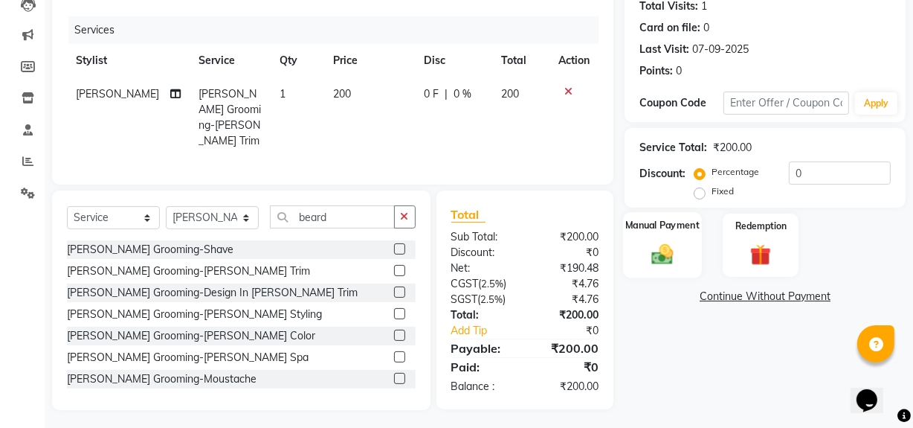
click at [669, 239] on div "Manual Payment" at bounding box center [662, 245] width 79 height 66
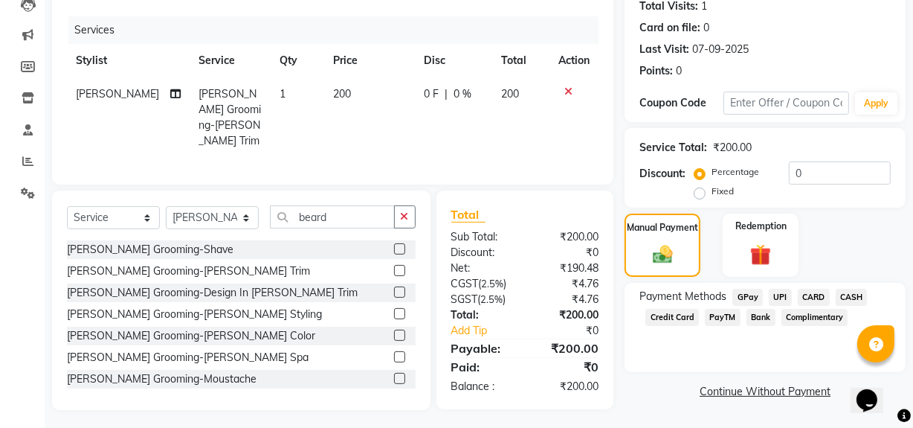
click at [783, 295] on span "UPI" at bounding box center [780, 296] width 23 height 17
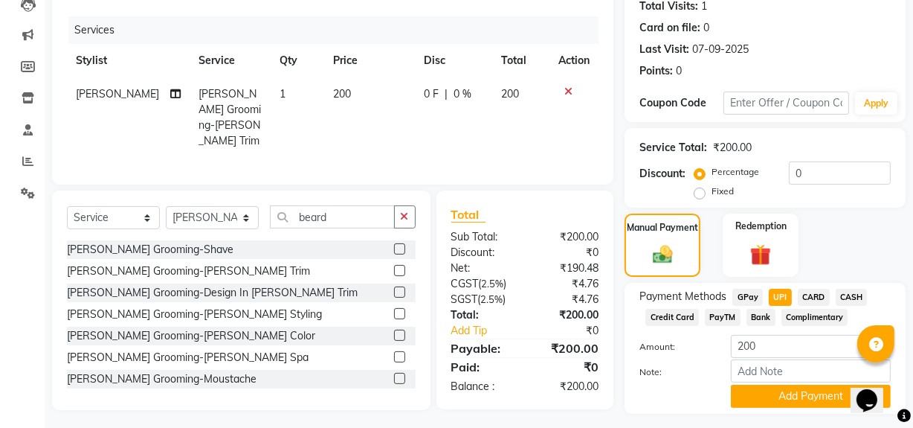
scroll to position [206, 0]
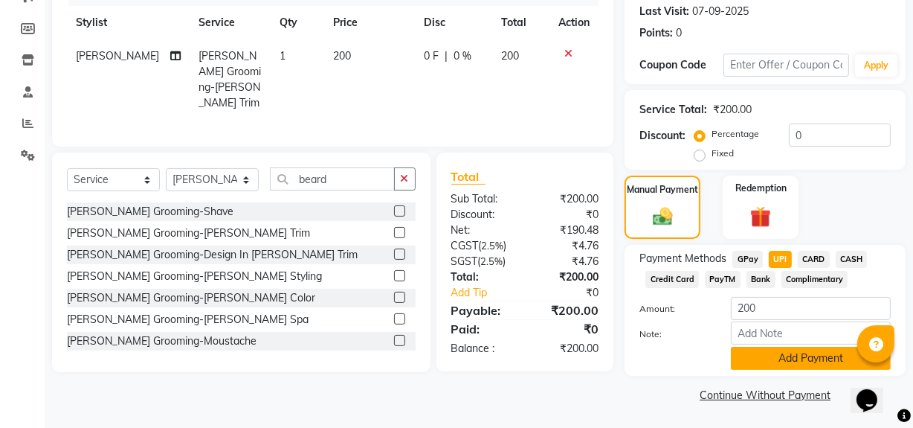
click at [783, 363] on button "Add Payment" at bounding box center [811, 357] width 160 height 23
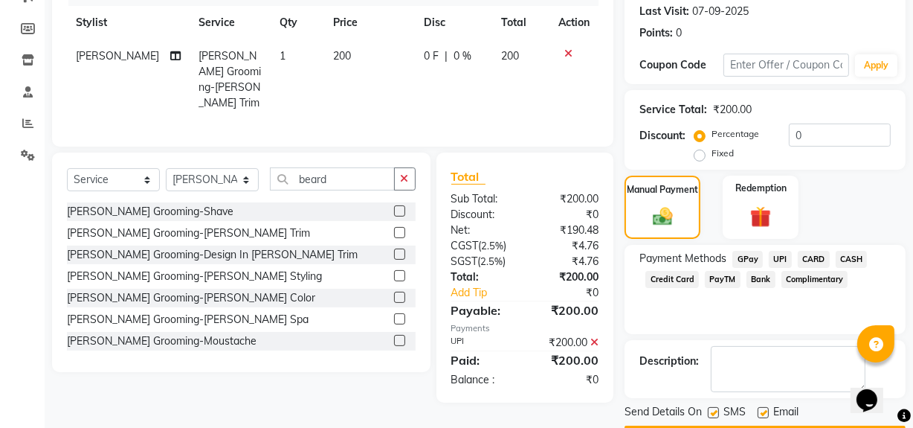
scroll to position [248, 0]
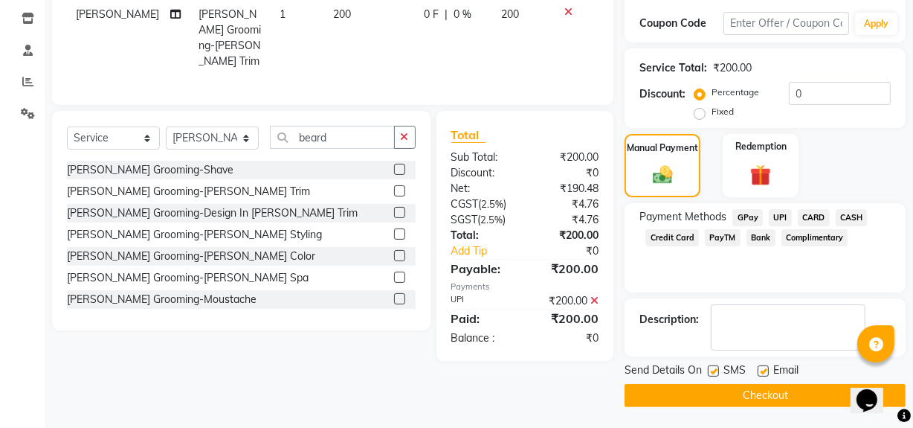
click at [744, 400] on button "Checkout" at bounding box center [765, 395] width 281 height 23
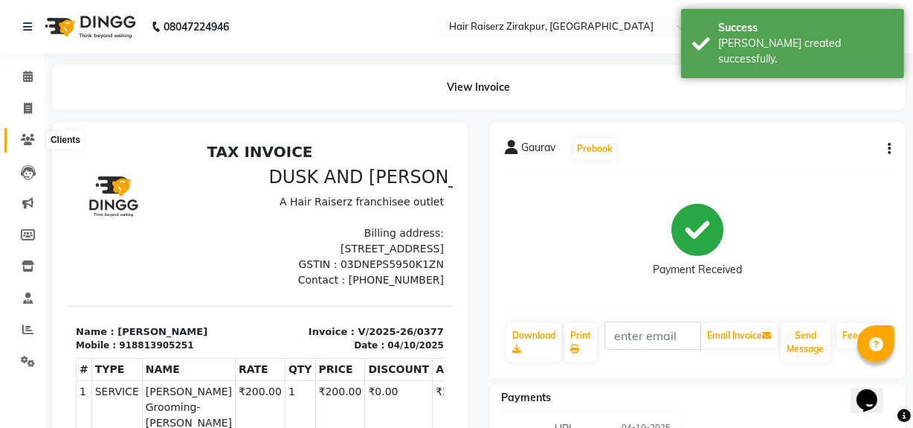
click at [21, 140] on icon at bounding box center [28, 139] width 14 height 11
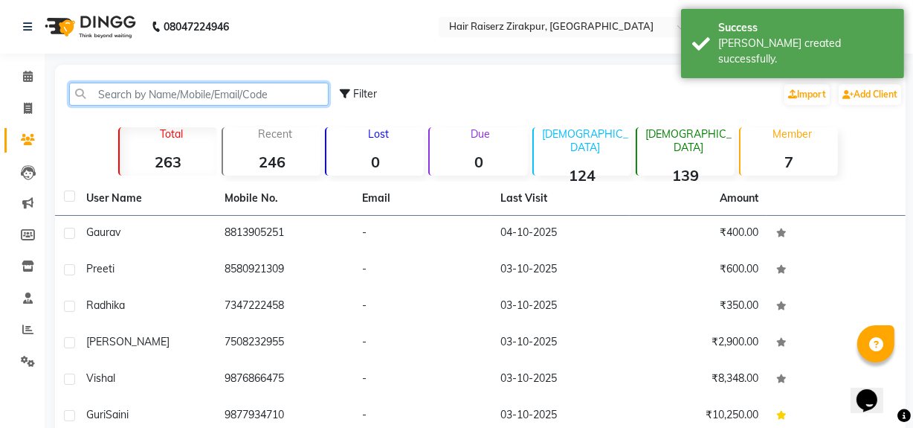
click at [134, 97] on input "text" at bounding box center [198, 94] width 259 height 23
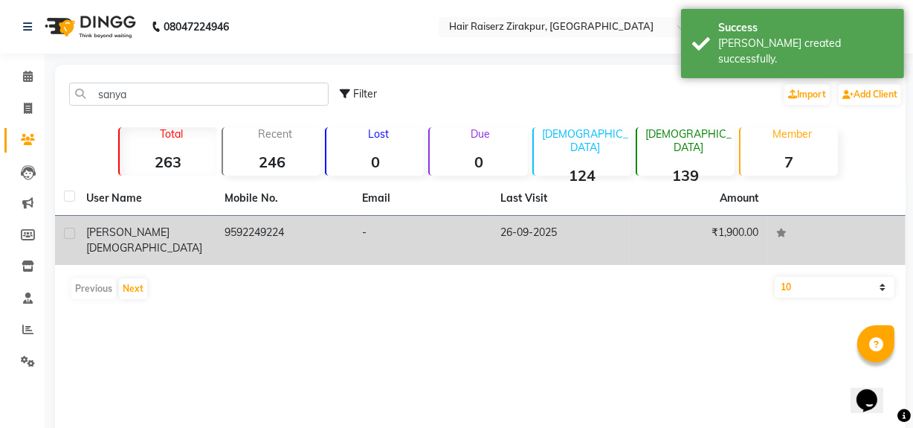
click at [209, 233] on td "[PERSON_NAME]" at bounding box center [146, 240] width 138 height 49
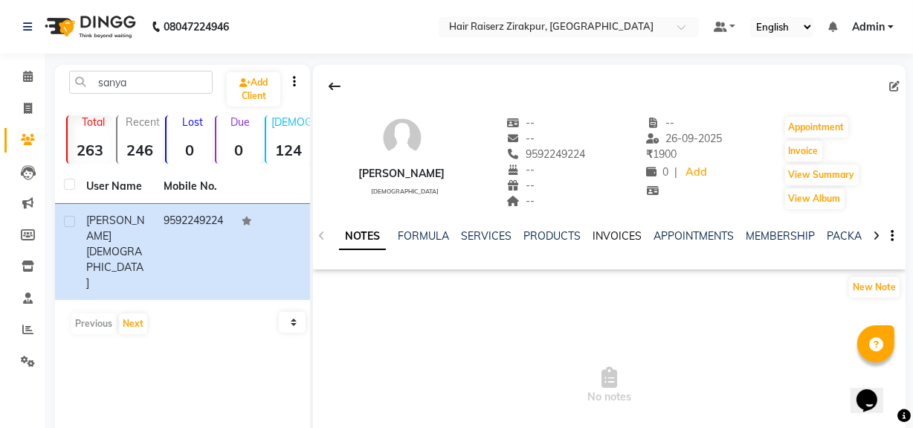
click at [634, 230] on link "INVOICES" at bounding box center [617, 235] width 49 height 13
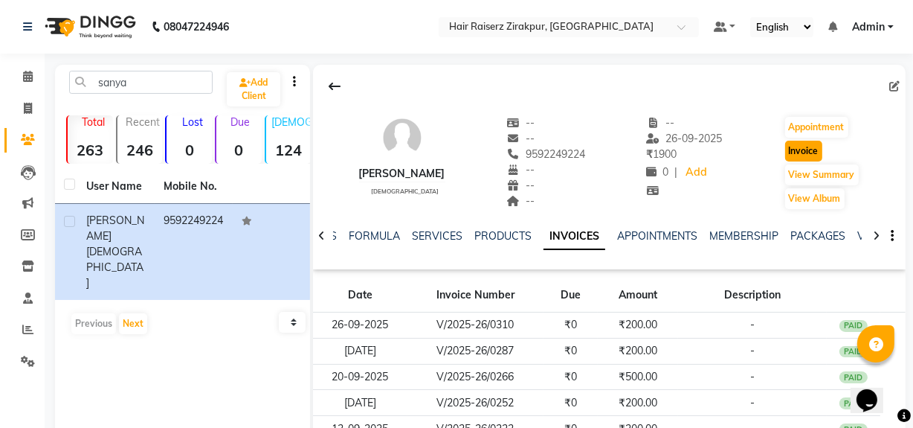
click at [799, 152] on button "Invoice" at bounding box center [803, 151] width 37 height 21
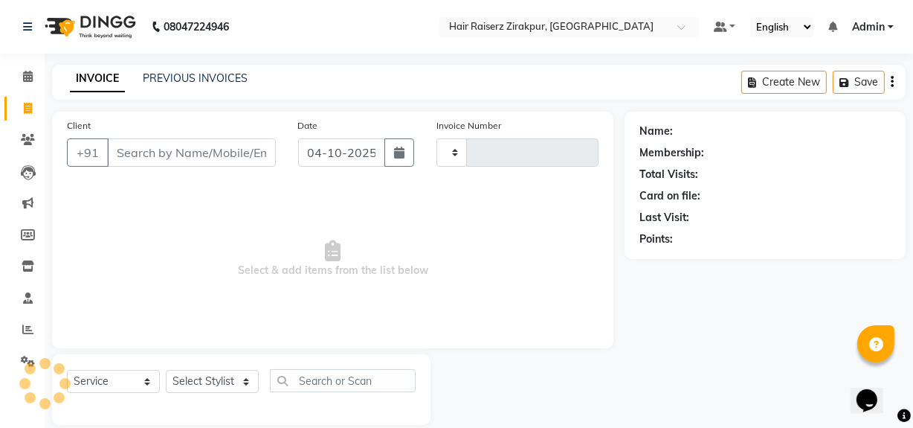
scroll to position [19, 0]
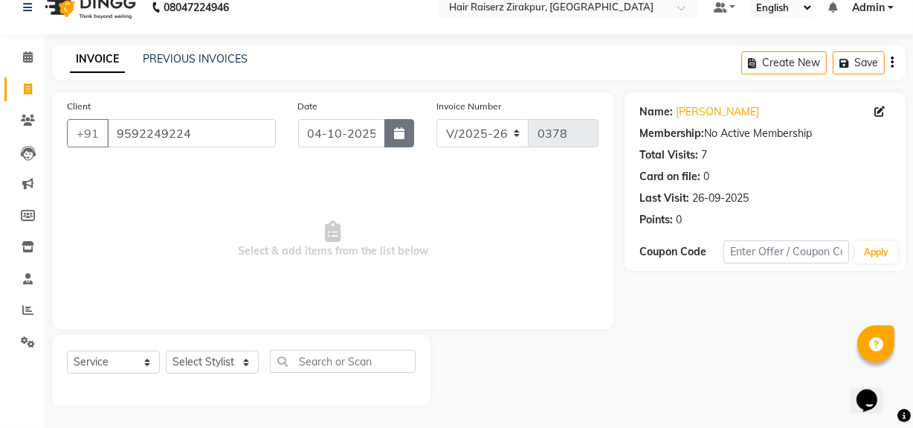
click at [407, 134] on button "button" at bounding box center [399, 133] width 30 height 28
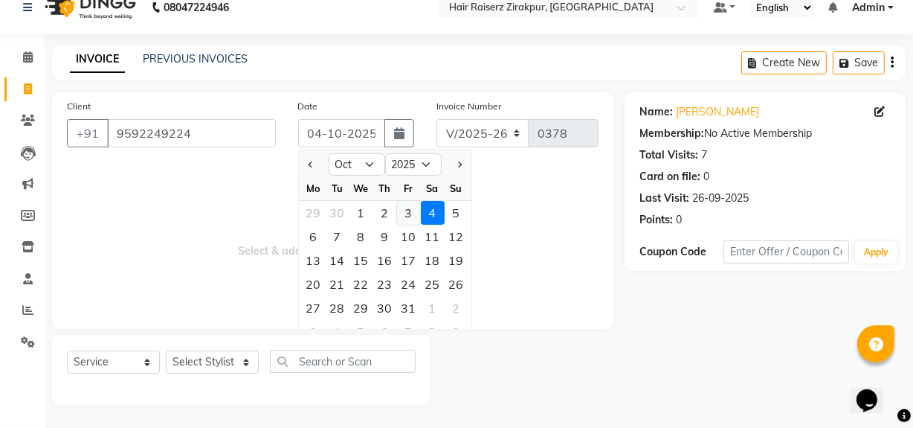
click at [409, 214] on div "3" at bounding box center [409, 213] width 24 height 24
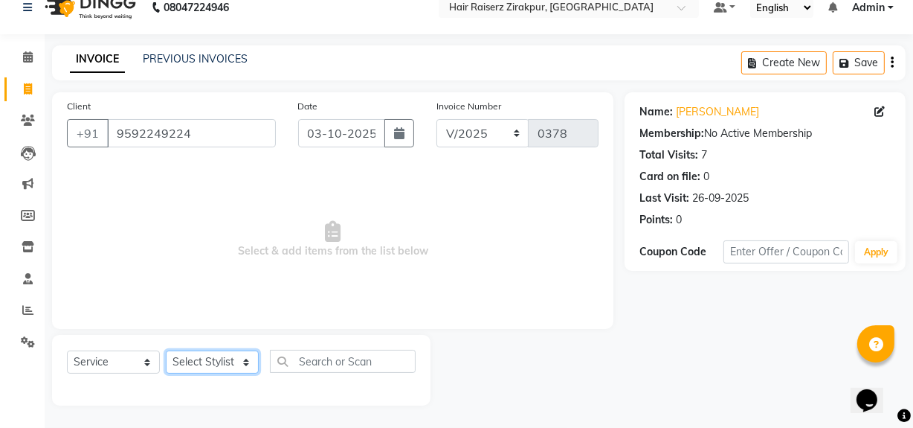
click at [237, 361] on select "Select Stylist [PERSON_NAME] Admin Akshay [PERSON_NAME] Deepak [PERSON_NAME] [P…" at bounding box center [212, 361] width 93 height 23
click at [166, 350] on select "Select Stylist [PERSON_NAME] Admin Akshay [PERSON_NAME] Deepak [PERSON_NAME] [P…" at bounding box center [212, 361] width 93 height 23
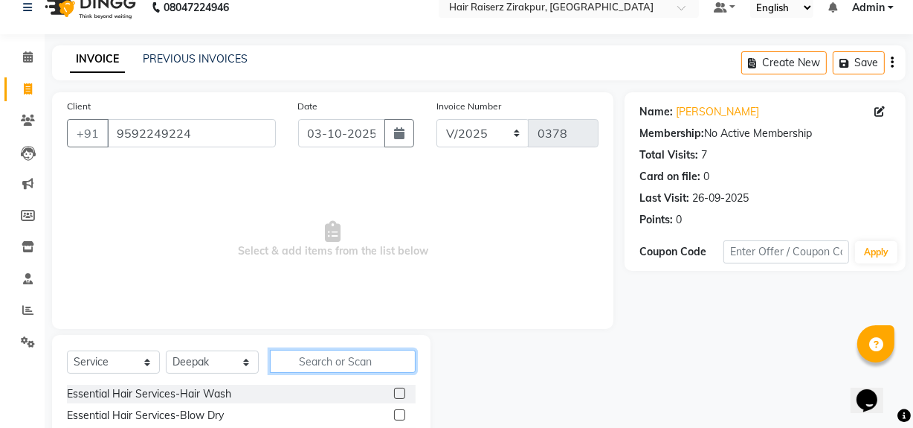
click at [312, 371] on input "text" at bounding box center [343, 360] width 146 height 23
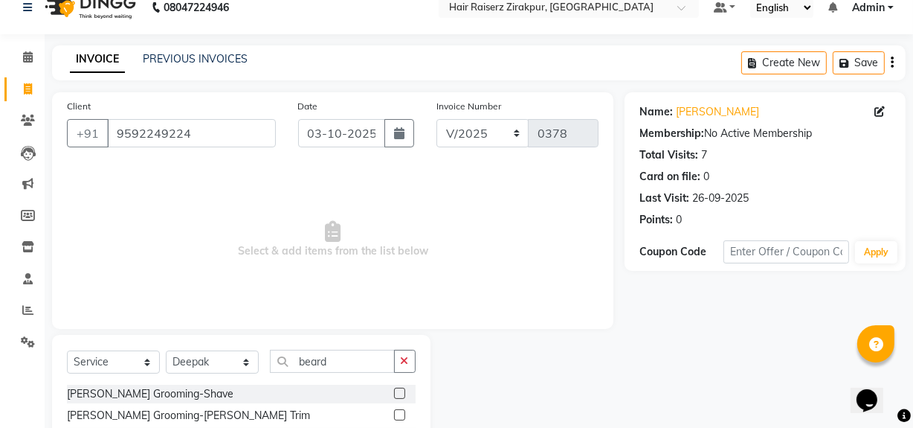
click at [394, 413] on label at bounding box center [399, 414] width 11 height 11
click at [394, 413] on input "checkbox" at bounding box center [399, 415] width 10 height 10
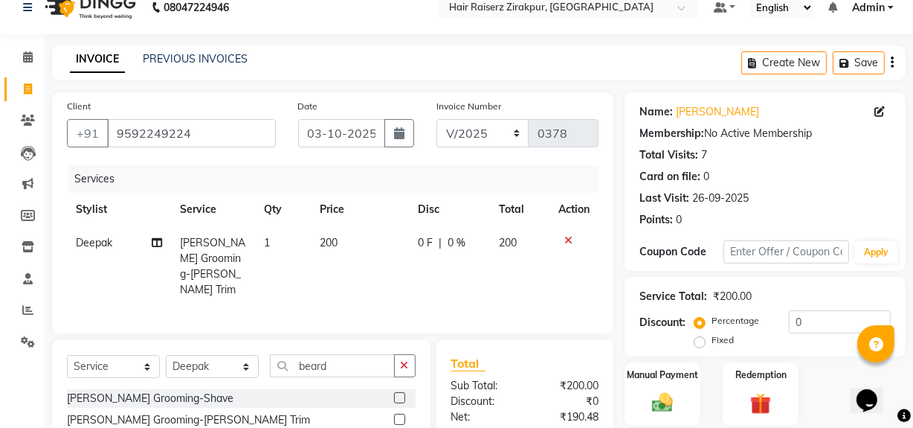
scroll to position [168, 0]
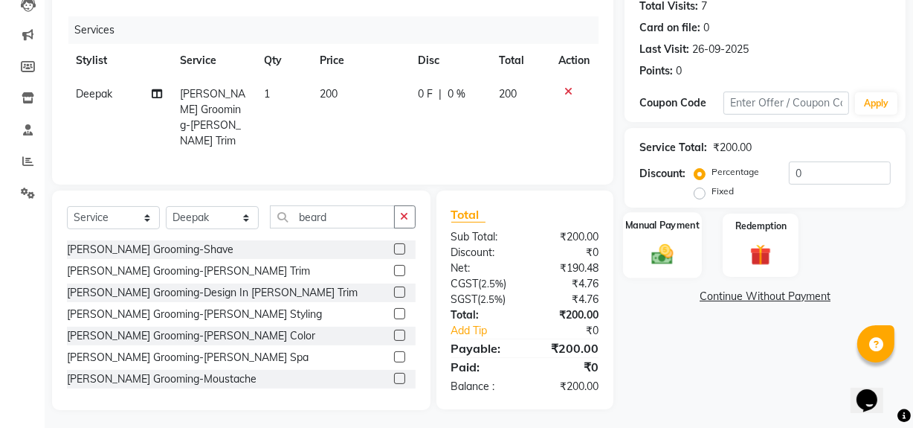
click at [661, 238] on div "Manual Payment" at bounding box center [662, 245] width 79 height 66
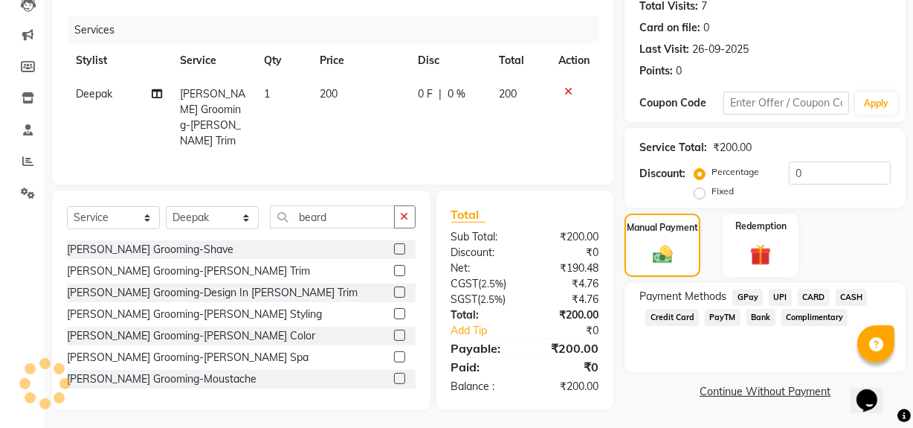
click at [850, 293] on span "CASH" at bounding box center [852, 296] width 32 height 17
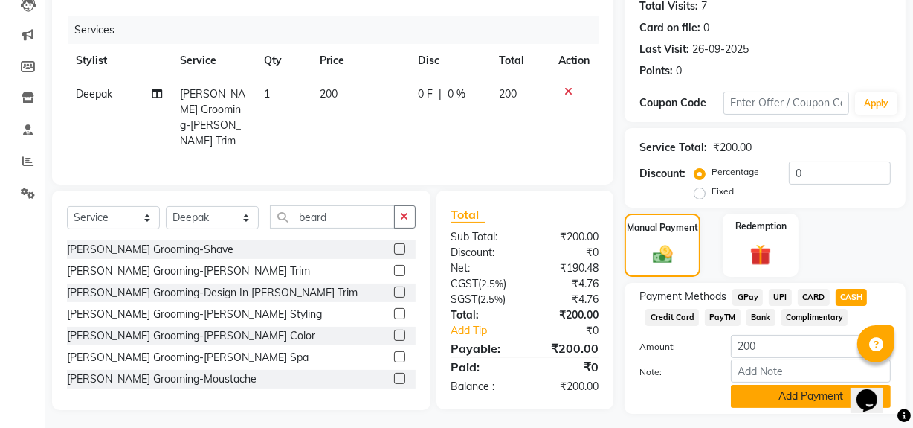
click at [788, 406] on button "Add Payment" at bounding box center [811, 395] width 160 height 23
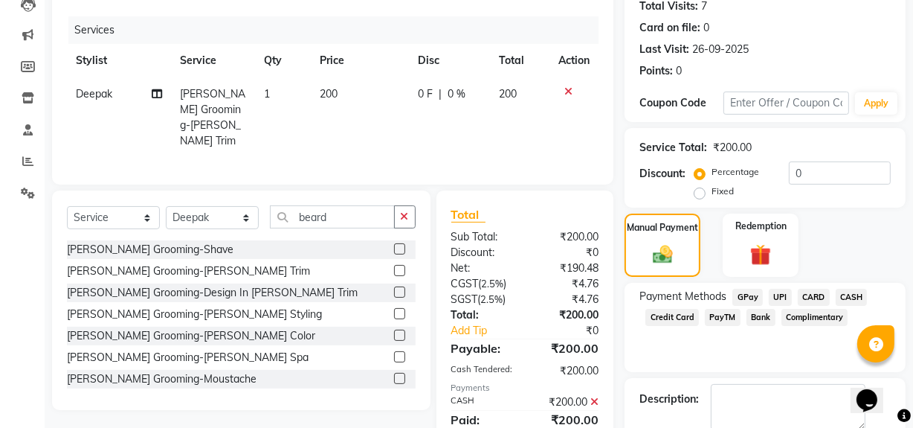
scroll to position [248, 0]
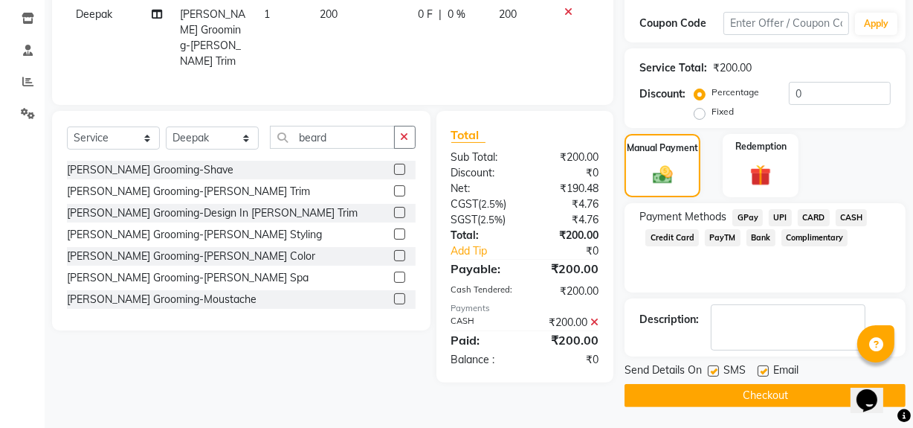
click at [736, 400] on button "Checkout" at bounding box center [765, 395] width 281 height 23
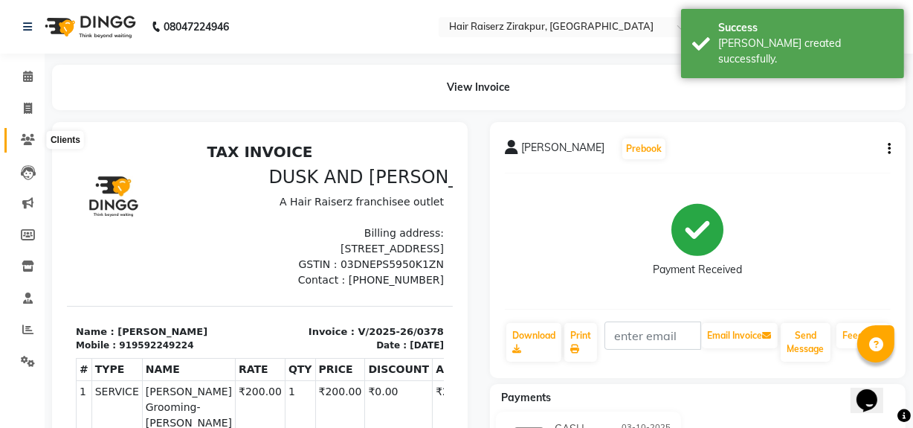
click at [27, 141] on icon at bounding box center [28, 139] width 14 height 11
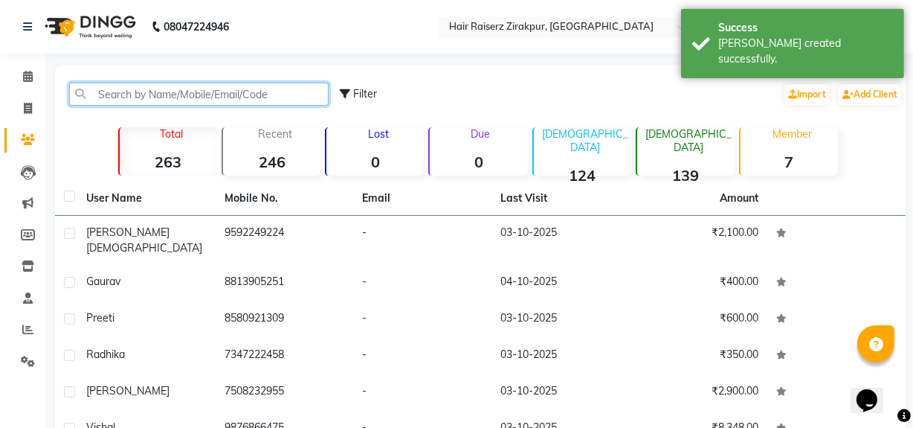
click at [168, 98] on input "text" at bounding box center [198, 94] width 259 height 23
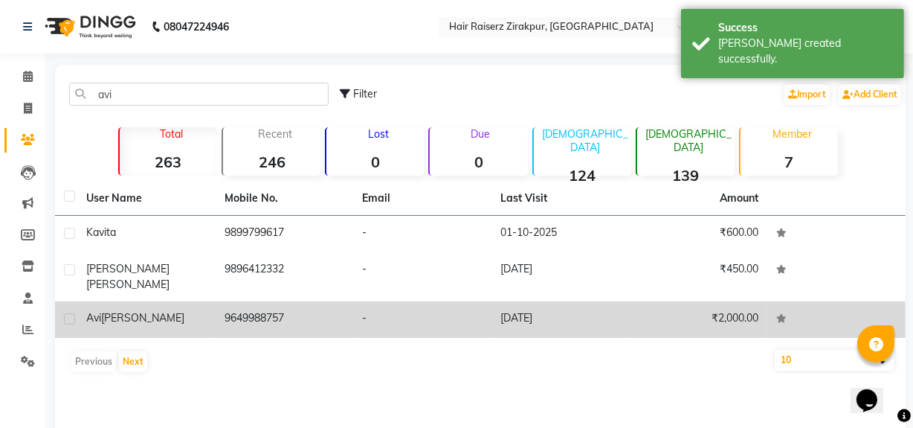
click at [167, 310] on div "[PERSON_NAME]" at bounding box center [146, 318] width 120 height 16
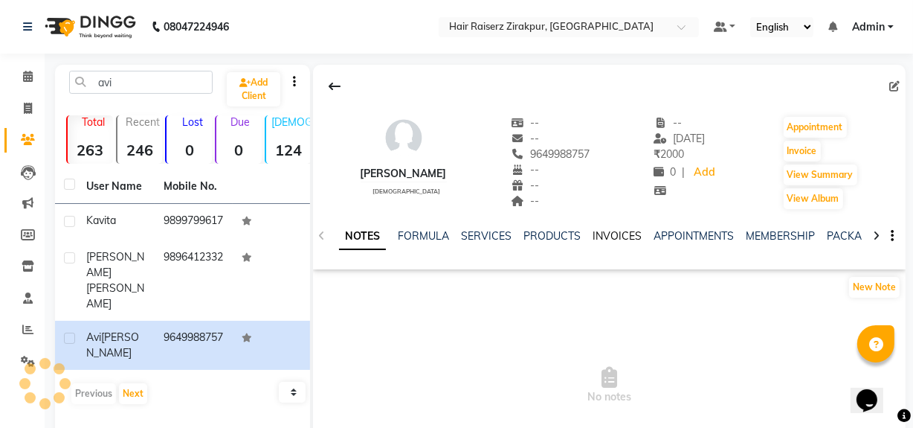
click at [613, 240] on link "INVOICES" at bounding box center [617, 235] width 49 height 13
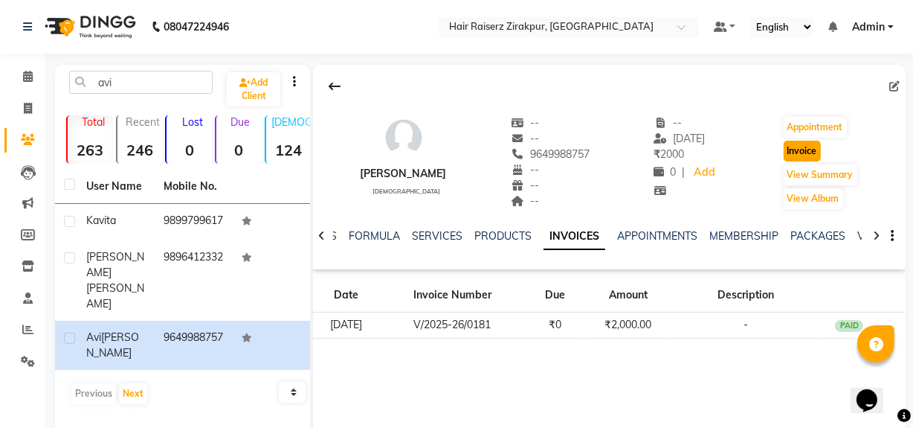
click at [799, 147] on button "Invoice" at bounding box center [802, 151] width 37 height 21
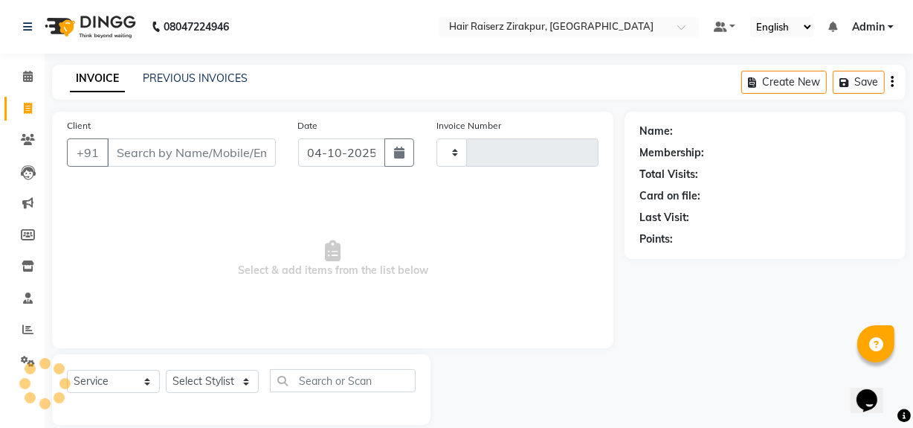
scroll to position [19, 0]
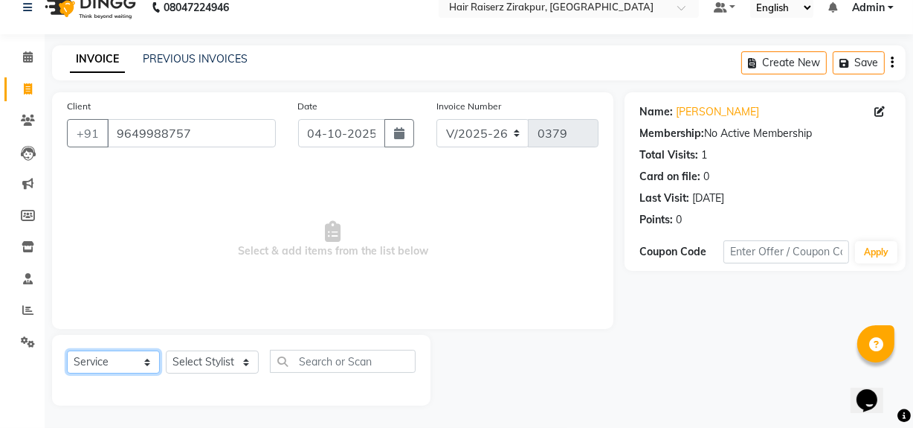
click at [147, 358] on select "Select Service Product Membership Package Voucher Prepaid Gift Card" at bounding box center [113, 361] width 93 height 23
click at [388, 133] on button "button" at bounding box center [399, 133] width 30 height 28
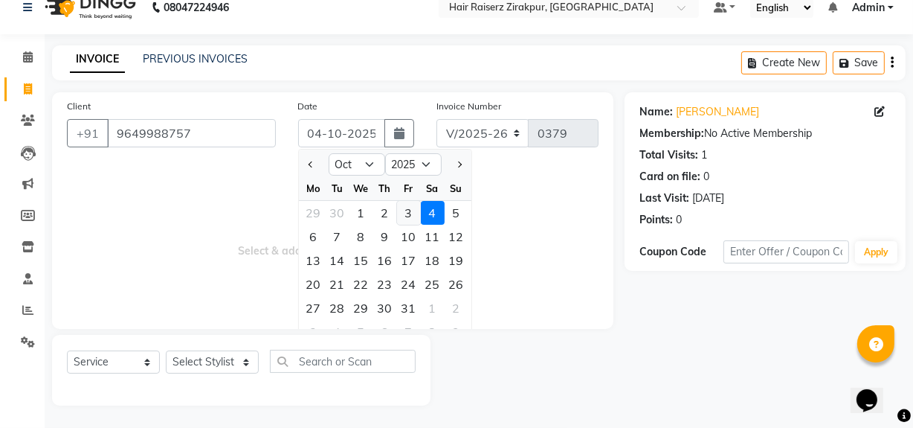
click at [409, 205] on div "3" at bounding box center [409, 213] width 24 height 24
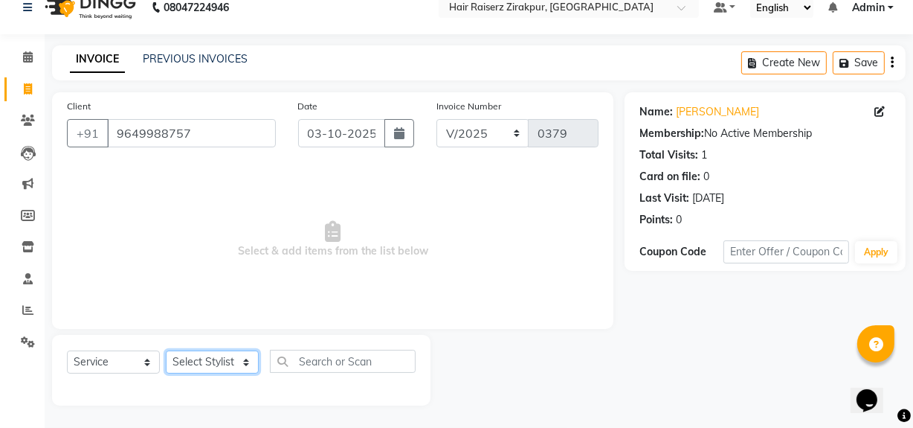
click at [238, 364] on select "Select Stylist [PERSON_NAME] Admin Akshay [PERSON_NAME] Deepak [PERSON_NAME] [P…" at bounding box center [212, 361] width 93 height 23
click at [146, 367] on select "Select Service Product Membership Package Voucher Prepaid Gift Card" at bounding box center [113, 361] width 93 height 23
click at [67, 350] on select "Select Service Product Membership Package Voucher Prepaid Gift Card" at bounding box center [113, 361] width 93 height 23
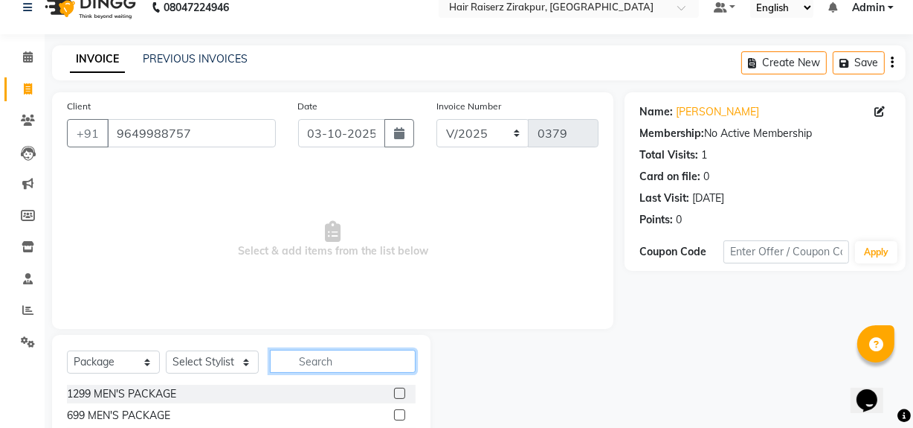
click at [307, 355] on input "text" at bounding box center [343, 360] width 146 height 23
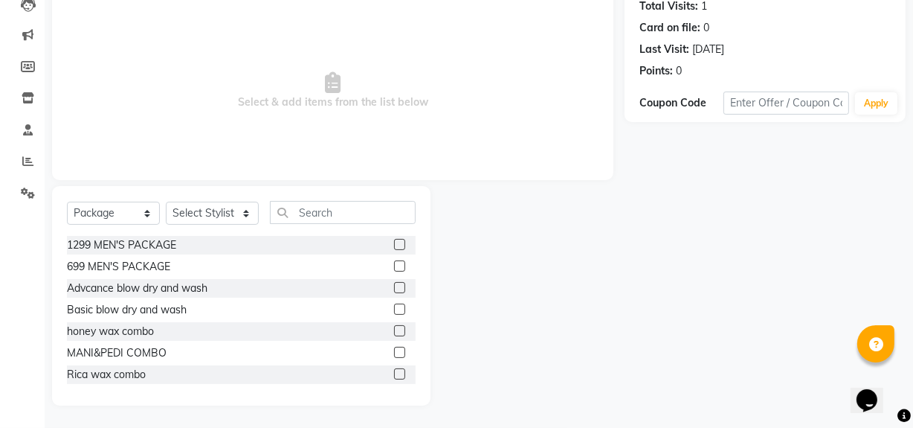
click at [394, 289] on label at bounding box center [399, 287] width 11 height 11
click at [394, 289] on input "checkbox" at bounding box center [399, 288] width 10 height 10
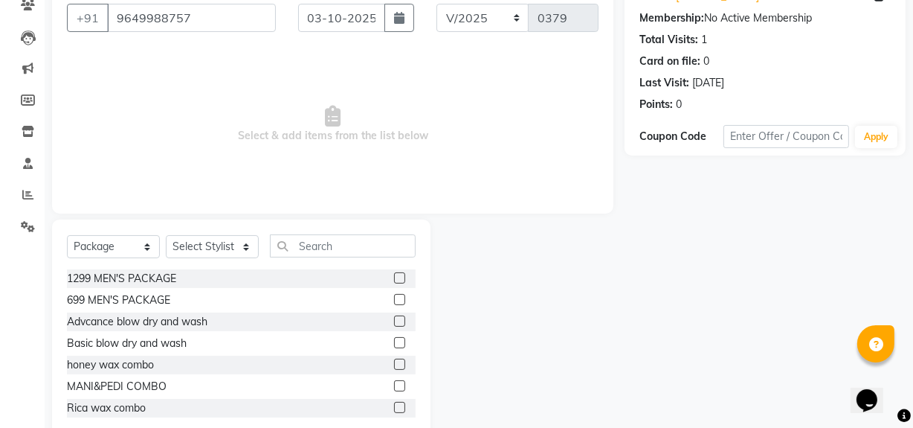
drag, startPoint x: 907, startPoint y: 158, endPoint x: 922, endPoint y: 91, distance: 68.5
click at [913, 91] on html "08047224946 Select Location × Hair Raiserz Zirakpur, Zirakpur Default Panel My …" at bounding box center [456, 79] width 913 height 428
click at [563, 291] on div at bounding box center [528, 328] width 195 height 219
click at [394, 320] on label at bounding box center [399, 320] width 11 height 11
click at [394, 320] on input "checkbox" at bounding box center [399, 322] width 10 height 10
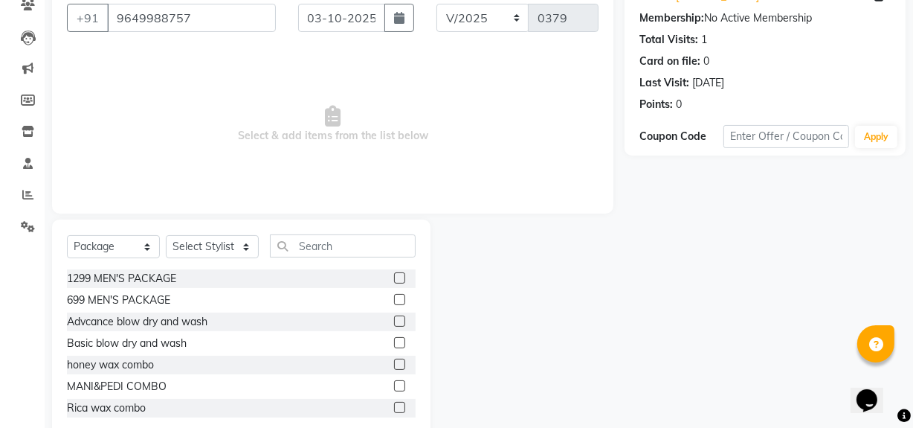
scroll to position [0, 0]
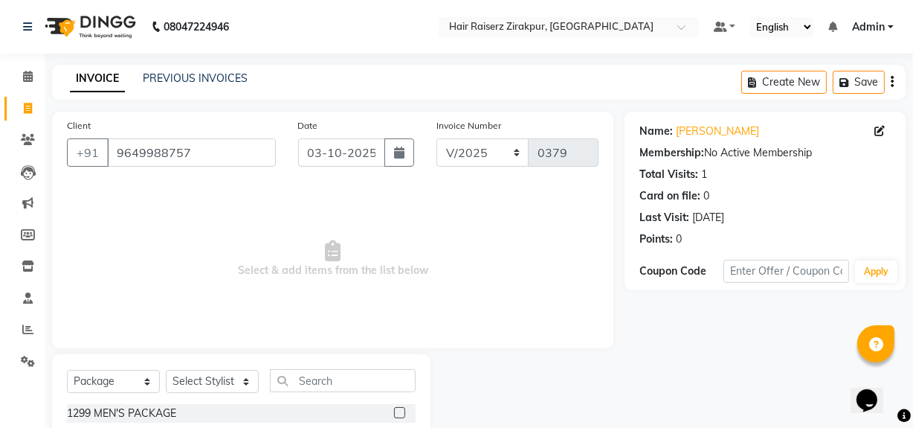
click at [456, 308] on span "Select & add items from the list below" at bounding box center [333, 258] width 532 height 149
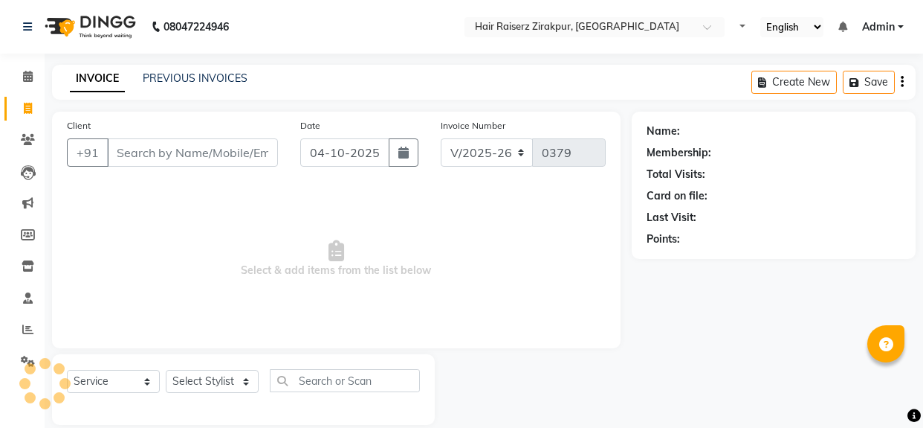
select select "8680"
select select "service"
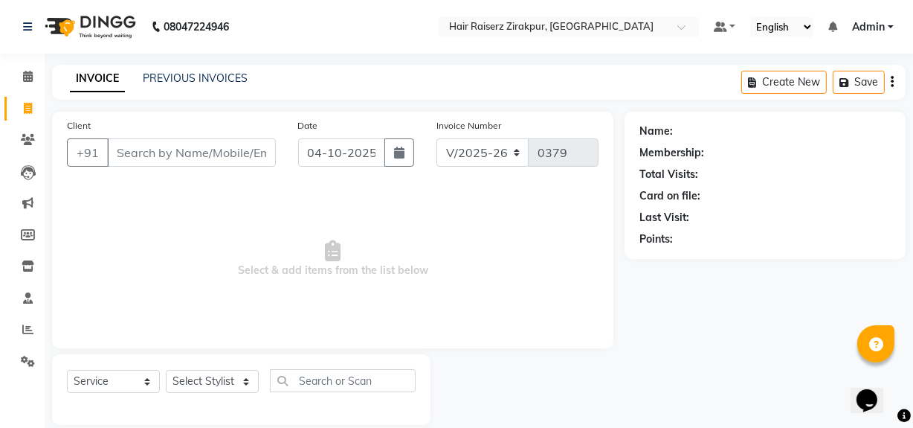
type input "9649988757"
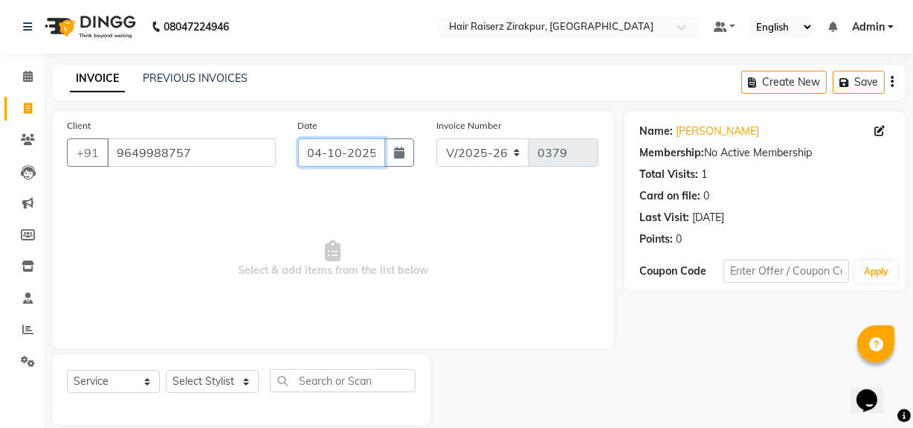
click at [361, 159] on input "04-10-2025" at bounding box center [341, 152] width 87 height 28
select select "10"
select select "2025"
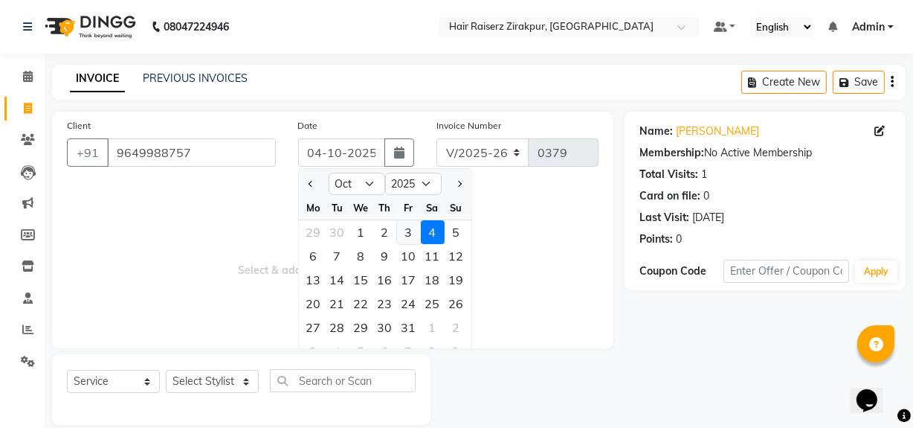
click at [402, 233] on div "3" at bounding box center [409, 232] width 24 height 24
type input "03-10-2025"
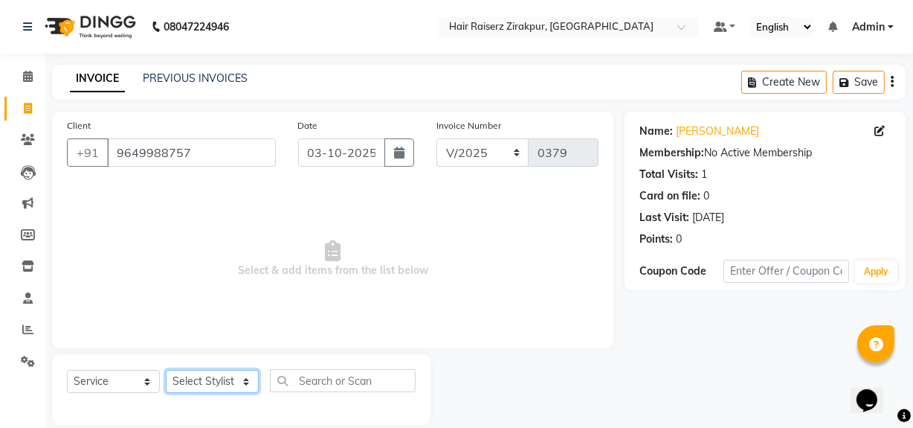
click at [245, 381] on select "Select Stylist Aashna Malik Admin Akshay chhajlana Ashwin Deepak Disha kaur Gur…" at bounding box center [212, 381] width 93 height 23
select select "88902"
click at [166, 370] on select "Select Stylist [PERSON_NAME] Admin Akshay [PERSON_NAME] Deepak [PERSON_NAME] [P…" at bounding box center [212, 381] width 93 height 23
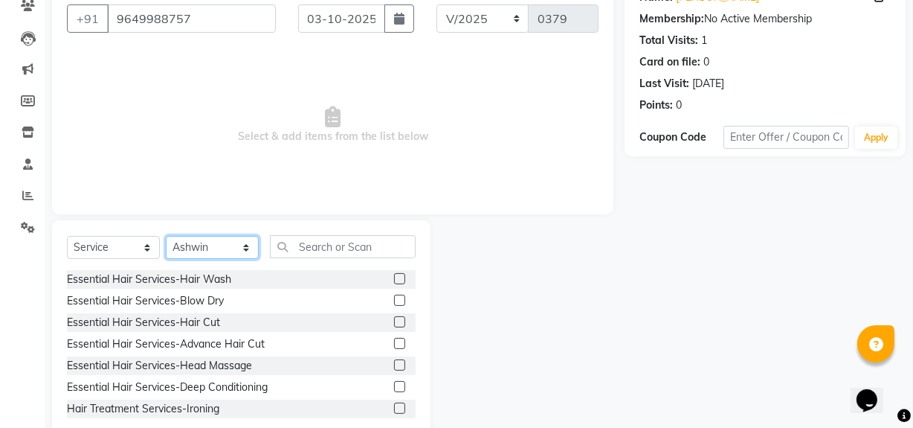
scroll to position [135, 0]
click at [143, 251] on select "Select Service Product Membership Package Voucher Prepaid Gift Card" at bounding box center [113, 246] width 93 height 23
select select "package"
click at [67, 235] on select "Select Service Product Membership Package Voucher Prepaid Gift Card" at bounding box center [113, 246] width 93 height 23
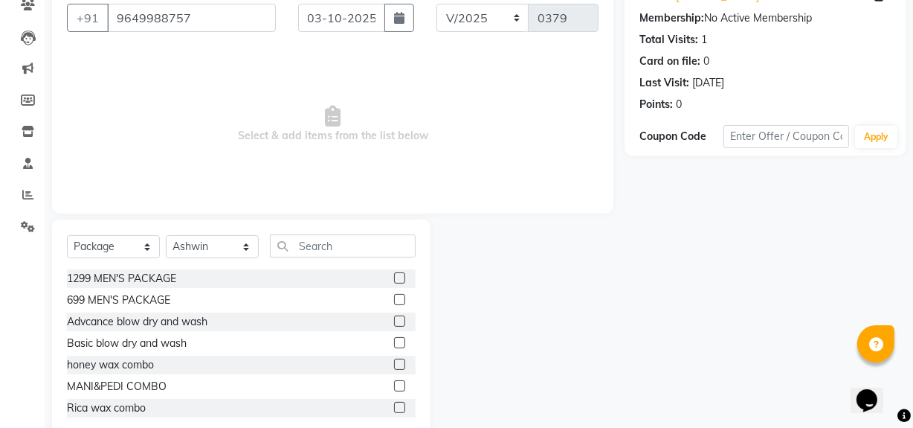
click at [394, 320] on label at bounding box center [399, 320] width 11 height 11
click at [394, 320] on input "checkbox" at bounding box center [399, 322] width 10 height 10
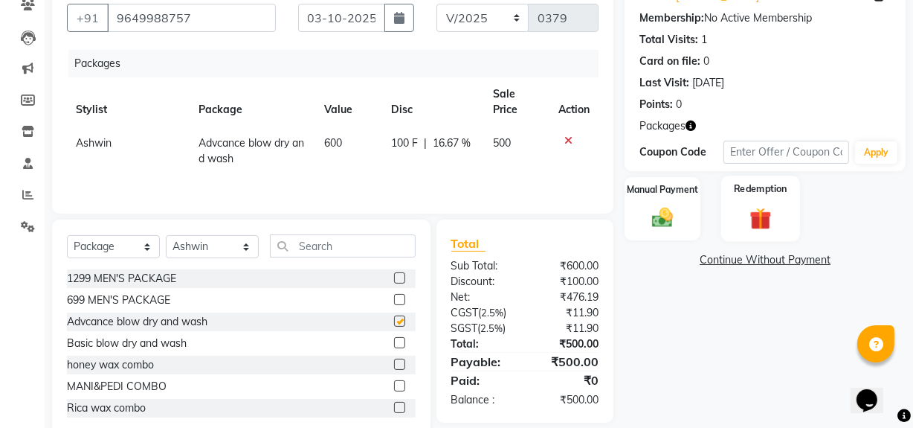
checkbox input "false"
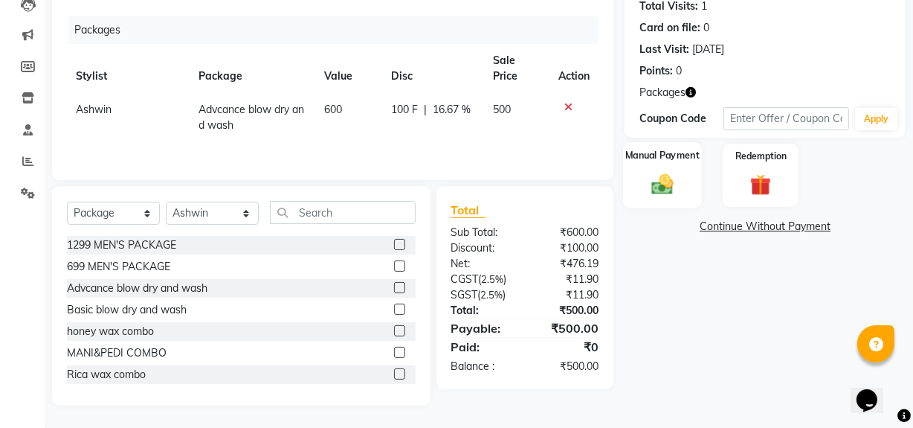
click at [683, 184] on div "Manual Payment" at bounding box center [662, 175] width 79 height 66
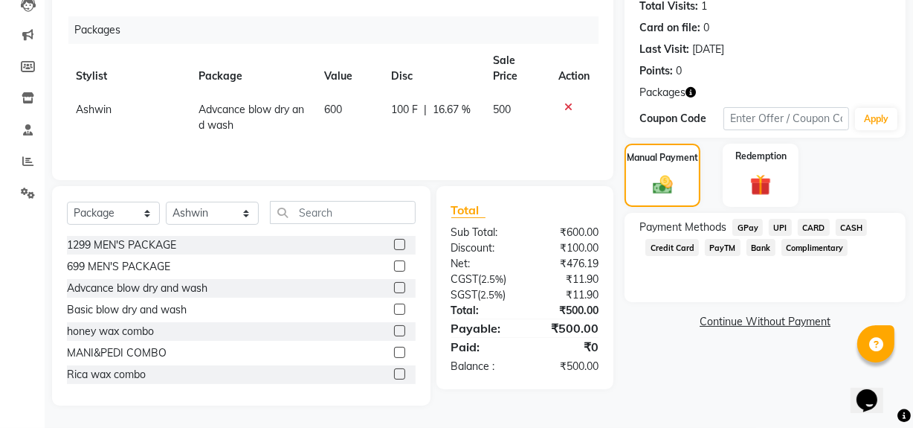
click at [774, 227] on span "UPI" at bounding box center [780, 227] width 23 height 17
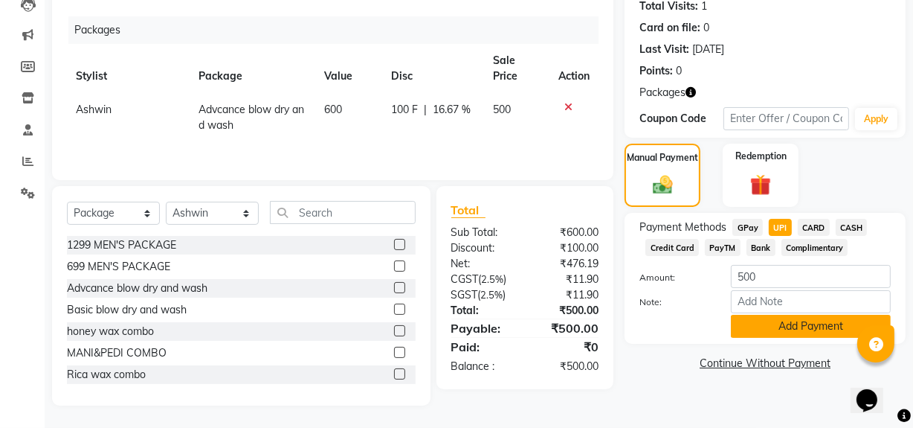
click at [793, 326] on button "Add Payment" at bounding box center [811, 326] width 160 height 23
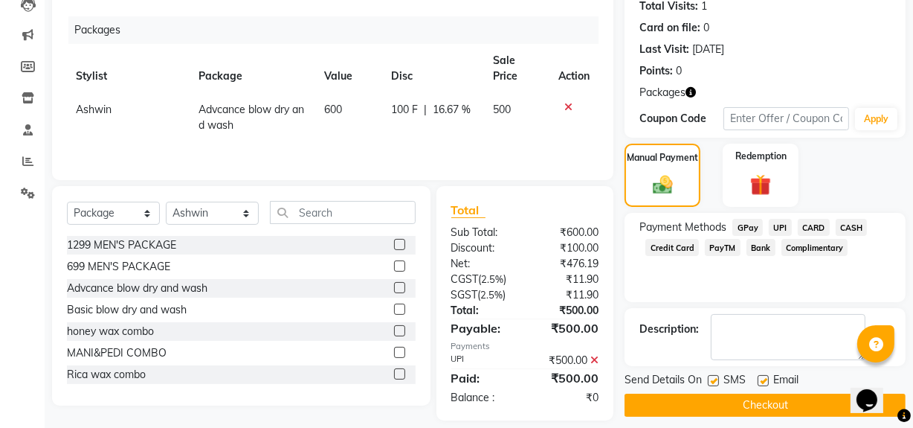
scroll to position [0, 0]
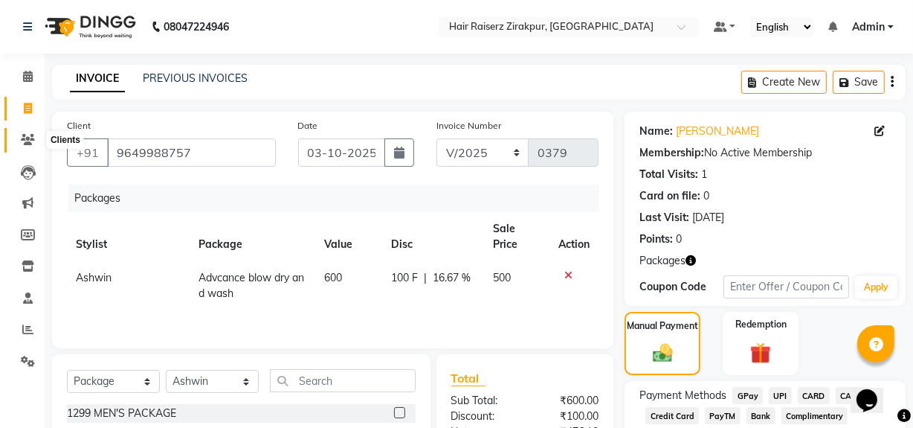
click at [22, 132] on span at bounding box center [28, 140] width 26 height 17
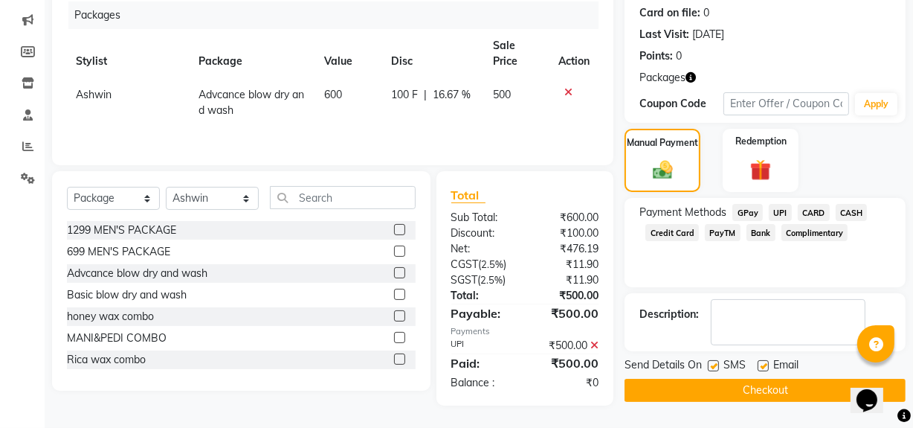
click at [714, 394] on button "Checkout" at bounding box center [765, 389] width 281 height 23
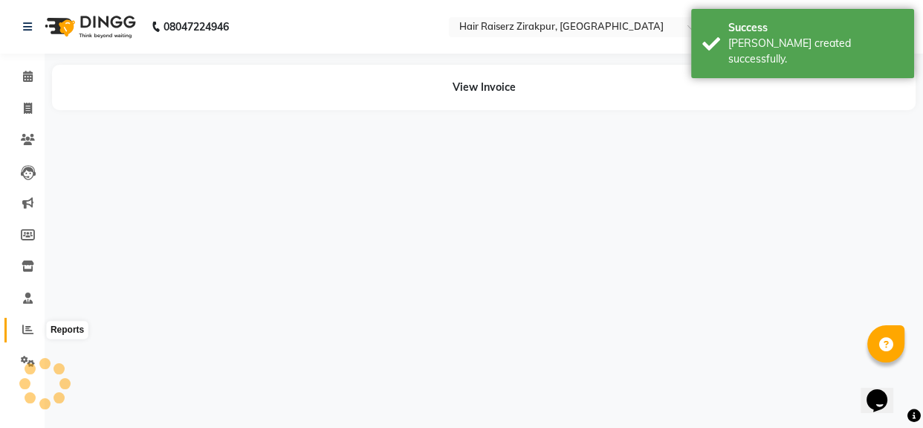
click at [22, 335] on span at bounding box center [28, 329] width 26 height 17
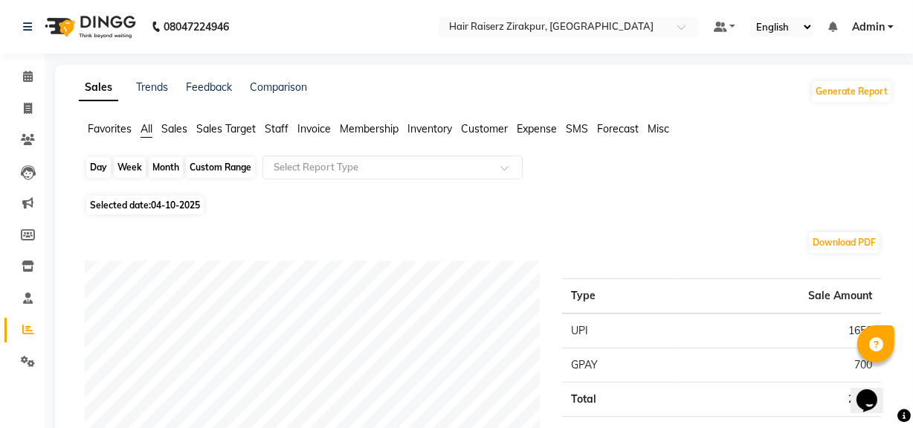
click at [107, 165] on div "Day" at bounding box center [98, 167] width 25 height 21
select select "10"
select select "2025"
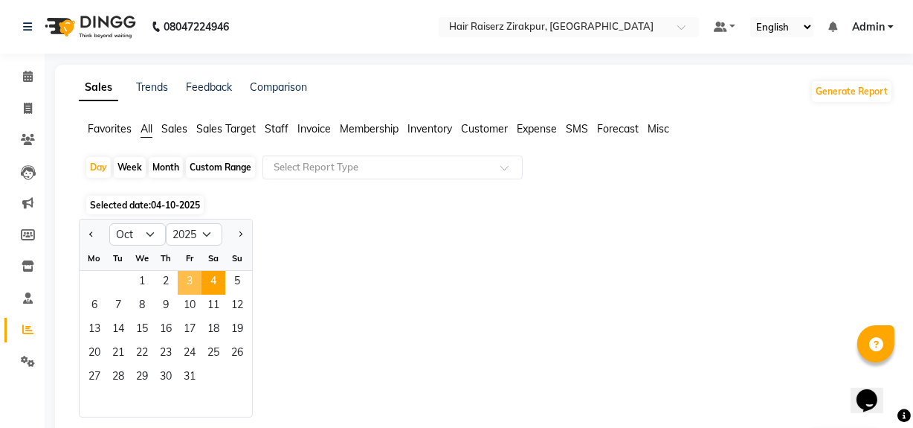
click at [191, 287] on span "3" at bounding box center [190, 283] width 24 height 24
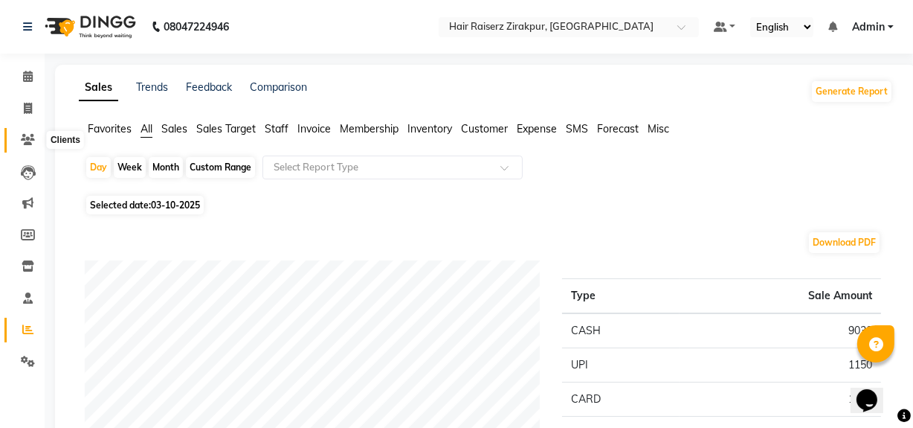
click at [23, 146] on span at bounding box center [28, 140] width 26 height 17
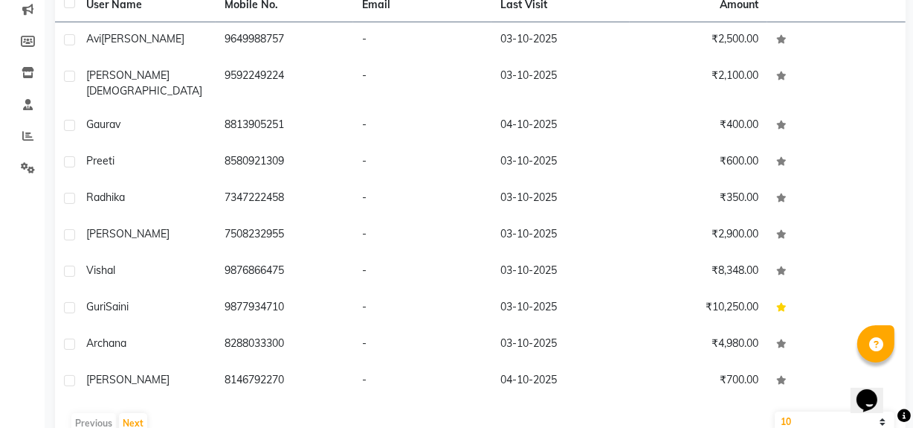
scroll to position [203, 0]
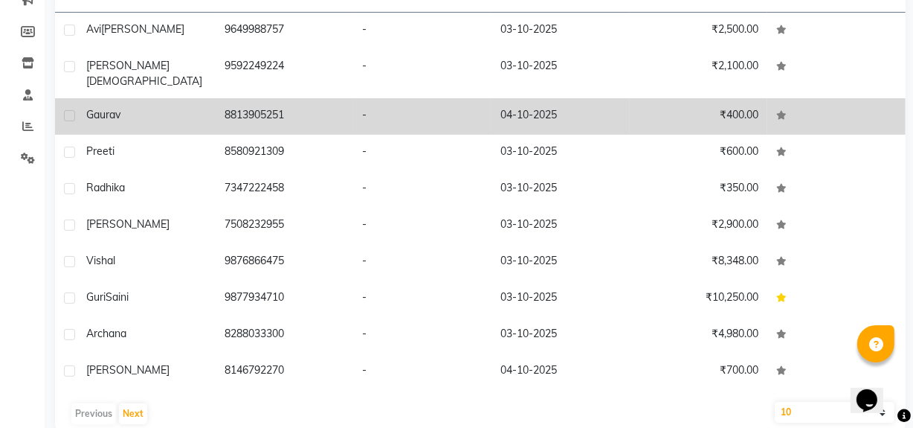
click at [729, 104] on td "₹400.00" at bounding box center [699, 116] width 138 height 36
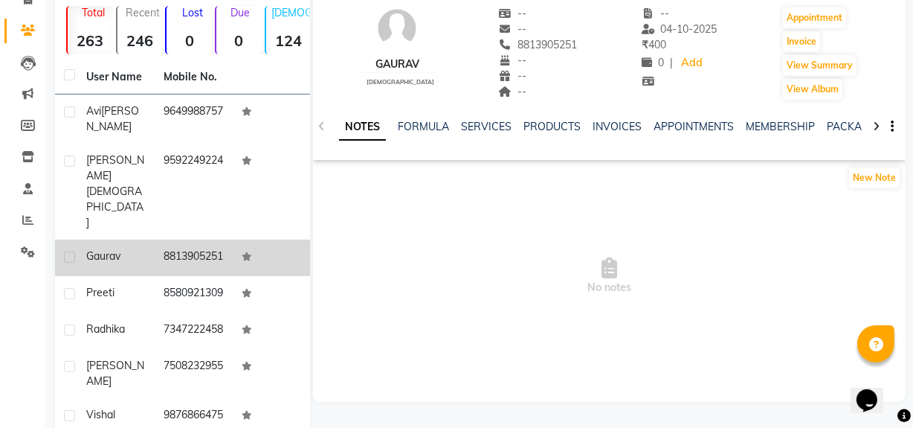
scroll to position [103, 0]
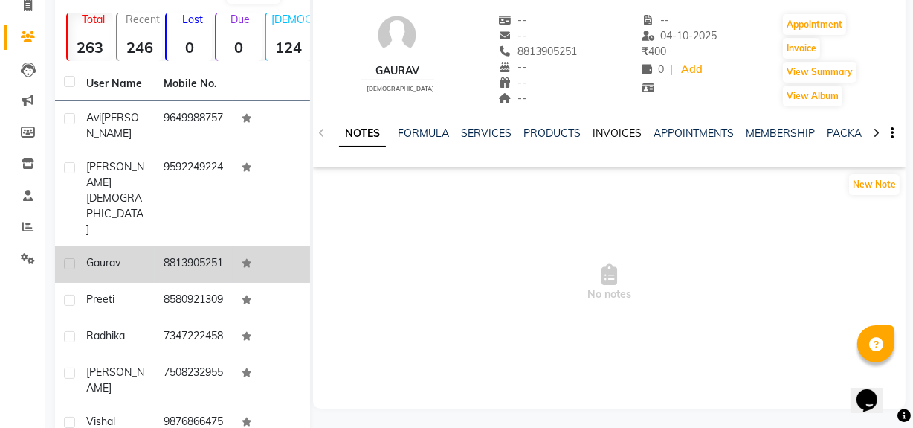
click at [622, 134] on link "INVOICES" at bounding box center [617, 132] width 49 height 13
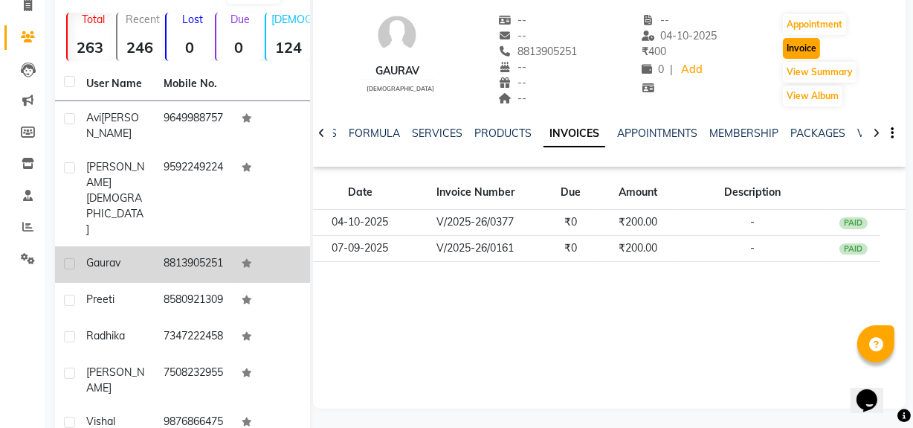
click at [804, 52] on button "Invoice" at bounding box center [801, 48] width 37 height 21
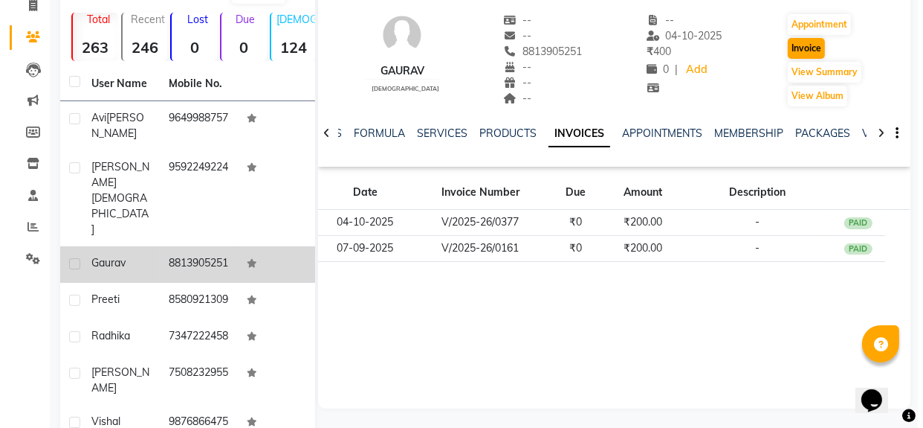
scroll to position [19, 0]
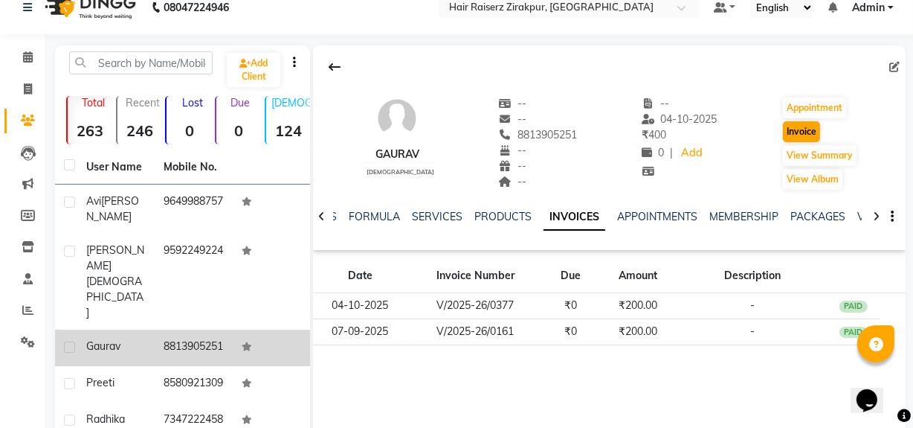
select select "service"
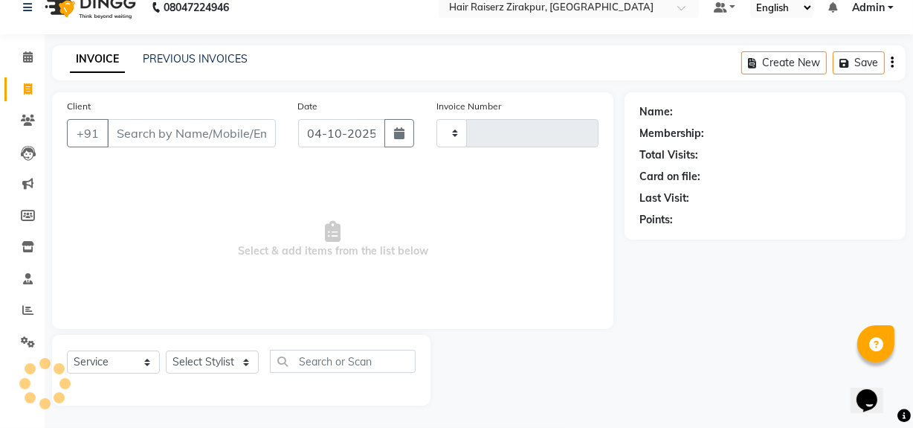
type input "0380"
select select "8680"
type input "8813905251"
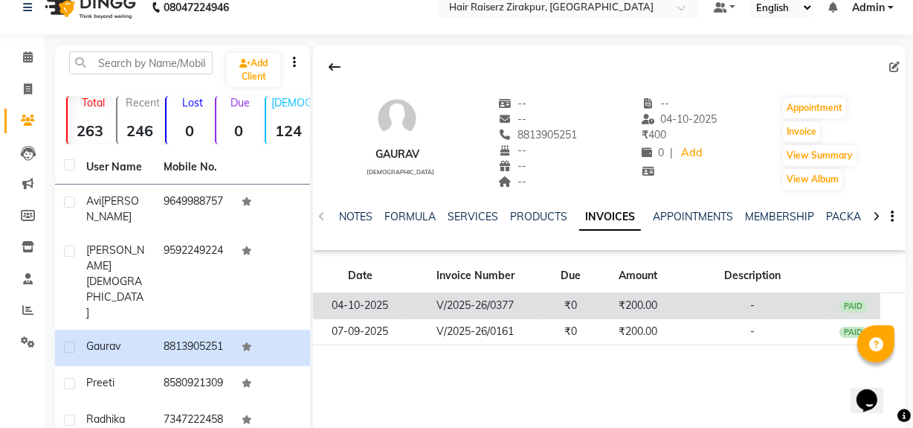
click at [654, 310] on td "₹200.00" at bounding box center [638, 306] width 80 height 26
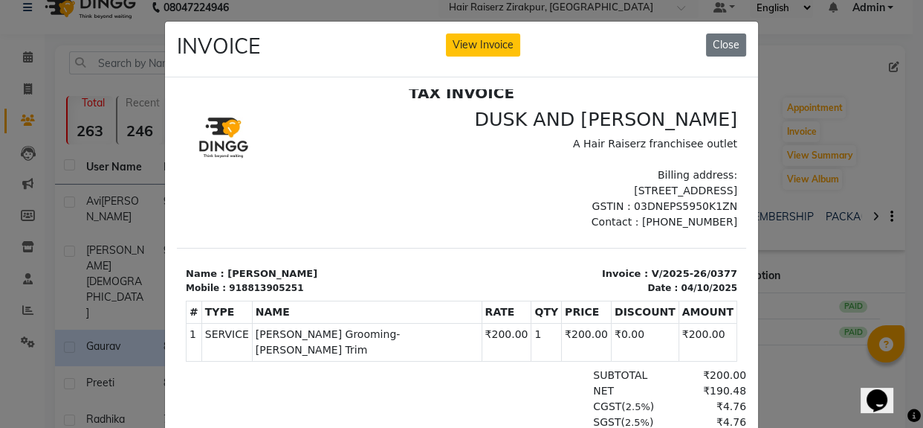
scroll to position [10, 0]
drag, startPoint x: 732, startPoint y: 176, endPoint x: 909, endPoint y: 275, distance: 202.7
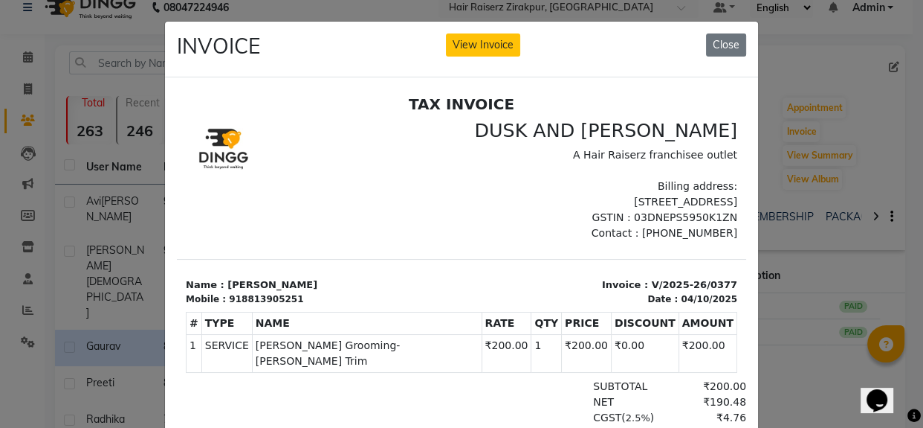
scroll to position [11, 0]
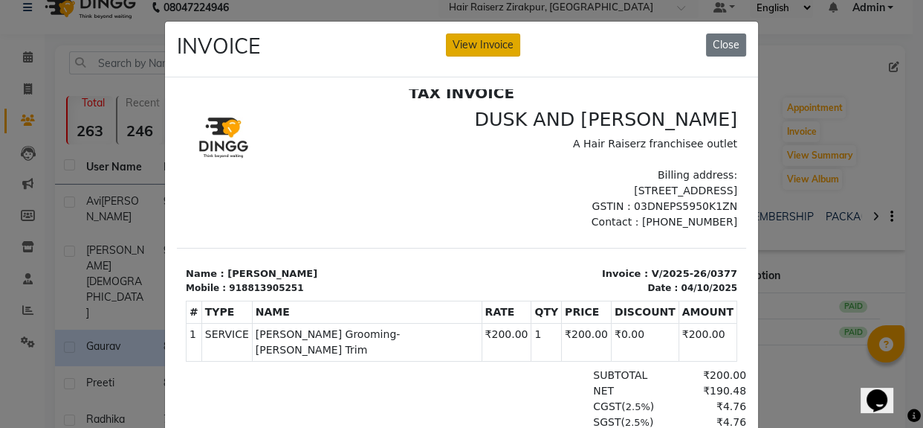
click at [509, 42] on button "View Invoice" at bounding box center [483, 44] width 74 height 23
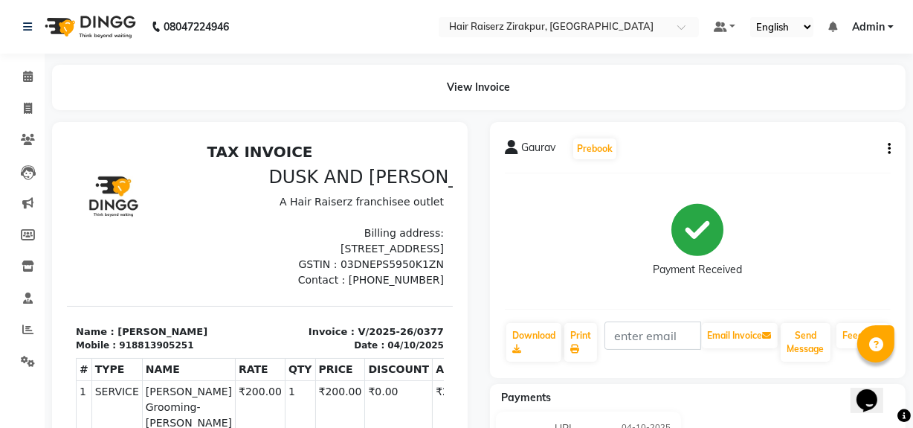
click at [891, 146] on div "Gaurav Prebook Payment Received Download Print Email Invoice Send Message Feedb…" at bounding box center [698, 250] width 416 height 256
click at [888, 149] on icon "button" at bounding box center [889, 149] width 3 height 1
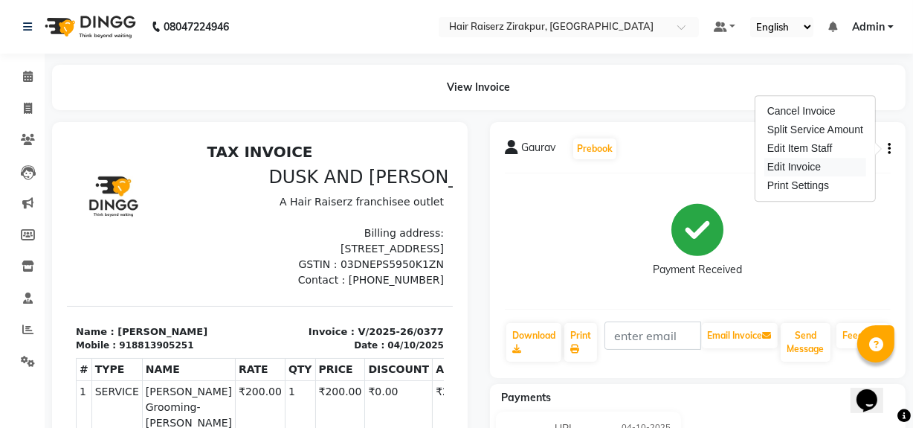
click at [793, 164] on div "Edit Invoice" at bounding box center [815, 167] width 102 height 19
select select "service"
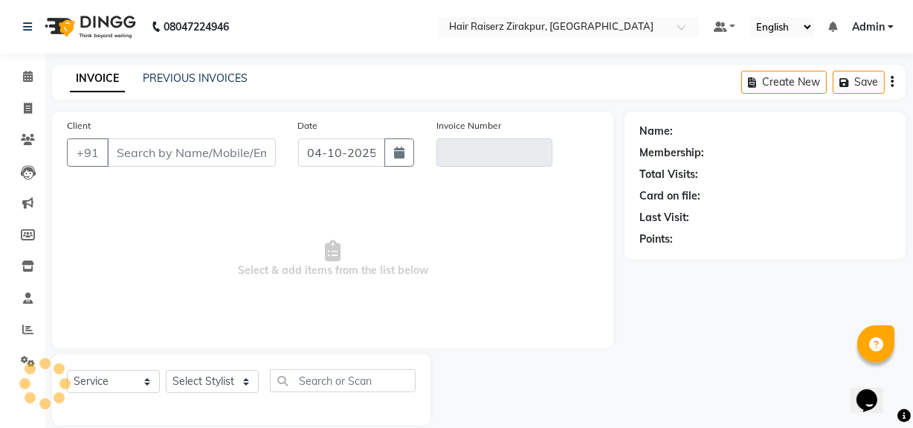
scroll to position [19, 0]
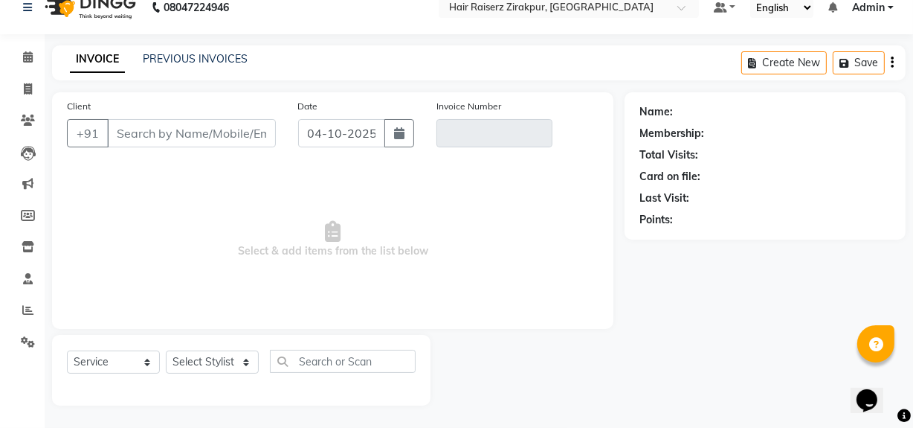
type input "8813905251"
type input "V/2025-26/0377"
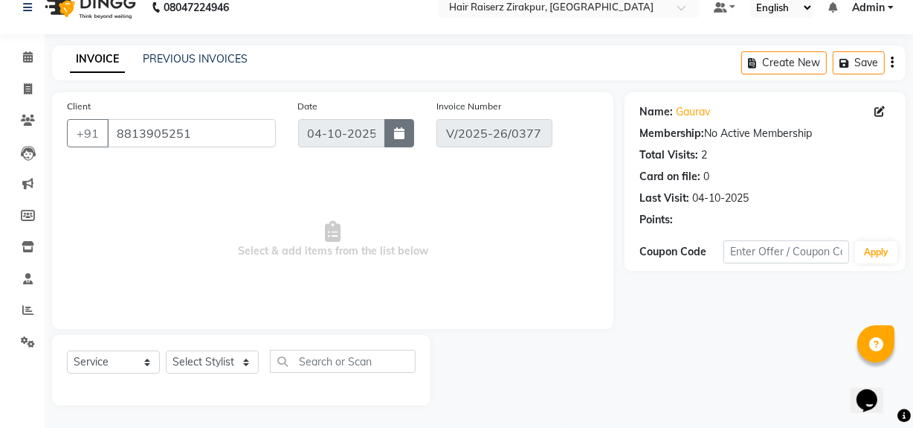
select select "select"
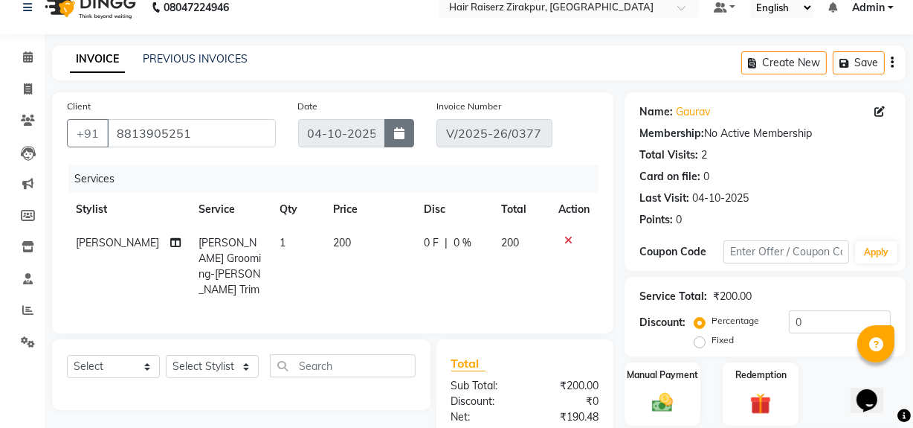
click at [401, 134] on icon "button" at bounding box center [399, 133] width 10 height 12
select select "10"
select select "2025"
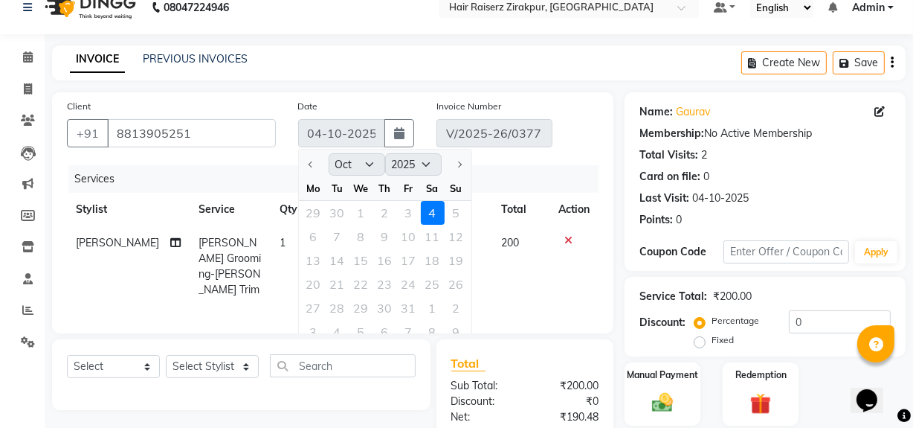
click at [407, 219] on div "29 30 1 2 3 4 5" at bounding box center [385, 213] width 172 height 24
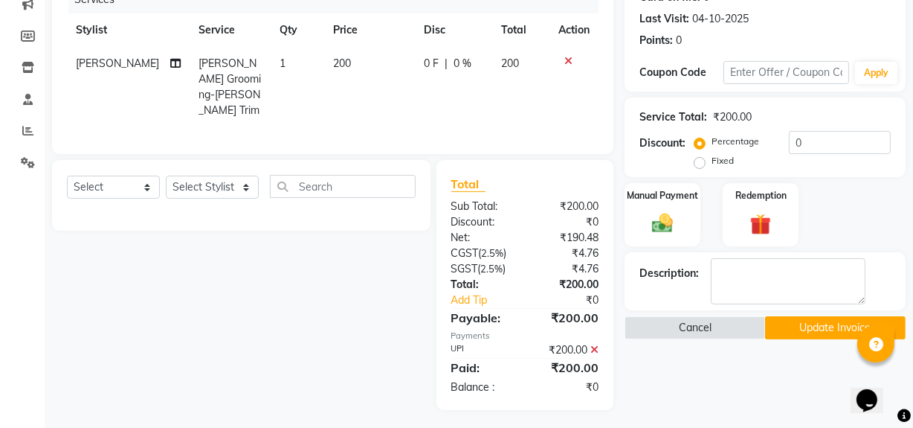
scroll to position [0, 0]
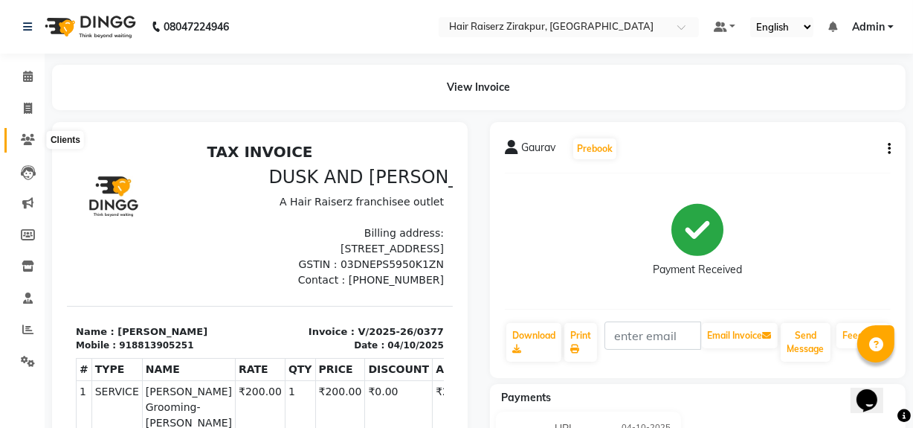
click at [23, 135] on icon at bounding box center [28, 139] width 14 height 11
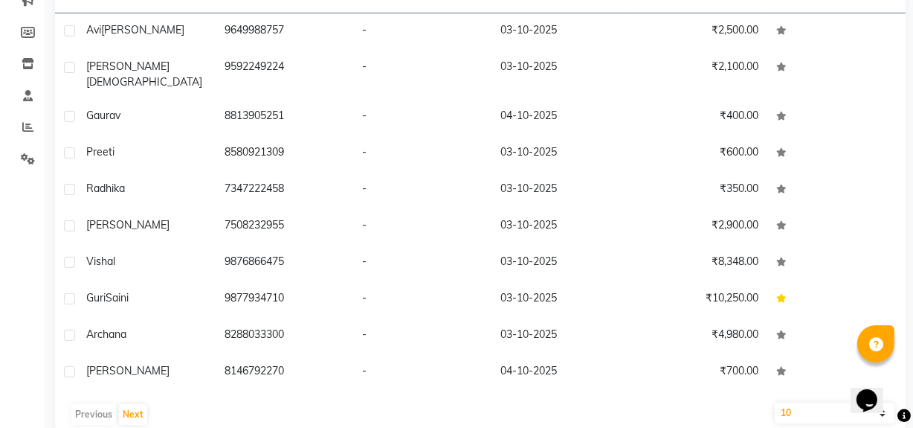
scroll to position [7, 0]
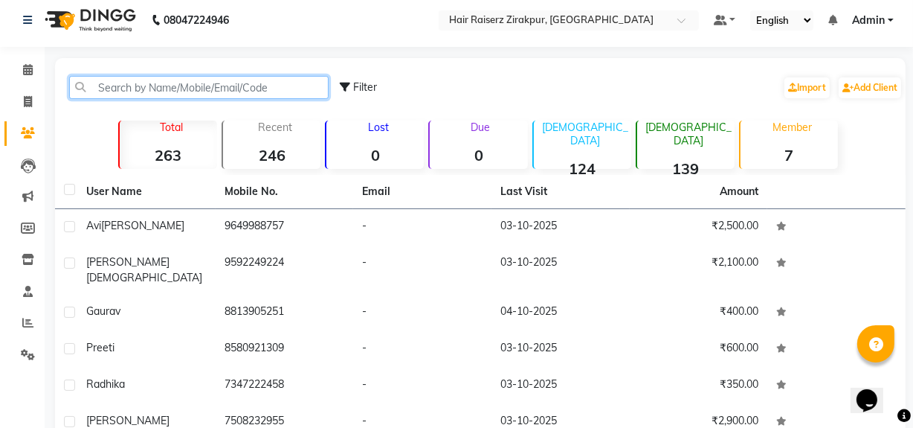
click at [272, 82] on input "text" at bounding box center [198, 87] width 259 height 23
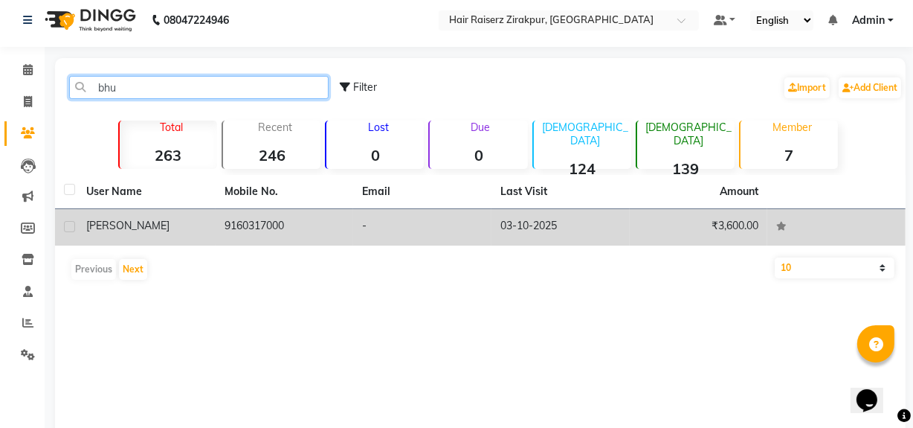
type input "bhu"
click at [292, 222] on td "9160317000" at bounding box center [285, 227] width 138 height 36
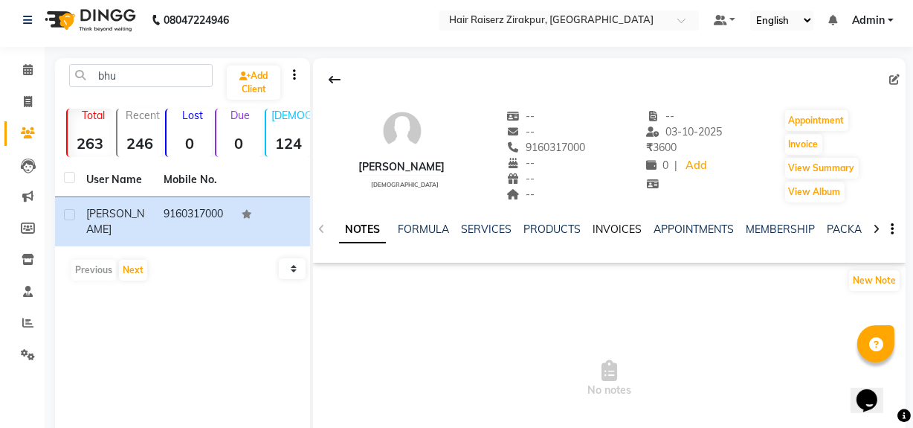
click at [613, 231] on link "INVOICES" at bounding box center [617, 228] width 49 height 13
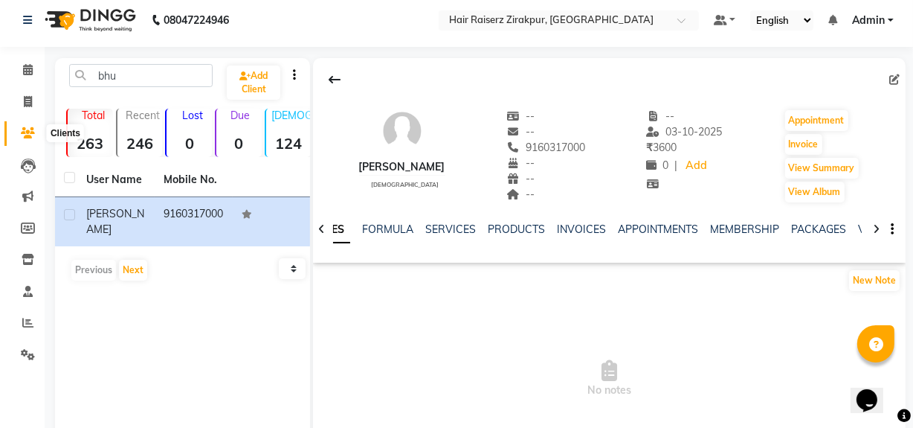
click at [31, 129] on icon at bounding box center [28, 132] width 14 height 11
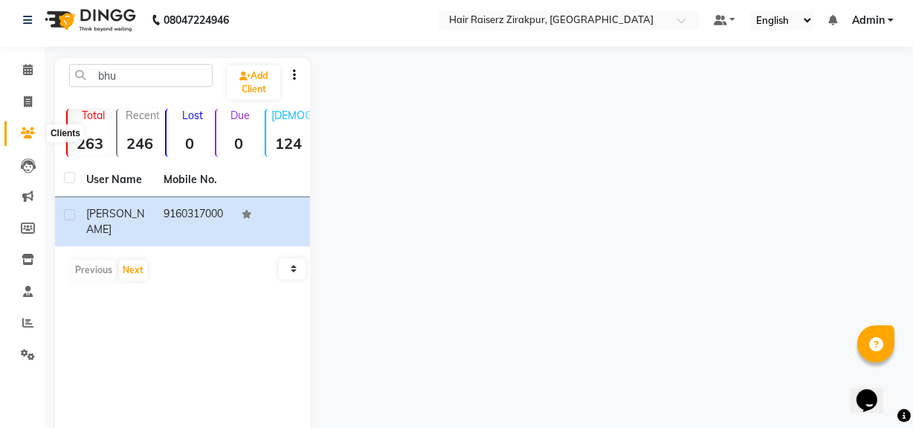
click at [29, 136] on icon at bounding box center [28, 132] width 14 height 11
click at [28, 96] on icon at bounding box center [28, 101] width 8 height 11
select select "8680"
select select "service"
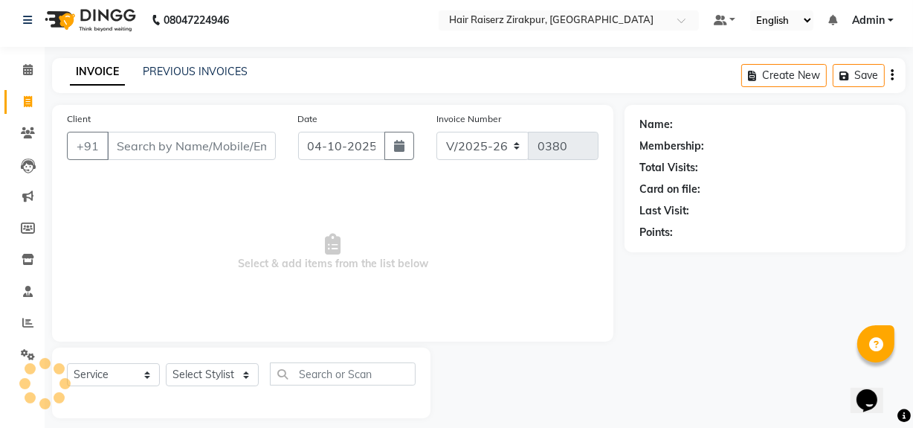
scroll to position [19, 0]
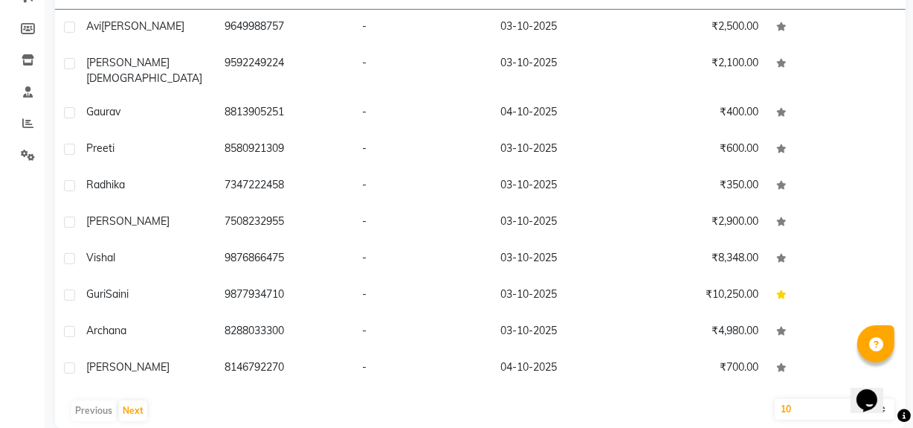
scroll to position [216, 0]
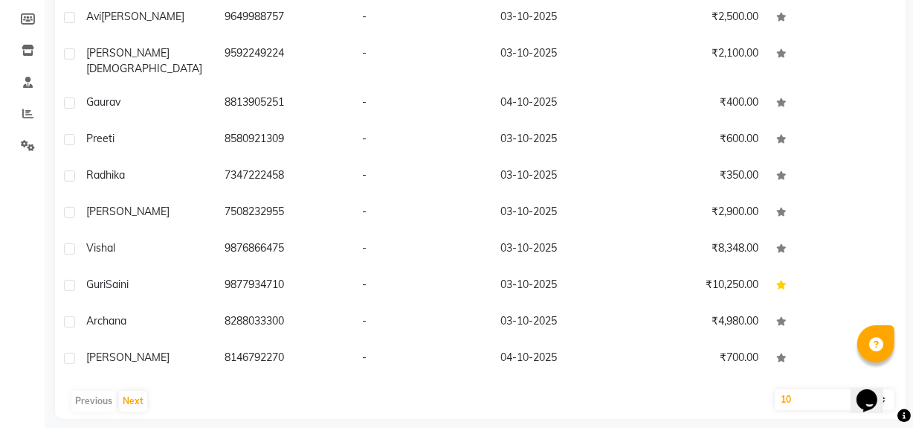
click at [86, 393] on div "Previous Next" at bounding box center [480, 401] width 839 height 24
click at [105, 389] on div "Previous Next" at bounding box center [480, 401] width 839 height 24
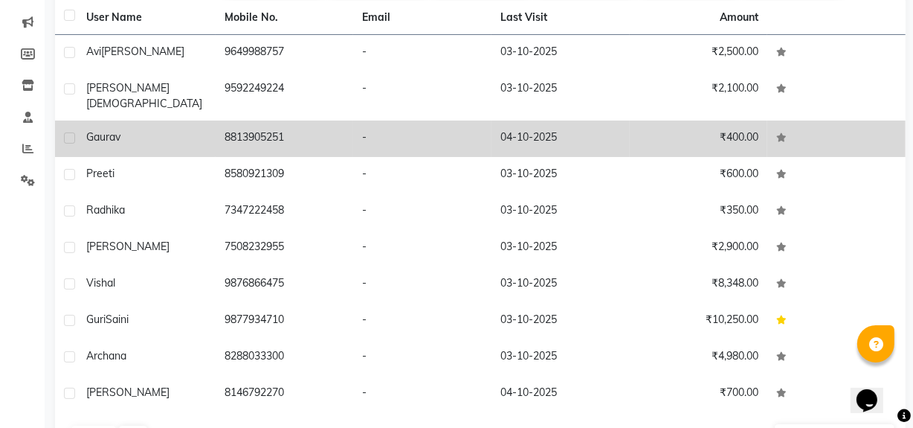
click at [673, 132] on td "₹400.00" at bounding box center [699, 138] width 138 height 36
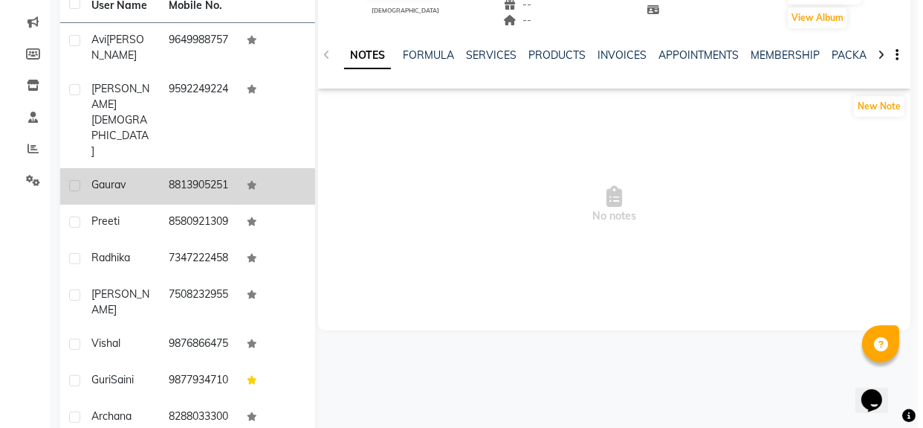
scroll to position [82, 0]
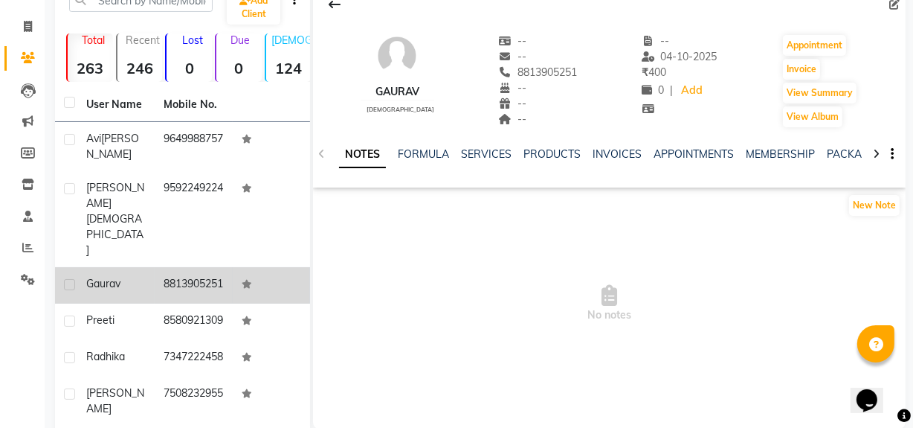
click at [138, 276] on div "Gaurav" at bounding box center [115, 284] width 59 height 16
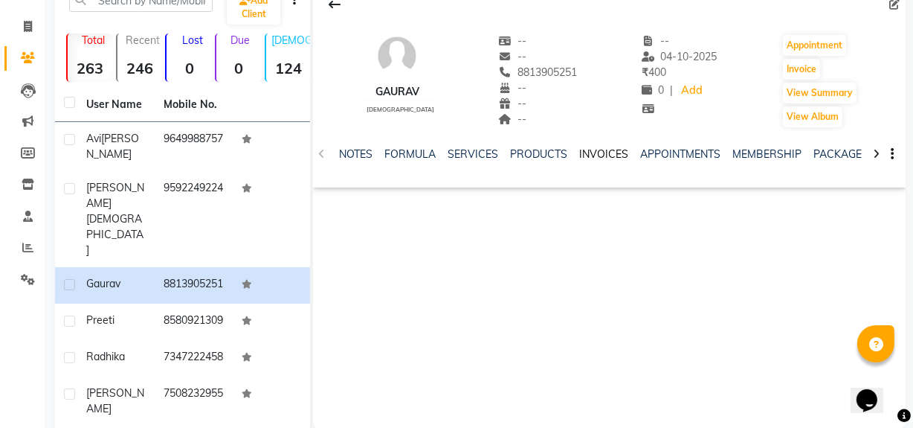
click at [602, 158] on link "INVOICES" at bounding box center [603, 153] width 49 height 13
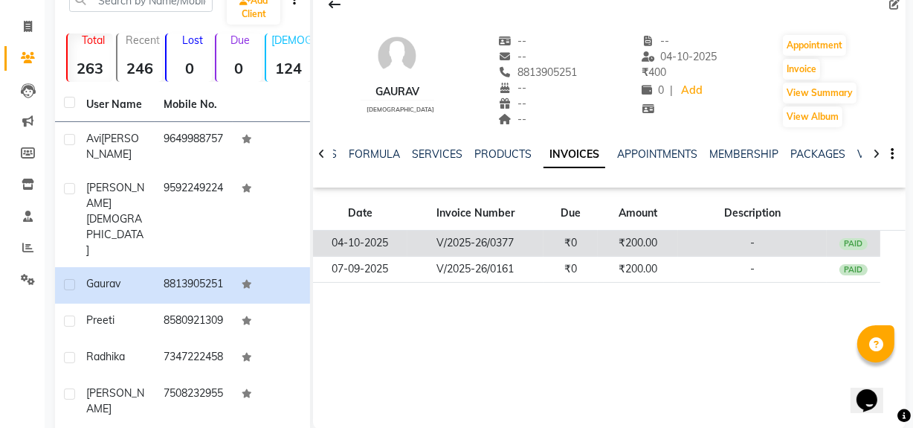
click at [717, 233] on td "-" at bounding box center [752, 243] width 149 height 26
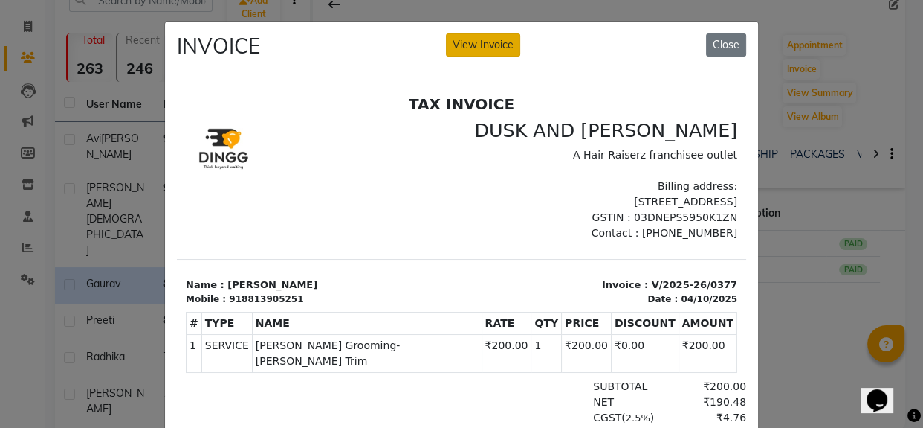
click at [476, 44] on button "View Invoice" at bounding box center [483, 44] width 74 height 23
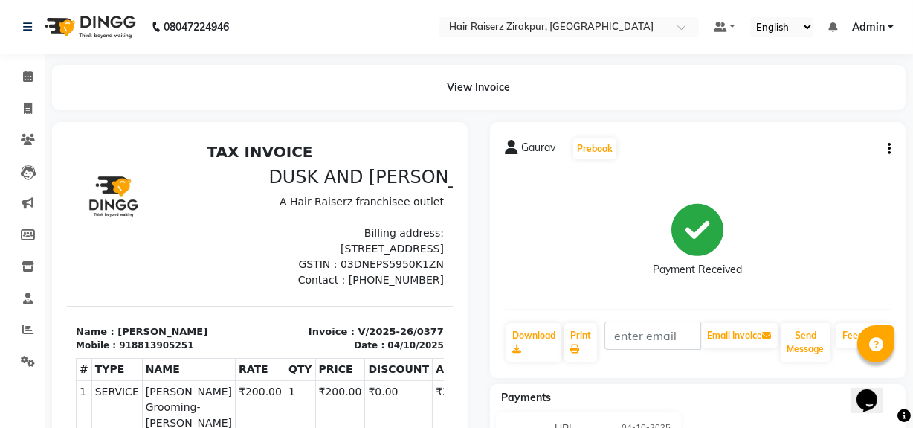
click at [891, 152] on div "Gaurav Prebook Payment Received Download Print Email Invoice Send Message Feedb…" at bounding box center [698, 250] width 416 height 256
click at [888, 149] on icon "button" at bounding box center [889, 149] width 3 height 1
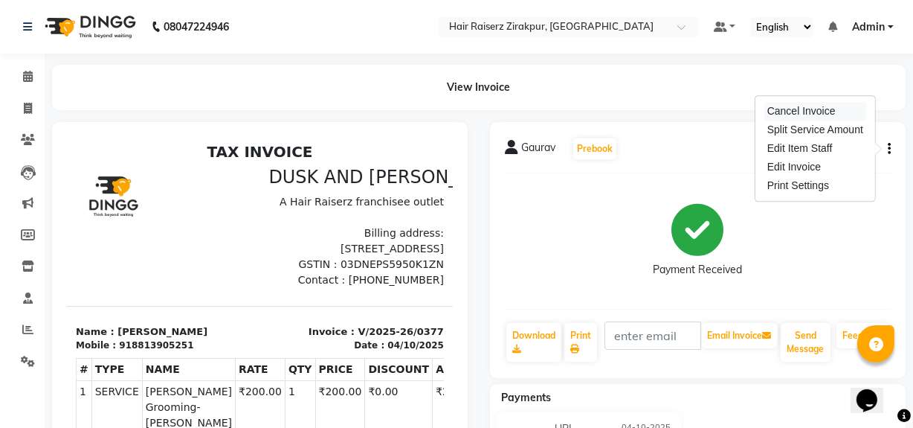
click at [827, 114] on div "Cancel Invoice" at bounding box center [815, 111] width 102 height 19
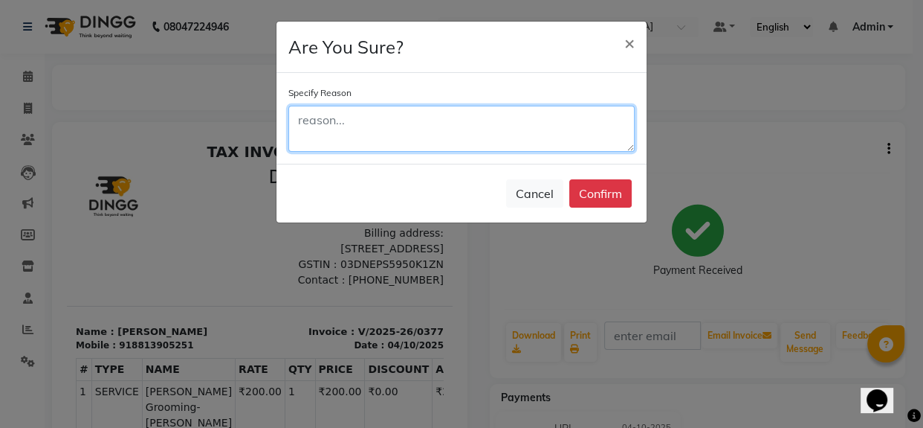
click at [520, 132] on textarea at bounding box center [461, 129] width 346 height 46
type textarea "made on wrong date"
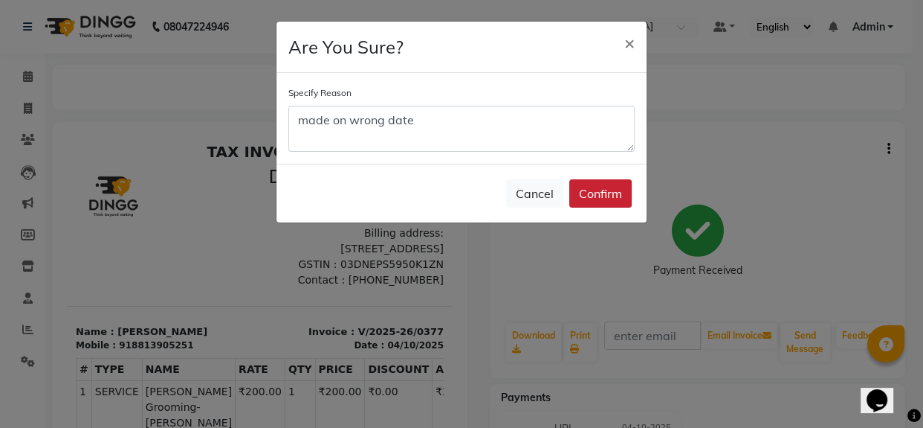
click at [607, 202] on button "Confirm" at bounding box center [601, 193] width 62 height 28
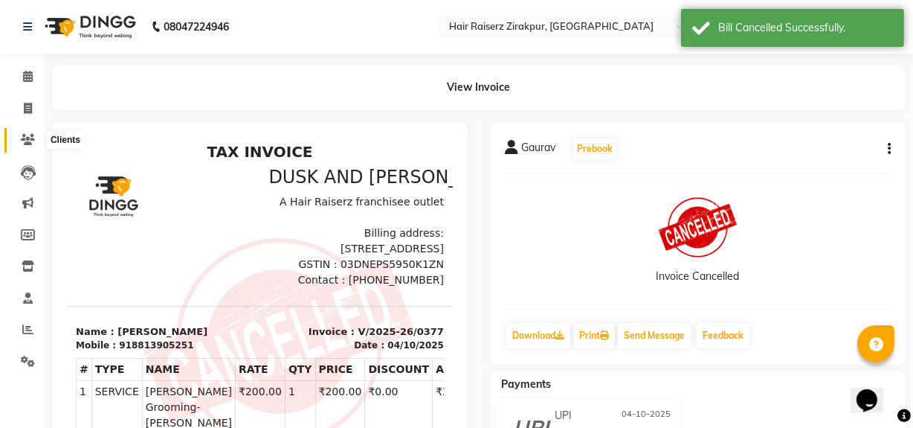
click at [23, 137] on icon at bounding box center [28, 139] width 14 height 11
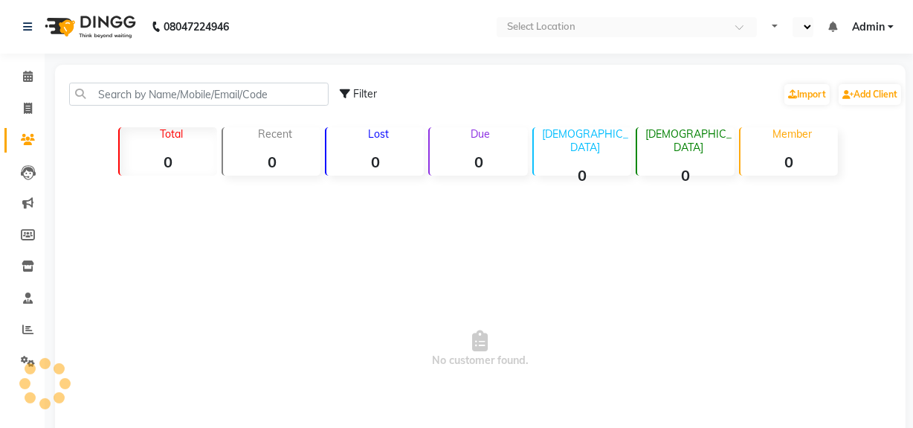
select select "en"
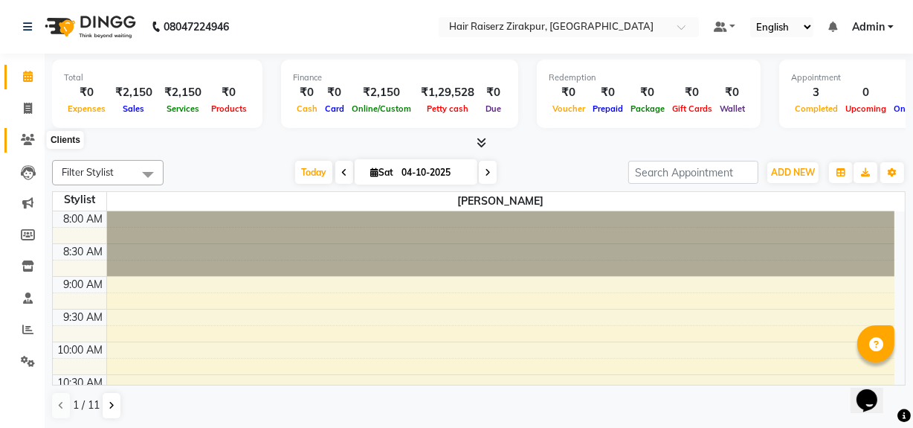
click at [26, 141] on icon at bounding box center [28, 139] width 14 height 11
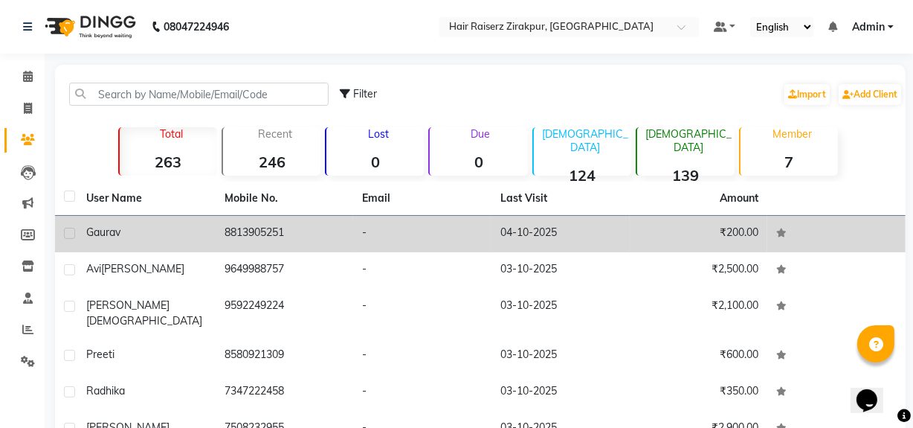
click at [457, 239] on td "-" at bounding box center [422, 234] width 138 height 36
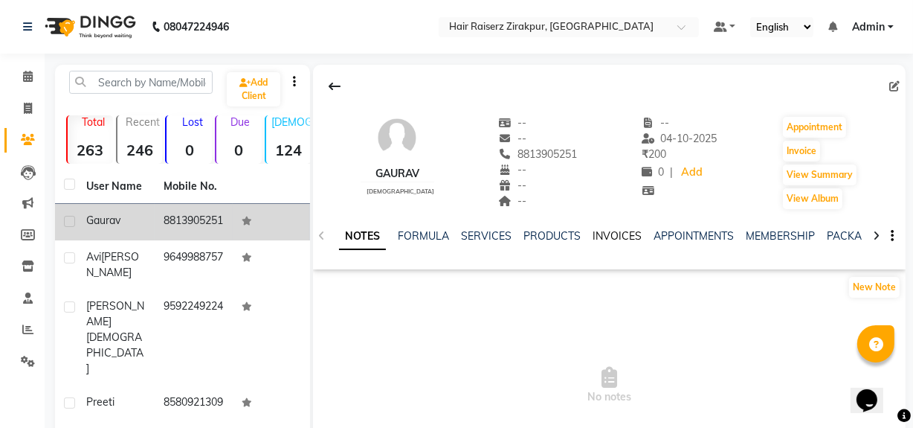
click at [605, 239] on link "INVOICES" at bounding box center [617, 235] width 49 height 13
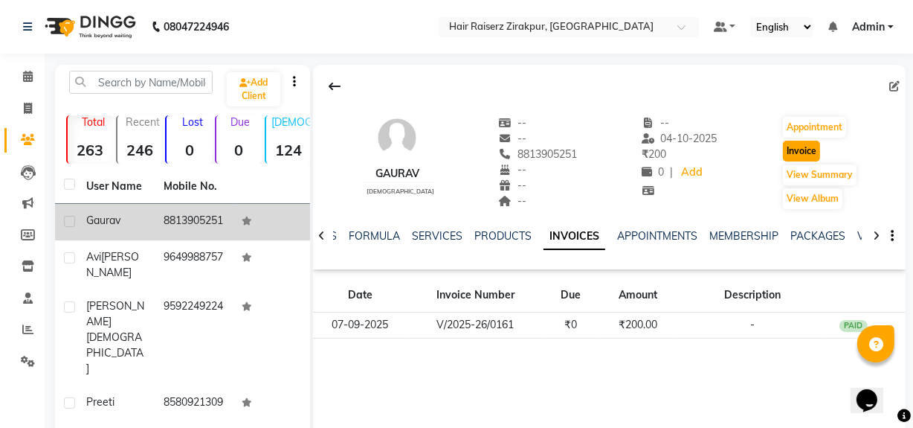
click at [794, 152] on button "Invoice" at bounding box center [801, 151] width 37 height 21
select select "service"
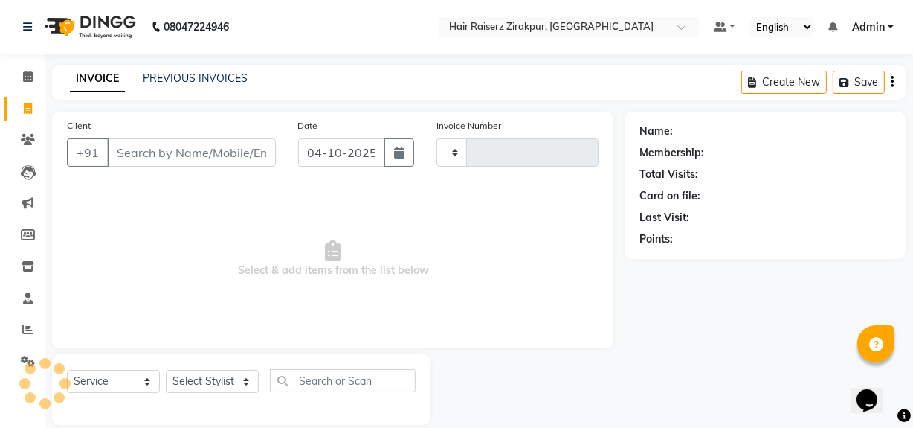
scroll to position [19, 0]
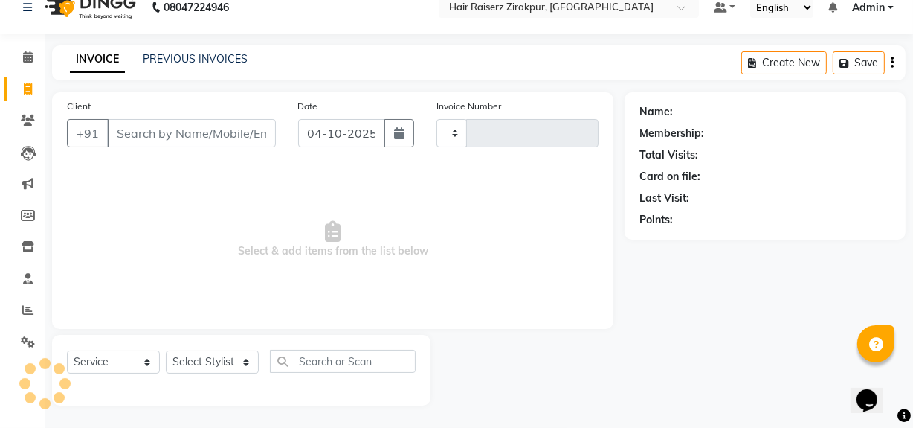
type input "0380"
select select "8680"
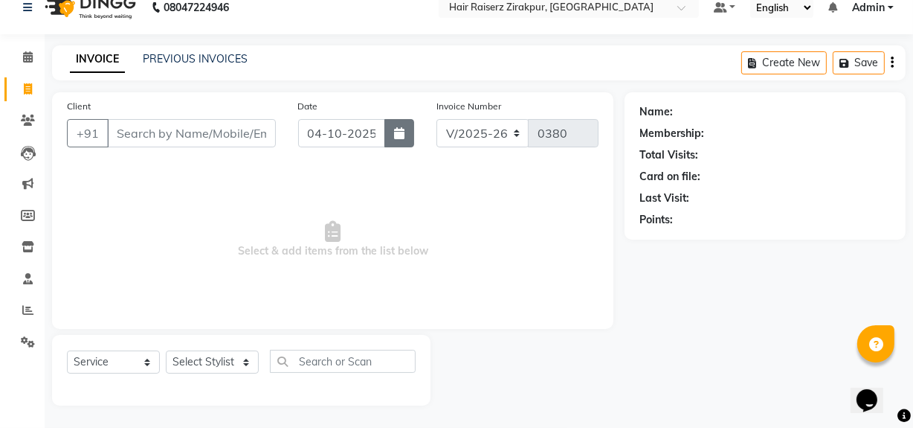
click at [404, 139] on icon "button" at bounding box center [399, 133] width 10 height 12
select select "10"
select select "2025"
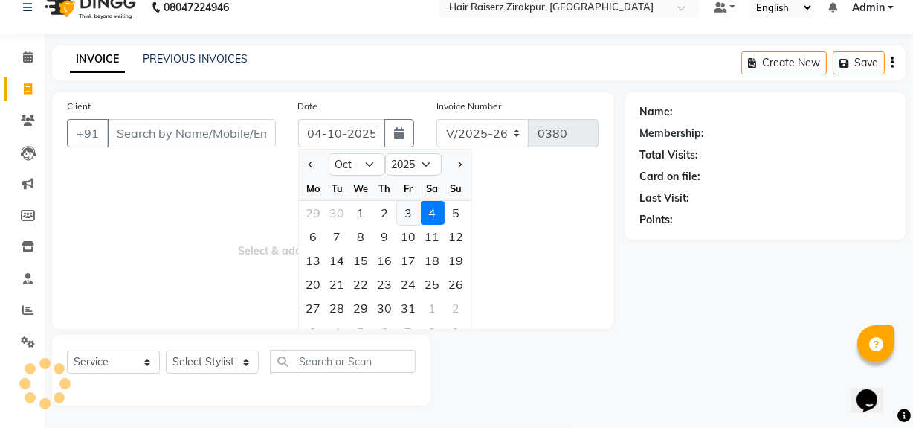
click at [404, 214] on div "3" at bounding box center [409, 213] width 24 height 24
type input "03-10-2025"
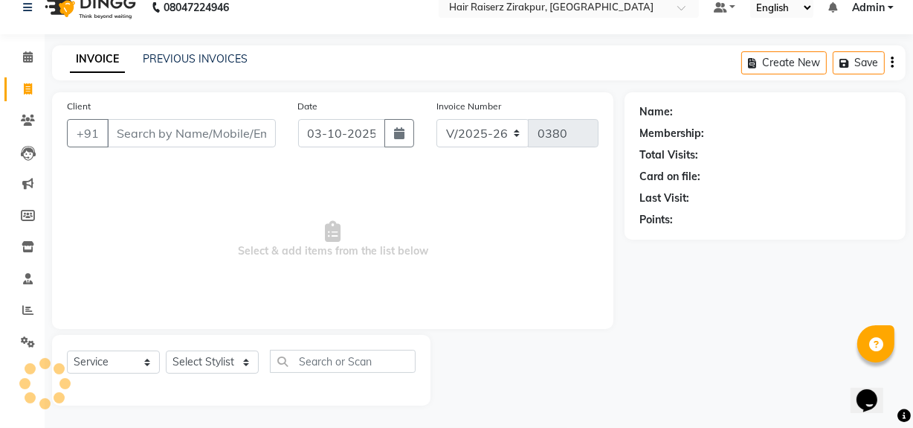
type input "8813905251"
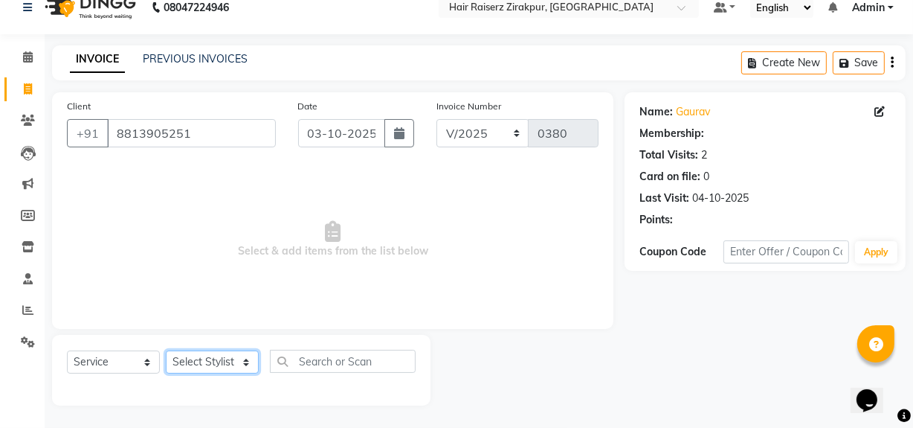
click at [245, 358] on select "Select Stylist [PERSON_NAME] Admin Akshay [PERSON_NAME] Deepak [PERSON_NAME] [P…" at bounding box center [212, 361] width 93 height 23
select select "88900"
click at [166, 350] on select "Select Stylist [PERSON_NAME] Admin Akshay [PERSON_NAME] Deepak [PERSON_NAME] [P…" at bounding box center [212, 361] width 93 height 23
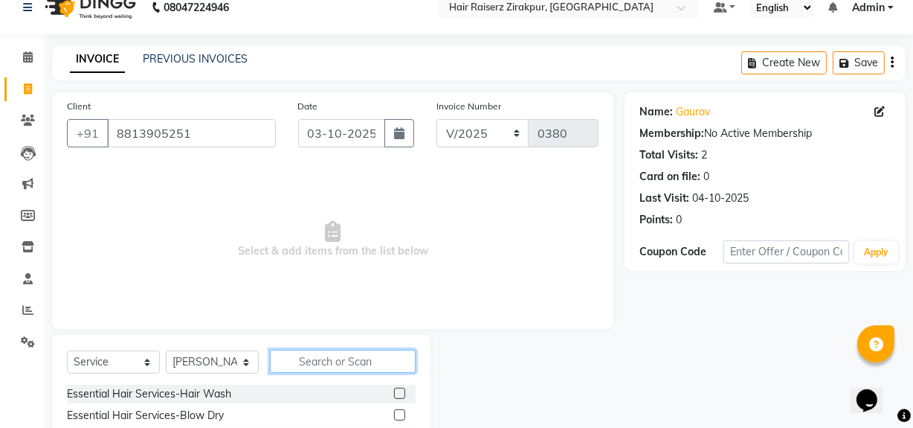
click at [324, 359] on input "text" at bounding box center [343, 360] width 146 height 23
click at [320, 368] on input "text" at bounding box center [343, 360] width 146 height 23
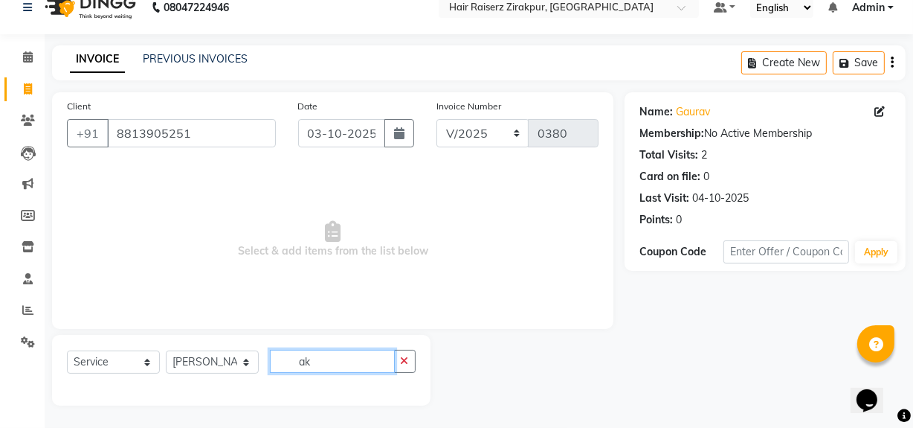
type input "a"
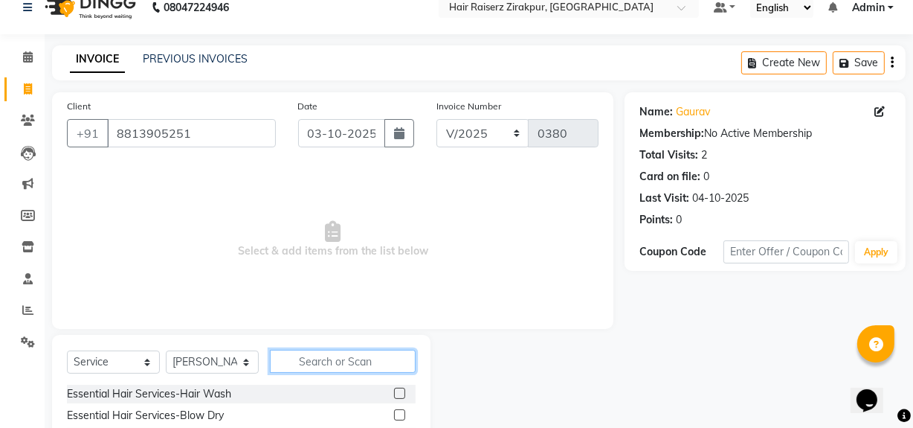
type input "c"
type input "beard"
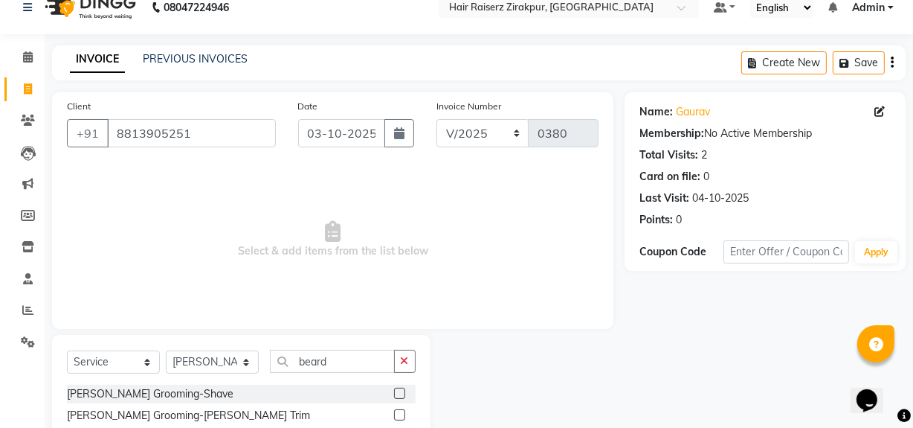
click at [394, 419] on label at bounding box center [399, 414] width 11 height 11
click at [394, 419] on input "checkbox" at bounding box center [399, 415] width 10 height 10
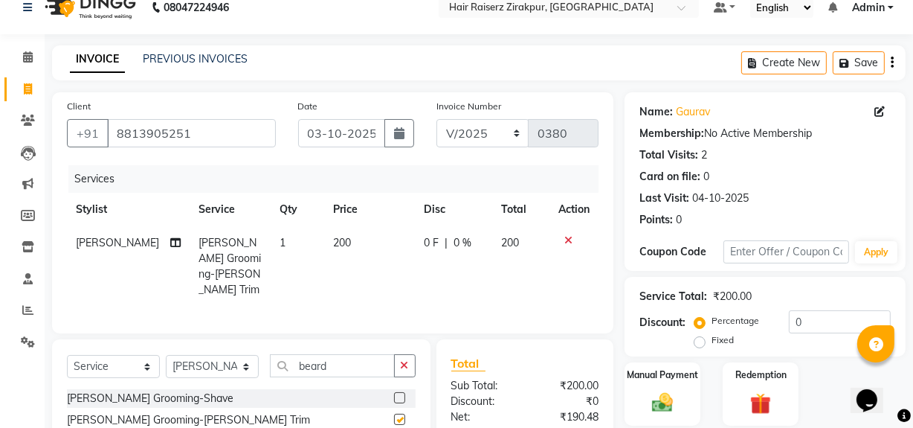
checkbox input "false"
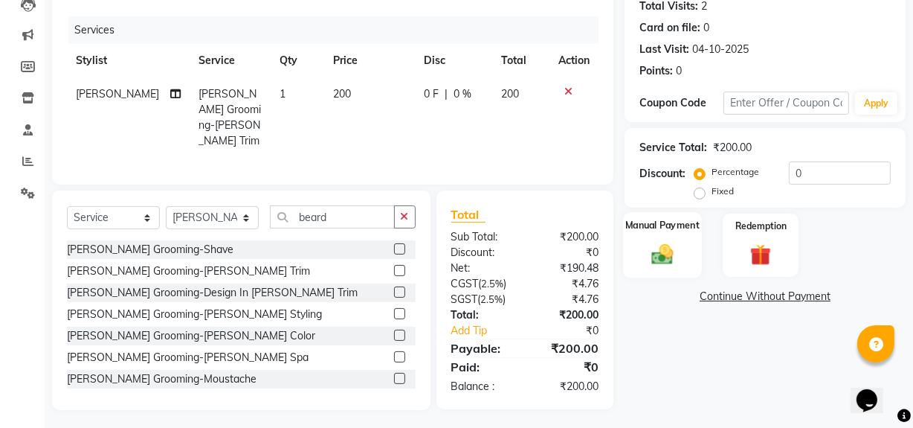
click at [676, 254] on img at bounding box center [663, 253] width 36 height 25
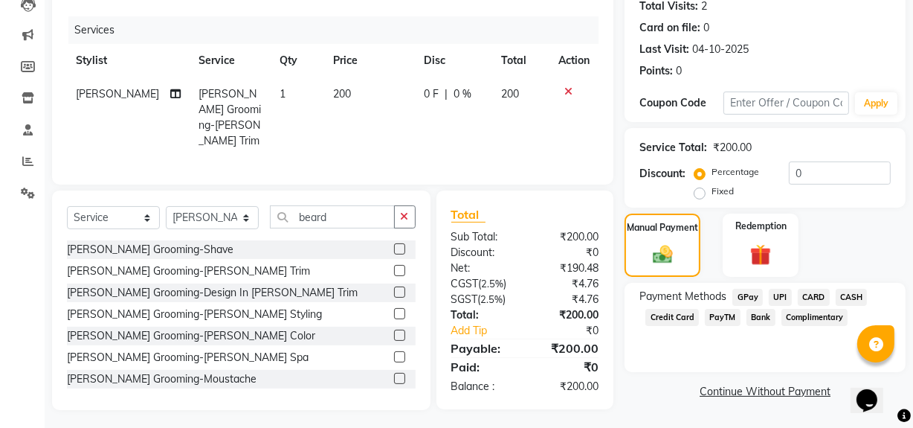
click at [781, 297] on span "UPI" at bounding box center [780, 296] width 23 height 17
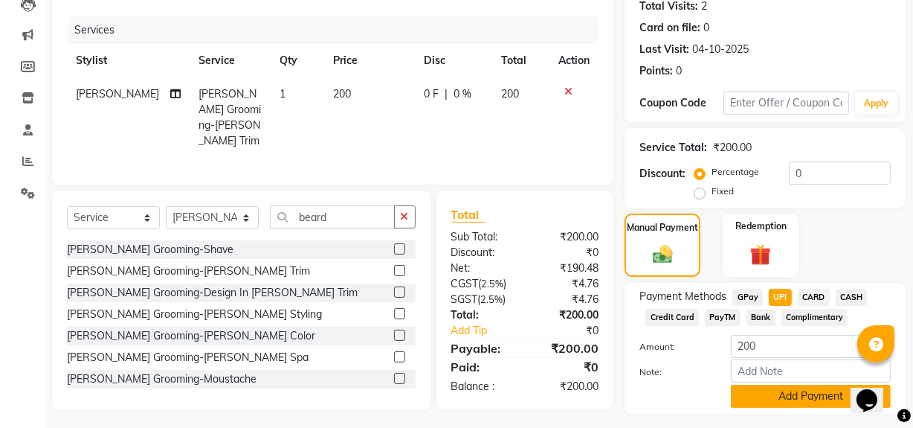
click at [778, 395] on button "Add Payment" at bounding box center [811, 395] width 160 height 23
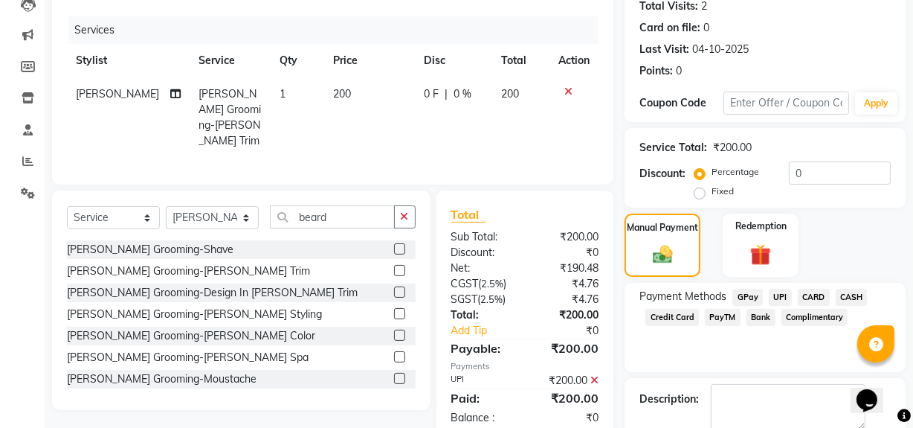
scroll to position [248, 0]
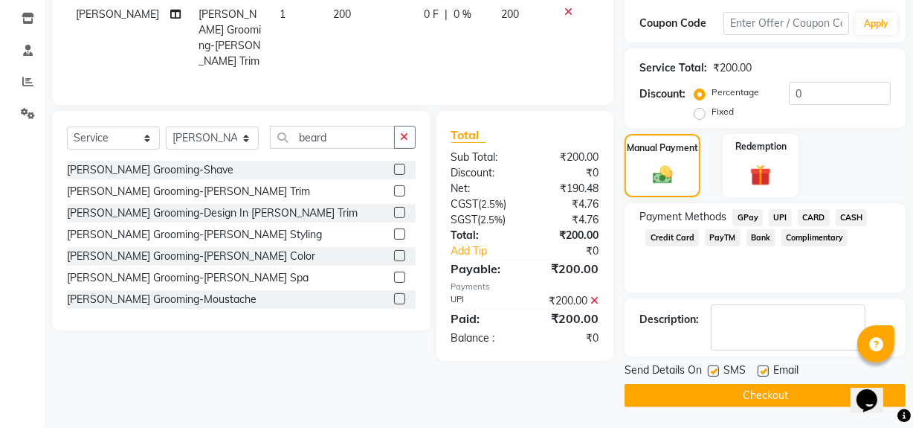
click at [776, 390] on button "Checkout" at bounding box center [765, 395] width 281 height 23
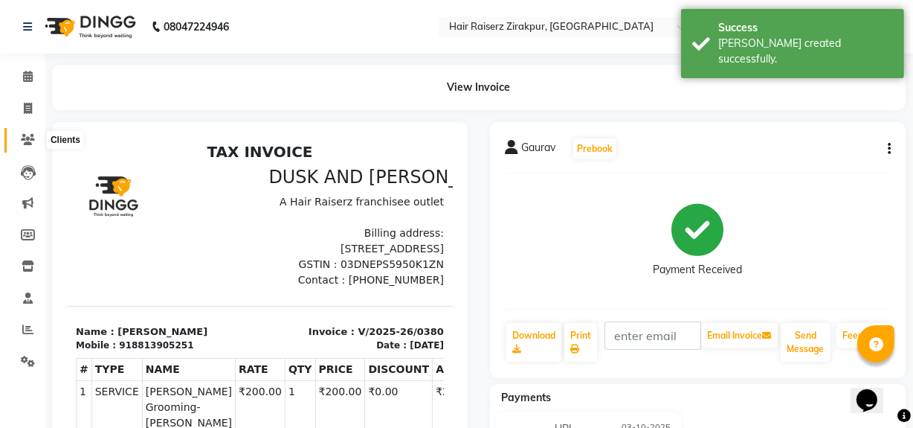
click at [17, 141] on span at bounding box center [28, 140] width 26 height 17
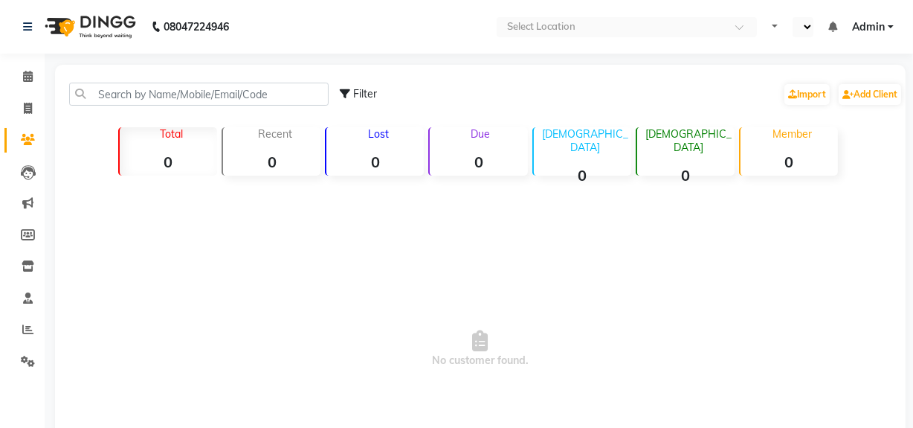
select select "en"
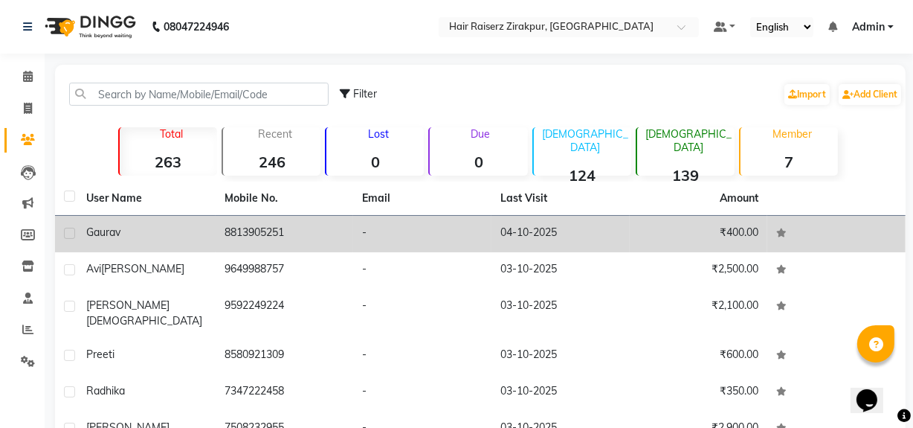
click at [291, 218] on td "8813905251" at bounding box center [285, 234] width 138 height 36
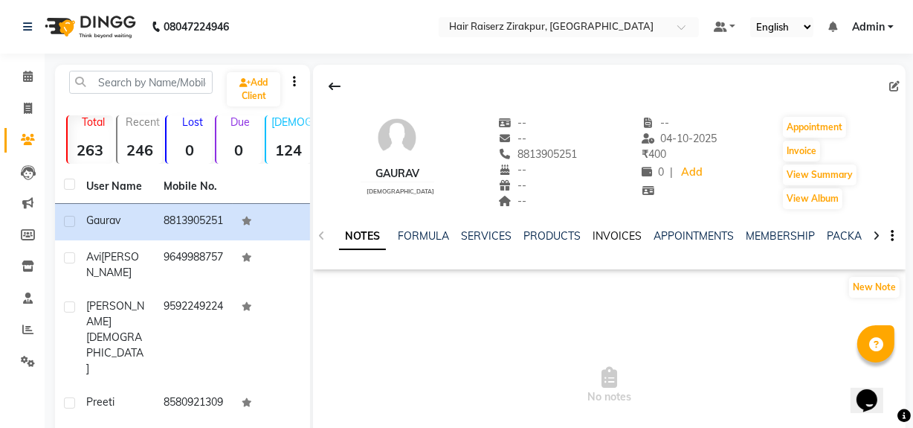
click at [605, 242] on link "INVOICES" at bounding box center [617, 235] width 49 height 13
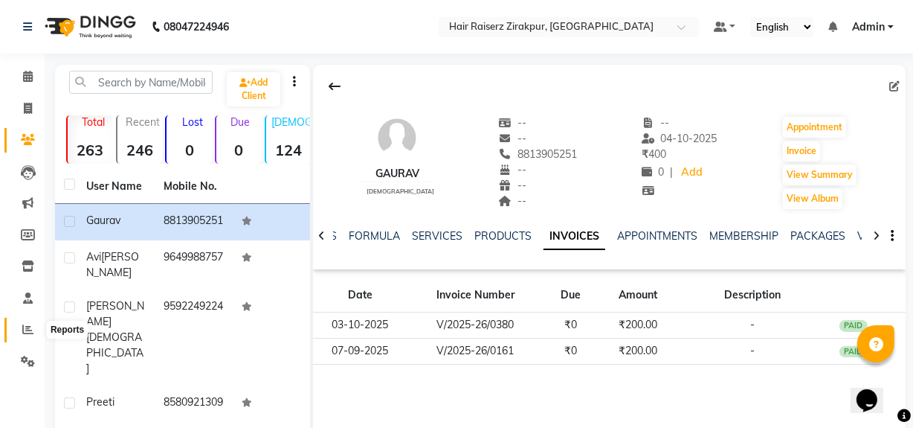
click at [26, 334] on icon at bounding box center [27, 328] width 11 height 11
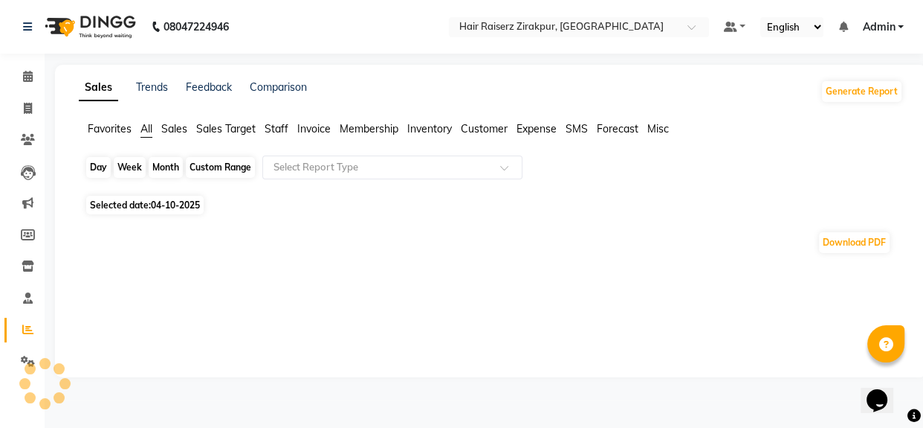
click at [97, 164] on div "Day" at bounding box center [98, 167] width 25 height 21
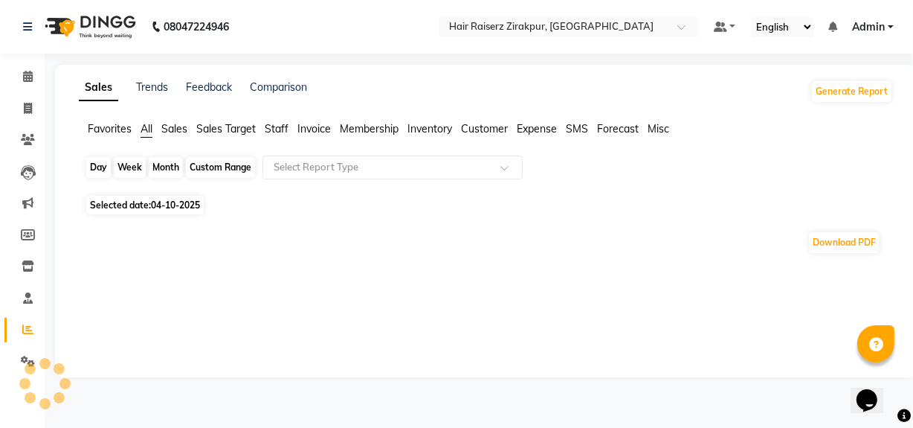
select select "10"
select select "2025"
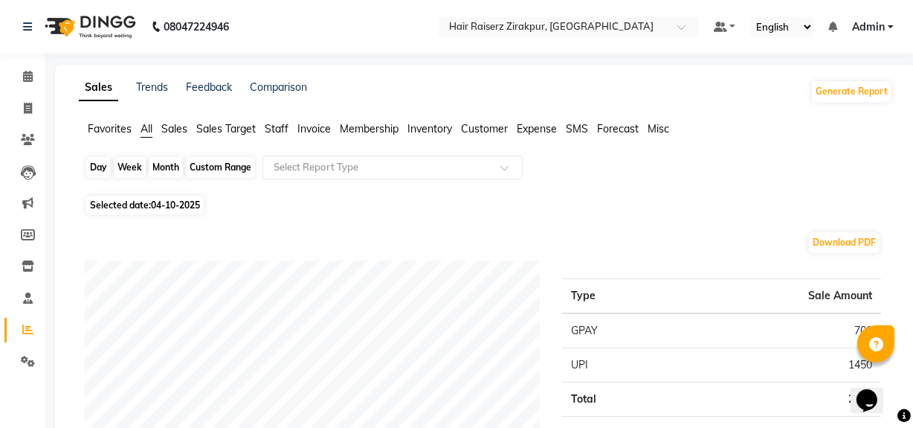
click at [97, 166] on div "Day" at bounding box center [98, 167] width 25 height 21
select select "10"
select select "2025"
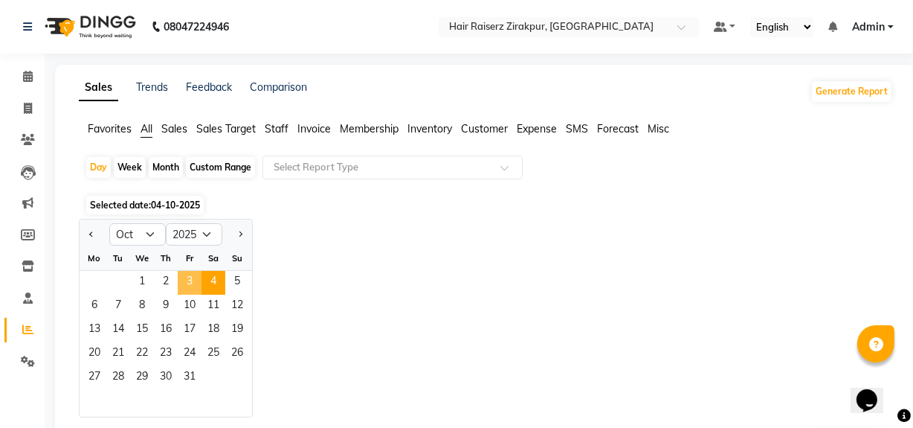
click at [182, 283] on span "3" at bounding box center [190, 283] width 24 height 24
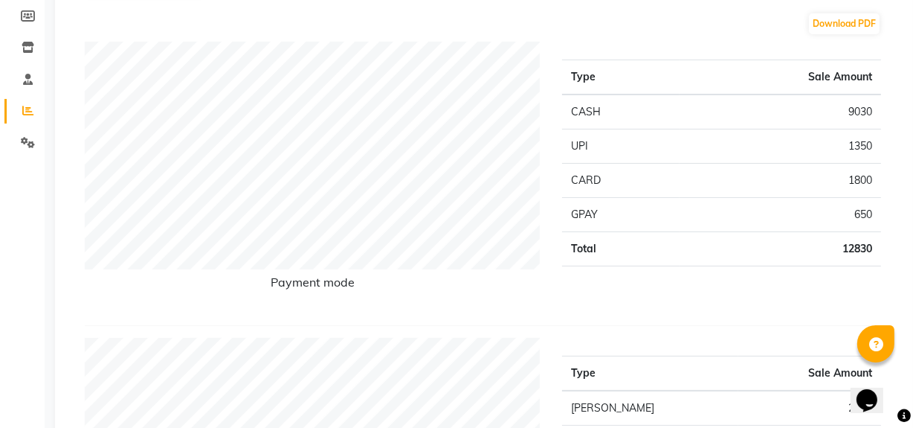
scroll to position [211, 0]
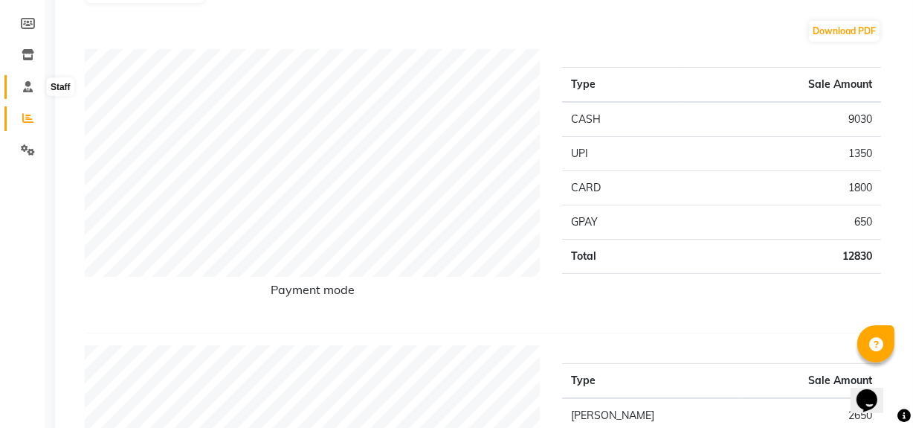
click at [30, 88] on icon at bounding box center [28, 86] width 10 height 11
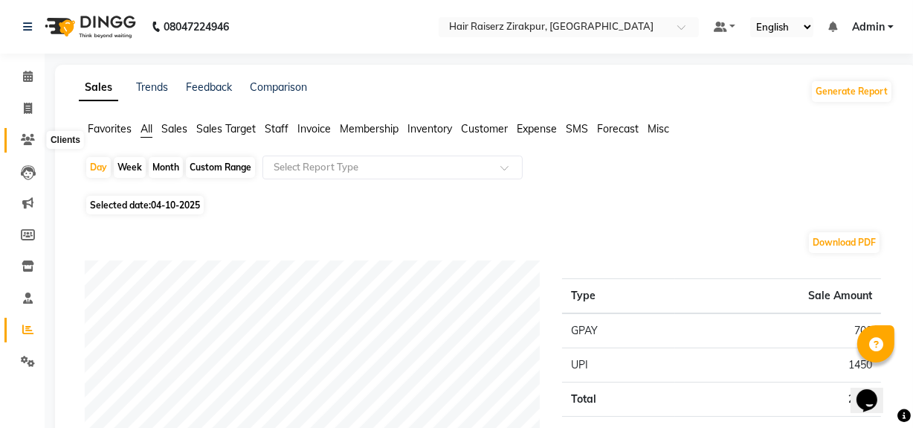
click at [25, 141] on icon at bounding box center [28, 139] width 14 height 11
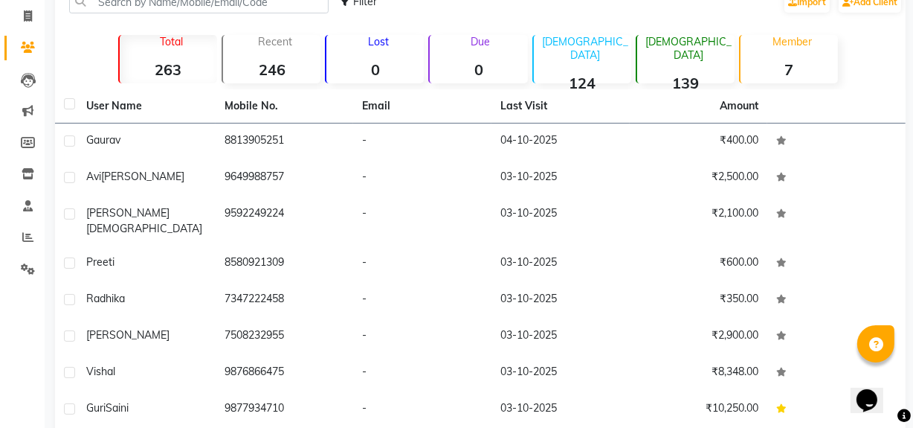
scroll to position [90, 0]
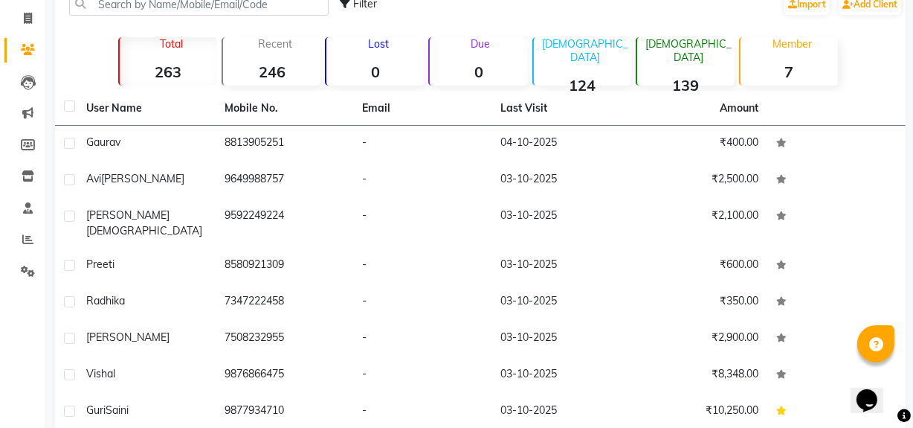
click at [907, 210] on main "Filter Import Add Client Total 263 Recent 246 Lost 0 Due 0 Male 124 Female 139 …" at bounding box center [479, 271] width 868 height 592
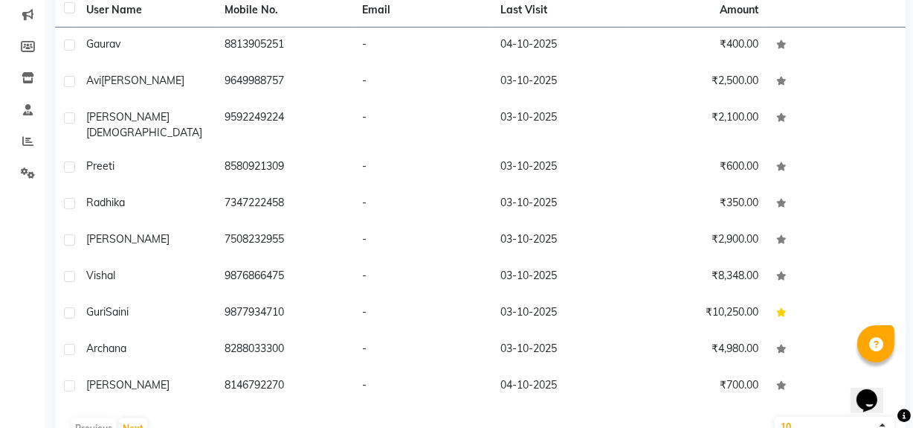
scroll to position [216, 0]
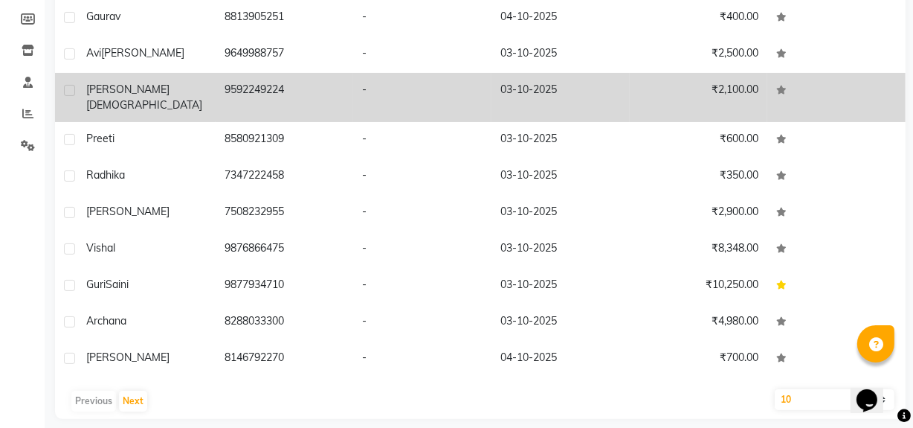
click at [412, 103] on td "-" at bounding box center [422, 97] width 138 height 49
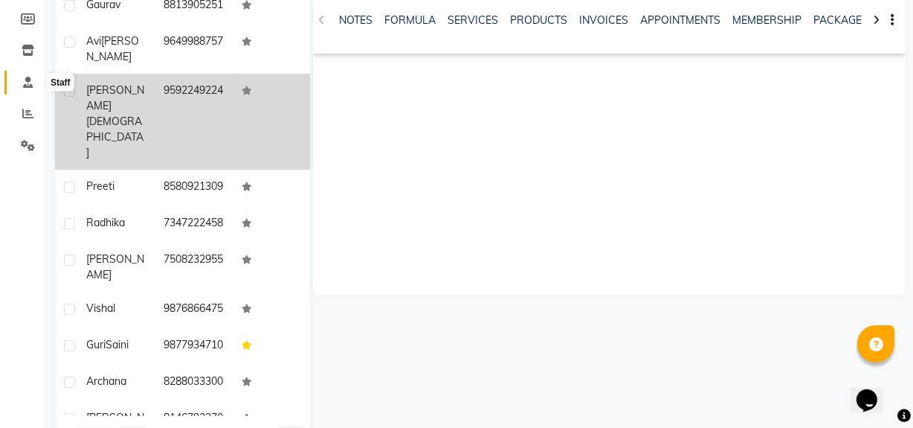
click at [30, 74] on span at bounding box center [28, 82] width 26 height 17
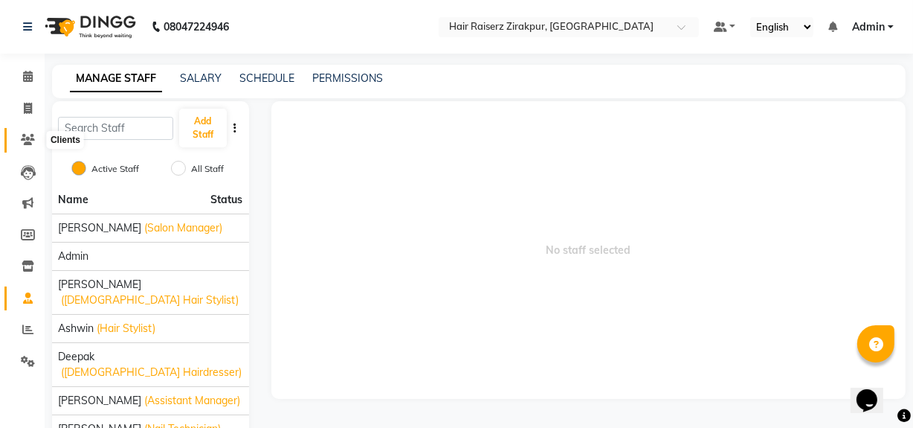
click at [28, 134] on icon at bounding box center [28, 139] width 14 height 11
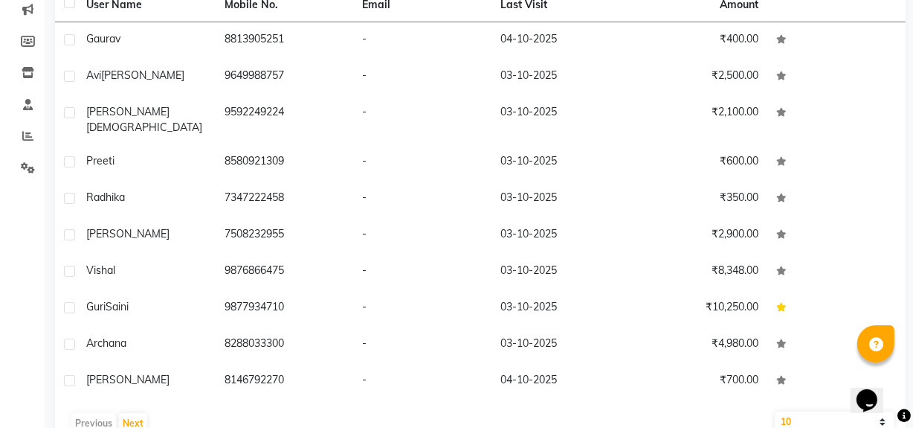
scroll to position [34, 0]
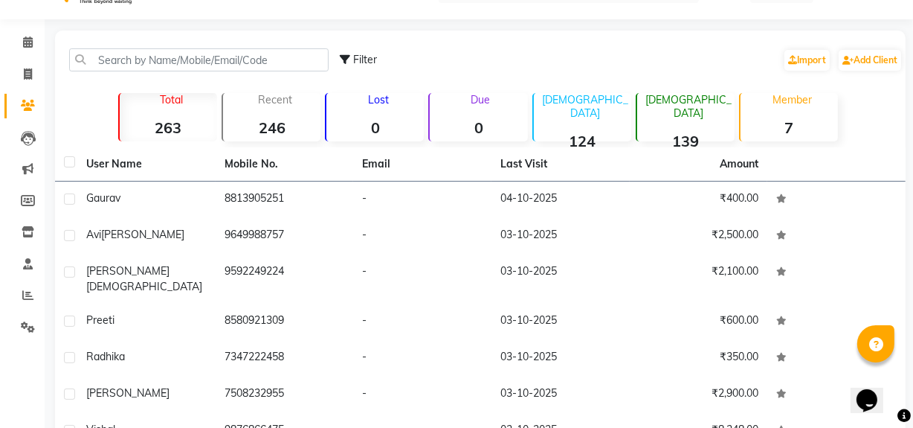
click at [26, 105] on icon at bounding box center [28, 105] width 14 height 11
click at [23, 66] on span at bounding box center [28, 74] width 26 height 17
select select "service"
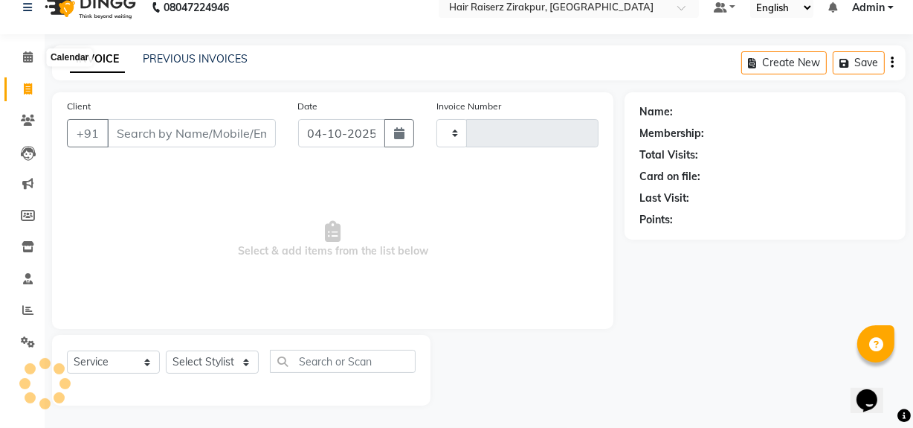
scroll to position [19, 0]
type input "0381"
select select "8680"
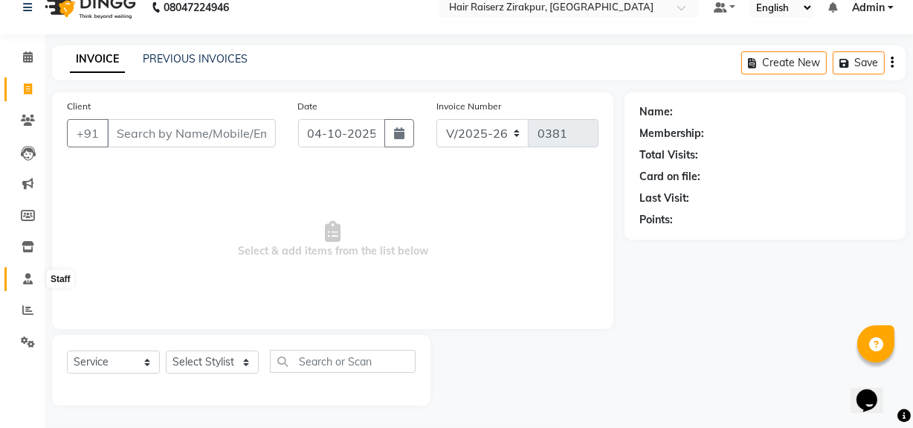
click at [34, 280] on span at bounding box center [28, 279] width 26 height 17
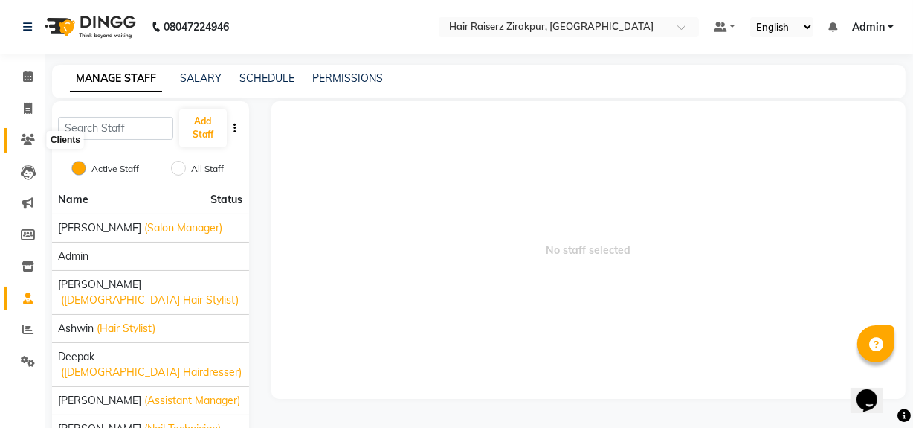
click at [31, 138] on icon at bounding box center [28, 139] width 14 height 11
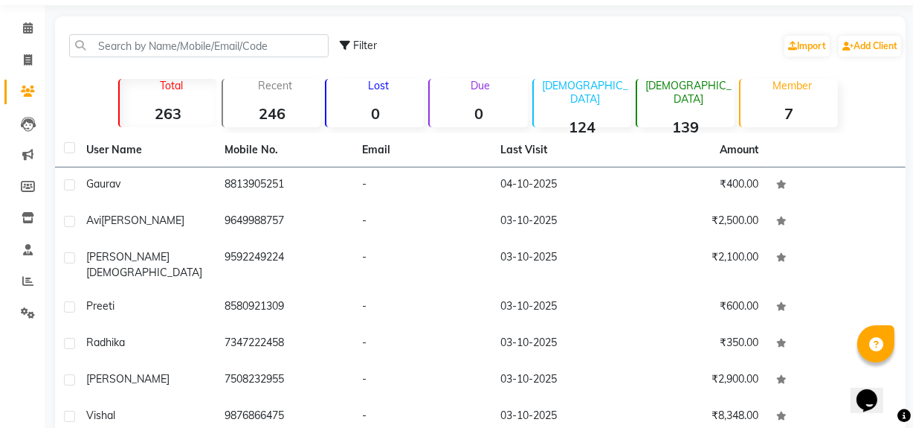
scroll to position [25, 0]
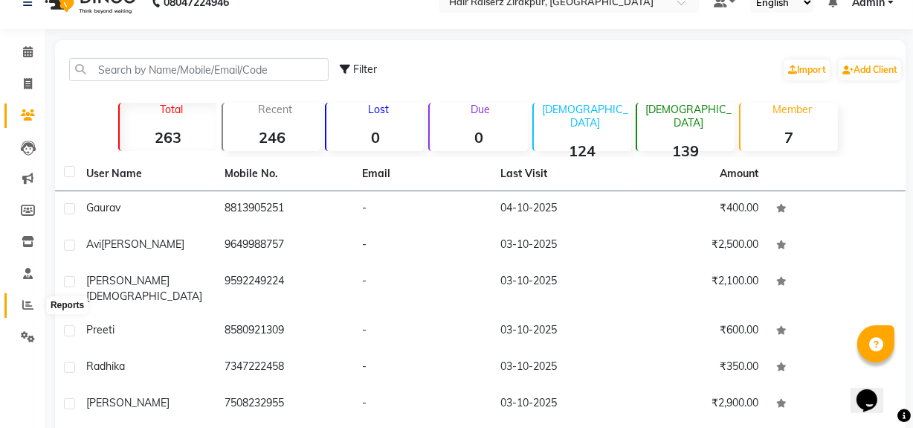
click at [26, 308] on icon at bounding box center [27, 304] width 11 height 11
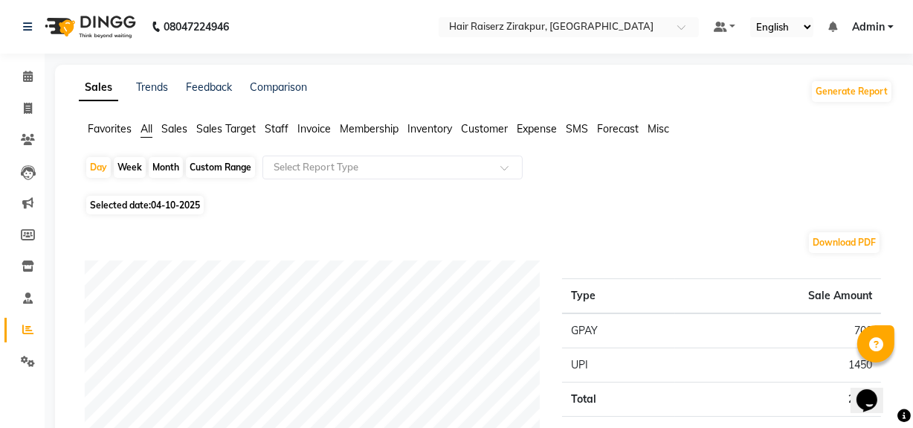
click at [144, 205] on span "Selected date: 04-10-2025" at bounding box center [144, 205] width 117 height 19
select select "10"
select select "2025"
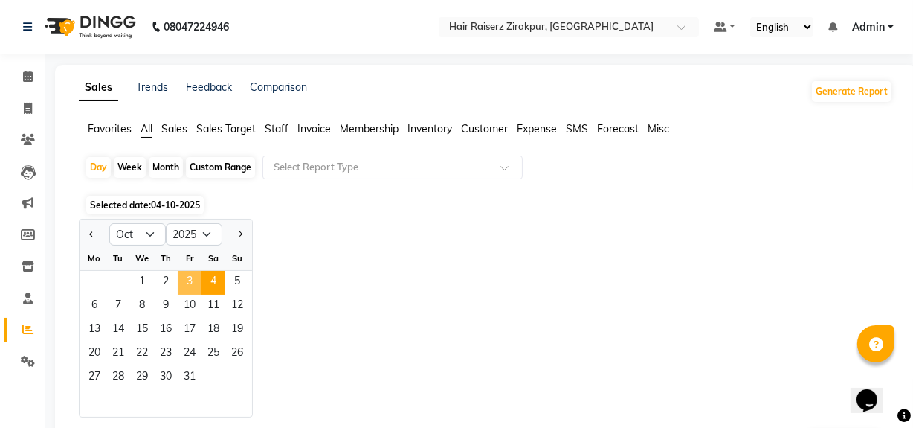
click at [193, 277] on span "3" at bounding box center [190, 283] width 24 height 24
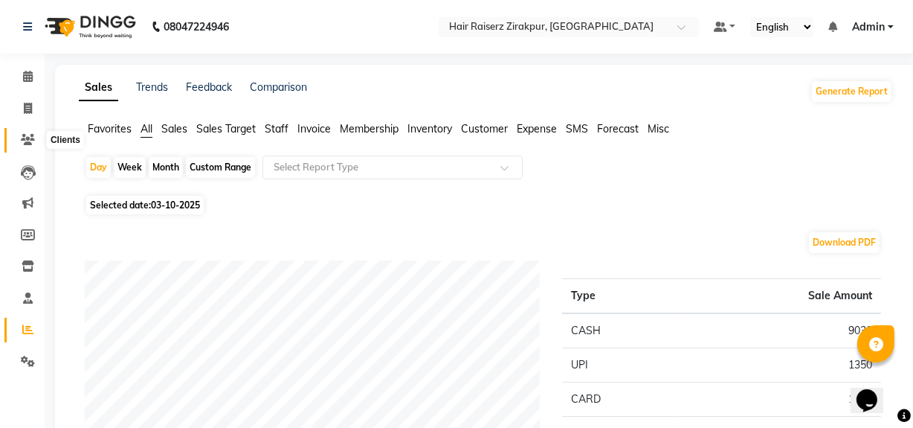
click at [26, 134] on icon at bounding box center [28, 139] width 14 height 11
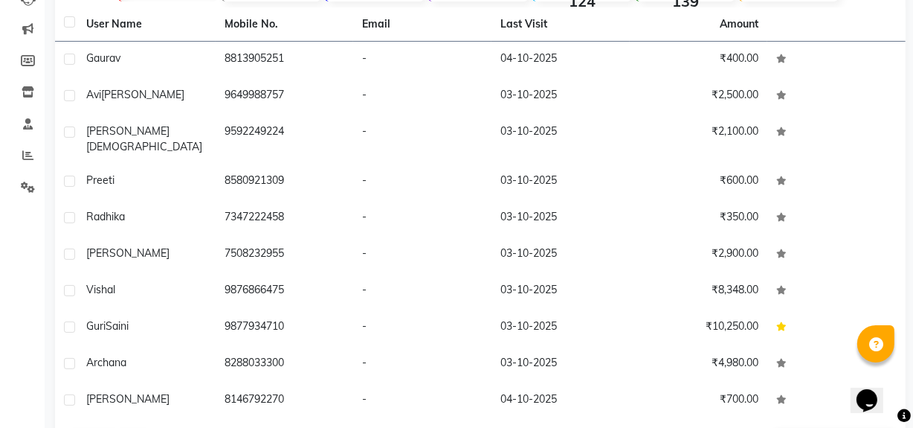
scroll to position [216, 0]
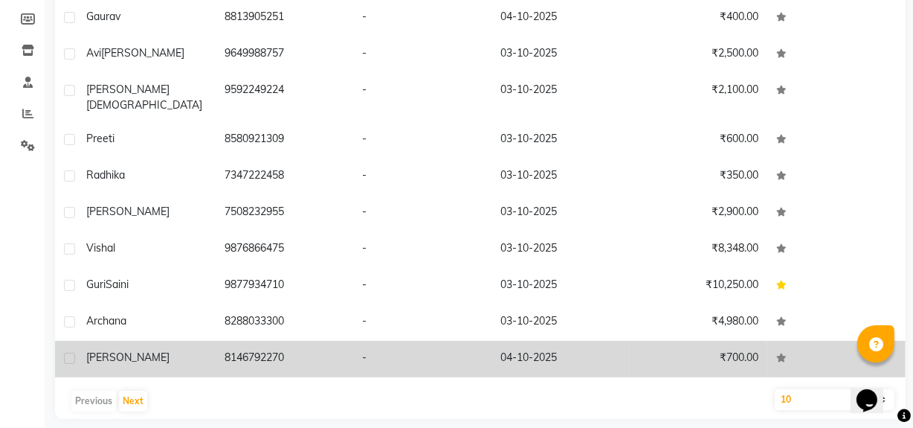
click at [596, 350] on td "04-10-2025" at bounding box center [560, 359] width 138 height 36
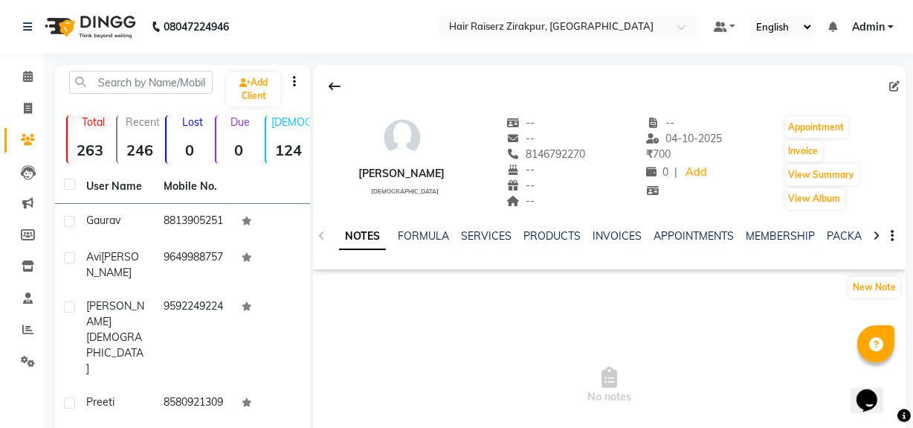
scroll to position [20, 0]
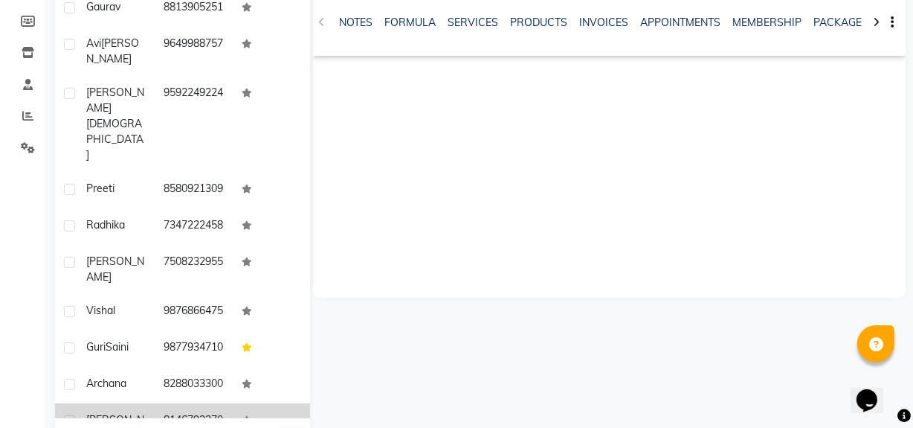
scroll to position [216, 0]
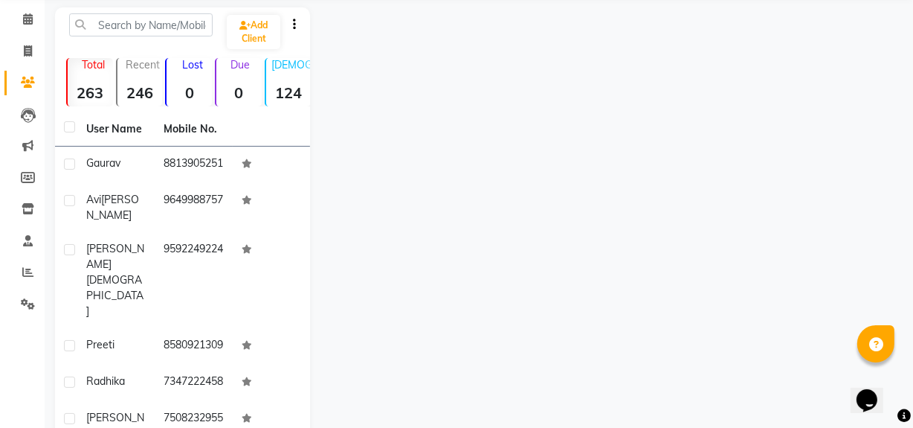
scroll to position [56, 0]
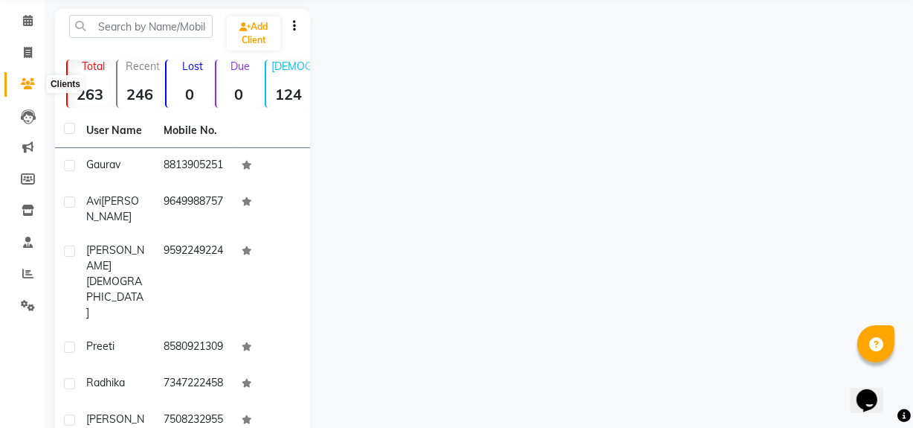
click at [26, 85] on icon at bounding box center [28, 83] width 14 height 11
click at [115, 25] on input "text" at bounding box center [141, 26] width 144 height 23
click at [22, 275] on icon at bounding box center [27, 273] width 11 height 11
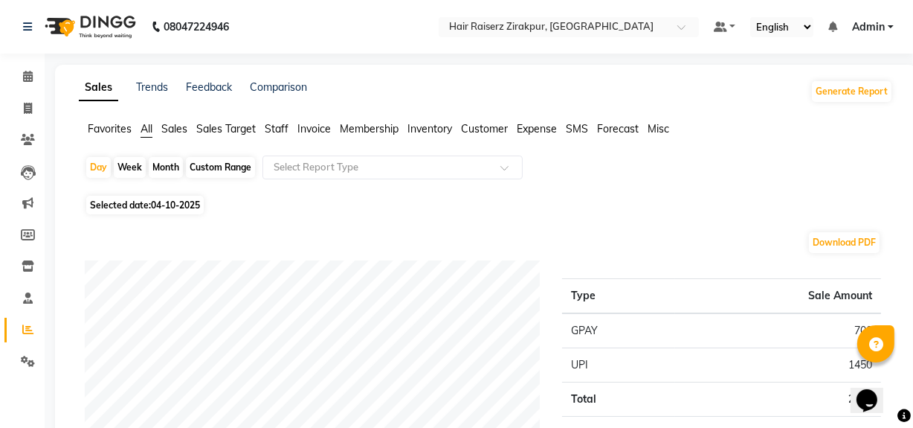
click at [132, 204] on span "Selected date: 04-10-2025" at bounding box center [144, 205] width 117 height 19
select select "10"
select select "2025"
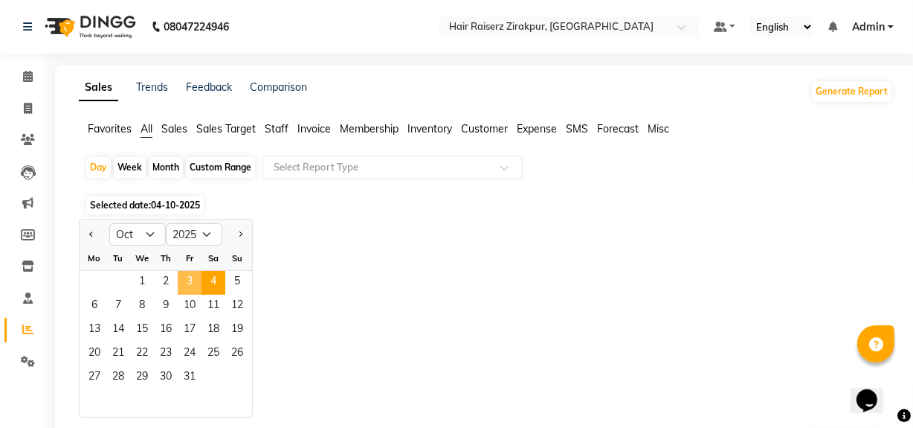
click at [185, 285] on span "3" at bounding box center [190, 283] width 24 height 24
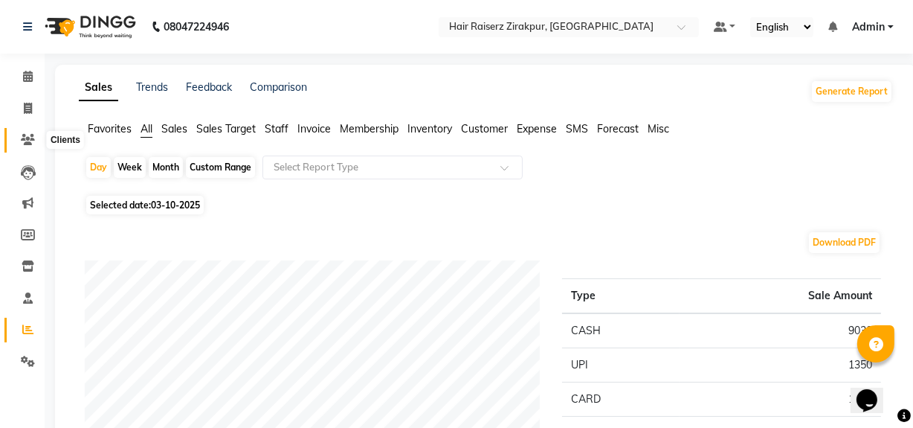
click at [31, 146] on span at bounding box center [28, 140] width 26 height 17
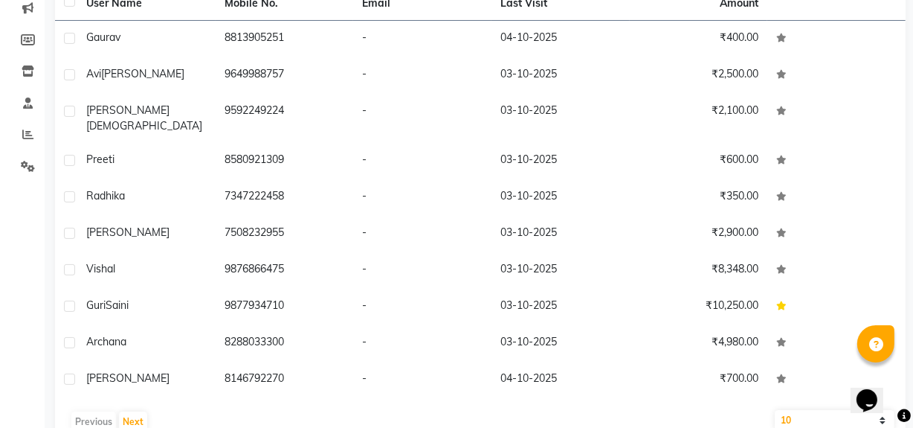
scroll to position [216, 0]
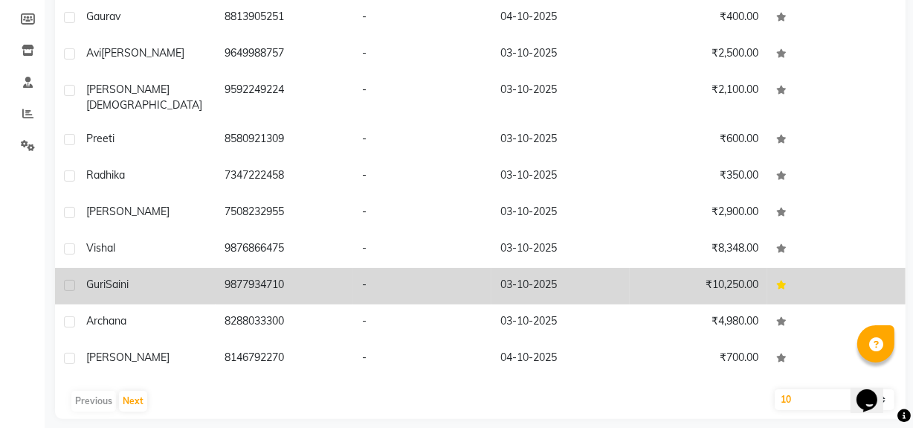
click at [651, 268] on td "₹10,250.00" at bounding box center [699, 286] width 138 height 36
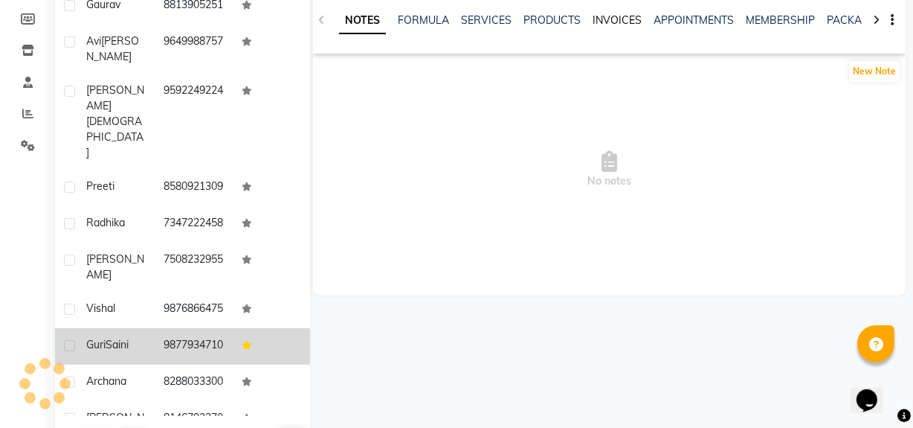
click at [623, 21] on link "INVOICES" at bounding box center [617, 19] width 49 height 13
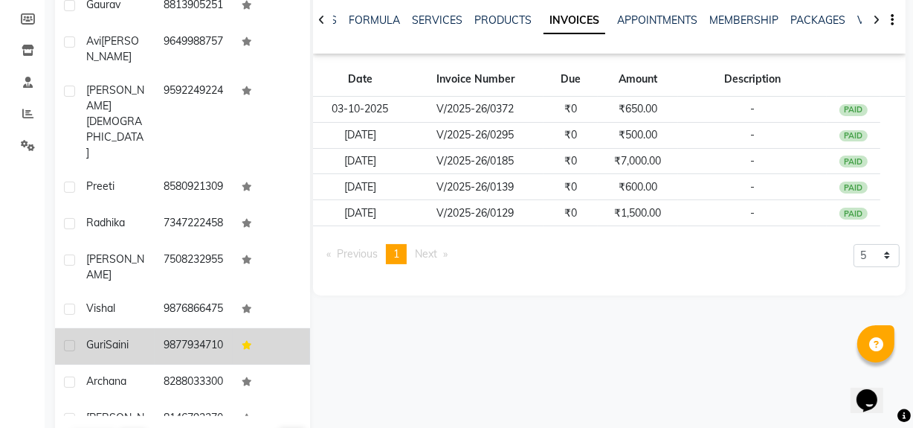
scroll to position [121, 0]
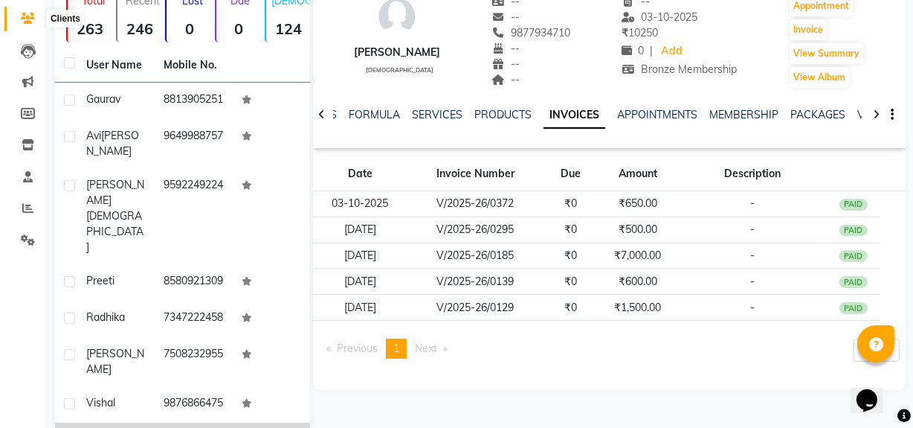
click at [32, 23] on icon at bounding box center [28, 18] width 14 height 11
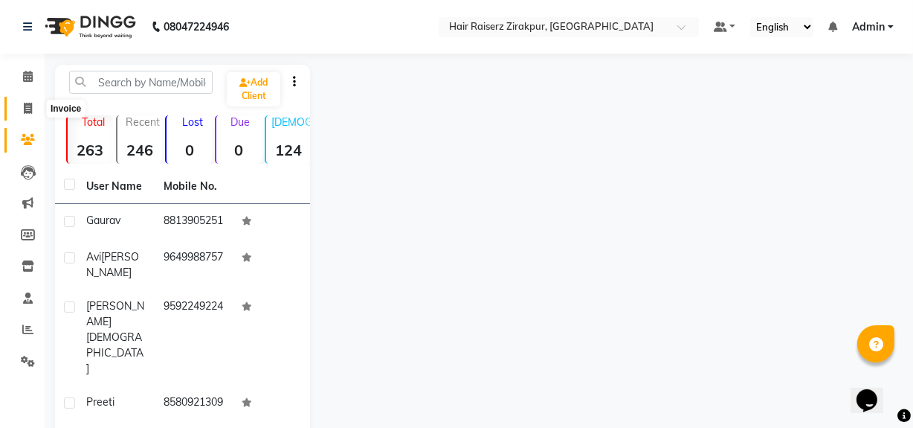
click at [25, 109] on icon at bounding box center [28, 108] width 8 height 11
select select "service"
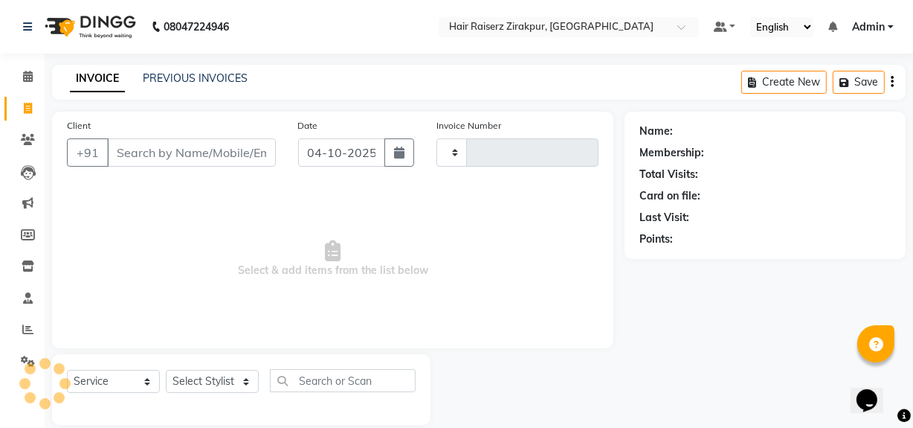
type input "0381"
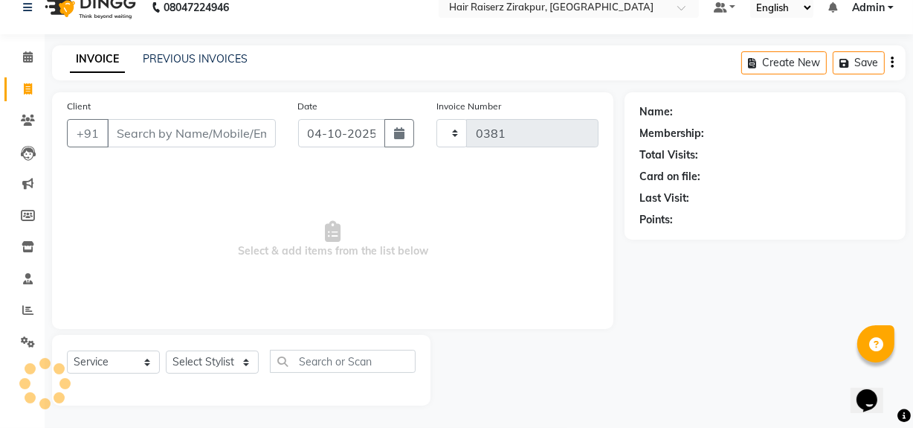
select select "8680"
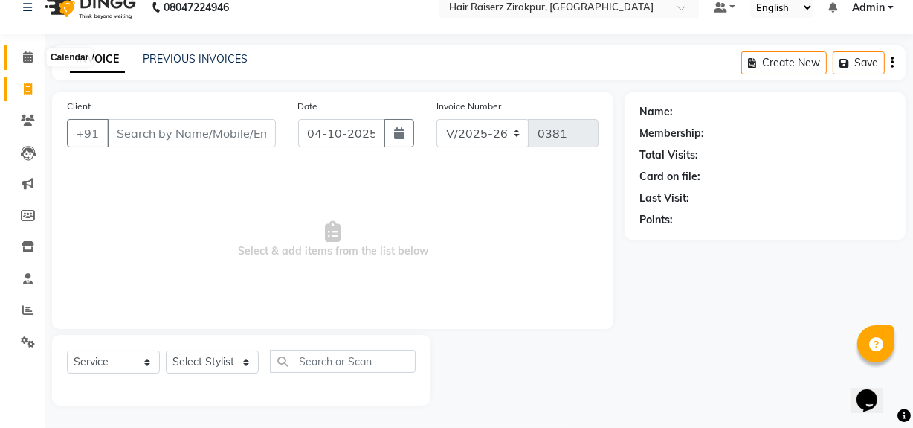
click at [25, 64] on span at bounding box center [28, 57] width 26 height 17
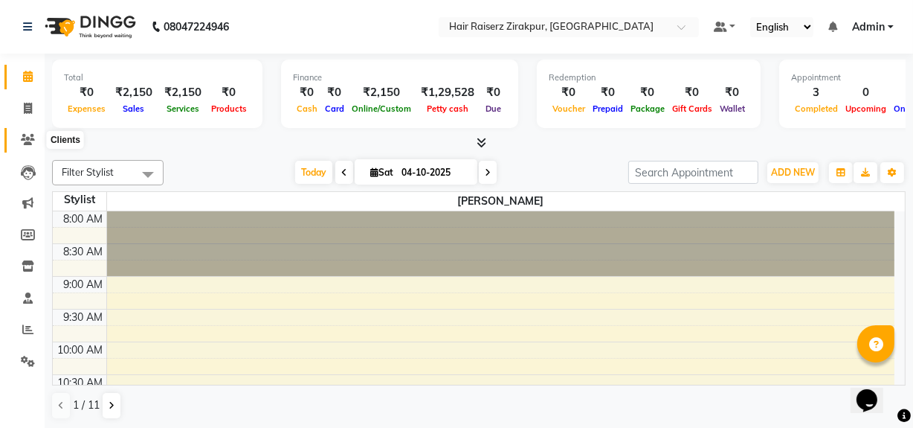
click at [28, 132] on span at bounding box center [28, 140] width 26 height 17
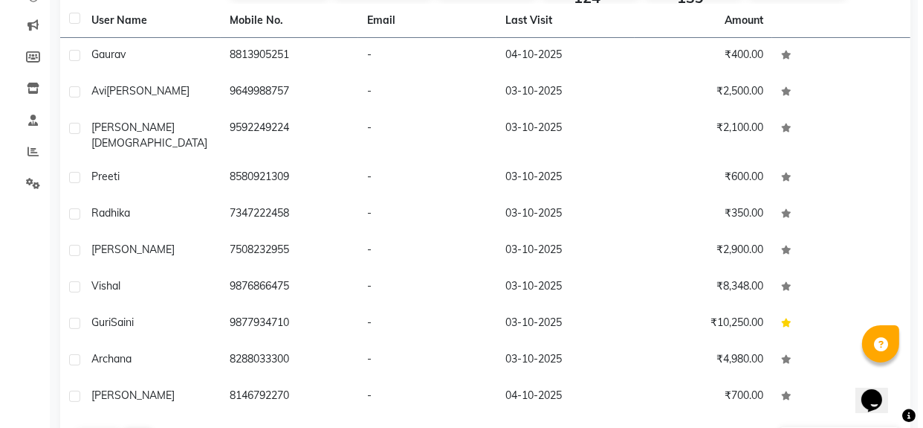
scroll to position [216, 0]
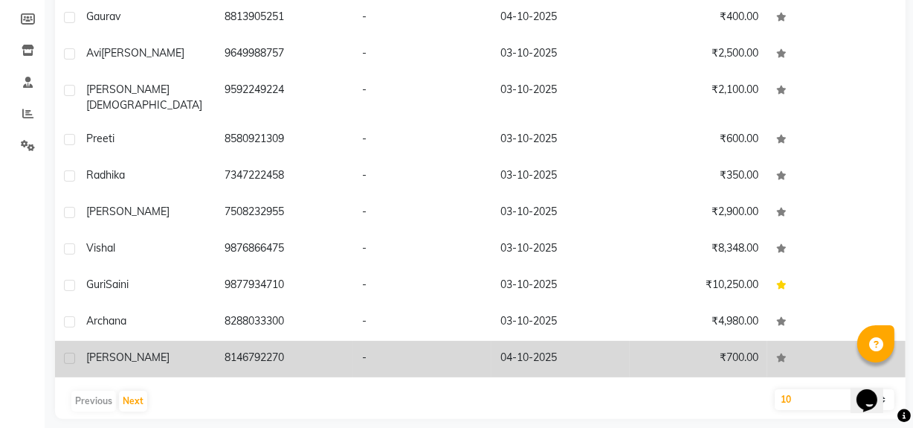
click at [535, 351] on td "04-10-2025" at bounding box center [560, 359] width 138 height 36
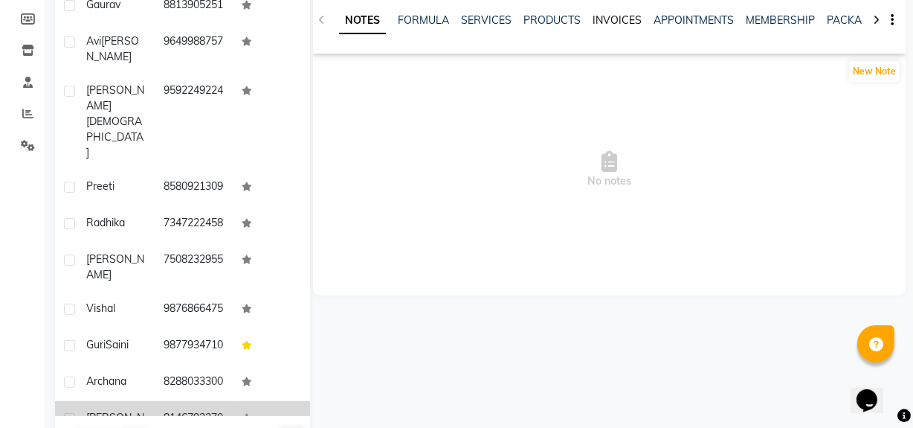
click at [604, 25] on link "INVOICES" at bounding box center [617, 19] width 49 height 13
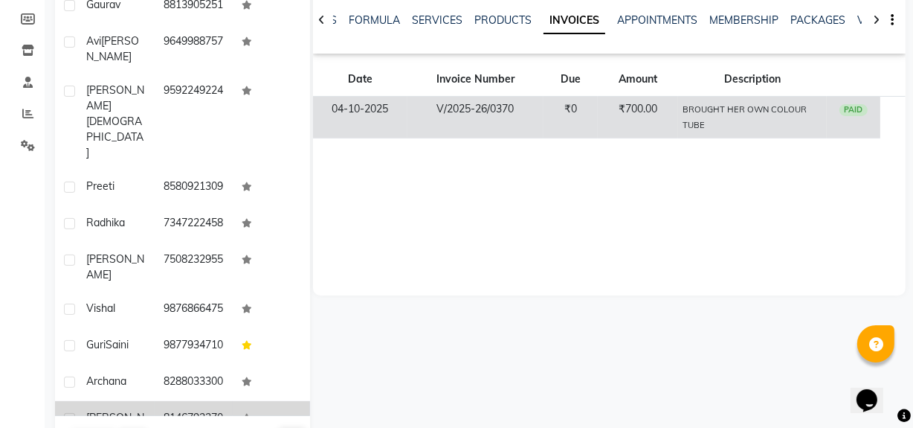
click at [610, 119] on td "₹700.00" at bounding box center [638, 118] width 80 height 42
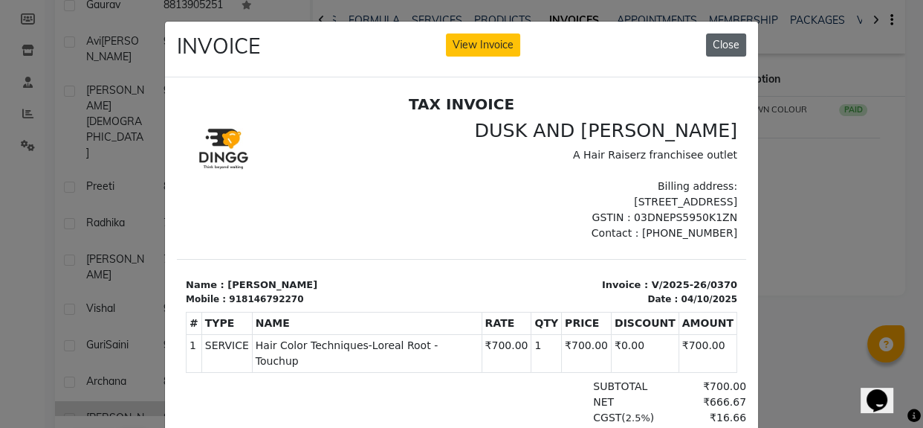
click at [719, 40] on button "Close" at bounding box center [726, 44] width 40 height 23
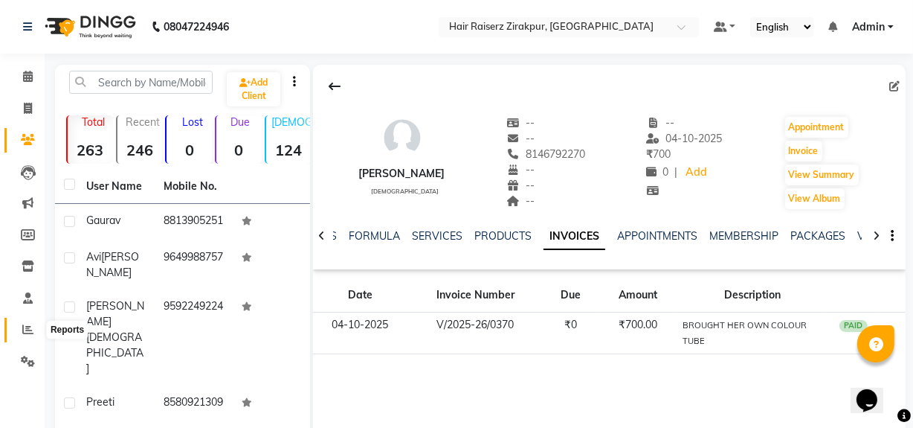
click at [28, 338] on span at bounding box center [28, 329] width 26 height 17
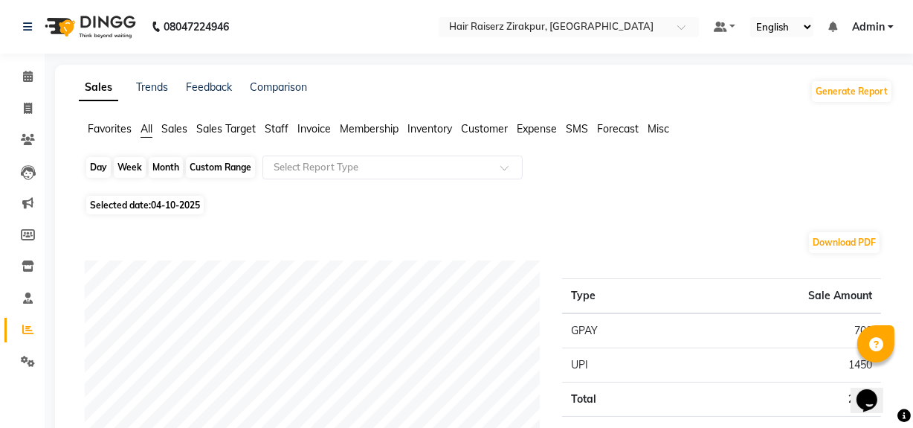
click at [97, 173] on div "Day" at bounding box center [98, 167] width 25 height 21
select select "10"
select select "2025"
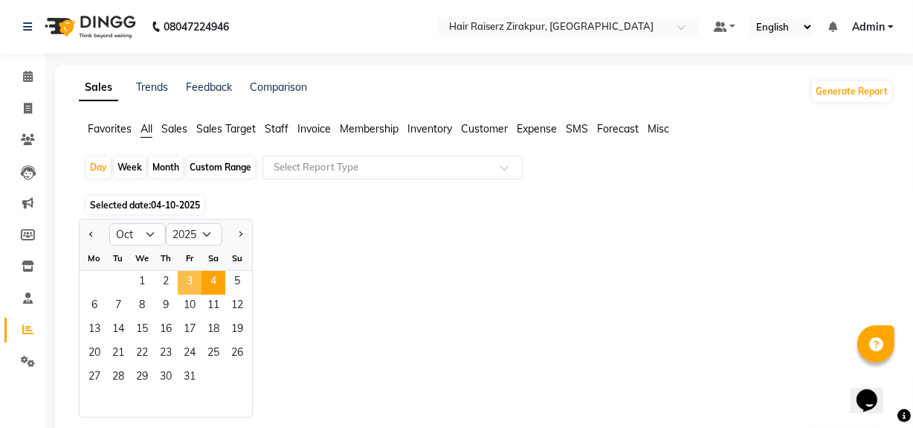
click at [178, 283] on span "3" at bounding box center [190, 283] width 24 height 24
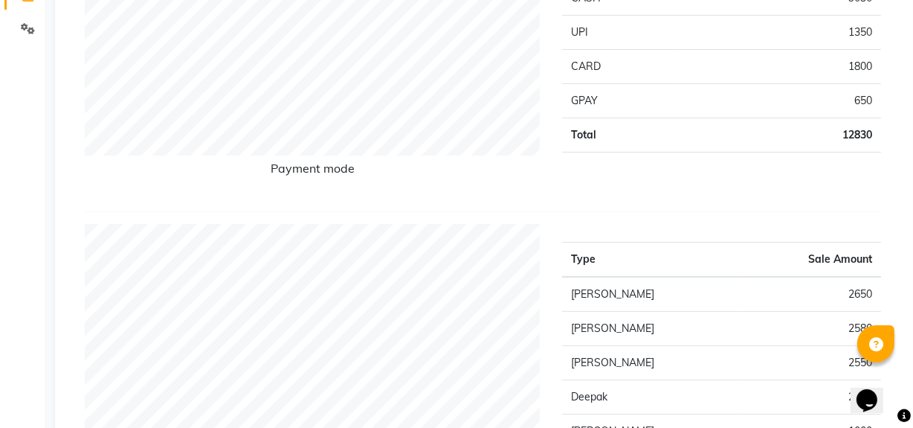
scroll to position [412, 0]
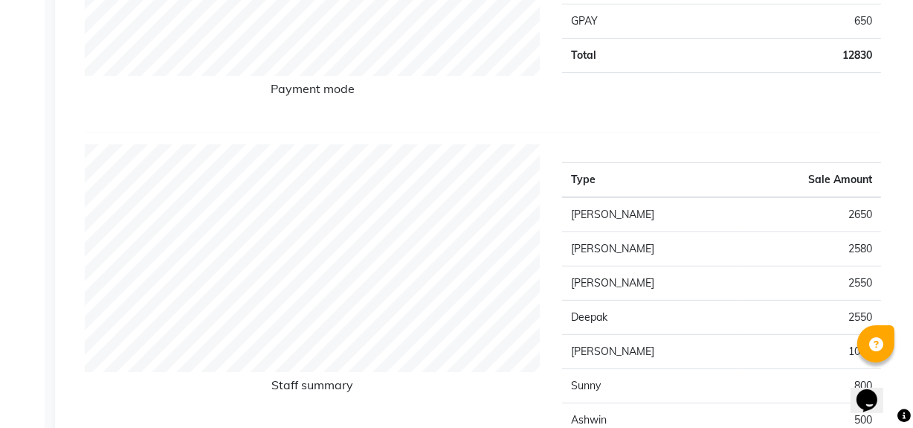
click at [381, 392] on h6 "Staff summary" at bounding box center [312, 388] width 455 height 20
